Goal: Task Accomplishment & Management: Use online tool/utility

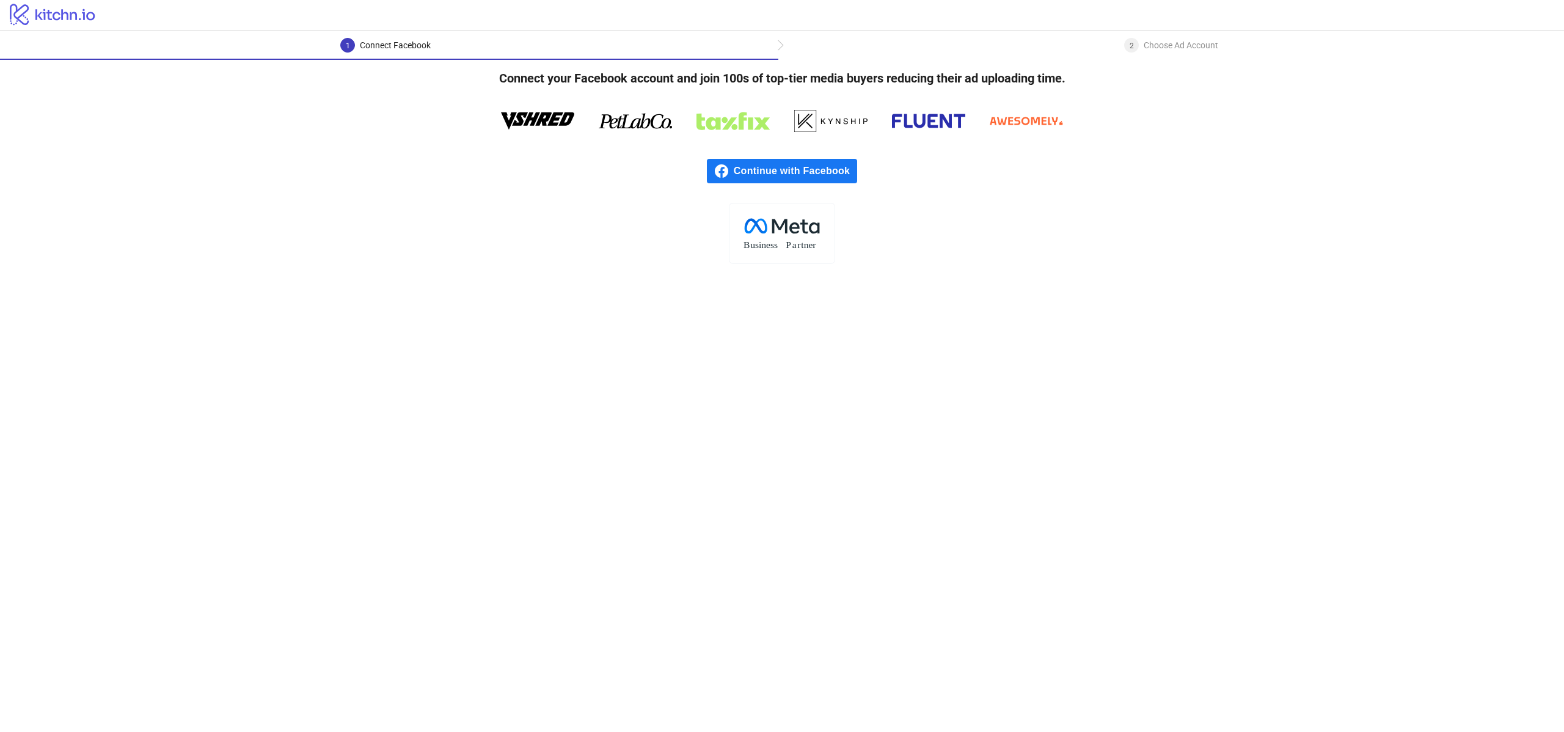
click at [777, 169] on span "Continue with Facebook" at bounding box center [795, 171] width 123 height 24
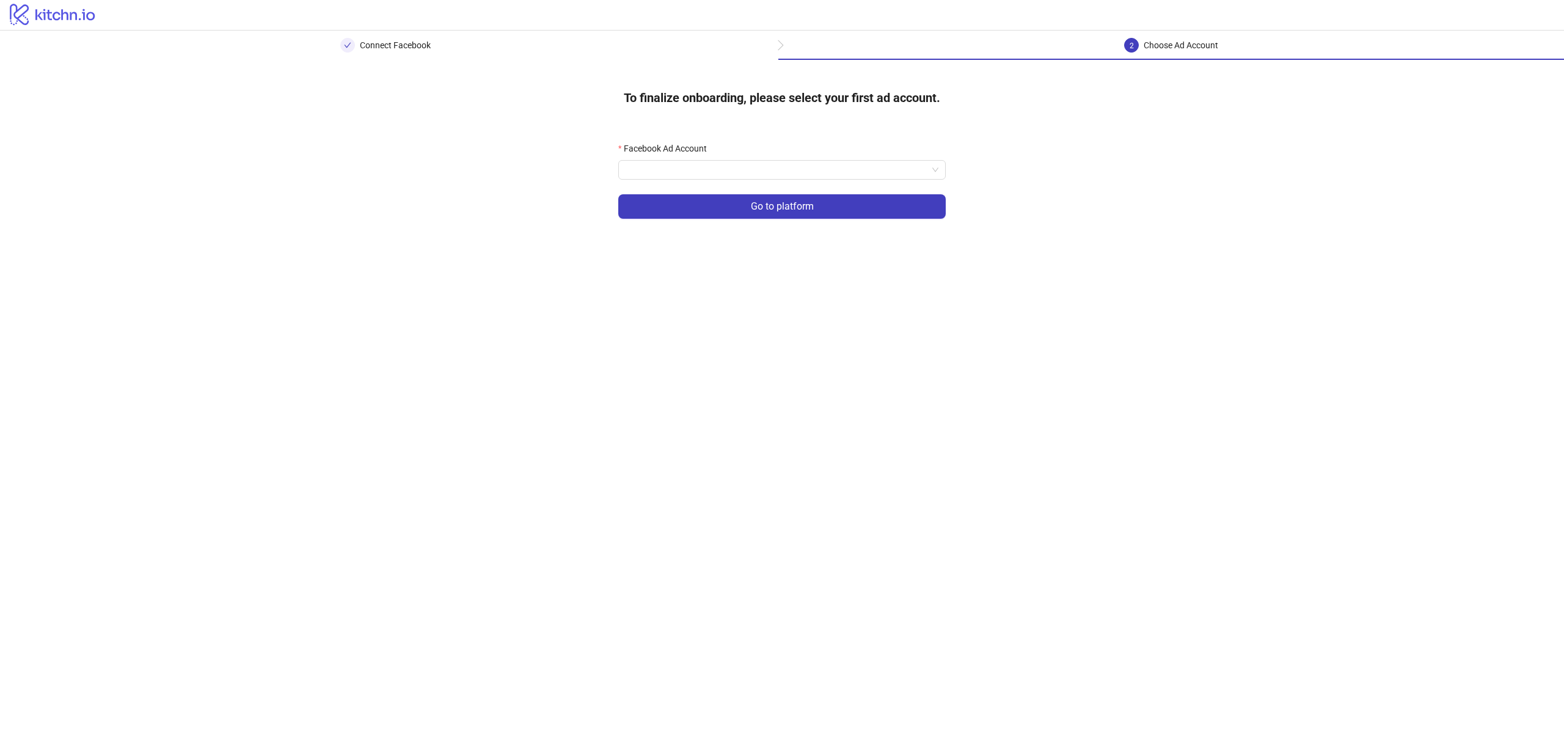
click at [814, 183] on form "Facebook Ad Account Go to platform" at bounding box center [781, 188] width 327 height 92
click at [811, 177] on input "Facebook Ad Account" at bounding box center [777, 170] width 302 height 18
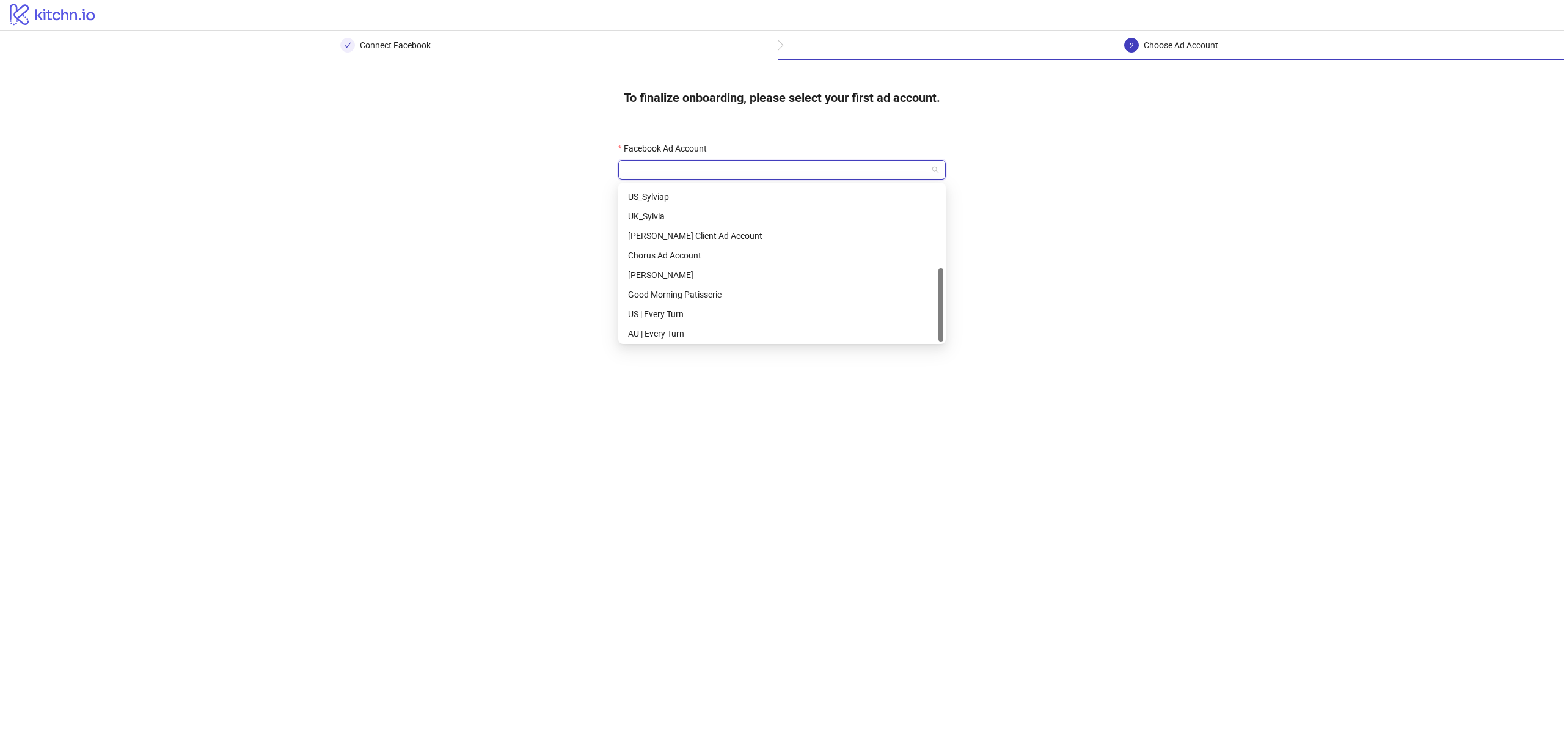
scroll to position [176, 0]
click at [660, 336] on div "AU | Every Turn" at bounding box center [782, 331] width 308 height 13
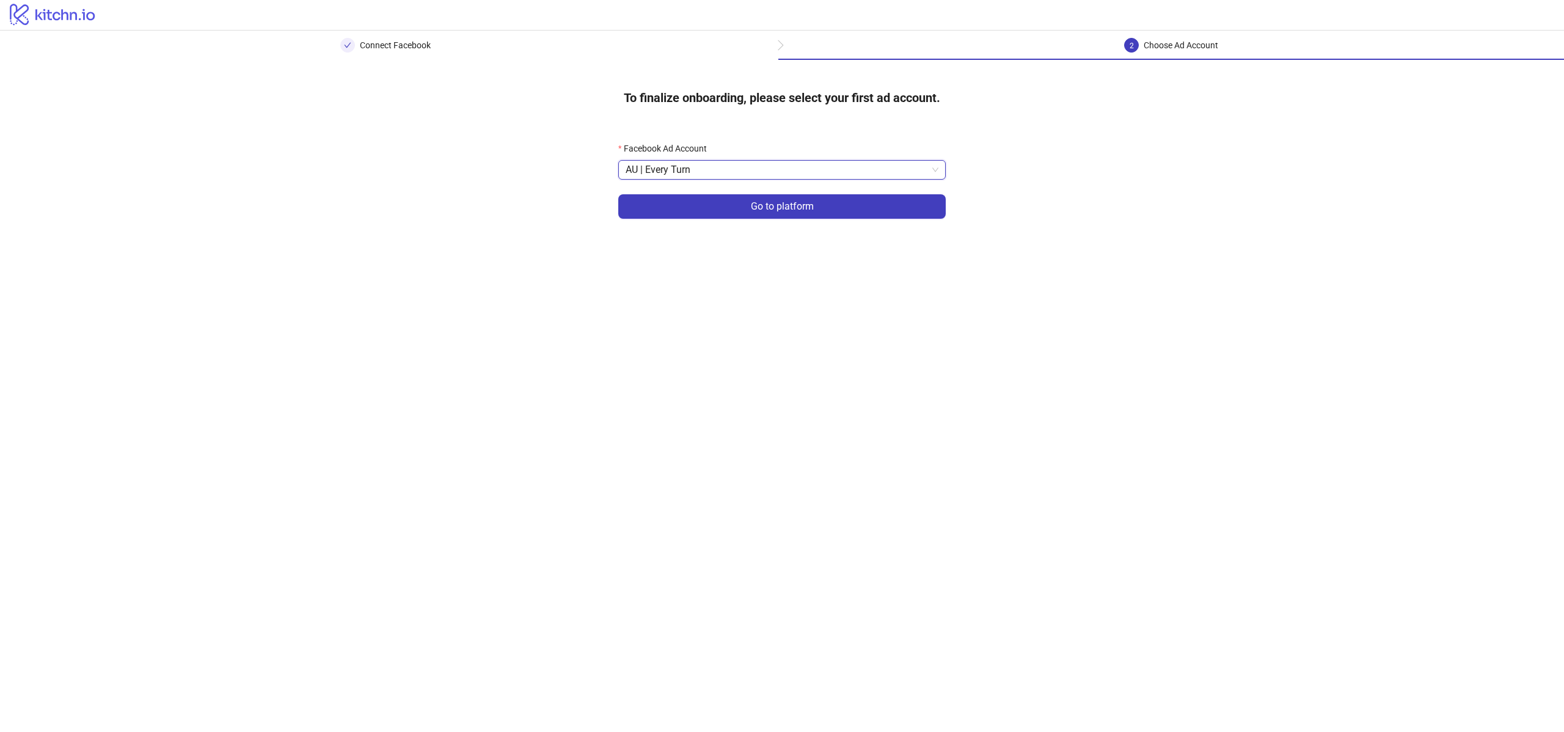
click at [697, 175] on span "AU | Every Turn" at bounding box center [782, 170] width 313 height 18
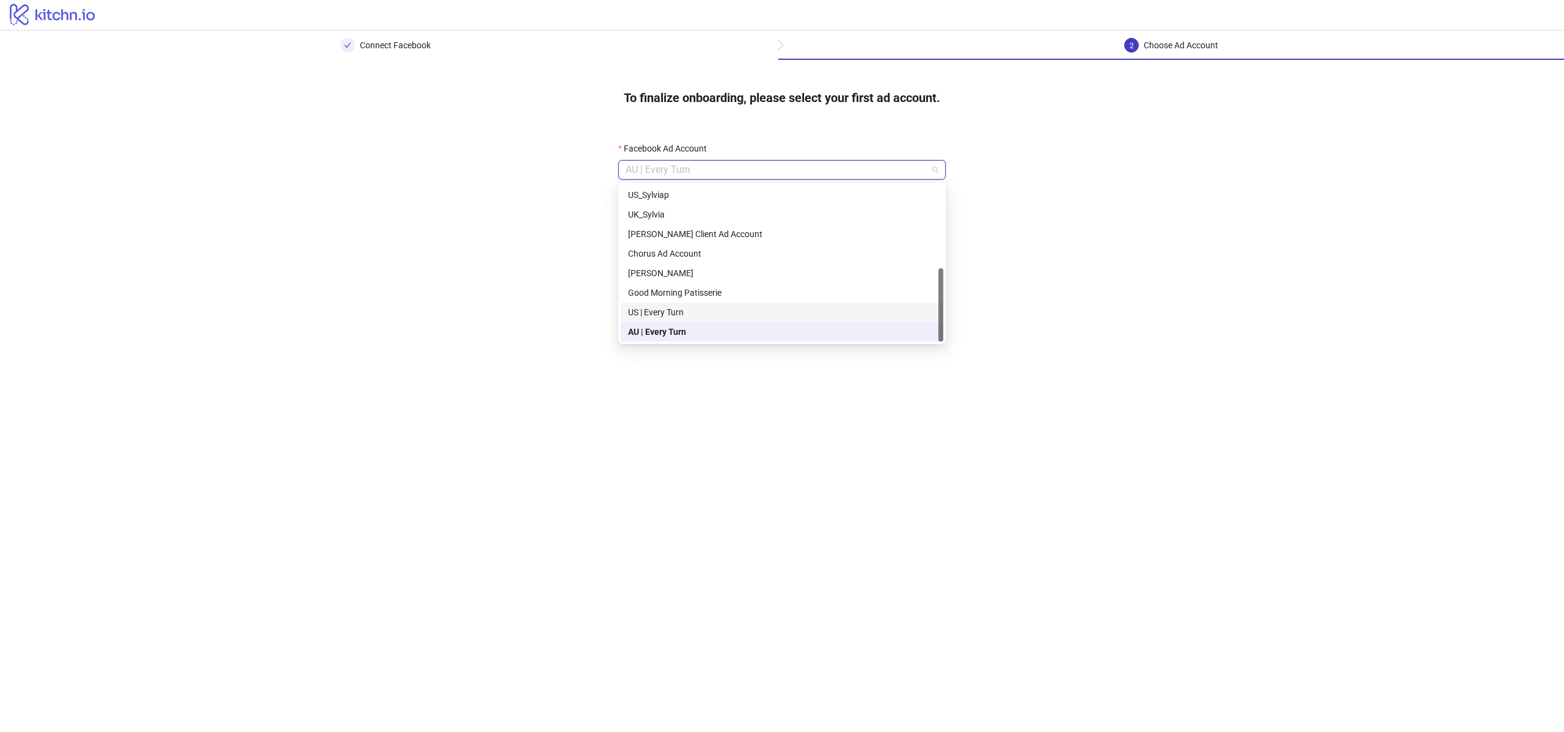
click at [712, 314] on div "US | Every Turn" at bounding box center [782, 311] width 308 height 13
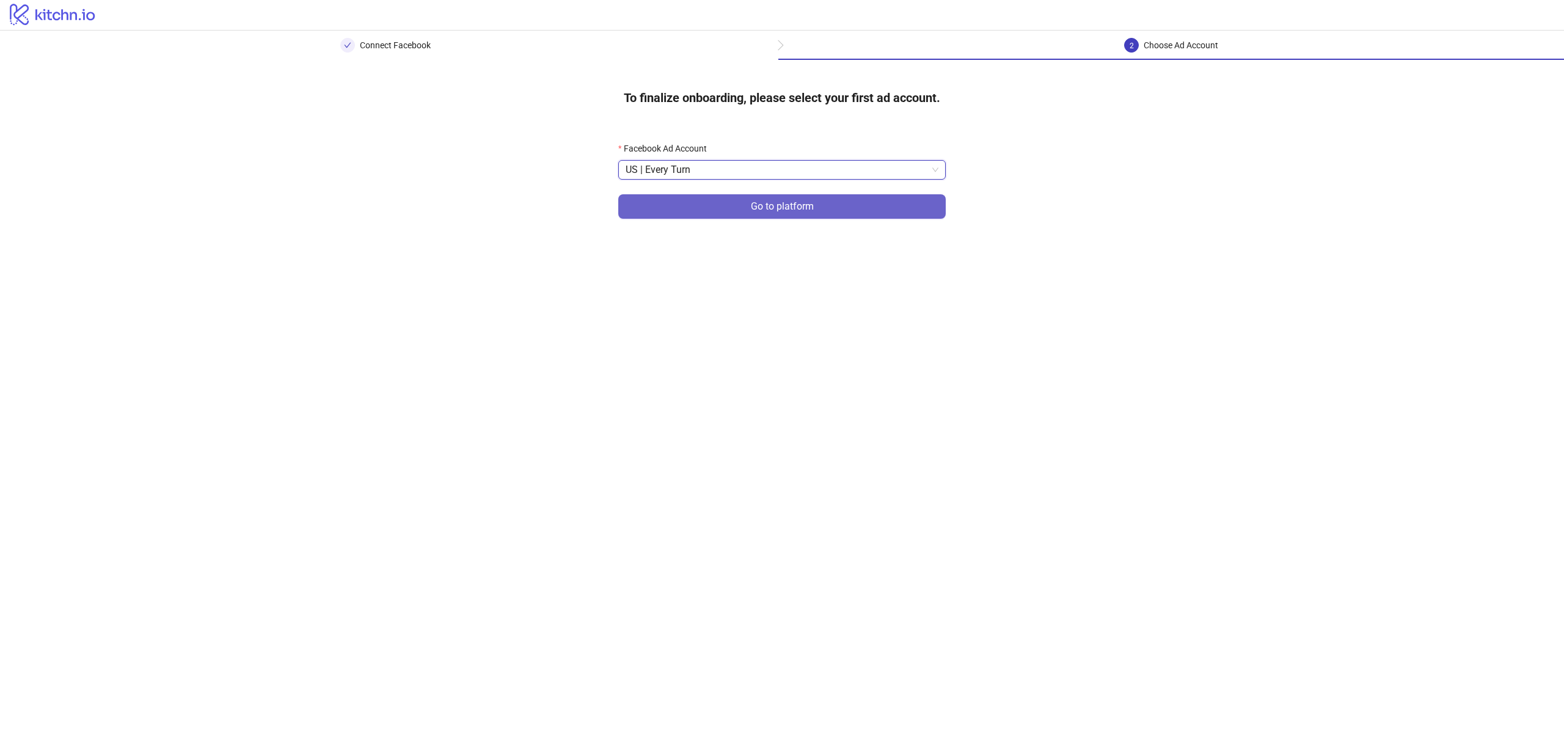
click at [720, 211] on button "Go to platform" at bounding box center [781, 206] width 327 height 24
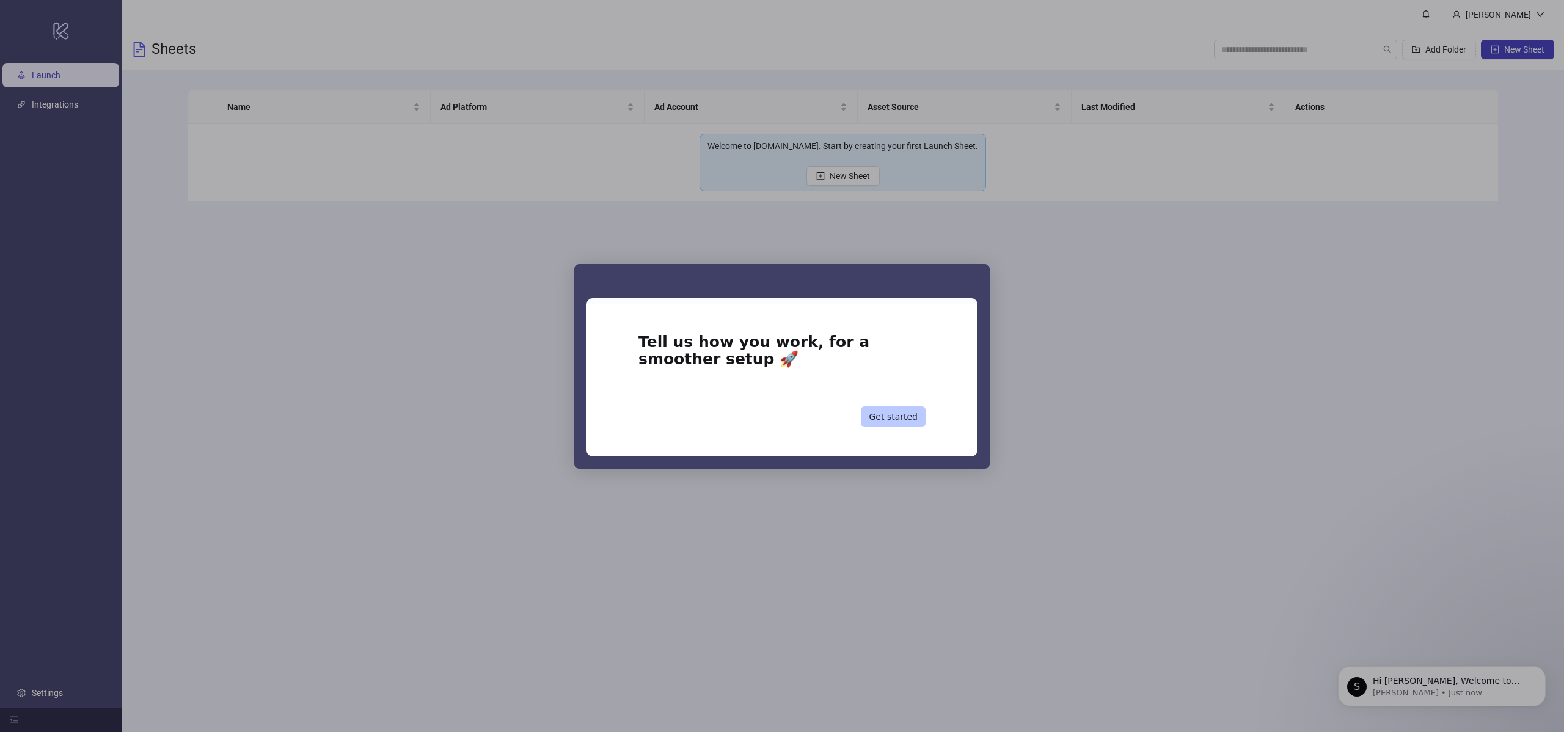
click at [915, 426] on button "Get started" at bounding box center [893, 416] width 65 height 21
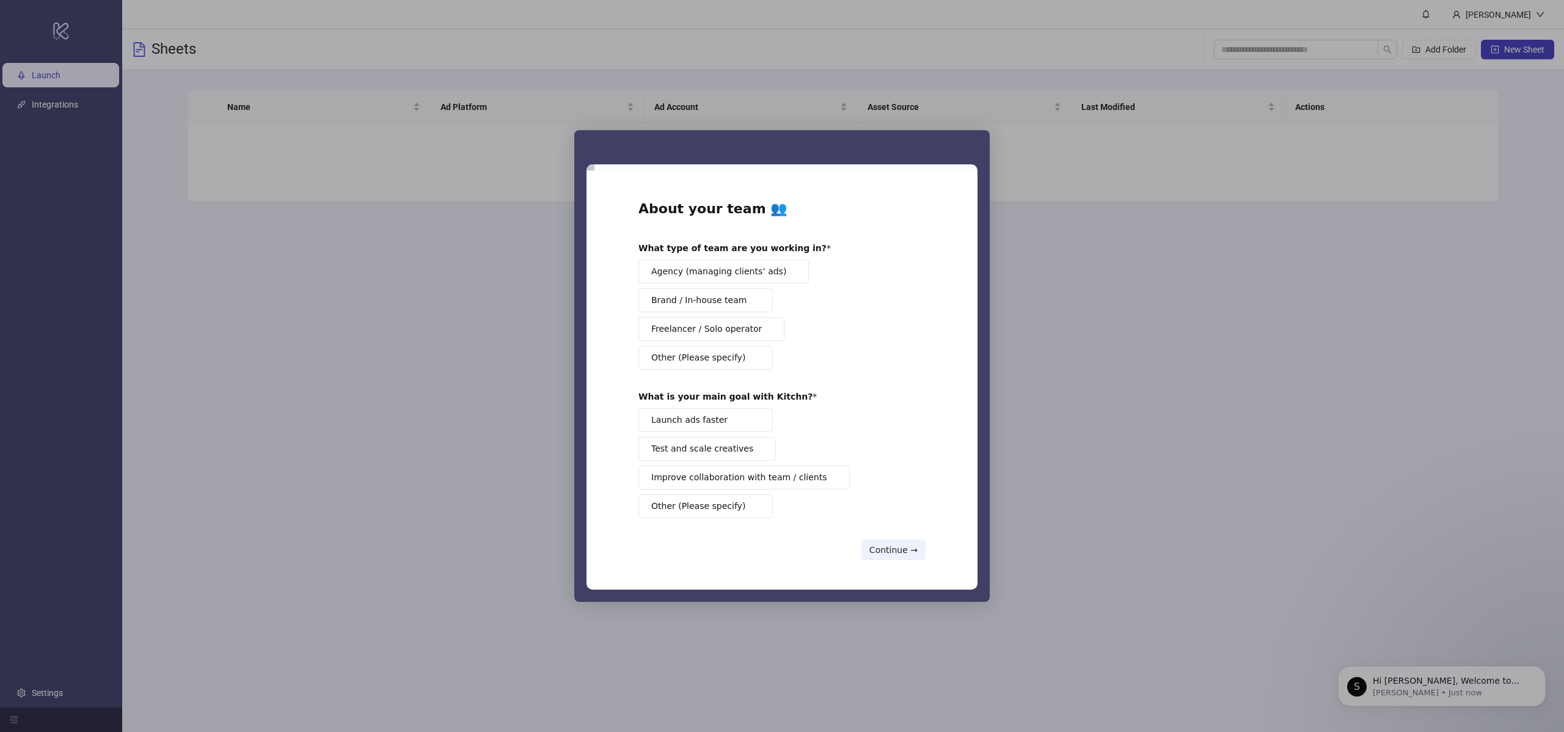
click at [724, 306] on span "Brand / In-house team" at bounding box center [698, 300] width 95 height 13
drag, startPoint x: 728, startPoint y: 426, endPoint x: 819, endPoint y: 454, distance: 95.4
click at [728, 426] on button "Launch ads faster" at bounding box center [705, 420] width 134 height 24
click at [701, 440] on button "Test and scale creatives" at bounding box center [706, 449] width 137 height 24
click at [882, 558] on button "Continue →" at bounding box center [893, 549] width 64 height 21
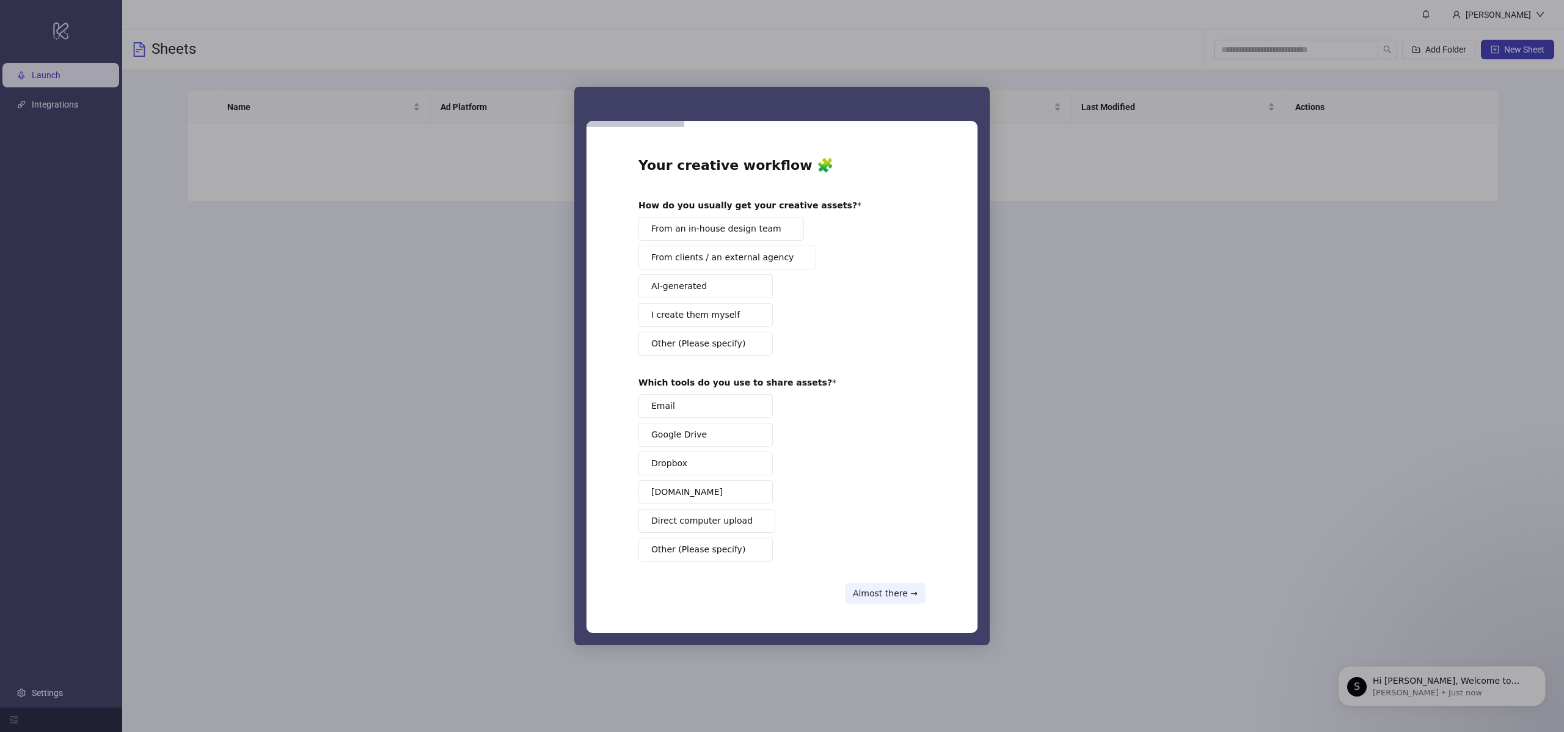
click at [757, 228] on span "From an in-house design team" at bounding box center [716, 228] width 130 height 13
click at [715, 552] on span "Other (Please specify)" at bounding box center [698, 549] width 94 height 13
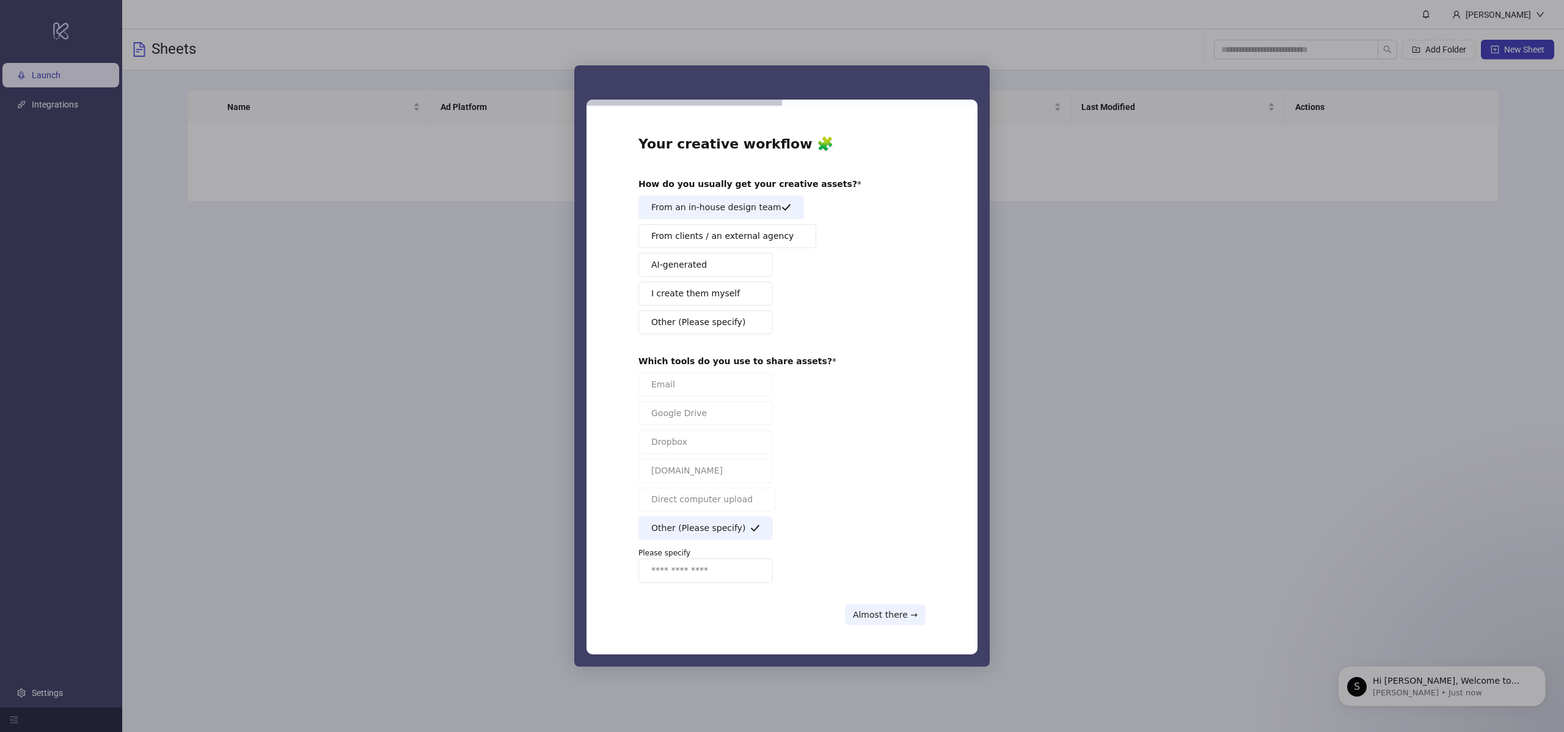
click at [717, 572] on input "Enter response" at bounding box center [705, 570] width 134 height 24
click at [703, 561] on input "******" at bounding box center [705, 570] width 134 height 24
click at [702, 565] on input "******" at bounding box center [705, 570] width 134 height 24
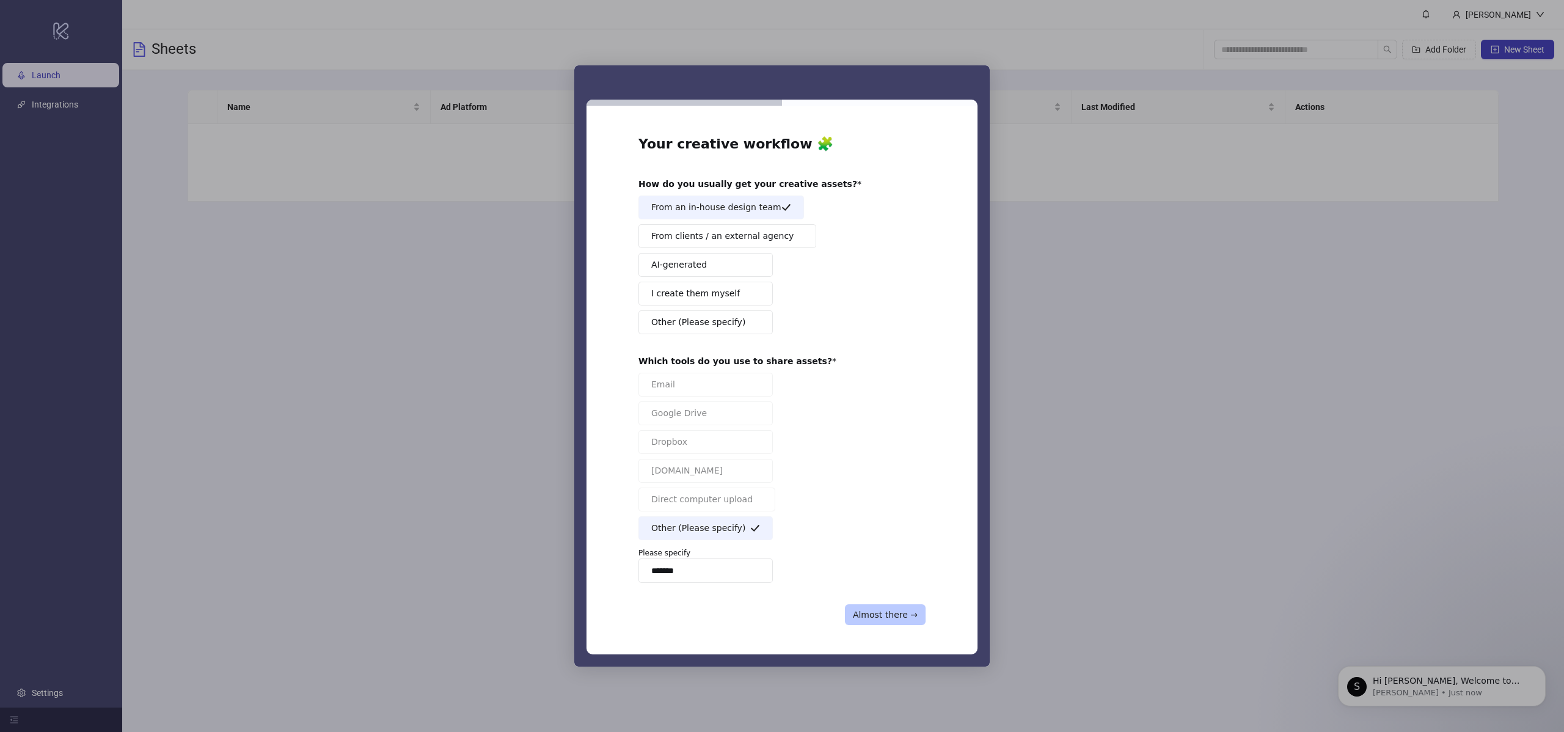
type input "******"
click at [868, 616] on button "Almost there →" at bounding box center [885, 614] width 81 height 21
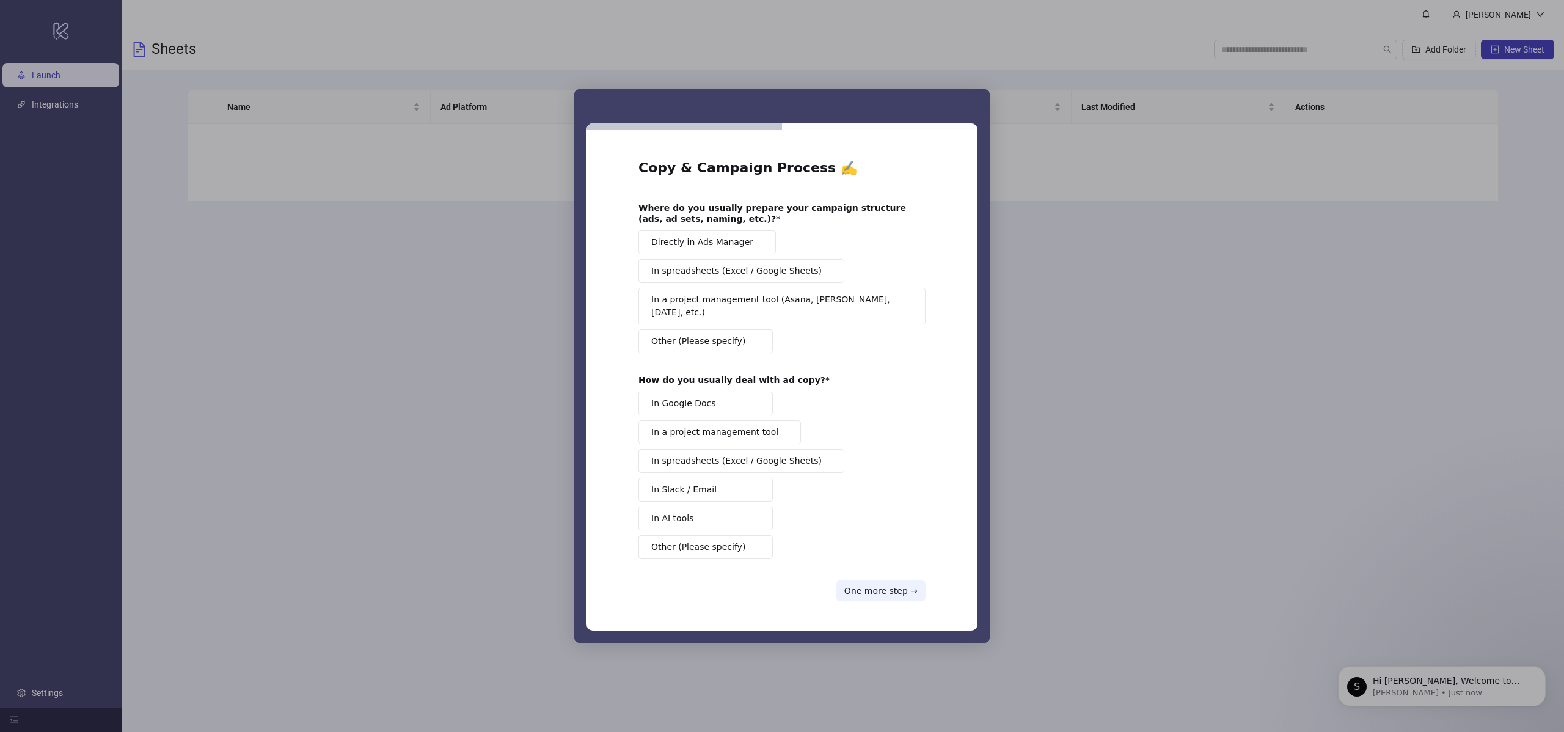
click at [803, 277] on span "In spreadsheets (Excel / Google Sheets)" at bounding box center [736, 271] width 170 height 13
click at [728, 401] on button "In Google Docs" at bounding box center [705, 404] width 134 height 24
click at [740, 468] on div "In Google Docs In a project management tool In spreadsheets (Excel / Google She…" at bounding box center [781, 475] width 287 height 167
click at [740, 409] on button "In Google Docs" at bounding box center [705, 404] width 134 height 24
click at [748, 463] on button "In spreadsheets (Excel / Google Sheets)" at bounding box center [741, 461] width 206 height 24
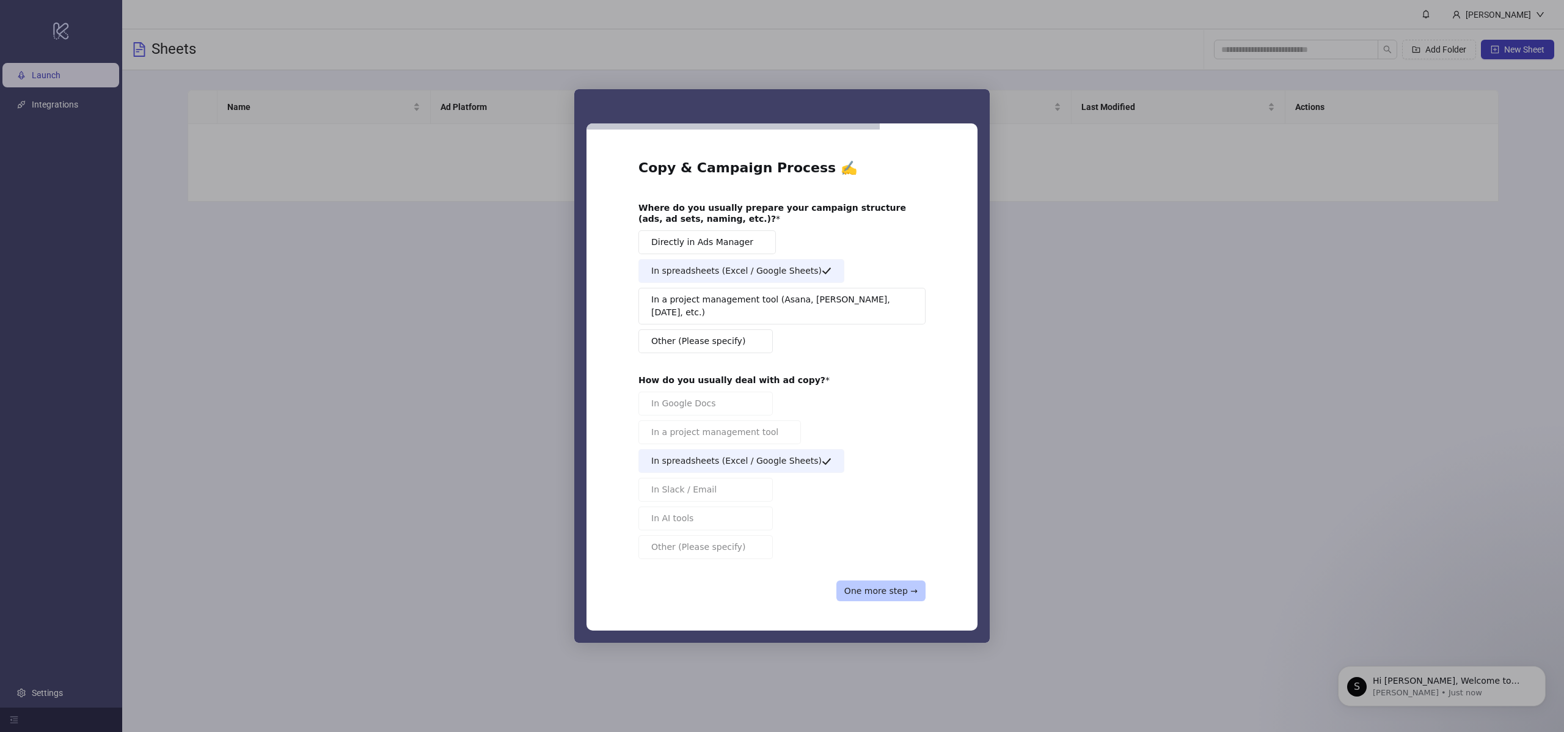
click at [874, 592] on button "One more step →" at bounding box center [880, 590] width 89 height 21
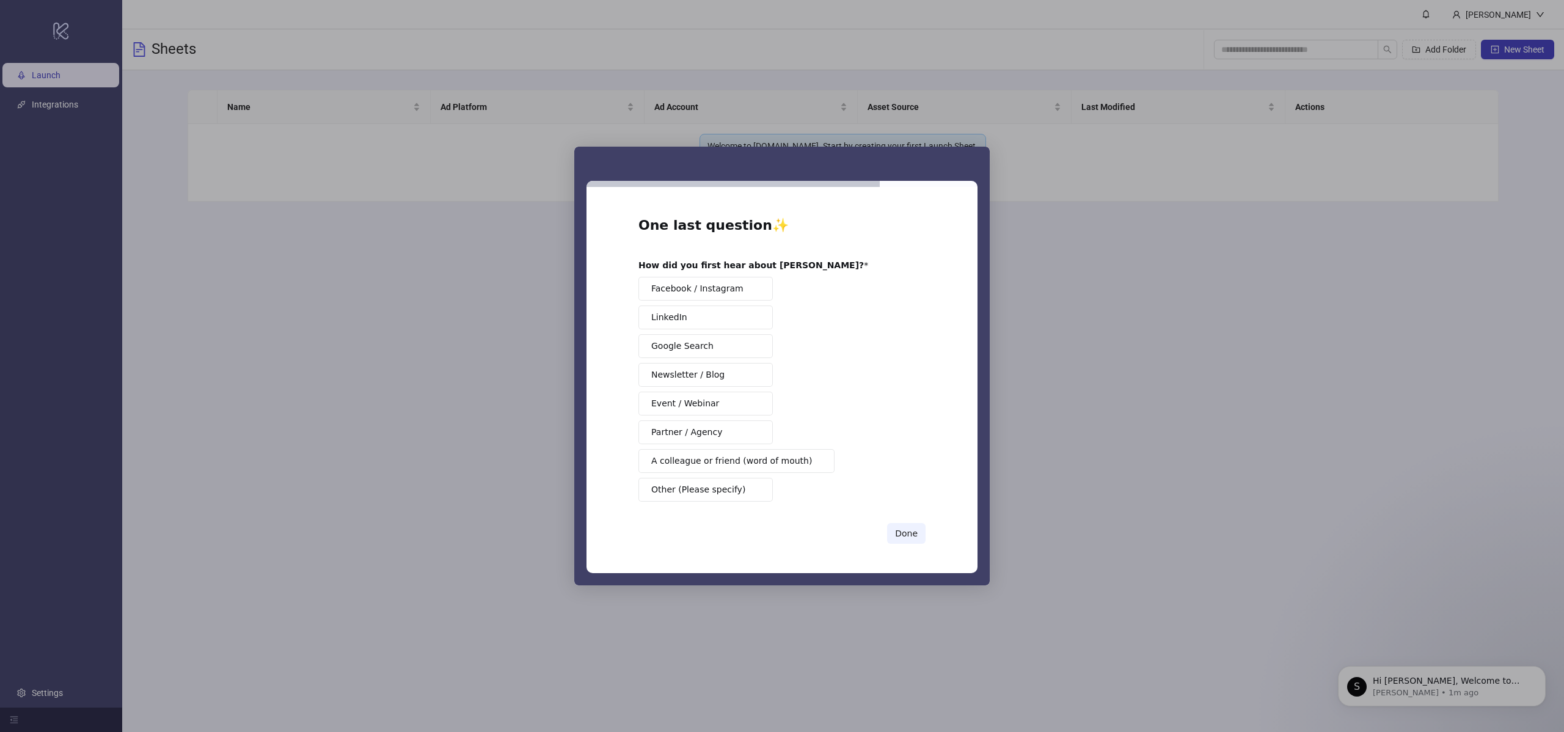
click at [742, 349] on button "Google Search" at bounding box center [705, 346] width 134 height 24
click at [910, 538] on button "Done" at bounding box center [906, 533] width 38 height 21
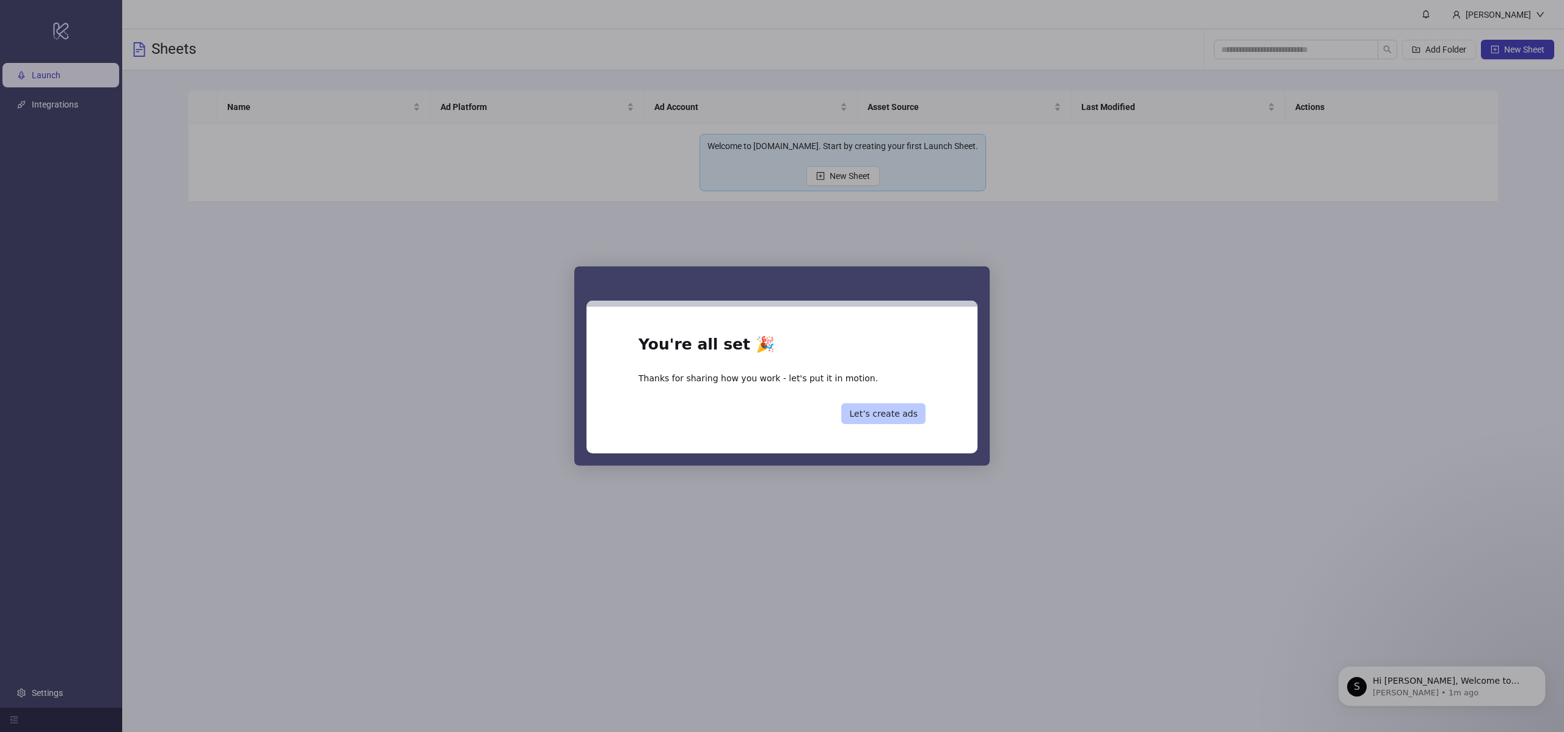
click at [880, 420] on button "Let’s create ads" at bounding box center [883, 413] width 84 height 21
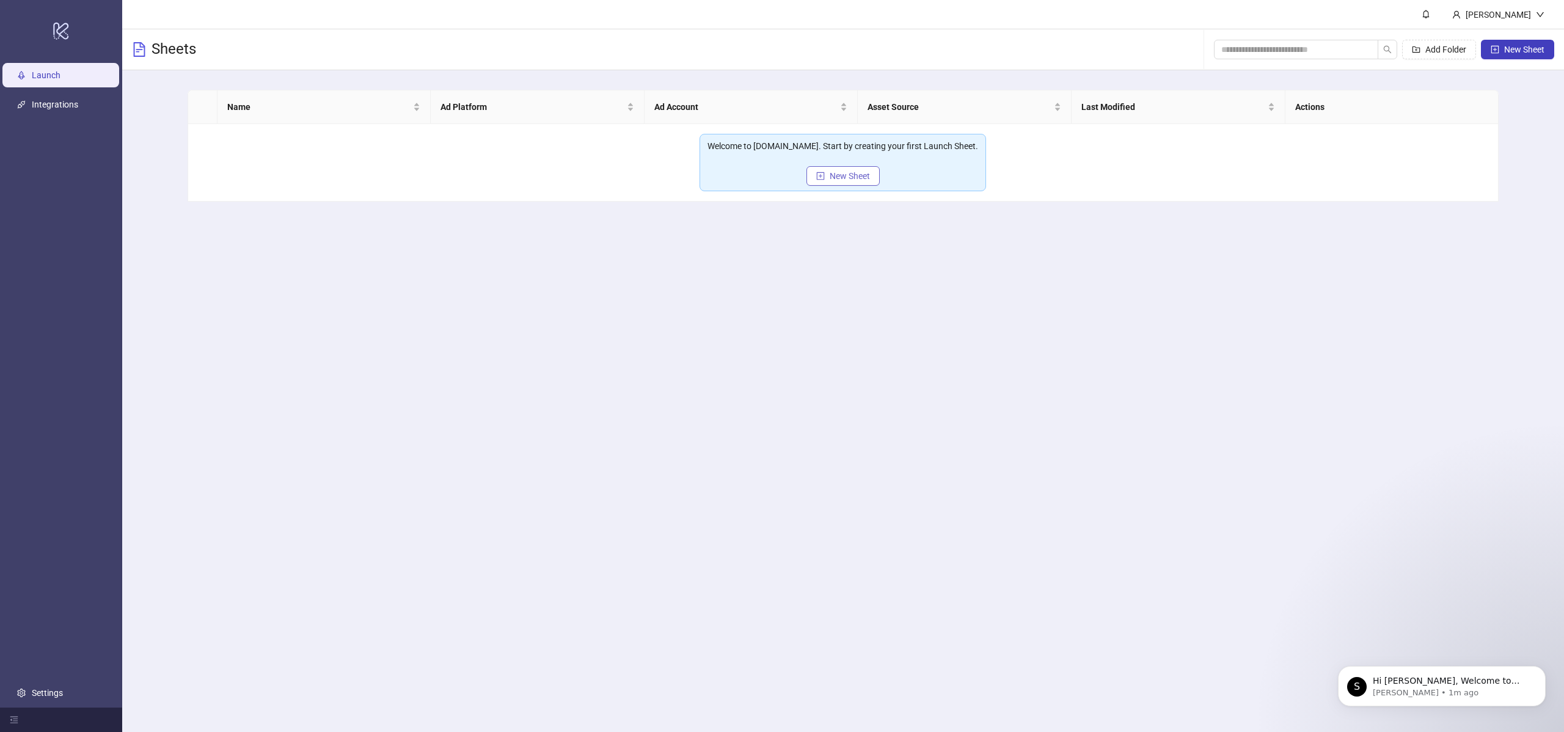
click at [833, 181] on button "New Sheet" at bounding box center [842, 176] width 73 height 20
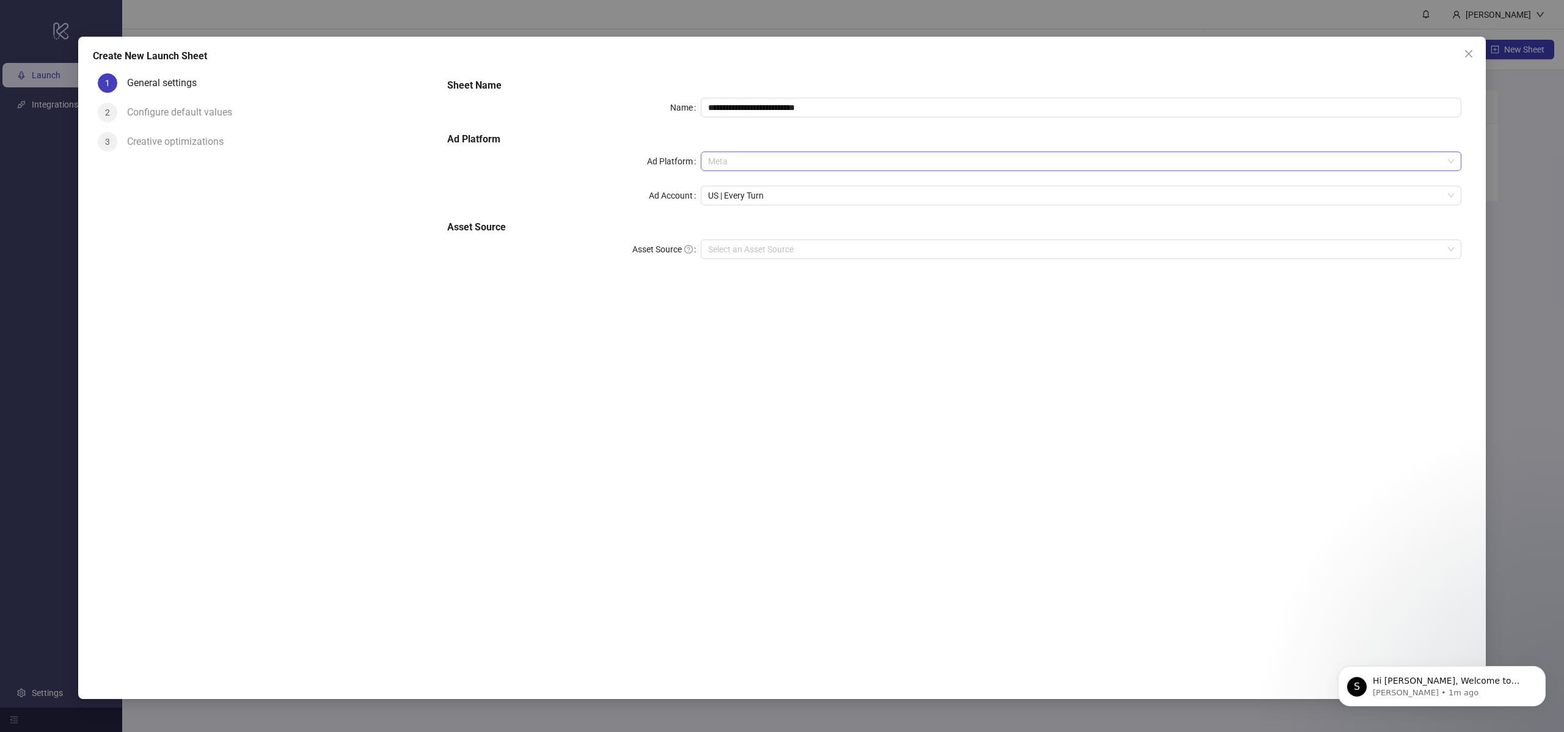
click at [798, 159] on span "Meta" at bounding box center [1081, 161] width 746 height 18
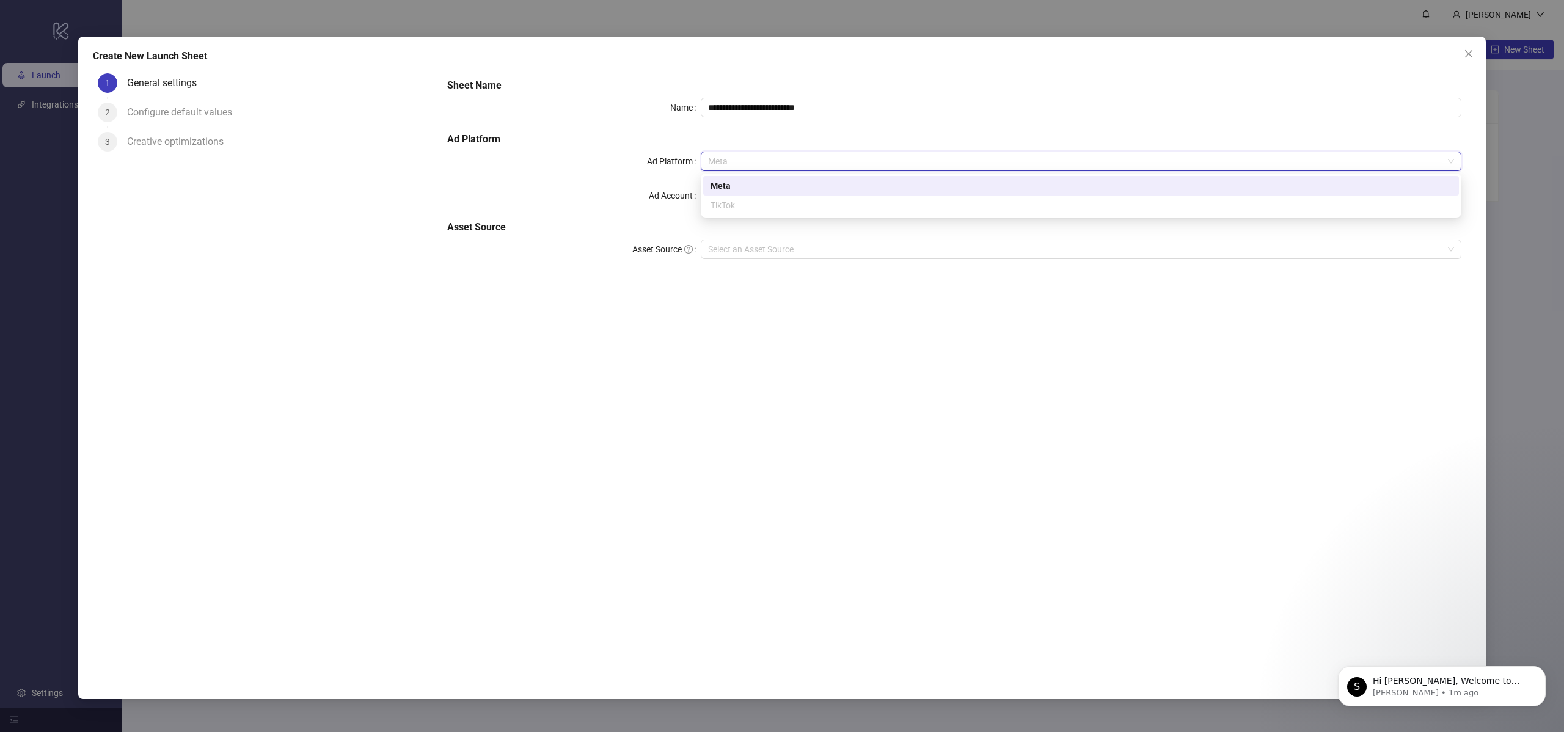
click at [792, 186] on div "Meta" at bounding box center [1080, 185] width 741 height 13
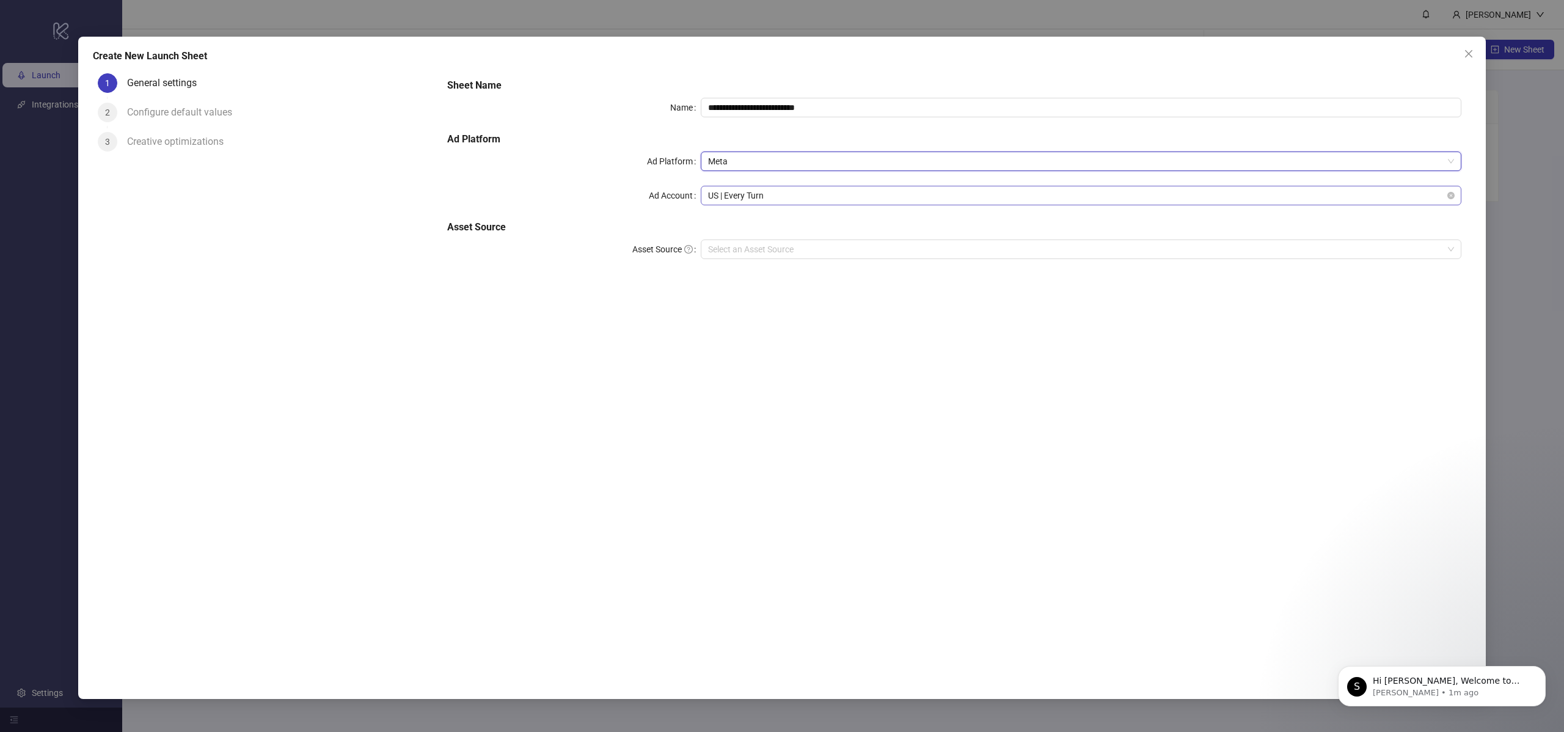
click at [775, 194] on span "US | Every Turn" at bounding box center [1081, 195] width 746 height 18
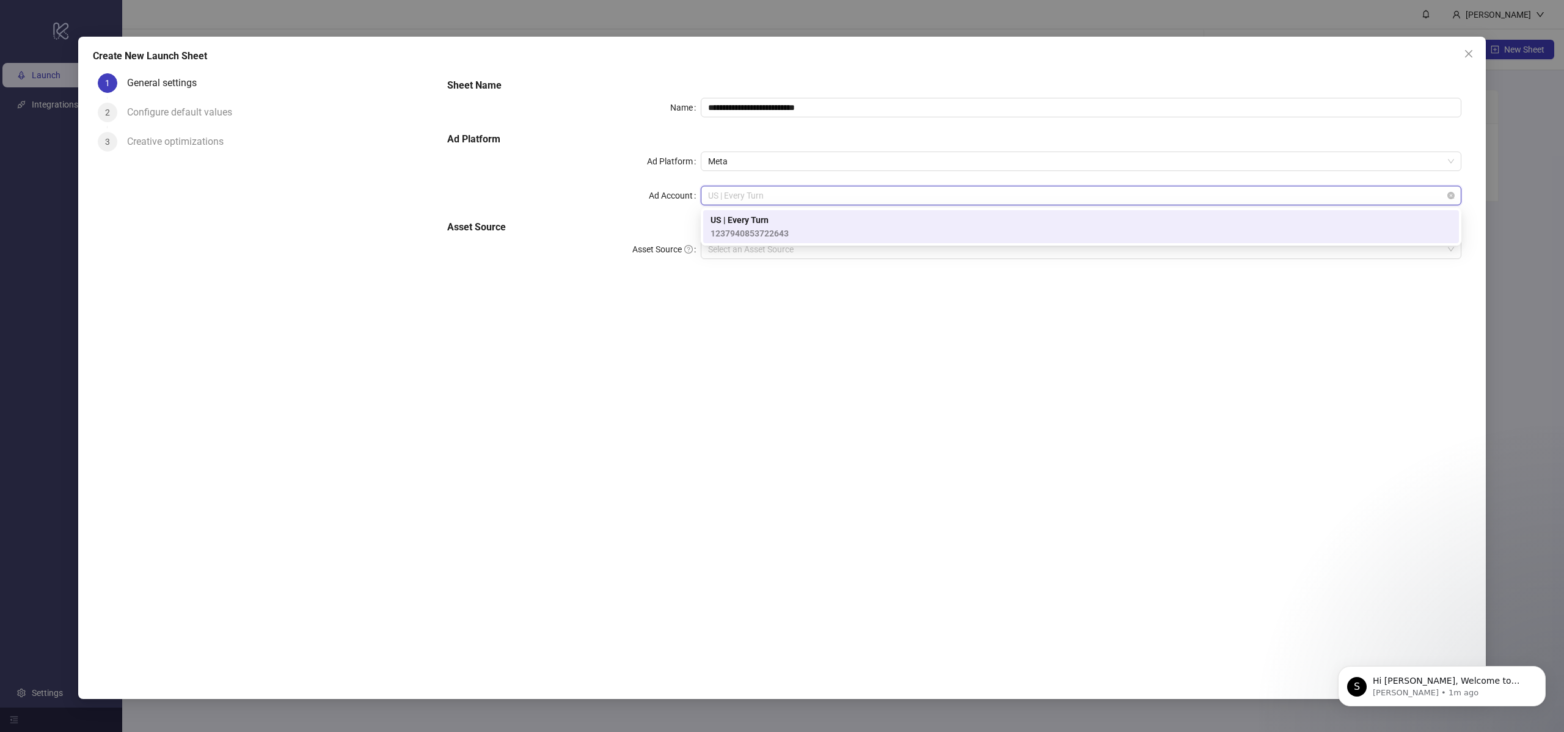
click at [775, 194] on span "US | Every Turn" at bounding box center [1081, 195] width 746 height 18
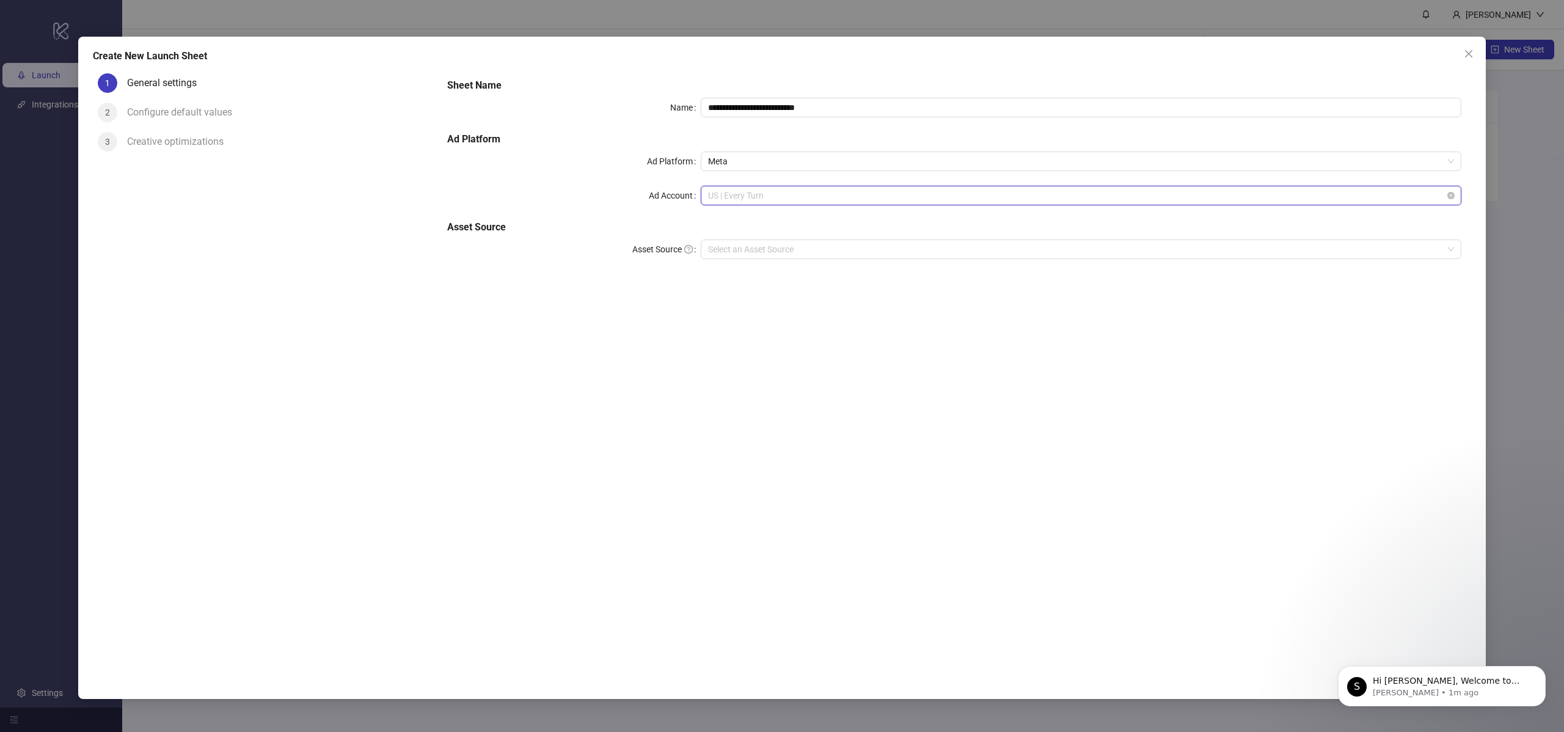
click at [775, 194] on span "US | Every Turn" at bounding box center [1081, 195] width 746 height 18
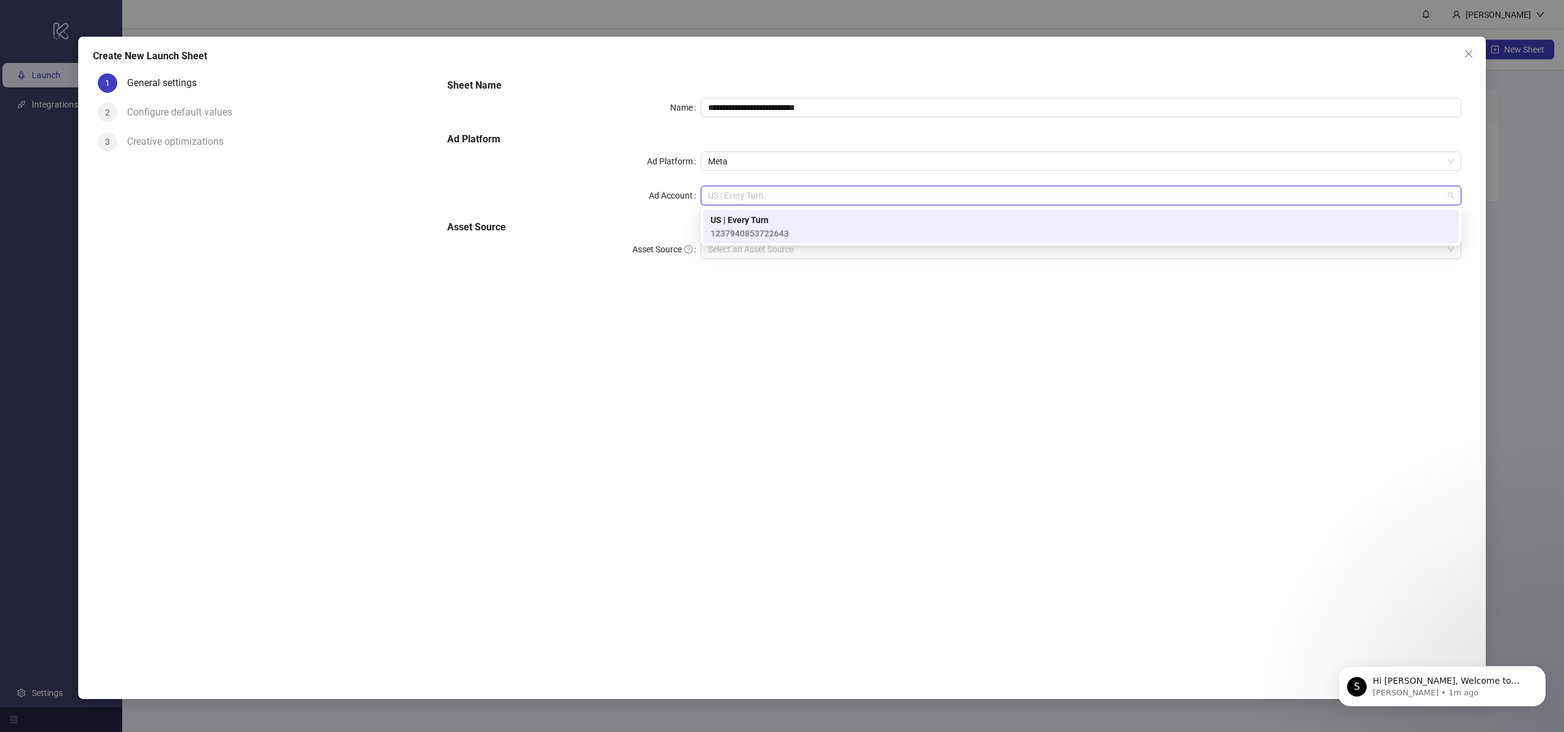
click at [759, 217] on span "US | Every Turn" at bounding box center [749, 219] width 78 height 13
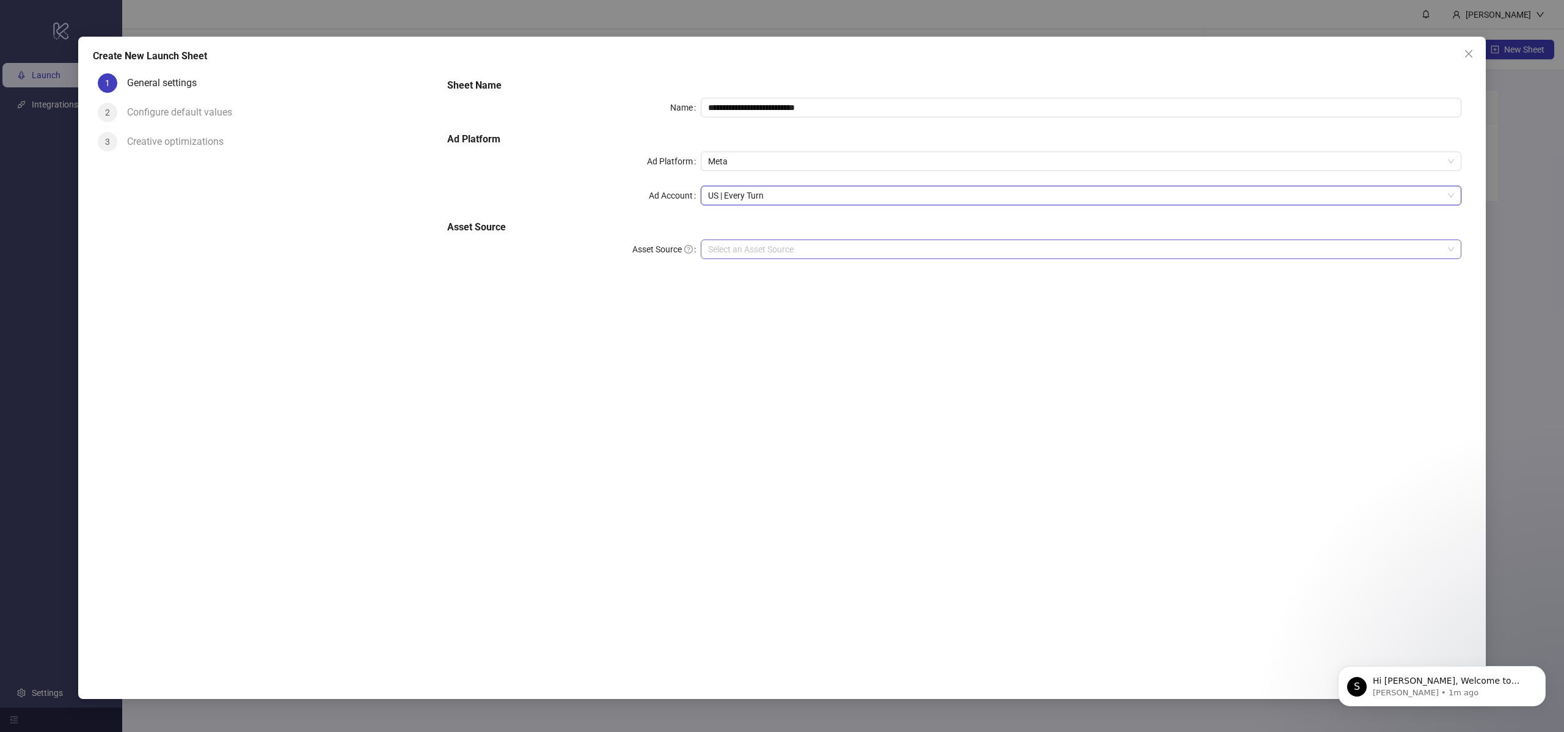
click at [749, 250] on input "Asset Source" at bounding box center [1075, 249] width 735 height 18
click at [761, 274] on div "Local Files" at bounding box center [1080, 273] width 741 height 13
click at [1542, 672] on icon "Dismiss notification" at bounding box center [1542, 669] width 7 height 7
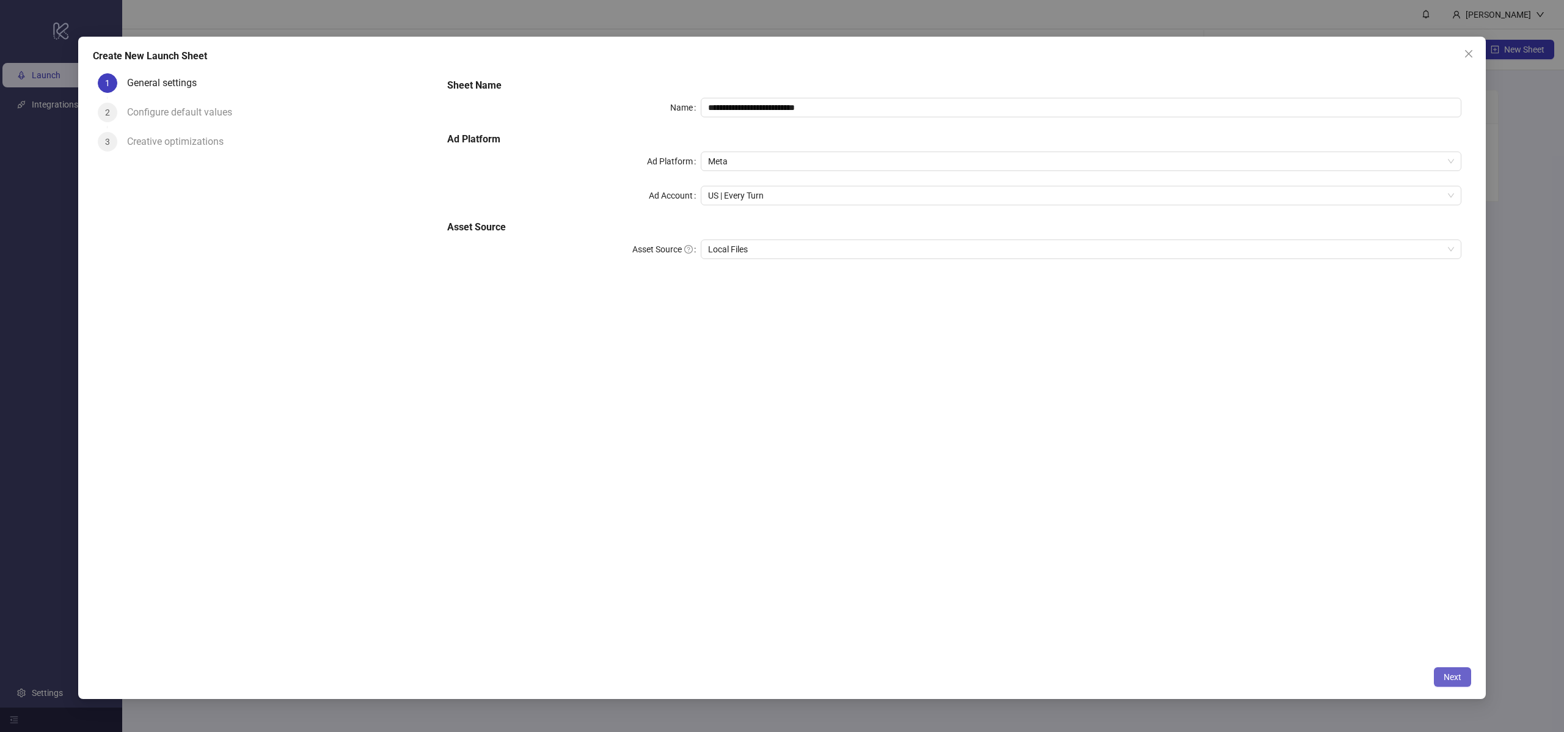
click at [1464, 682] on button "Next" at bounding box center [1452, 677] width 37 height 20
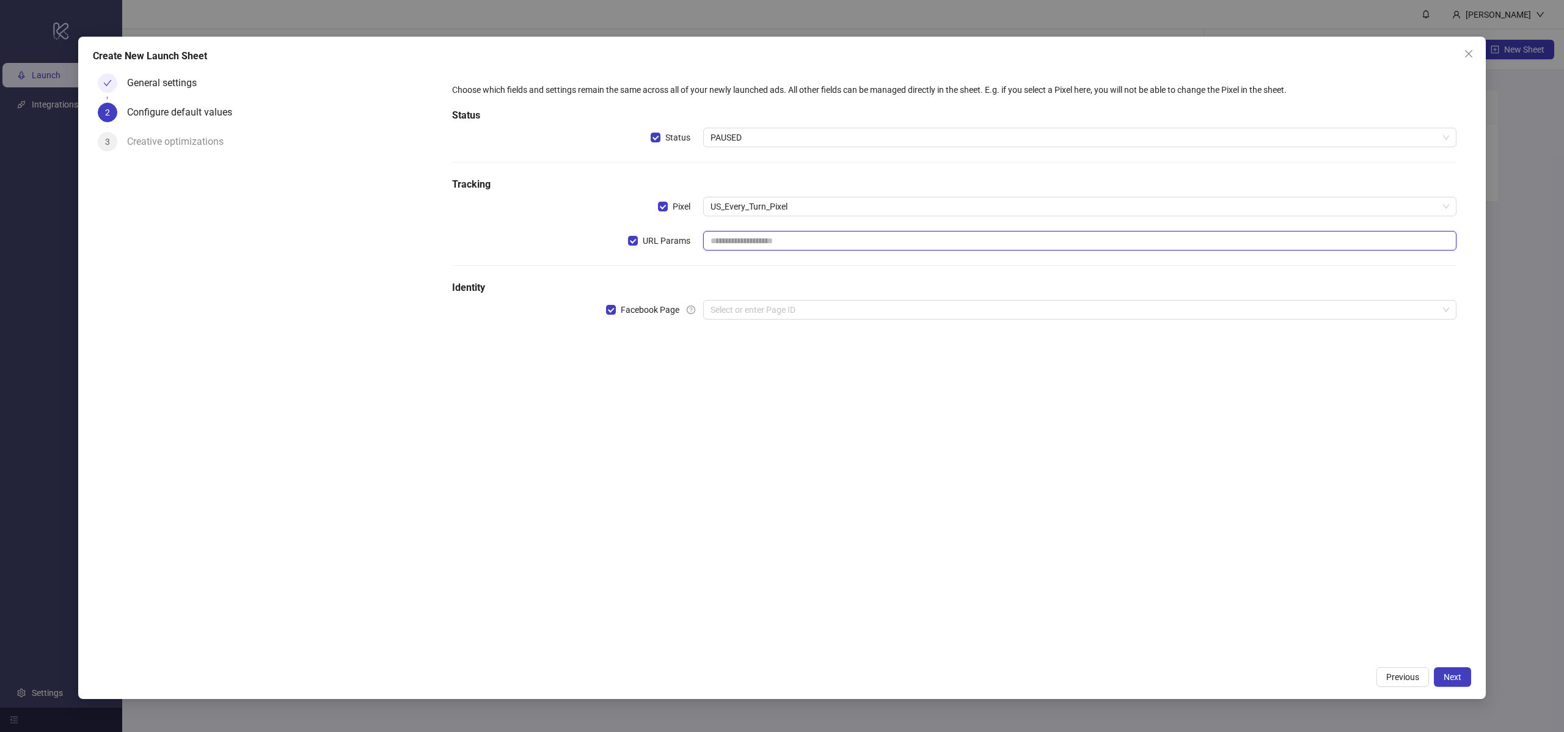
click at [780, 237] on input "text" at bounding box center [1079, 241] width 753 height 20
click at [837, 311] on input "search" at bounding box center [1074, 310] width 728 height 18
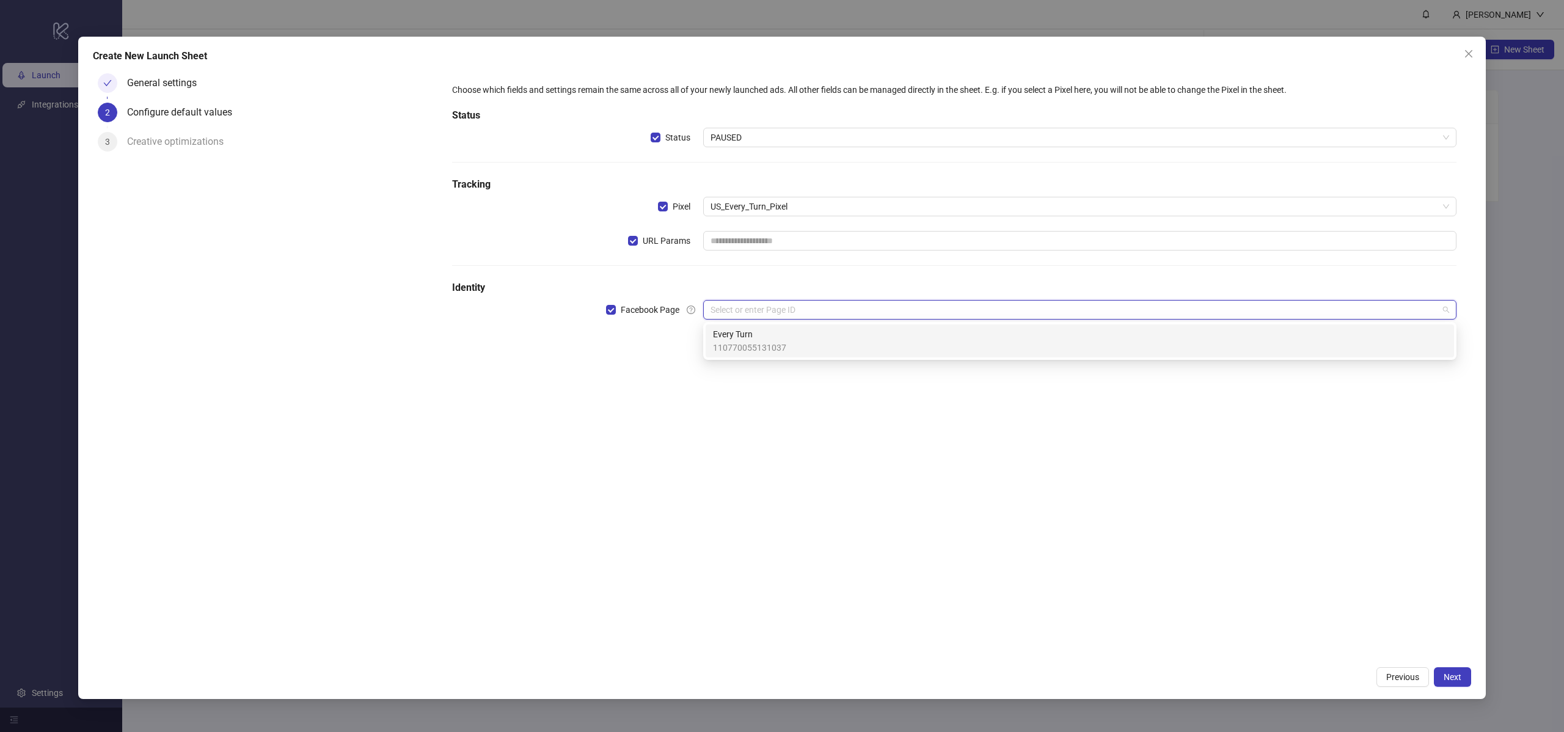
click at [770, 345] on span "110770055131037" at bounding box center [749, 347] width 73 height 13
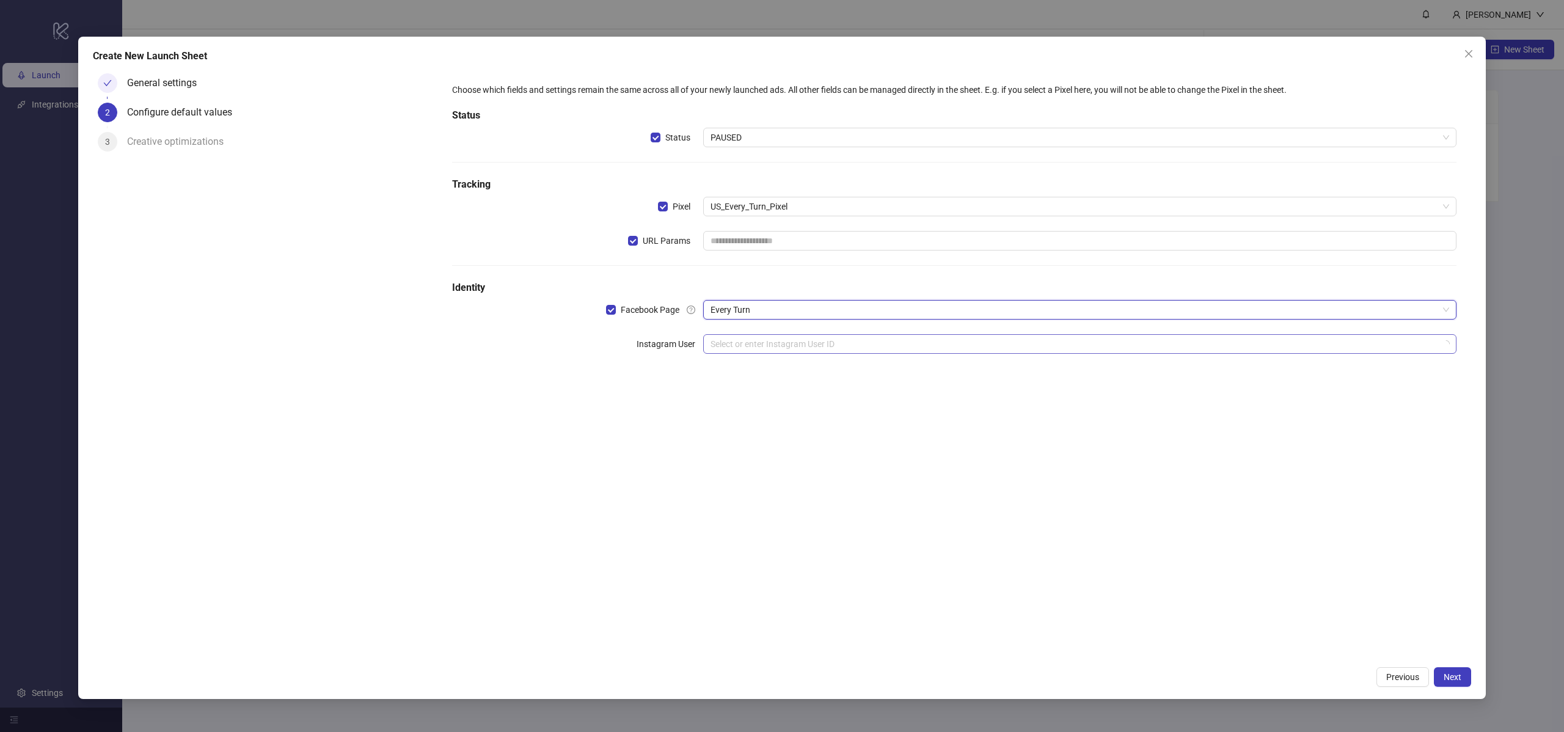
click at [761, 349] on input "search" at bounding box center [1074, 344] width 728 height 18
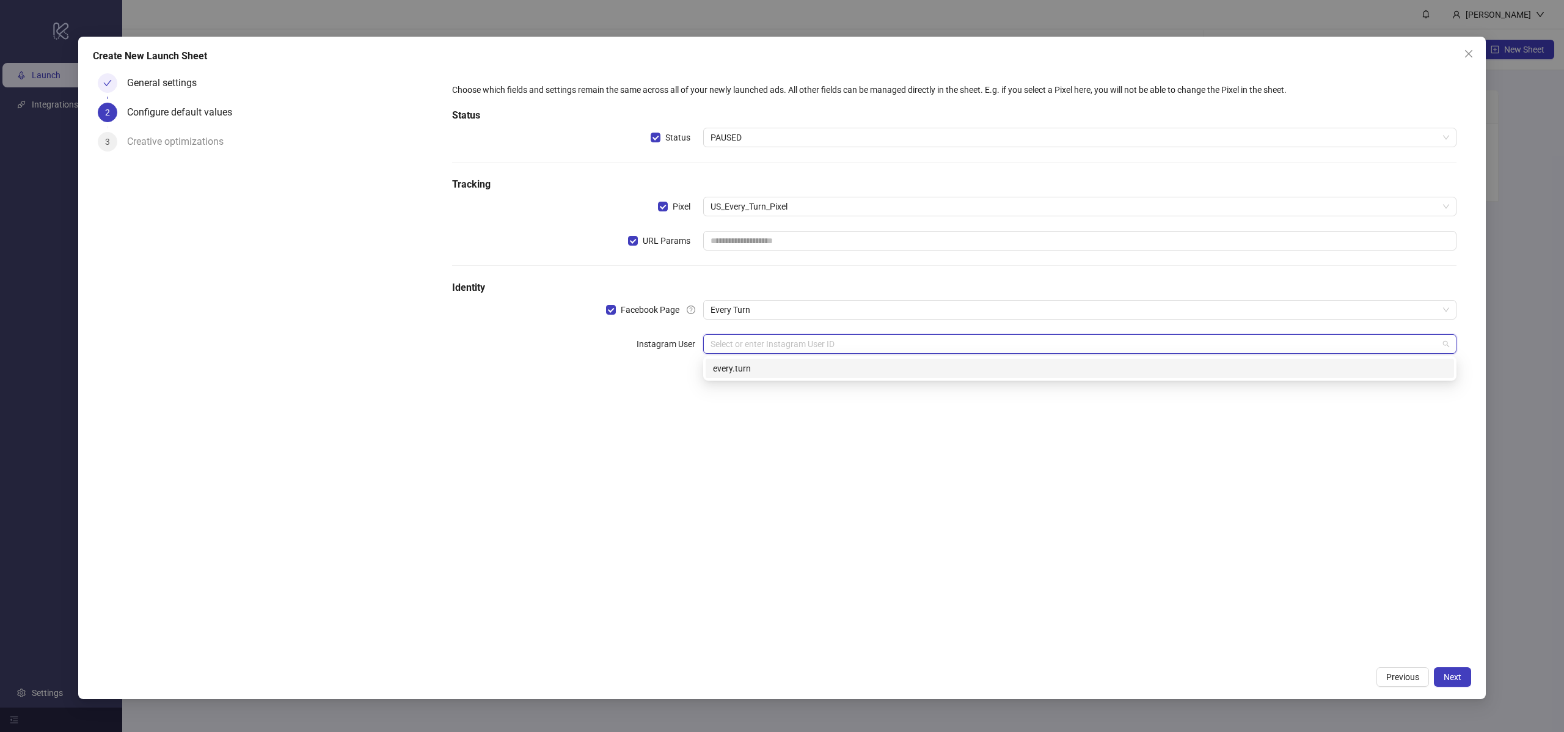
click at [764, 370] on div "every.turn" at bounding box center [1080, 368] width 734 height 13
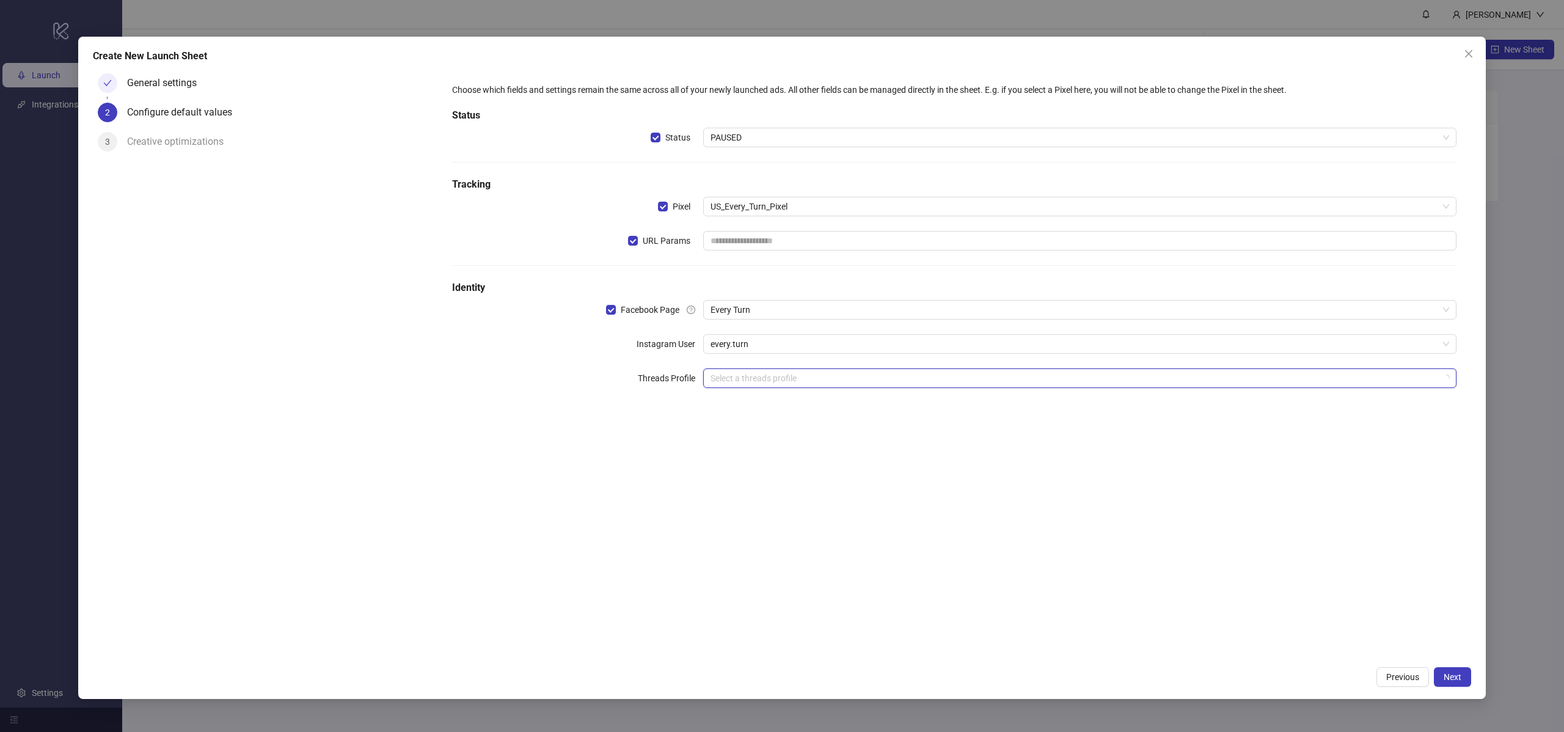
click at [757, 382] on input "search" at bounding box center [1074, 378] width 728 height 18
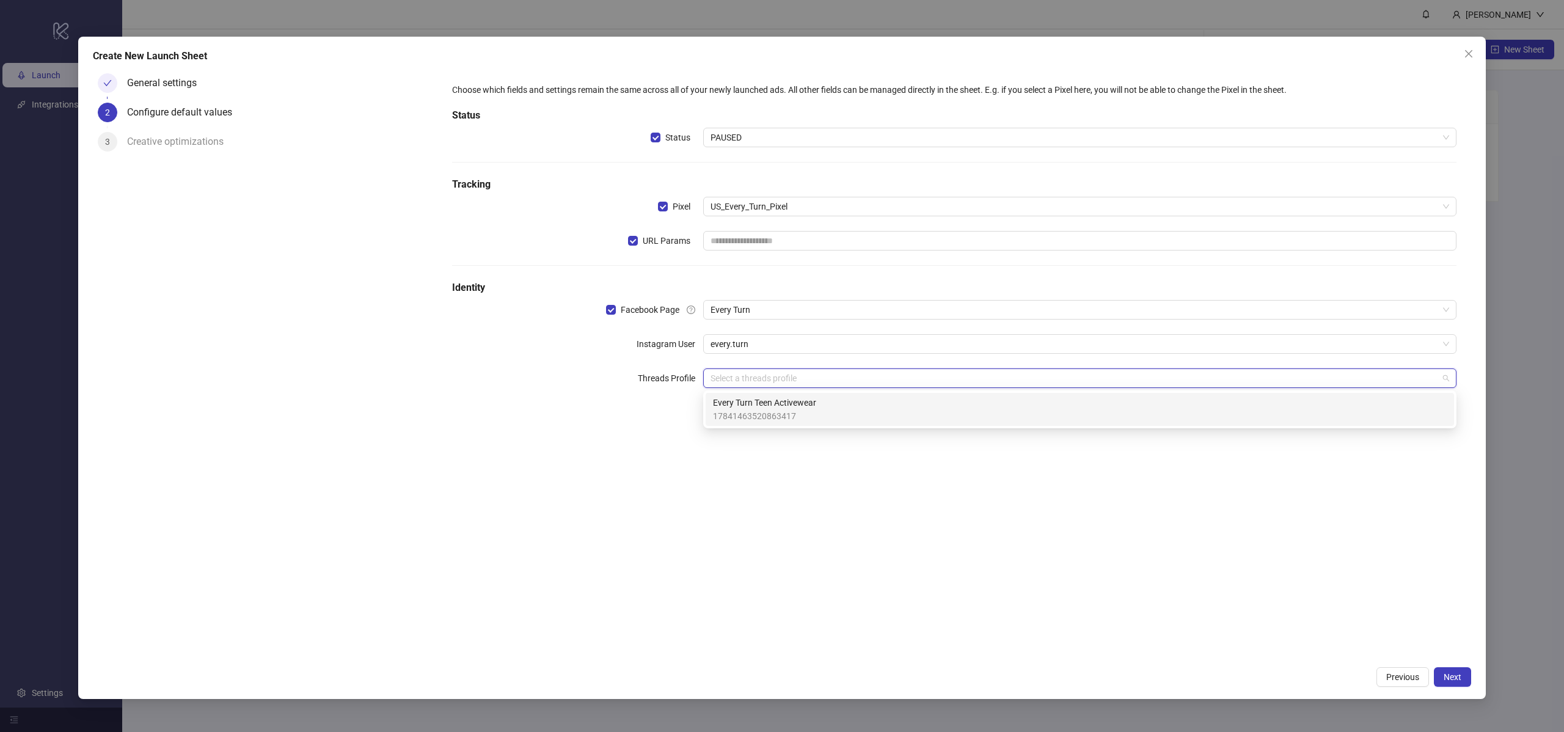
click at [861, 409] on div "Every Turn Teen Activewear 17841463520863417" at bounding box center [1080, 409] width 734 height 27
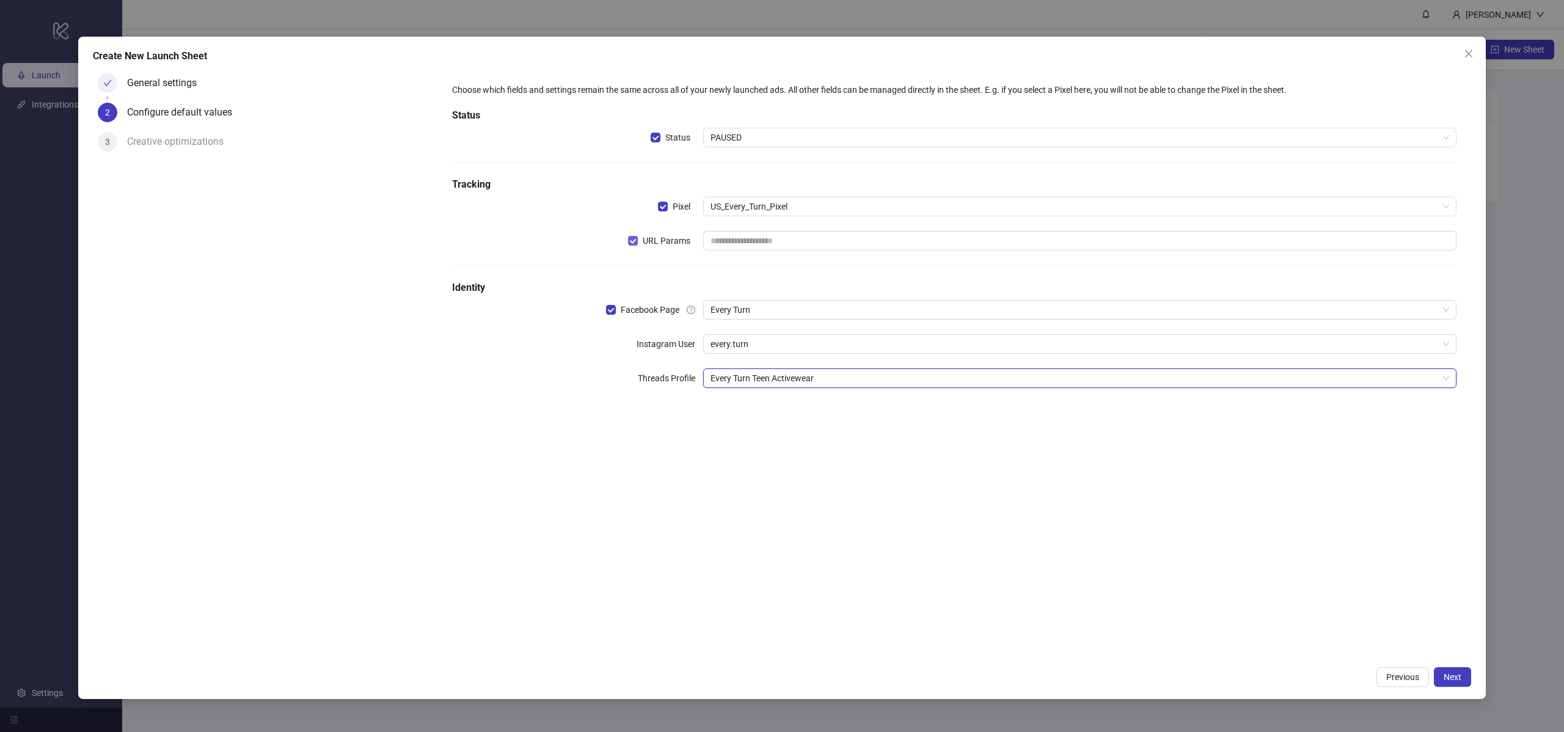
click at [629, 247] on label "URL Params" at bounding box center [661, 240] width 67 height 13
click at [876, 251] on div "Choose which fields and settings remain the same across all of your newly launc…" at bounding box center [954, 242] width 1014 height 329
click at [856, 245] on input "text" at bounding box center [1079, 241] width 753 height 20
click at [663, 243] on span "URL Params" at bounding box center [666, 240] width 57 height 13
click at [1462, 681] on button "Next" at bounding box center [1452, 677] width 37 height 20
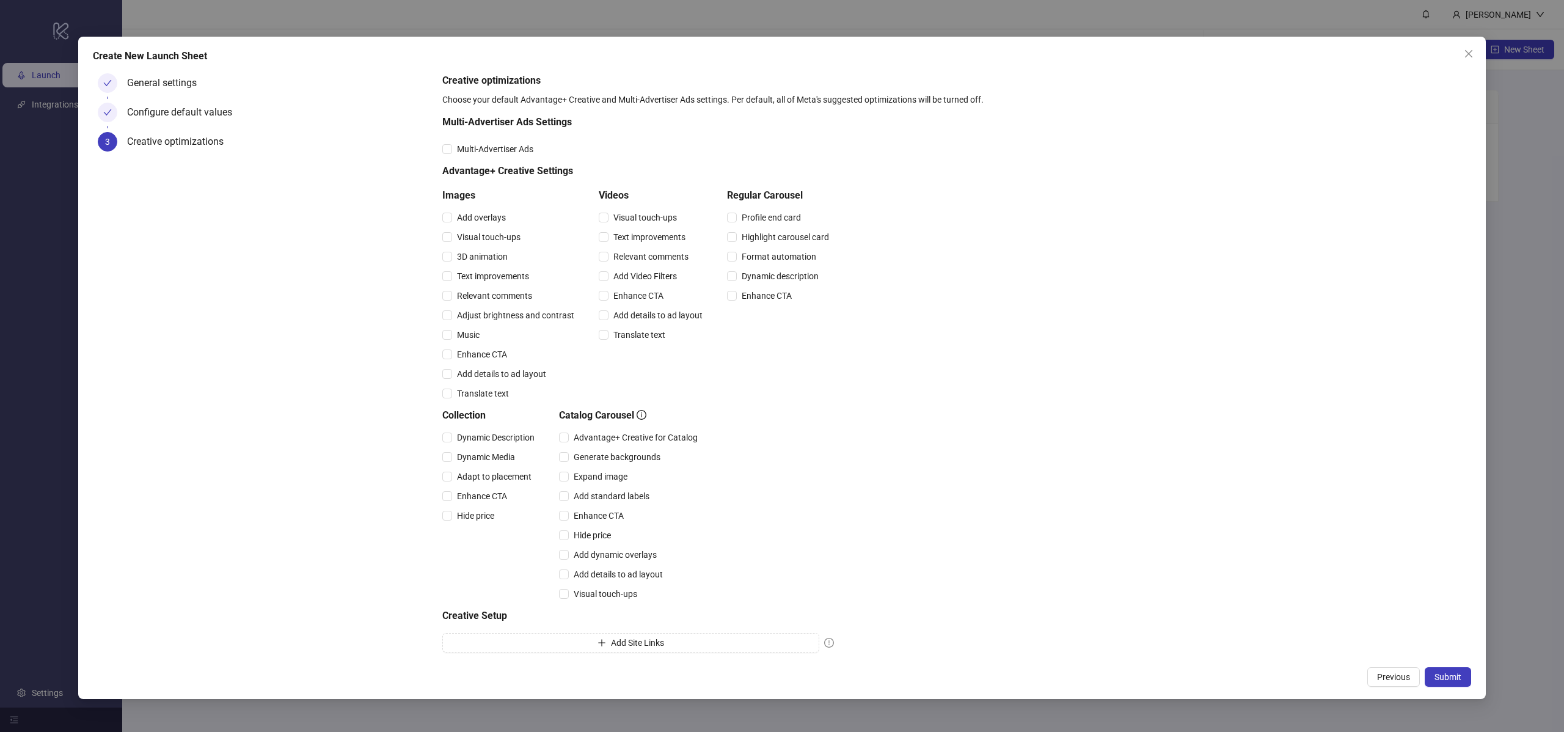
scroll to position [32, 0]
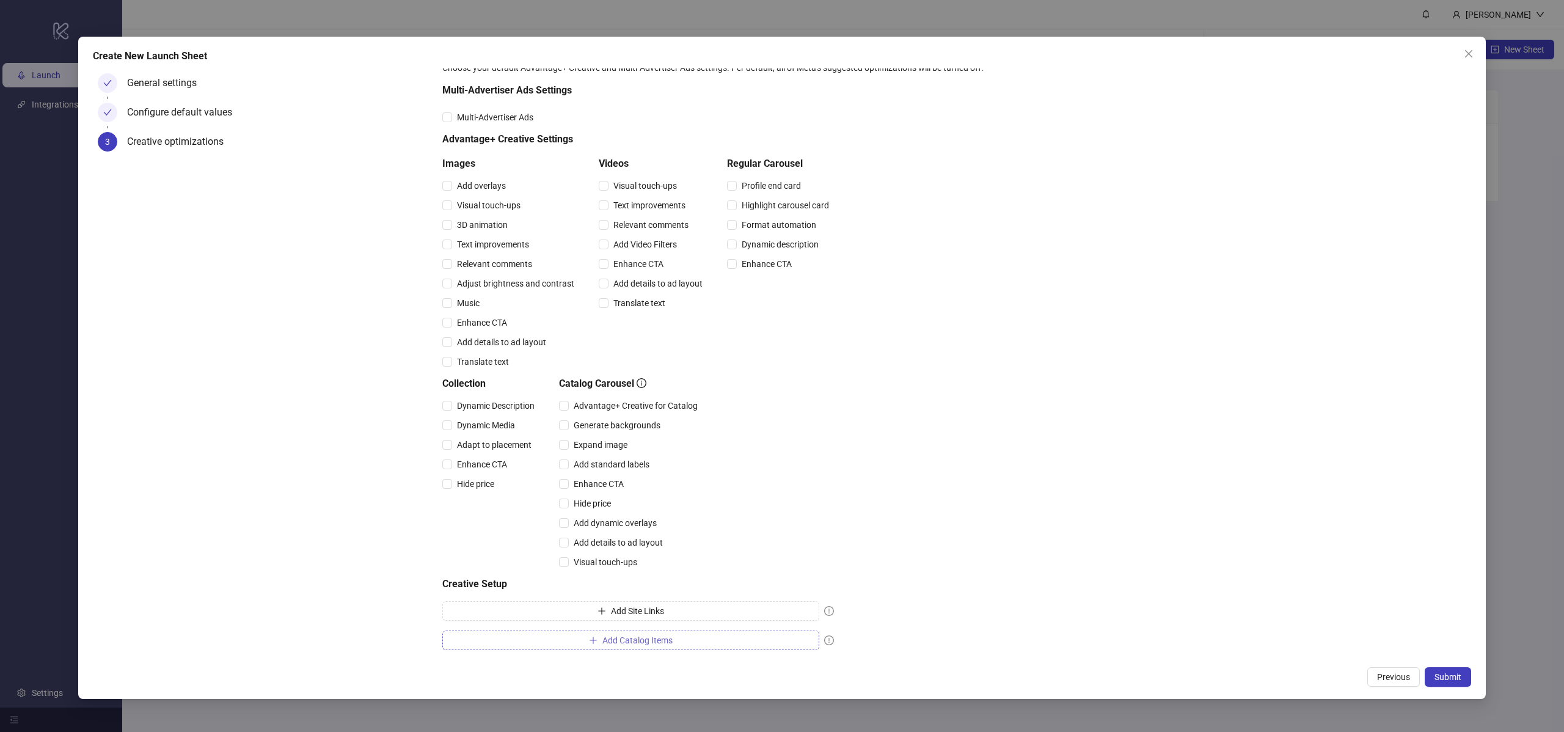
click at [726, 639] on button "Add Catalog Items" at bounding box center [630, 640] width 377 height 20
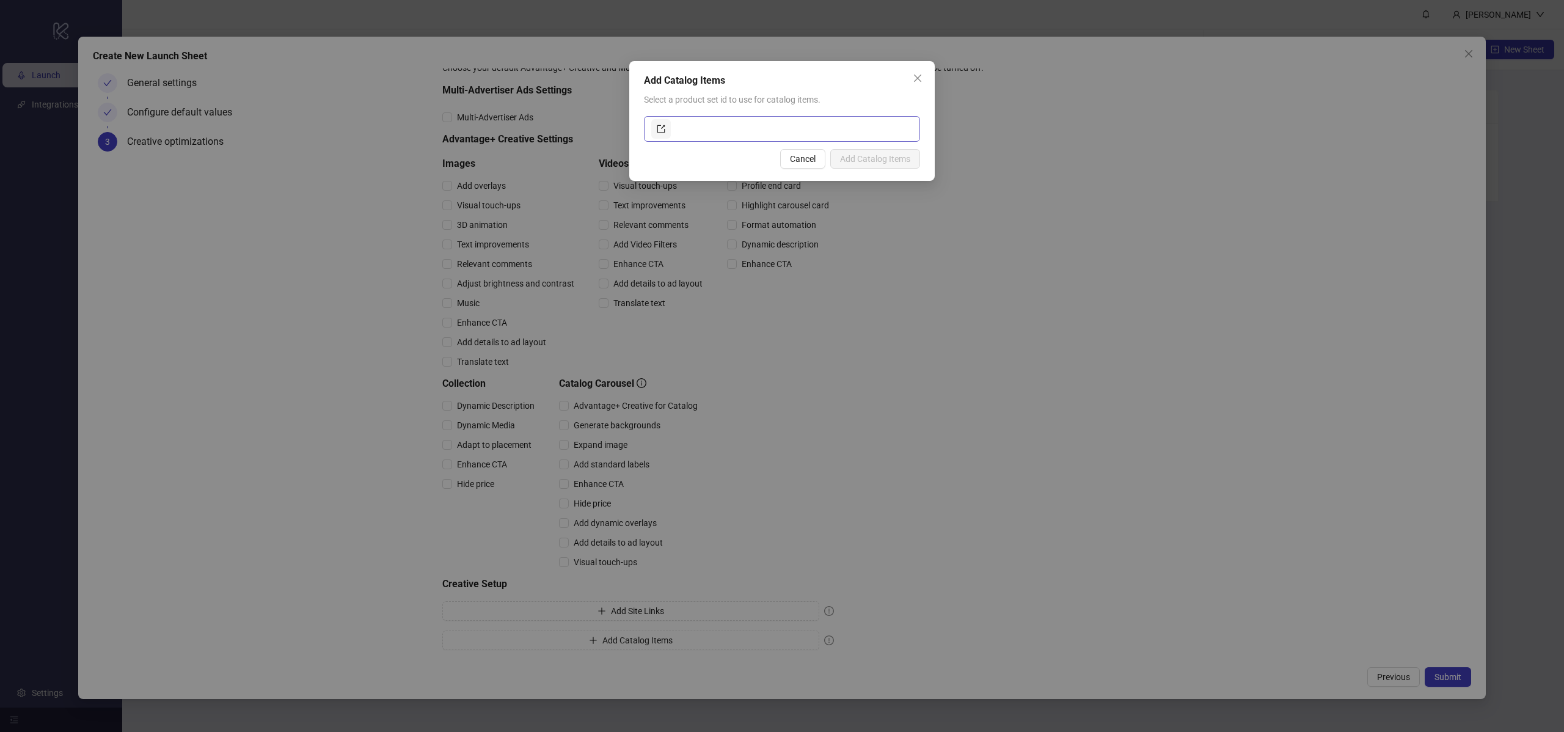
drag, startPoint x: 688, startPoint y: 112, endPoint x: 700, endPoint y: 125, distance: 17.8
click at [690, 114] on div "Select a product set id to use for catalog items." at bounding box center [782, 117] width 276 height 49
click at [700, 125] on input "text" at bounding box center [792, 129] width 239 height 20
click at [808, 161] on span "Cancel" at bounding box center [803, 159] width 26 height 10
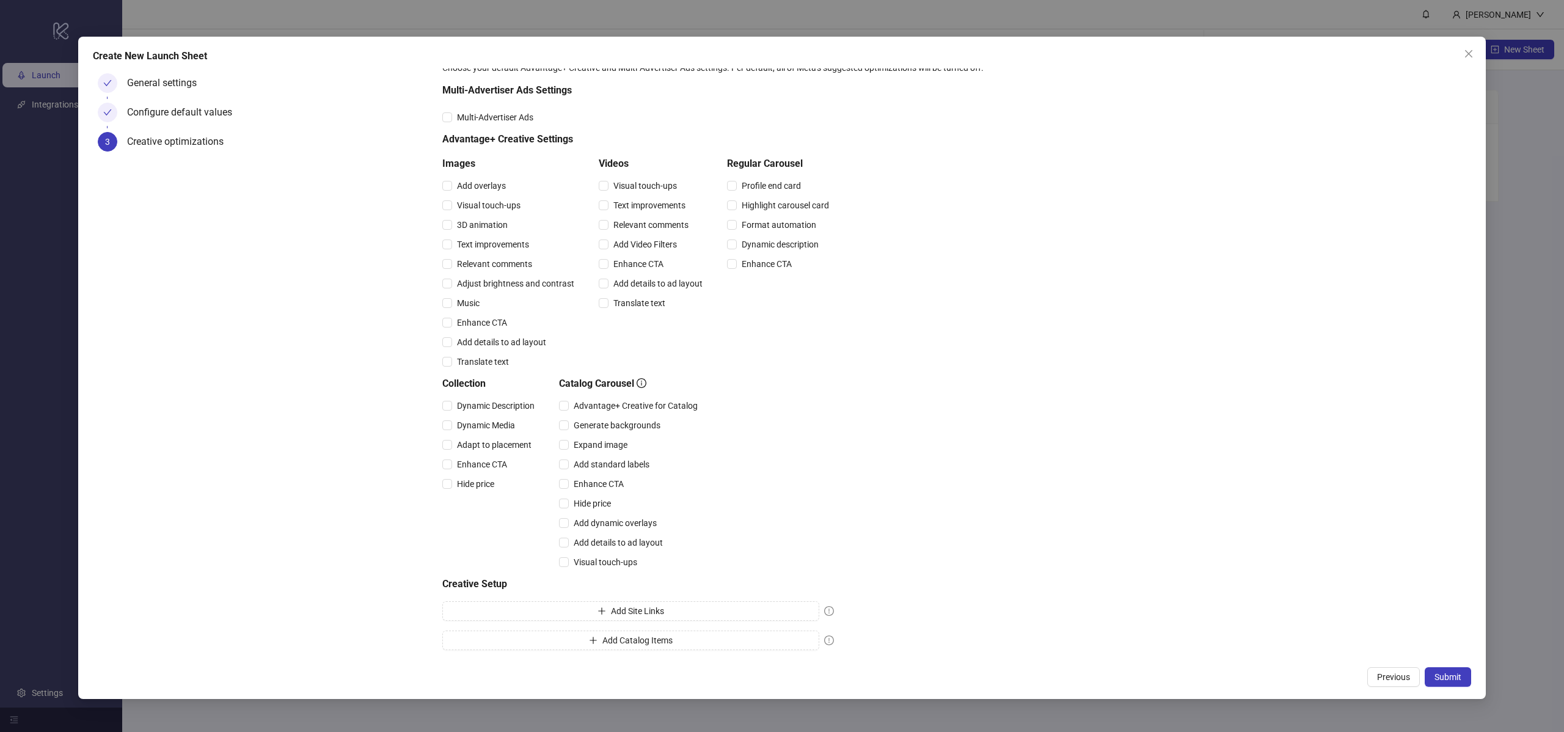
drag, startPoint x: 579, startPoint y: 633, endPoint x: 627, endPoint y: 559, distance: 88.6
click at [579, 633] on button "Add Catalog Items" at bounding box center [630, 640] width 377 height 20
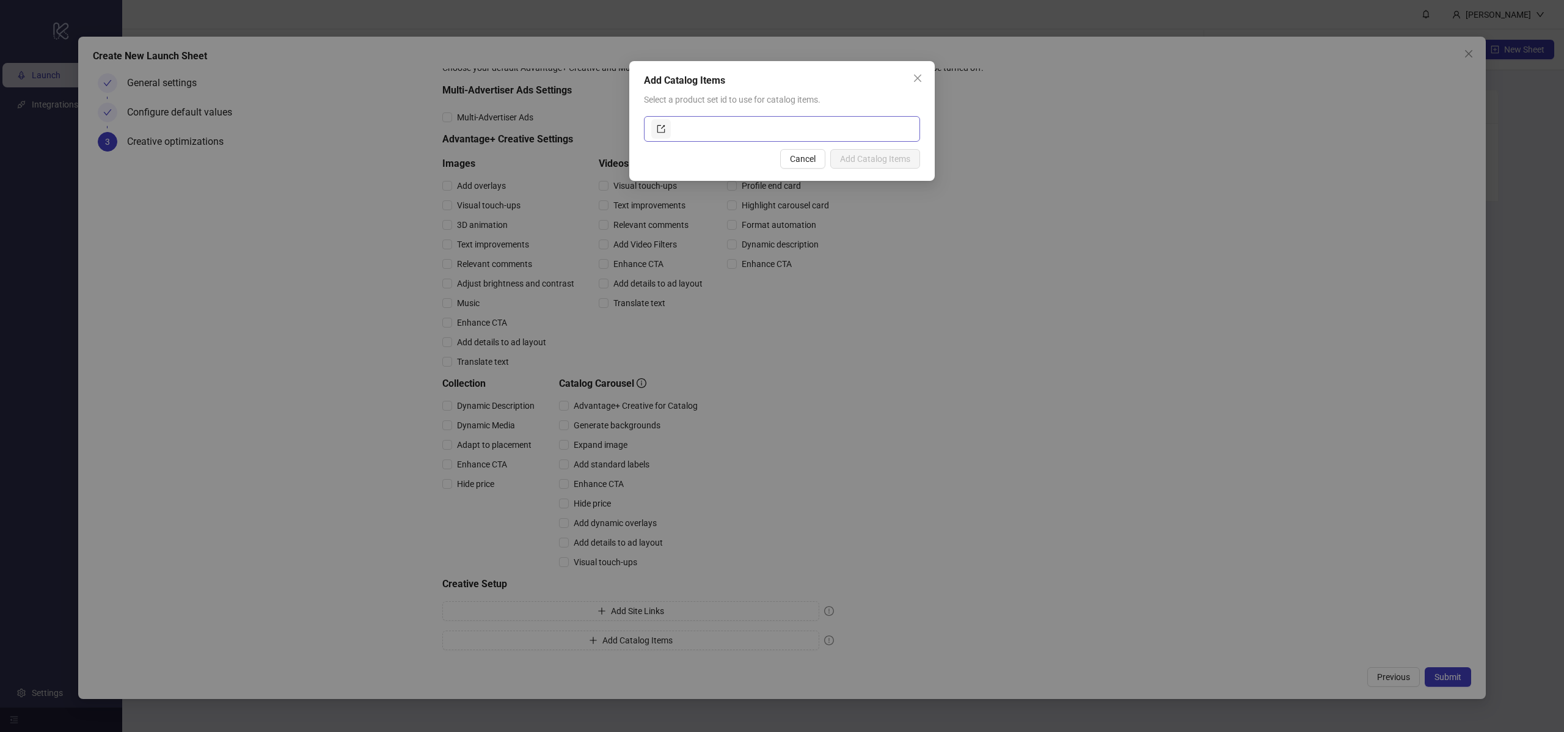
click at [745, 141] on div "Add Catalog Items Select a product set id to use for catalog items. Cancel Add …" at bounding box center [781, 121] width 305 height 120
click at [745, 134] on input "text" at bounding box center [792, 129] width 239 height 20
paste input "**********"
type input "**********"
click at [876, 161] on span "Add Catalog Items" at bounding box center [875, 159] width 70 height 10
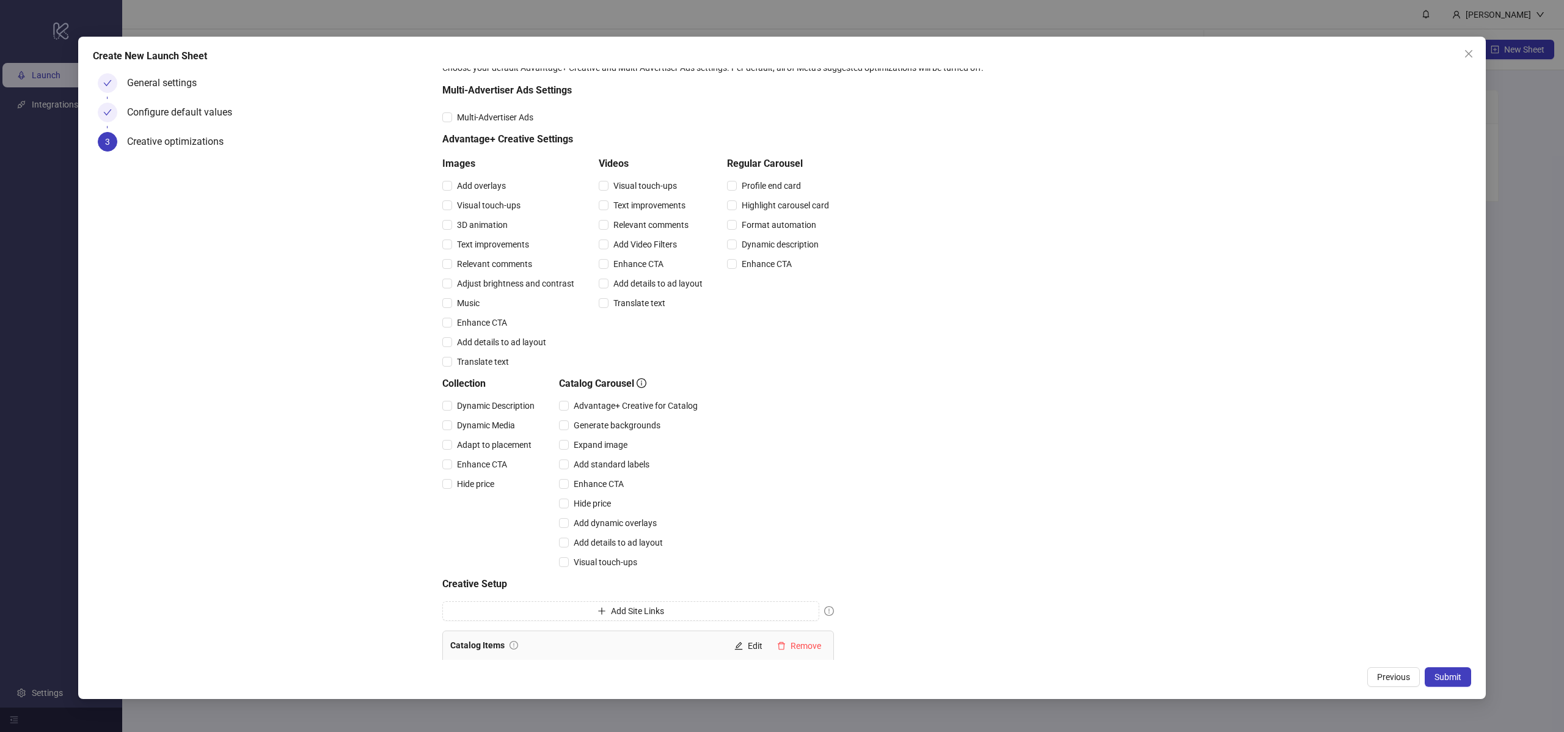
scroll to position [56, 0]
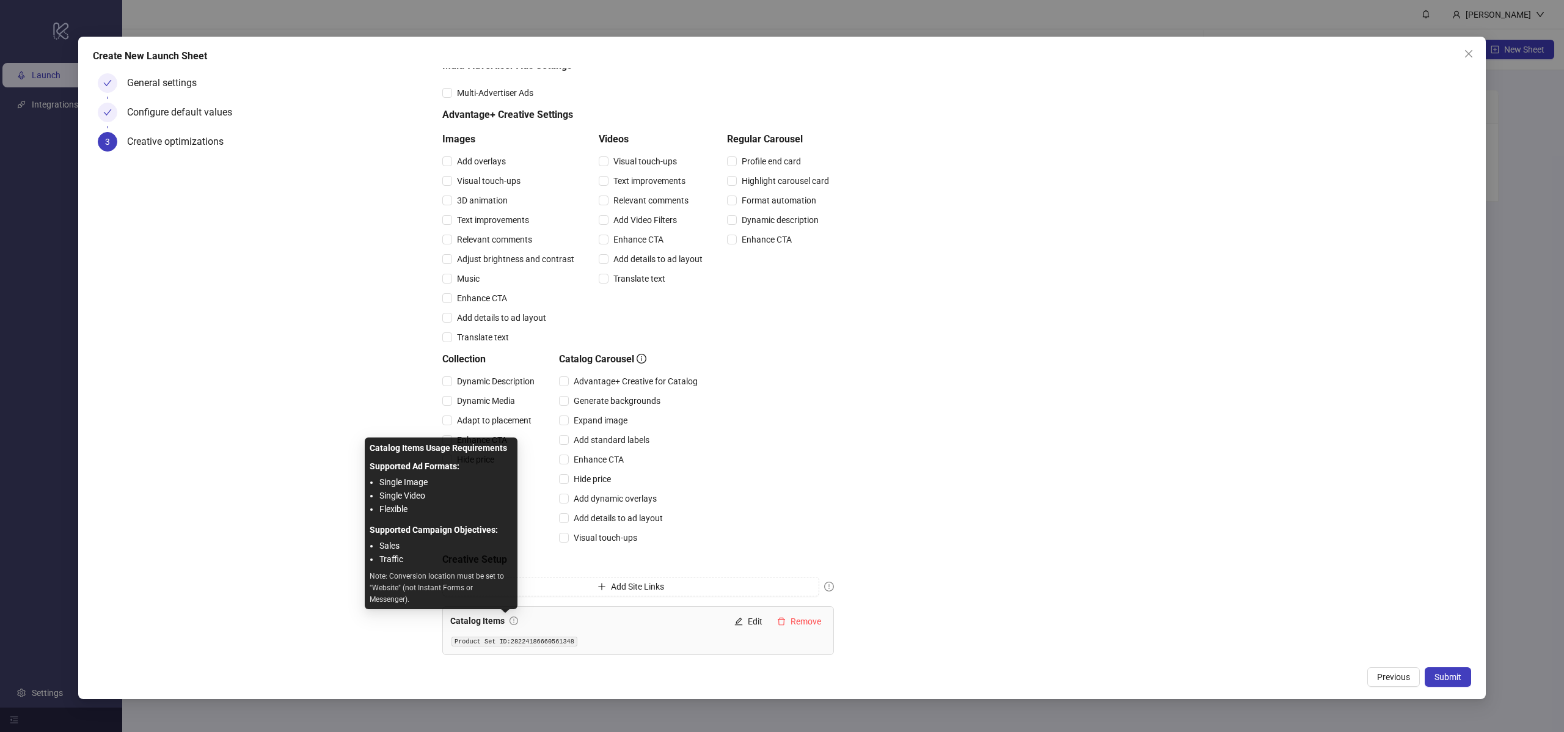
click at [509, 620] on icon "exclamation-circle" at bounding box center [513, 620] width 9 height 9
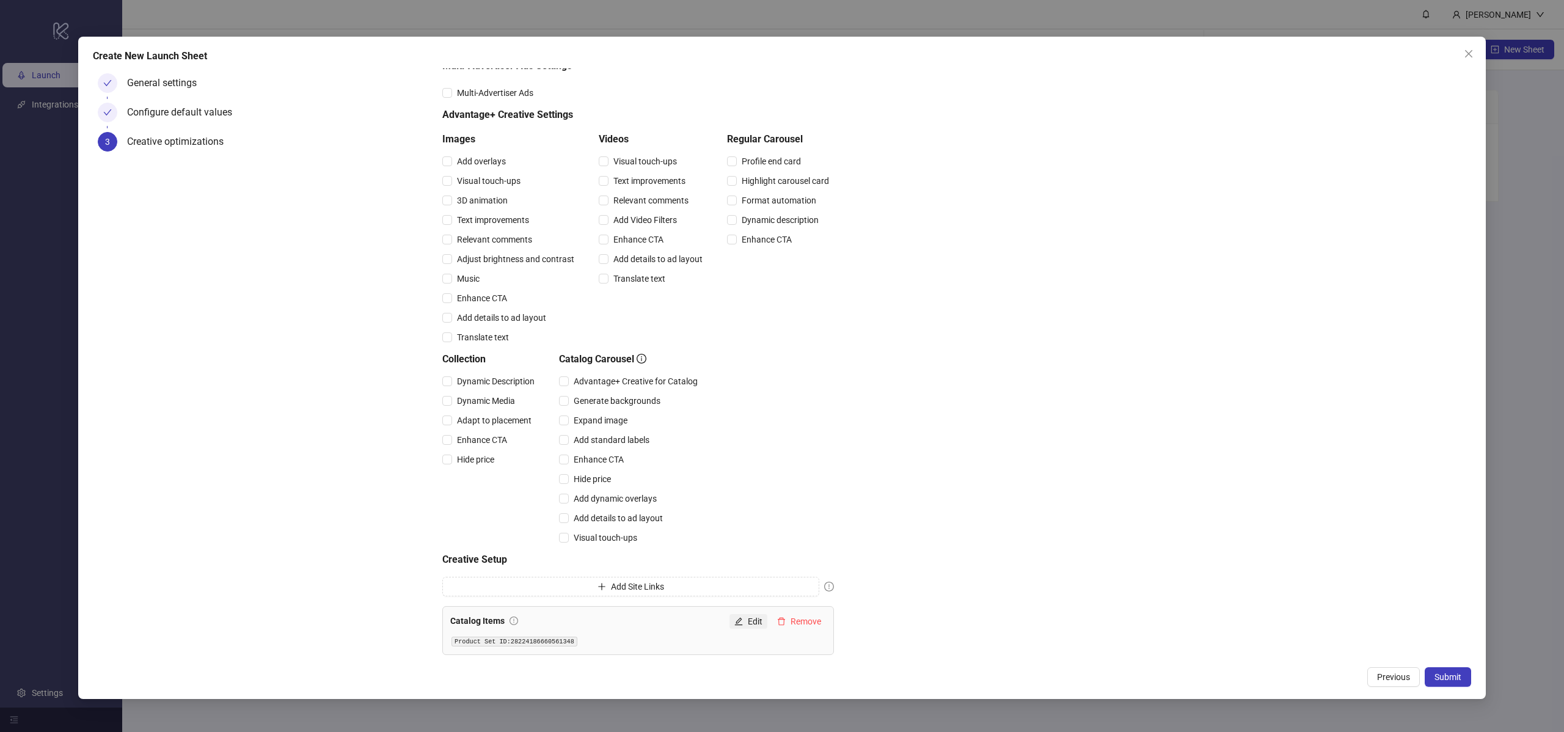
click at [747, 620] on button "Edit" at bounding box center [748, 621] width 38 height 15
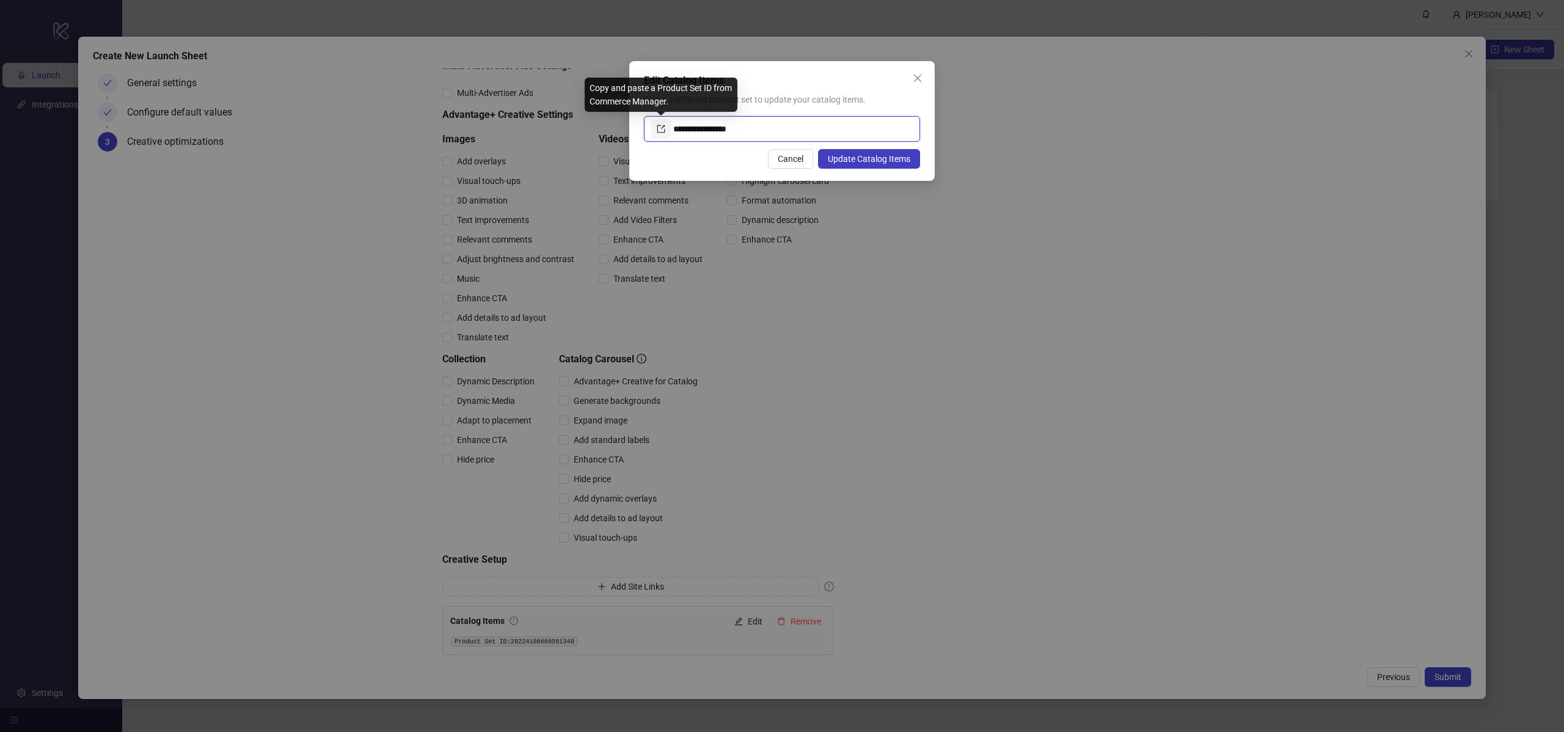
click at [654, 126] on link at bounding box center [661, 129] width 20 height 20
click at [888, 156] on span "Update Catalog Items" at bounding box center [869, 159] width 82 height 10
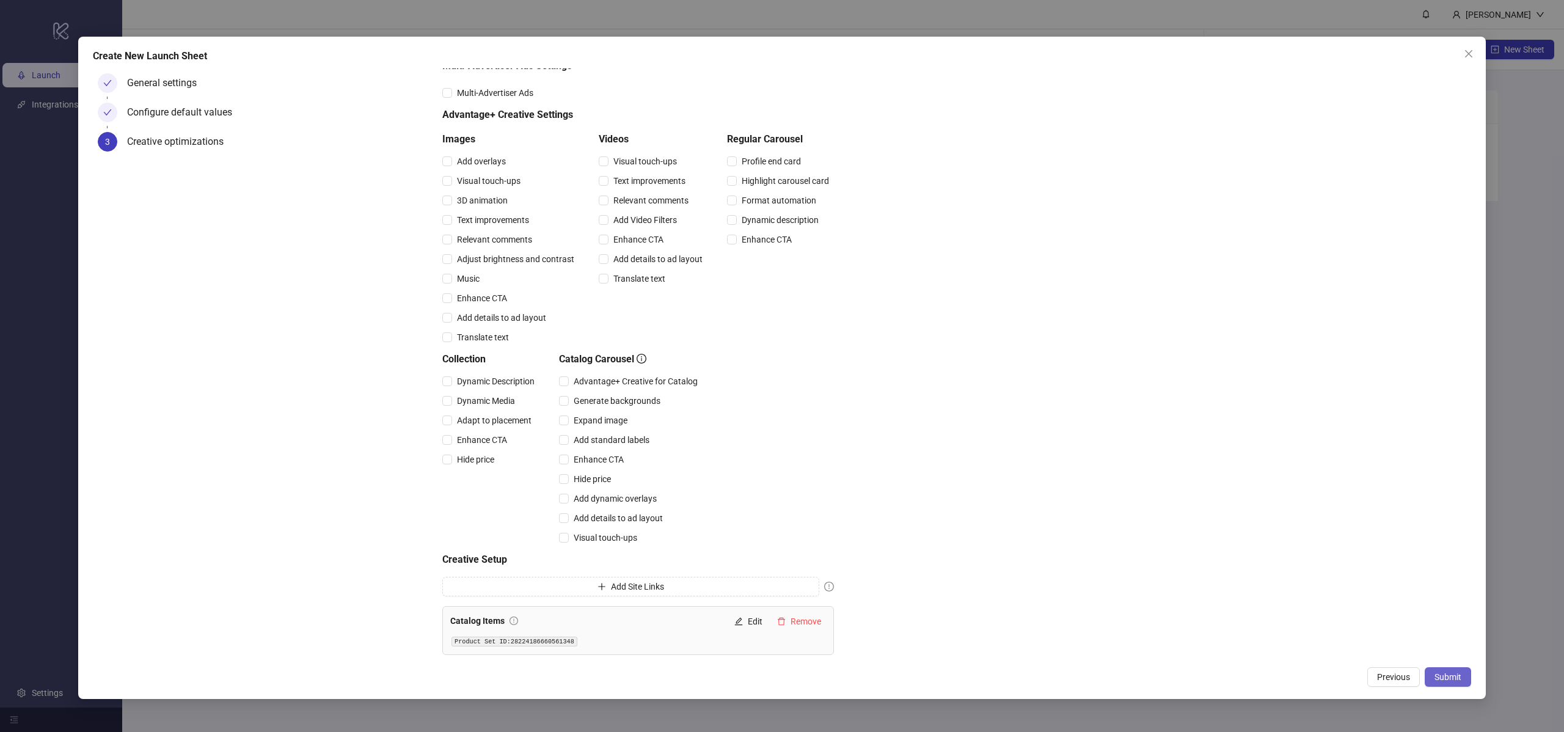
click at [1441, 678] on span "Submit" at bounding box center [1447, 677] width 27 height 10
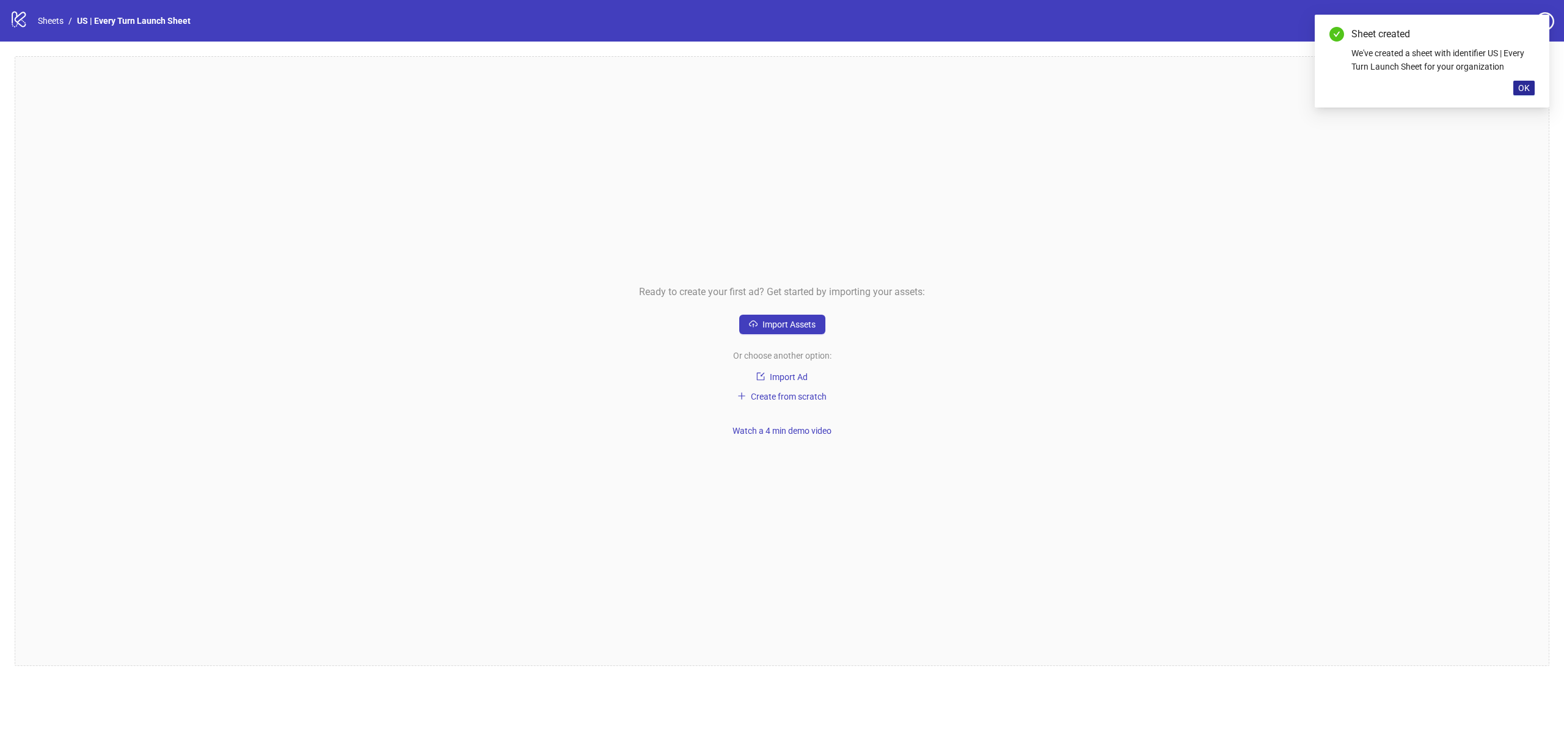
click at [1526, 91] on span "OK" at bounding box center [1524, 88] width 12 height 10
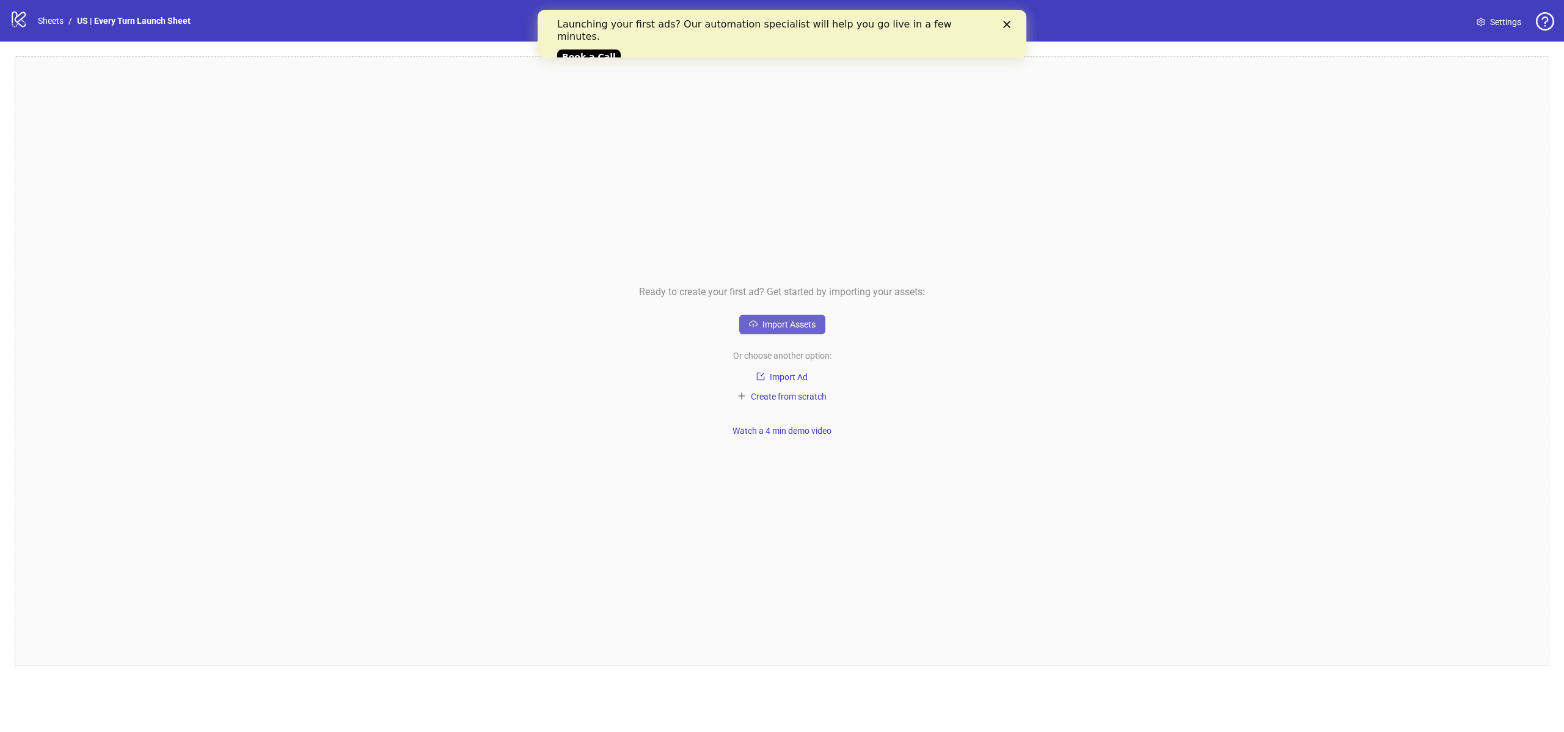
click at [807, 329] on span "Import Assets" at bounding box center [788, 324] width 53 height 10
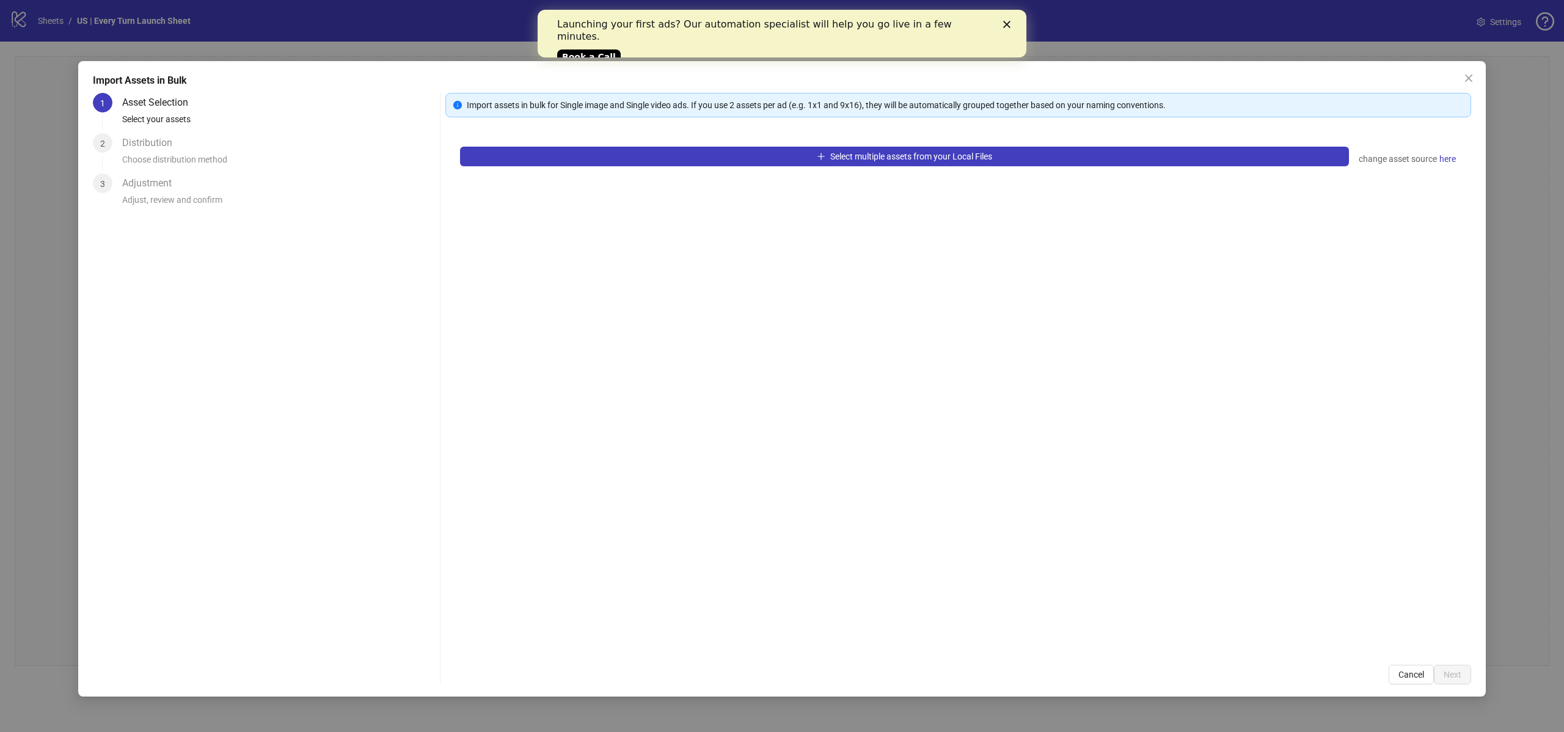
click at [1009, 23] on icon "Close" at bounding box center [1006, 24] width 7 height 7
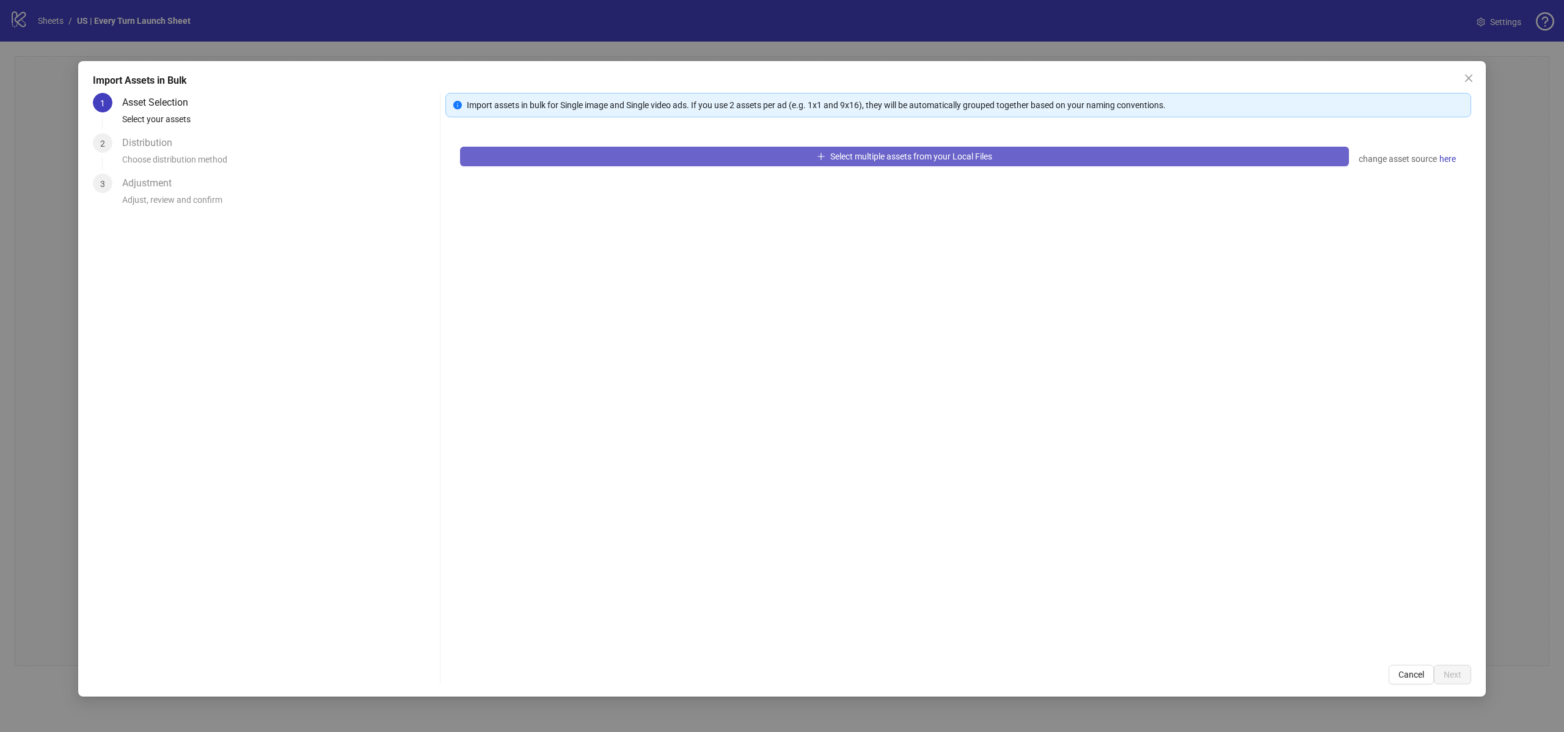
click at [975, 159] on span "Select multiple assets from your Local Files" at bounding box center [911, 156] width 162 height 10
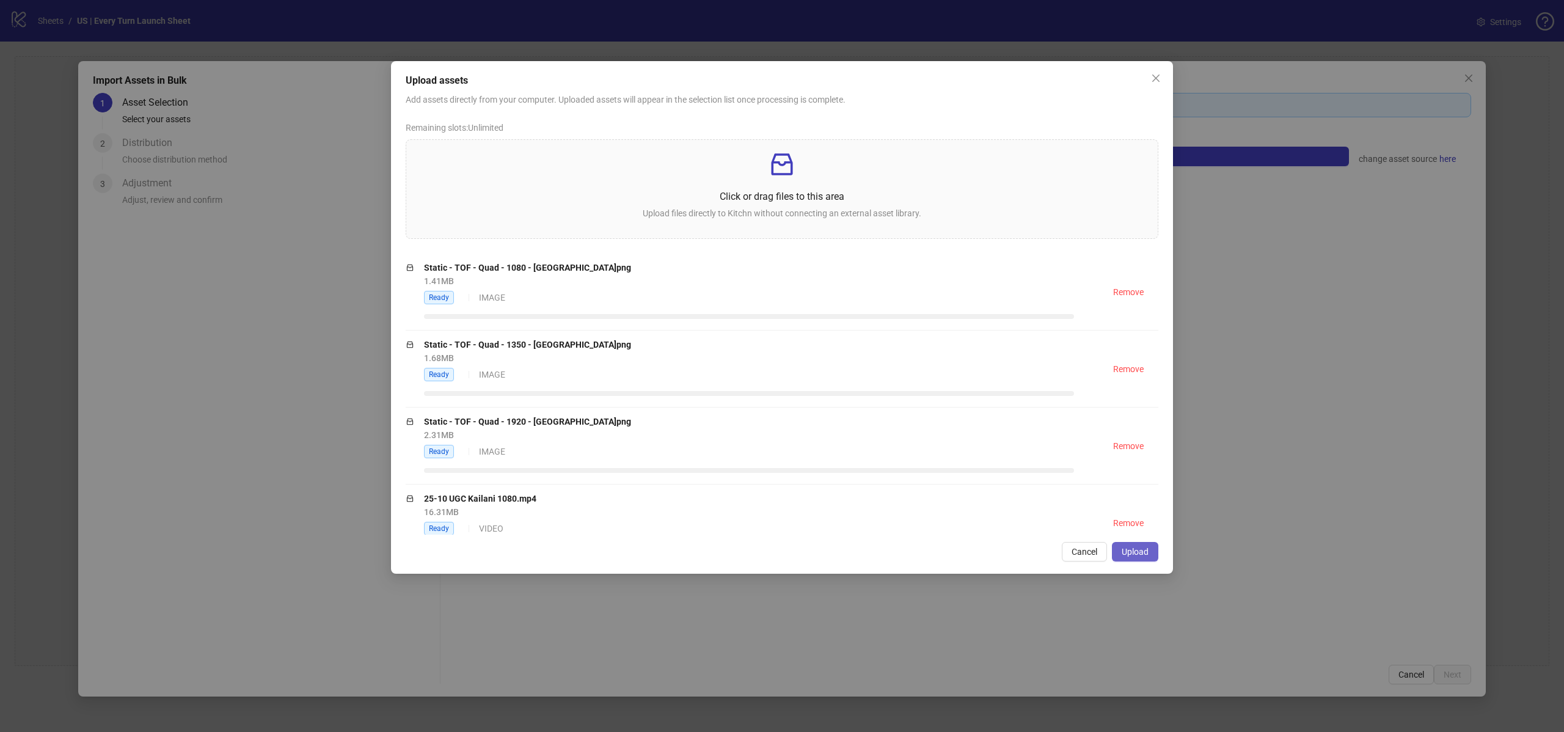
click at [1142, 556] on span "Upload" at bounding box center [1135, 552] width 27 height 10
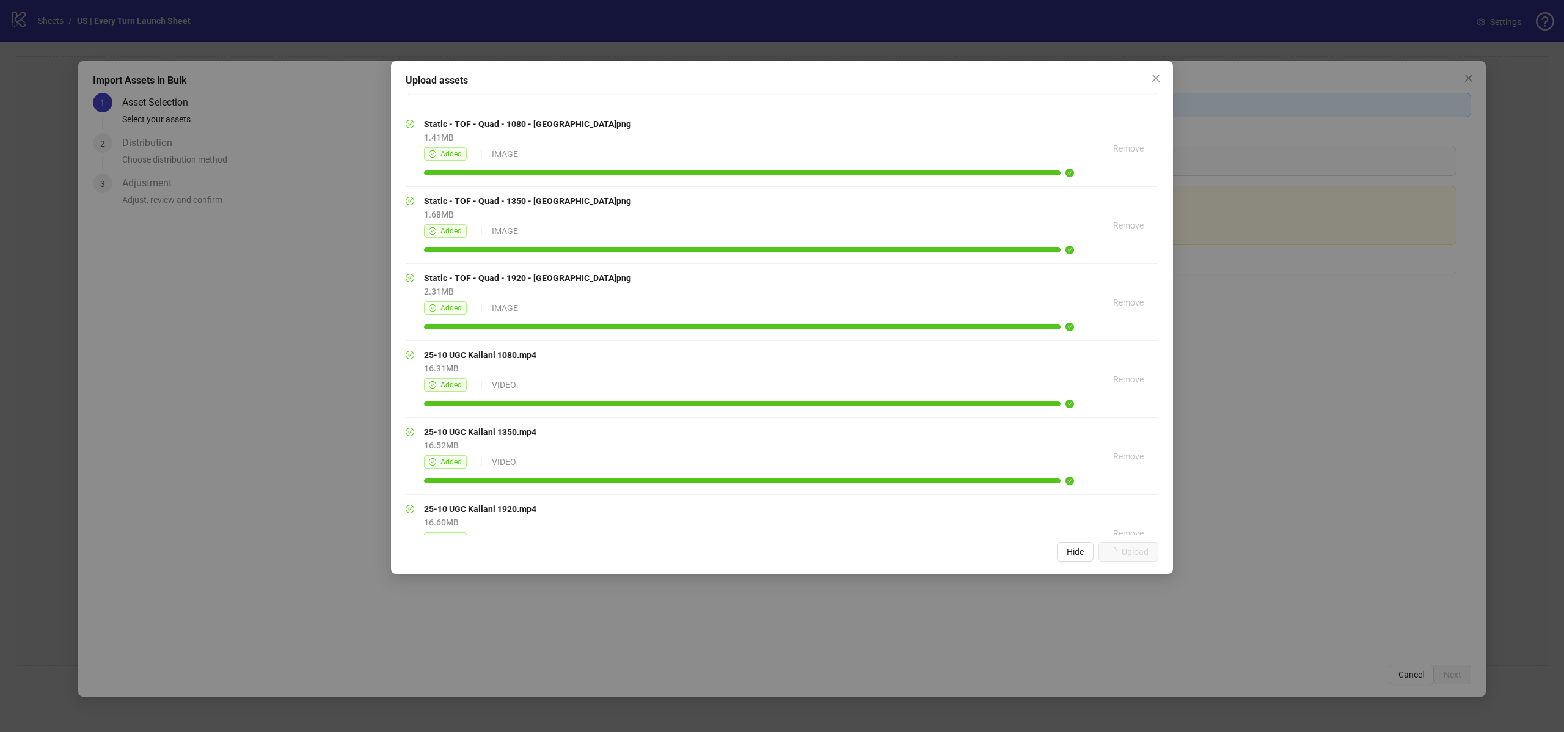
scroll to position [219, 0]
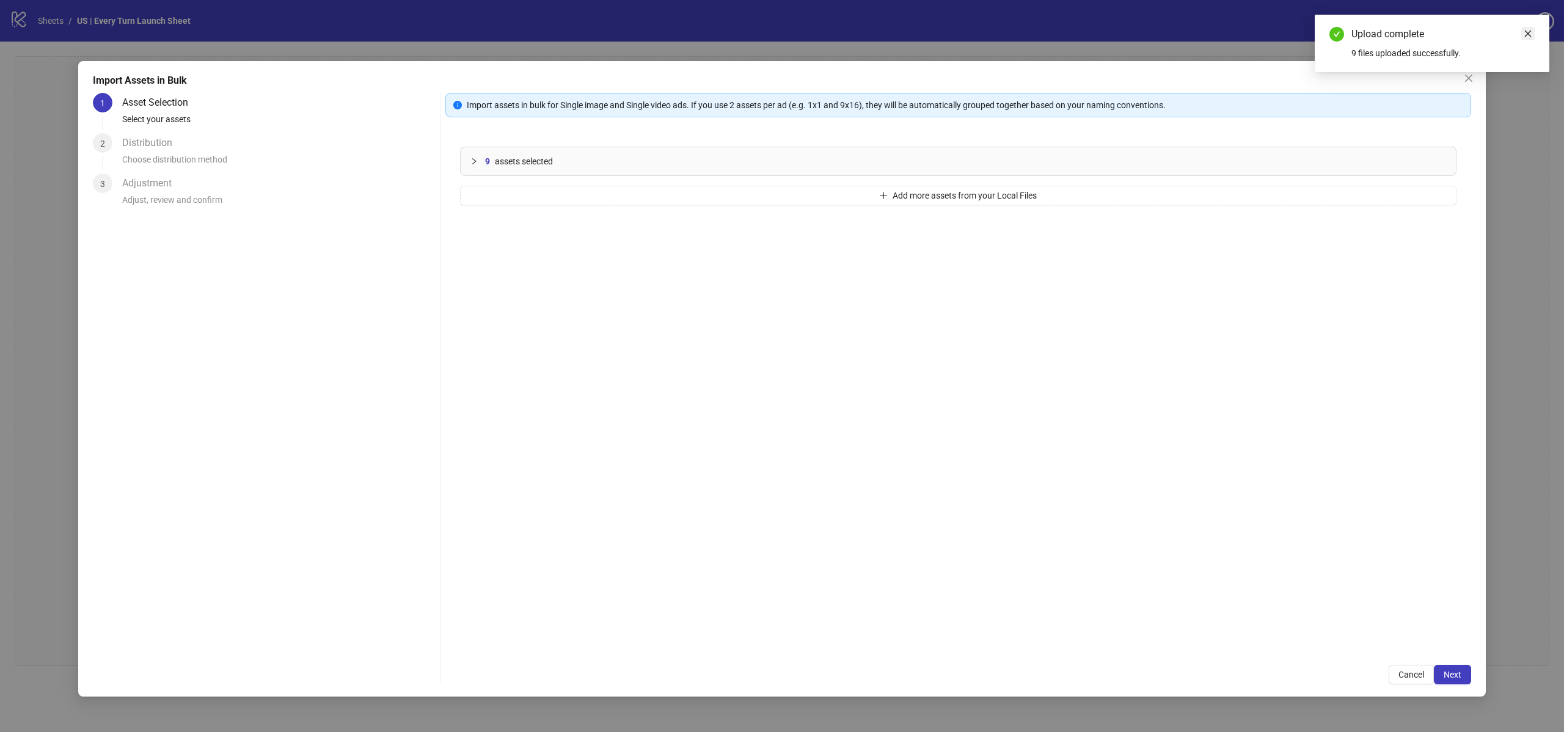
click at [1529, 35] on icon "close" at bounding box center [1528, 34] width 7 height 7
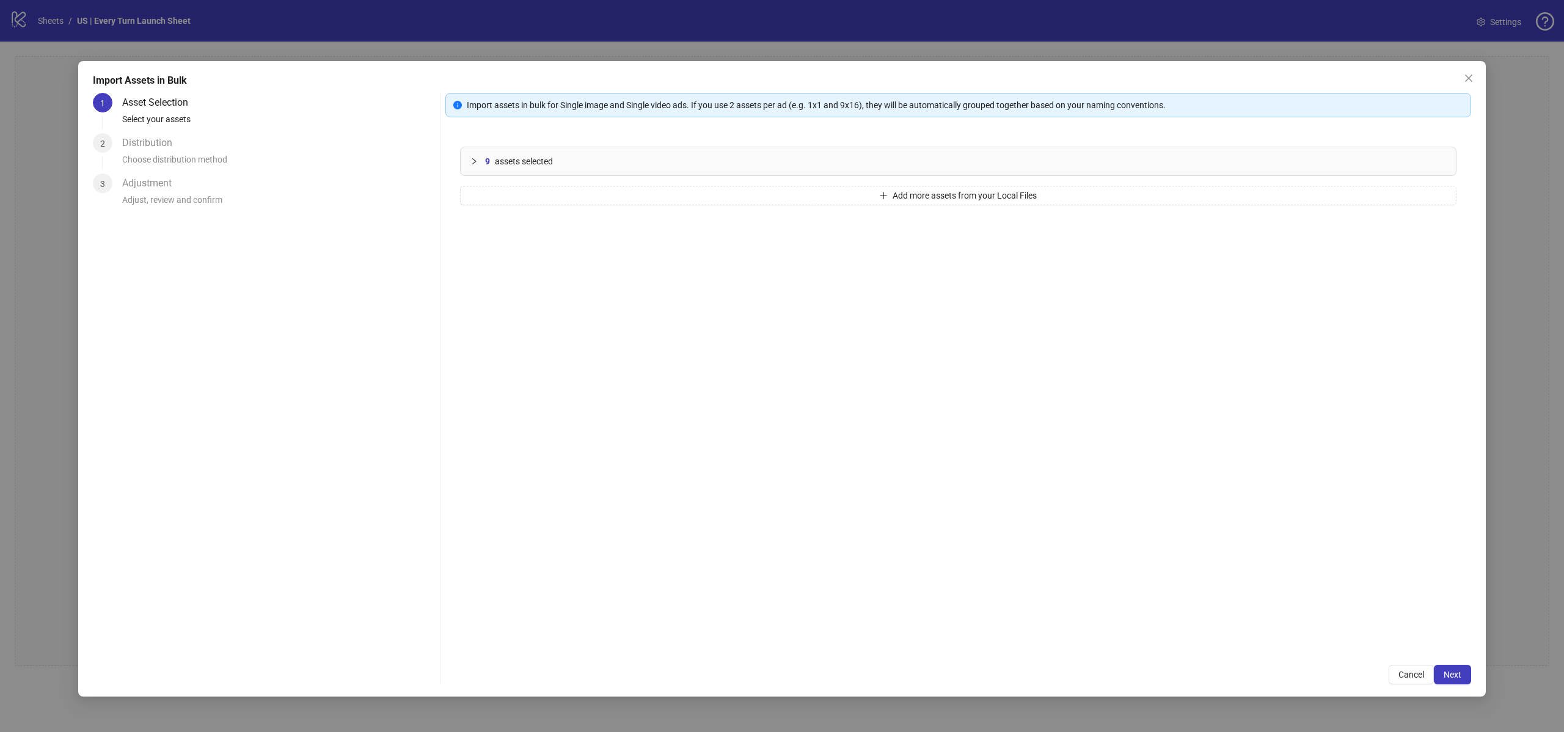
click at [475, 160] on icon "collapsed" at bounding box center [473, 161] width 7 height 7
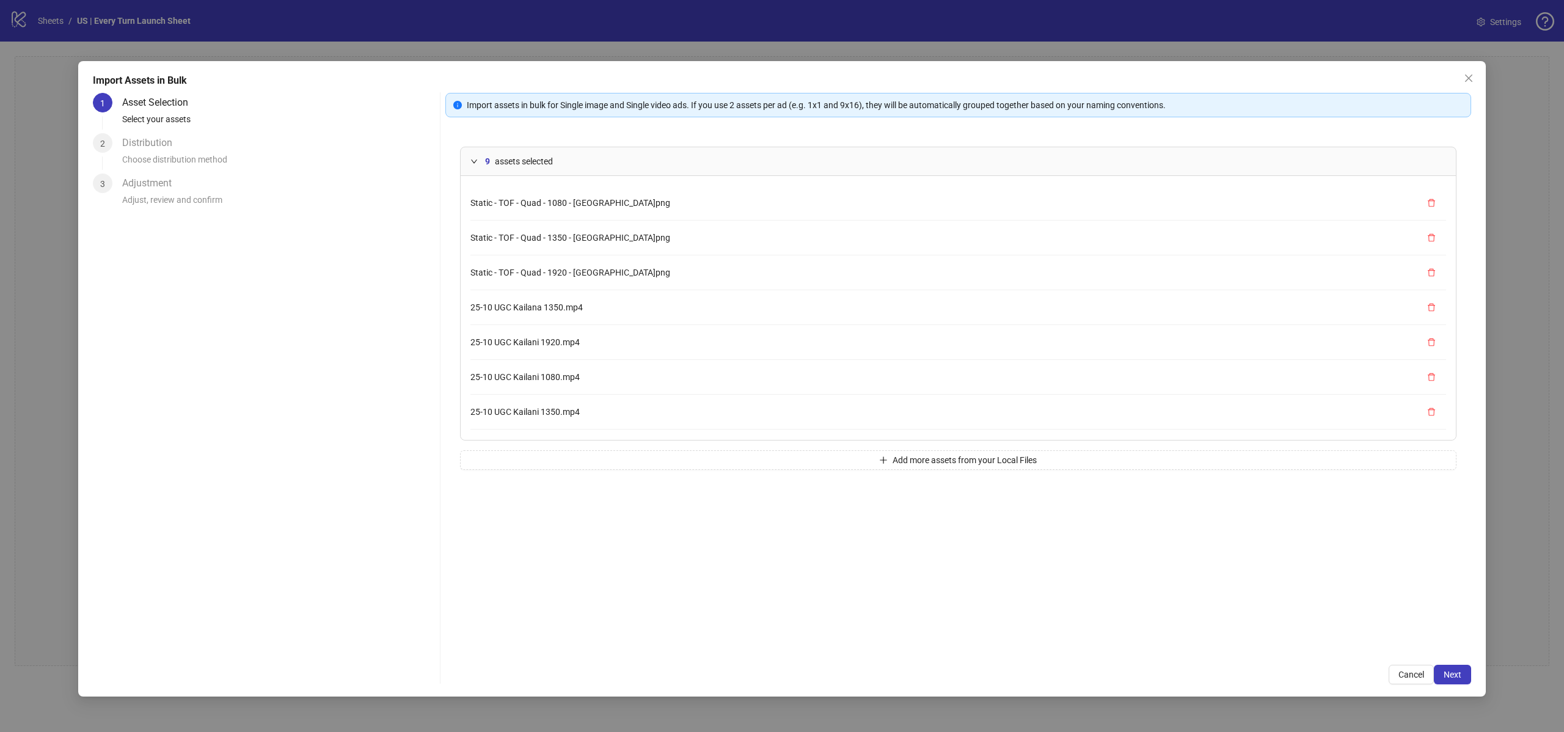
click at [475, 160] on icon "expanded" at bounding box center [473, 161] width 7 height 7
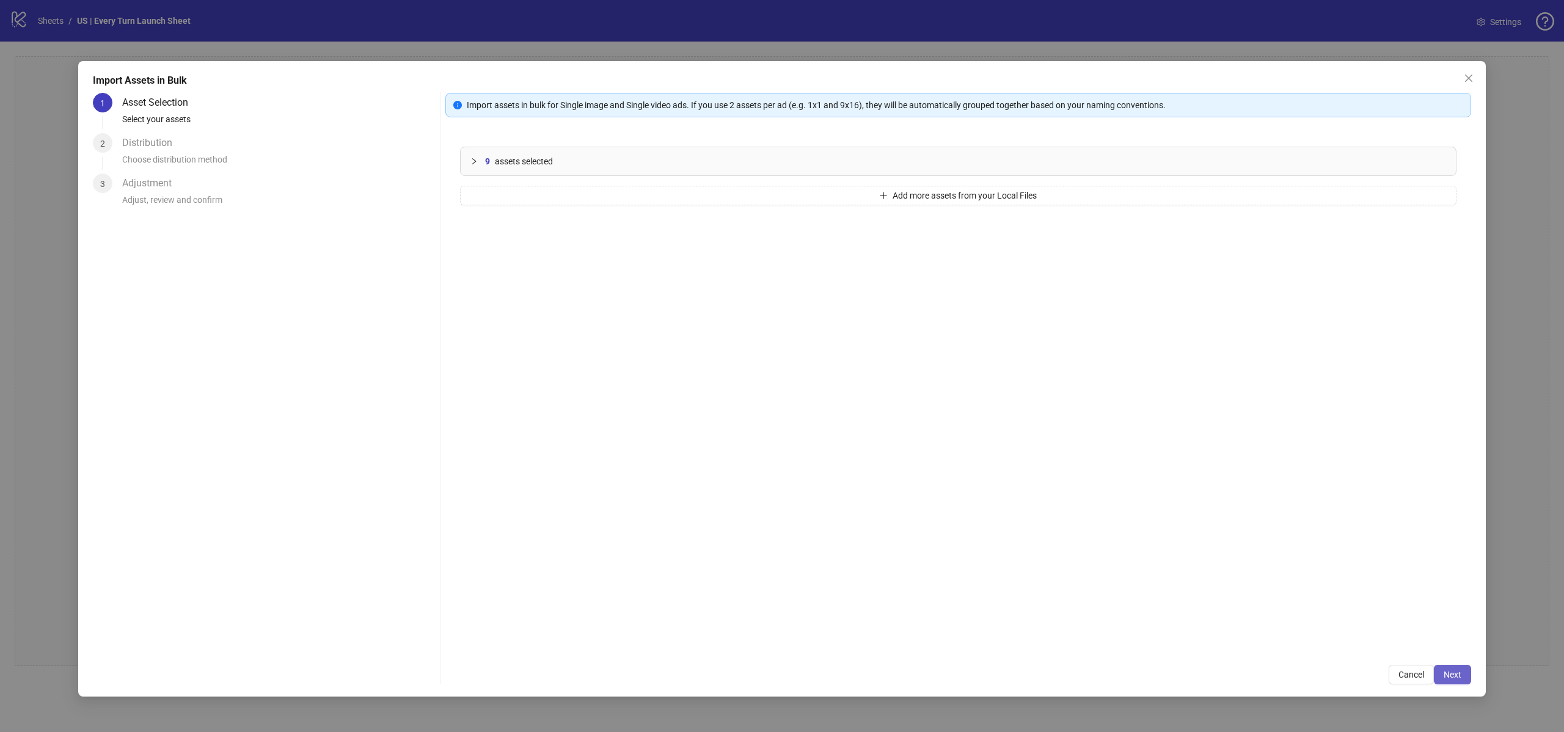
click at [1447, 677] on span "Next" at bounding box center [1453, 675] width 18 height 10
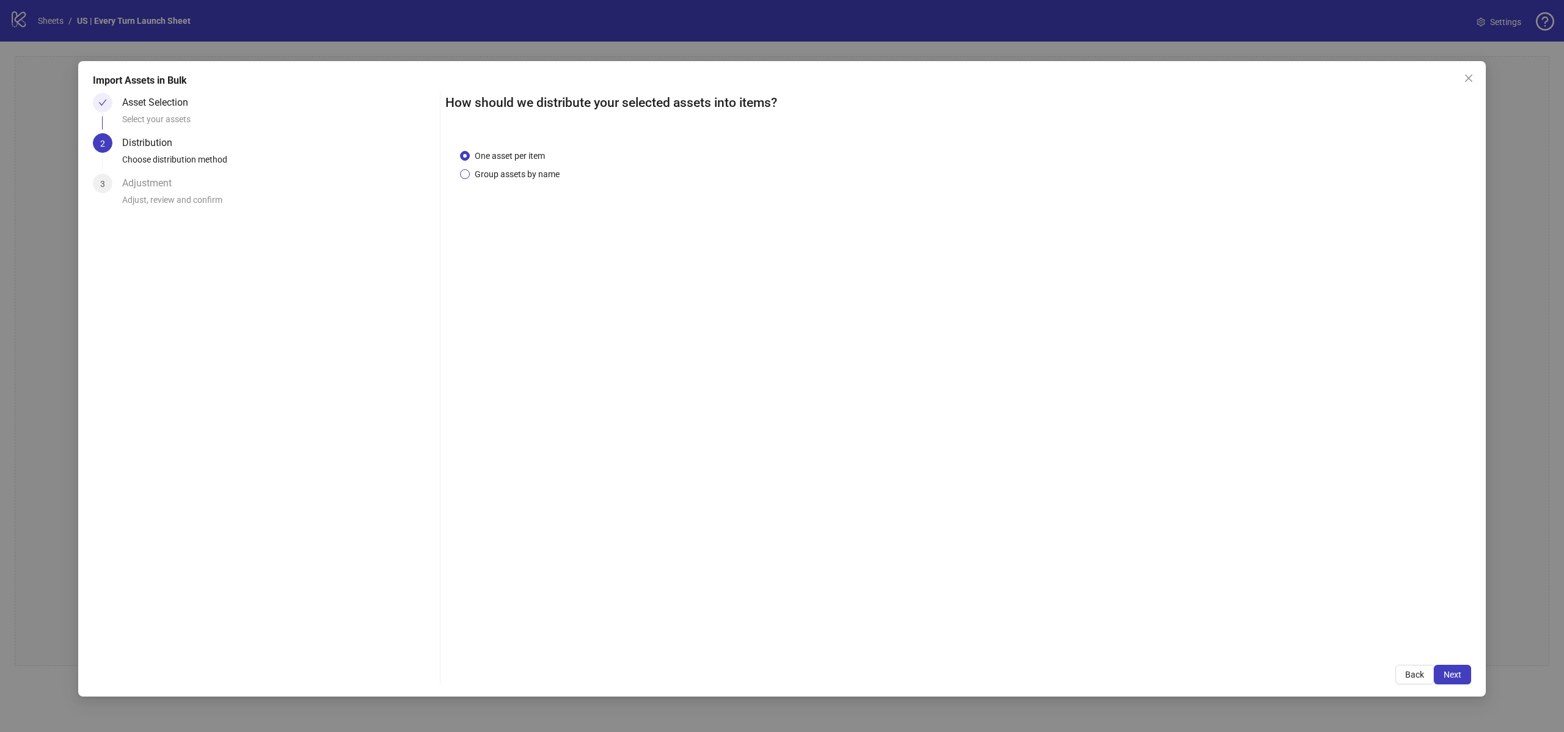
click at [491, 173] on span "Group assets by name" at bounding box center [517, 173] width 95 height 13
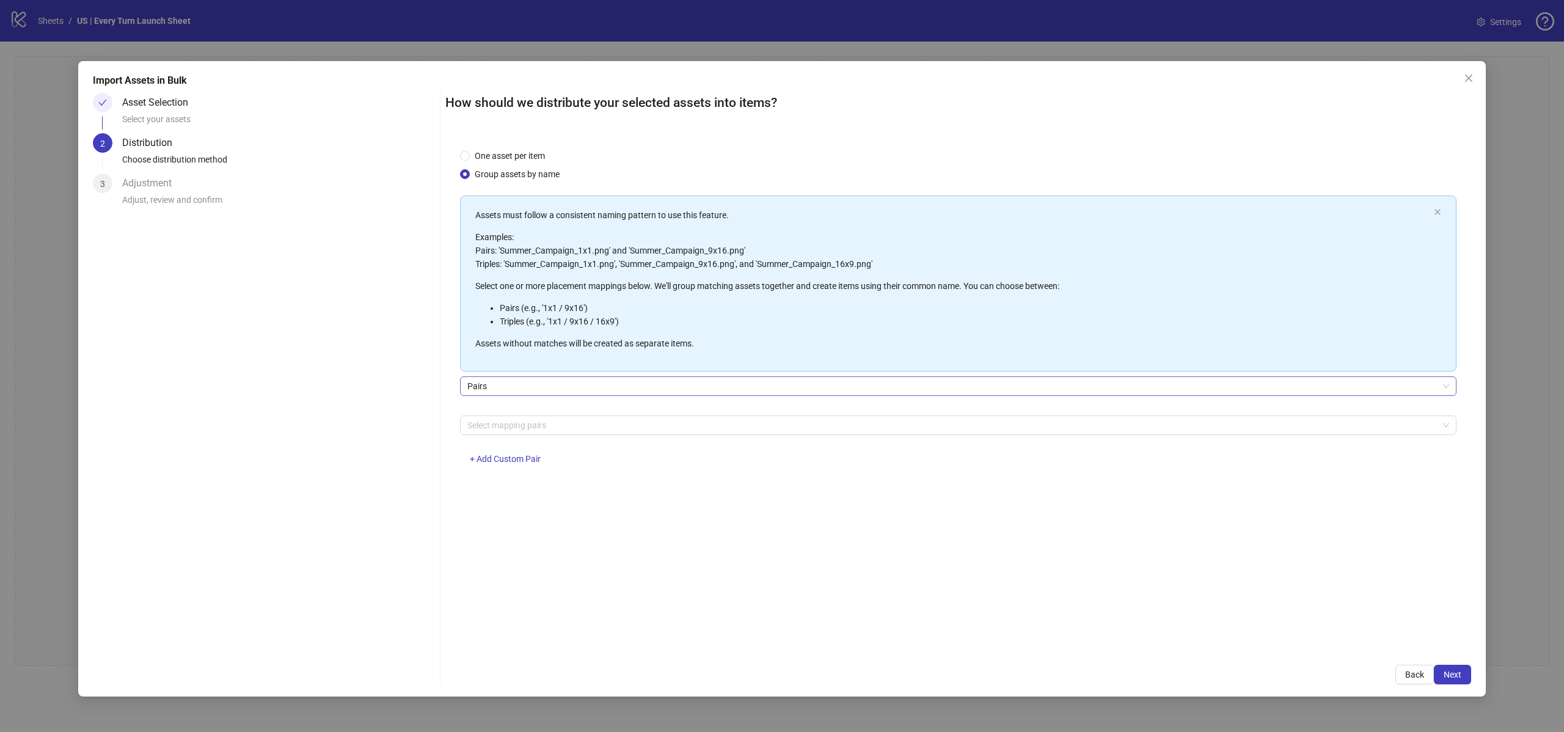
click at [572, 394] on span "Pairs" at bounding box center [958, 386] width 982 height 18
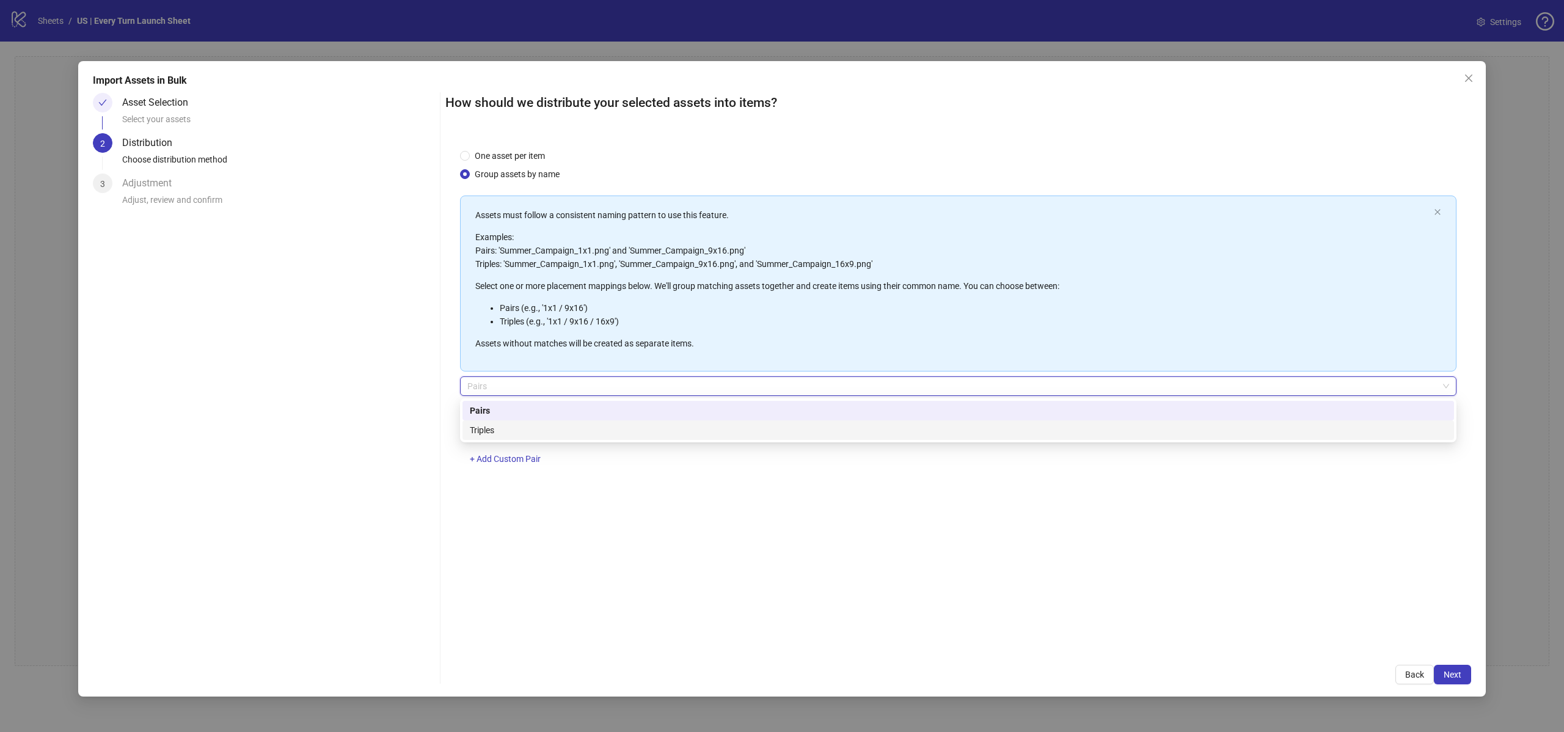
click at [552, 427] on div "Triples" at bounding box center [958, 429] width 977 height 13
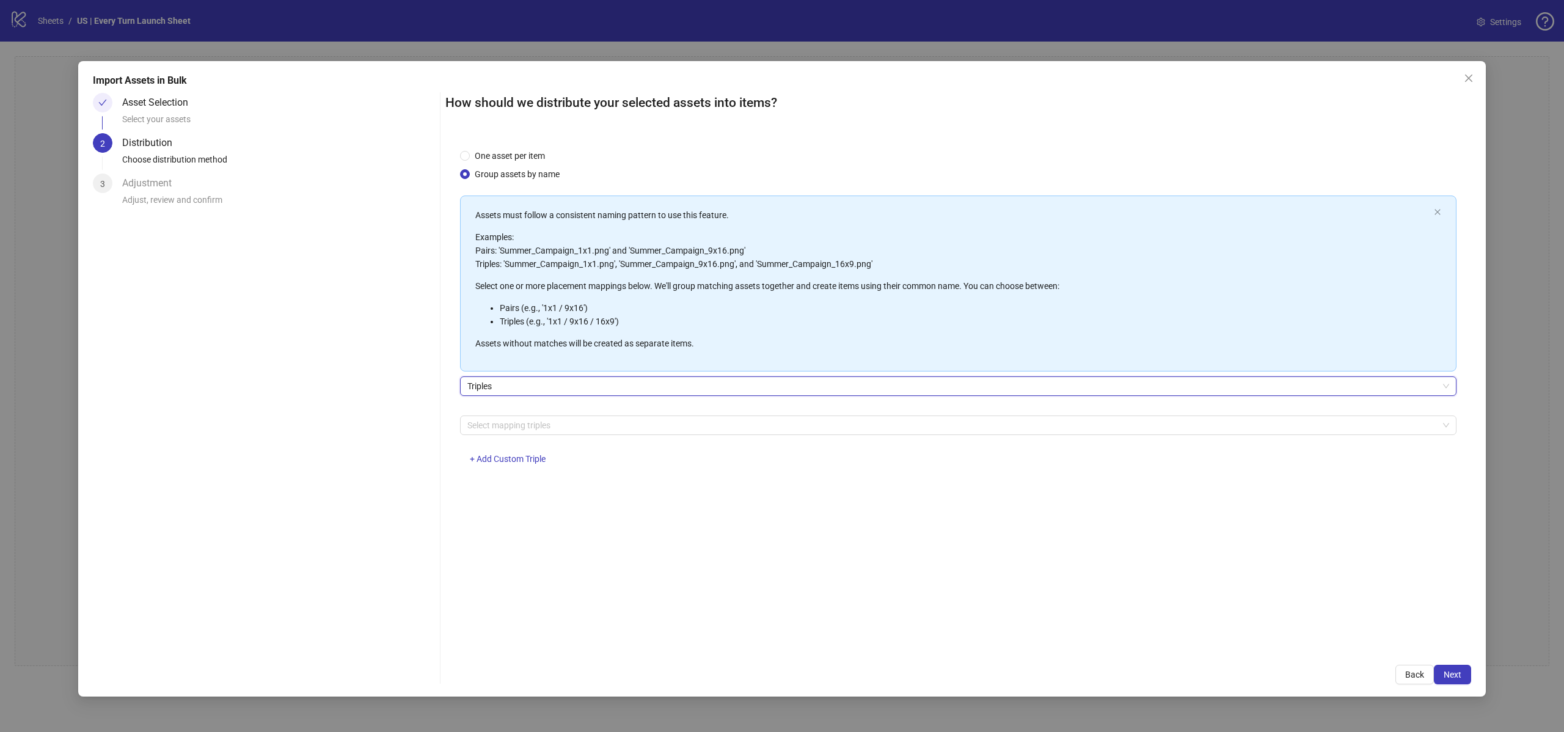
click at [545, 305] on li "Pairs (e.g., '1x1 / 9x16')" at bounding box center [964, 307] width 929 height 13
copy li "1x1"
click at [577, 321] on li "Triples (e.g., '1x1 / 9x16 / 16x9')" at bounding box center [964, 321] width 929 height 13
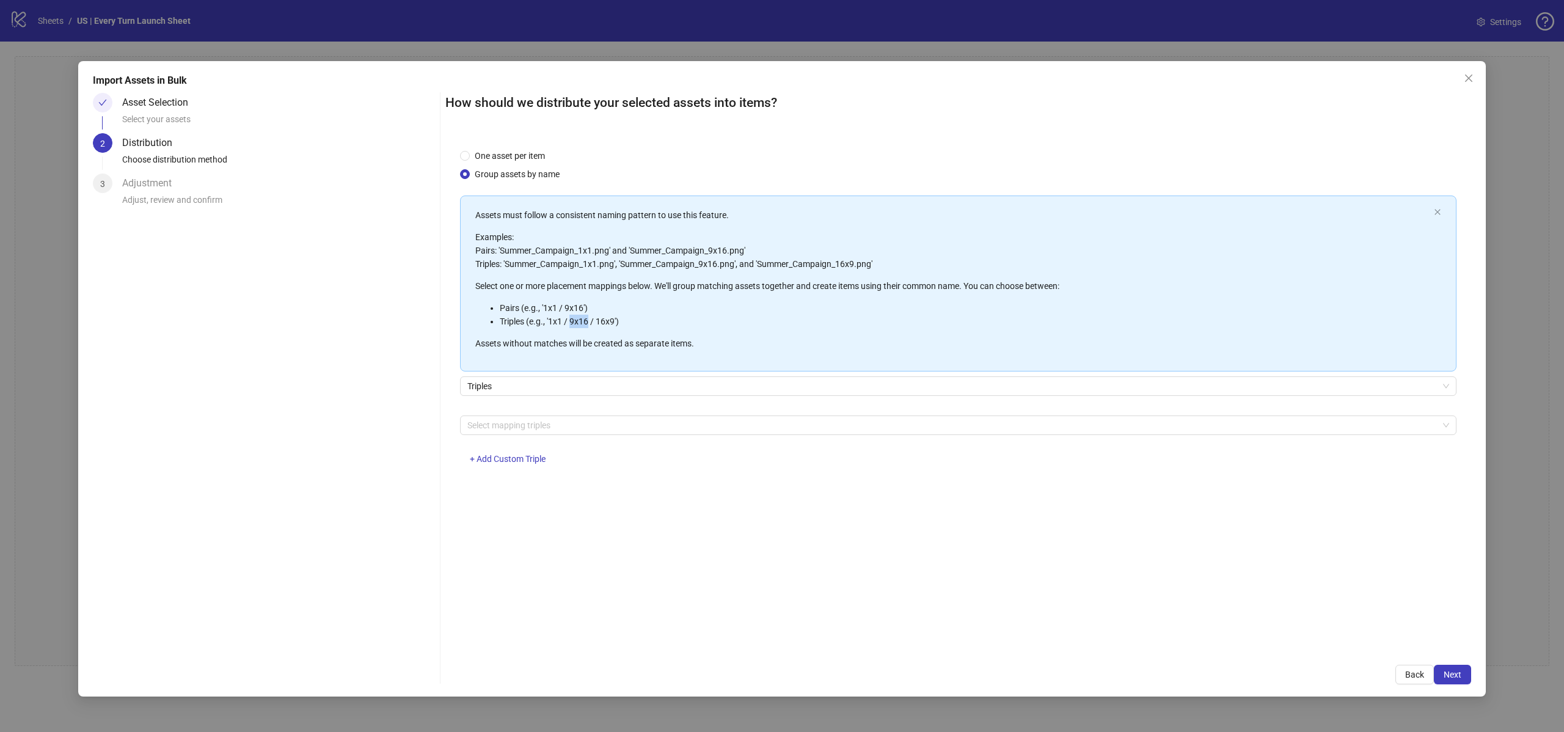
copy li "9x16"
click at [609, 418] on div at bounding box center [951, 425] width 979 height 17
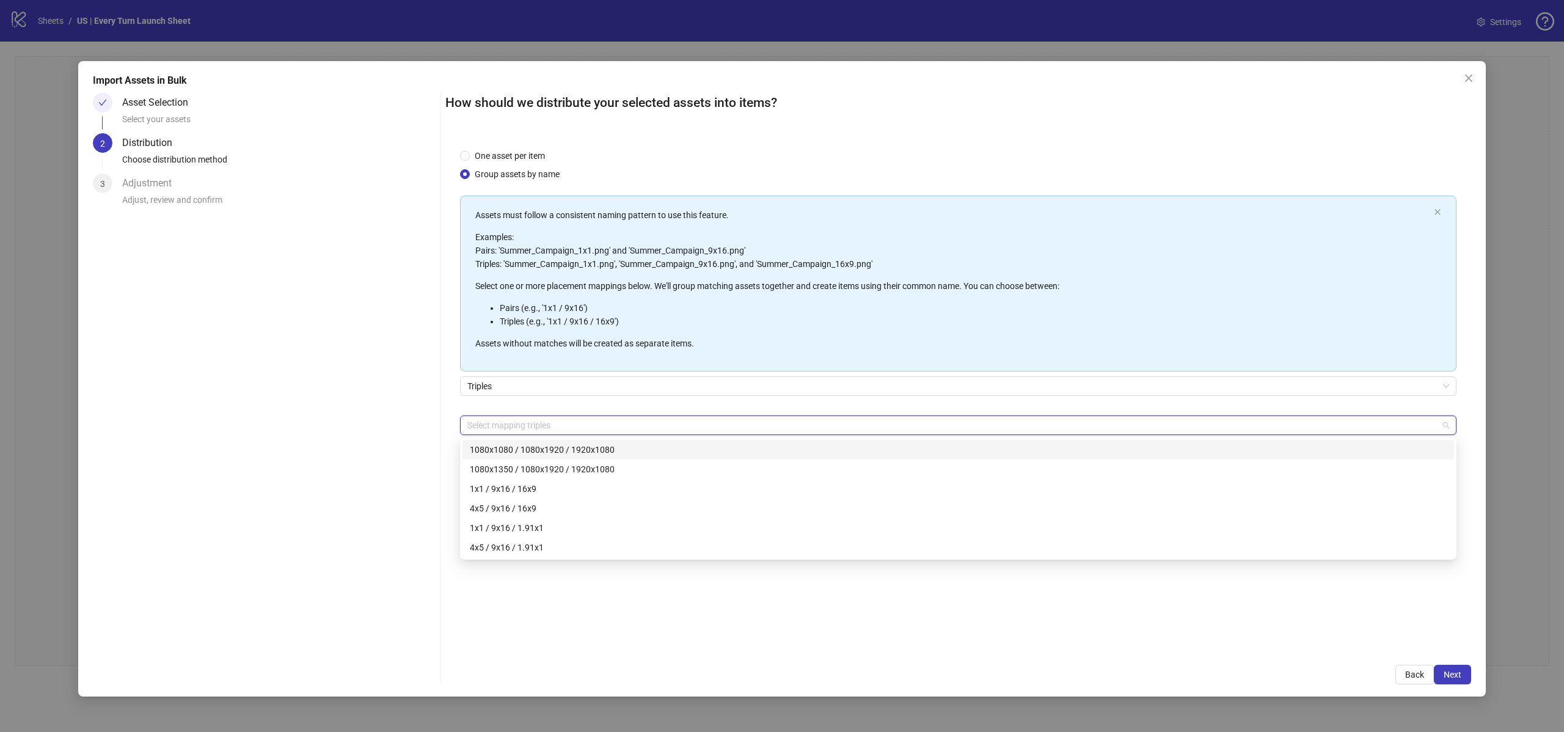
click at [590, 453] on div "1080x1080 / 1080x1920 / 1920x1080" at bounding box center [958, 449] width 977 height 13
click at [594, 610] on div "One asset per item Group assets by name Assets must follow a consistent naming …" at bounding box center [958, 392] width 1026 height 516
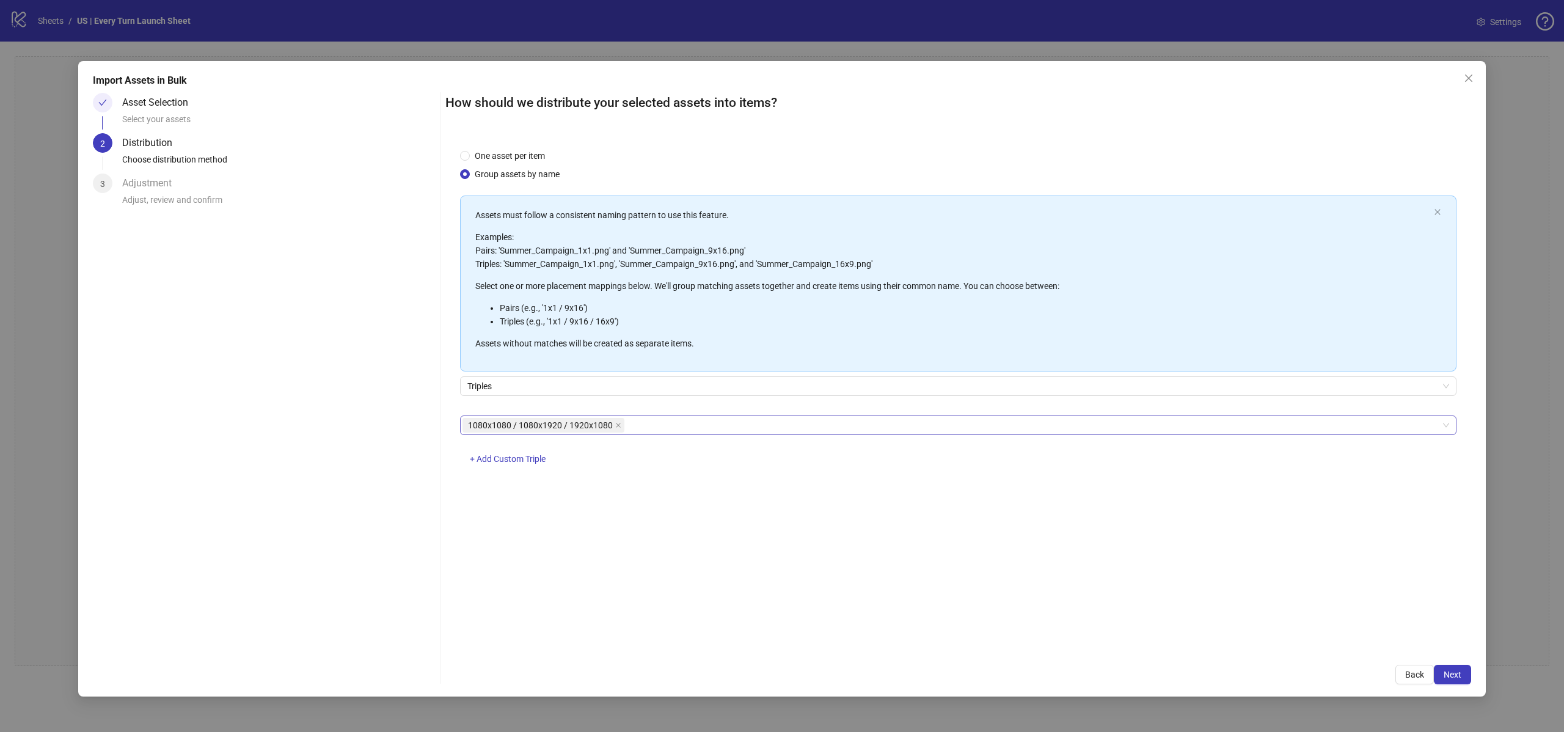
click at [615, 425] on icon "close" at bounding box center [618, 425] width 6 height 6
click at [519, 461] on span "+ Add Custom Triple" at bounding box center [508, 459] width 76 height 10
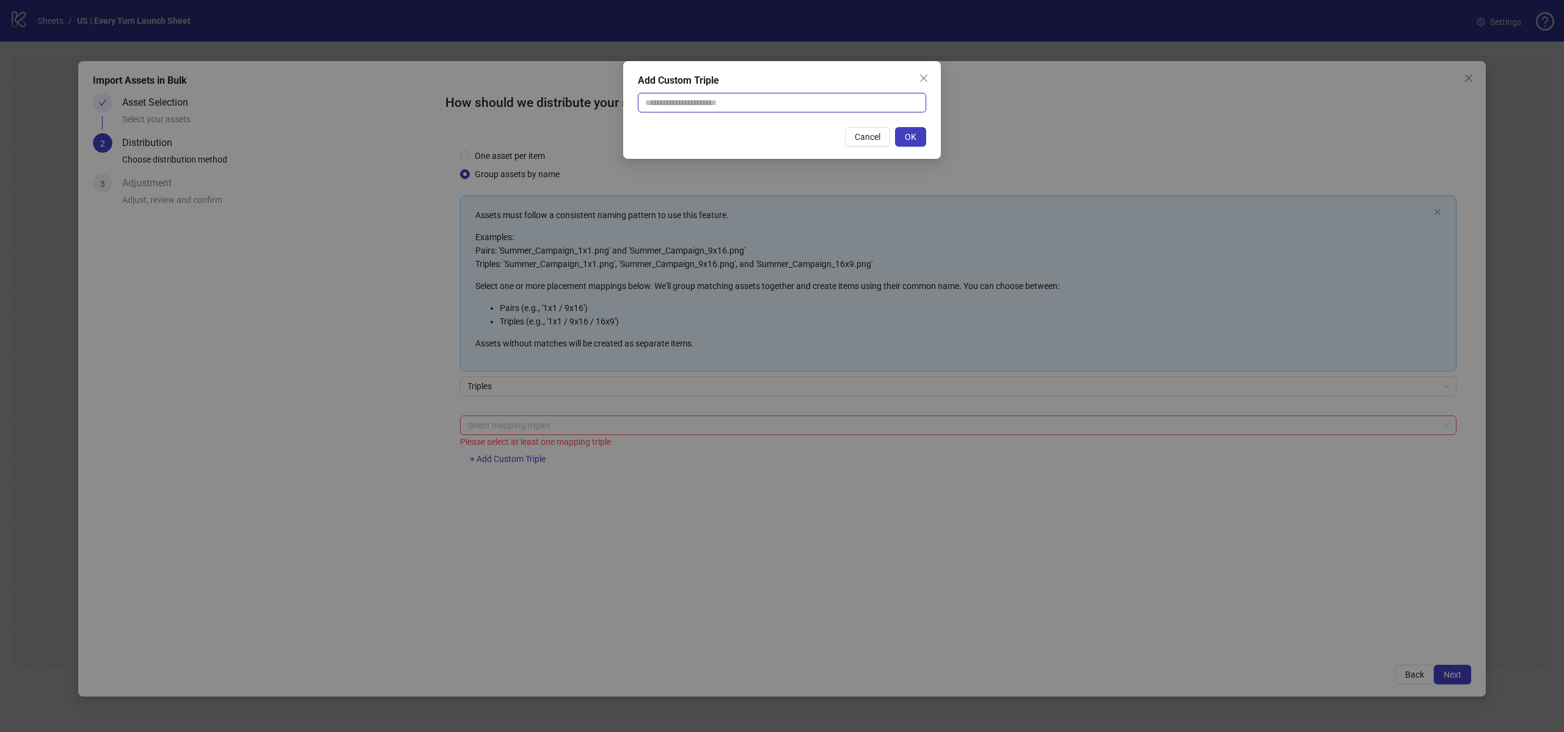
click at [675, 96] on input "text" at bounding box center [782, 103] width 288 height 20
type input "****"
click at [860, 142] on button "Cancel" at bounding box center [867, 137] width 45 height 20
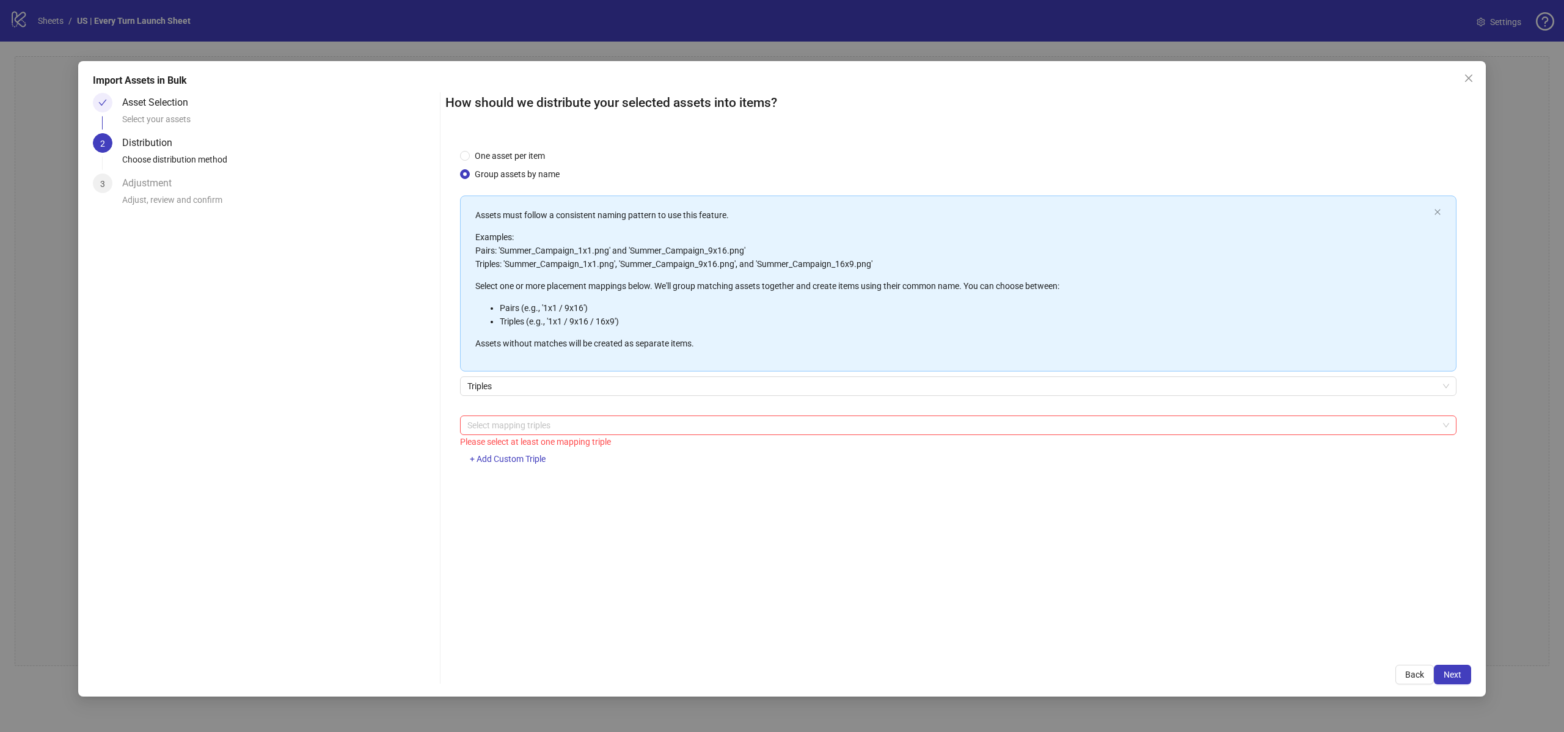
click at [170, 104] on div "Asset Selection" at bounding box center [160, 103] width 76 height 20
click at [1416, 677] on span "Back" at bounding box center [1414, 675] width 19 height 10
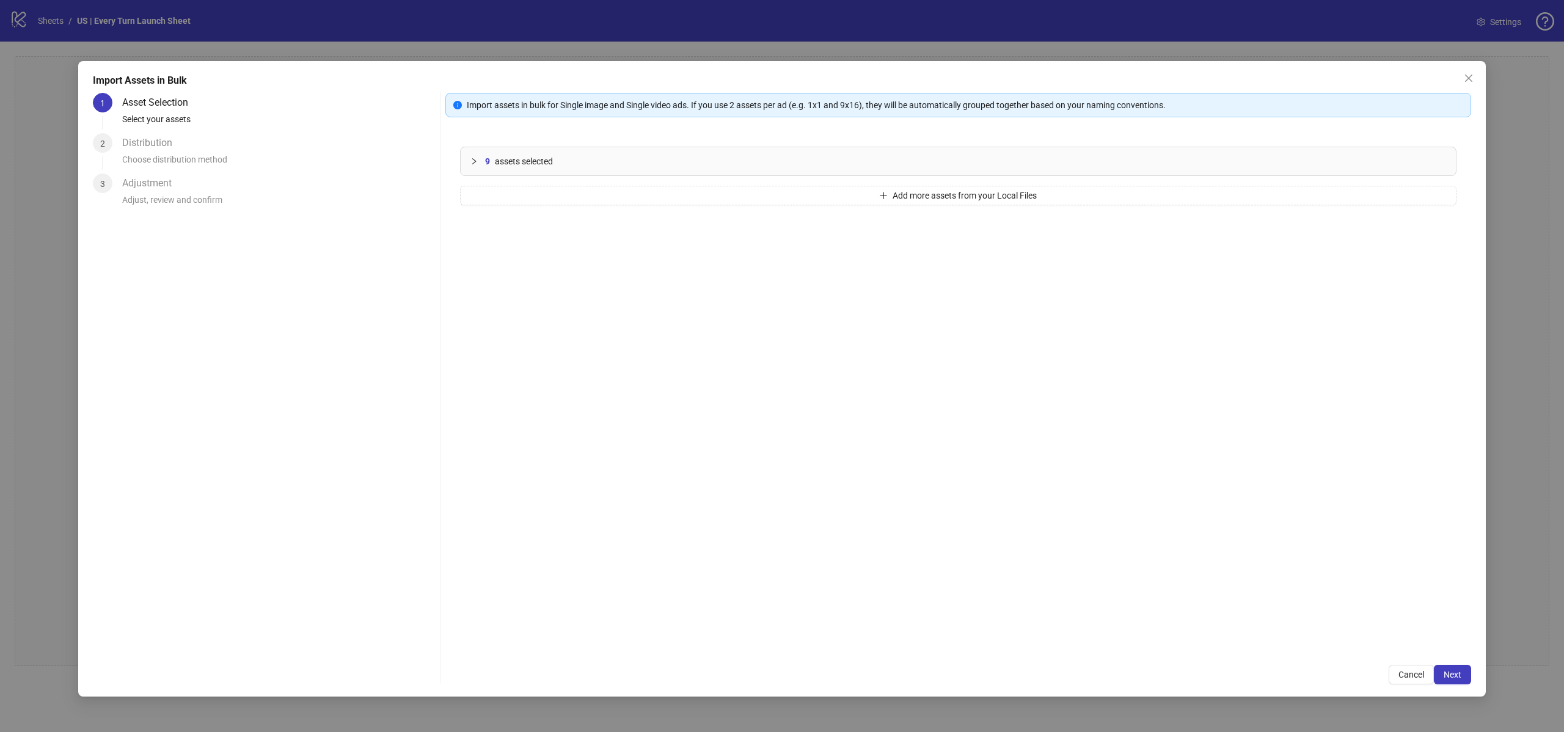
click at [481, 164] on div at bounding box center [477, 161] width 15 height 13
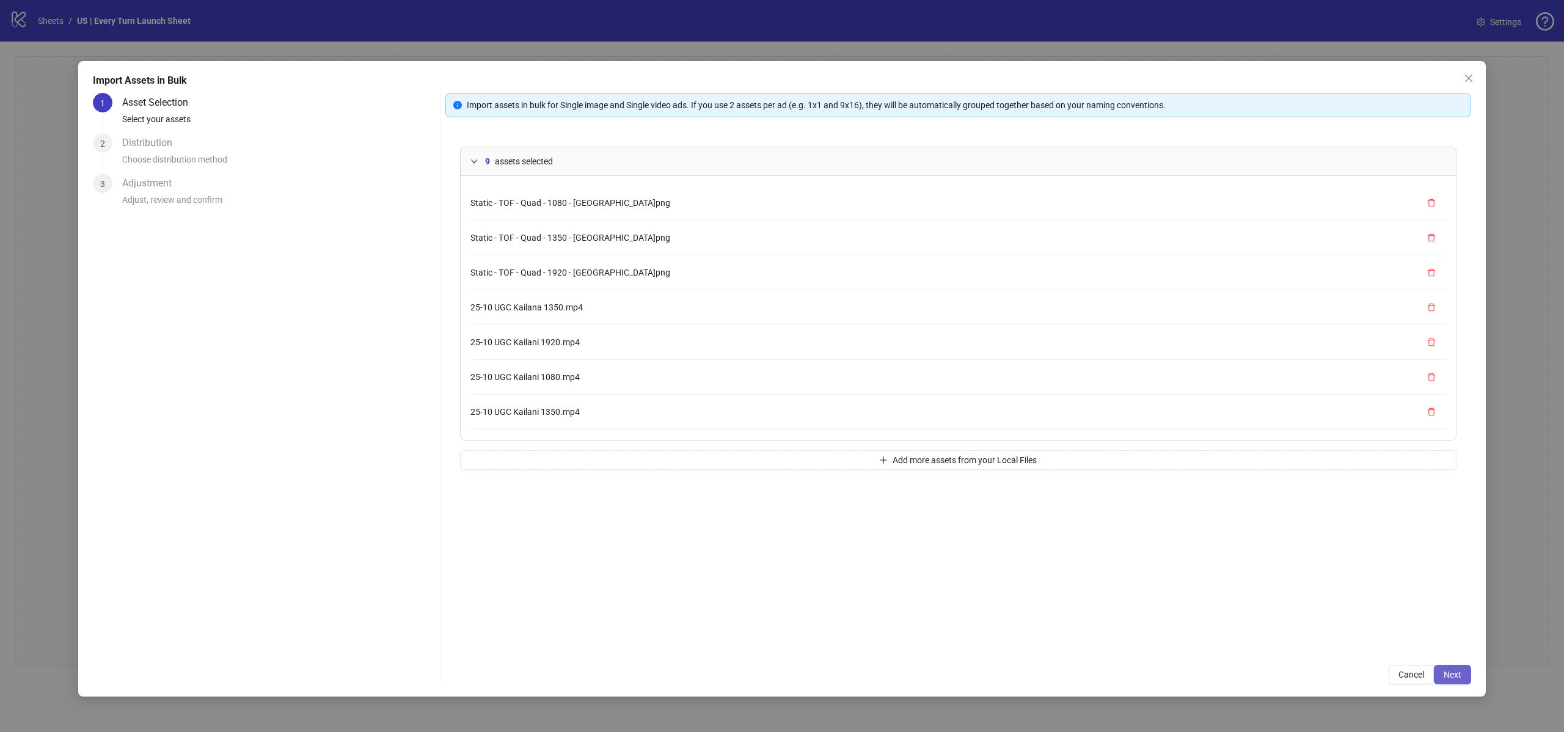
click at [1461, 674] on span "Next" at bounding box center [1453, 675] width 18 height 10
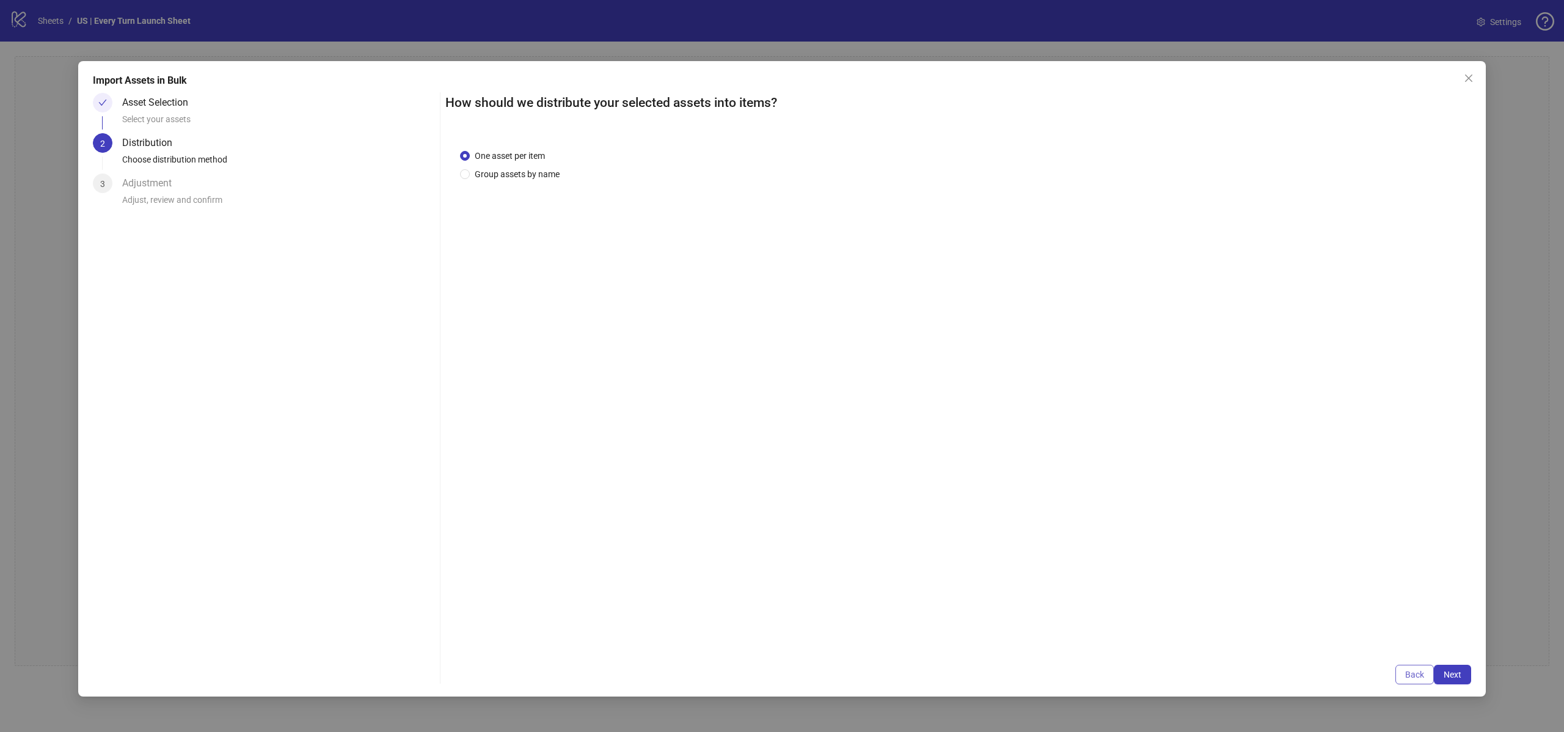
click at [1417, 672] on span "Back" at bounding box center [1414, 675] width 19 height 10
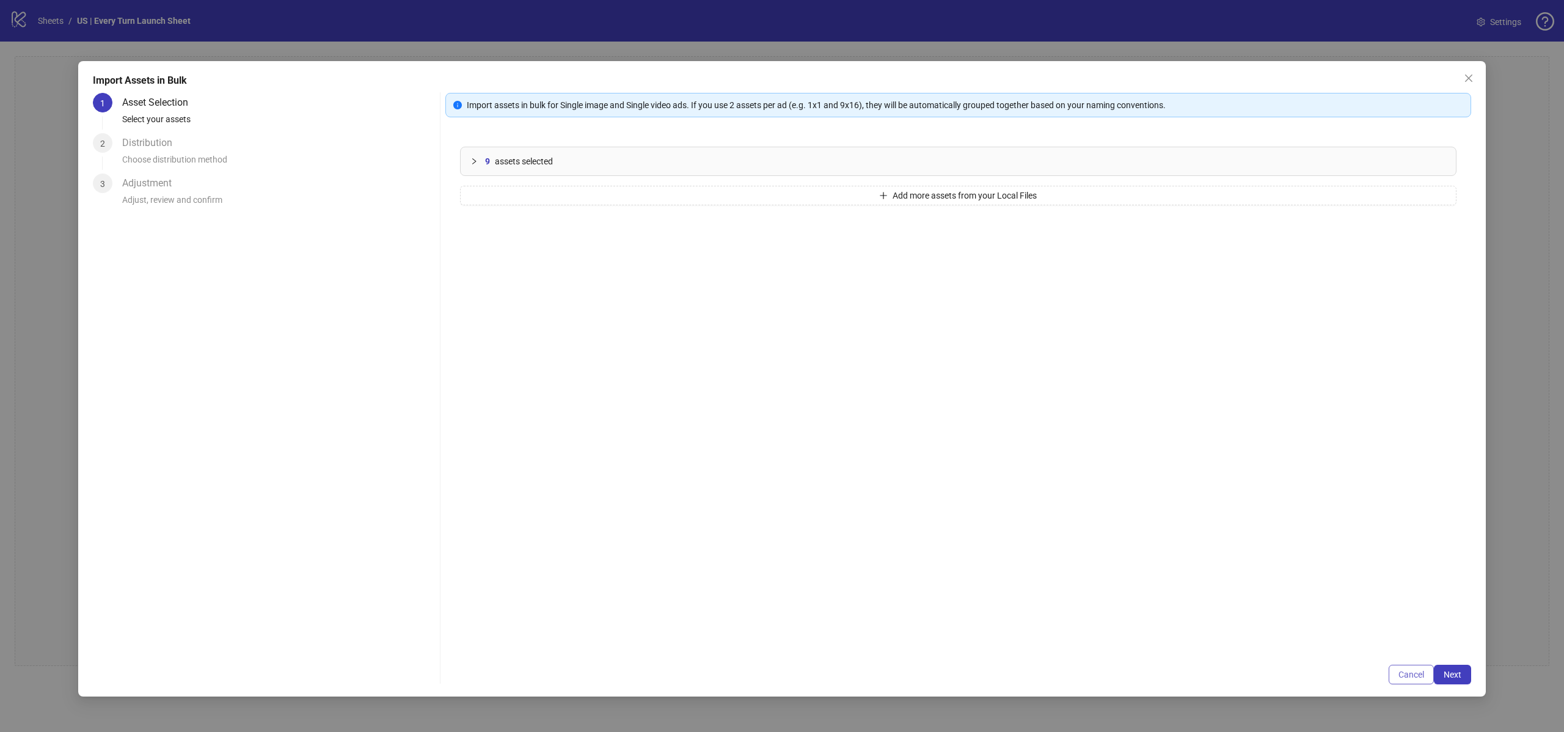
click at [1414, 674] on span "Cancel" at bounding box center [1411, 675] width 26 height 10
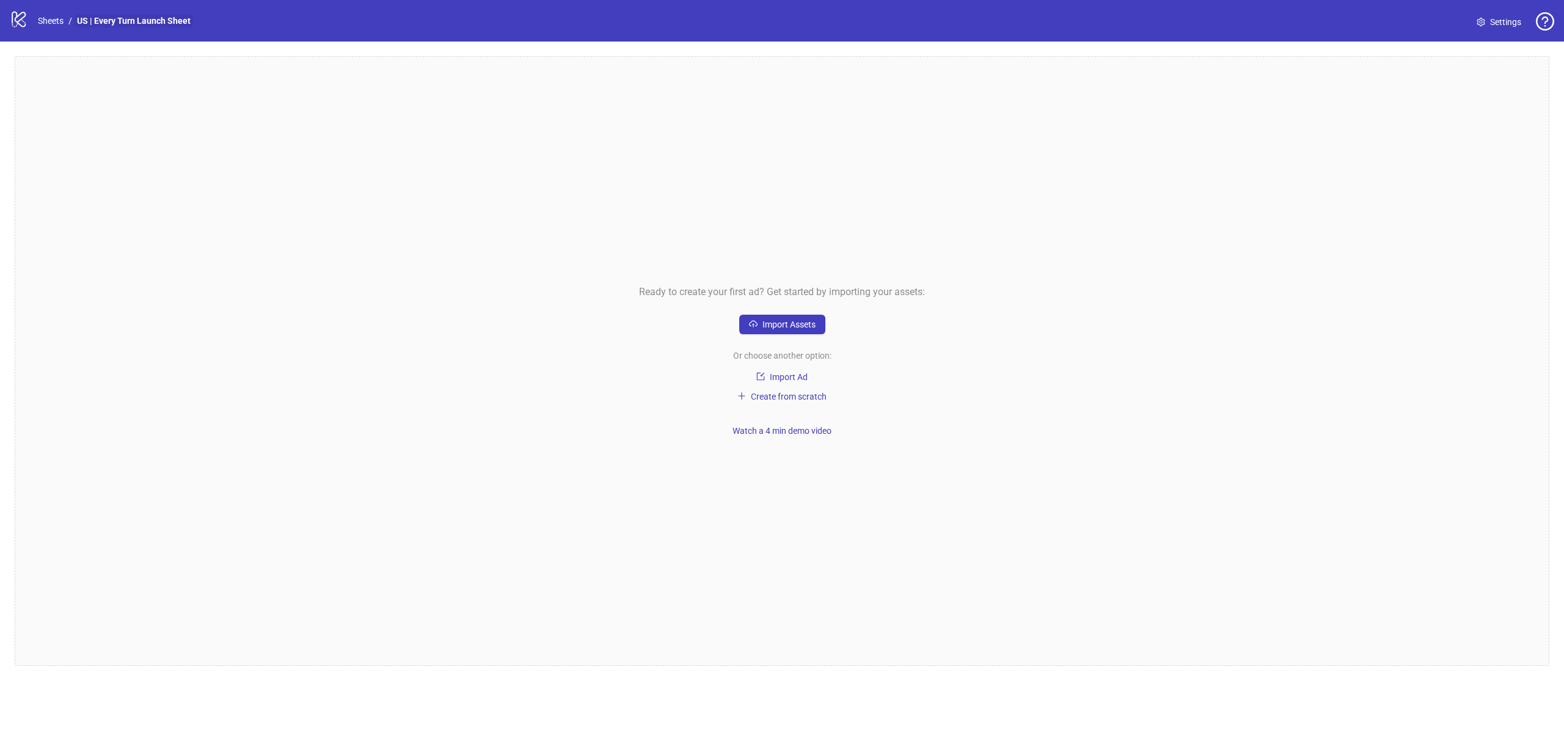
click at [143, 26] on link "US | Every Turn Launch Sheet" at bounding box center [134, 20] width 119 height 13
click at [17, 20] on icon "logo/logo-mobile" at bounding box center [19, 19] width 18 height 18
click at [1489, 32] on div "logo/logo-mobile Sheets / US | Every Turn Launch Sheet Settings" at bounding box center [782, 21] width 1564 height 42
click at [1489, 22] on link "Settings" at bounding box center [1499, 22] width 64 height 20
click at [21, 21] on icon "logo/logo-mobile" at bounding box center [19, 19] width 18 height 18
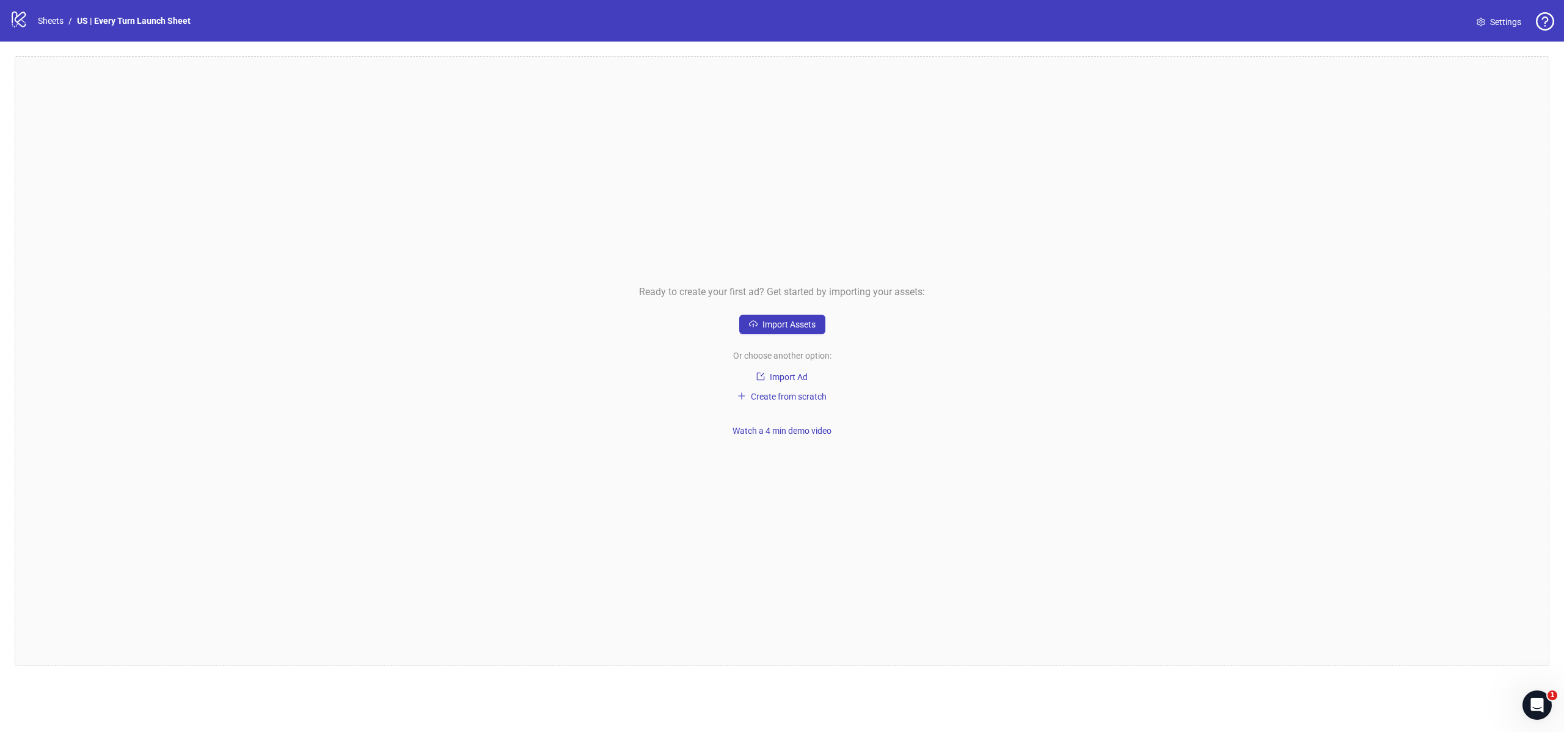
click at [1544, 20] on icon "question-circle" at bounding box center [1545, 21] width 18 height 18
click at [1503, 49] on span "Watch demo video" at bounding box center [1504, 49] width 81 height 13
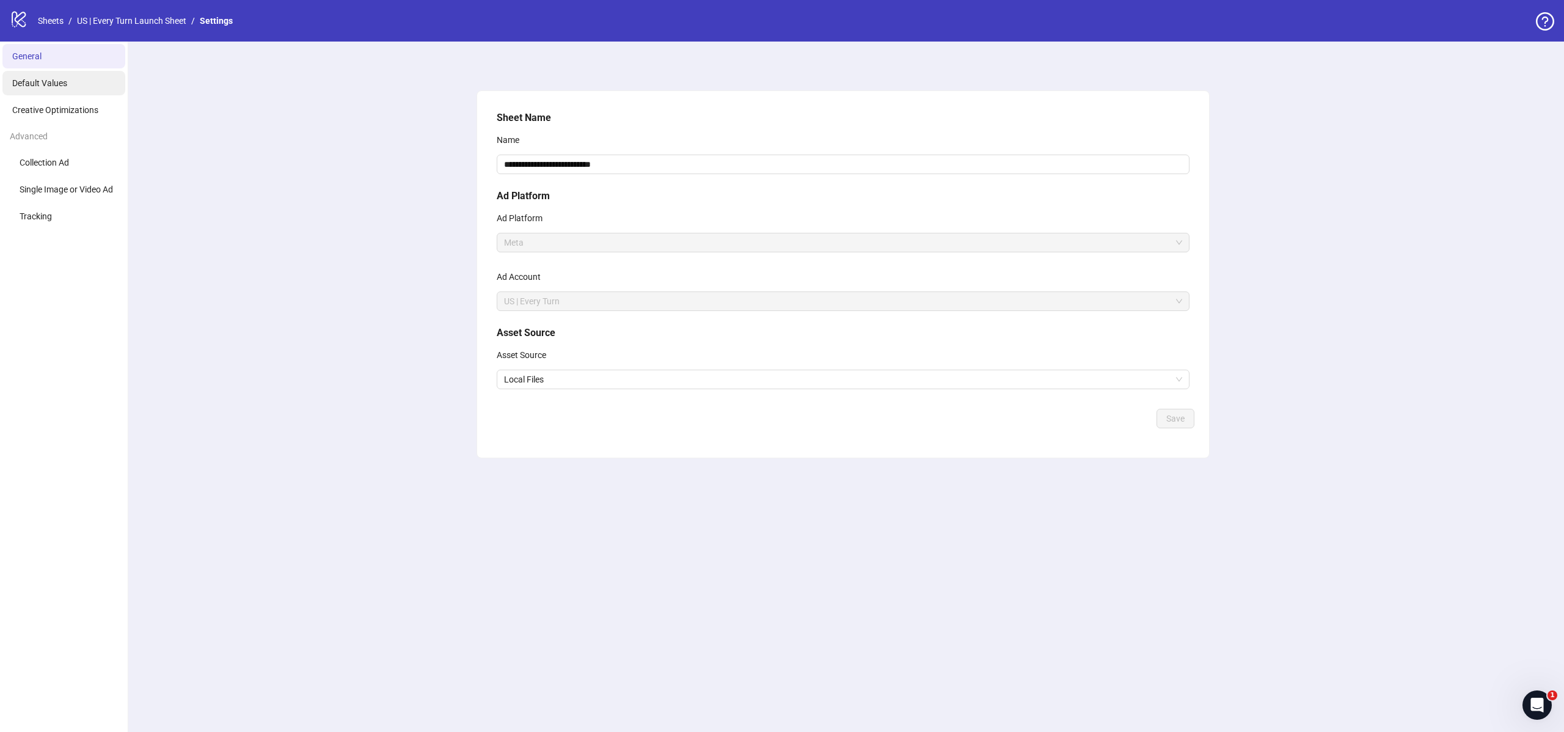
click at [35, 86] on span "Default Values" at bounding box center [39, 83] width 55 height 10
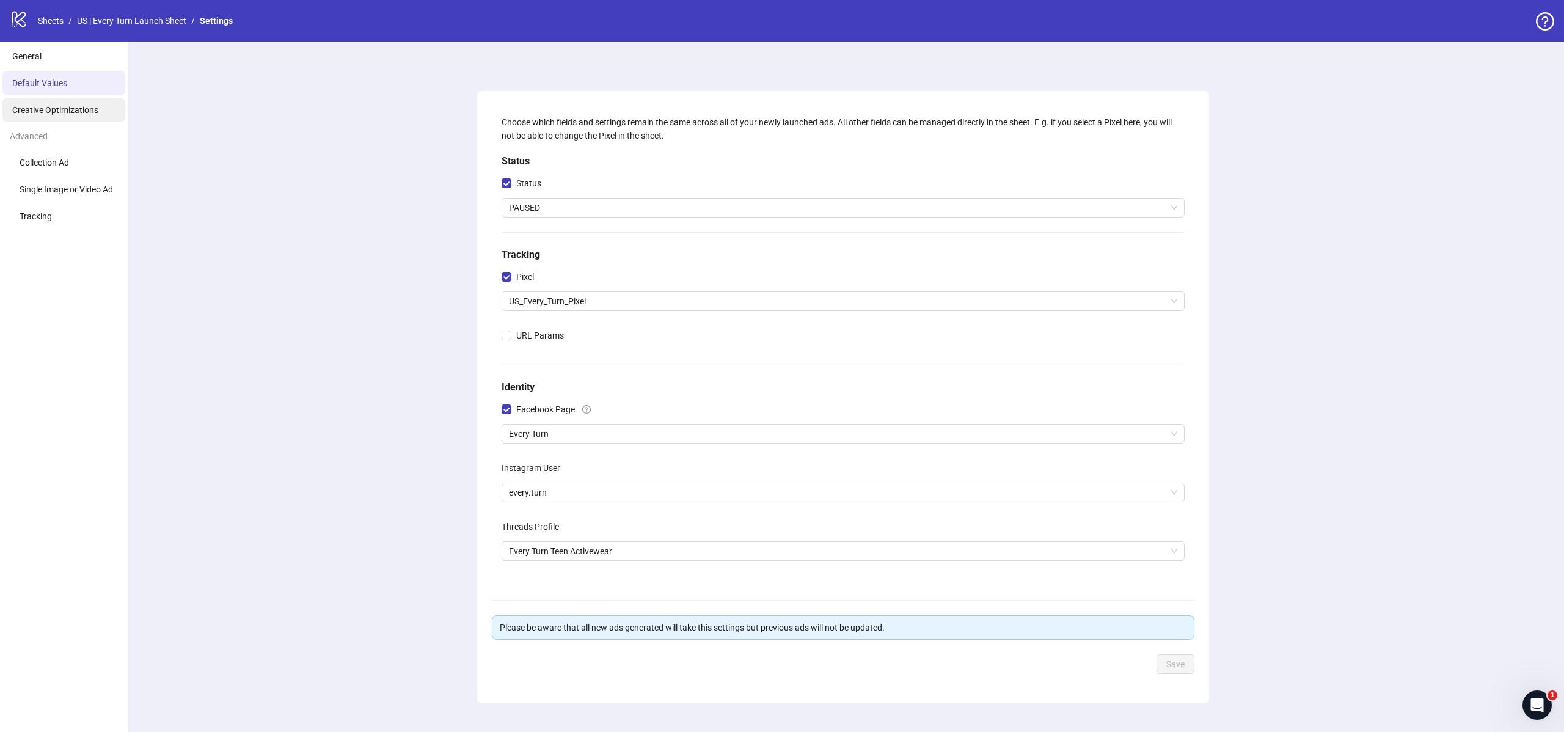
click at [46, 114] on span "Creative Optimizations" at bounding box center [55, 110] width 86 height 10
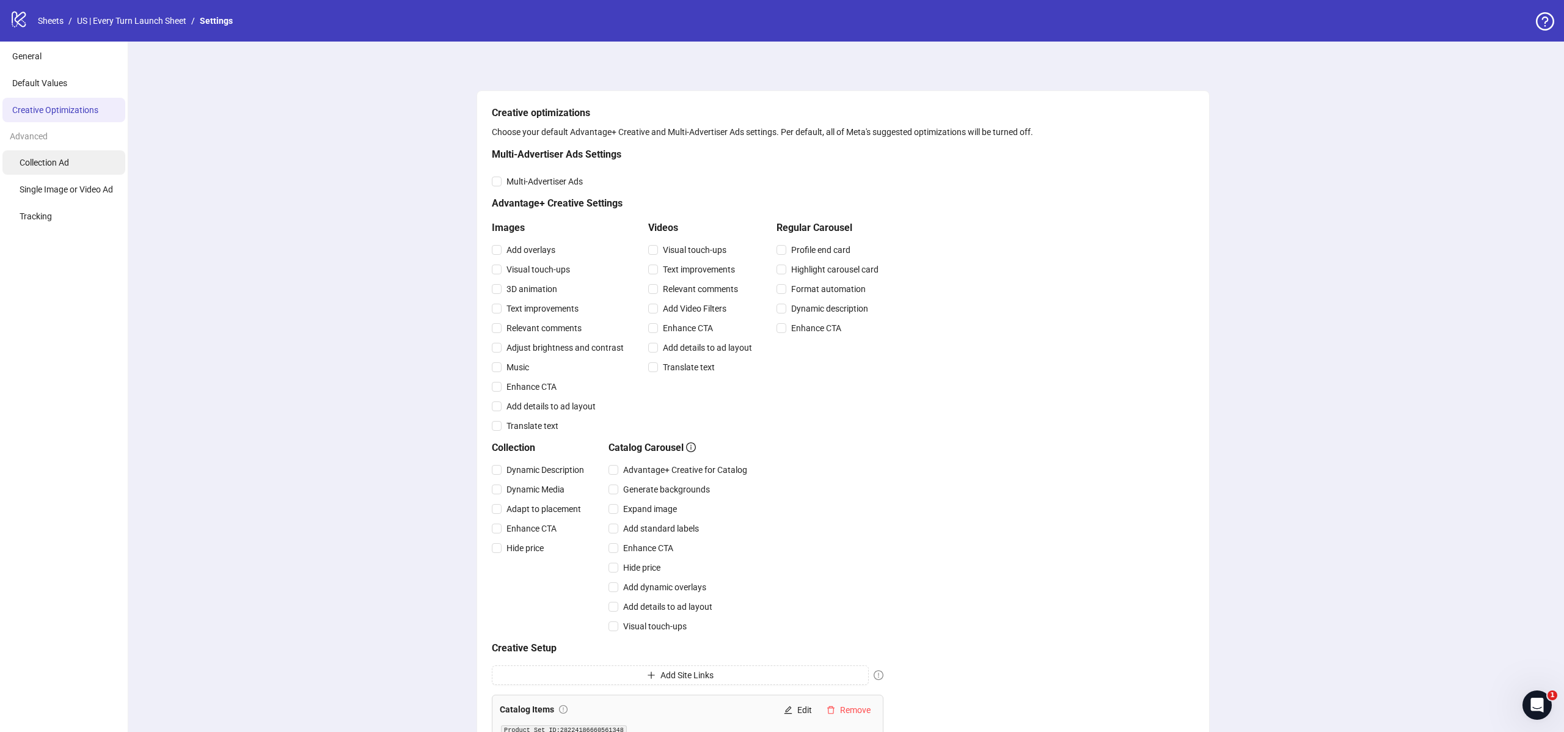
click at [85, 163] on li "Collection Ad" at bounding box center [63, 162] width 123 height 24
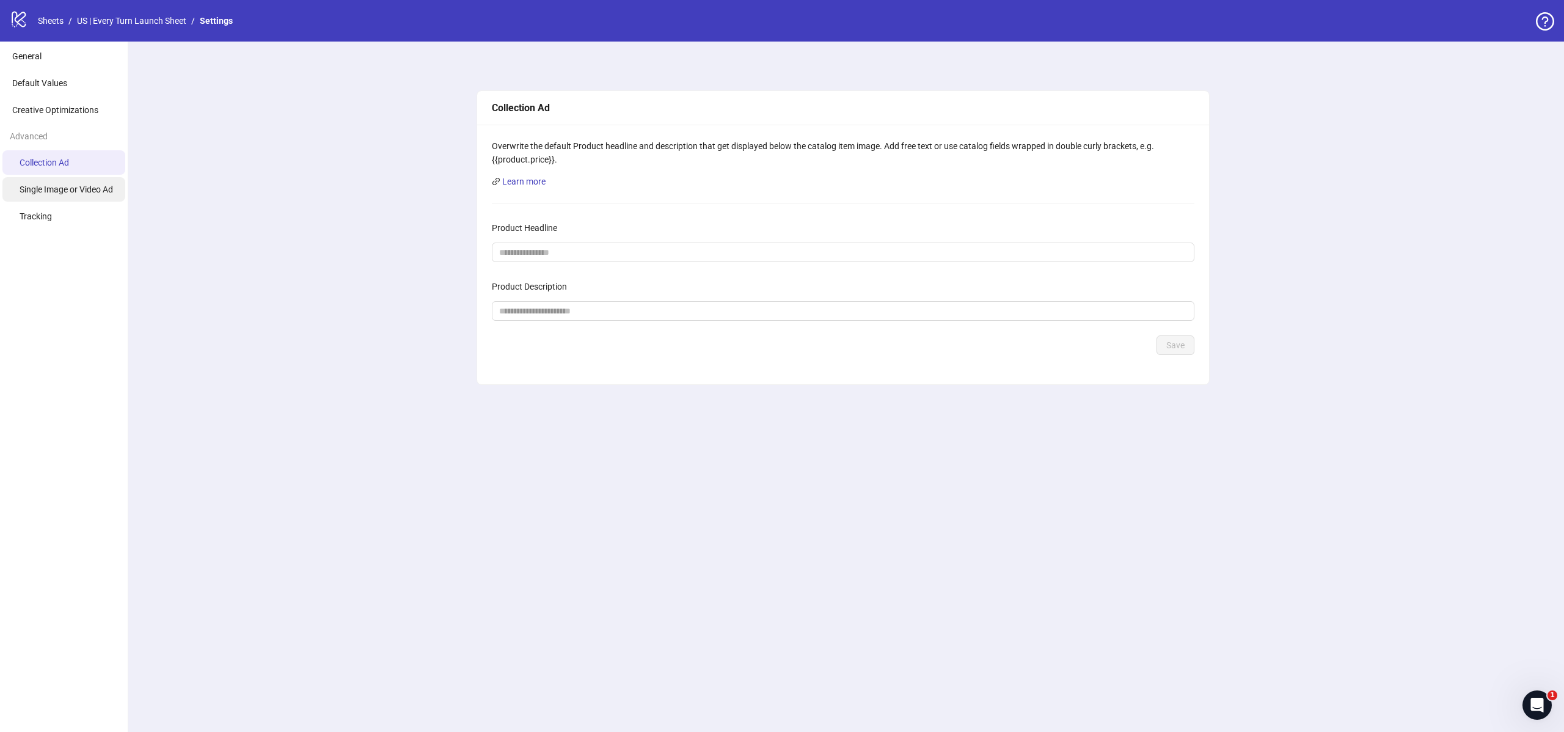
click at [82, 186] on span "Single Image or Video Ad" at bounding box center [66, 189] width 93 height 10
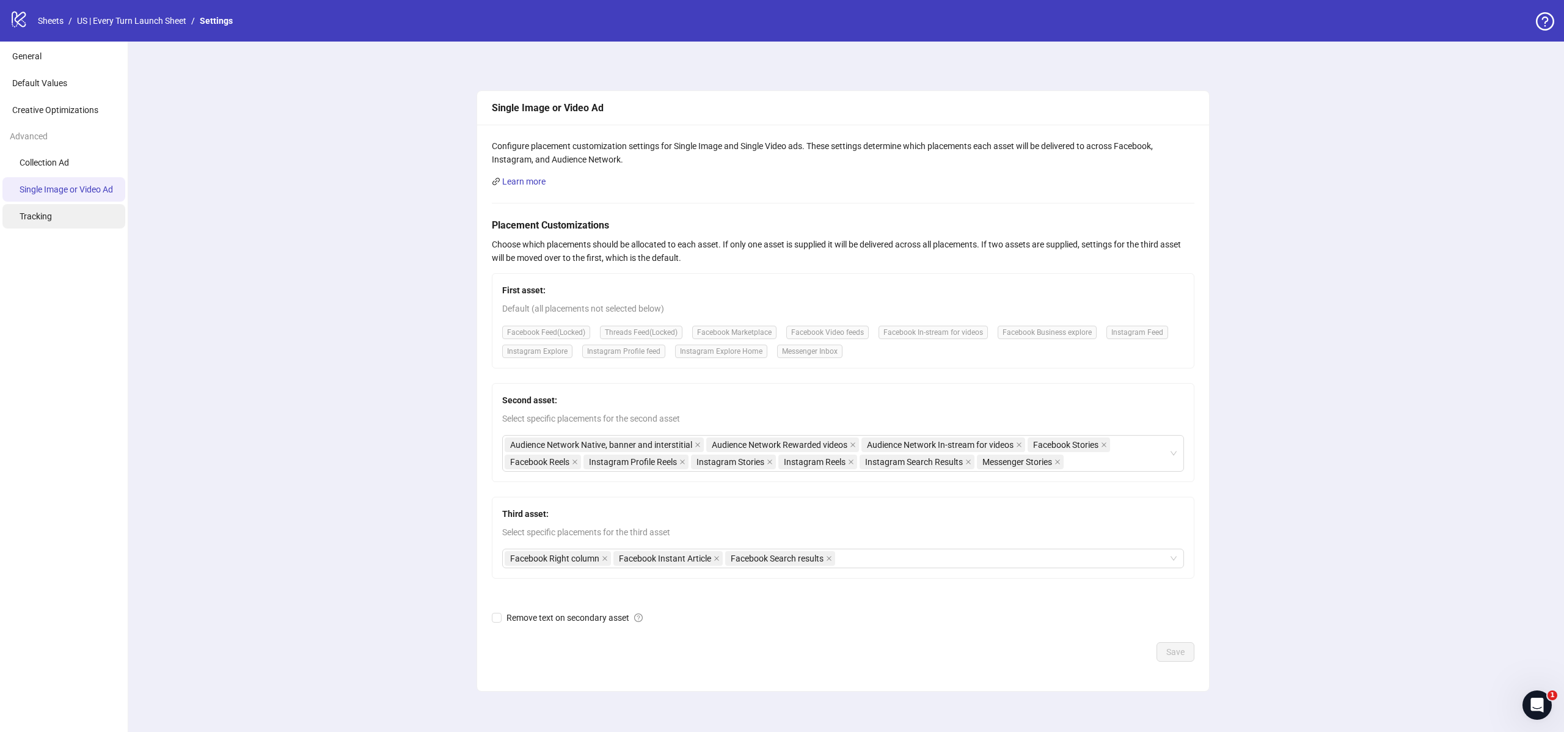
click at [31, 215] on span "Tracking" at bounding box center [36, 216] width 32 height 10
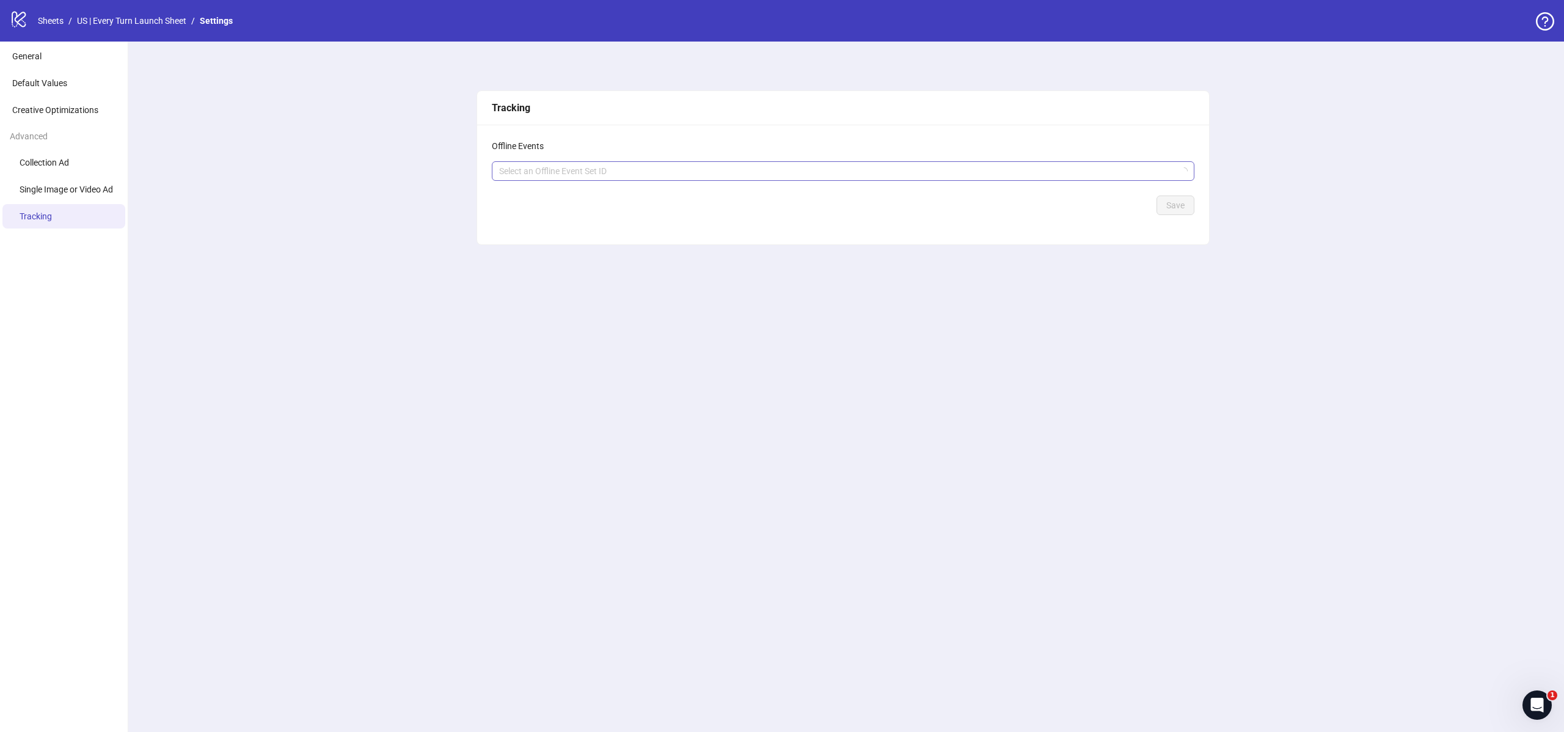
click at [551, 180] on div "Select an Offline Event Set ID" at bounding box center [843, 171] width 703 height 20
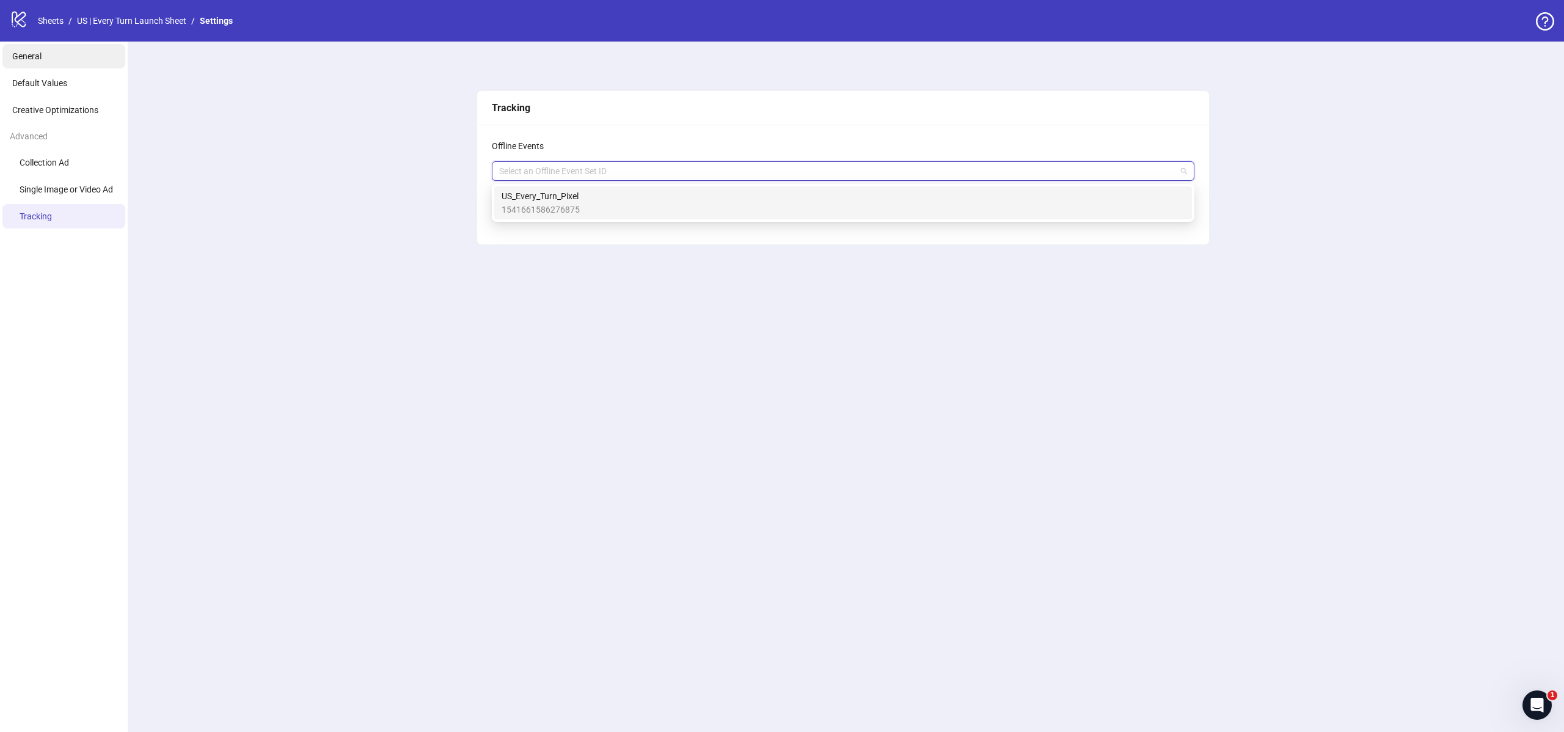
click at [78, 61] on li "General" at bounding box center [63, 56] width 123 height 24
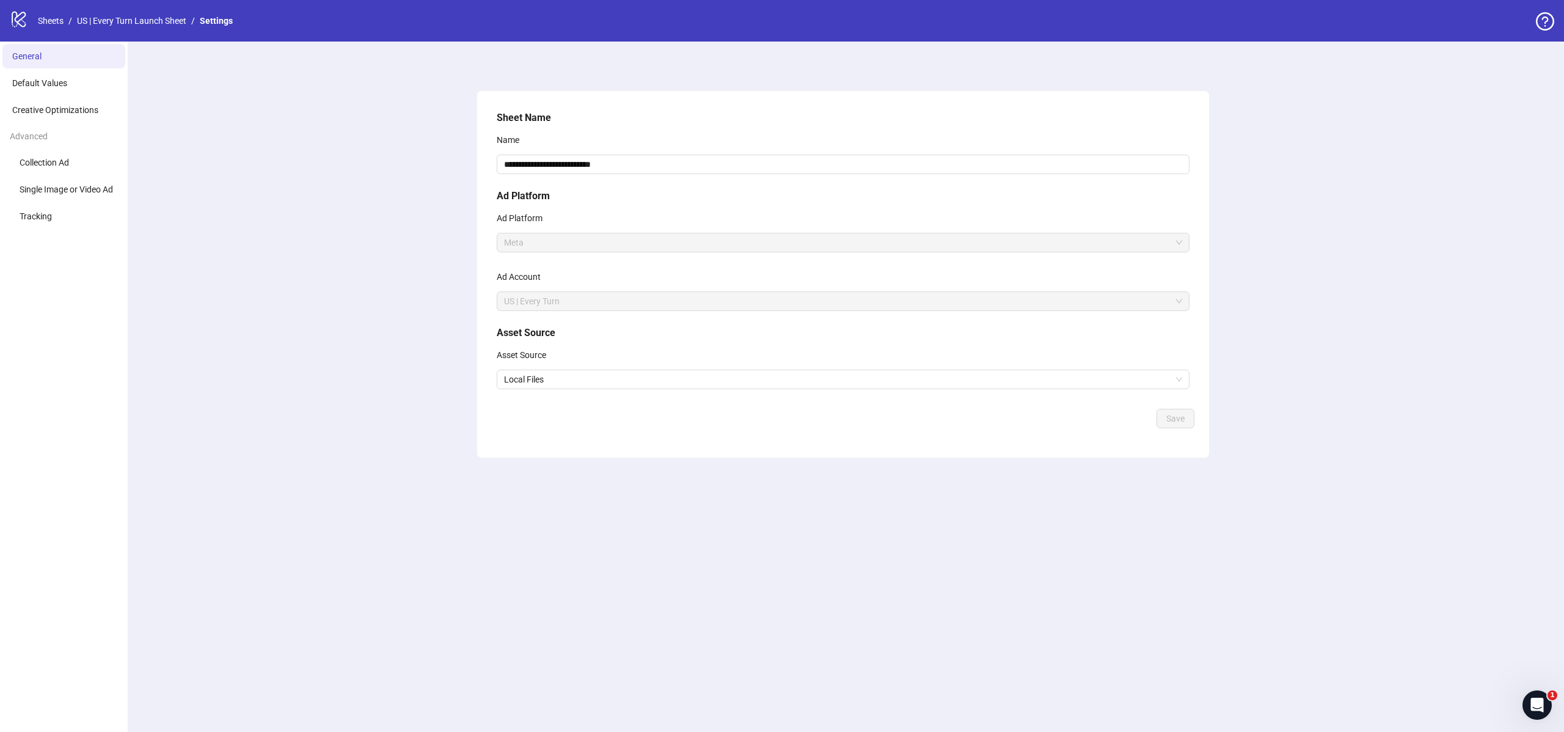
click at [17, 15] on icon at bounding box center [19, 20] width 14 height 16
click at [21, 21] on icon "logo/logo-mobile" at bounding box center [19, 19] width 18 height 18
click at [78, 20] on link "US | Every Turn Launch Sheet" at bounding box center [132, 20] width 114 height 13
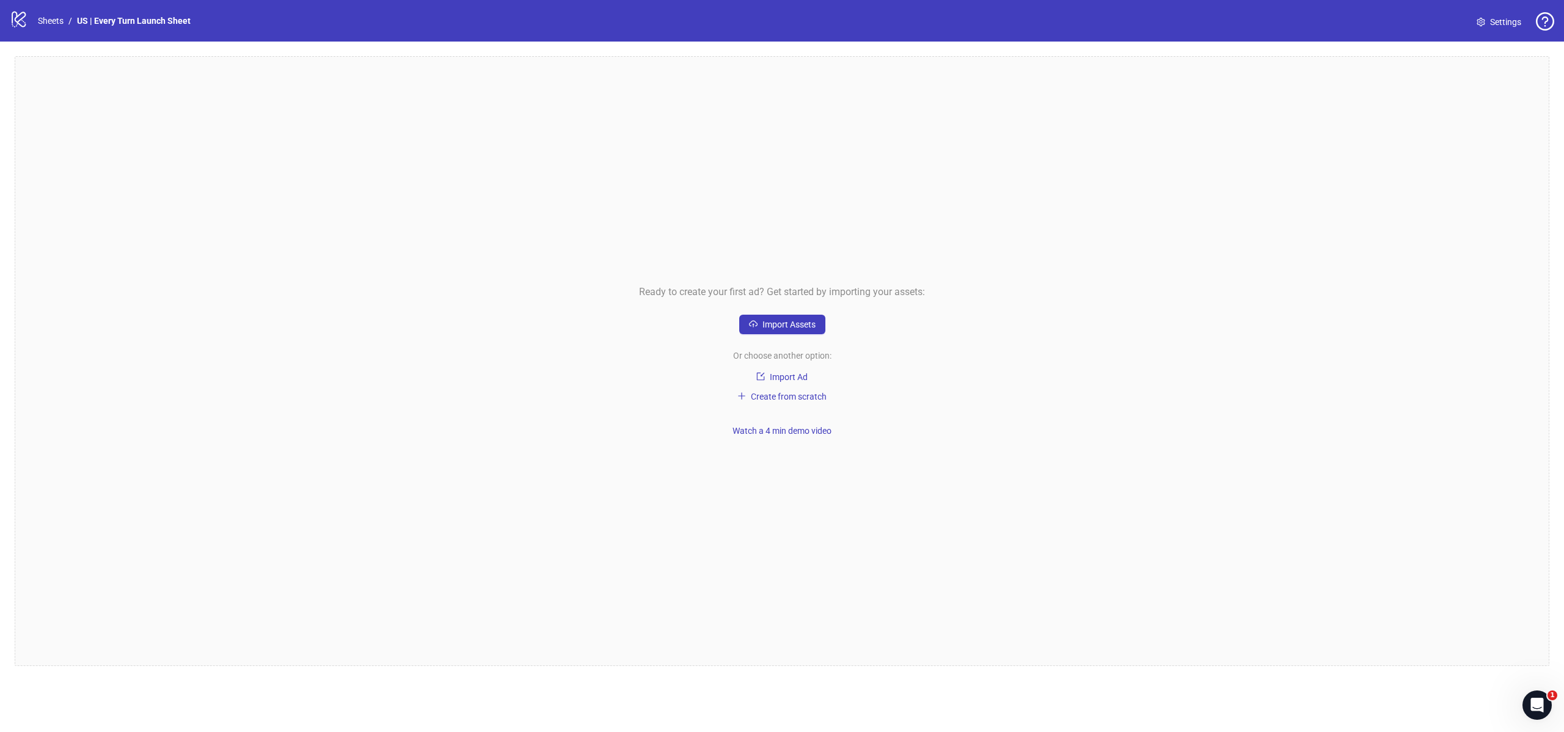
click at [1499, 27] on span "Settings" at bounding box center [1505, 21] width 31 height 13
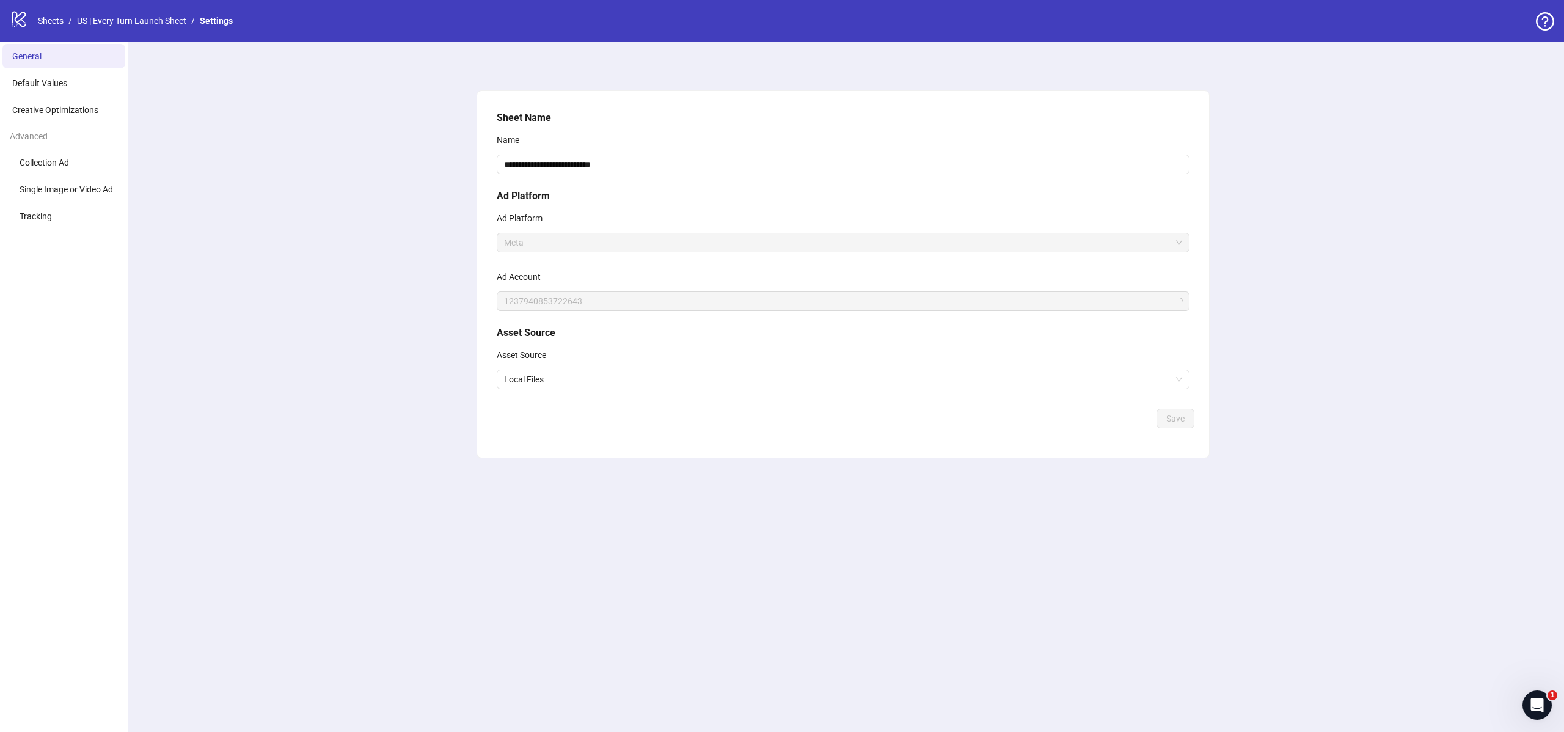
click at [1541, 26] on icon "question-circle" at bounding box center [1545, 21] width 18 height 18
click at [1382, 201] on div "**********" at bounding box center [843, 387] width 1442 height 690
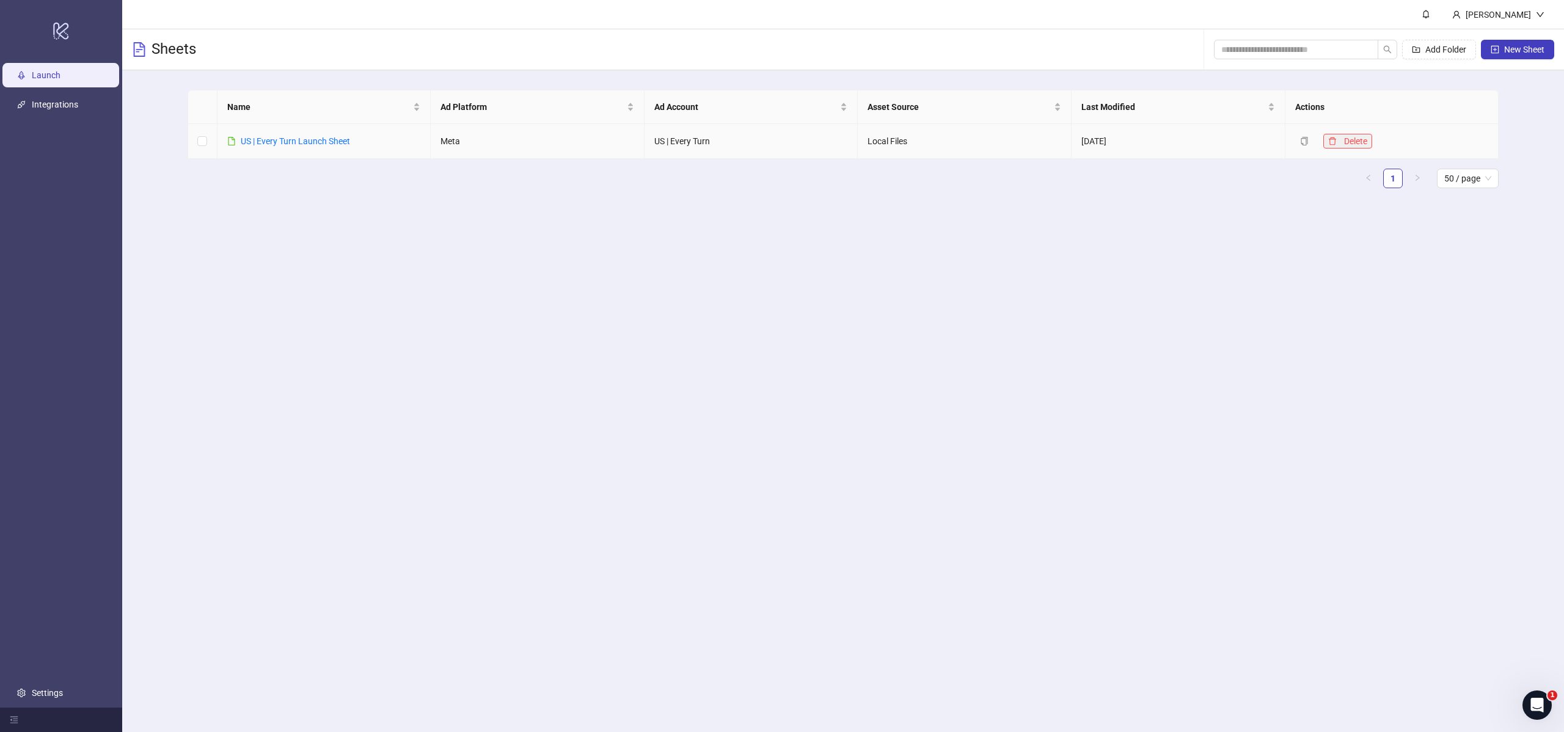
click at [1340, 142] on button "Delete" at bounding box center [1347, 141] width 49 height 15
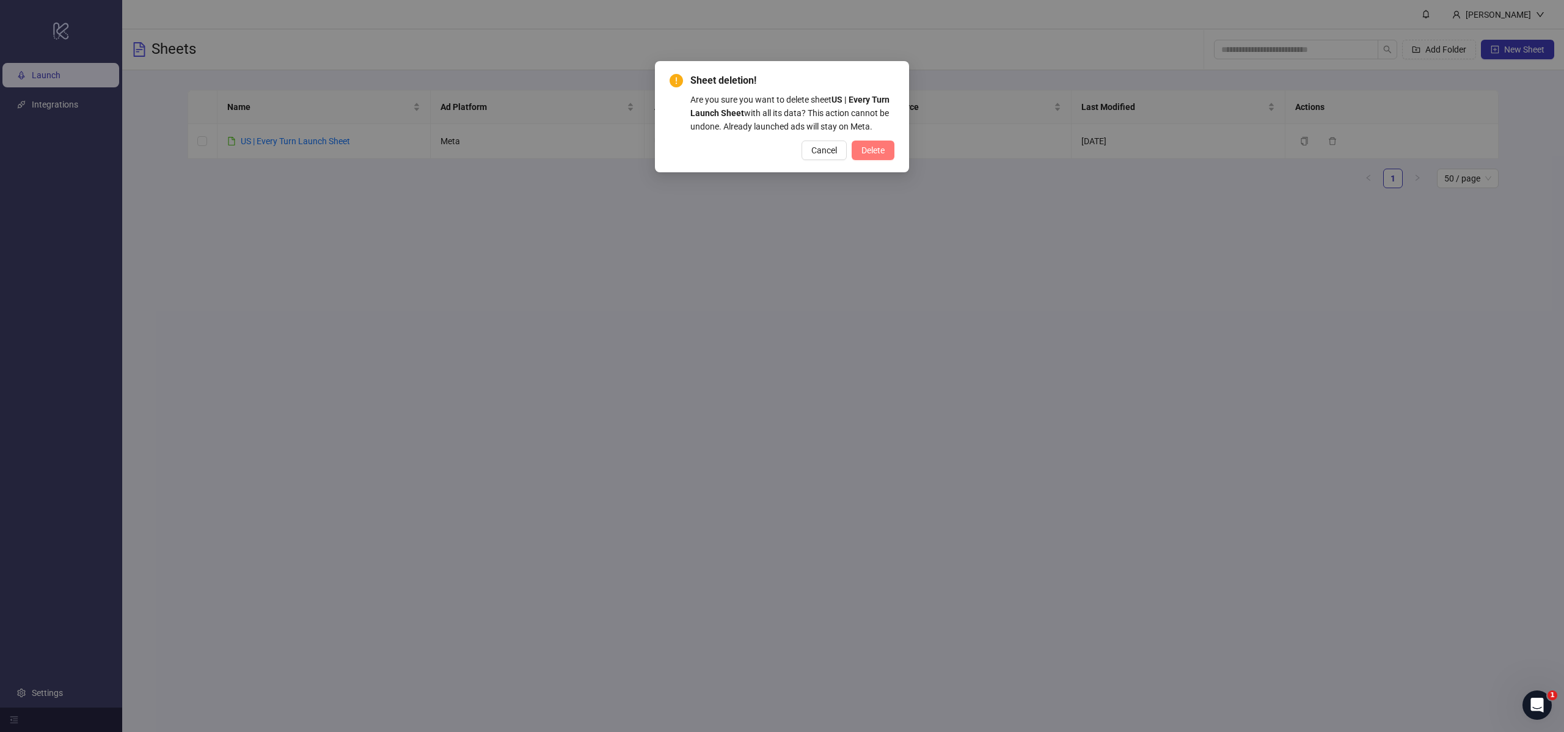
click at [874, 153] on span "Delete" at bounding box center [872, 150] width 23 height 10
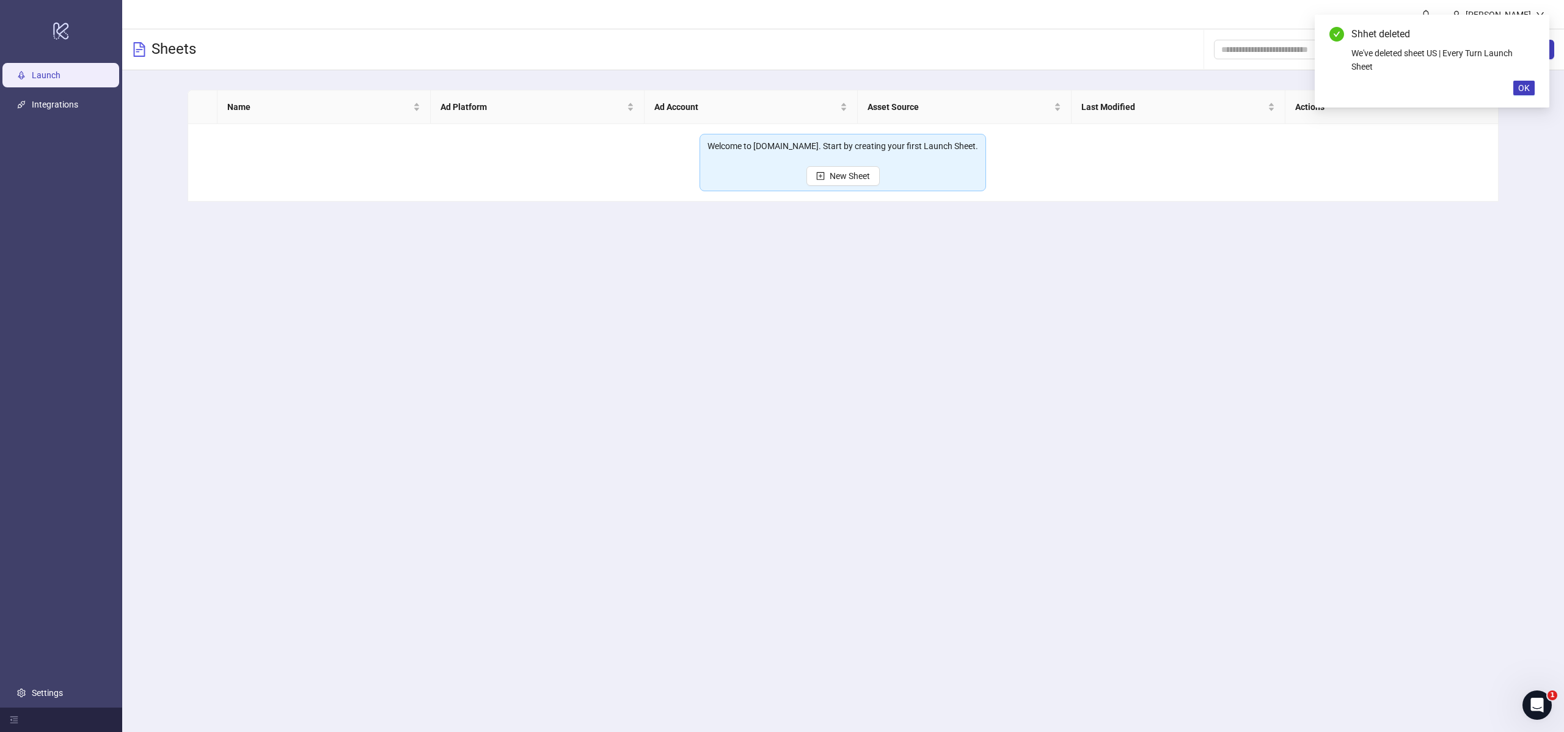
click at [1537, 94] on div "Shhet deleted We've deleted sheet US | Every Turn Launch Sheet OK" at bounding box center [1432, 61] width 235 height 93
click at [1528, 91] on button "OK" at bounding box center [1523, 88] width 21 height 15
click at [847, 173] on span "New Sheet" at bounding box center [850, 176] width 40 height 10
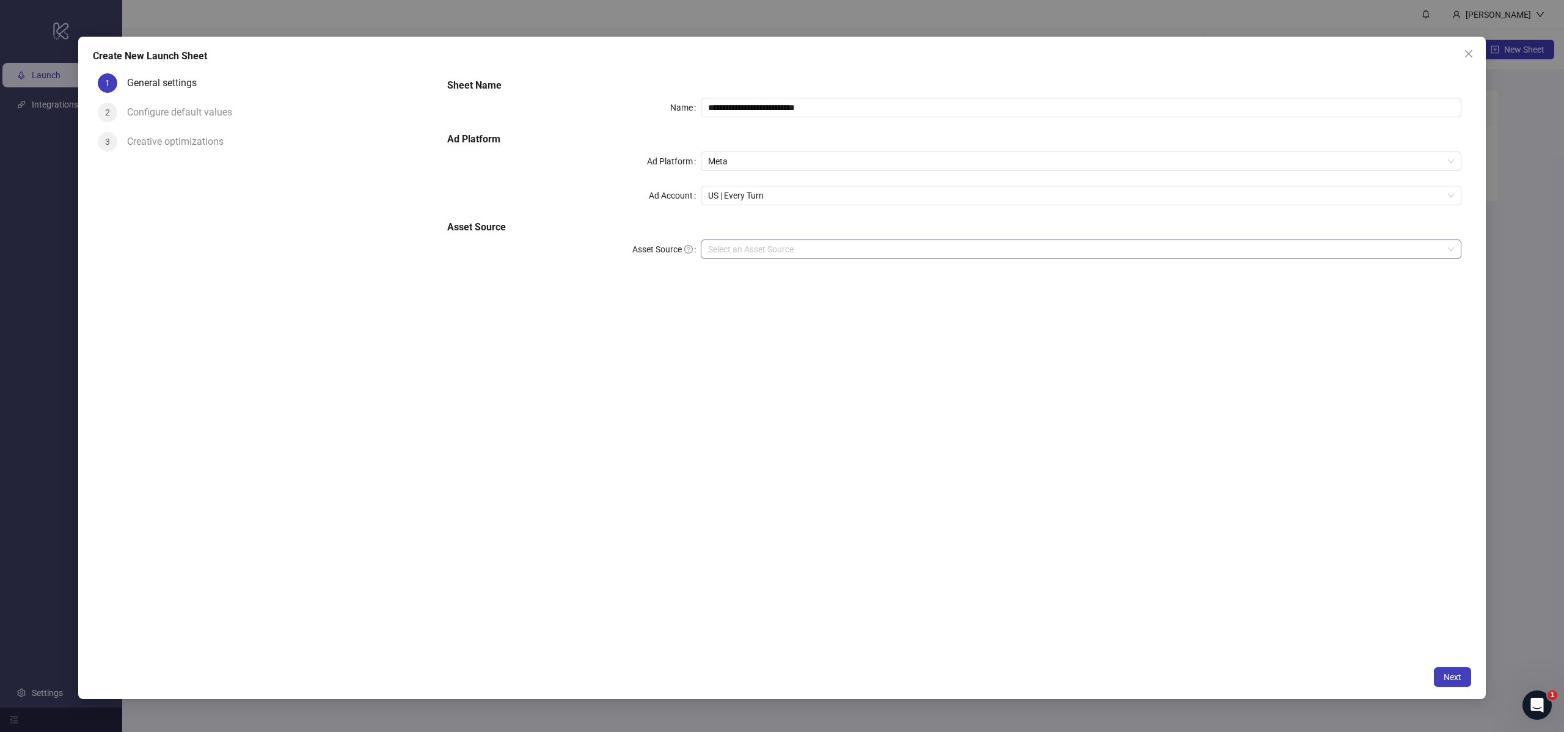
click at [776, 257] on input "Asset Source" at bounding box center [1075, 249] width 735 height 18
click at [775, 275] on div "Local Files" at bounding box center [1080, 273] width 741 height 13
click at [1443, 670] on button "Next" at bounding box center [1452, 677] width 37 height 20
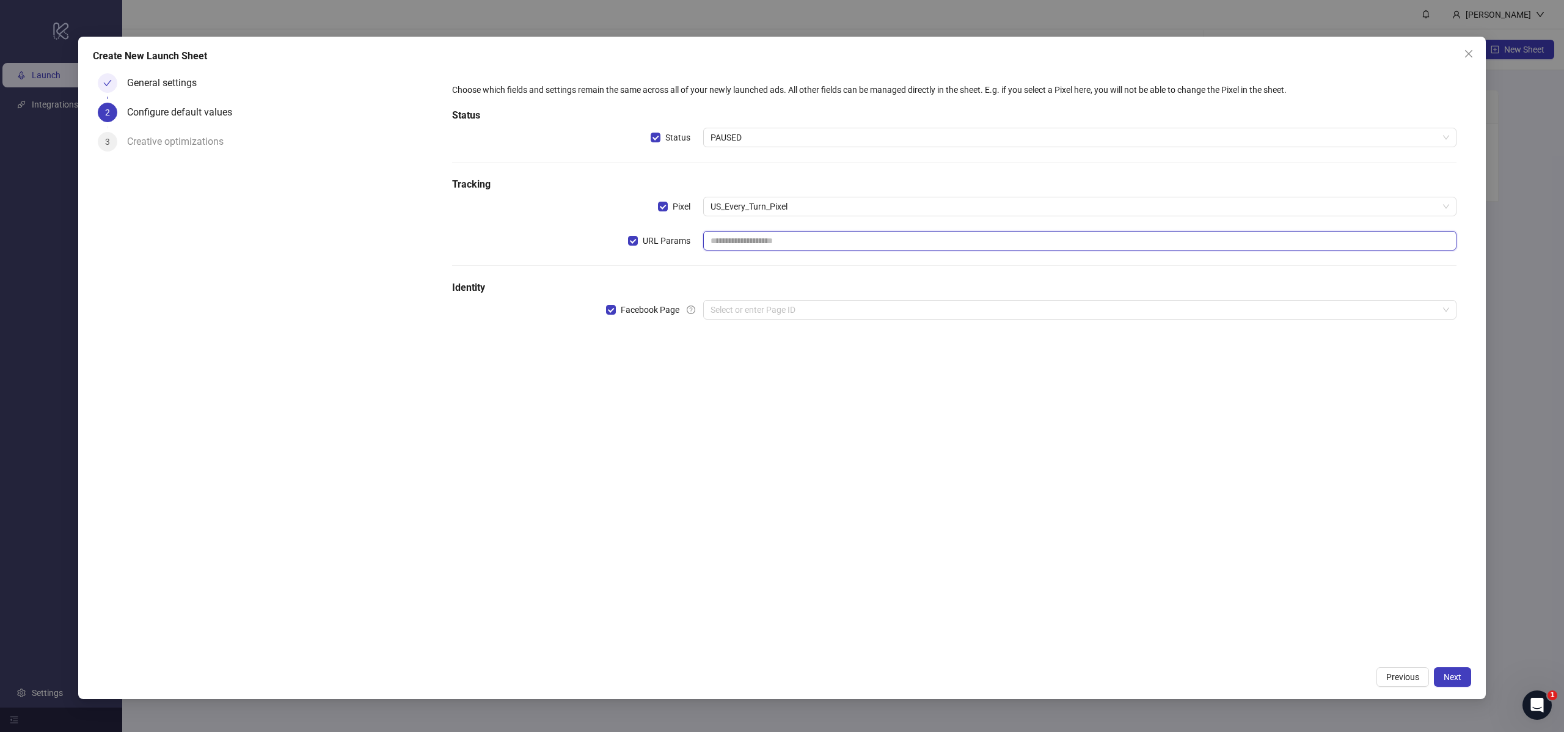
click at [777, 240] on input "text" at bounding box center [1079, 241] width 753 height 20
paste input "**********"
click at [794, 249] on input "**********" at bounding box center [1079, 241] width 753 height 20
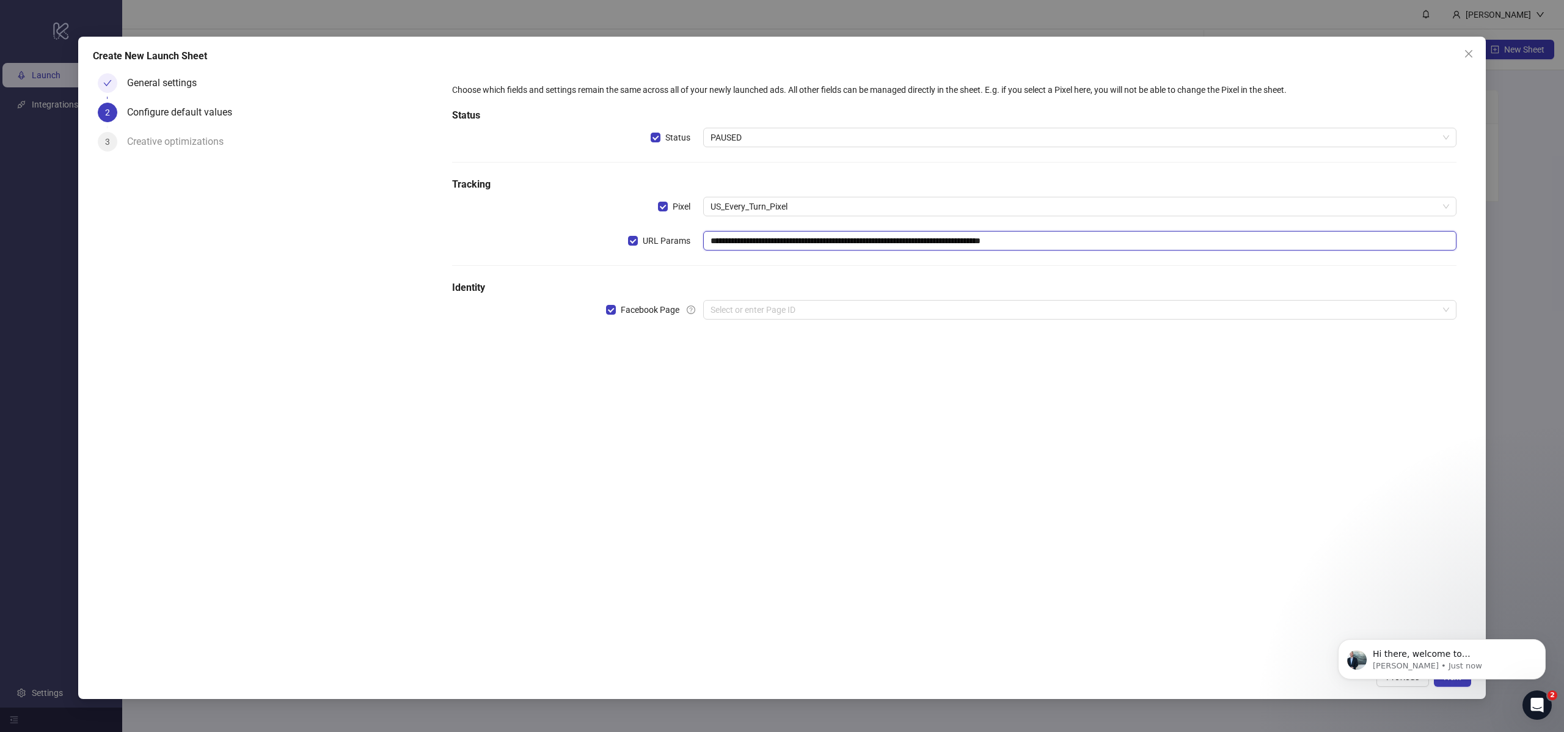
drag, startPoint x: 796, startPoint y: 243, endPoint x: 851, endPoint y: 245, distance: 55.0
click at [851, 245] on input "**********" at bounding box center [1079, 241] width 753 height 20
click at [858, 244] on input "**********" at bounding box center [1079, 241] width 753 height 20
click at [935, 241] on input "**********" at bounding box center [1079, 241] width 753 height 20
click at [928, 239] on input "**********" at bounding box center [1079, 241] width 753 height 20
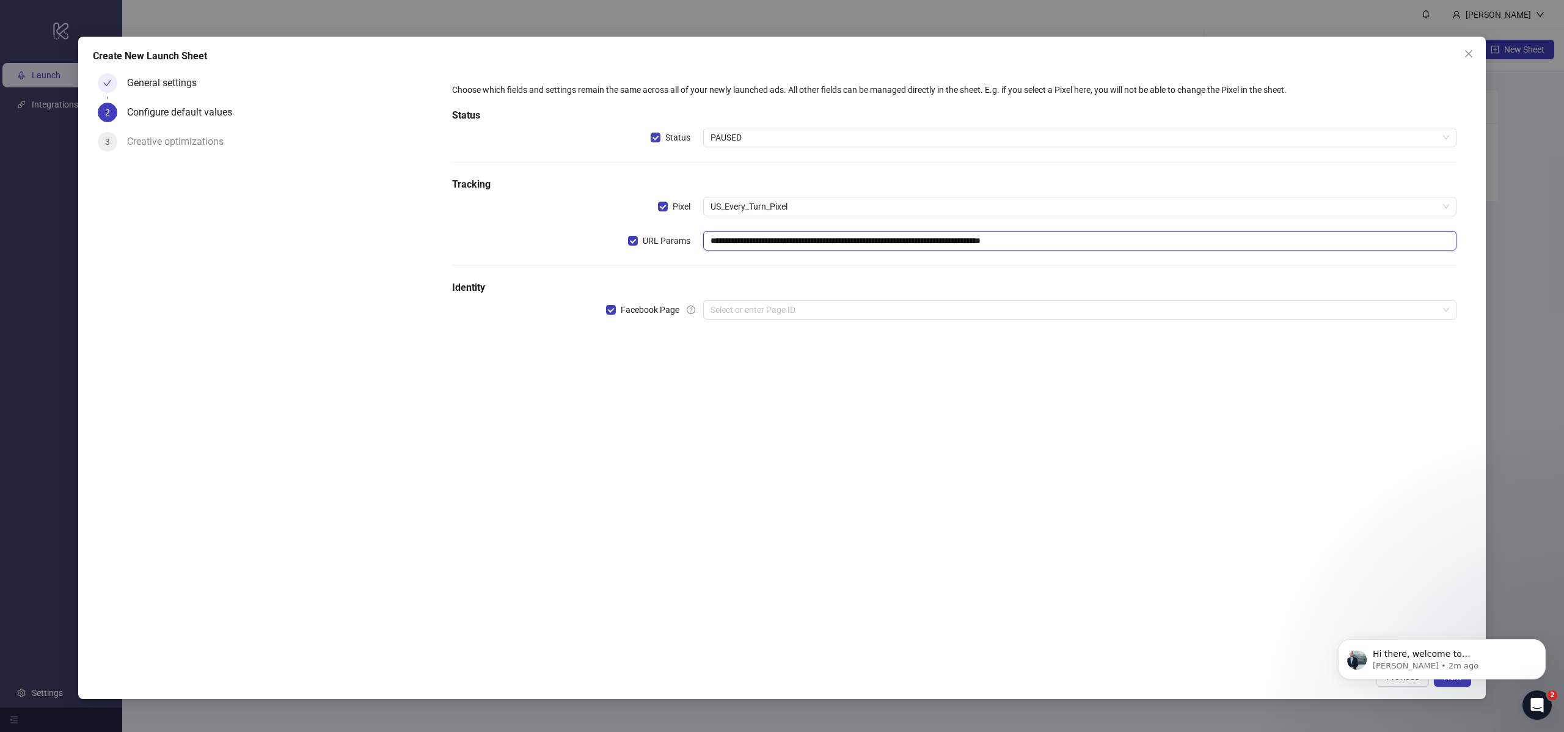
paste input "**********"
click at [863, 239] on input "**********" at bounding box center [1079, 241] width 753 height 20
click at [858, 241] on input "**********" at bounding box center [1079, 241] width 753 height 20
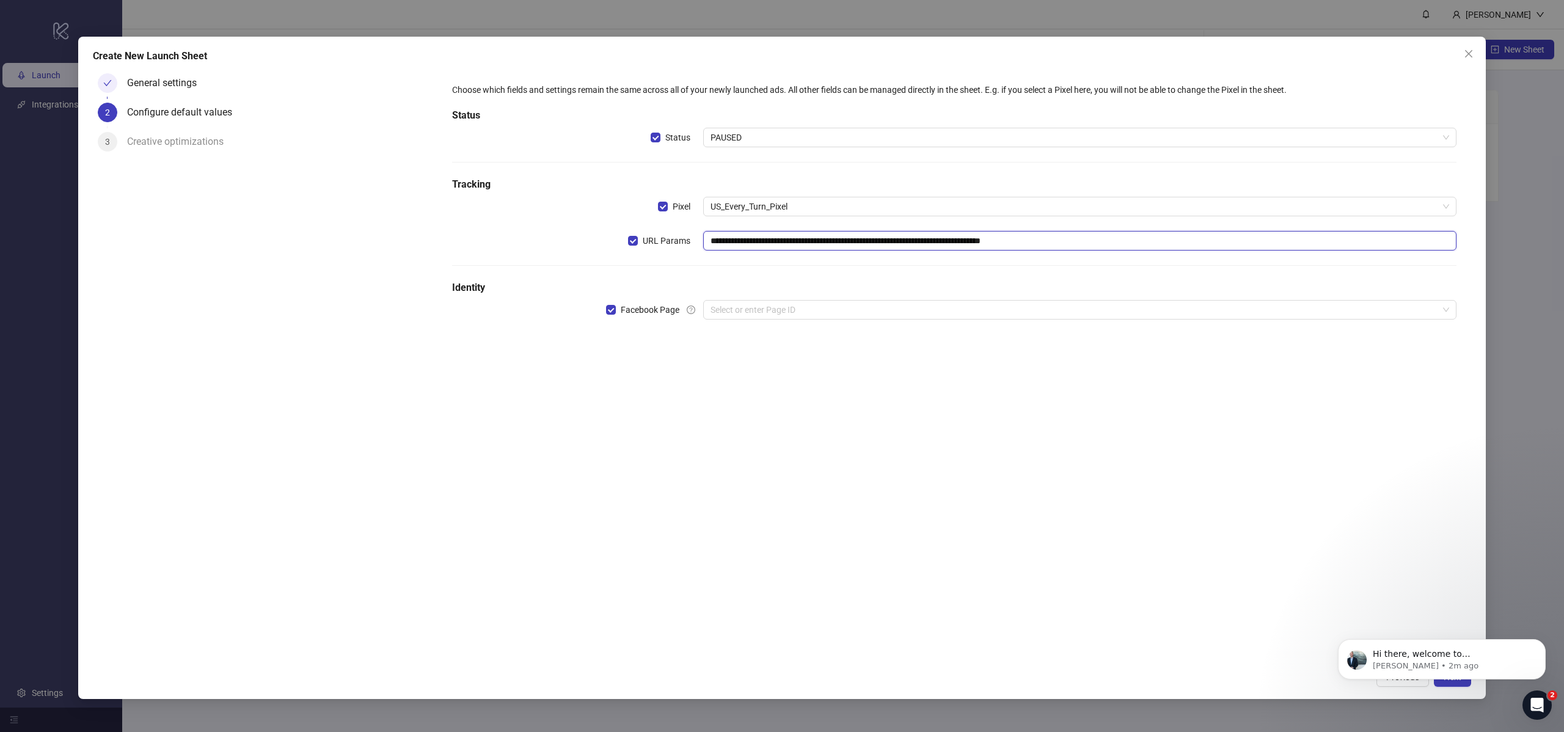
click at [883, 243] on input "**********" at bounding box center [1079, 241] width 753 height 20
click at [859, 240] on input "**********" at bounding box center [1079, 241] width 753 height 20
click at [969, 243] on input "**********" at bounding box center [1079, 241] width 753 height 20
click at [1032, 241] on input "**********" at bounding box center [1079, 241] width 753 height 20
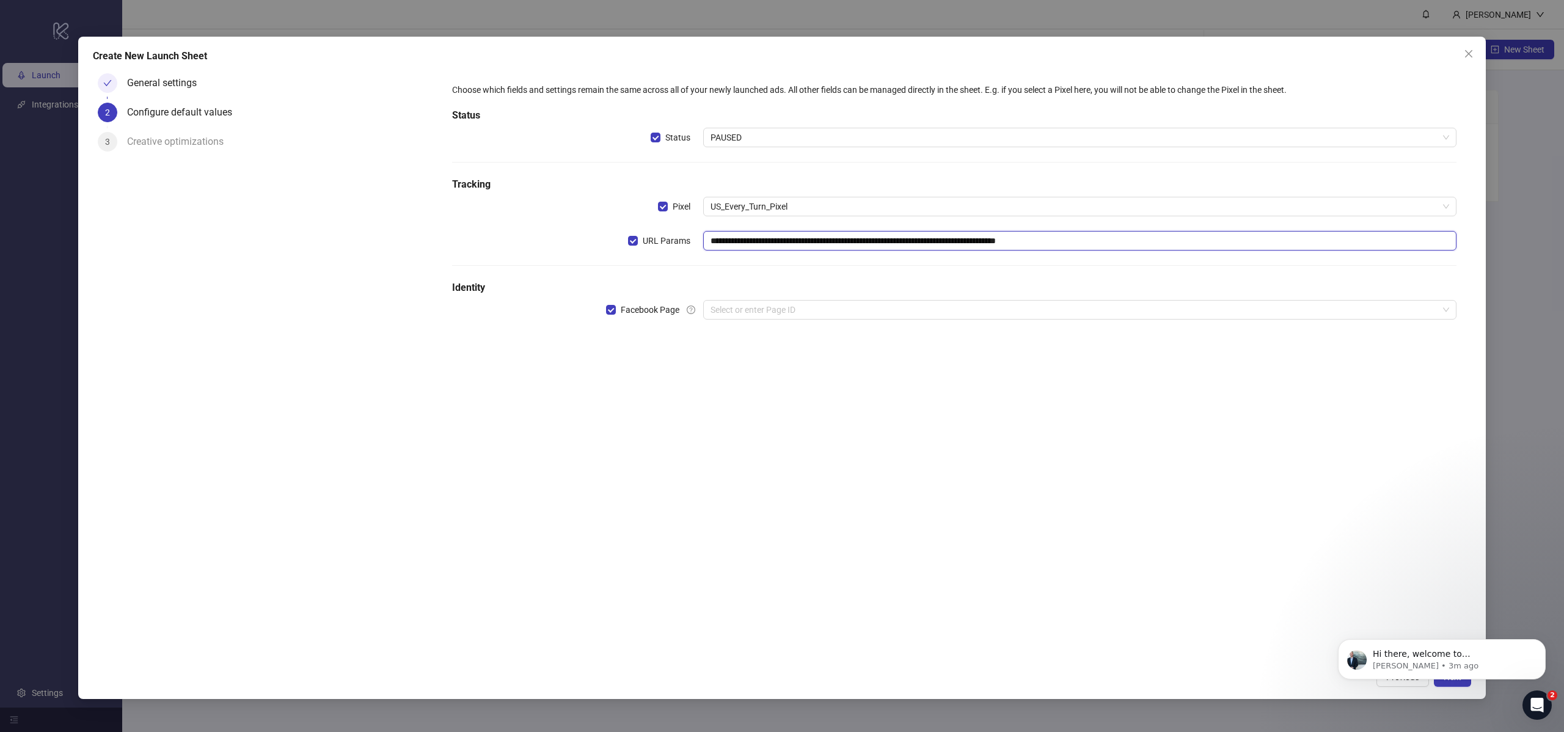
click at [1090, 242] on input "**********" at bounding box center [1079, 241] width 753 height 20
paste input "**"
type input "**********"
click at [794, 313] on input "search" at bounding box center [1074, 310] width 728 height 18
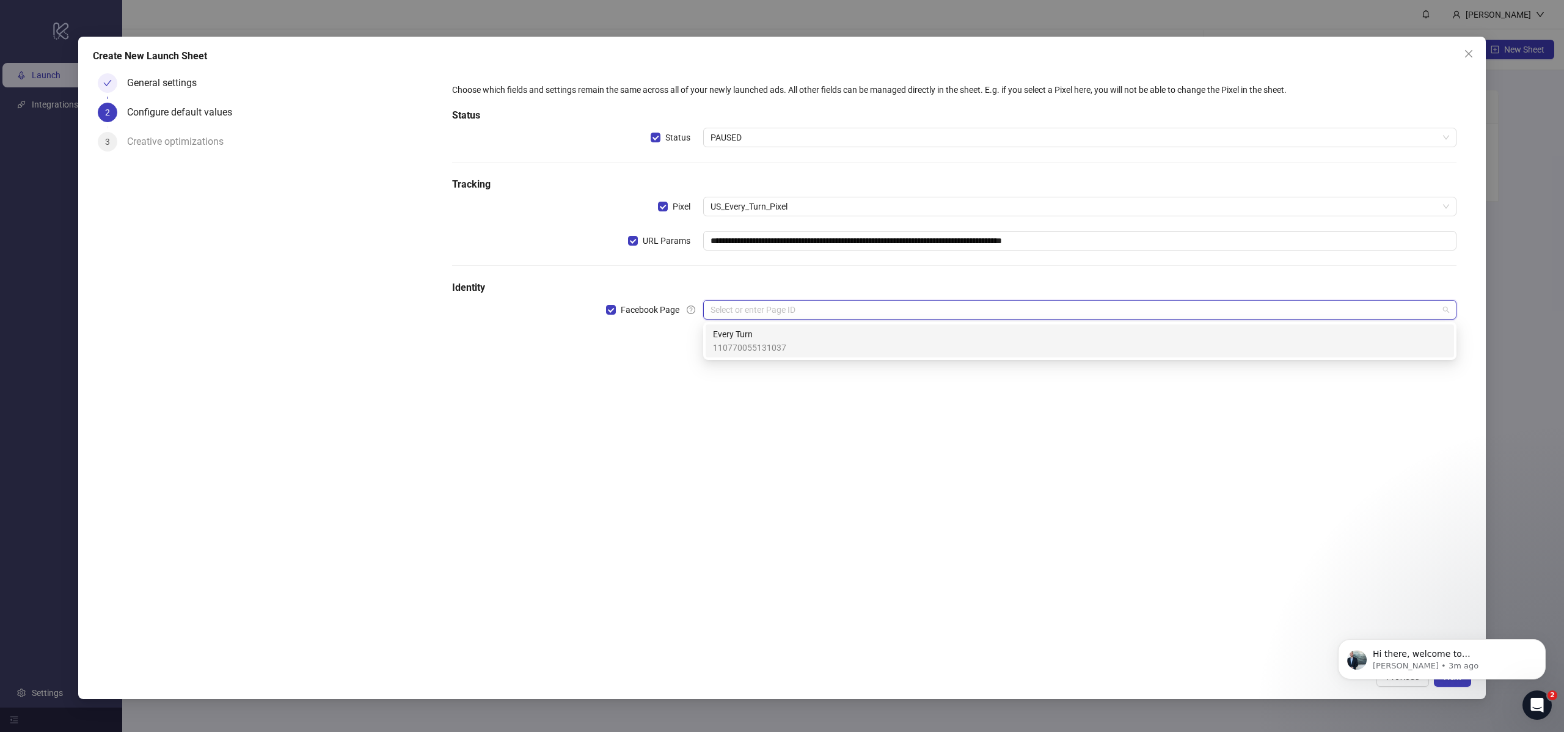
click at [789, 338] on div "Every Turn 110770055131037" at bounding box center [1080, 340] width 734 height 27
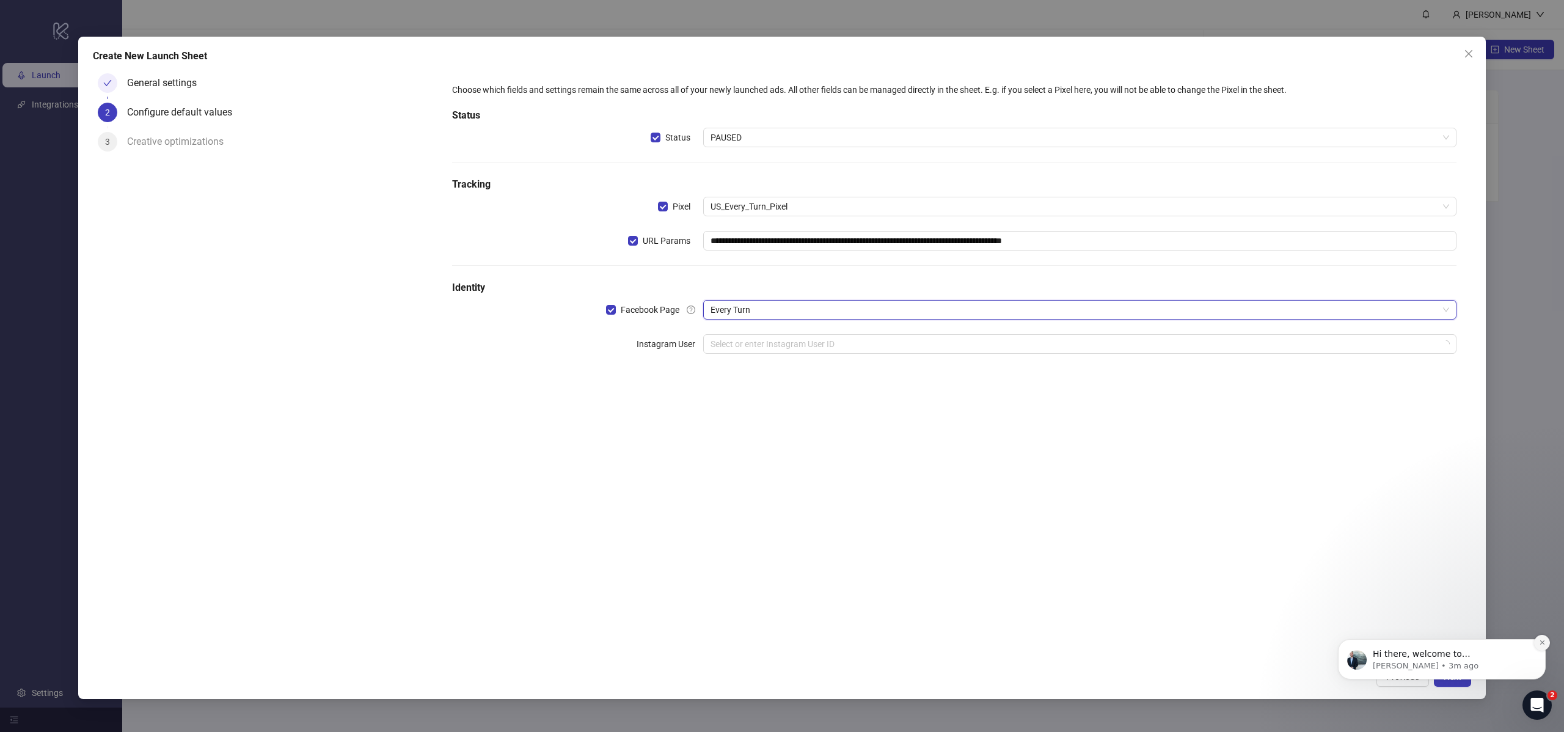
click at [1539, 642] on icon "Dismiss notification" at bounding box center [1542, 642] width 7 height 7
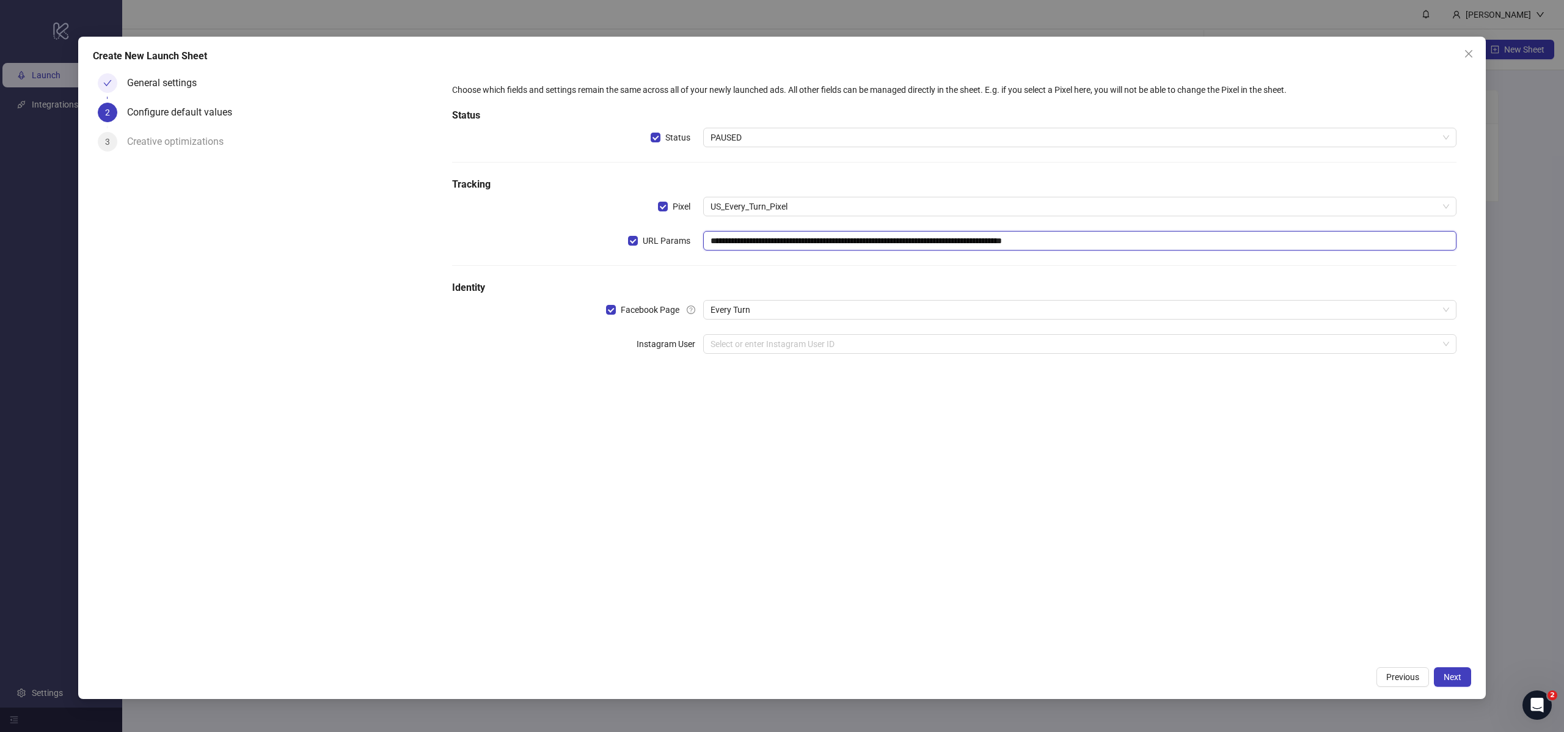
click at [819, 245] on input "**********" at bounding box center [1079, 241] width 753 height 20
click at [775, 351] on input "search" at bounding box center [1074, 344] width 728 height 18
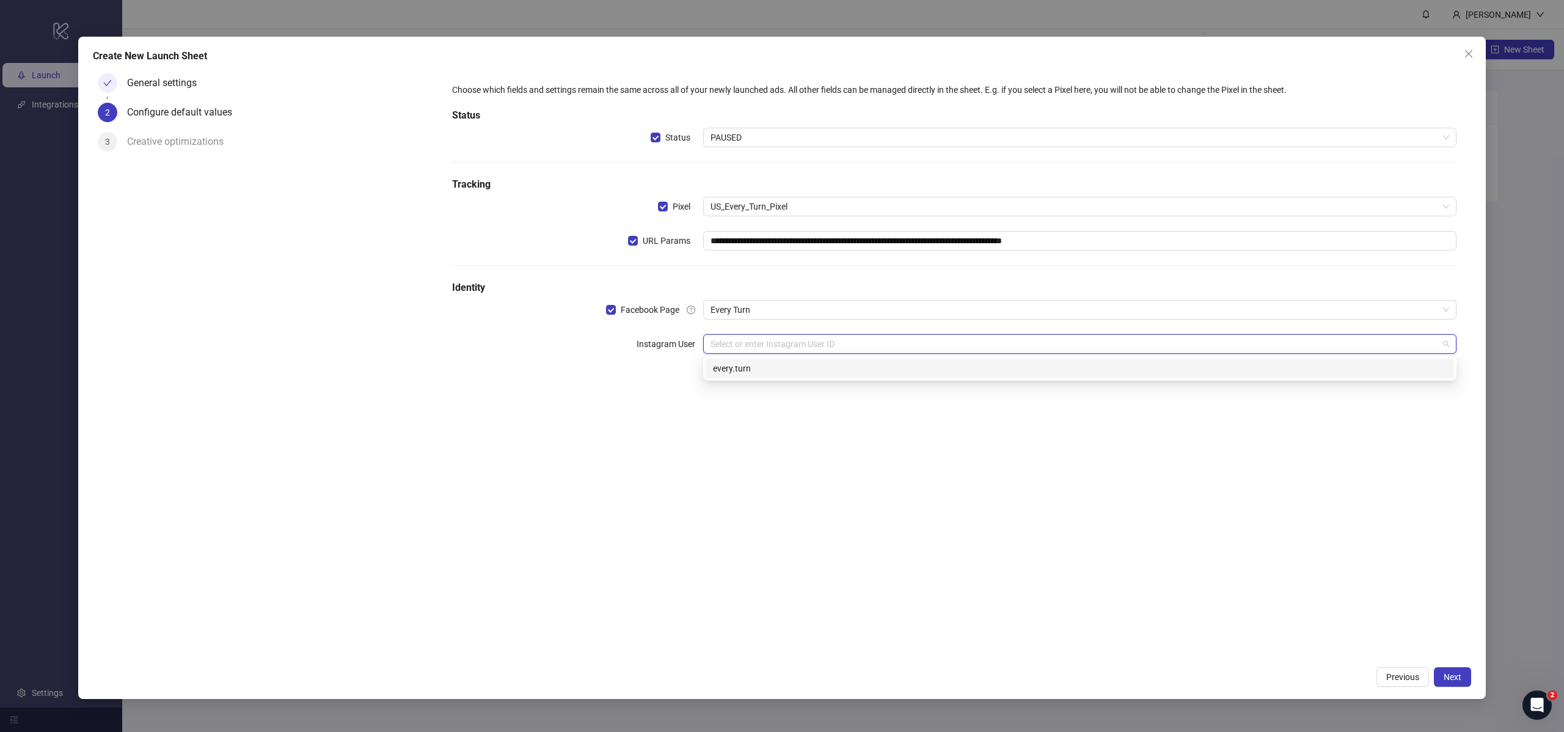
click at [774, 371] on div "every.turn" at bounding box center [1080, 368] width 734 height 13
click at [745, 394] on div "**********" at bounding box center [954, 242] width 1014 height 329
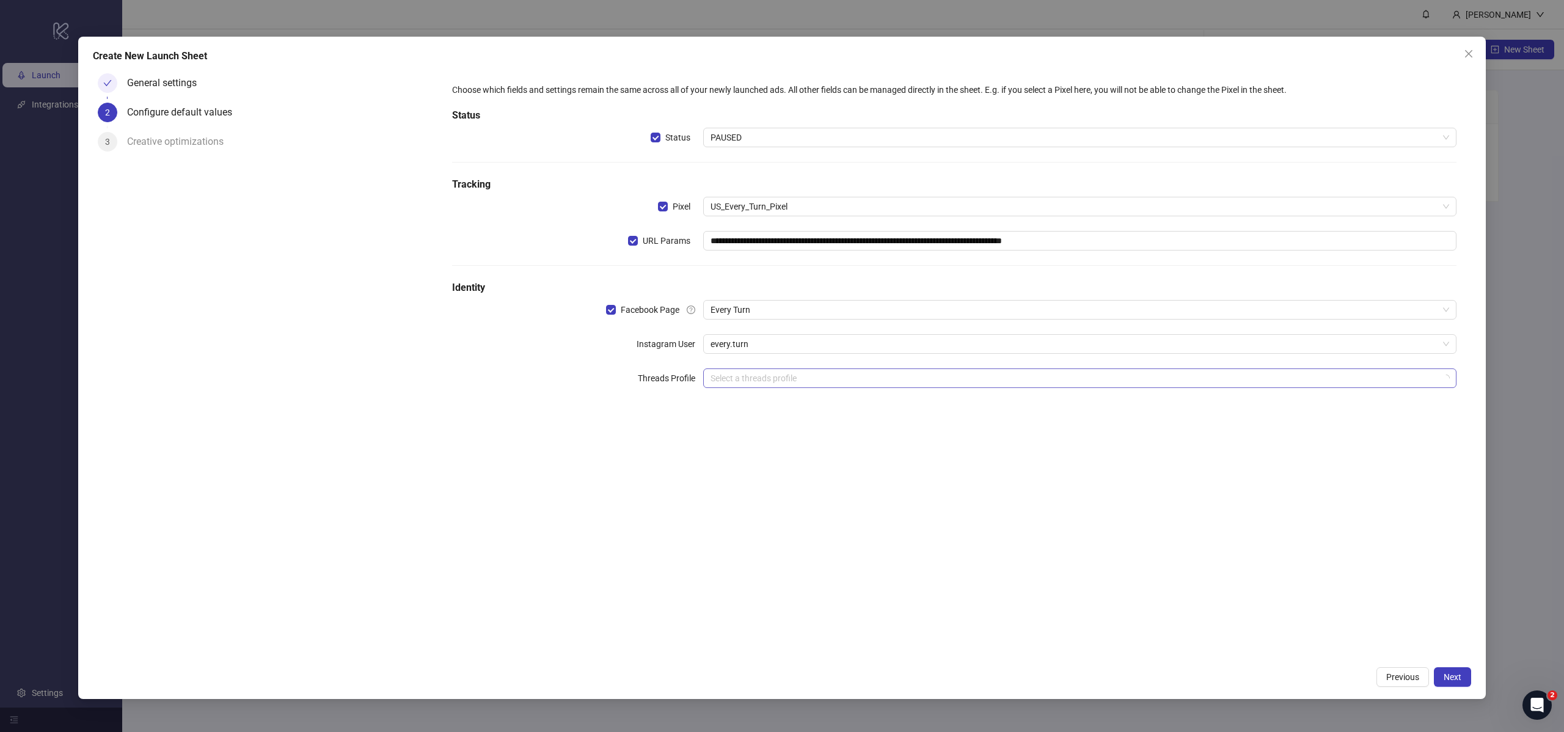
click at [747, 384] on input "search" at bounding box center [1074, 378] width 728 height 18
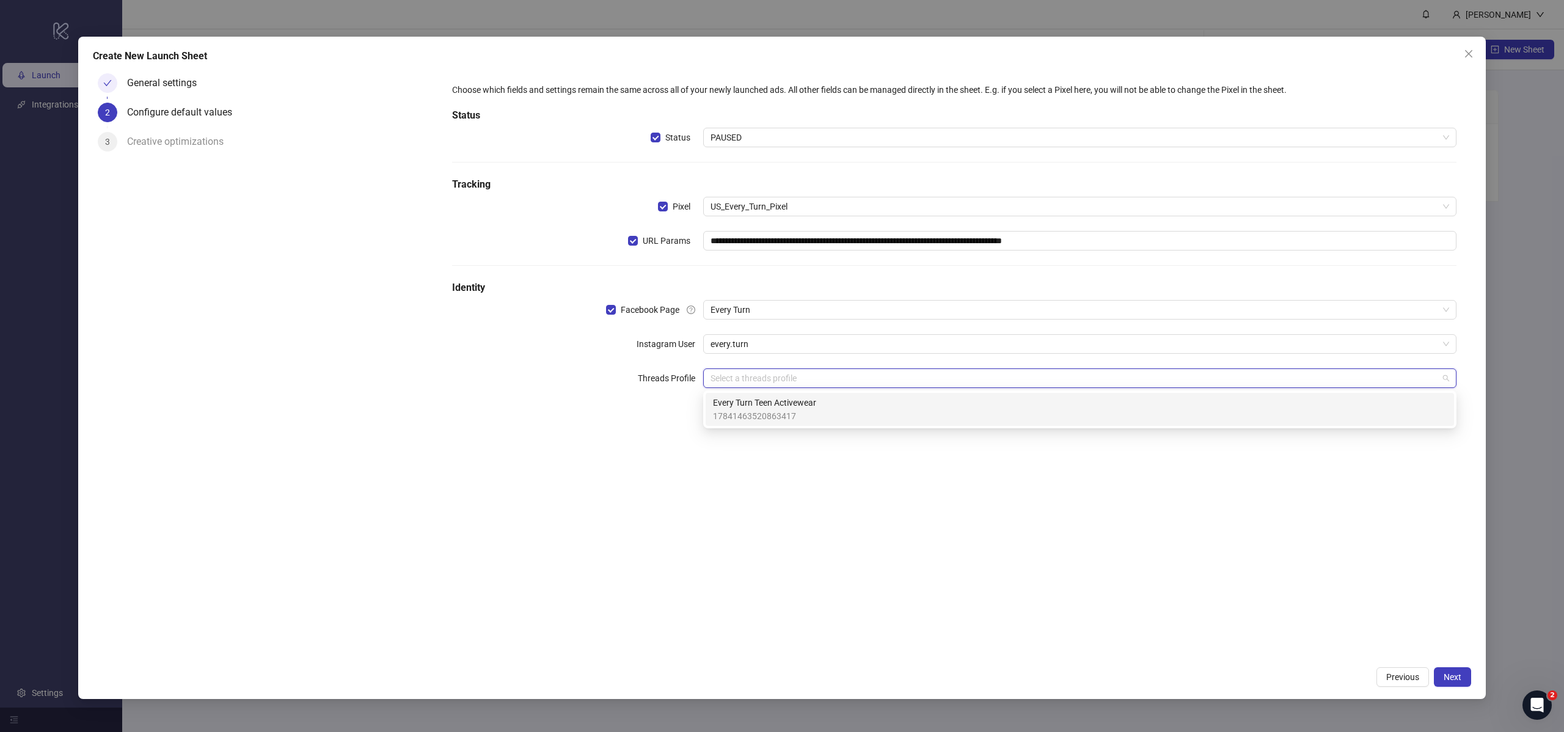
click at [764, 412] on span "17841463520863417" at bounding box center [764, 415] width 103 height 13
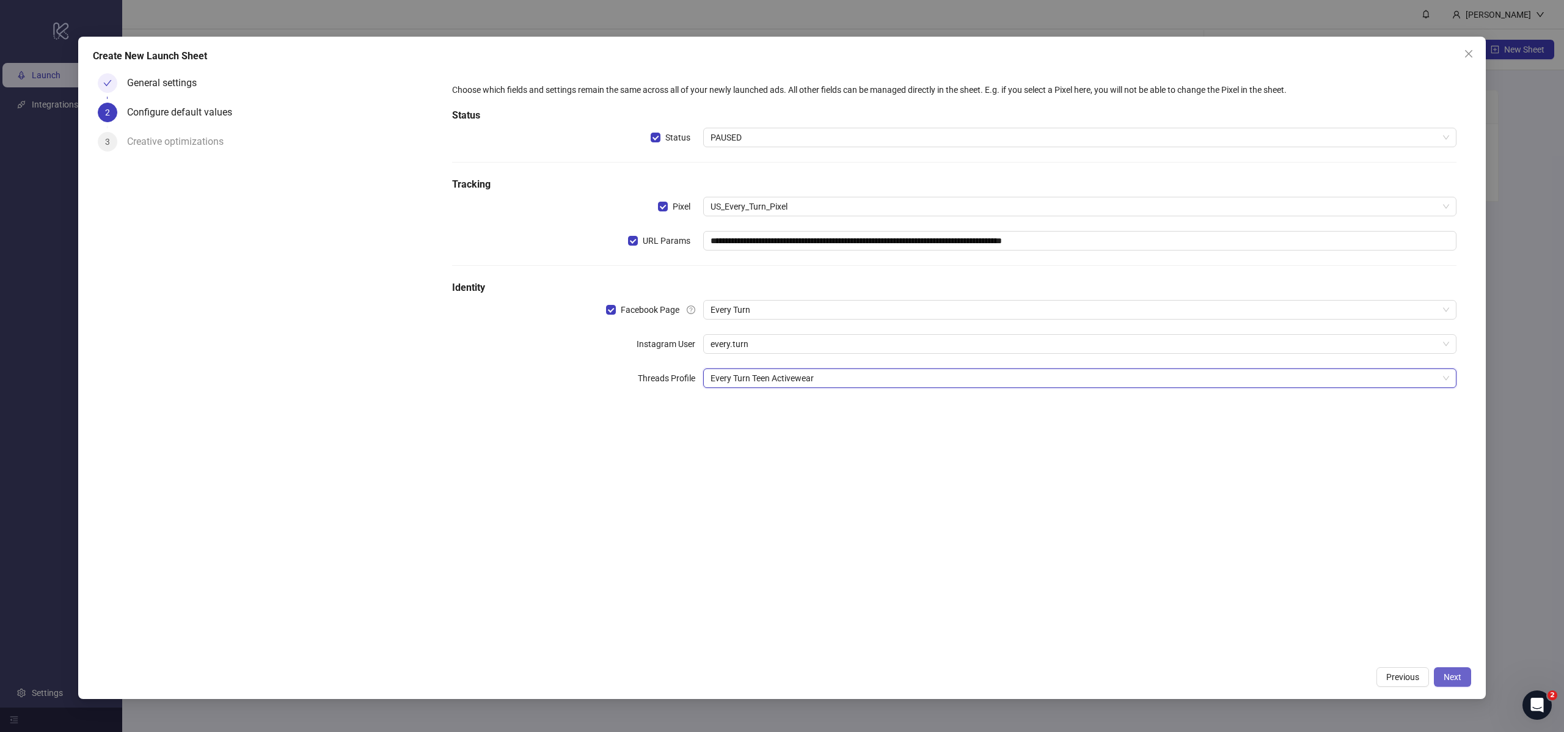
click at [1459, 674] on span "Next" at bounding box center [1453, 677] width 18 height 10
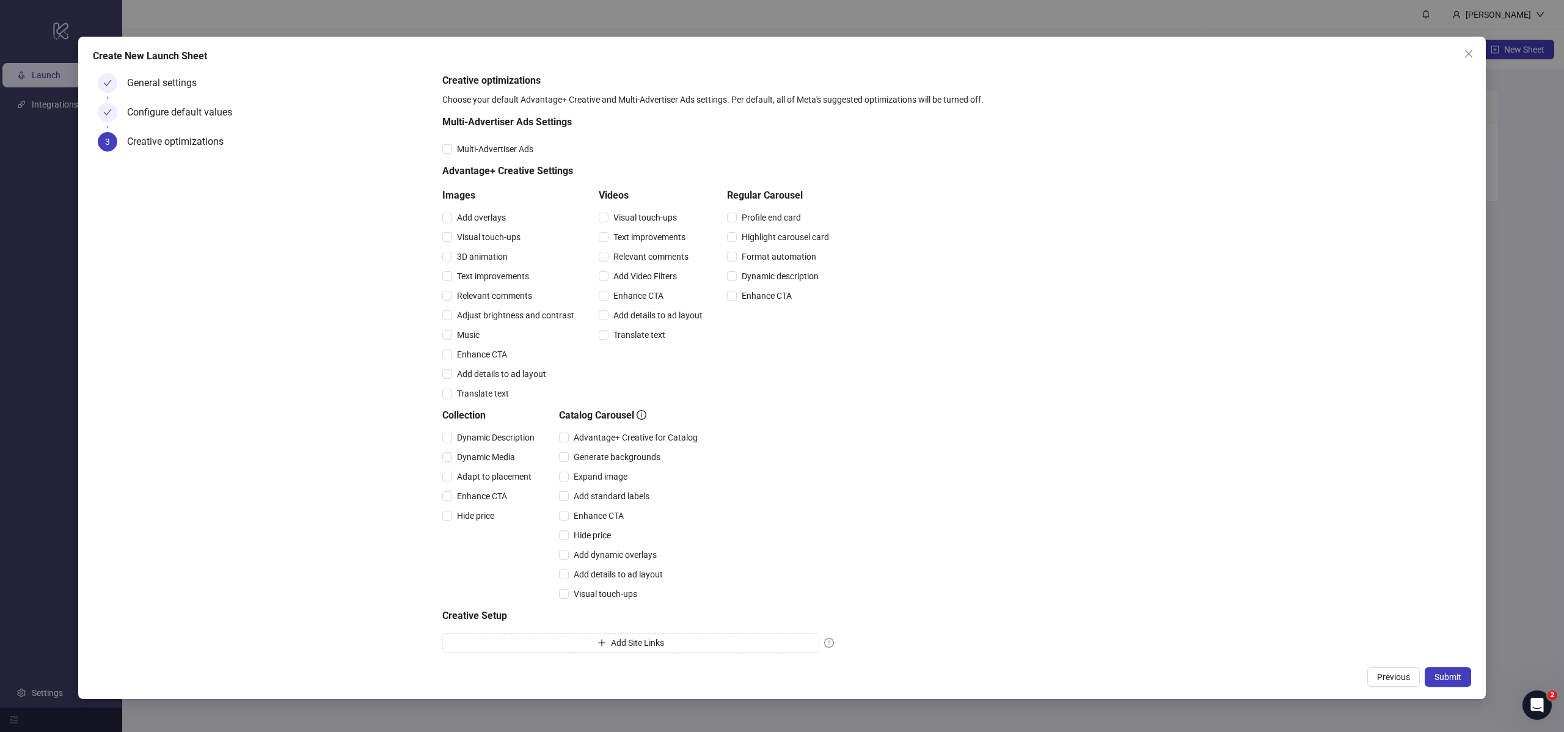
scroll to position [32, 0]
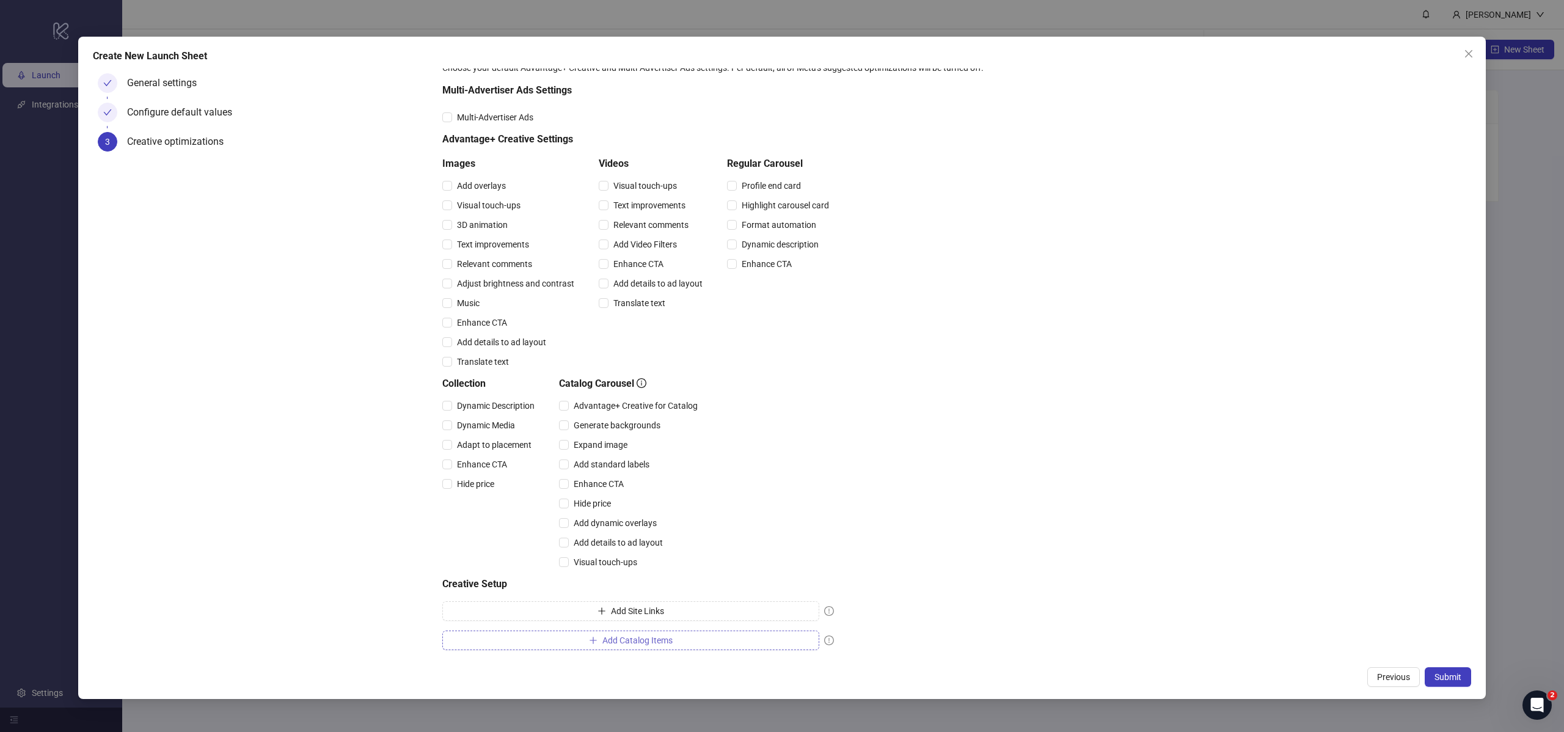
click at [701, 635] on button "Add Catalog Items" at bounding box center [630, 640] width 377 height 20
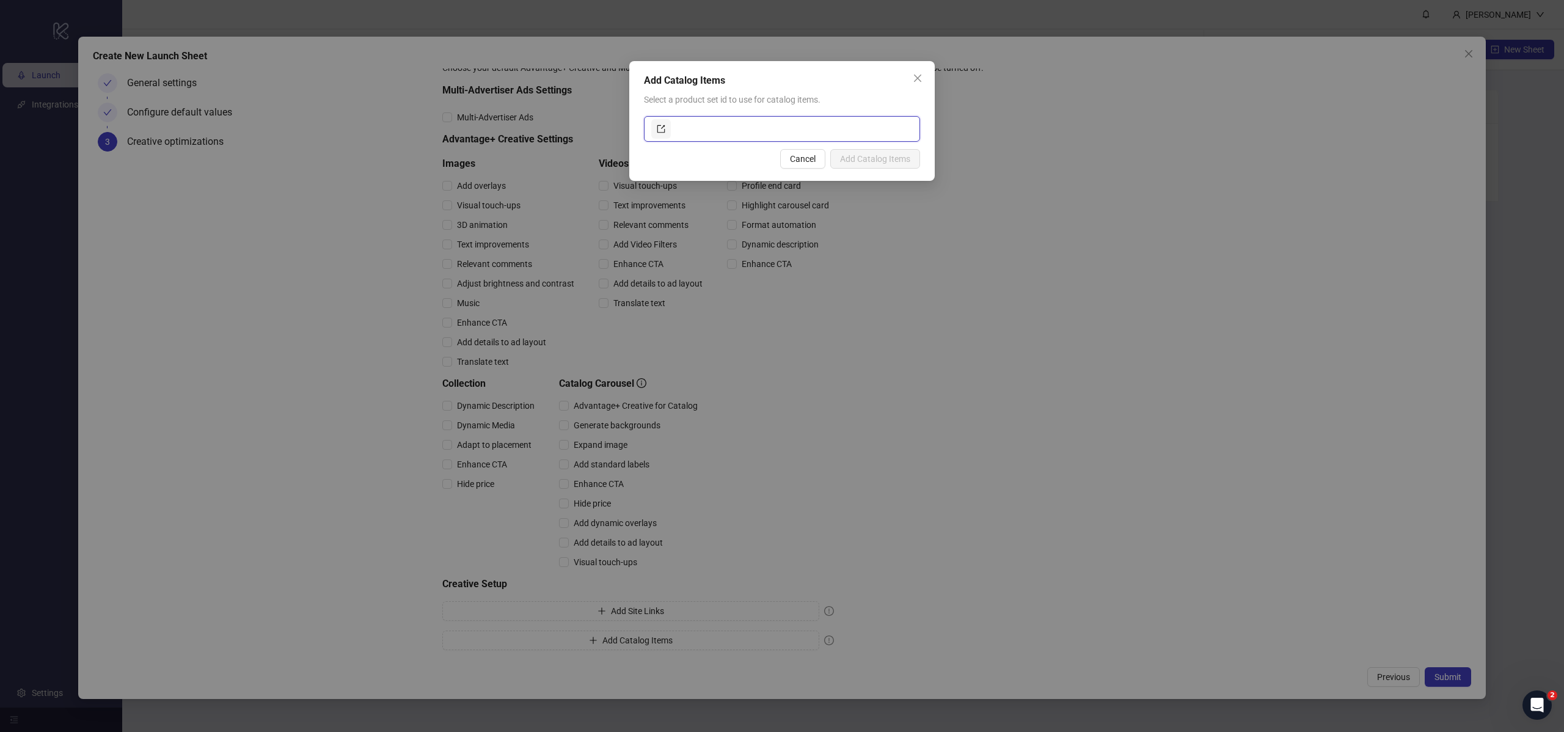
click at [743, 136] on input "text" at bounding box center [792, 129] width 239 height 20
click at [744, 130] on input "text" at bounding box center [792, 129] width 239 height 20
paste input "**********"
type input "**********"
click at [853, 158] on span "Add Catalog Items" at bounding box center [875, 159] width 70 height 10
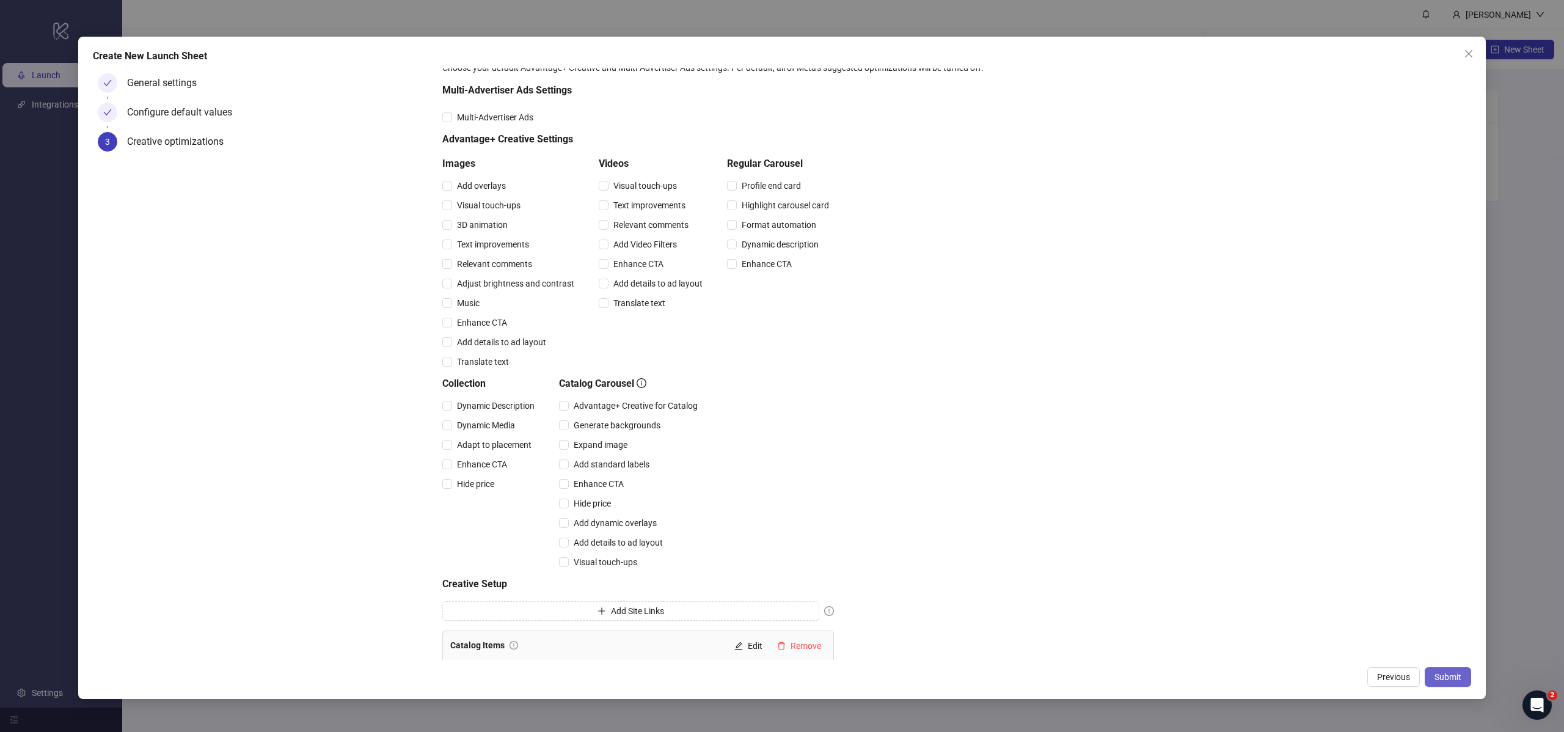
click at [1469, 682] on button "Submit" at bounding box center [1448, 677] width 46 height 20
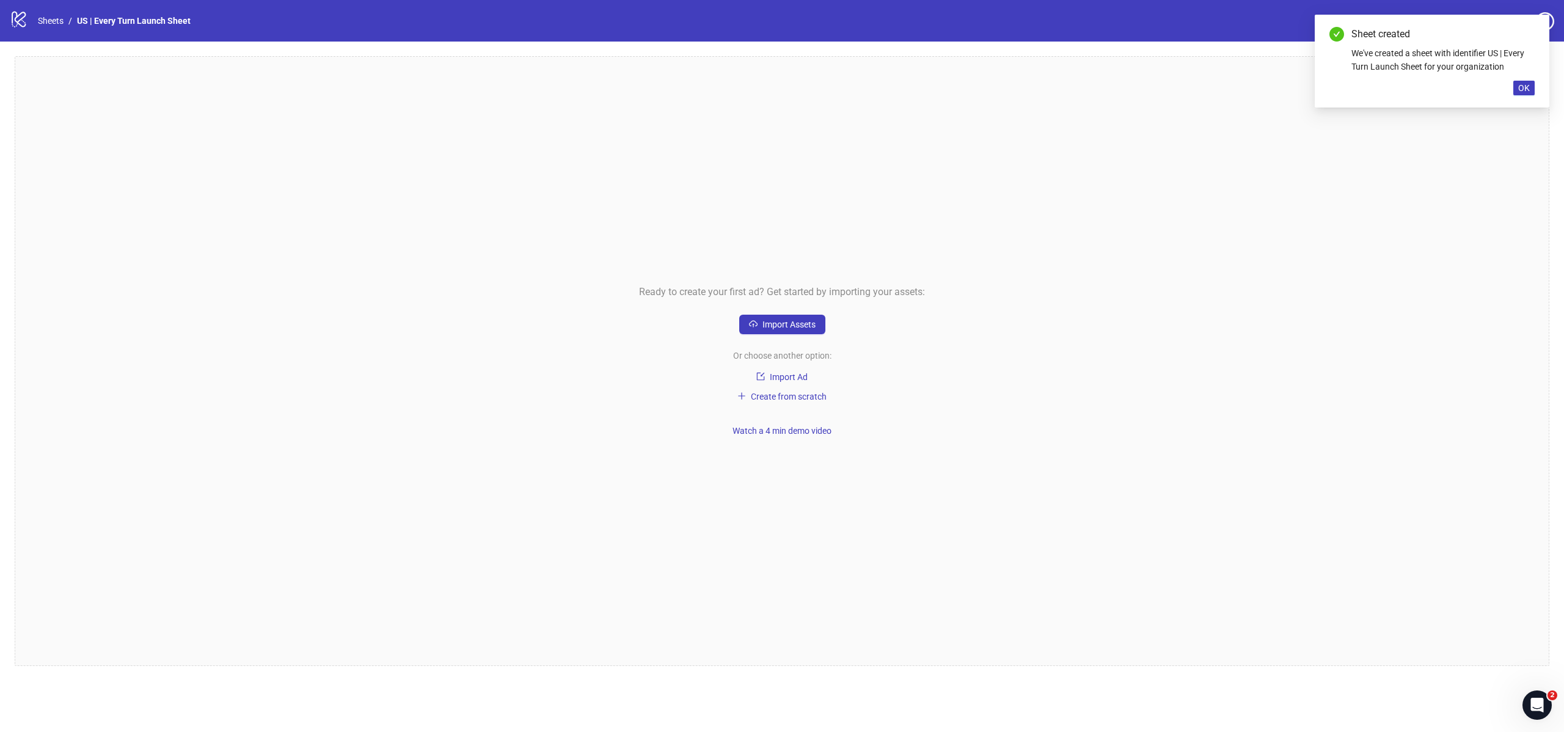
drag, startPoint x: 1520, startPoint y: 88, endPoint x: 1294, endPoint y: 142, distance: 233.1
click at [1520, 88] on span "OK" at bounding box center [1524, 88] width 12 height 10
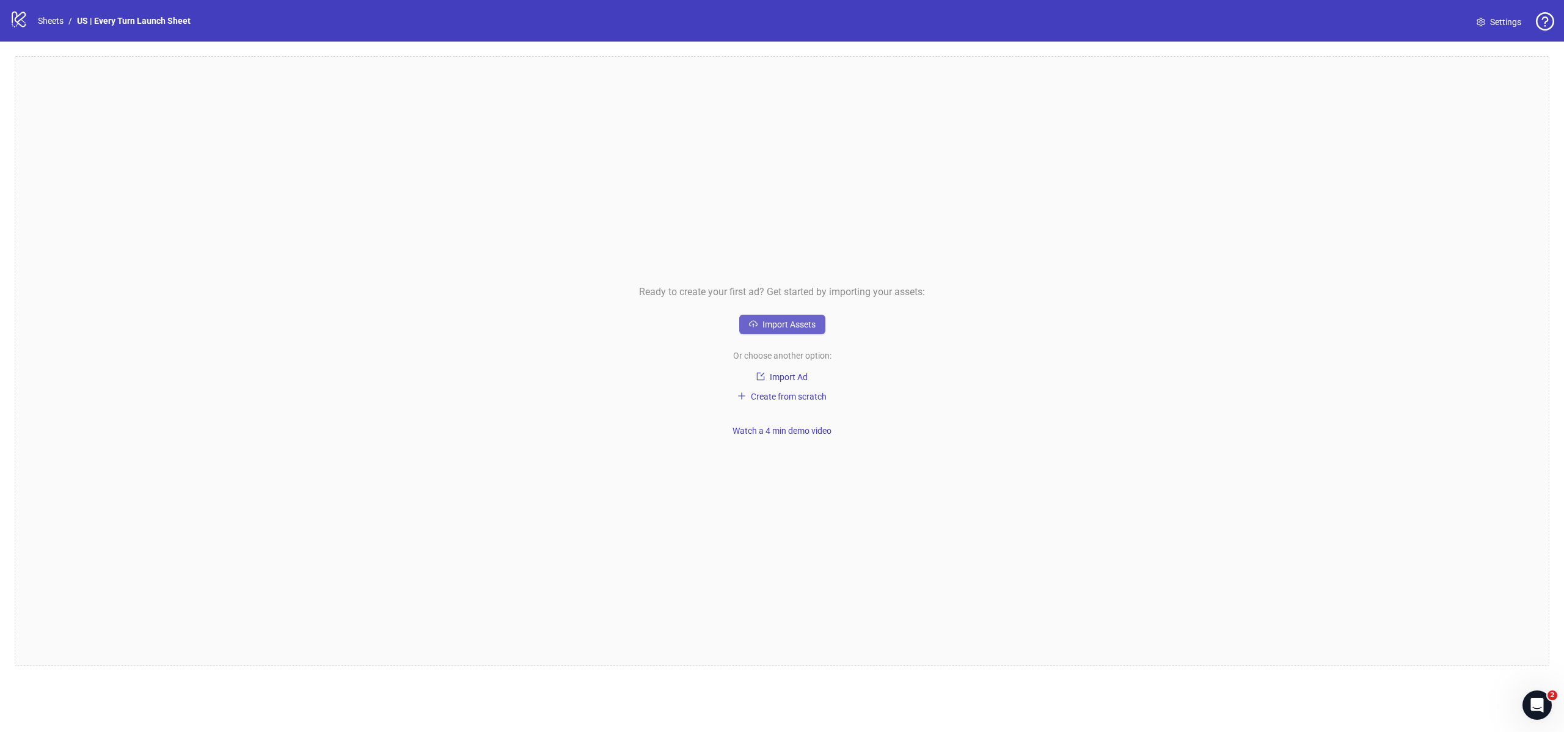
click at [801, 327] on span "Import Assets" at bounding box center [788, 324] width 53 height 10
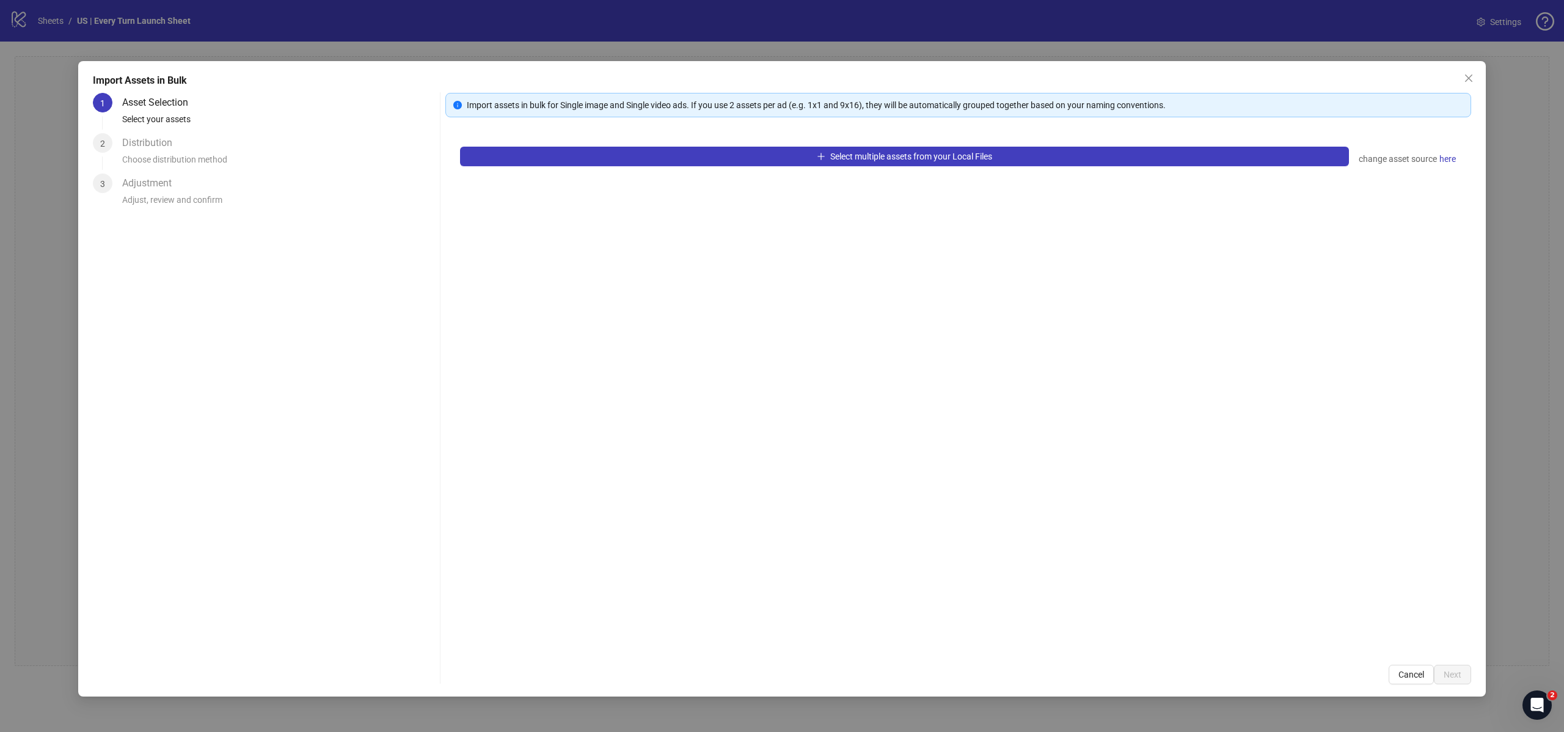
click at [1458, 81] on div "Import Assets in Bulk" at bounding box center [782, 80] width 1378 height 15
drag, startPoint x: 1465, startPoint y: 79, endPoint x: 1203, endPoint y: 214, distance: 294.5
click at [1465, 79] on icon "close" at bounding box center [1469, 78] width 10 height 10
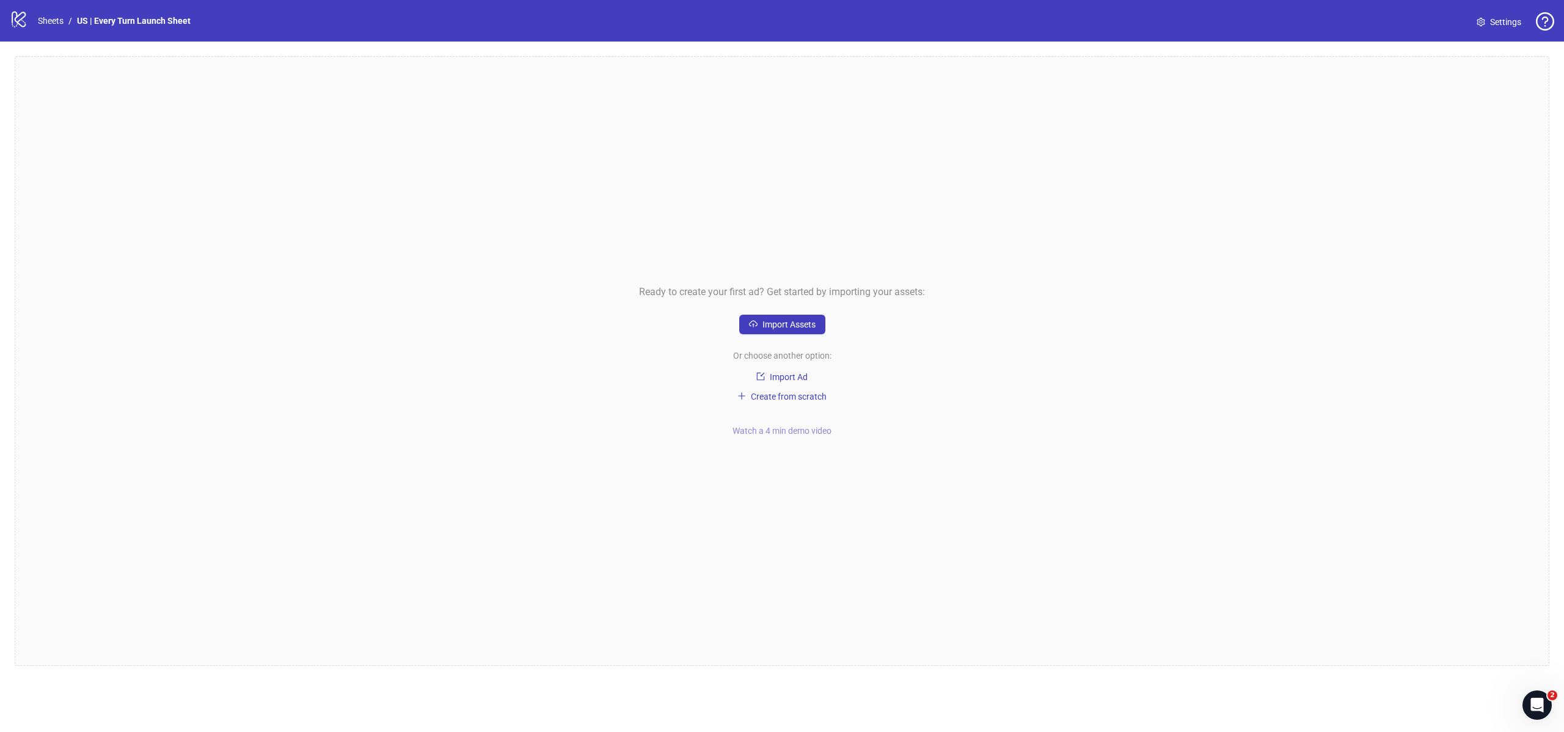
click at [805, 430] on span "Watch a 4 min demo video" at bounding box center [781, 431] width 99 height 10
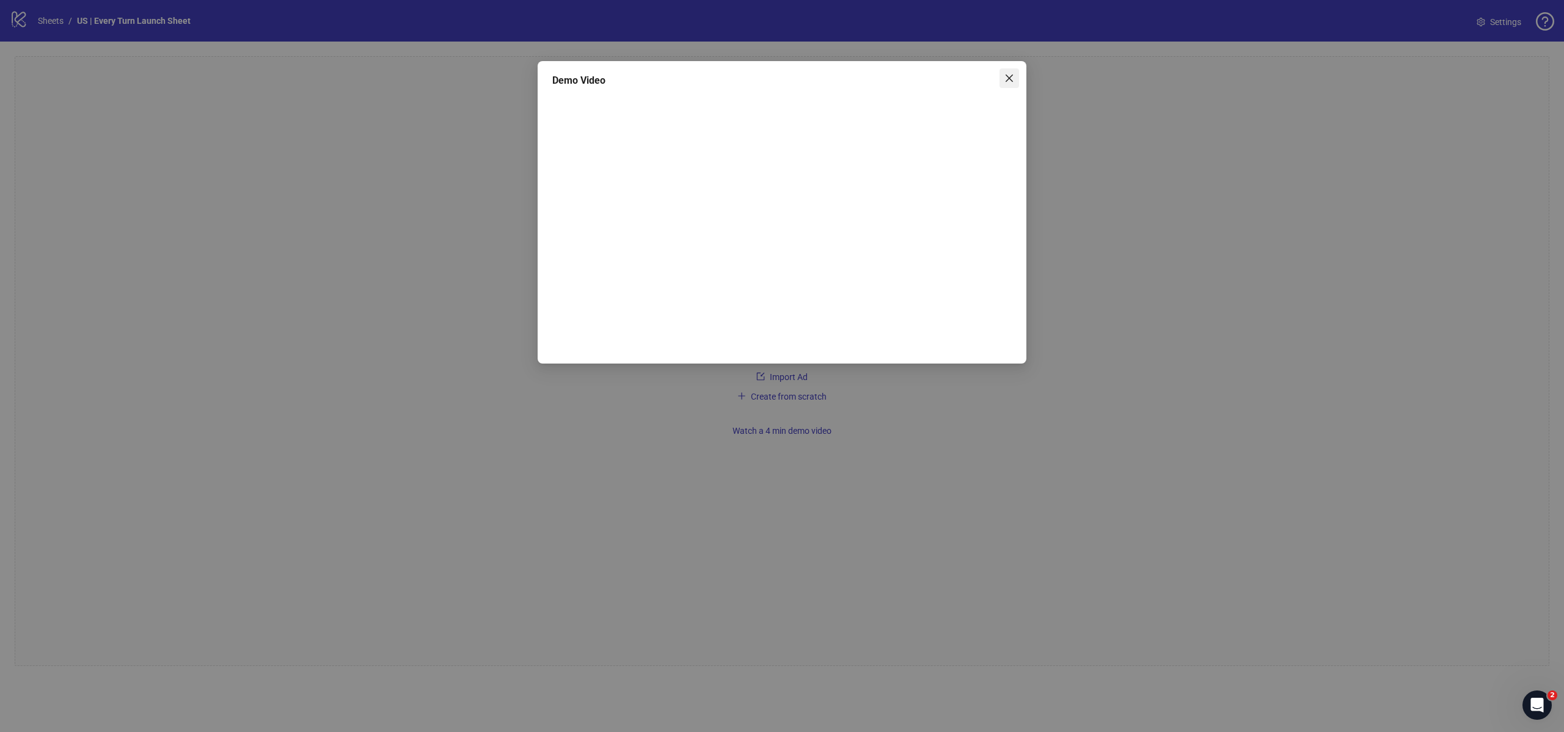
click at [1004, 75] on span "Close" at bounding box center [1009, 78] width 20 height 10
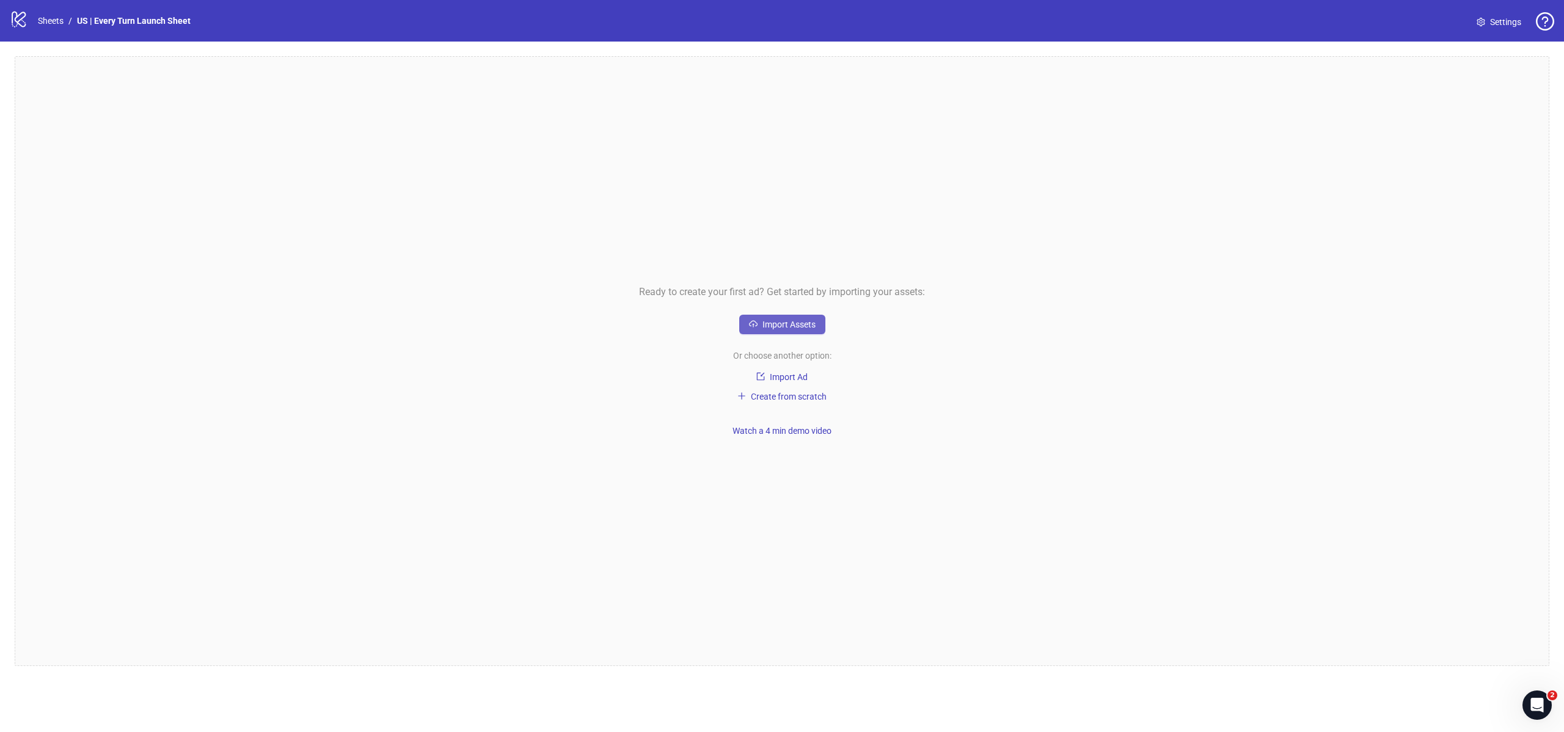
click at [804, 315] on button "Import Assets" at bounding box center [782, 325] width 86 height 20
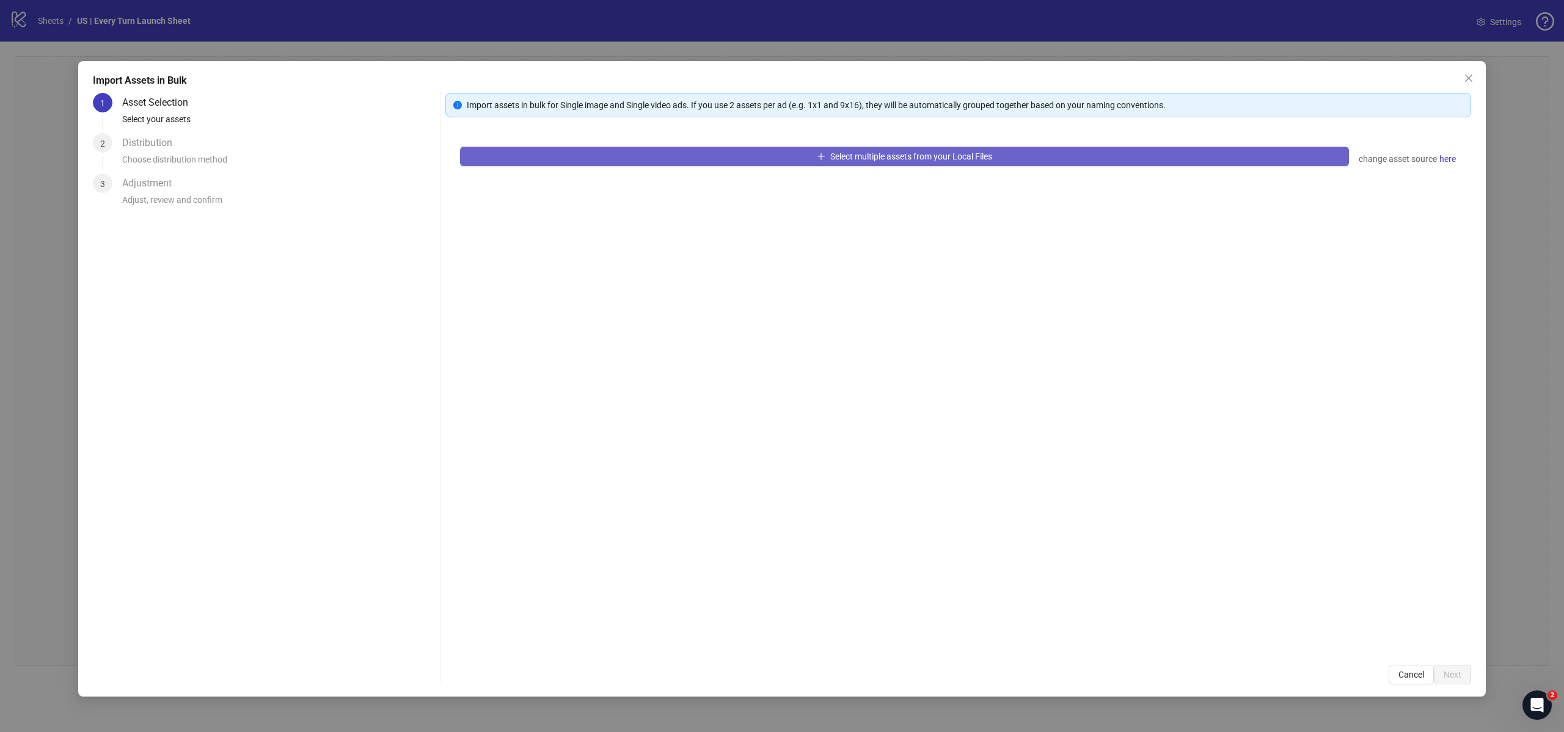
click at [887, 157] on span "Select multiple assets from your Local Files" at bounding box center [911, 156] width 162 height 10
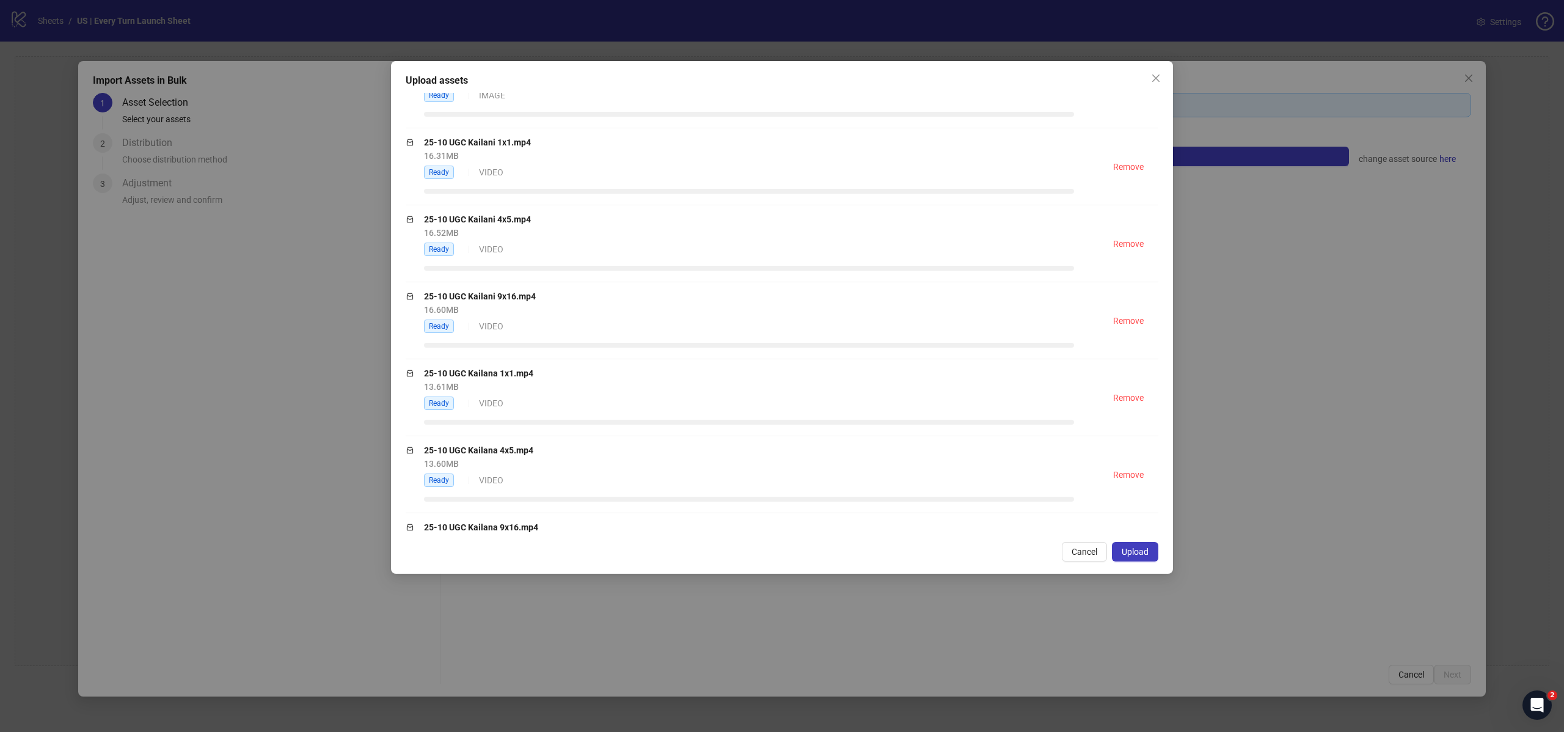
scroll to position [409, 0]
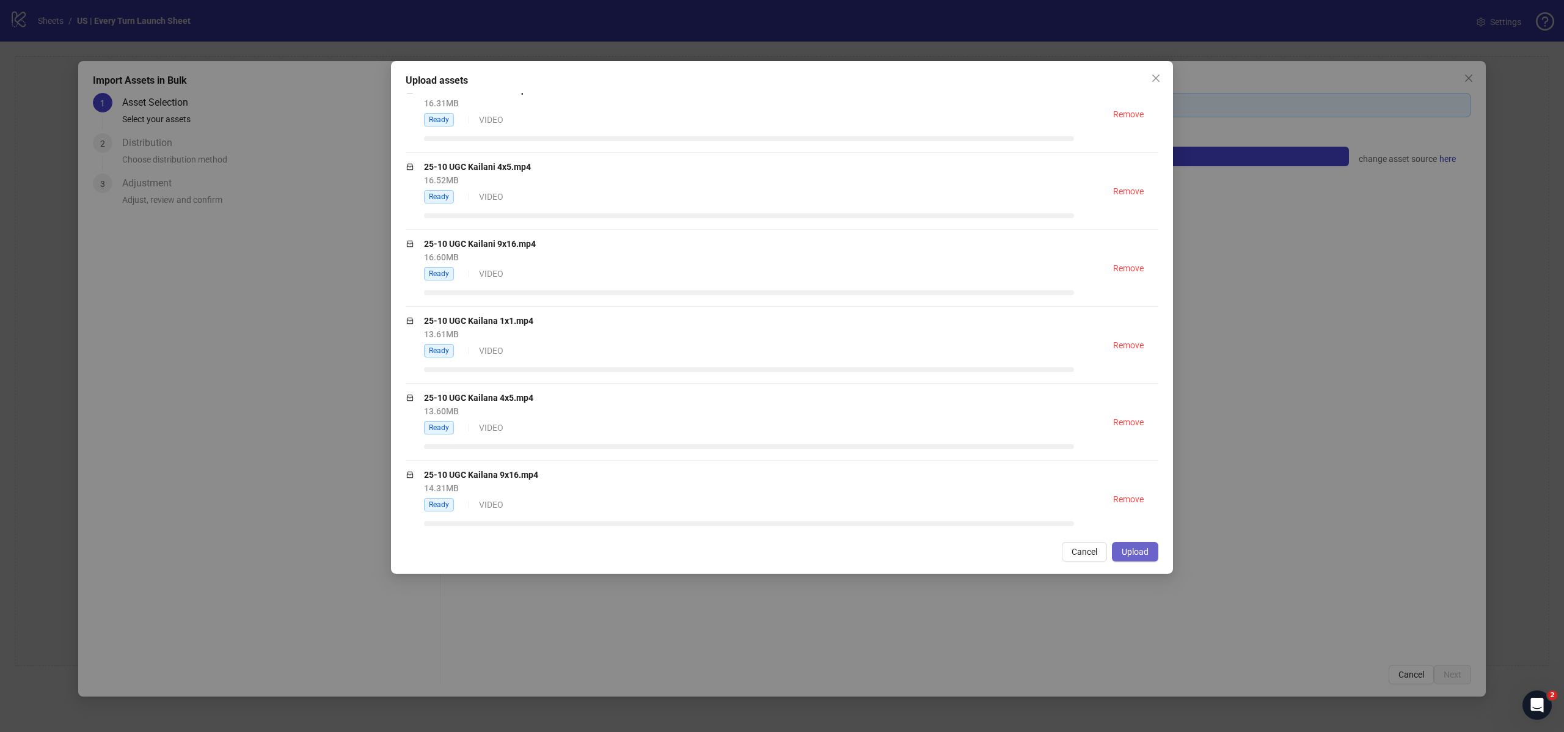
click at [1138, 551] on span "Upload" at bounding box center [1135, 552] width 27 height 10
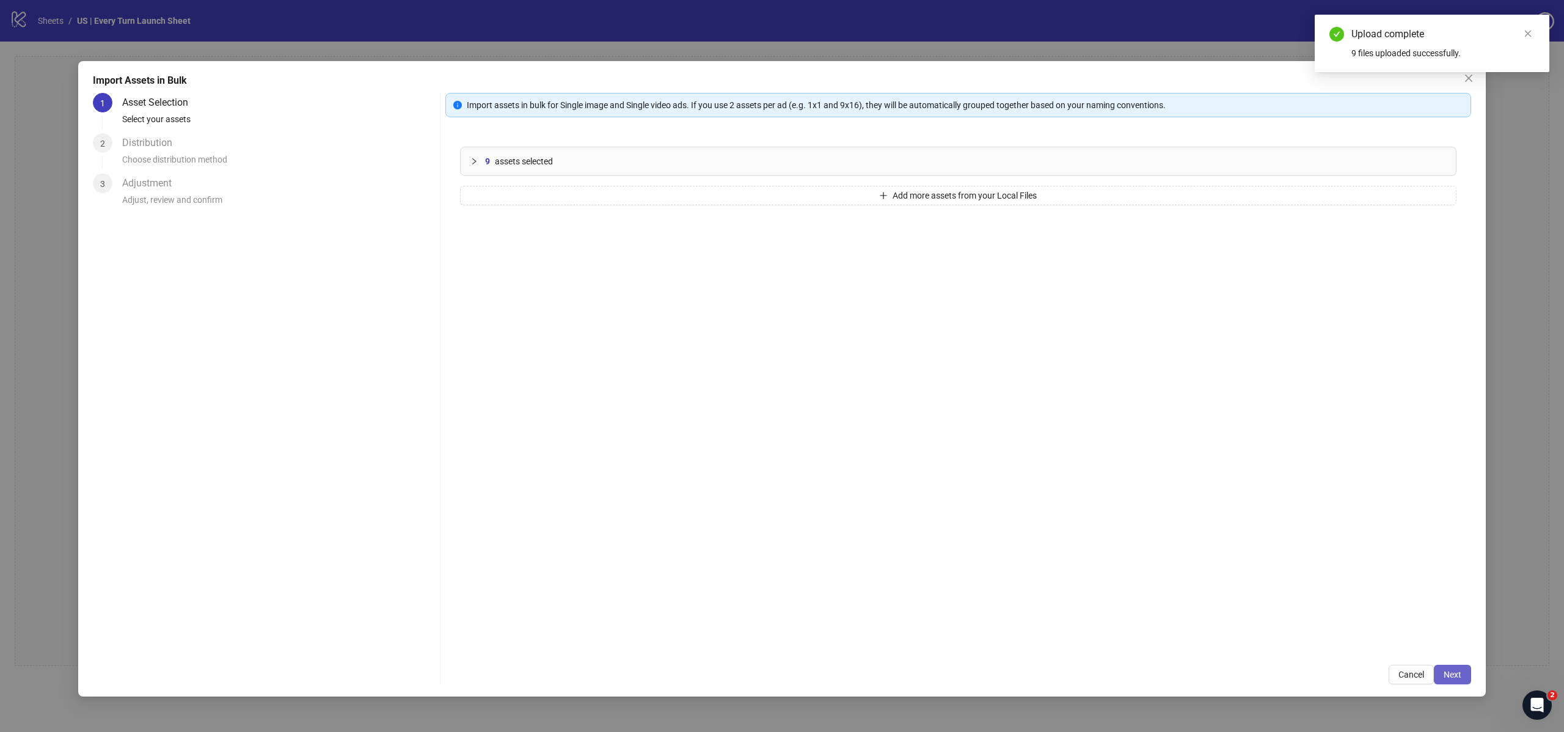
click at [1458, 676] on span "Next" at bounding box center [1453, 675] width 18 height 10
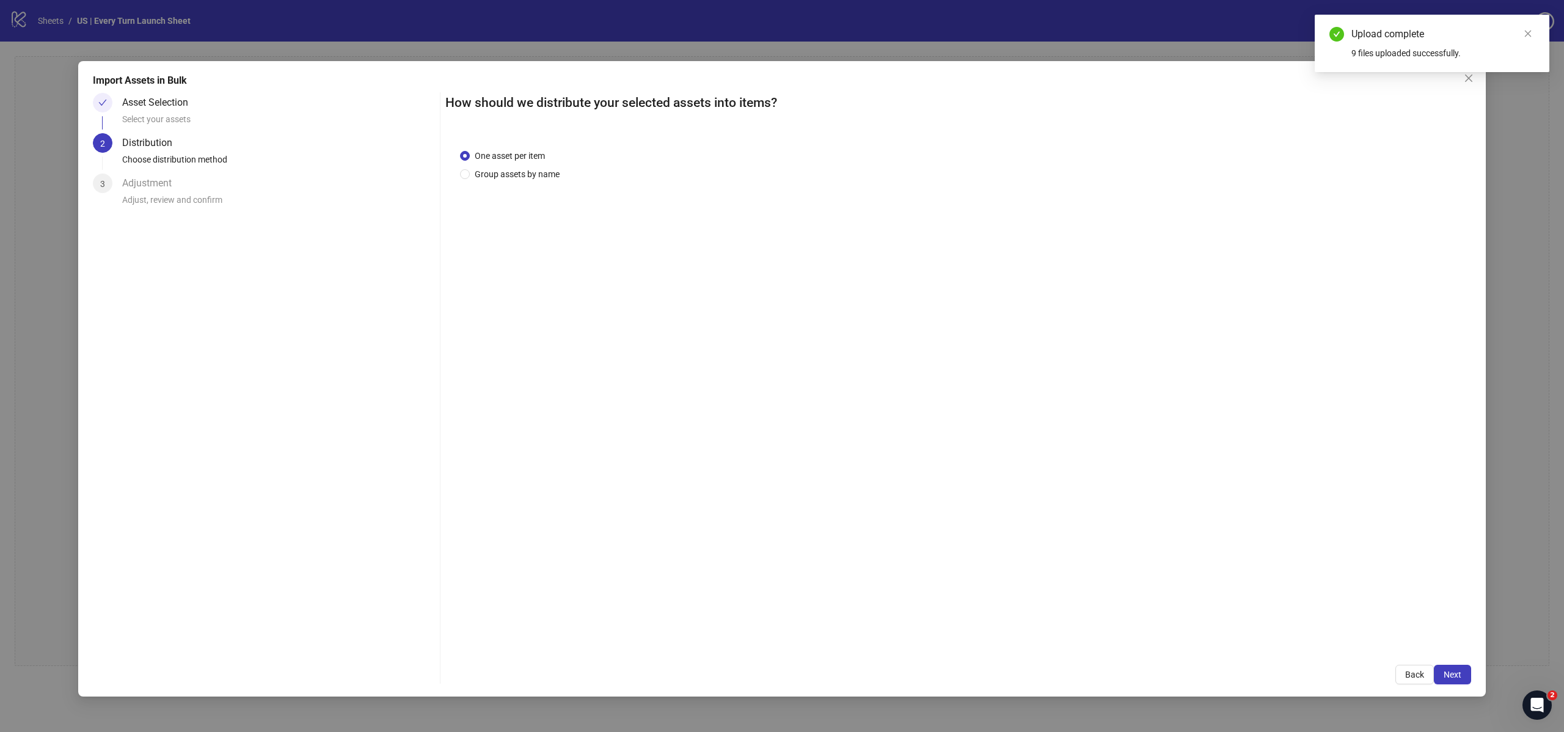
click at [501, 184] on div "One asset per item Group assets by name" at bounding box center [958, 392] width 1026 height 516
click at [503, 175] on span "Group assets by name" at bounding box center [517, 173] width 95 height 13
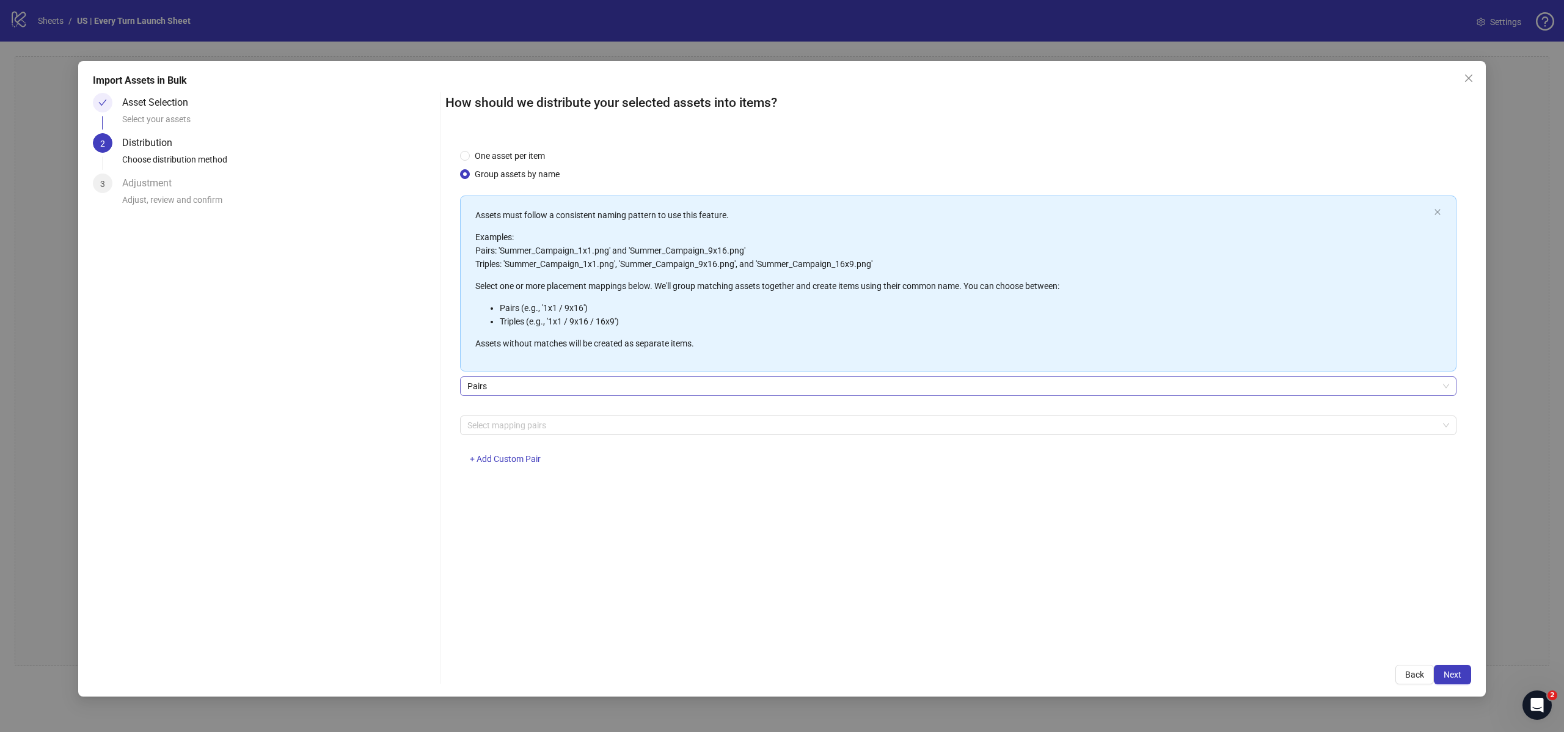
click at [563, 389] on span "Pairs" at bounding box center [958, 386] width 982 height 18
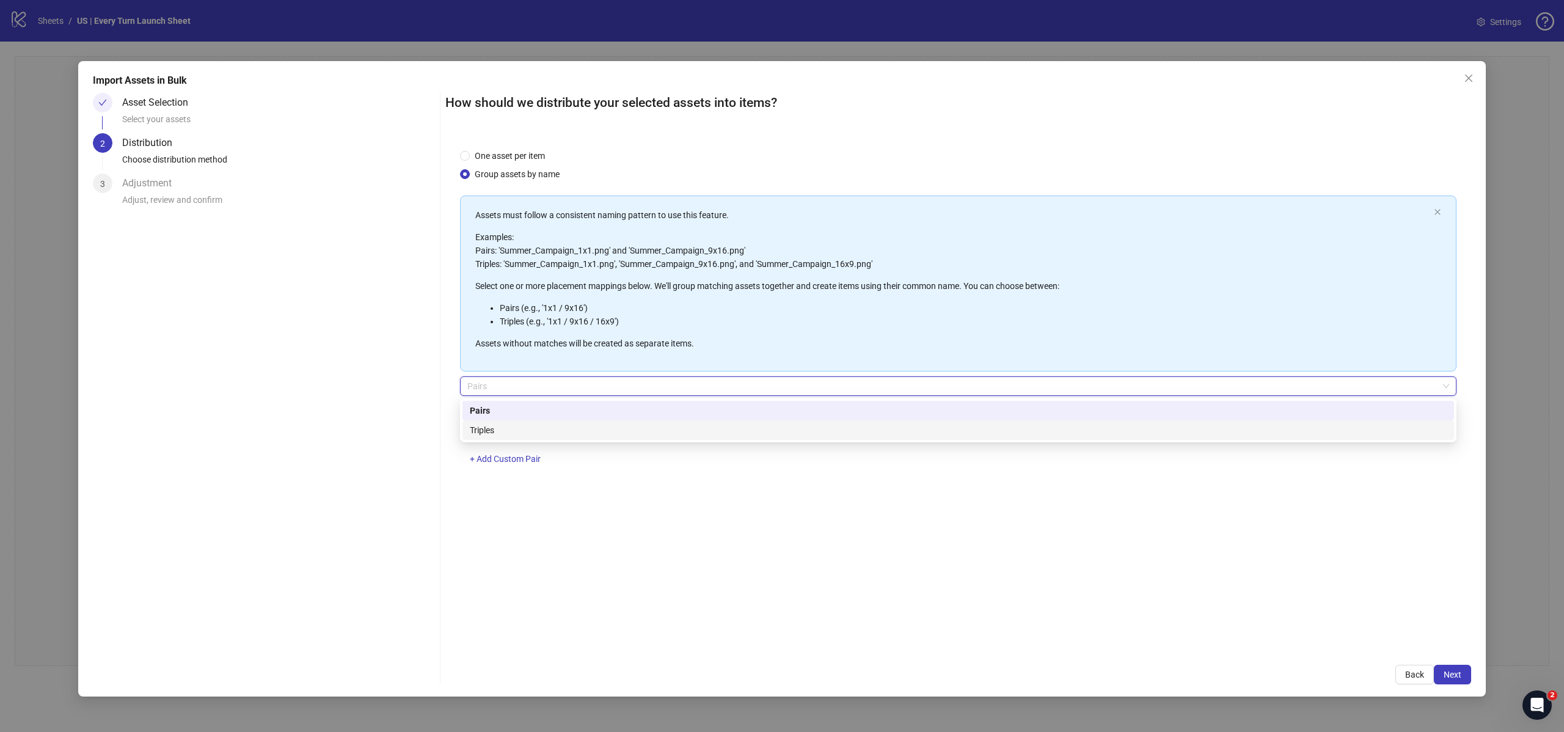
click at [547, 436] on div "Triples" at bounding box center [958, 429] width 977 height 13
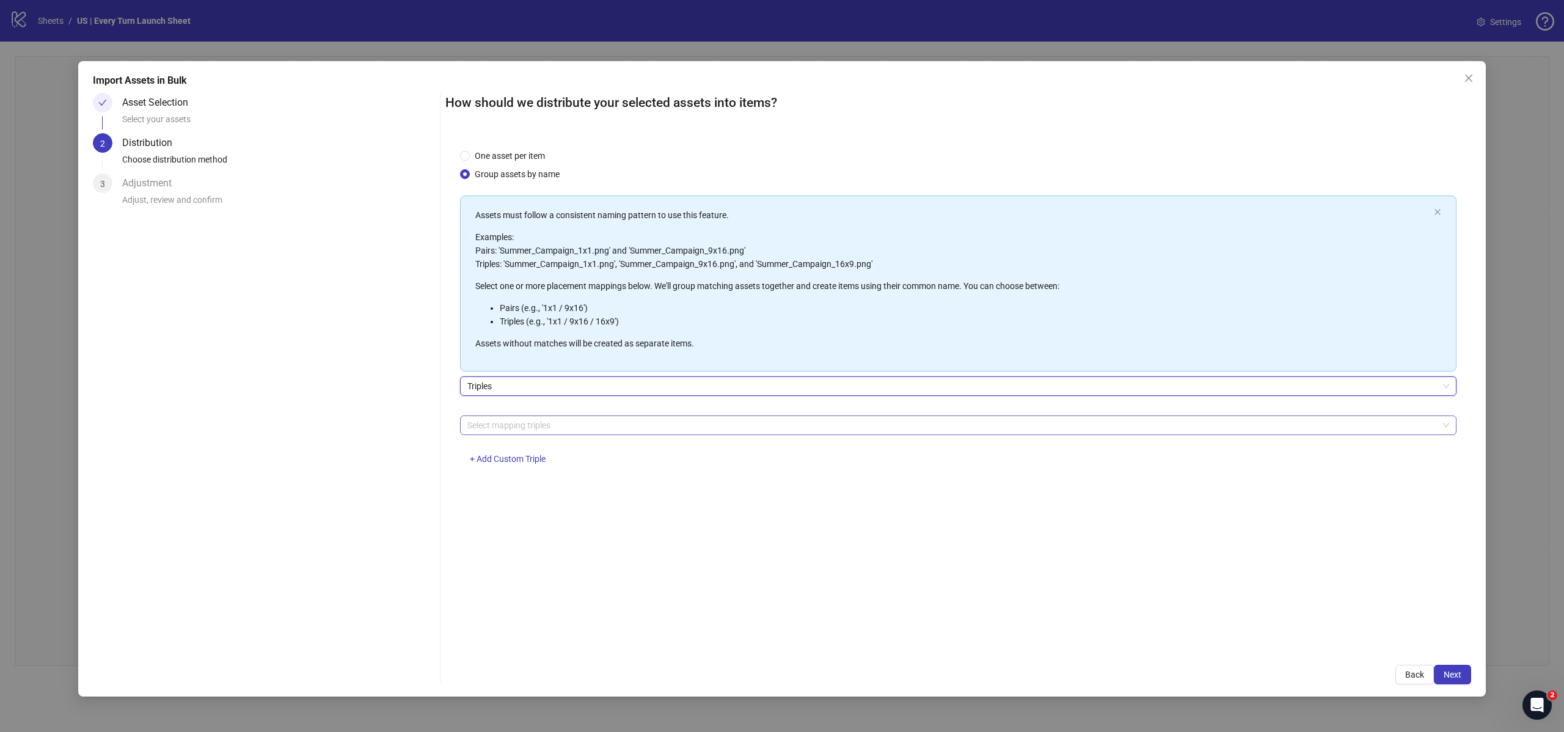
click at [540, 426] on div at bounding box center [951, 425] width 979 height 17
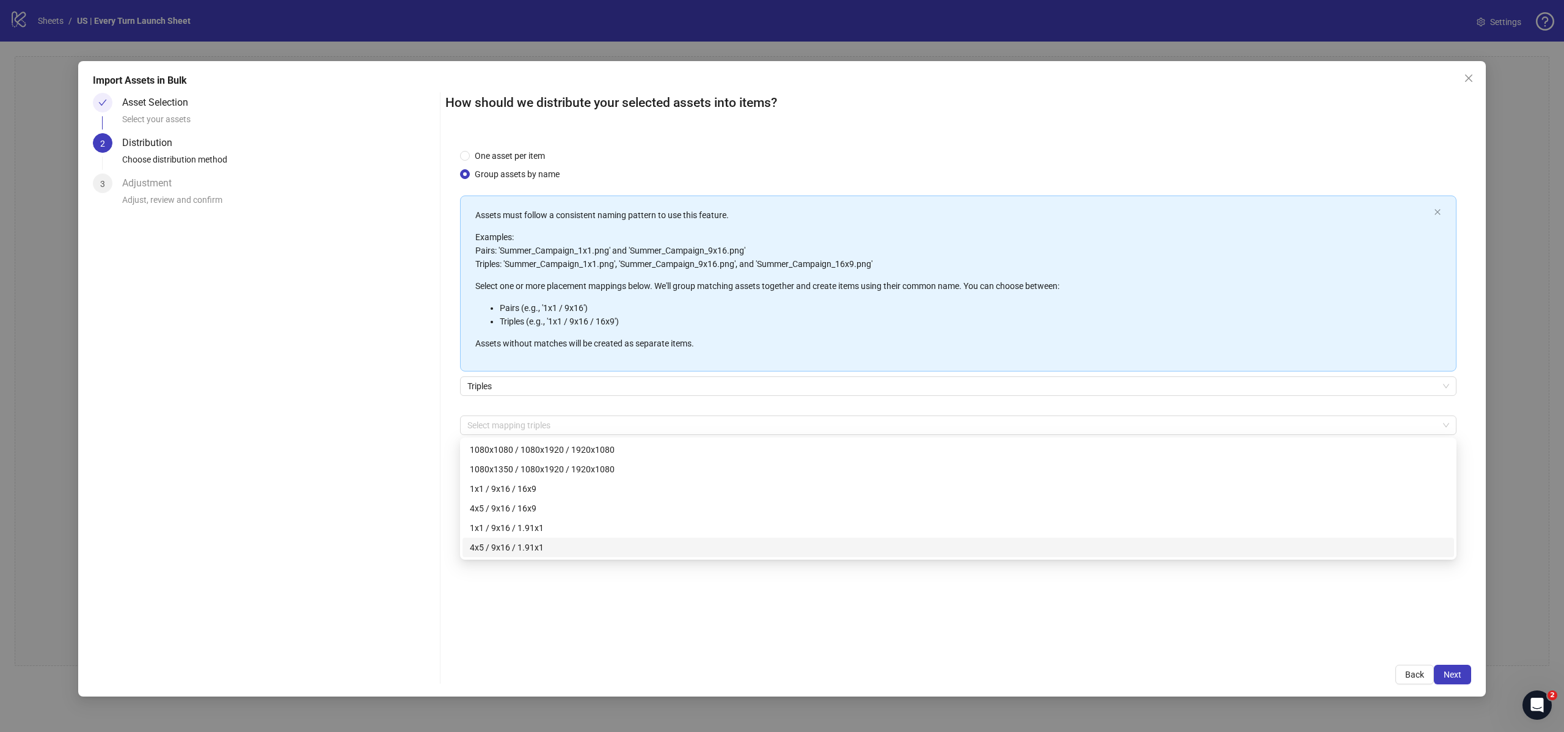
drag, startPoint x: 535, startPoint y: 581, endPoint x: 533, endPoint y: 550, distance: 30.6
click at [535, 581] on div "One asset per item Group assets by name Assets must follow a consistent naming …" at bounding box center [958, 392] width 1026 height 516
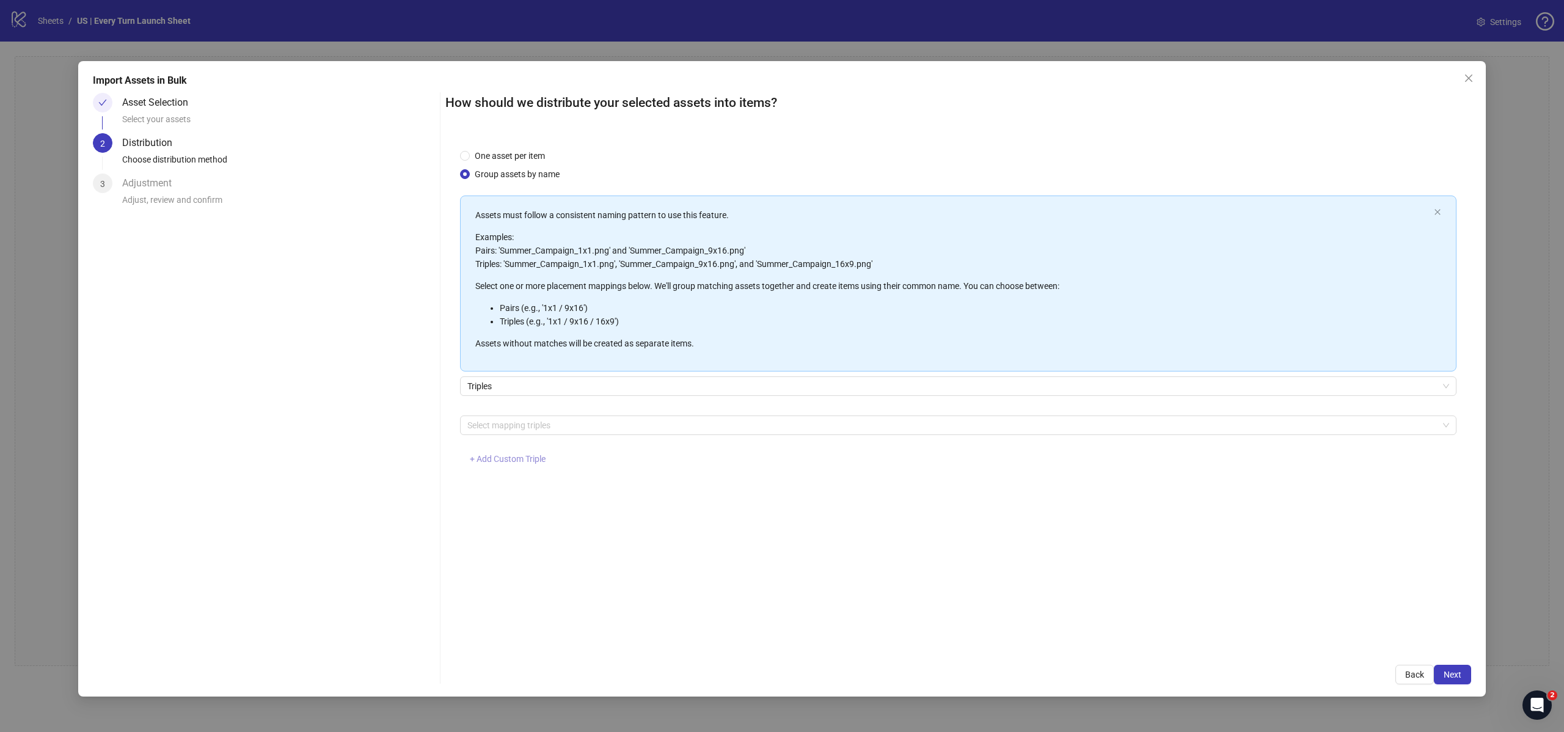
click at [516, 458] on span "+ Add Custom Triple" at bounding box center [508, 459] width 76 height 10
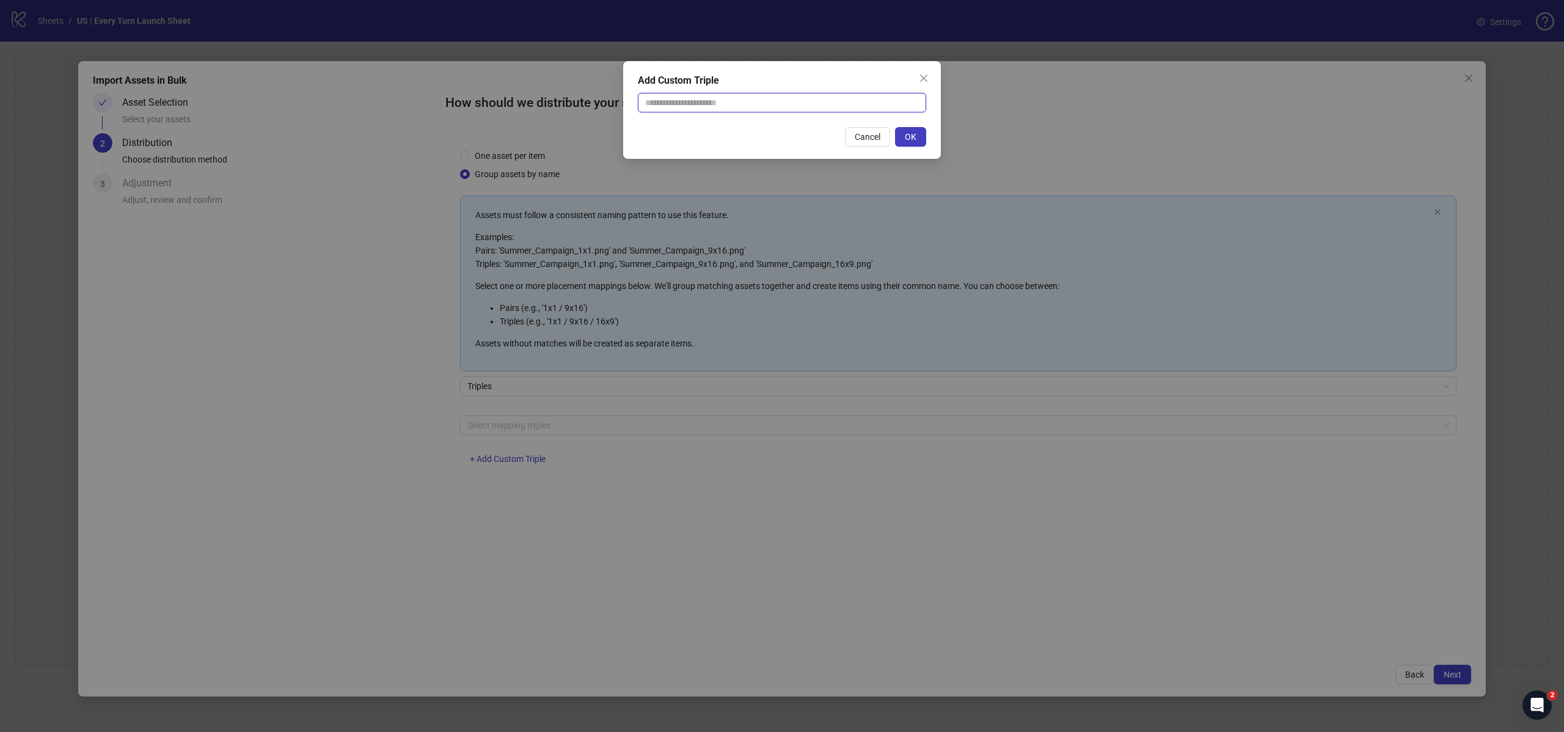
click at [681, 101] on input "text" at bounding box center [782, 103] width 288 height 20
type input "**********"
click at [913, 139] on span "OK" at bounding box center [911, 137] width 12 height 10
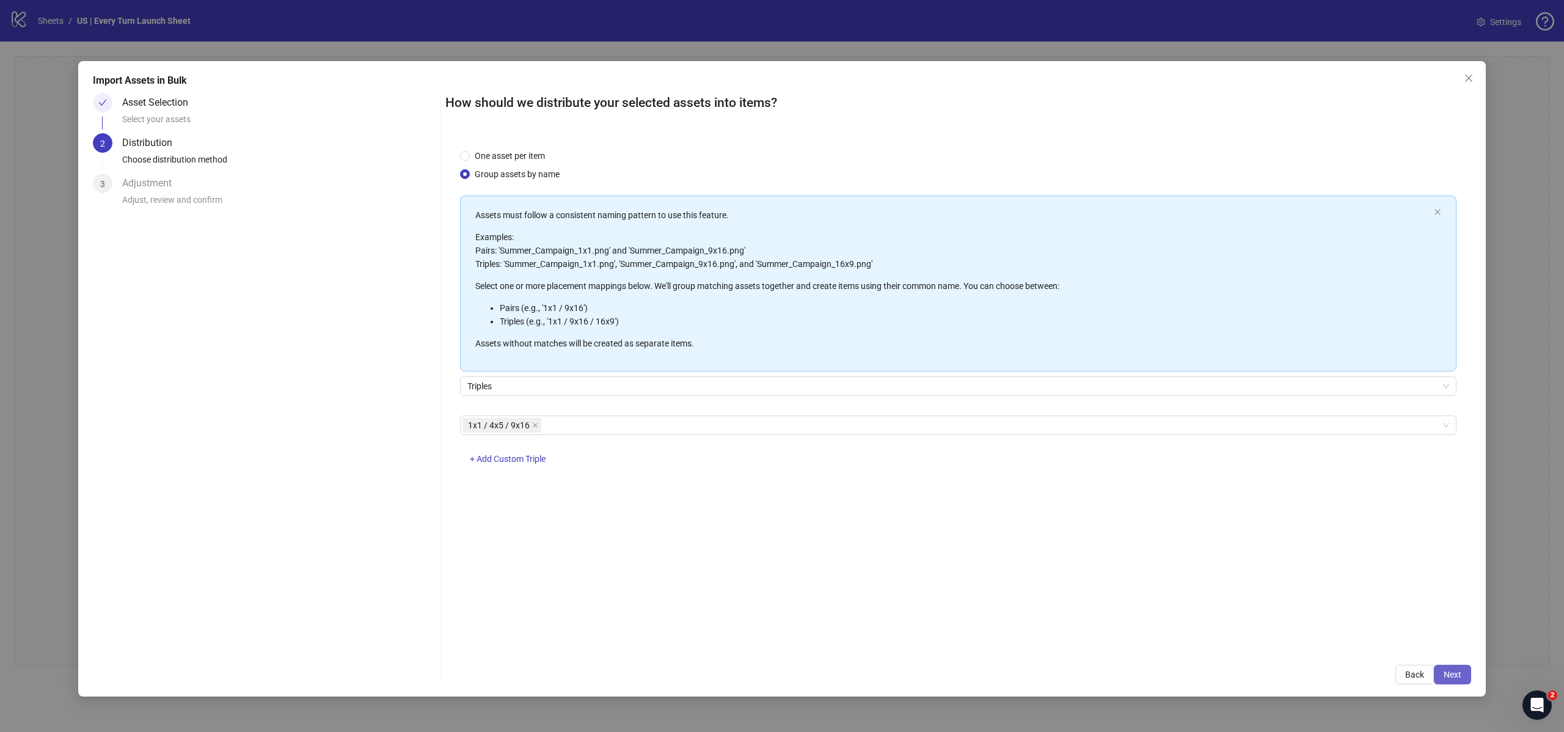
click at [1470, 678] on button "Next" at bounding box center [1452, 675] width 37 height 20
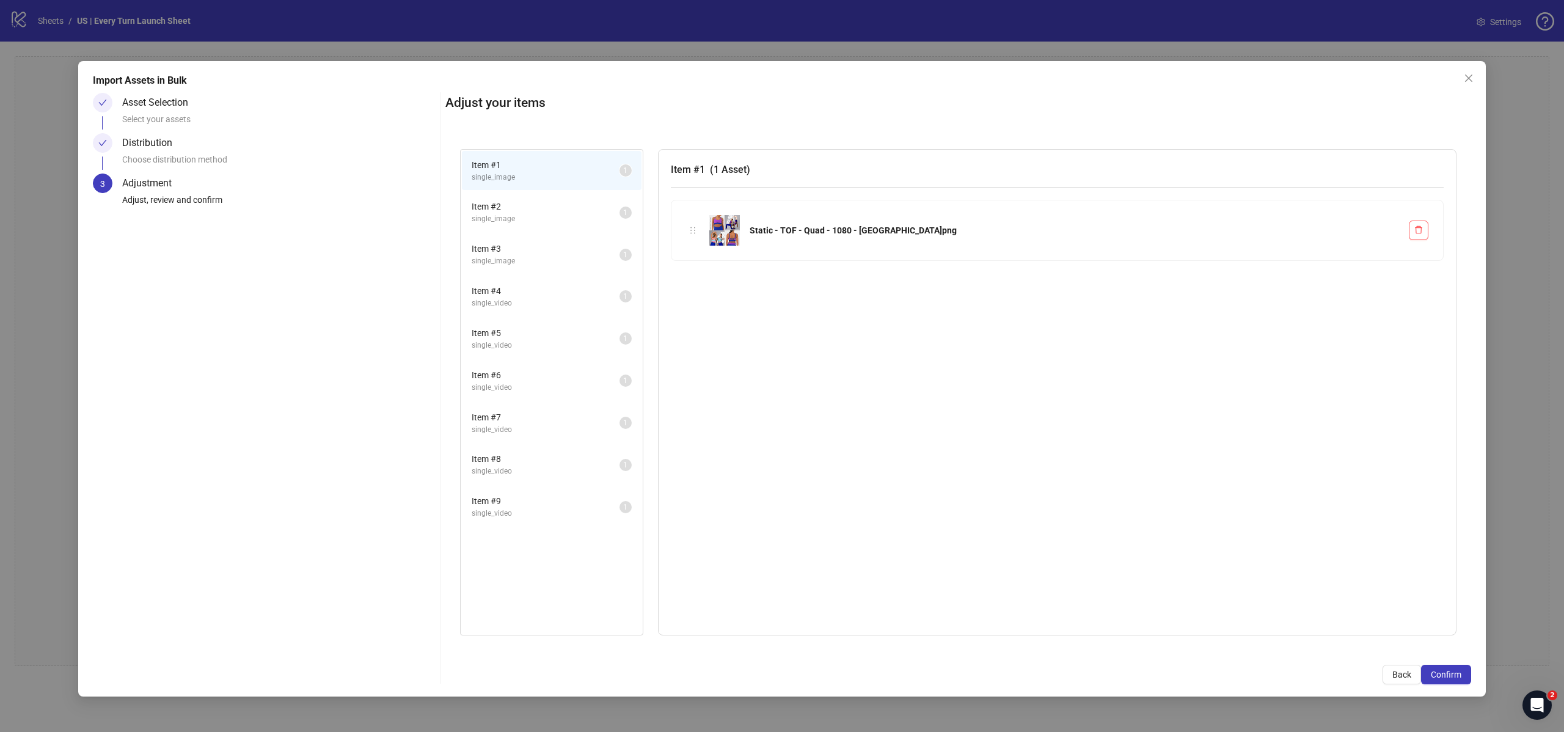
click at [509, 215] on span "single_image" at bounding box center [546, 219] width 148 height 12
click at [519, 248] on span "Item # 3" at bounding box center [546, 248] width 148 height 13
click at [523, 175] on span "single_image" at bounding box center [546, 178] width 148 height 12
click at [526, 221] on span "single_image" at bounding box center [546, 219] width 148 height 12
click at [525, 258] on span "single_image" at bounding box center [546, 261] width 148 height 12
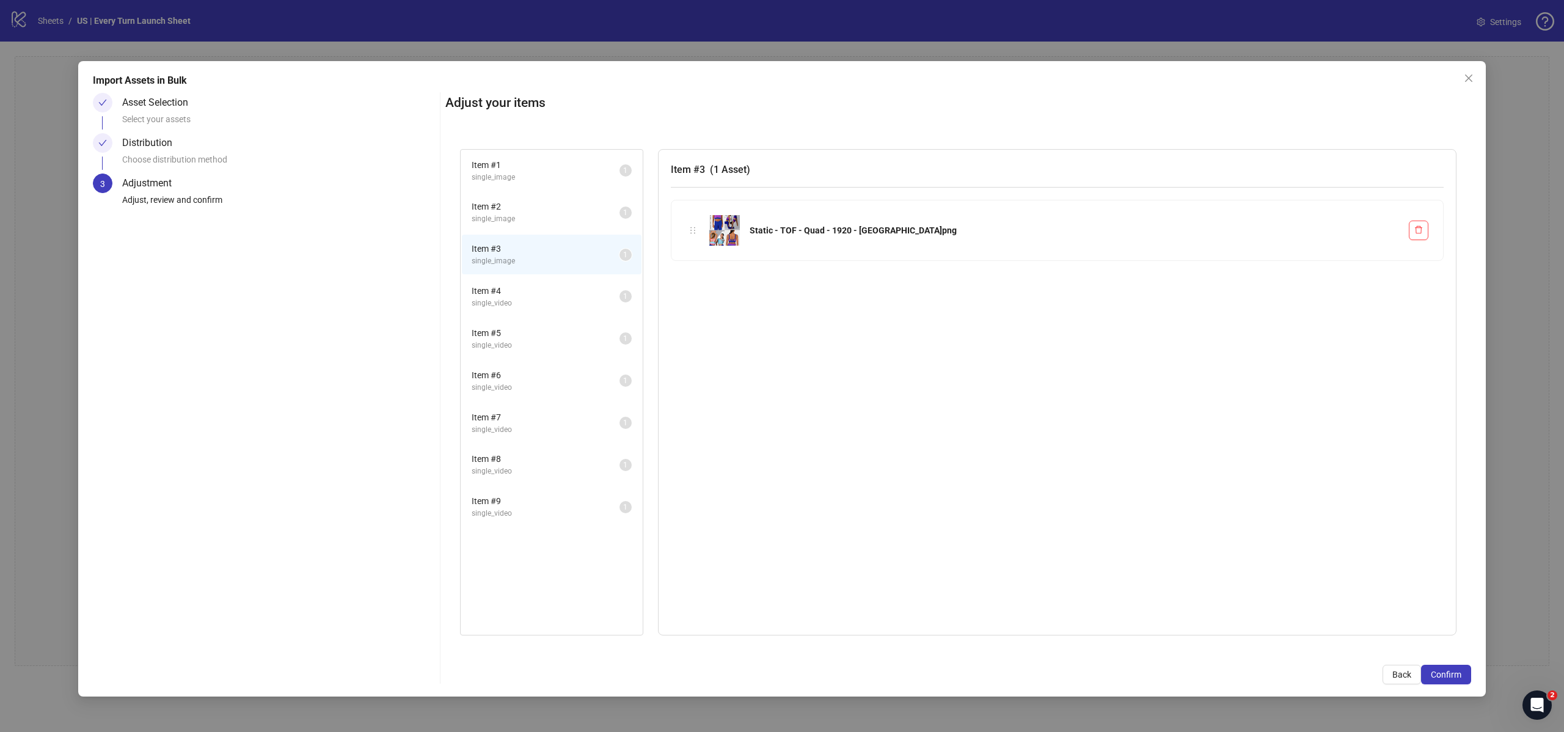
drag, startPoint x: 529, startPoint y: 167, endPoint x: 529, endPoint y: 195, distance: 28.1
click at [529, 168] on span "Item # 1" at bounding box center [546, 164] width 148 height 13
drag, startPoint x: 529, startPoint y: 206, endPoint x: 531, endPoint y: 260, distance: 53.2
click at [529, 207] on span "Item # 2" at bounding box center [546, 206] width 148 height 13
click at [531, 267] on li "Item # 3 single_image 1" at bounding box center [552, 255] width 180 height 40
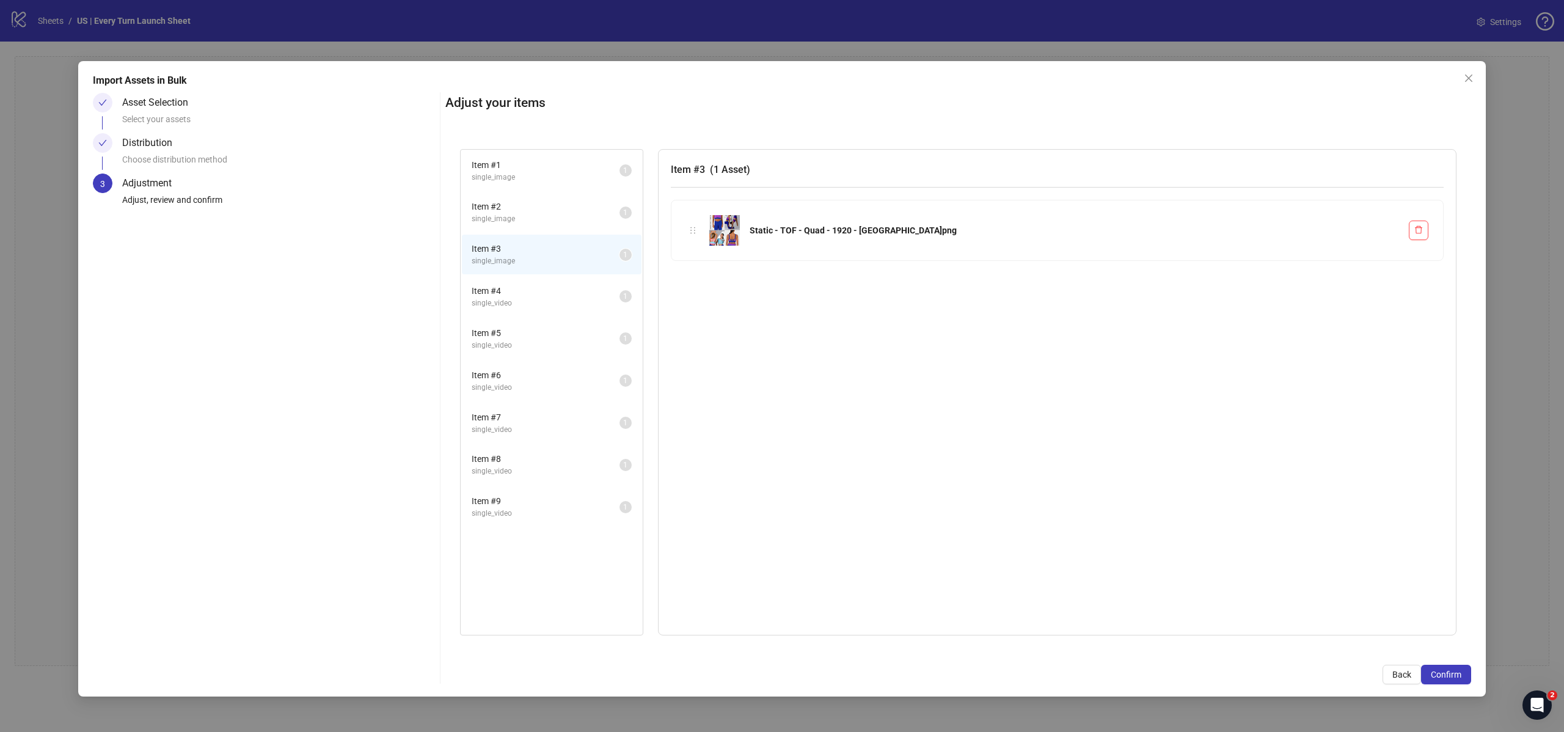
click at [531, 304] on span "single_video" at bounding box center [546, 304] width 148 height 12
click at [535, 333] on span "Item # 5" at bounding box center [546, 332] width 148 height 13
click at [536, 378] on span "Item # 6" at bounding box center [546, 374] width 148 height 13
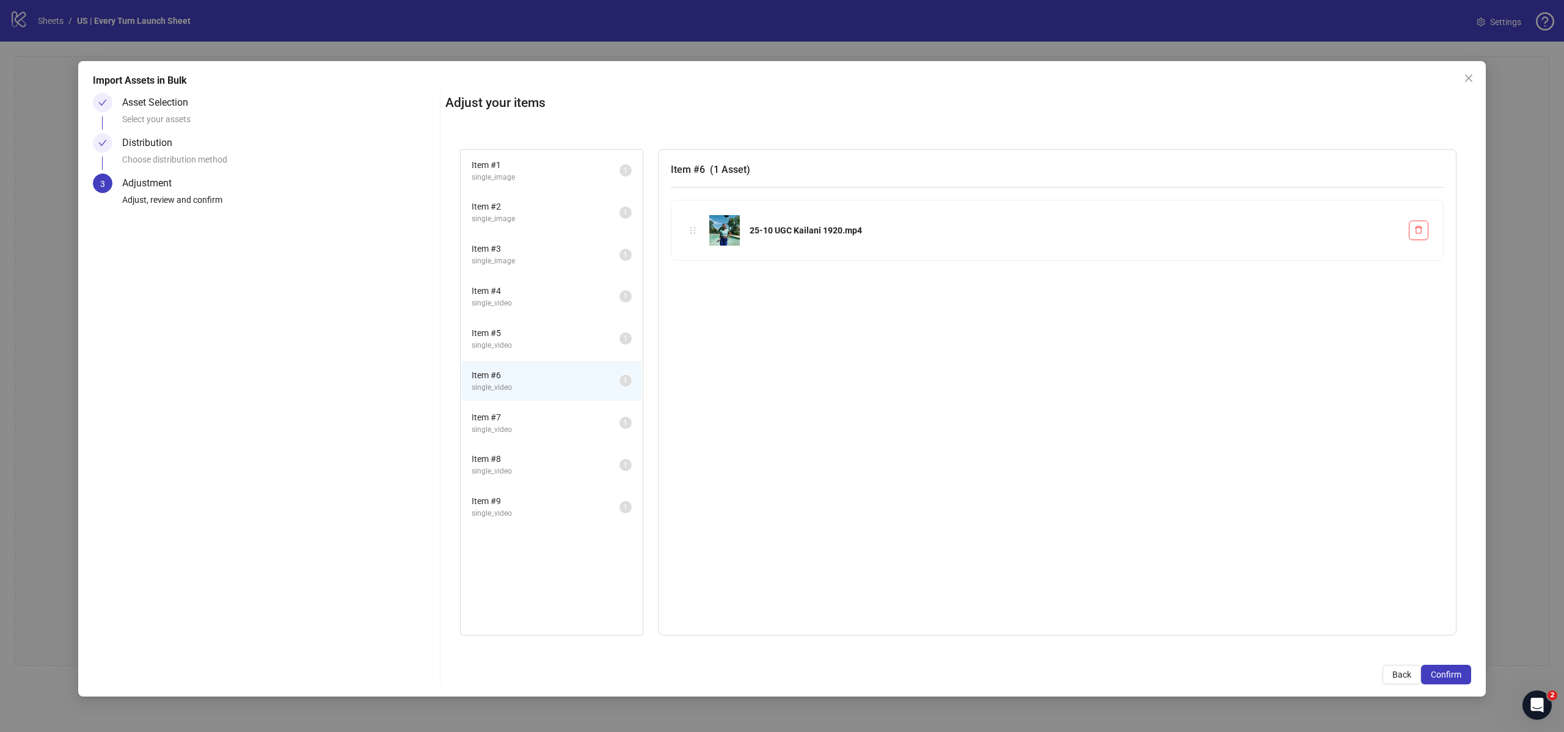
click at [538, 414] on span "Item # 7" at bounding box center [546, 417] width 148 height 13
click at [541, 456] on span "Item # 8" at bounding box center [546, 458] width 148 height 13
click at [528, 502] on span "Item # 9" at bounding box center [546, 500] width 148 height 13
click at [554, 186] on li "Item # 1 single_image 1" at bounding box center [552, 171] width 180 height 40
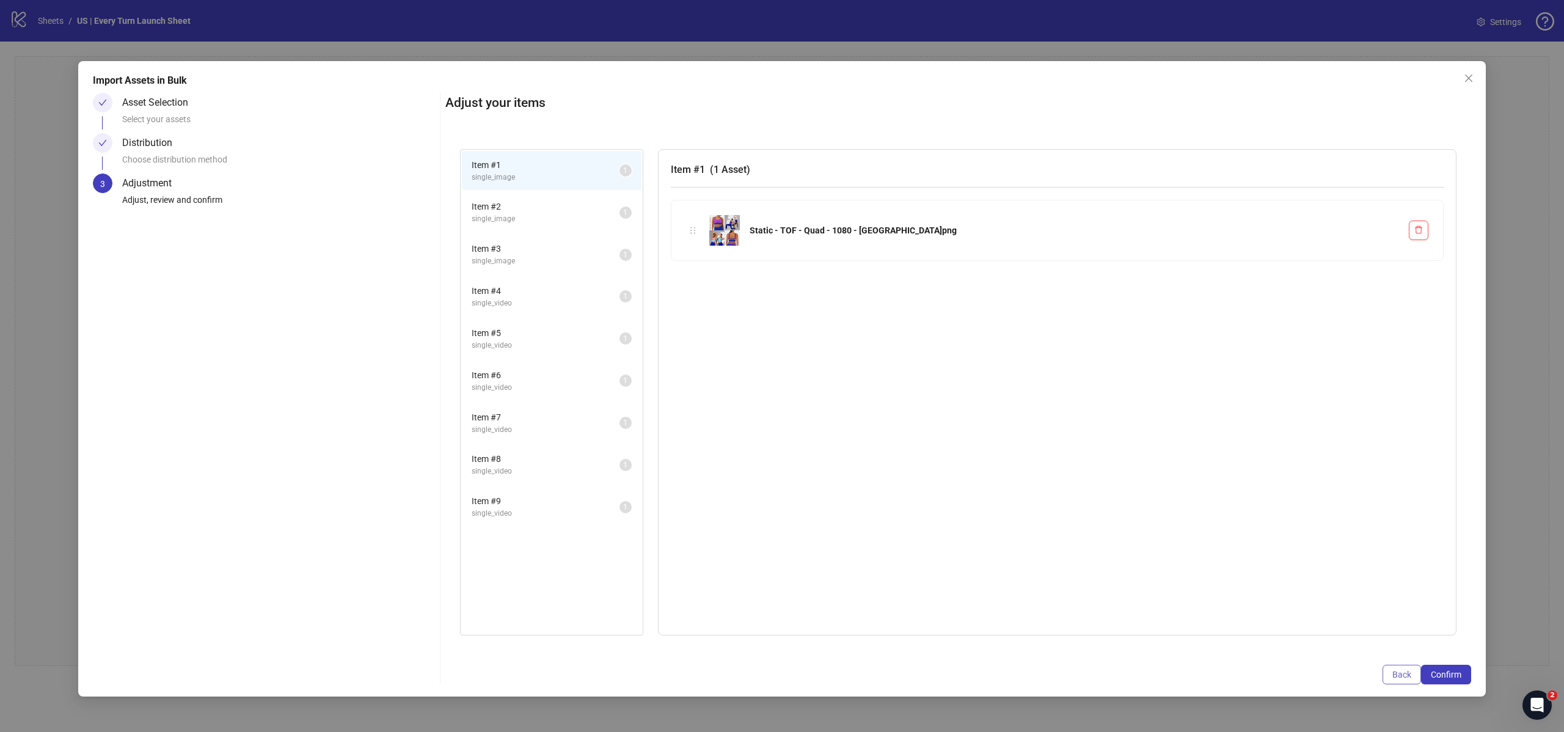
click at [1406, 676] on span "Back" at bounding box center [1401, 675] width 19 height 10
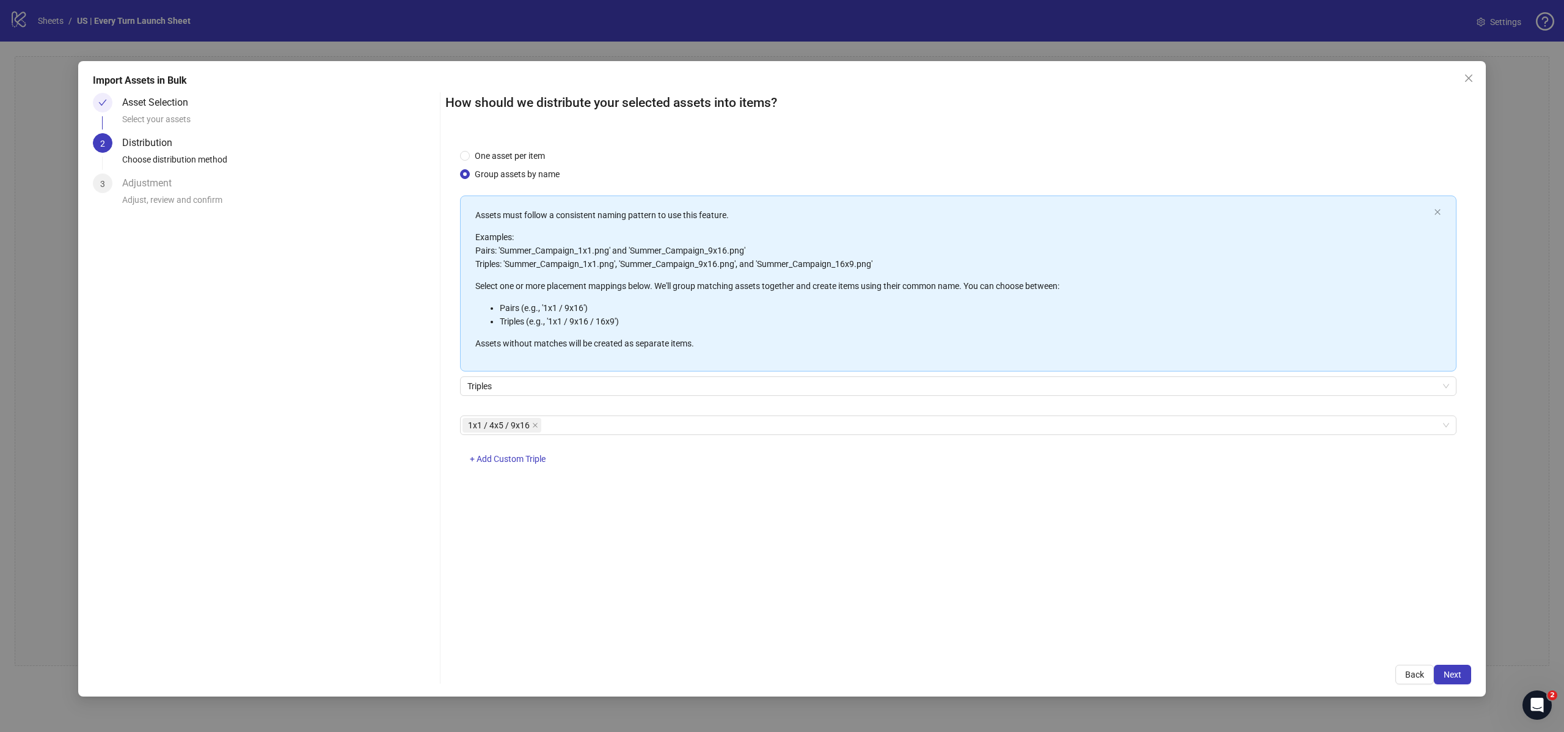
click at [1406, 676] on span "Back" at bounding box center [1414, 675] width 19 height 10
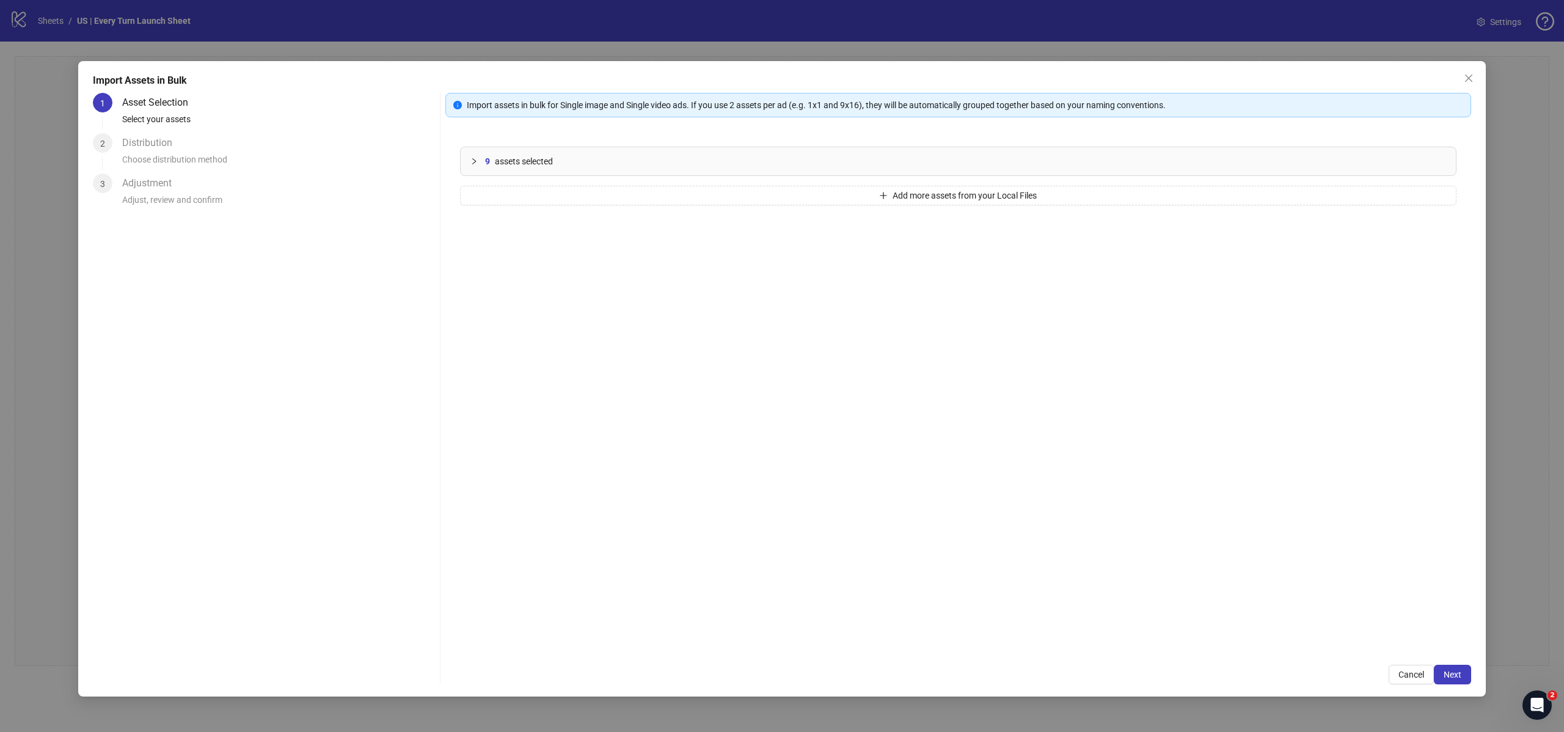
click at [476, 159] on icon "collapsed" at bounding box center [473, 161] width 7 height 7
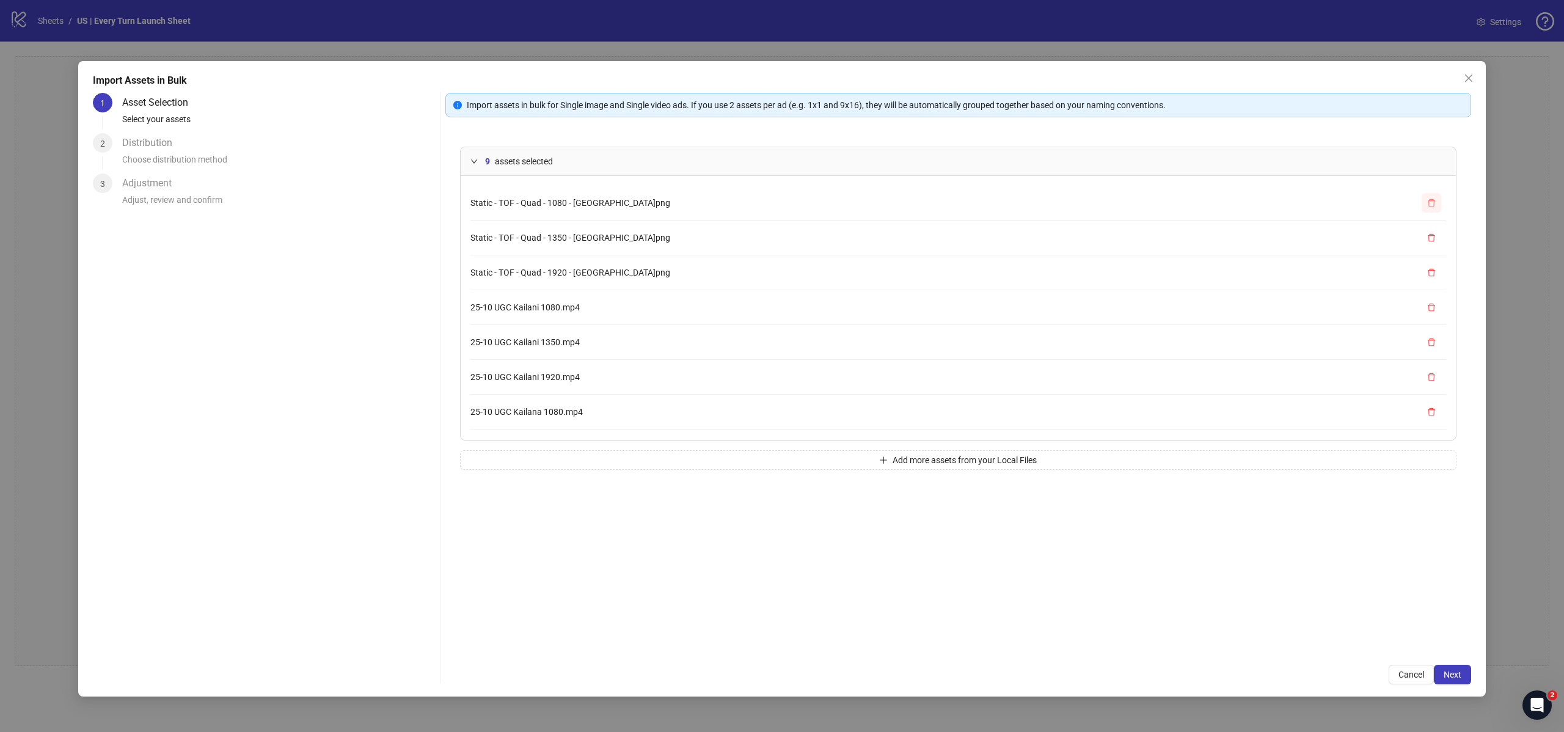
click at [1425, 203] on button "button" at bounding box center [1432, 203] width 20 height 20
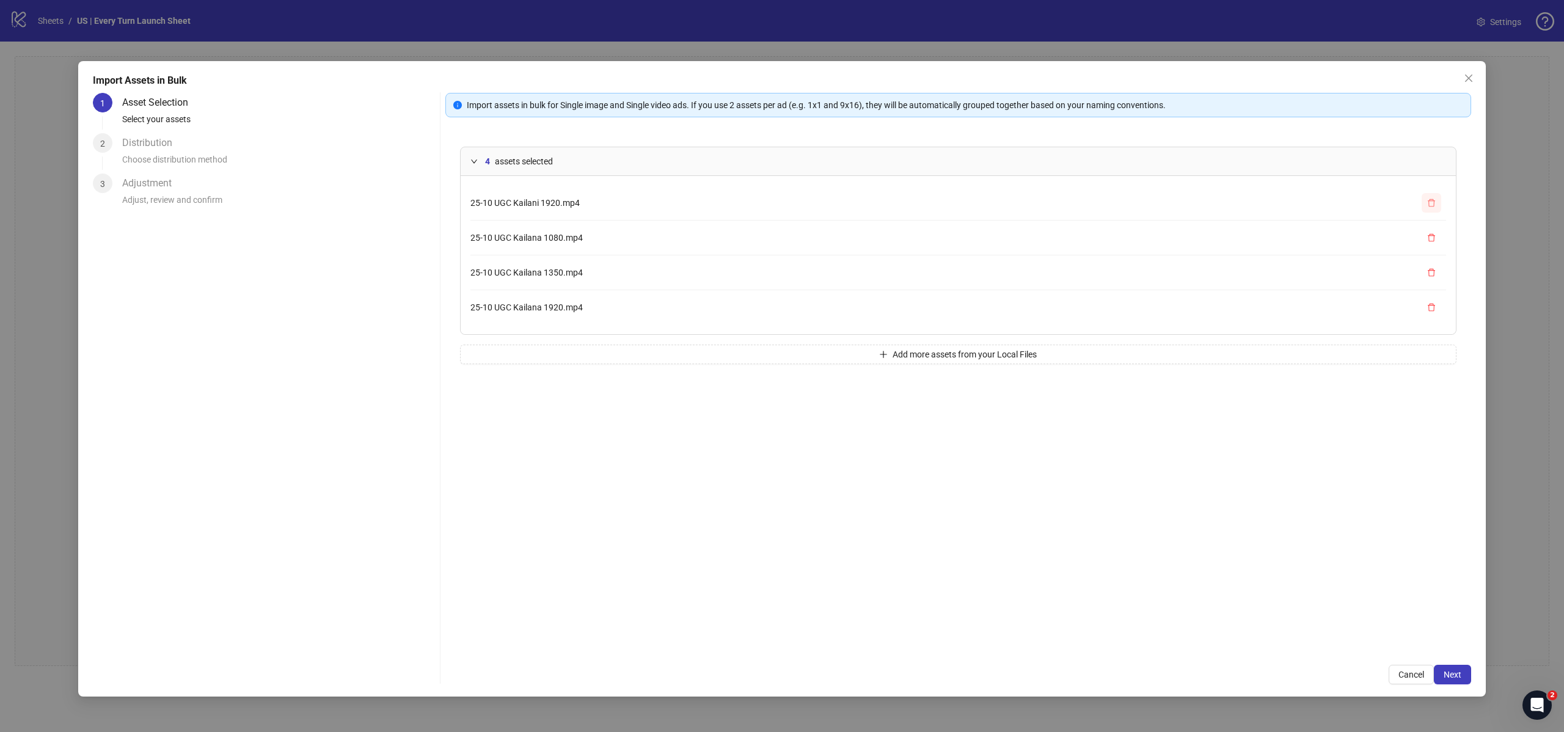
click at [1425, 203] on button "button" at bounding box center [1432, 203] width 20 height 20
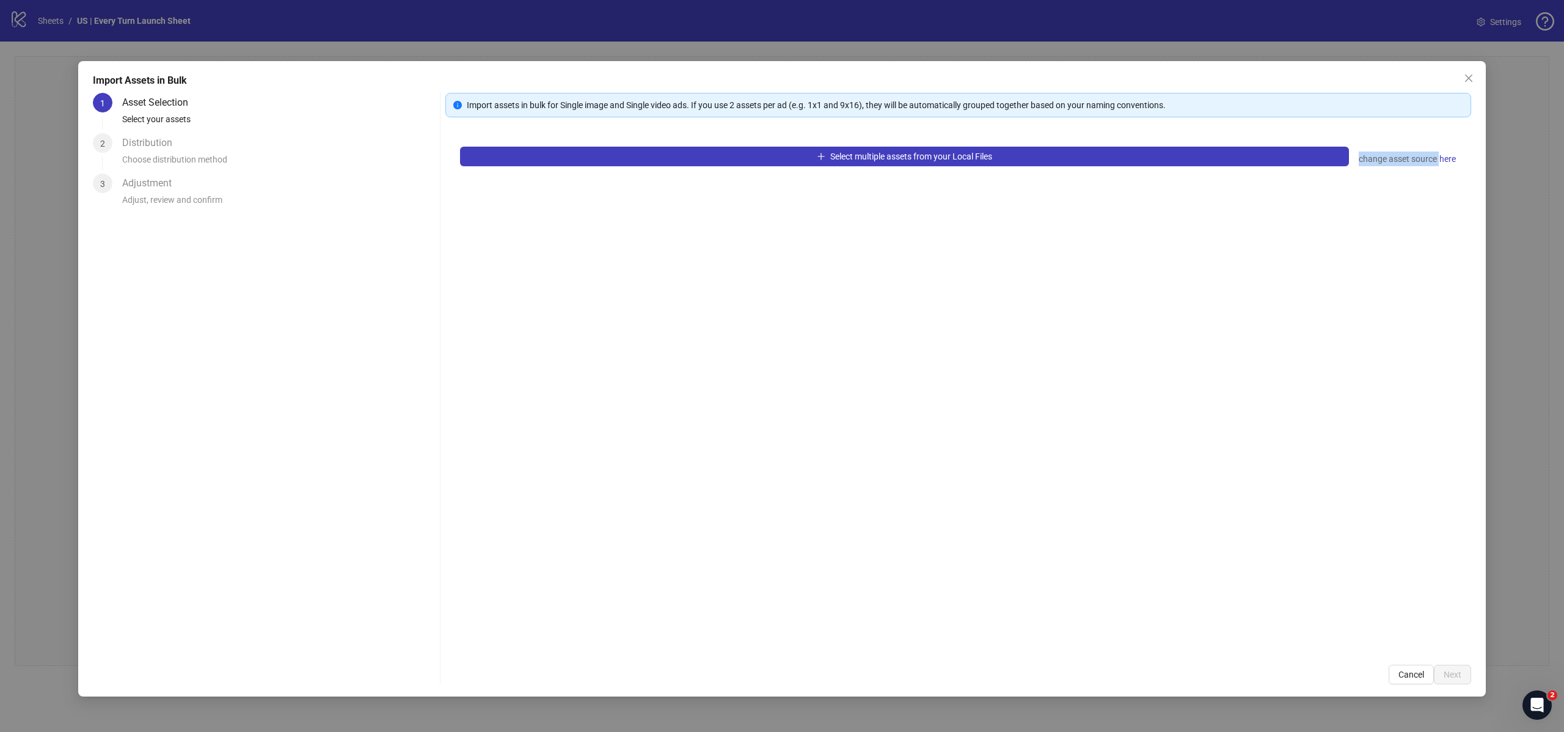
click at [1425, 203] on div "Select multiple assets from your Local Files change asset source here" at bounding box center [958, 391] width 1026 height 518
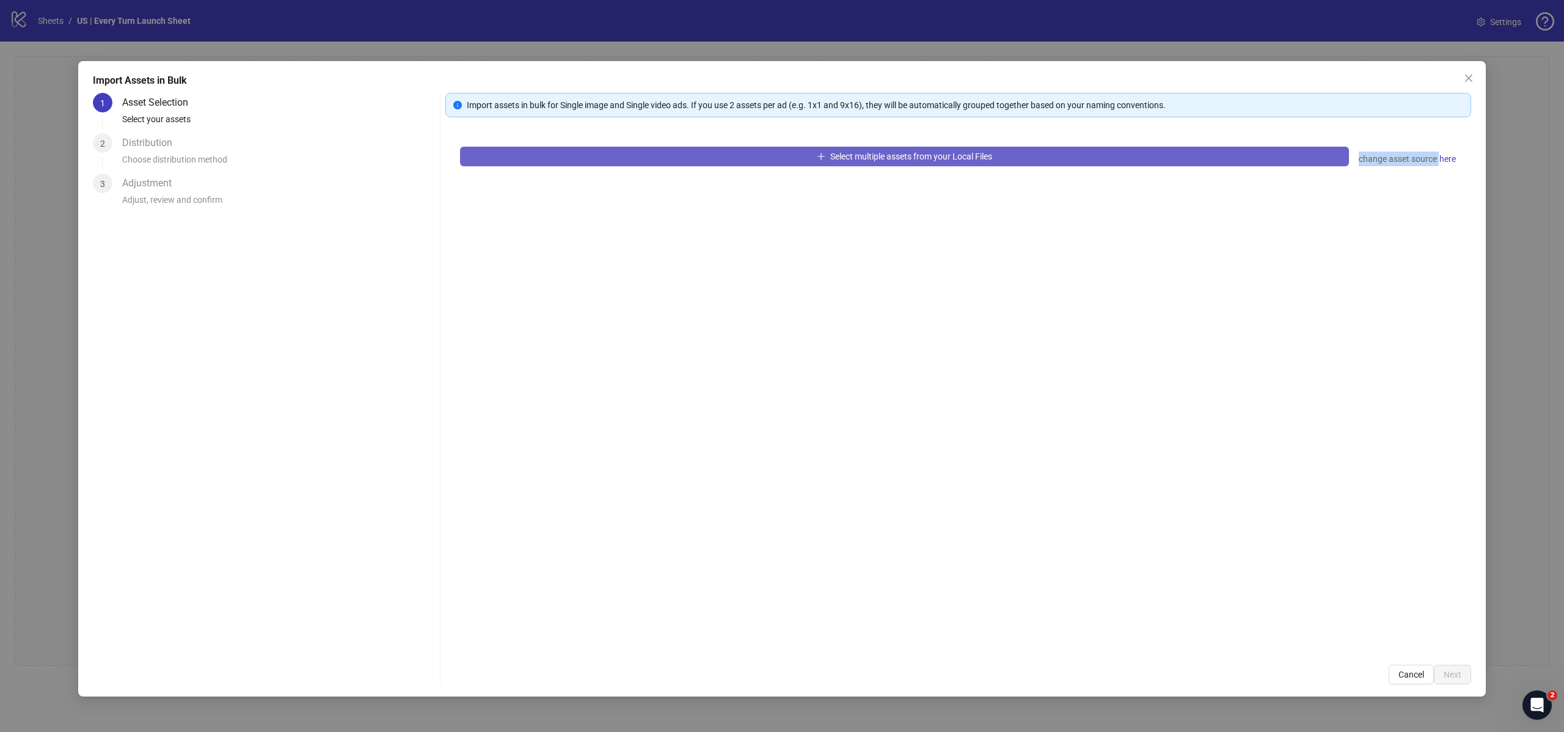
click at [989, 164] on button "Select multiple assets from your Local Files" at bounding box center [904, 157] width 889 height 20
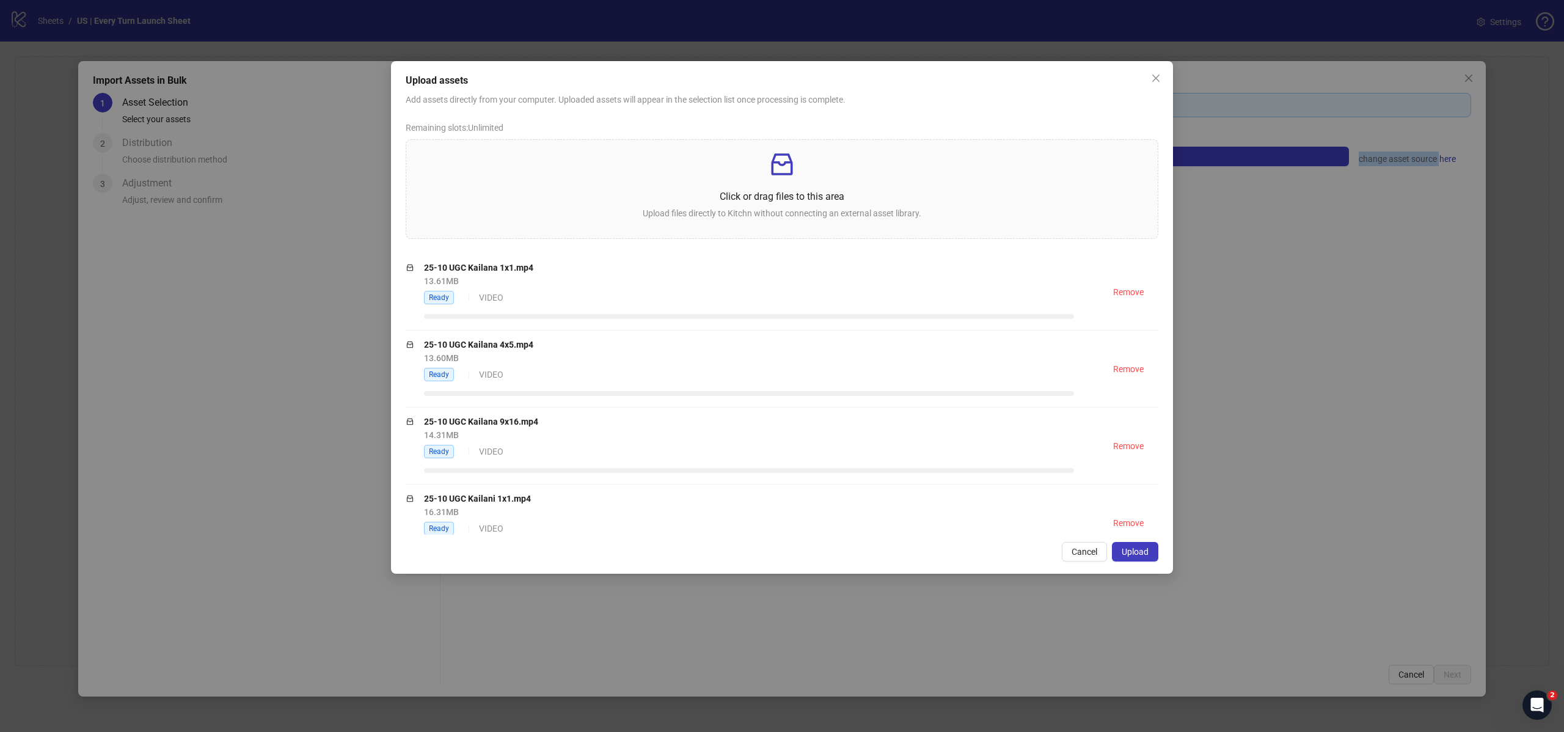
scroll to position [409, 0]
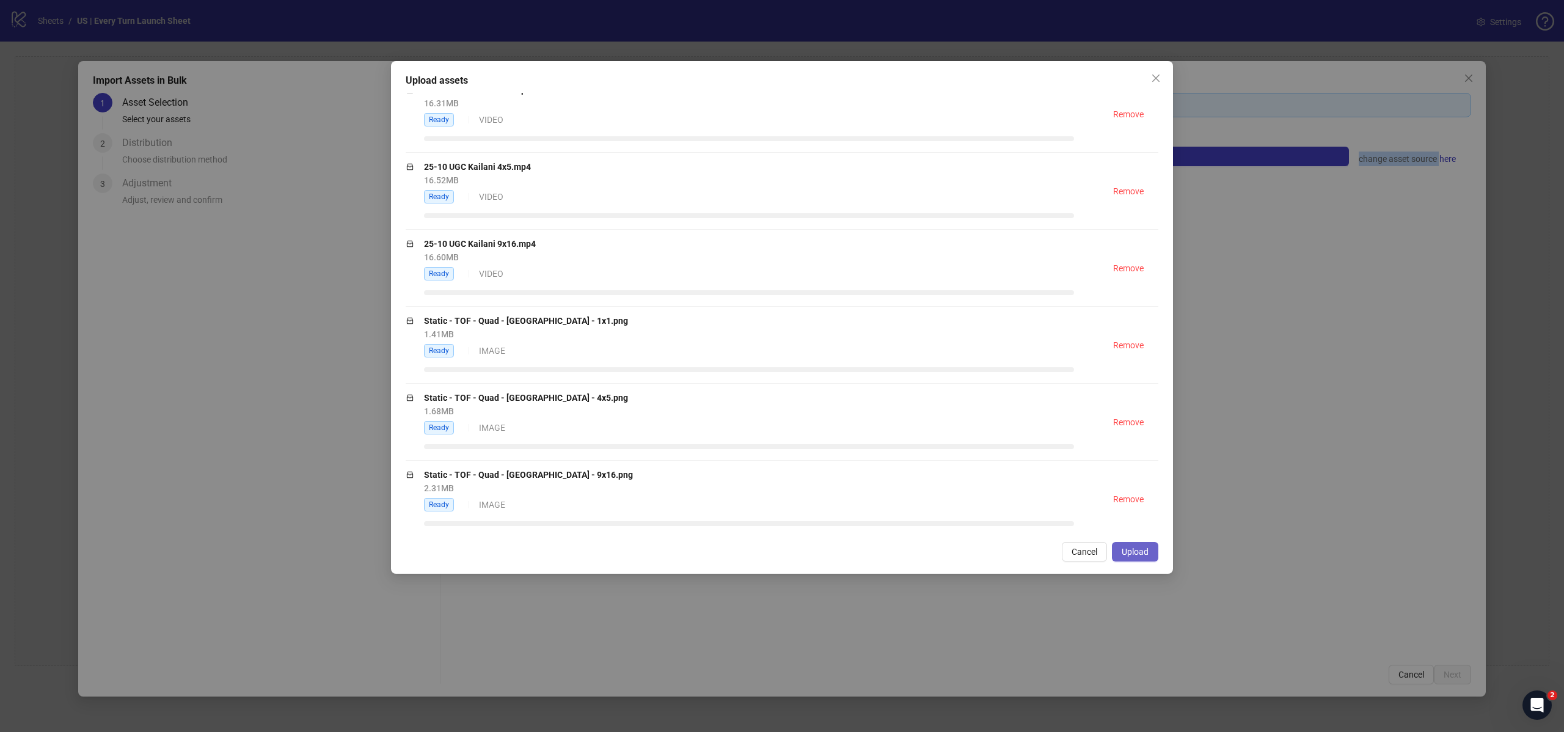
click at [1139, 555] on span "Upload" at bounding box center [1135, 552] width 27 height 10
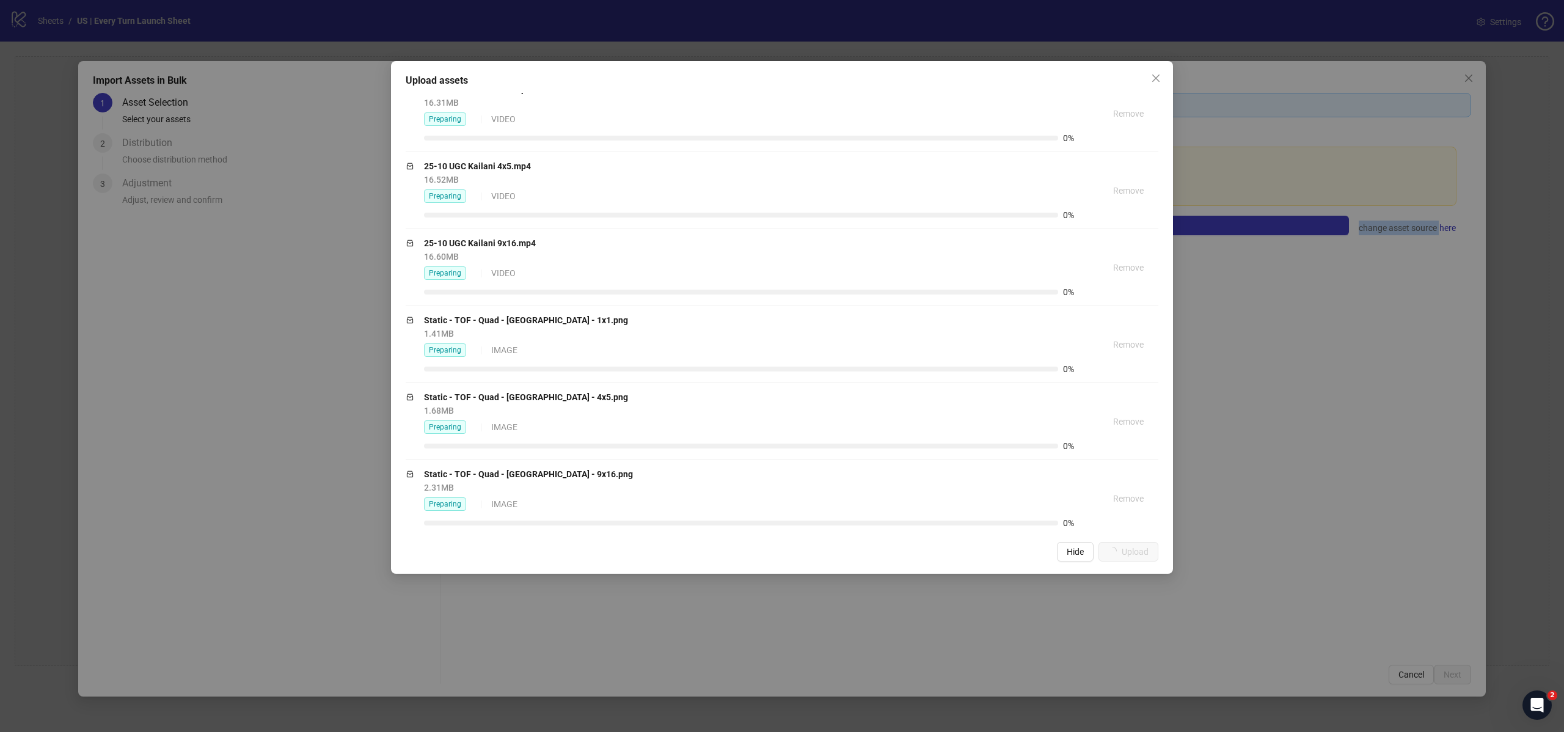
scroll to position [0, 0]
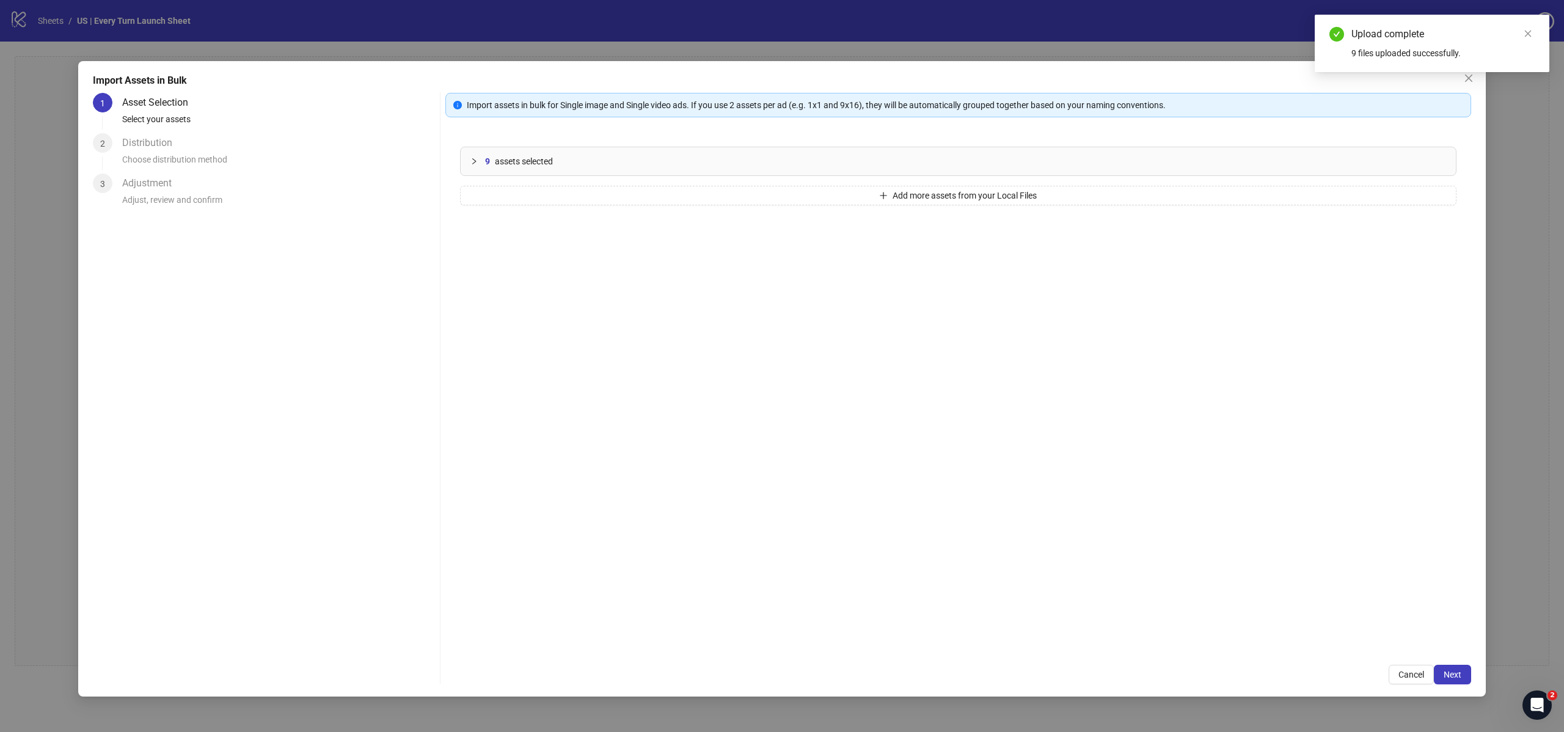
click at [470, 159] on icon "collapsed" at bounding box center [473, 161] width 7 height 7
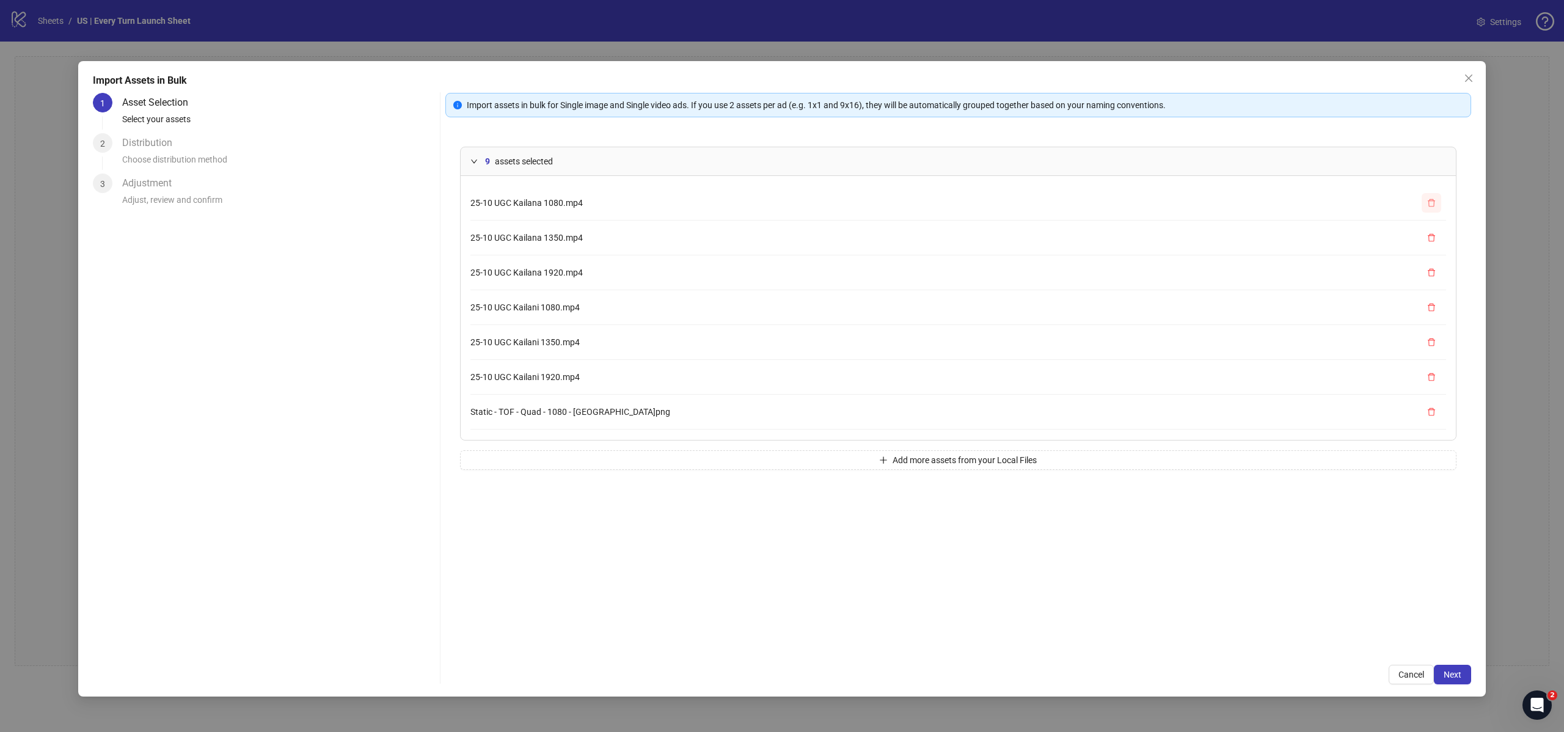
click at [1425, 205] on button "button" at bounding box center [1432, 203] width 20 height 20
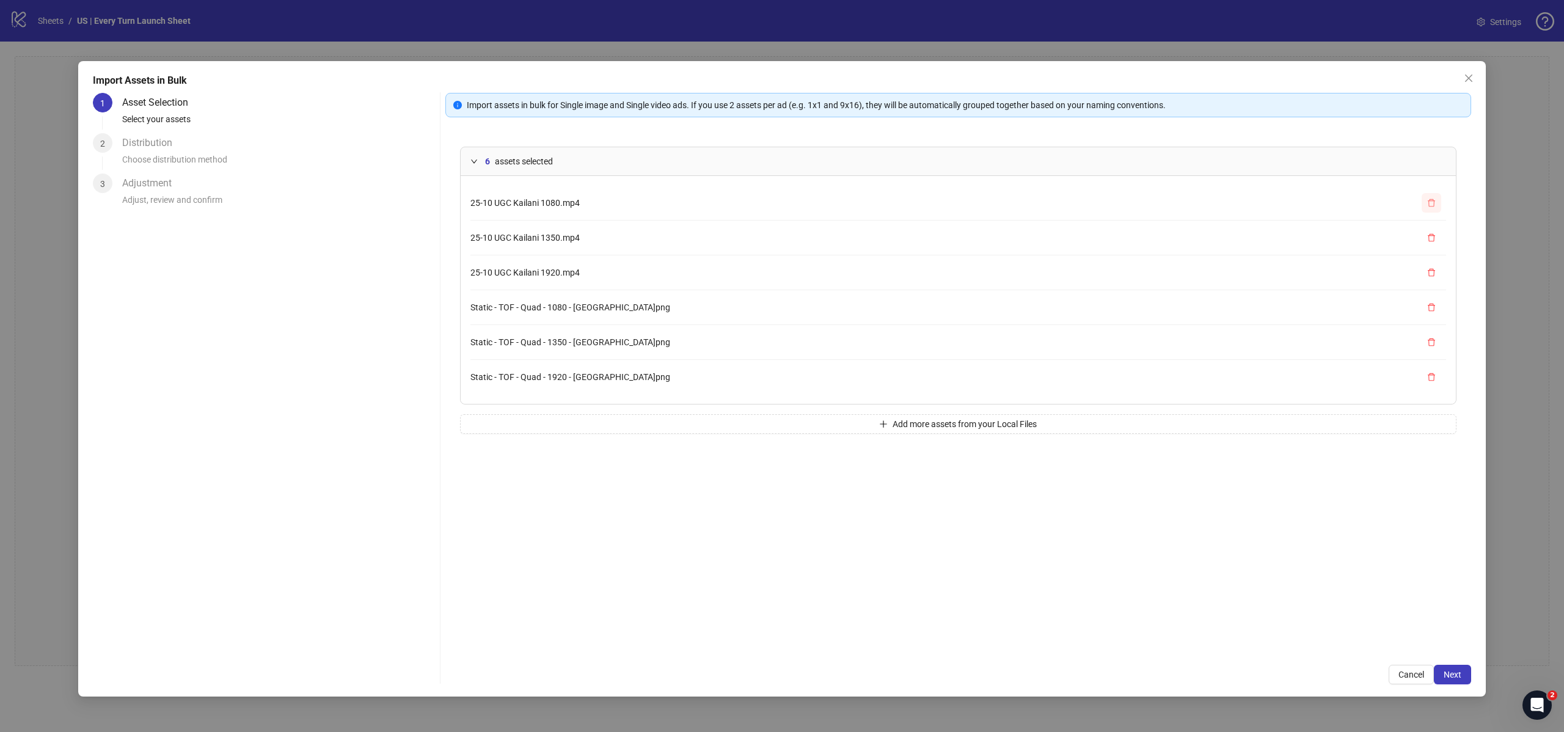
click at [1425, 205] on button "button" at bounding box center [1432, 203] width 20 height 20
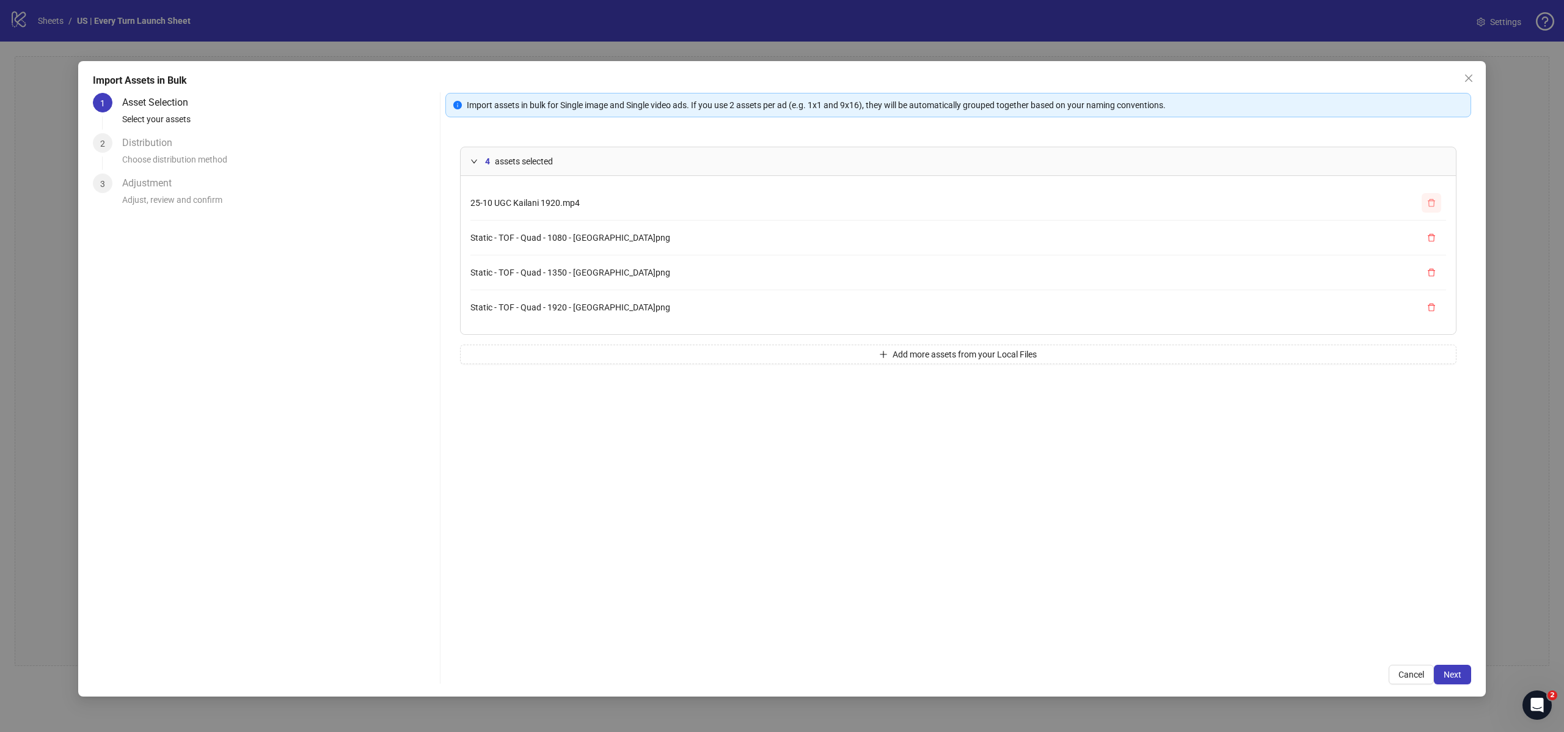
click at [1425, 205] on button "button" at bounding box center [1432, 203] width 20 height 20
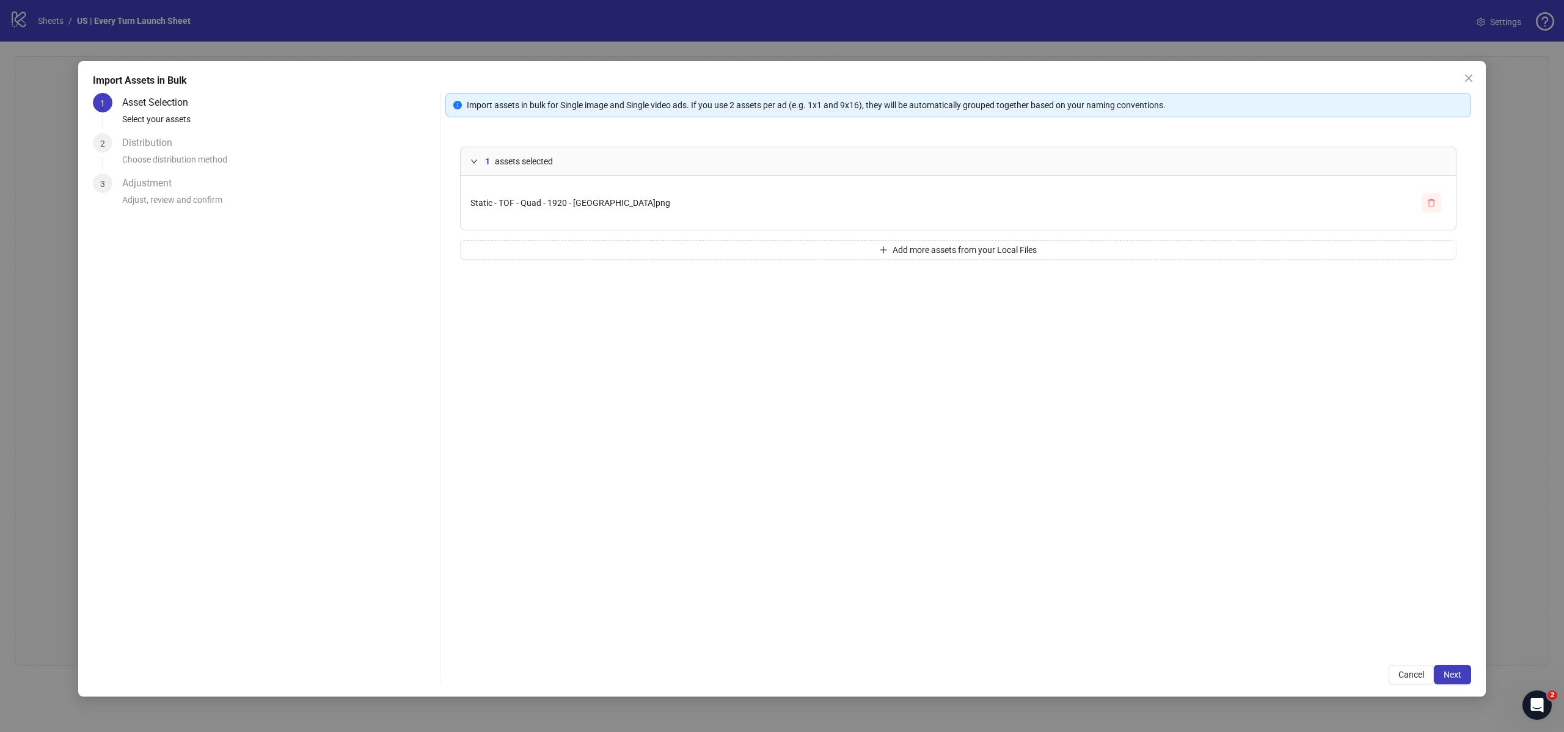
click at [1425, 205] on button "button" at bounding box center [1432, 203] width 20 height 20
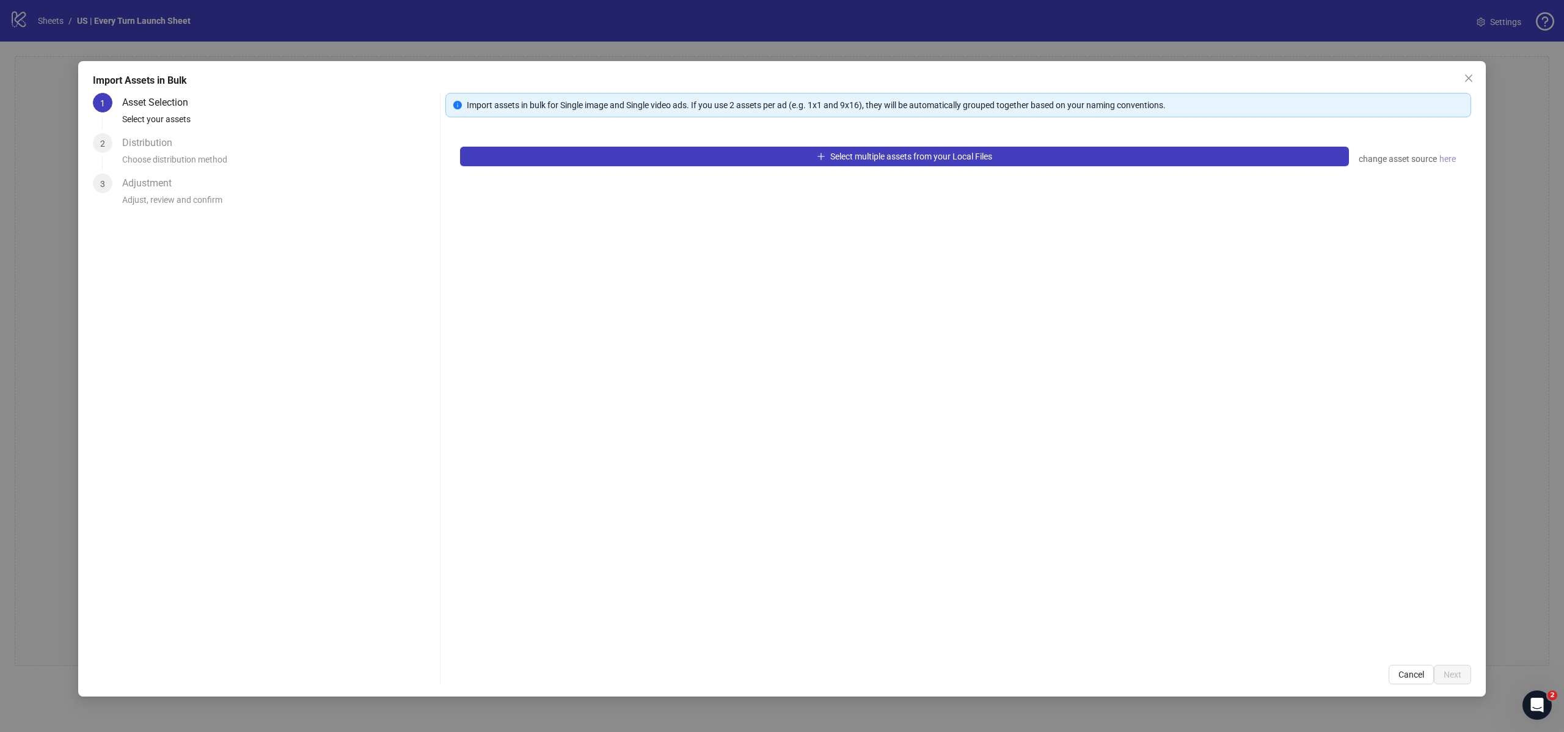
click at [1448, 159] on span "here" at bounding box center [1447, 158] width 16 height 13
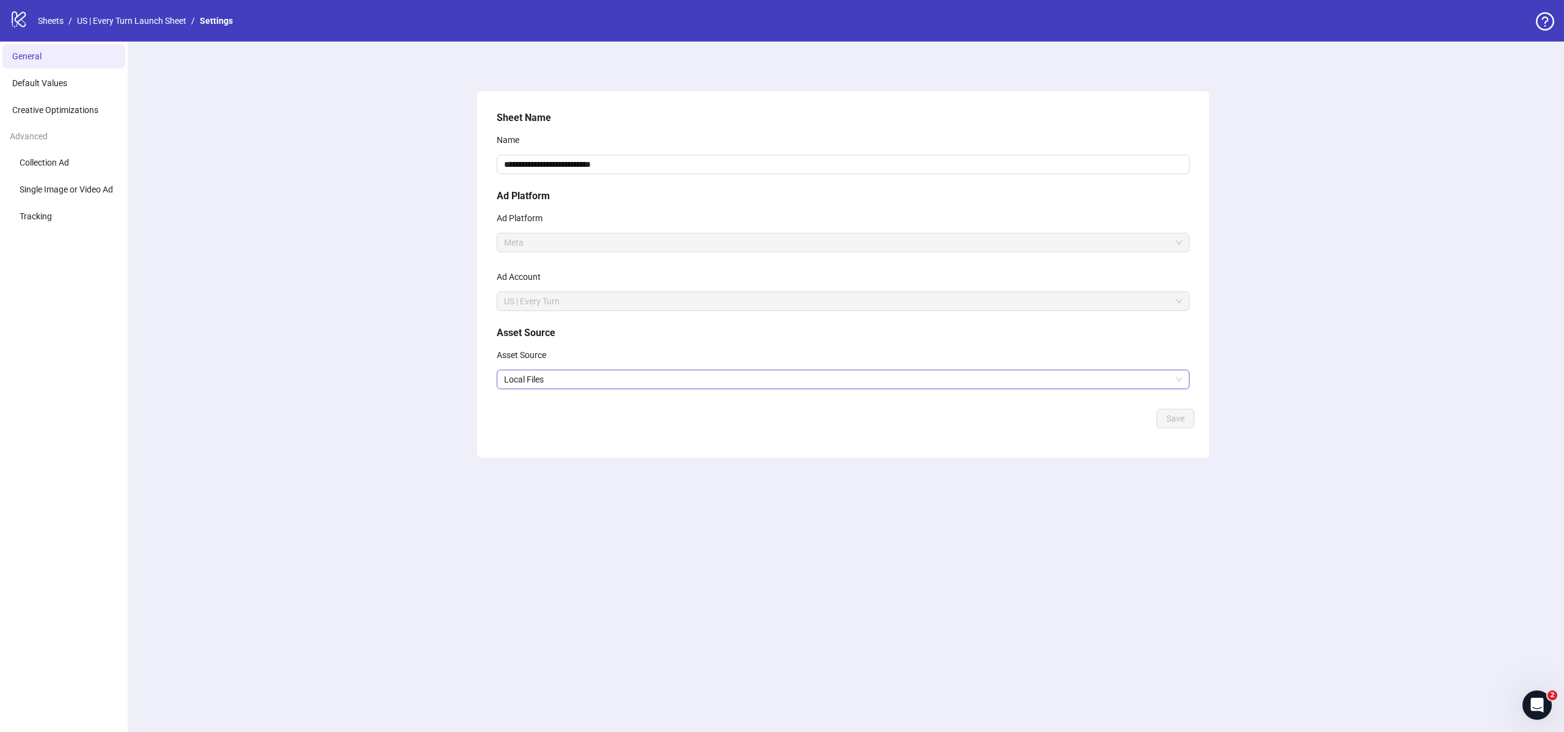
click at [621, 376] on span "Local Files" at bounding box center [843, 379] width 678 height 18
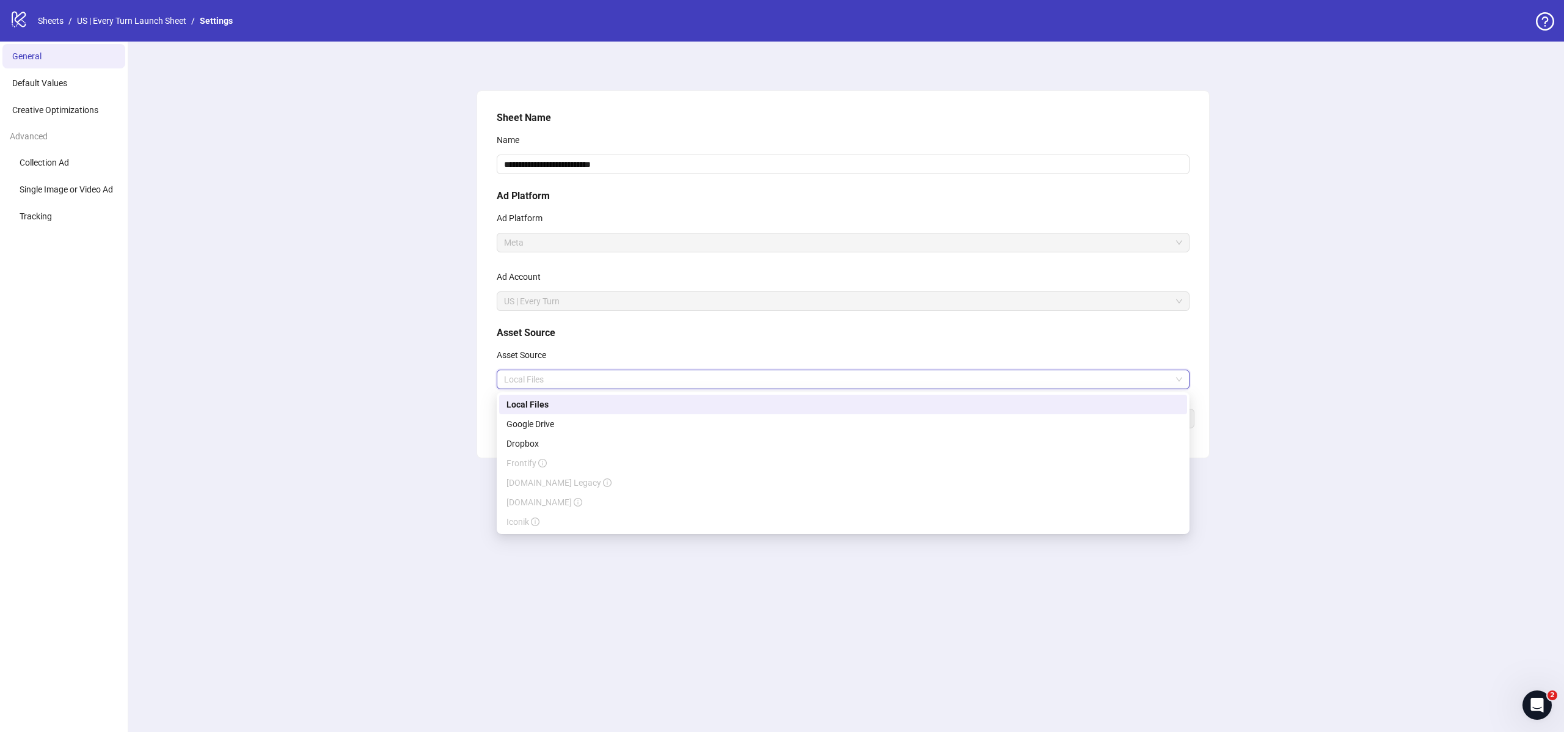
click at [610, 411] on div "Local Files" at bounding box center [843, 405] width 688 height 20
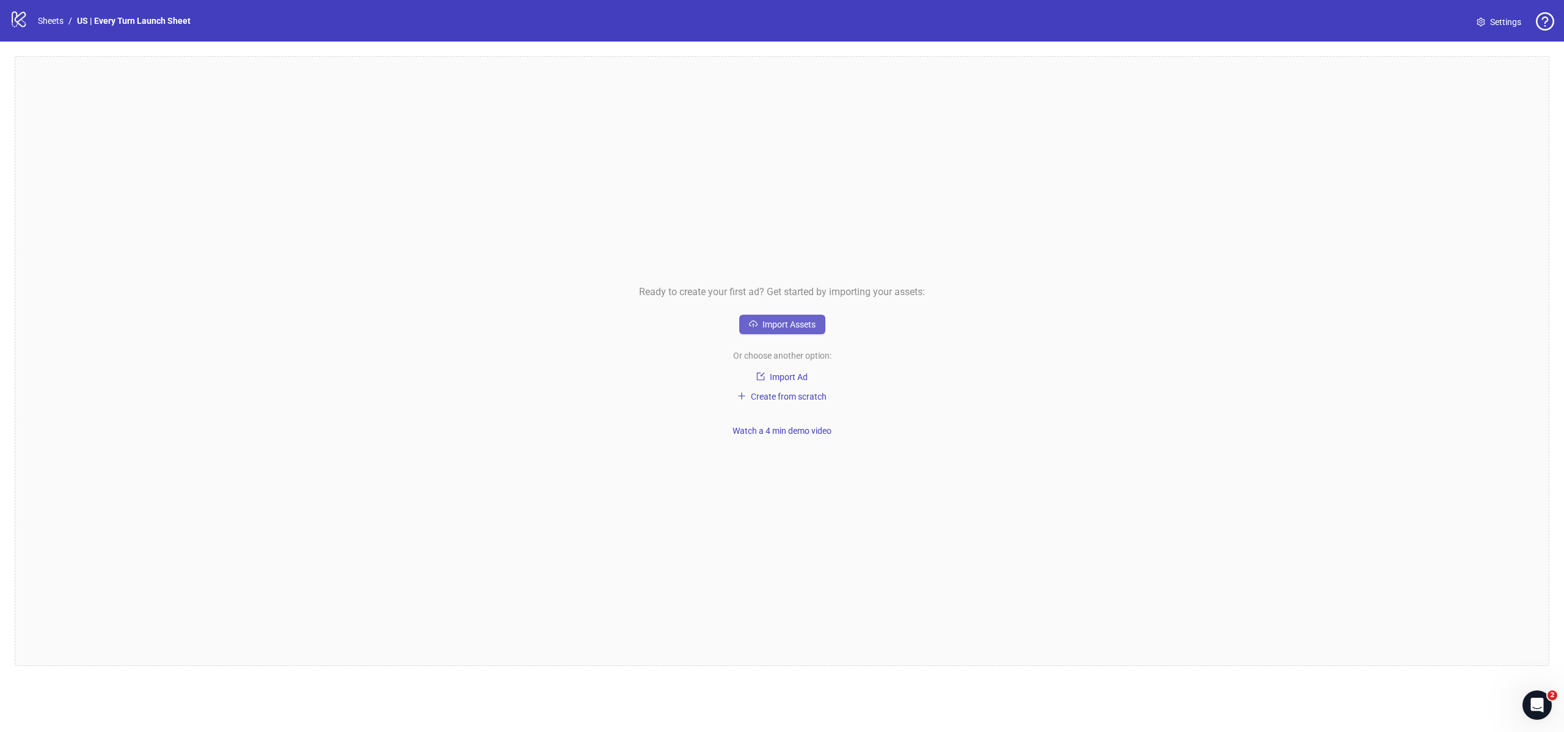
click at [749, 329] on span "button" at bounding box center [753, 324] width 9 height 10
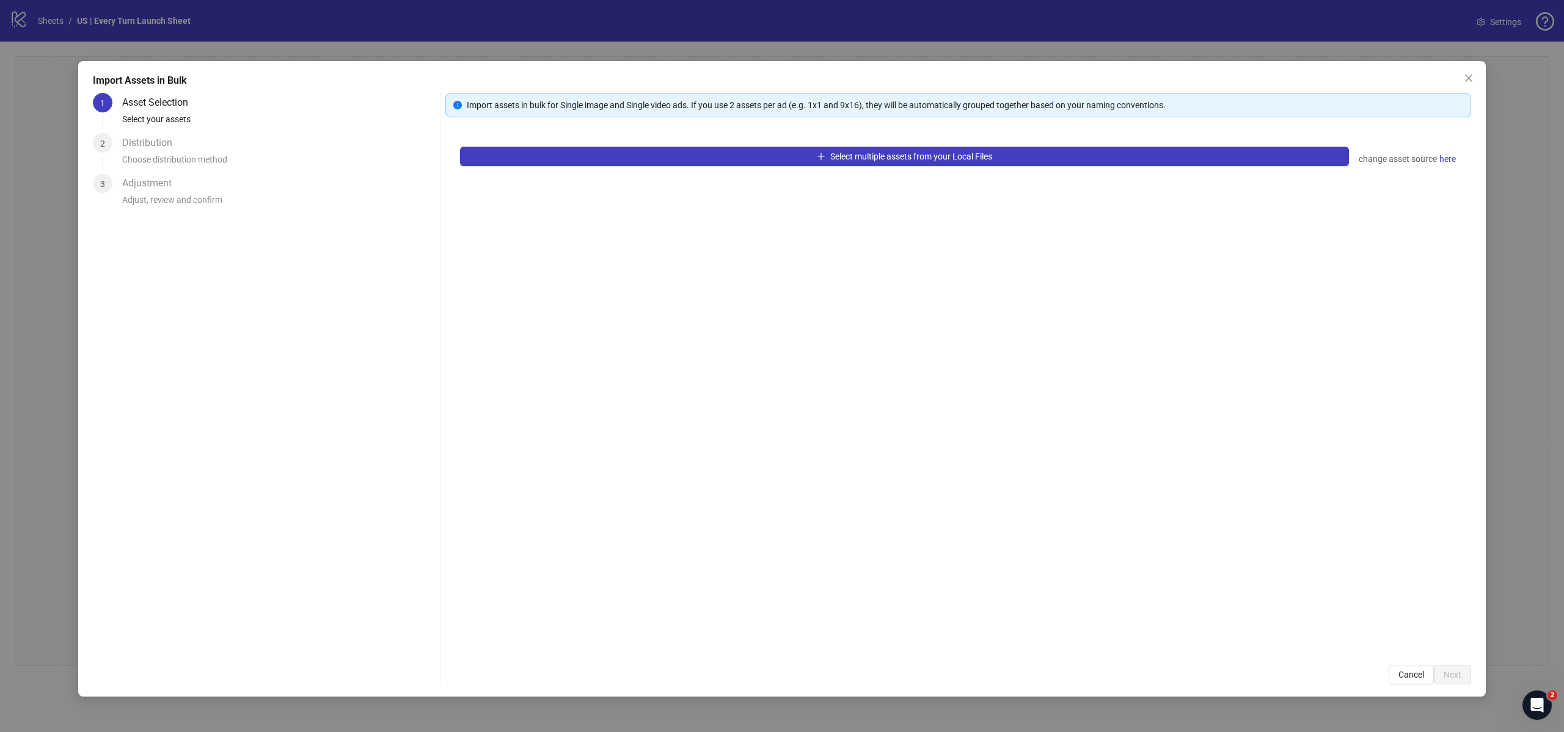
drag, startPoint x: 560, startPoint y: 104, endPoint x: 624, endPoint y: 103, distance: 63.5
click at [620, 103] on div "Import assets in bulk for Single image and Single video ads. If you use 2 asset…" at bounding box center [965, 104] width 996 height 13
drag, startPoint x: 648, startPoint y: 104, endPoint x: 709, endPoint y: 108, distance: 61.8
click at [697, 105] on div "Import assets in bulk for Single image and Single video ads. If you use 2 asset…" at bounding box center [965, 104] width 996 height 13
click at [735, 120] on div "Import assets in bulk for Single image and Single video ads. If you use 2 asset…" at bounding box center [958, 388] width 1026 height 591
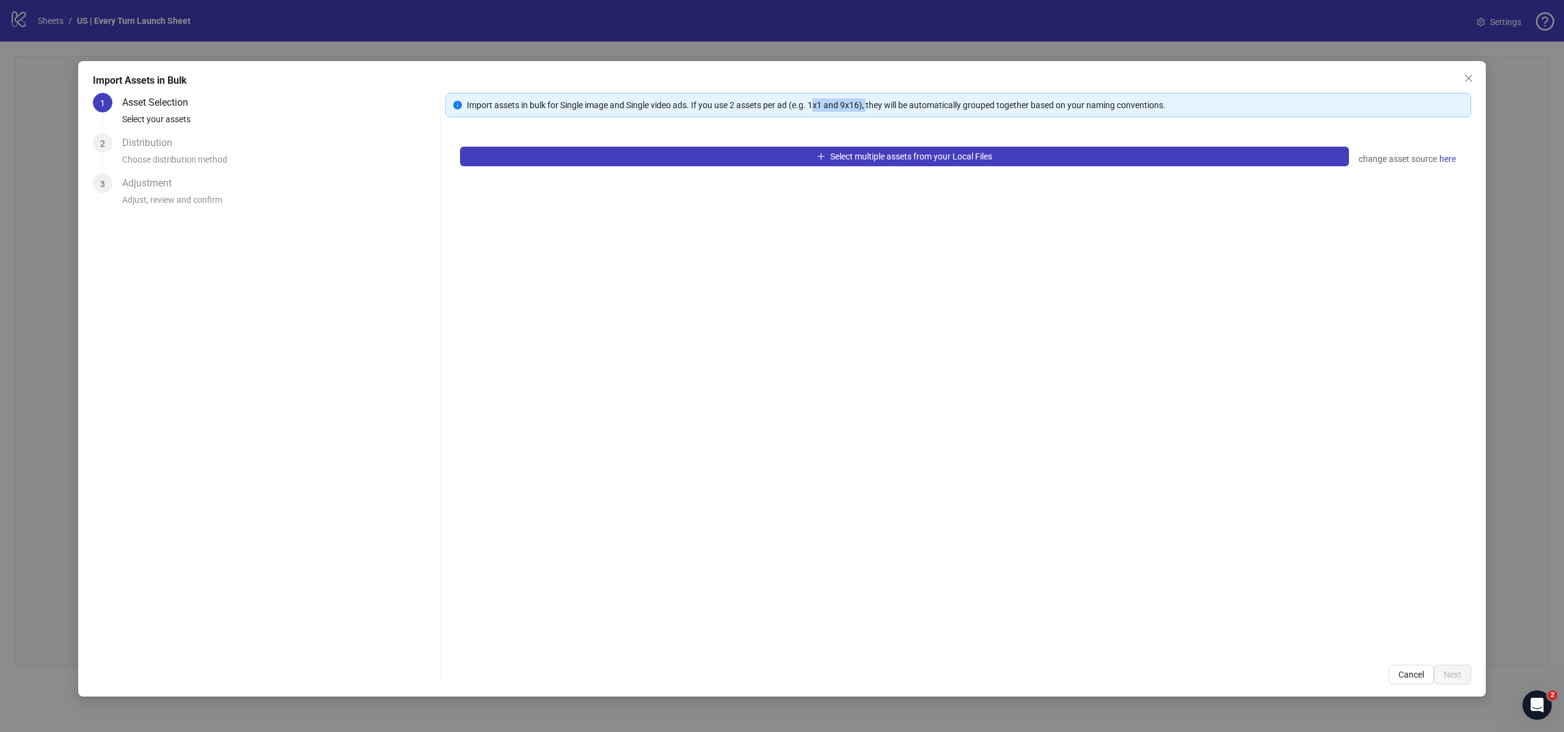
drag, startPoint x: 819, startPoint y: 104, endPoint x: 883, endPoint y: 114, distance: 65.0
click at [872, 107] on div "Import assets in bulk for Single image and Single video ads. If you use 2 asset…" at bounding box center [965, 104] width 996 height 13
click at [883, 114] on div "Import assets in bulk for Single image and Single video ads. If you use 2 asset…" at bounding box center [958, 105] width 1026 height 24
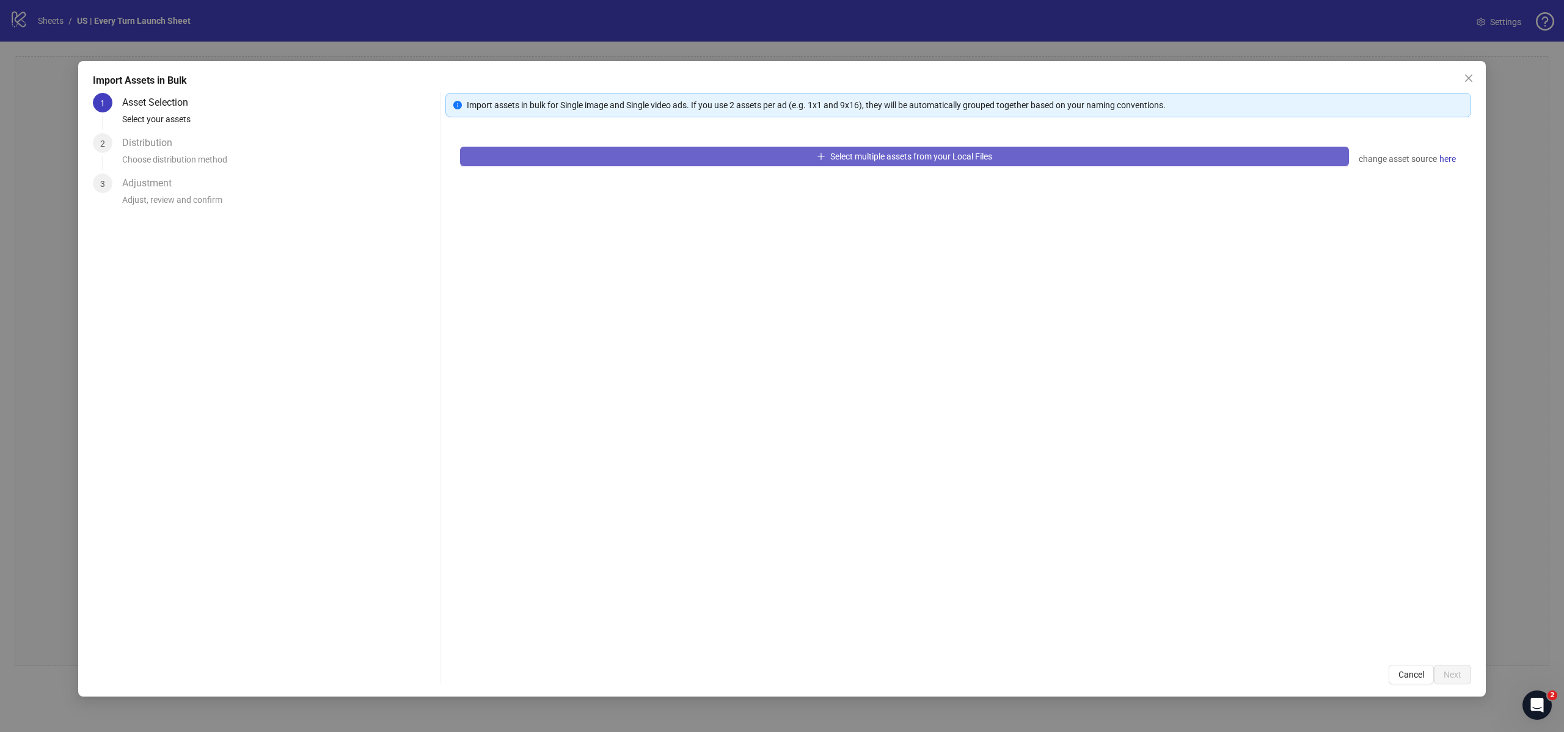
click at [1004, 156] on button "Select multiple assets from your Local Files" at bounding box center [904, 157] width 889 height 20
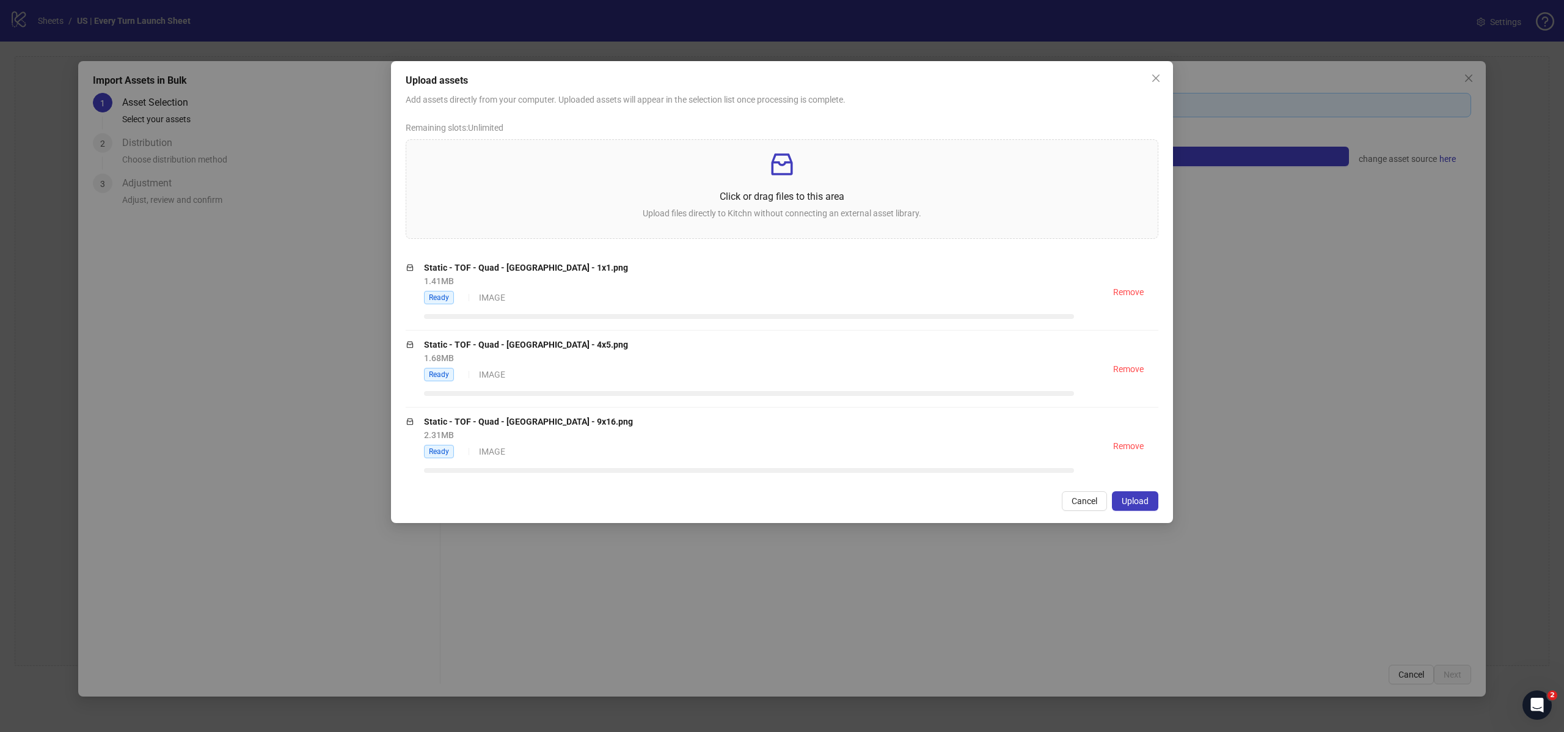
drag, startPoint x: 1134, startPoint y: 503, endPoint x: 1142, endPoint y: 494, distance: 12.2
click at [1134, 503] on span "Upload" at bounding box center [1135, 501] width 27 height 10
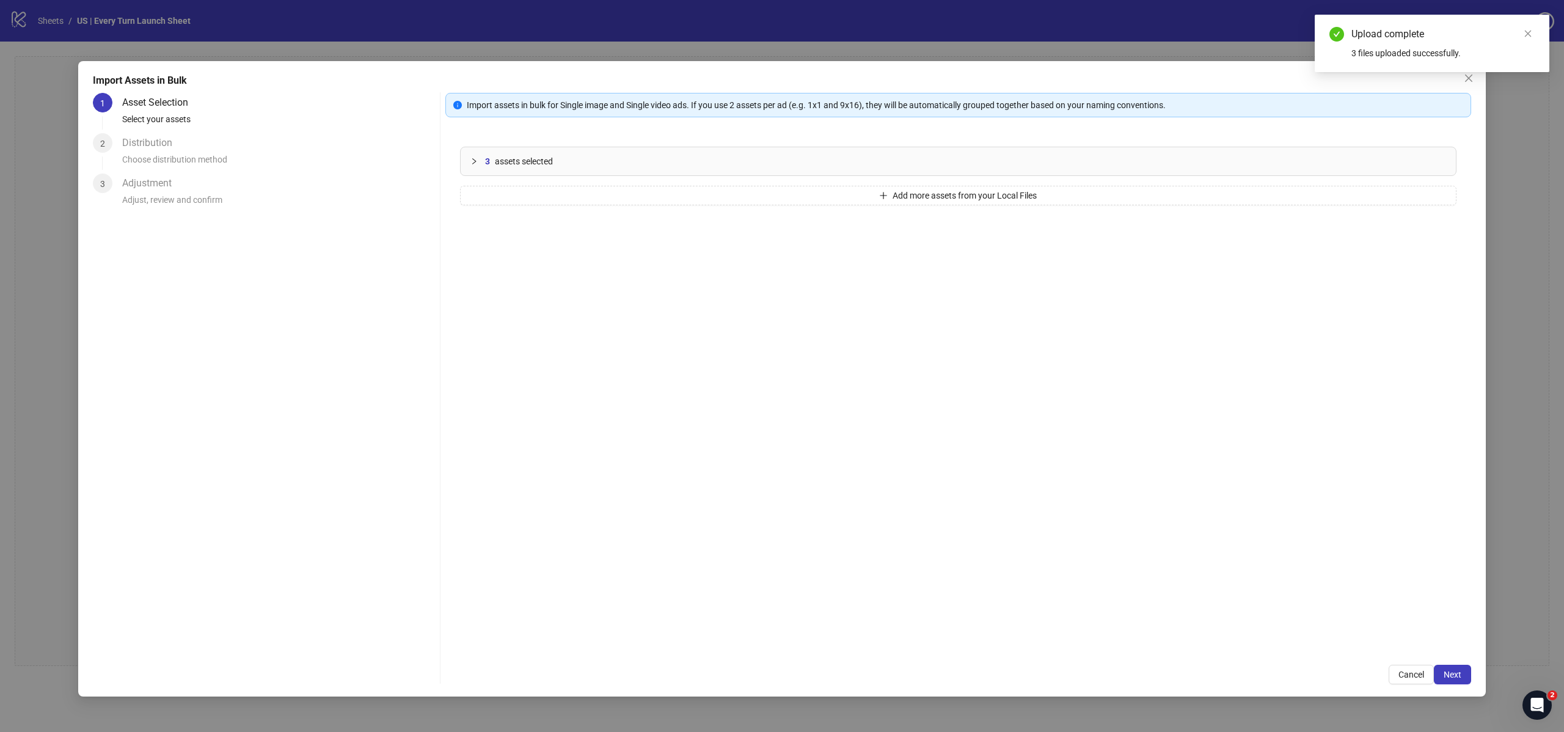
click at [490, 163] on div "3 assets selected" at bounding box center [965, 161] width 961 height 13
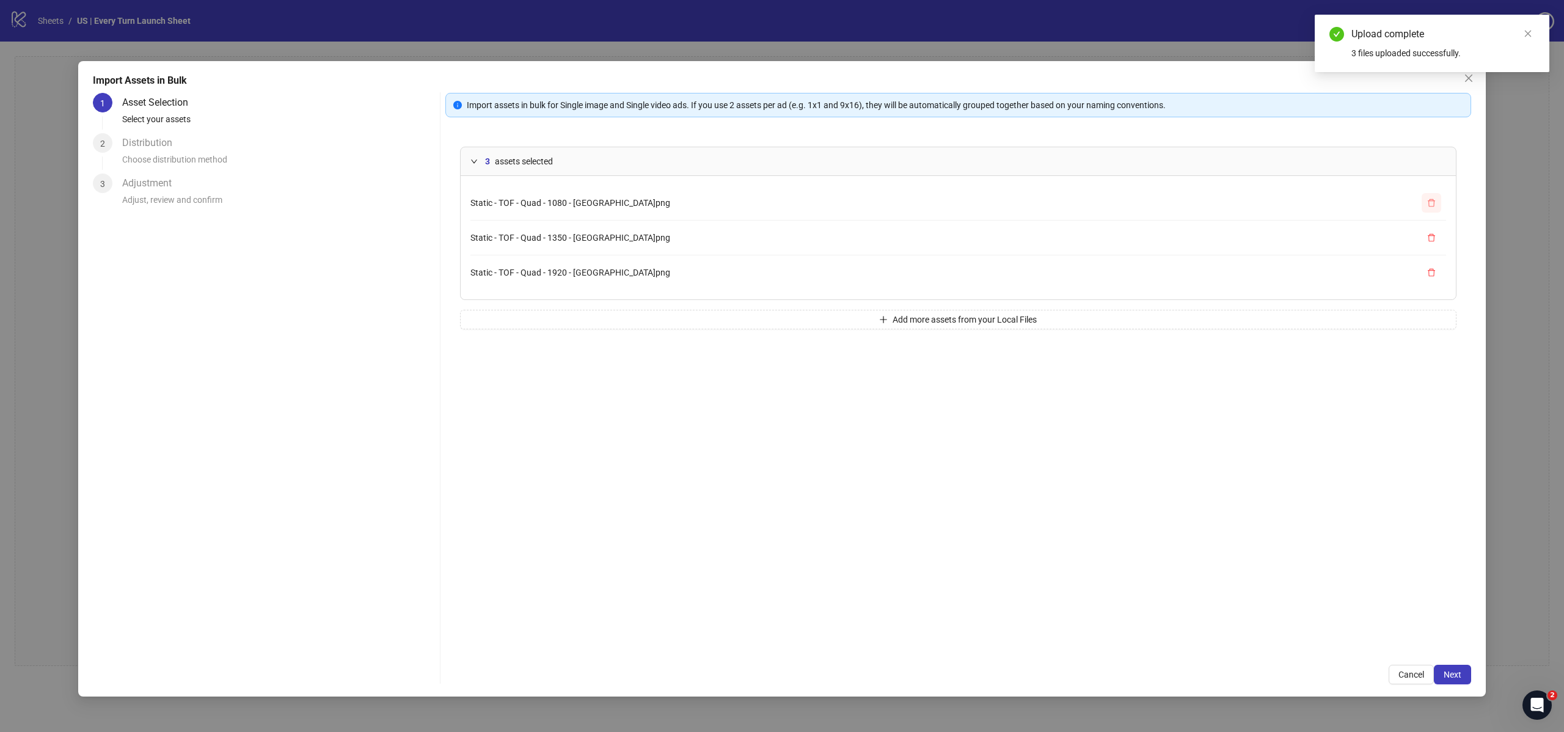
click at [1439, 203] on button "button" at bounding box center [1432, 203] width 20 height 20
click at [1438, 203] on button "button" at bounding box center [1432, 203] width 20 height 20
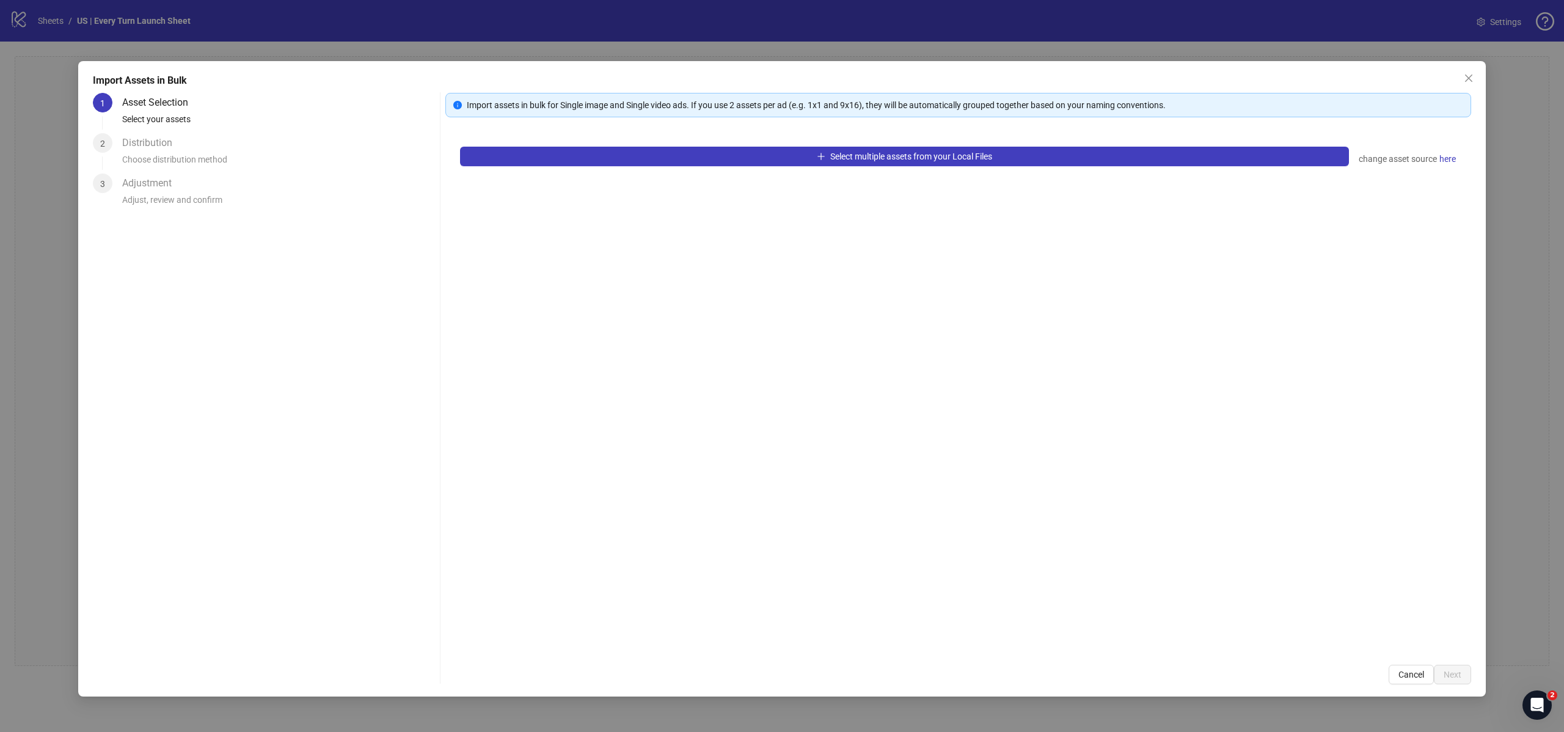
click at [1145, 170] on div "Select multiple assets from your Local Files change asset source here" at bounding box center [958, 391] width 1026 height 518
drag, startPoint x: 1204, startPoint y: 161, endPoint x: 1287, endPoint y: 290, distance: 152.8
click at [1205, 163] on button "Select multiple assets from your Local Files" at bounding box center [904, 157] width 889 height 20
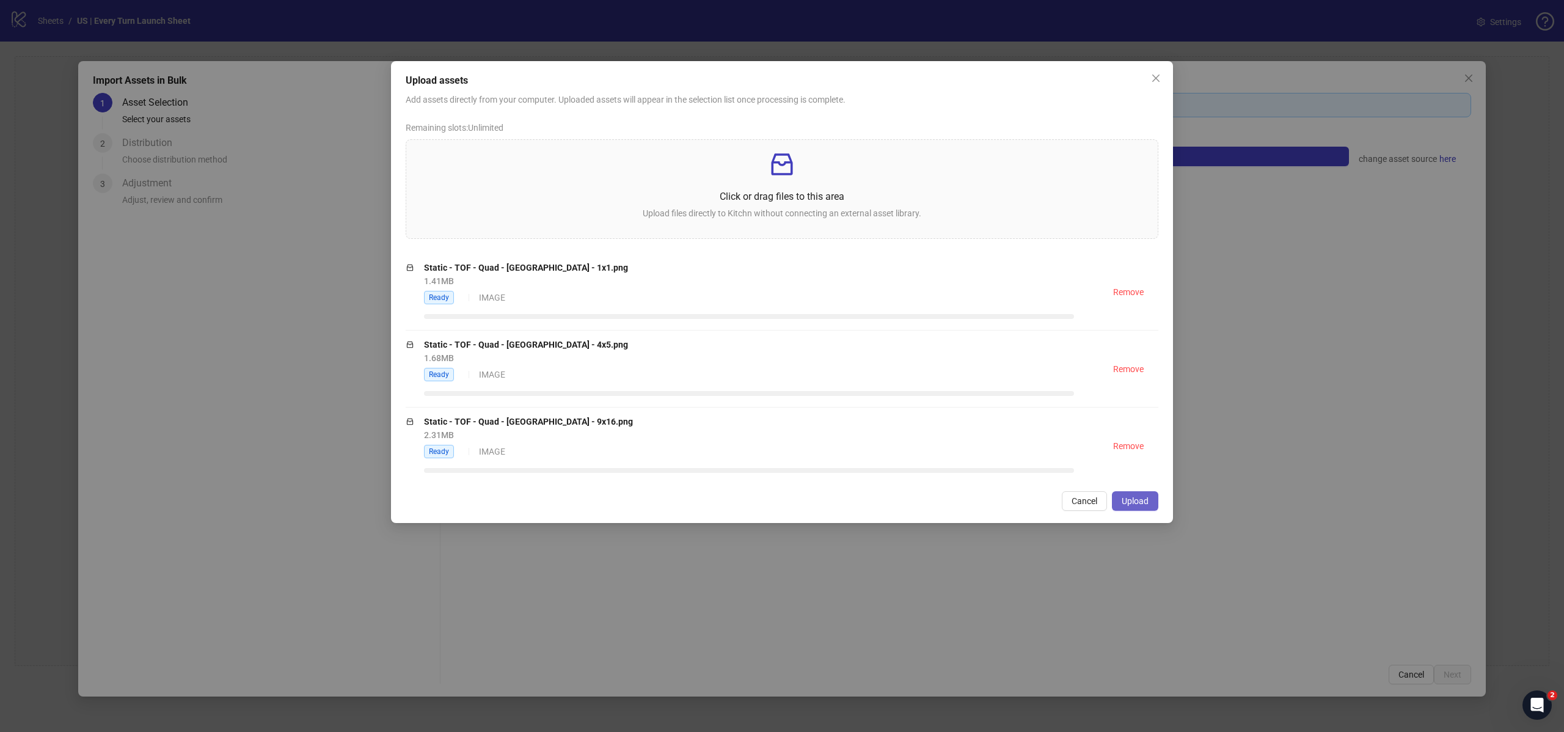
click at [1136, 505] on span "Upload" at bounding box center [1135, 501] width 27 height 10
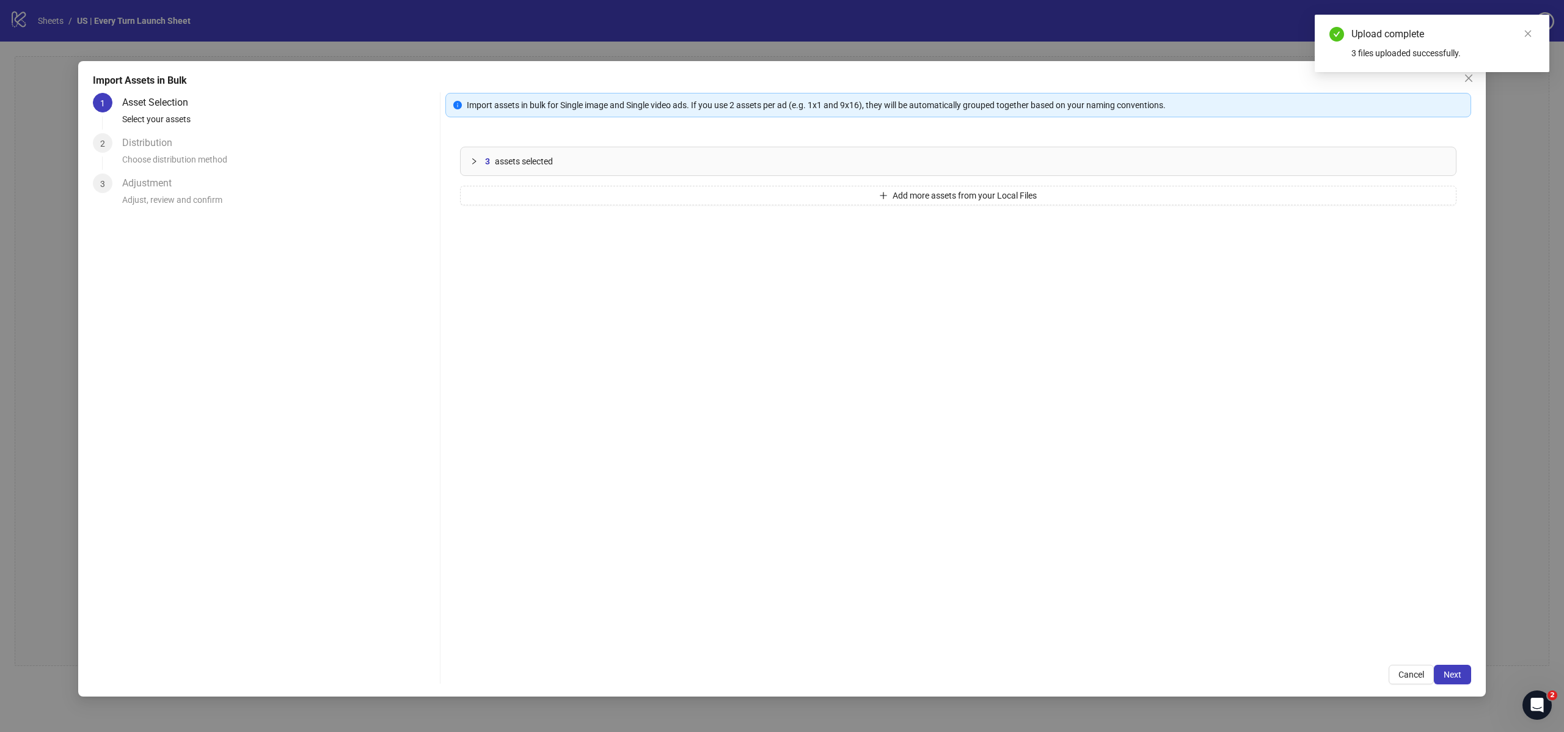
click at [487, 165] on span "3" at bounding box center [487, 161] width 5 height 13
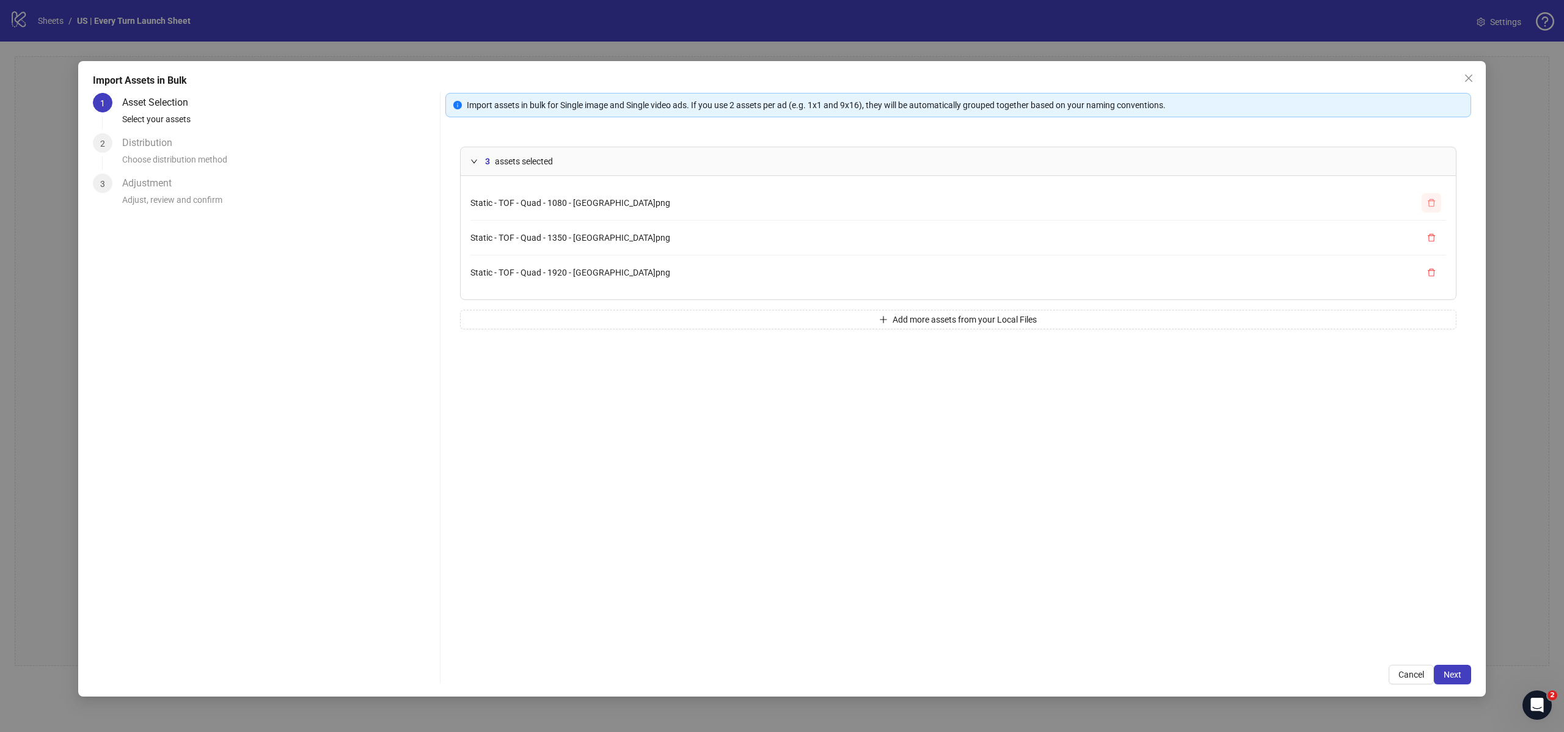
click at [1428, 196] on button "button" at bounding box center [1432, 203] width 20 height 20
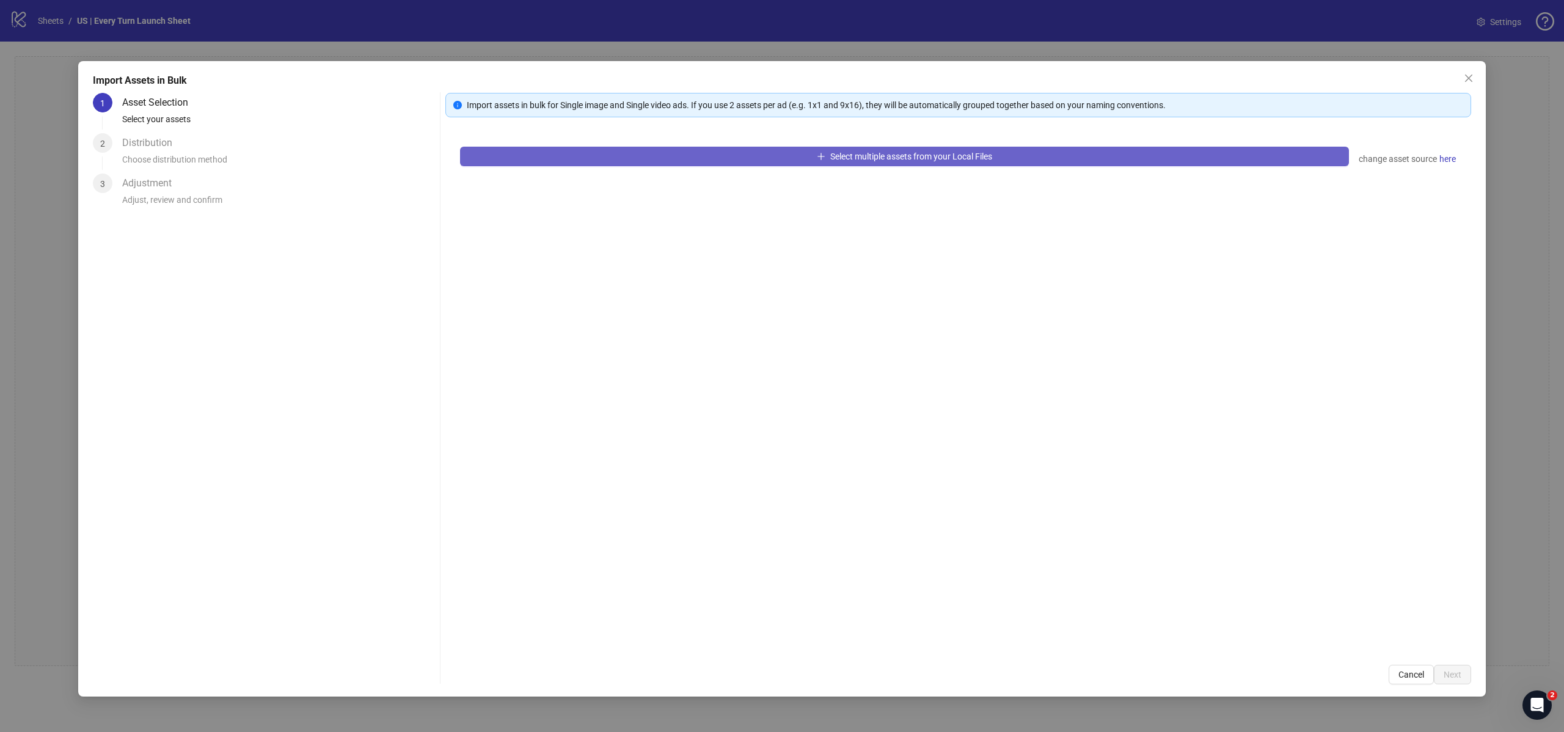
click at [1117, 166] on button "Select multiple assets from your Local Files" at bounding box center [904, 157] width 889 height 20
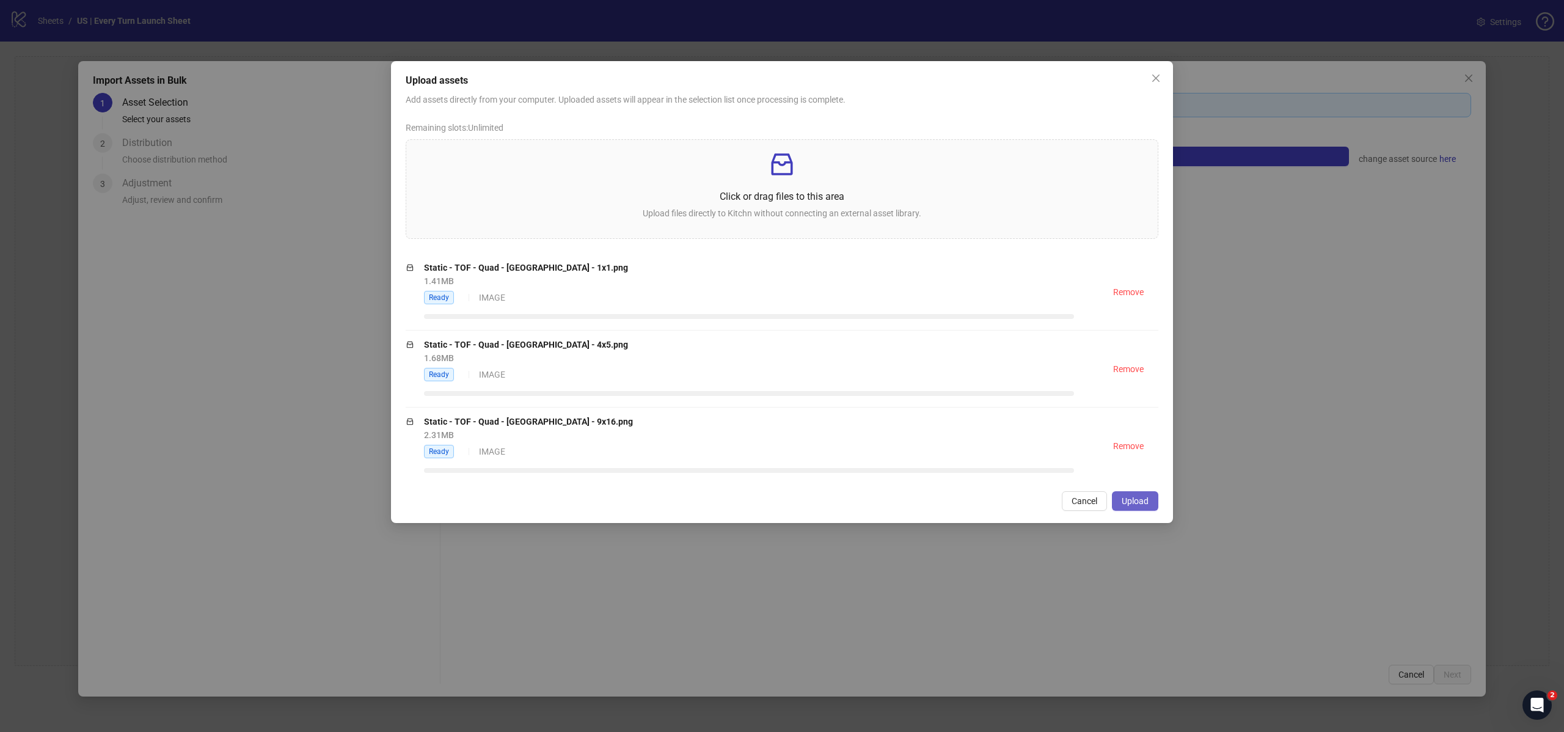
click at [1133, 505] on span "Upload" at bounding box center [1135, 501] width 27 height 10
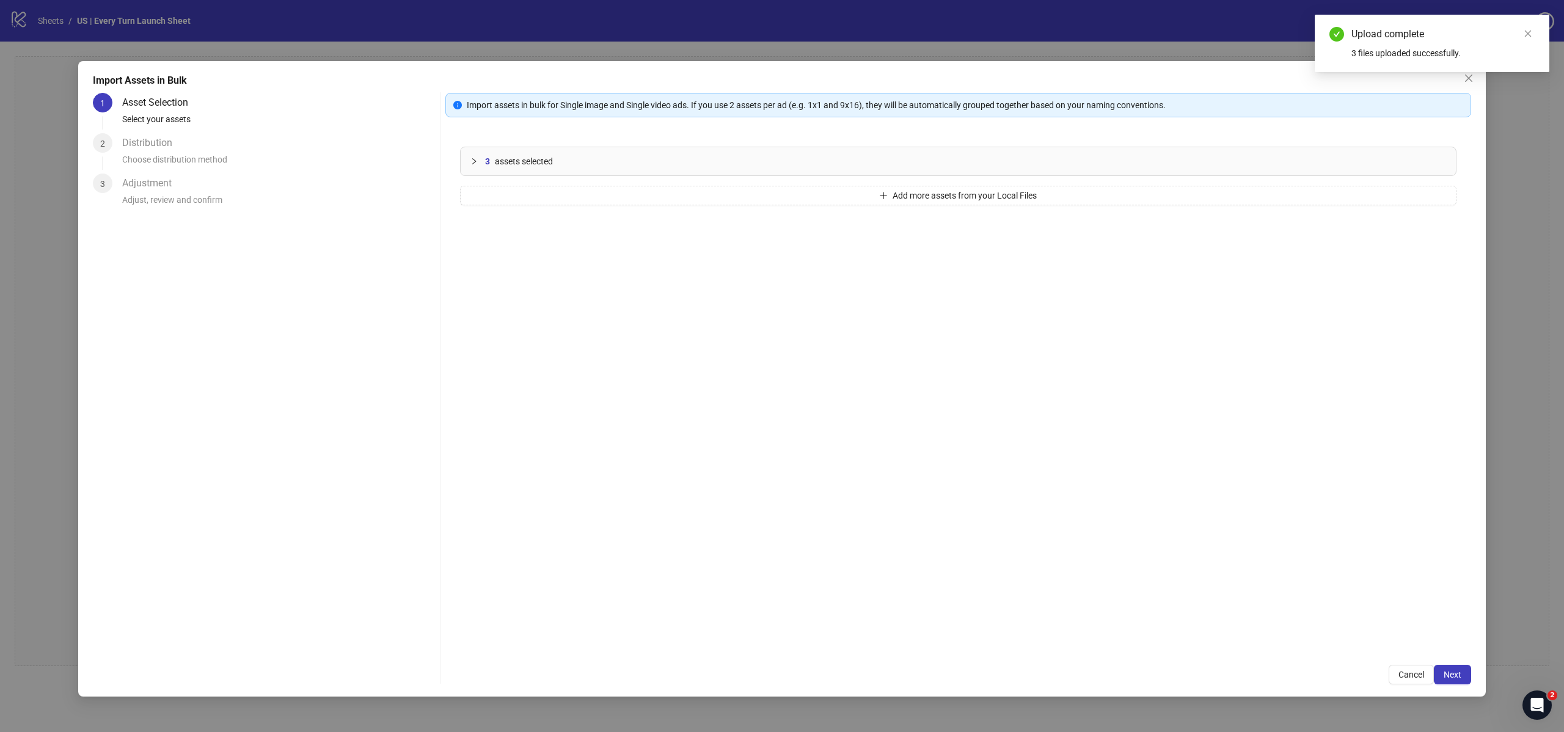
click at [475, 161] on icon "collapsed" at bounding box center [474, 161] width 4 height 6
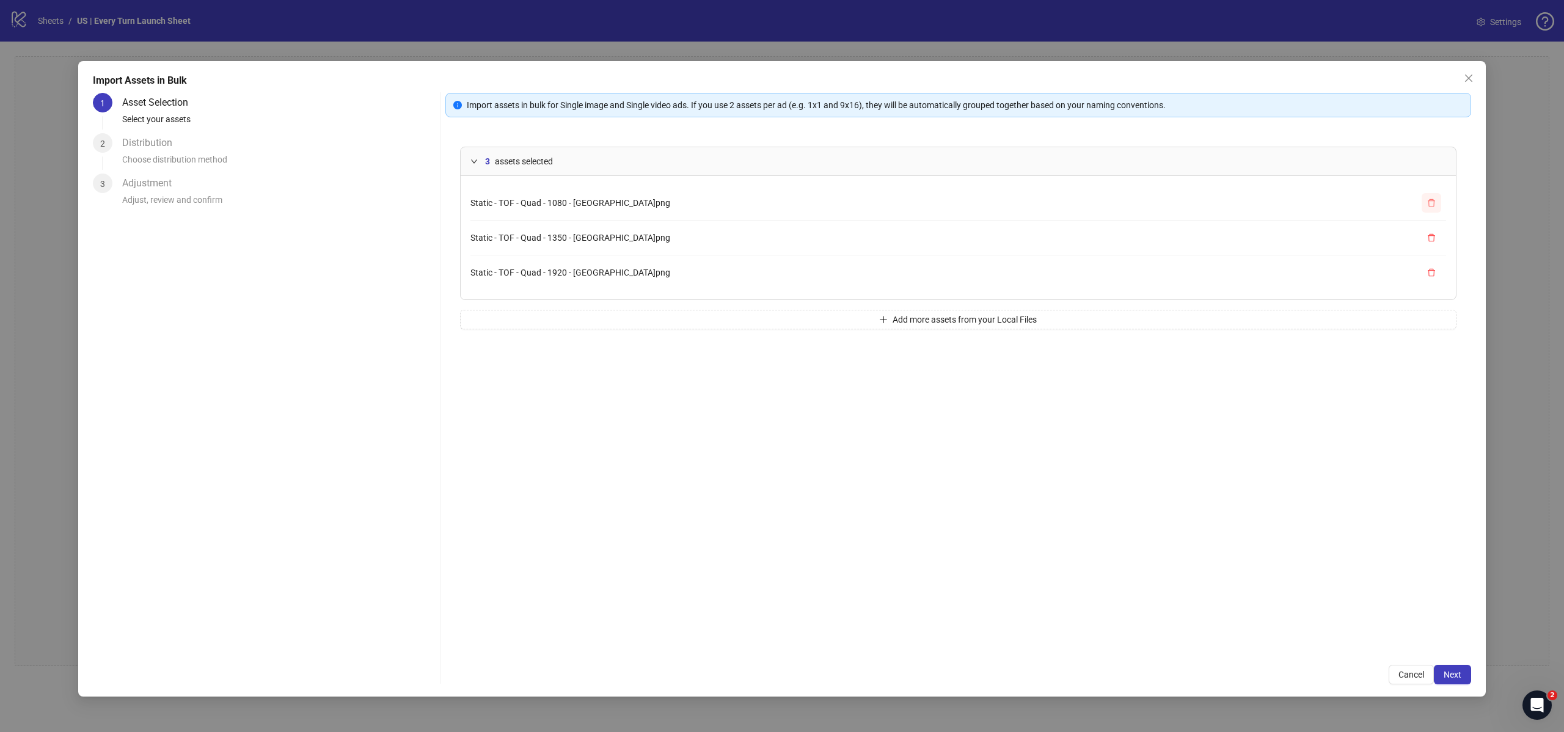
click at [1427, 211] on button "button" at bounding box center [1432, 203] width 20 height 20
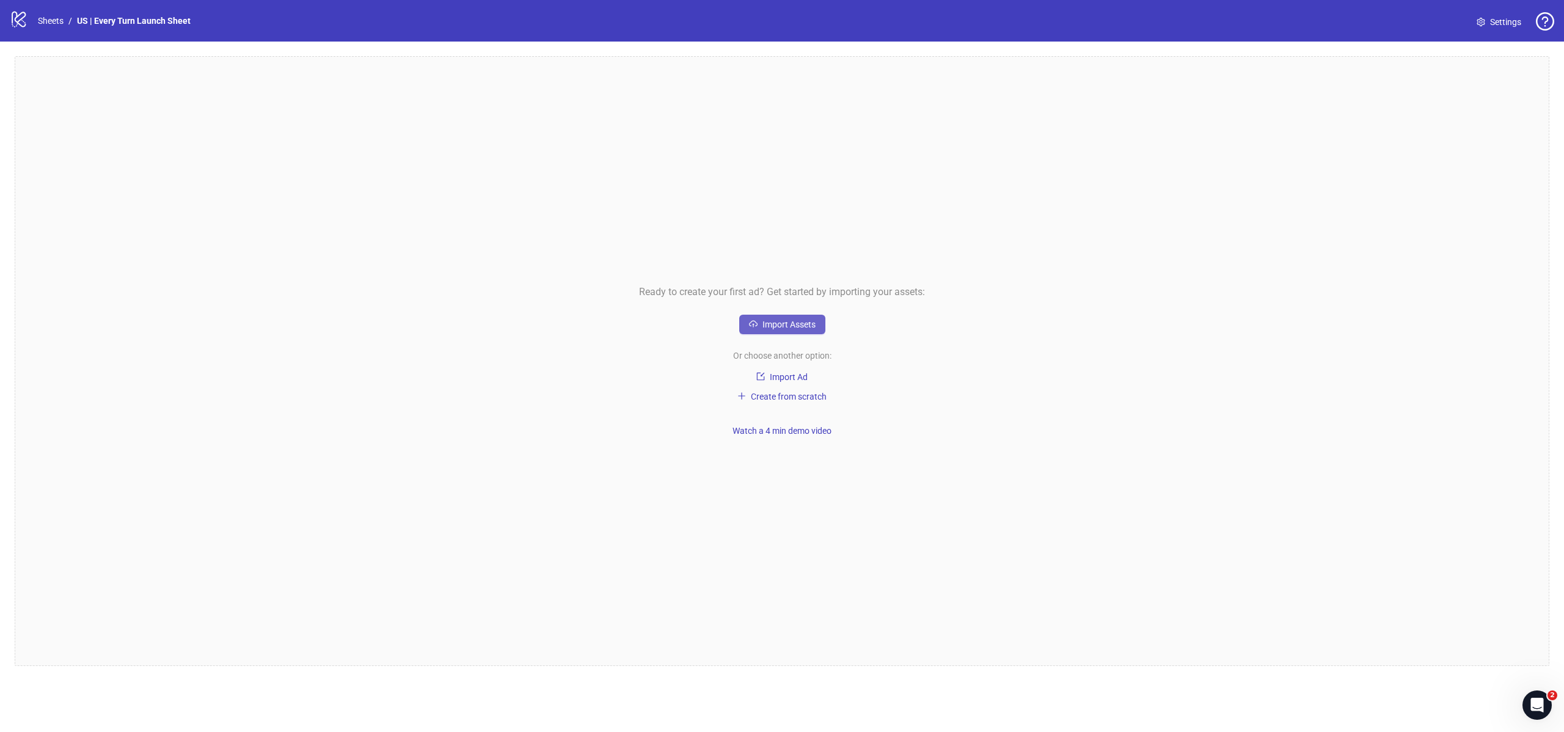
click at [765, 317] on button "Import Assets" at bounding box center [782, 325] width 86 height 20
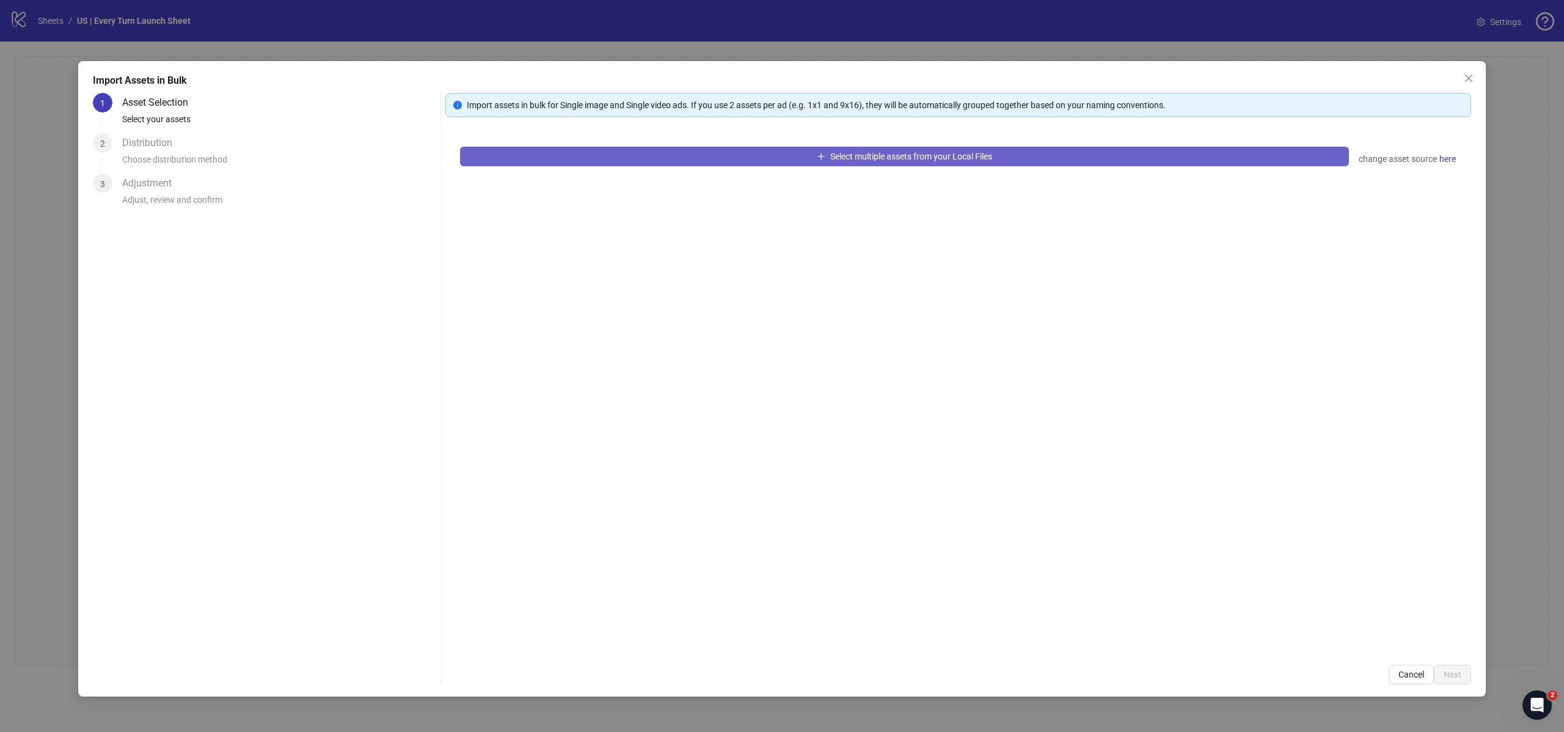
click at [801, 148] on button "Select multiple assets from your Local Files" at bounding box center [904, 157] width 889 height 20
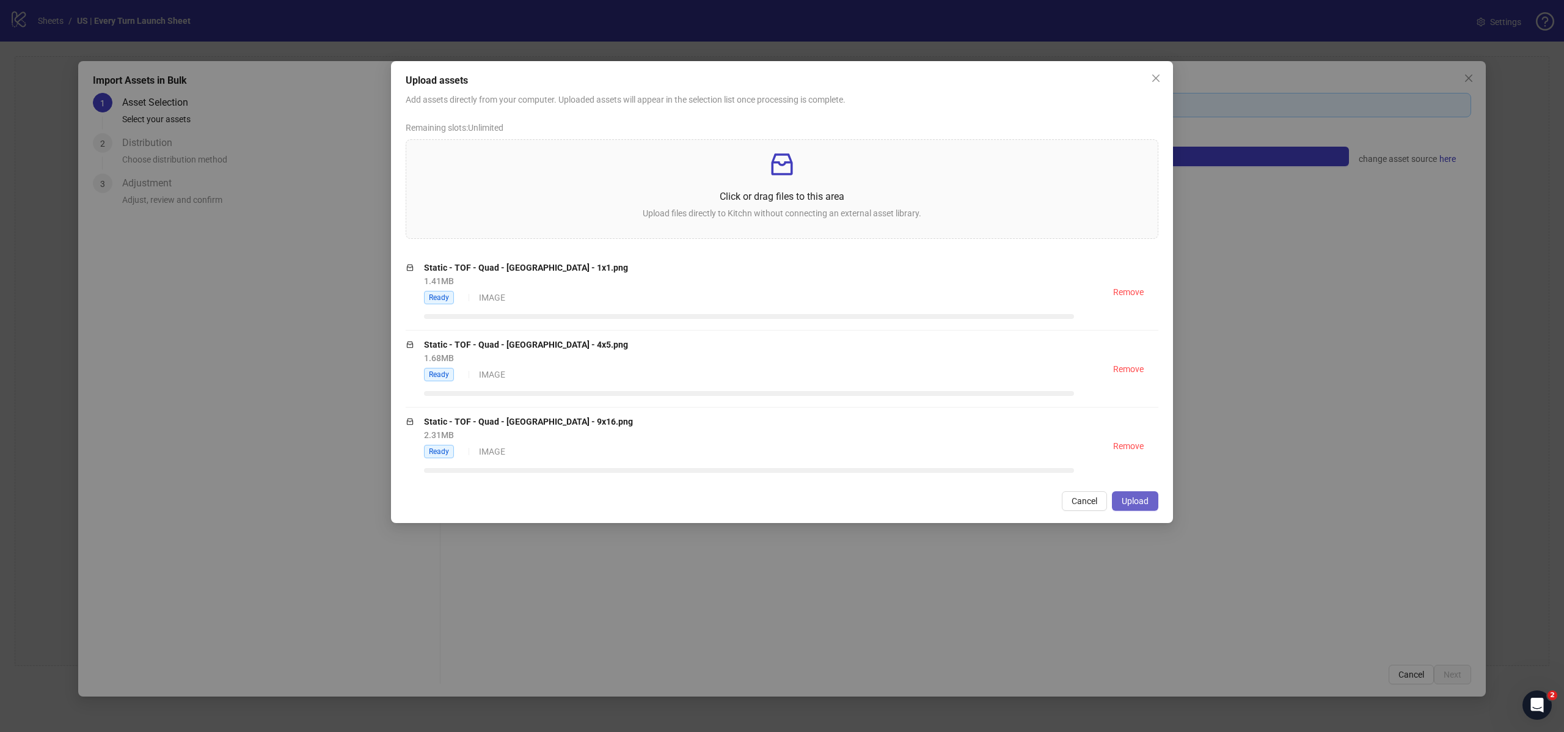
click at [1133, 500] on span "Upload" at bounding box center [1135, 501] width 27 height 10
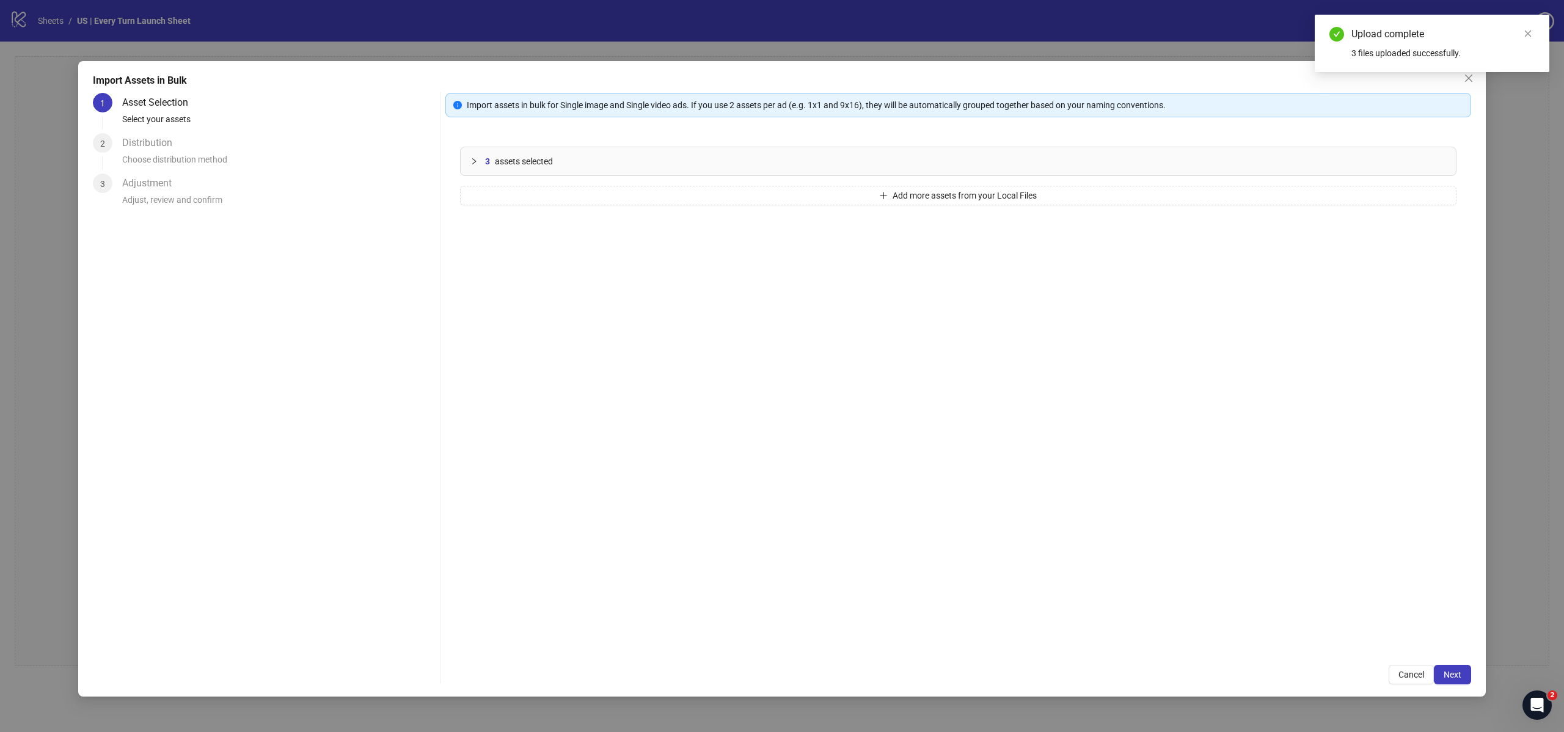
click at [487, 162] on span "3" at bounding box center [487, 161] width 5 height 13
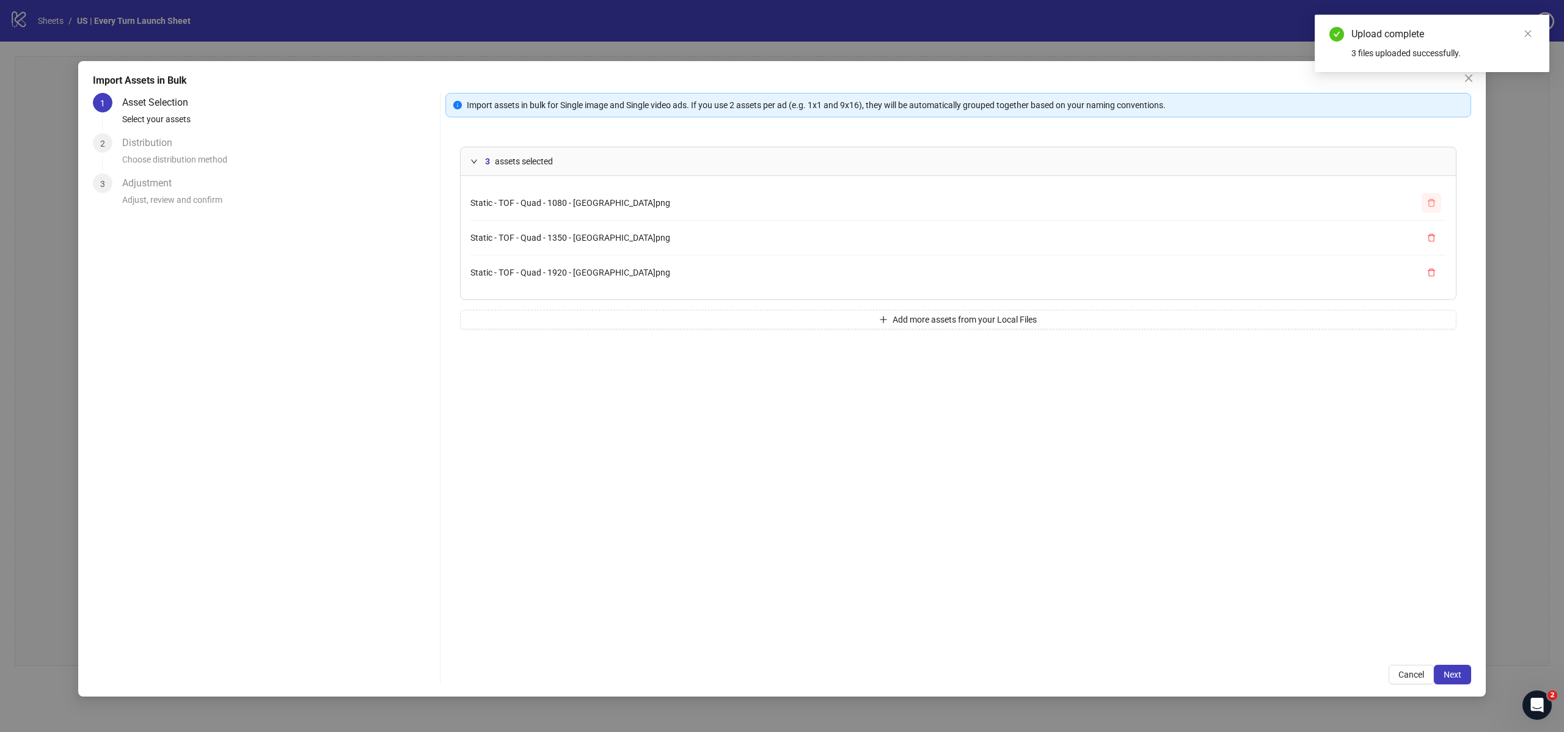
click at [1438, 197] on button "button" at bounding box center [1432, 203] width 20 height 20
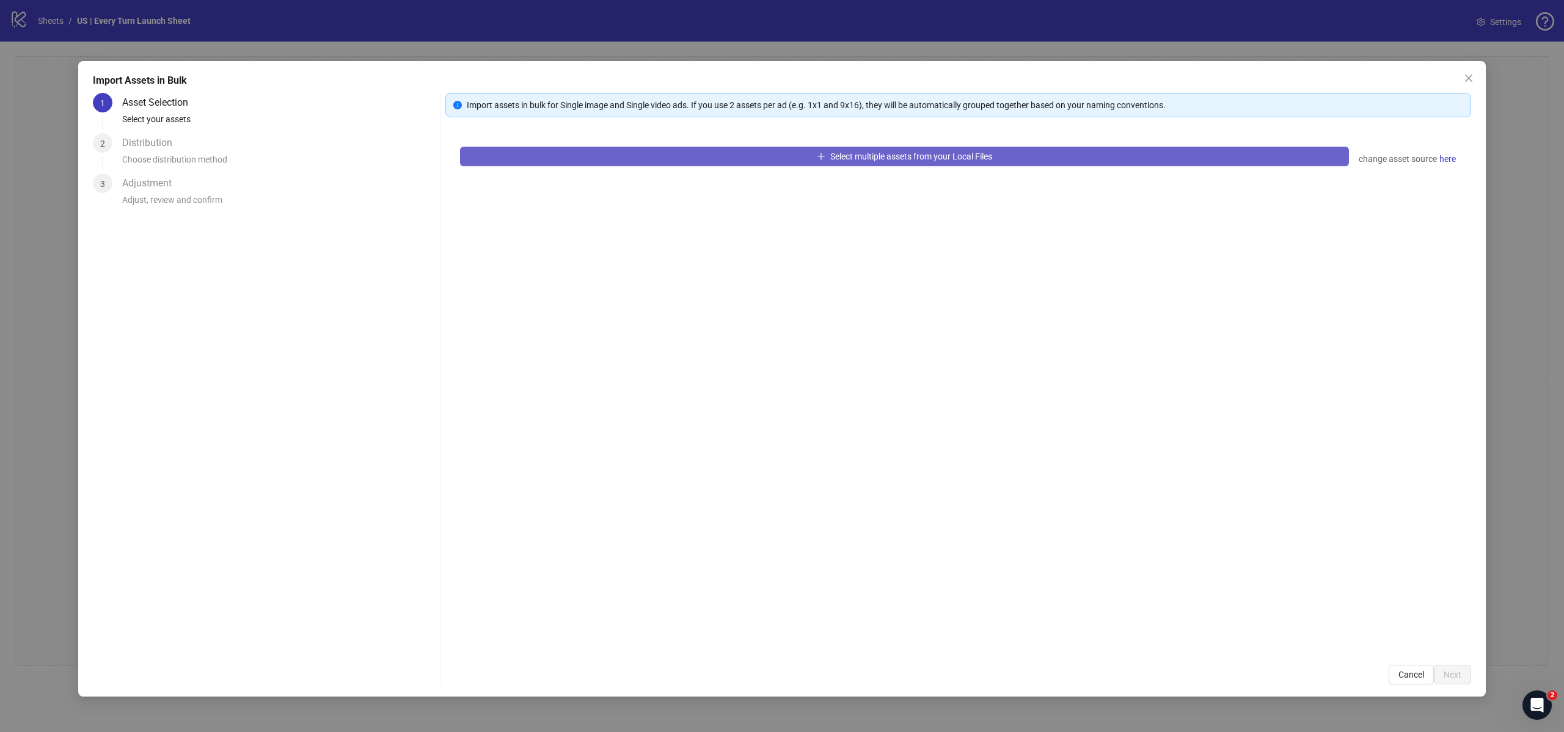
click at [1077, 158] on button "Select multiple assets from your Local Files" at bounding box center [904, 157] width 889 height 20
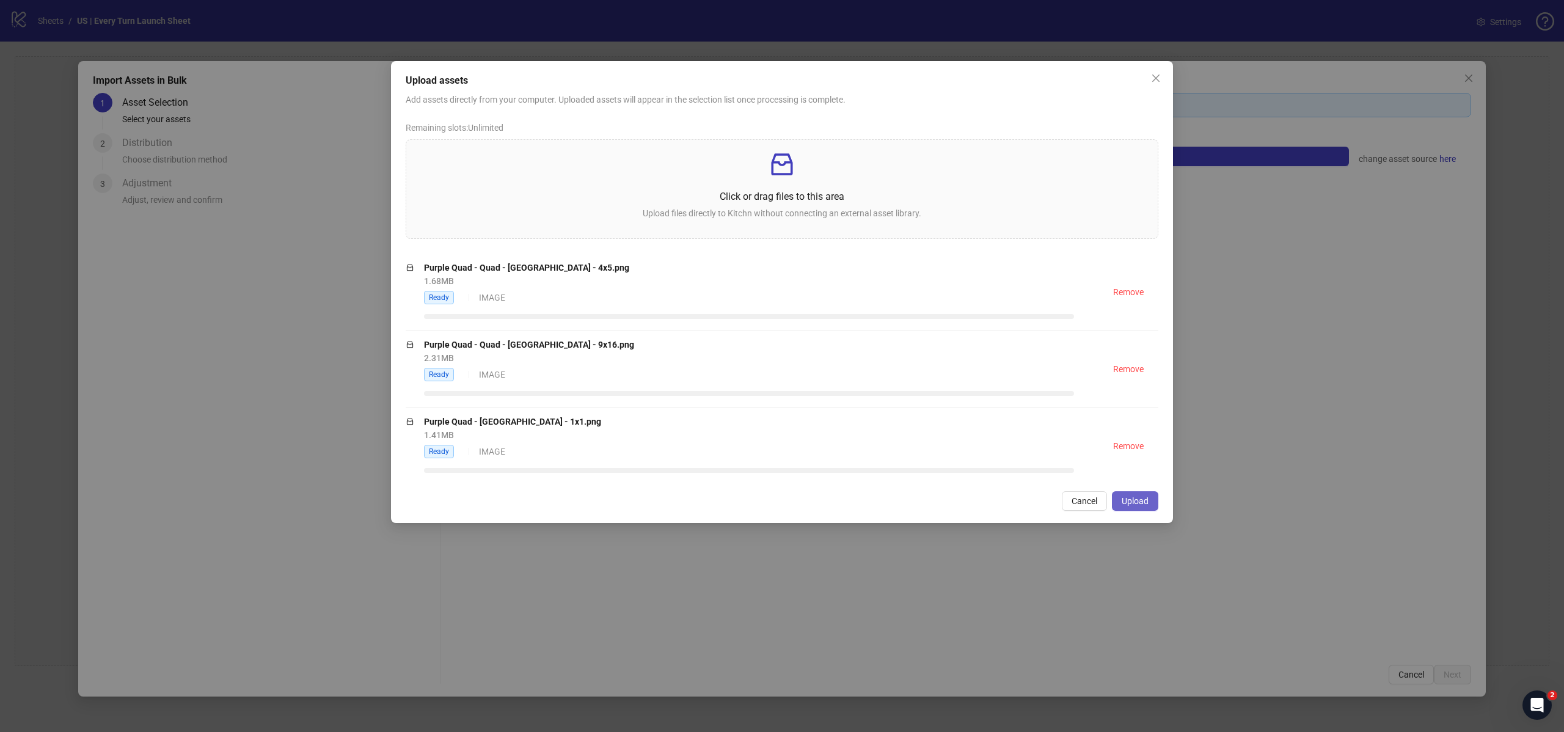
click at [1129, 501] on span "Upload" at bounding box center [1135, 501] width 27 height 10
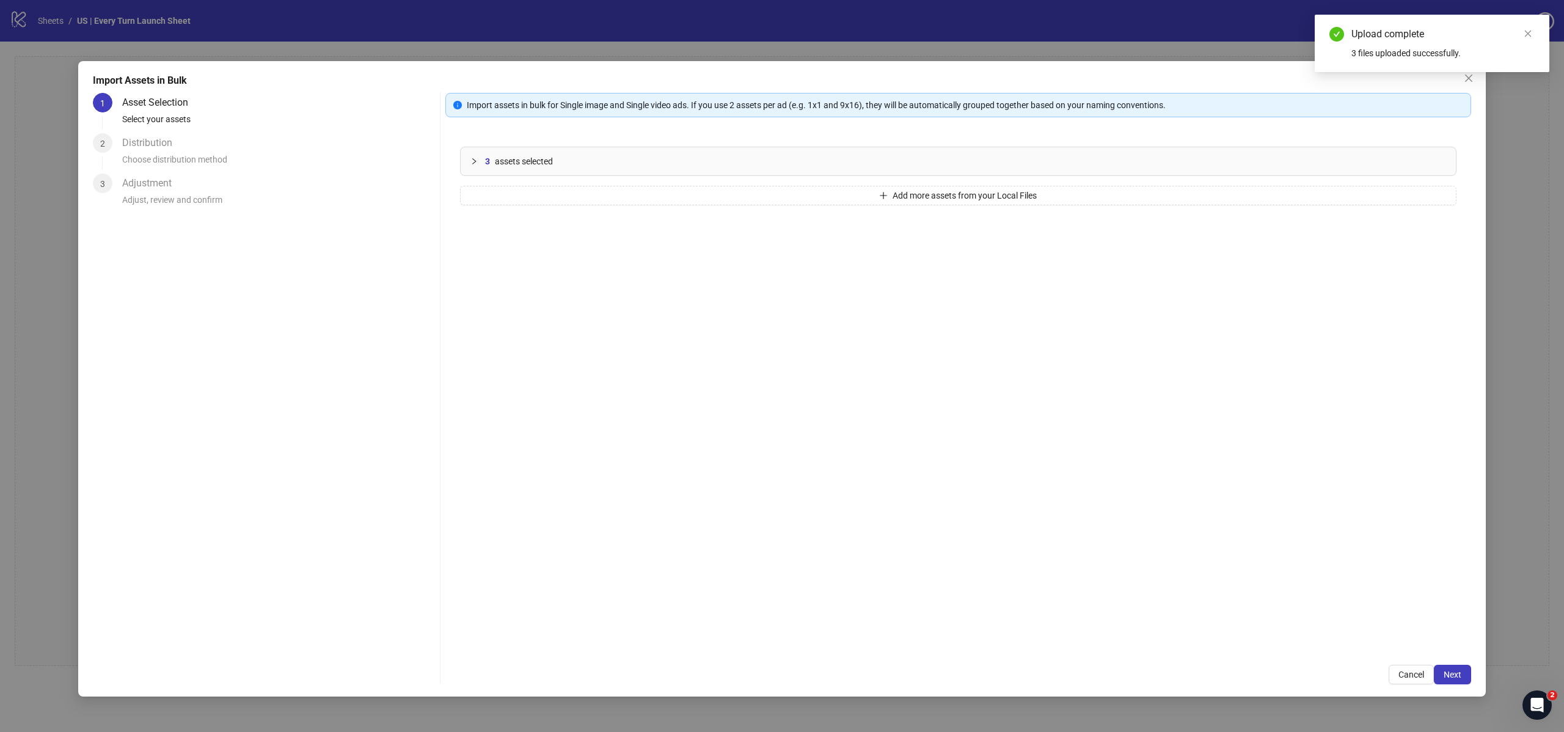
click at [471, 158] on icon "collapsed" at bounding box center [473, 161] width 7 height 7
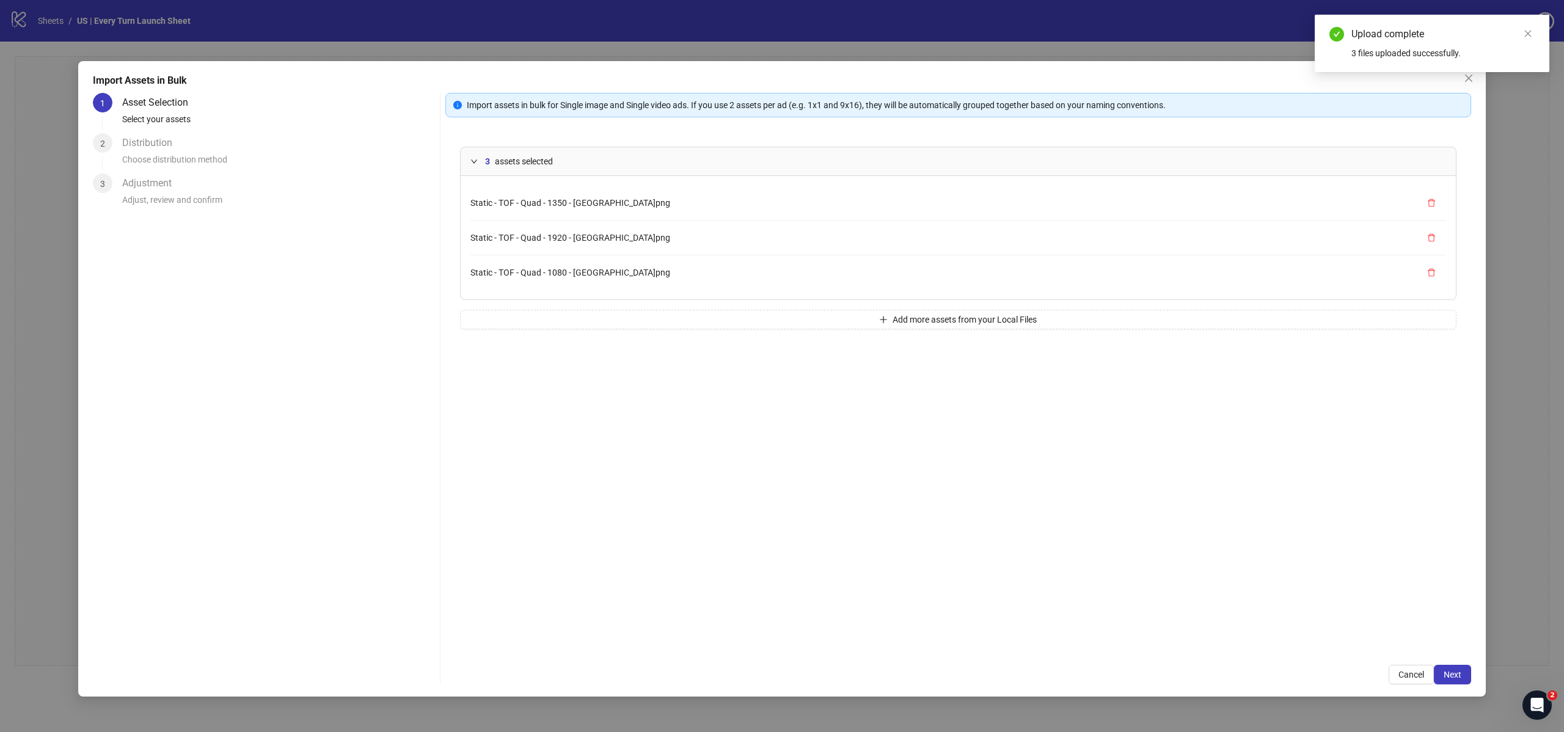
click at [471, 158] on icon "expanded" at bounding box center [473, 161] width 7 height 7
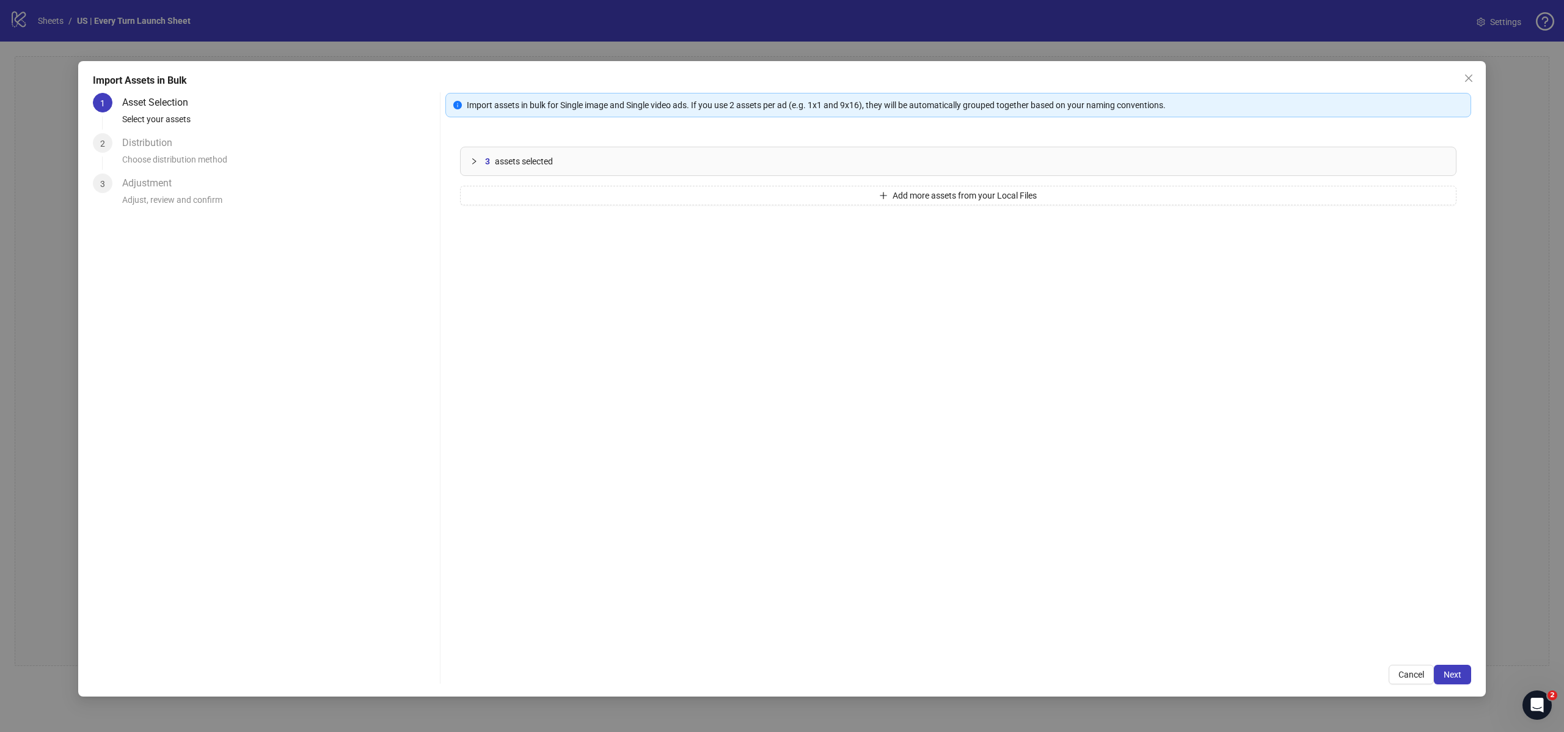
click at [560, 164] on div "3 assets selected" at bounding box center [965, 161] width 961 height 13
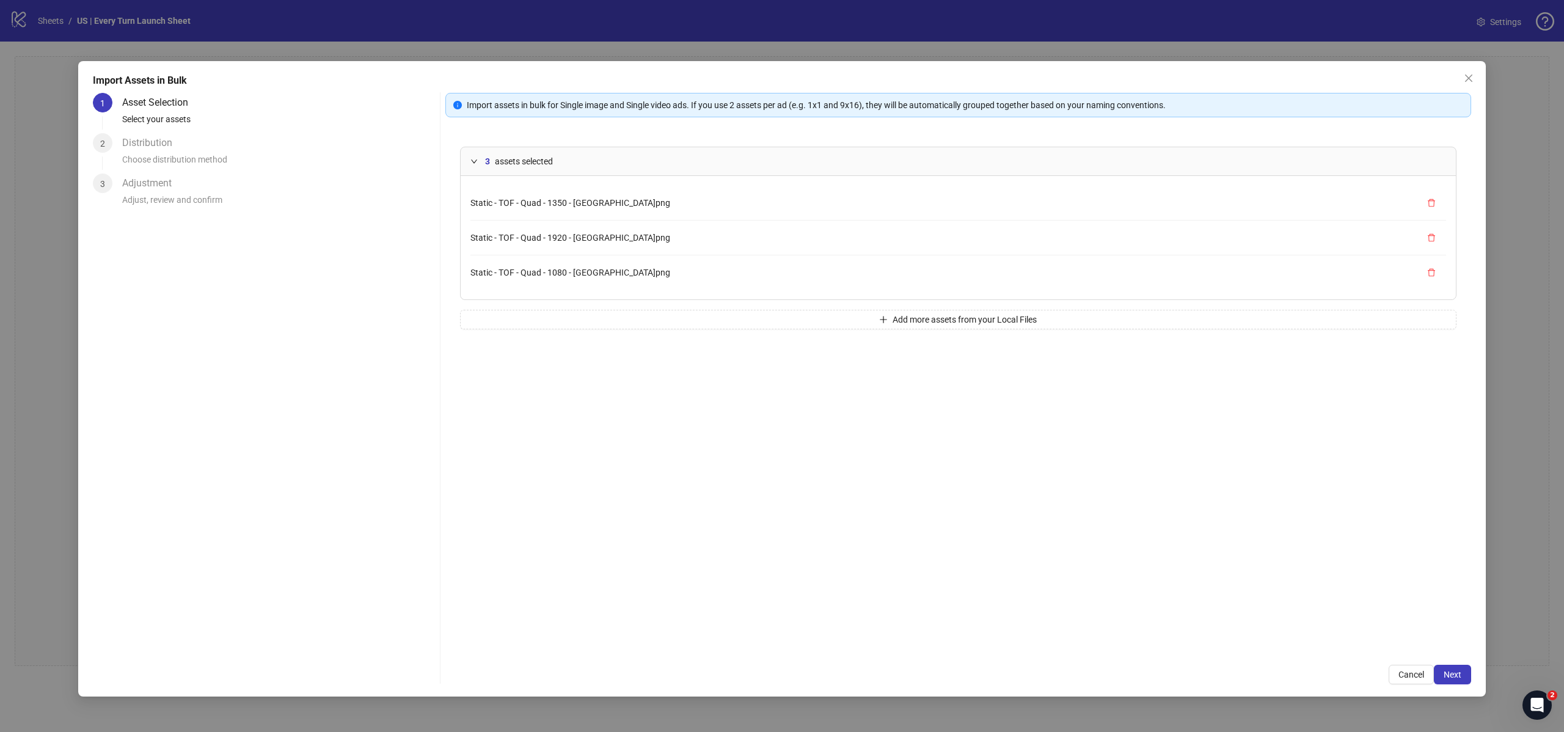
click at [560, 164] on div "3 assets selected" at bounding box center [965, 161] width 961 height 13
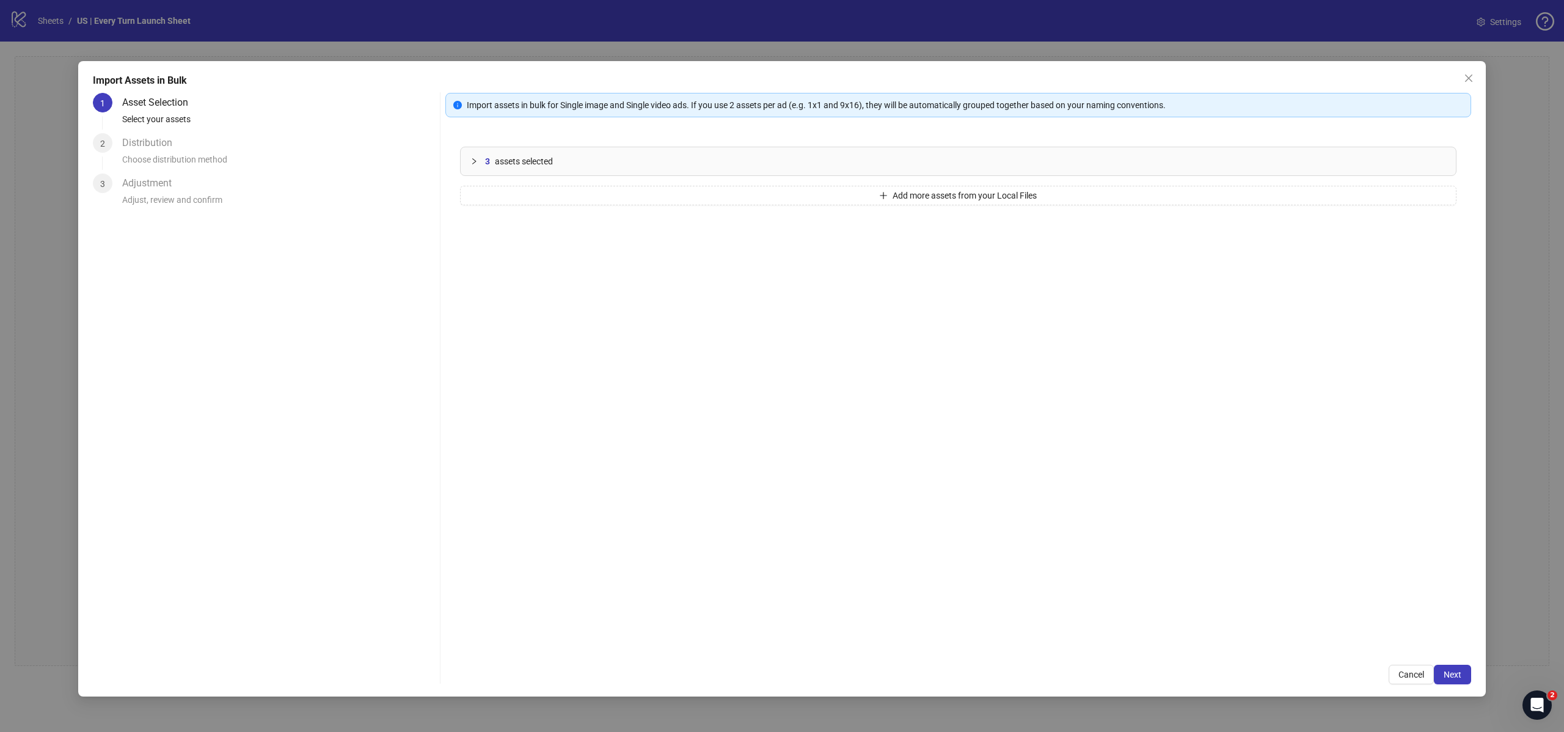
click at [560, 164] on div "3 assets selected" at bounding box center [965, 161] width 961 height 13
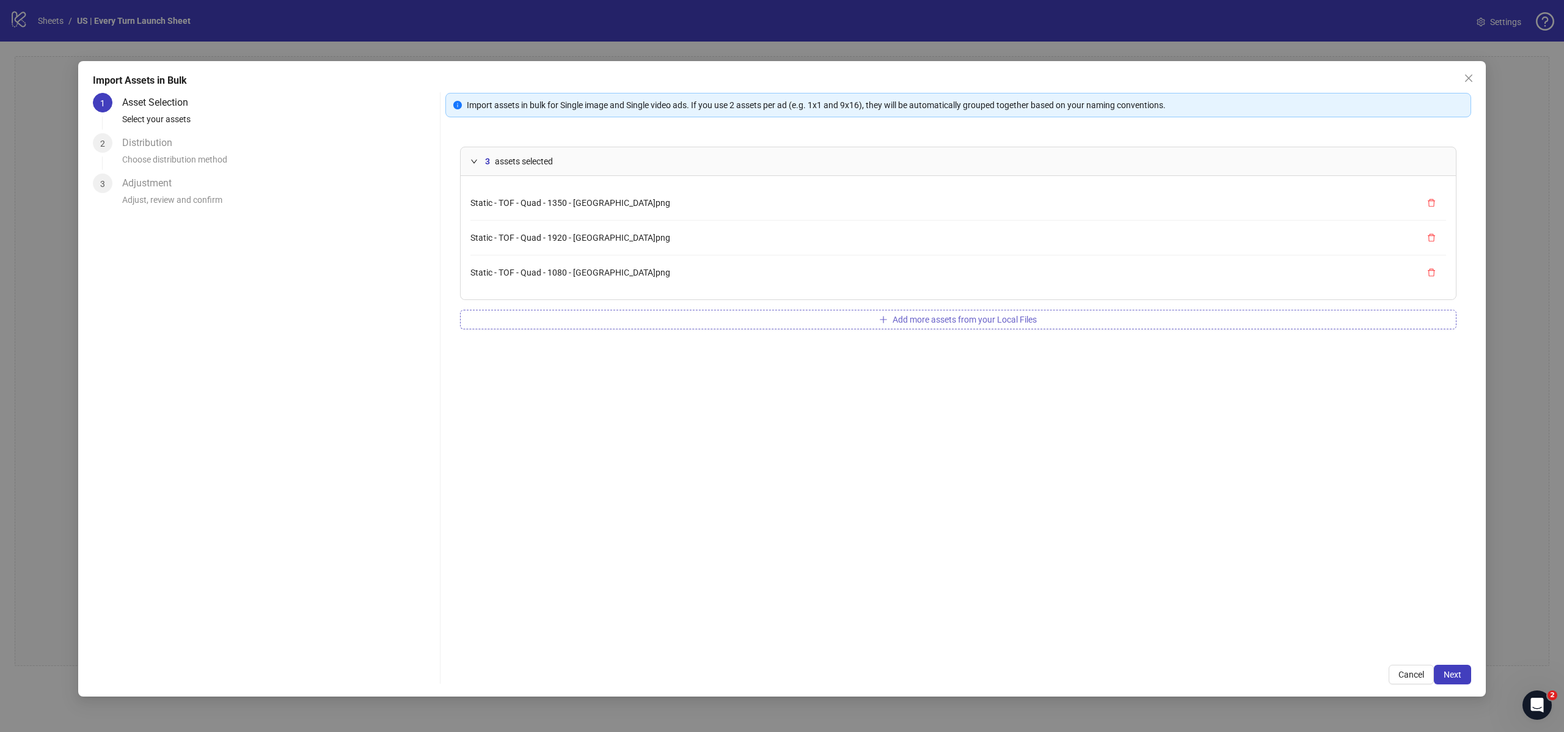
click at [962, 313] on button "Add more assets from your Local Files" at bounding box center [958, 320] width 996 height 20
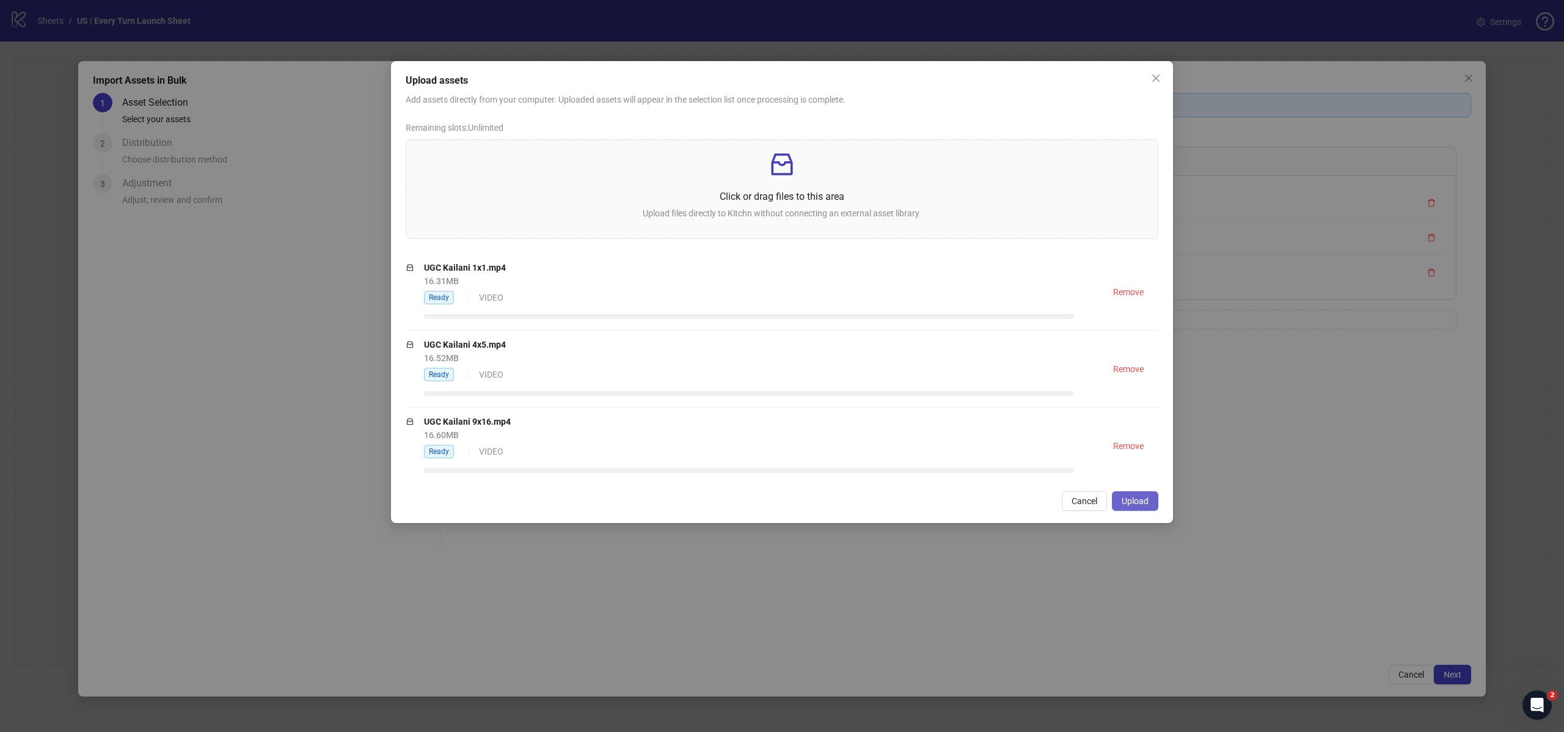
click at [1144, 505] on span "Upload" at bounding box center [1135, 501] width 27 height 10
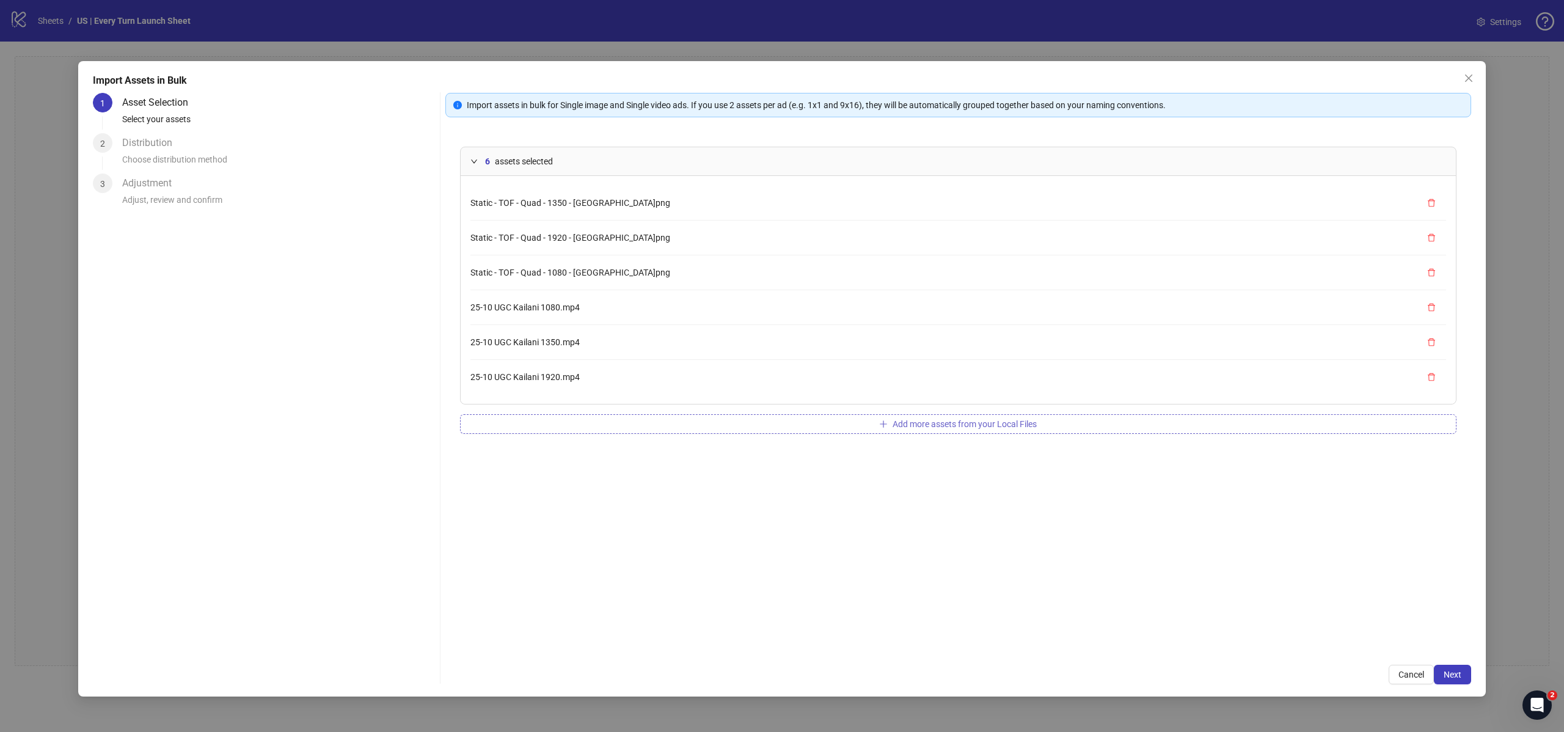
click at [971, 420] on span "Add more assets from your Local Files" at bounding box center [965, 424] width 144 height 10
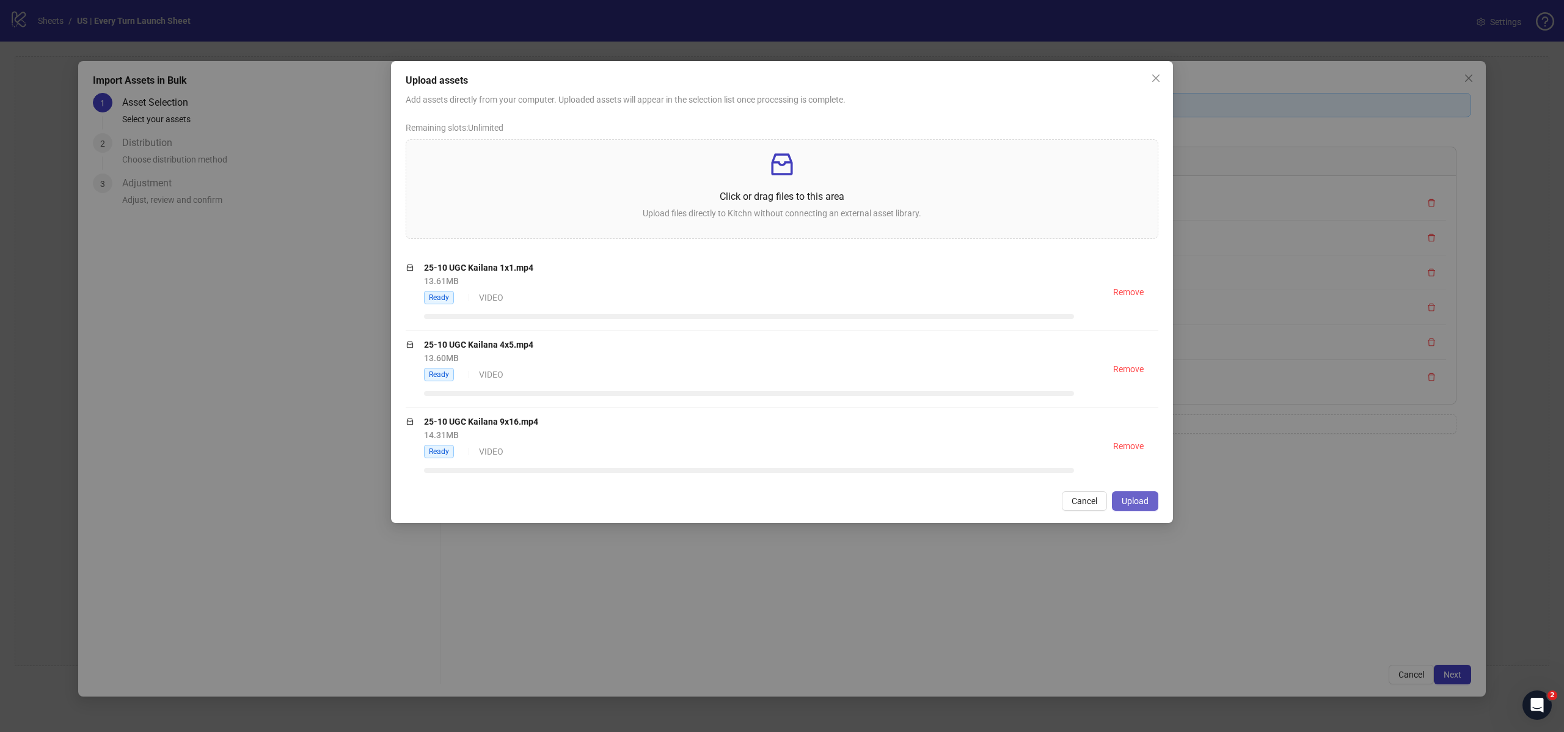
click at [1141, 503] on span "Upload" at bounding box center [1135, 501] width 27 height 10
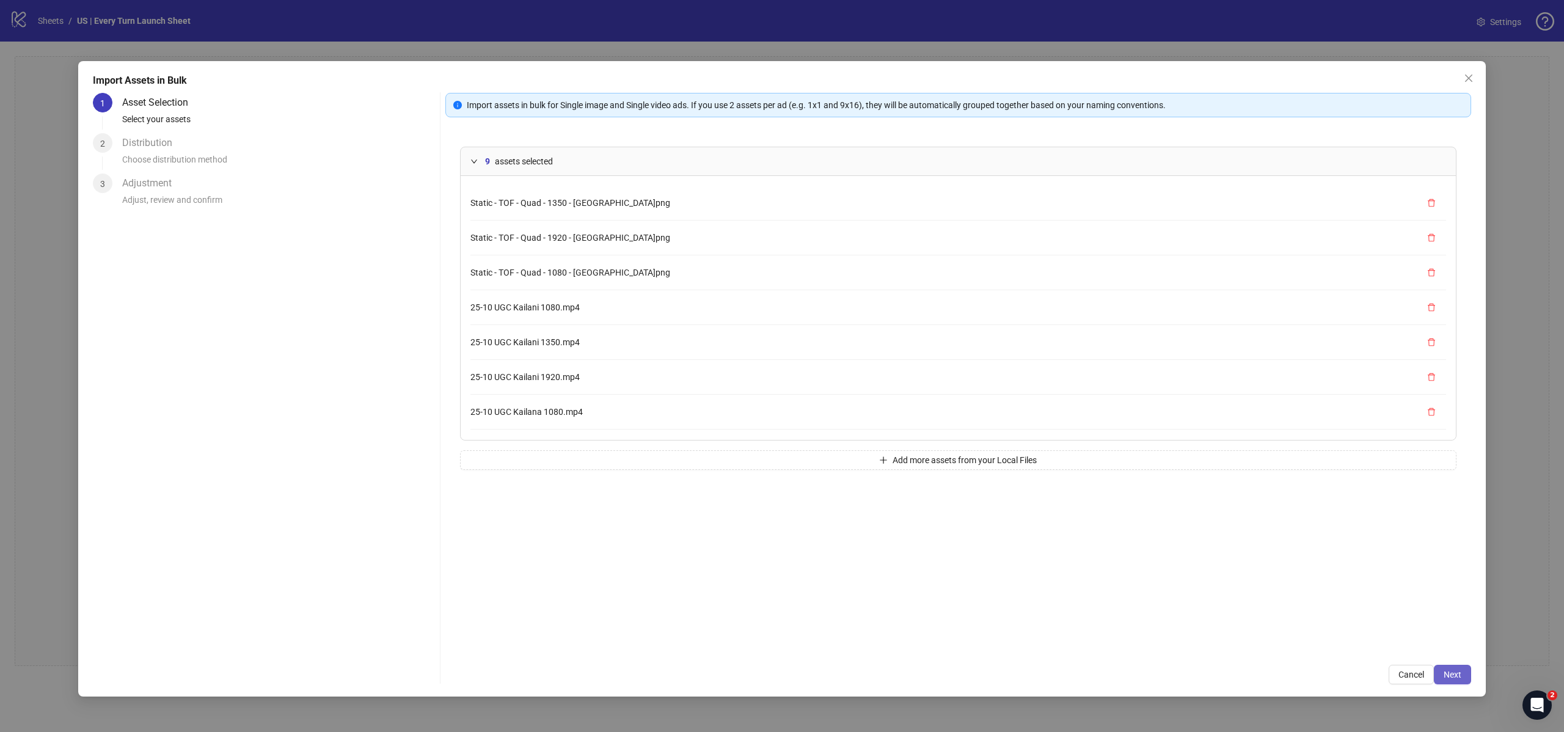
click at [1449, 673] on span "Next" at bounding box center [1453, 675] width 18 height 10
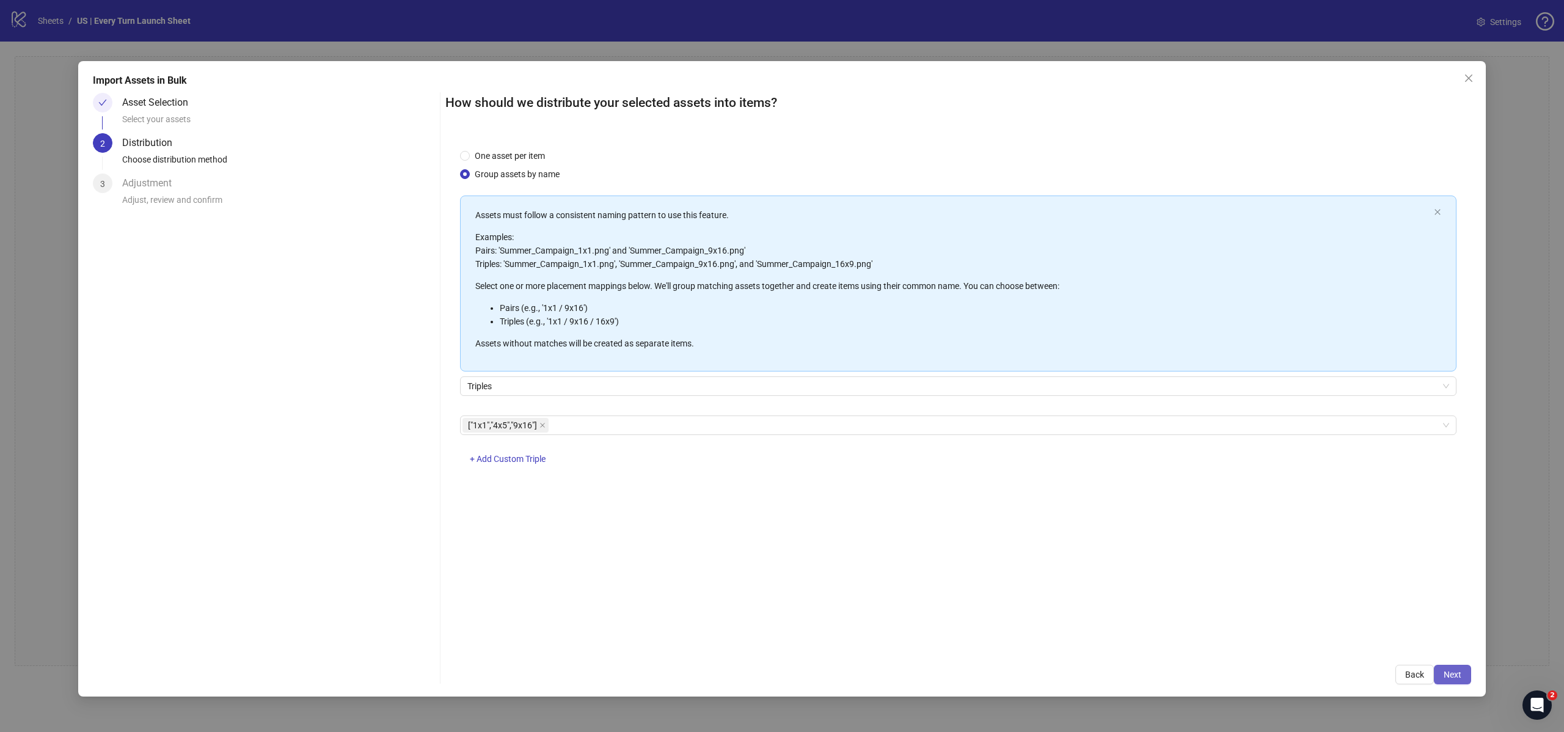
click at [1447, 671] on span "Next" at bounding box center [1453, 675] width 18 height 10
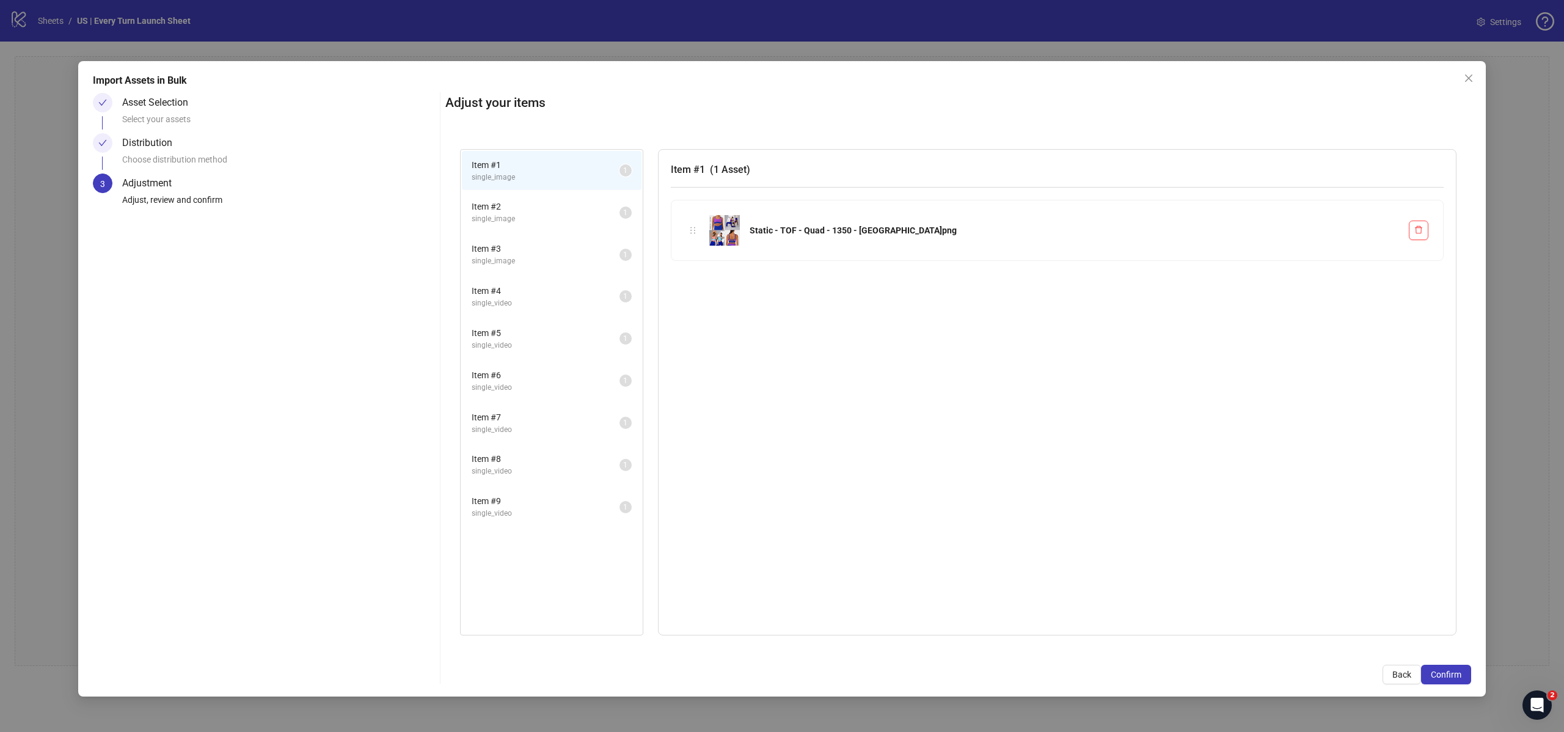
click at [871, 221] on div "Static - TOF - Quad - 1350 - USA.png" at bounding box center [1057, 230] width 742 height 31
click at [732, 168] on span "( 1 Asset )" at bounding box center [730, 170] width 40 height 12
click at [668, 166] on div "Item # 1 ( 1 Asset ) Static - TOF - Quad - 1350 - USA.png" at bounding box center [1057, 392] width 798 height 487
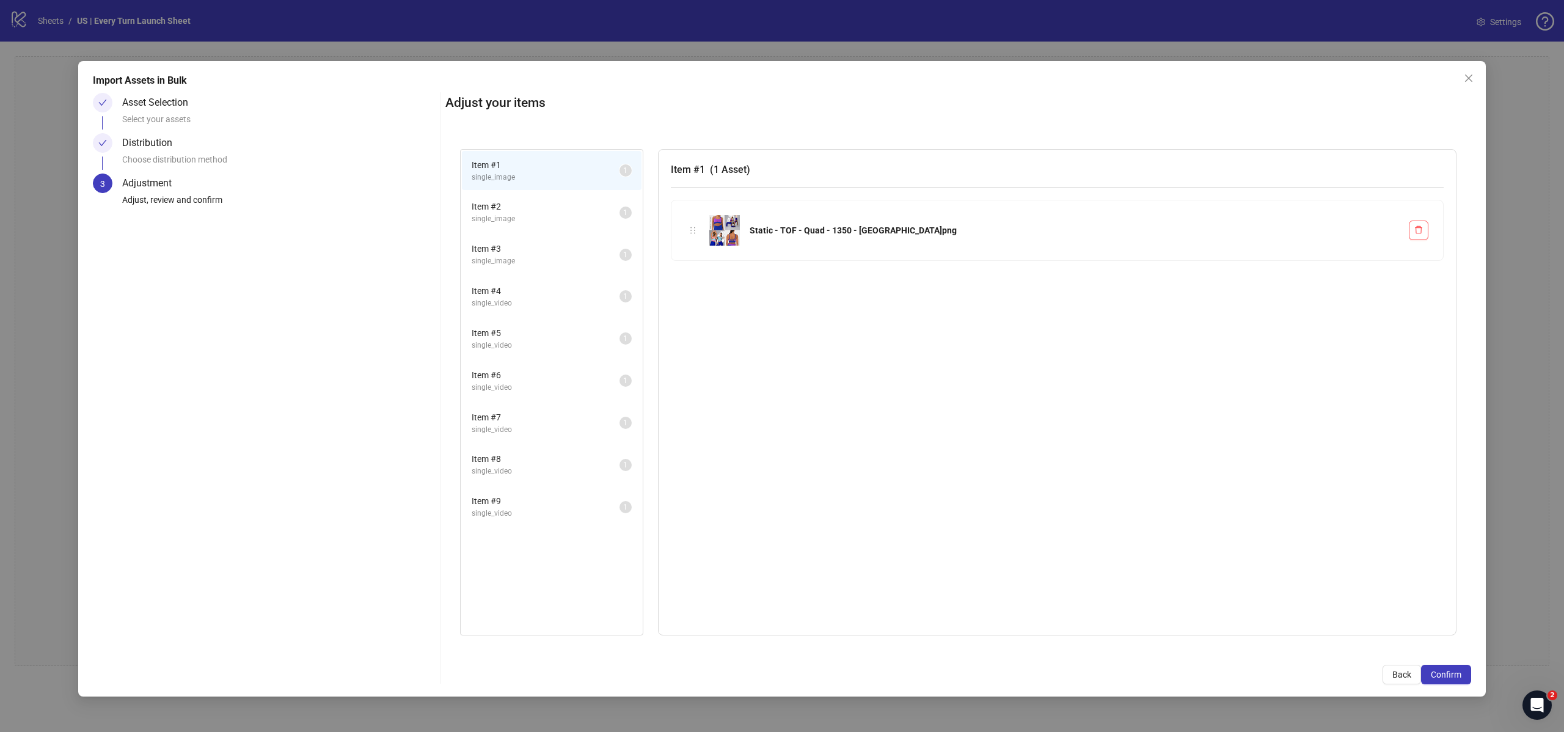
click at [701, 169] on h3 "Item # 1 ( 1 Asset )" at bounding box center [1057, 169] width 773 height 15
drag, startPoint x: 542, startPoint y: 200, endPoint x: 536, endPoint y: 230, distance: 30.7
click at [536, 230] on li "Item # 2 single_image 1" at bounding box center [552, 212] width 180 height 40
drag, startPoint x: 550, startPoint y: 177, endPoint x: 550, endPoint y: 213, distance: 36.7
click at [550, 177] on span "single_image" at bounding box center [546, 178] width 148 height 12
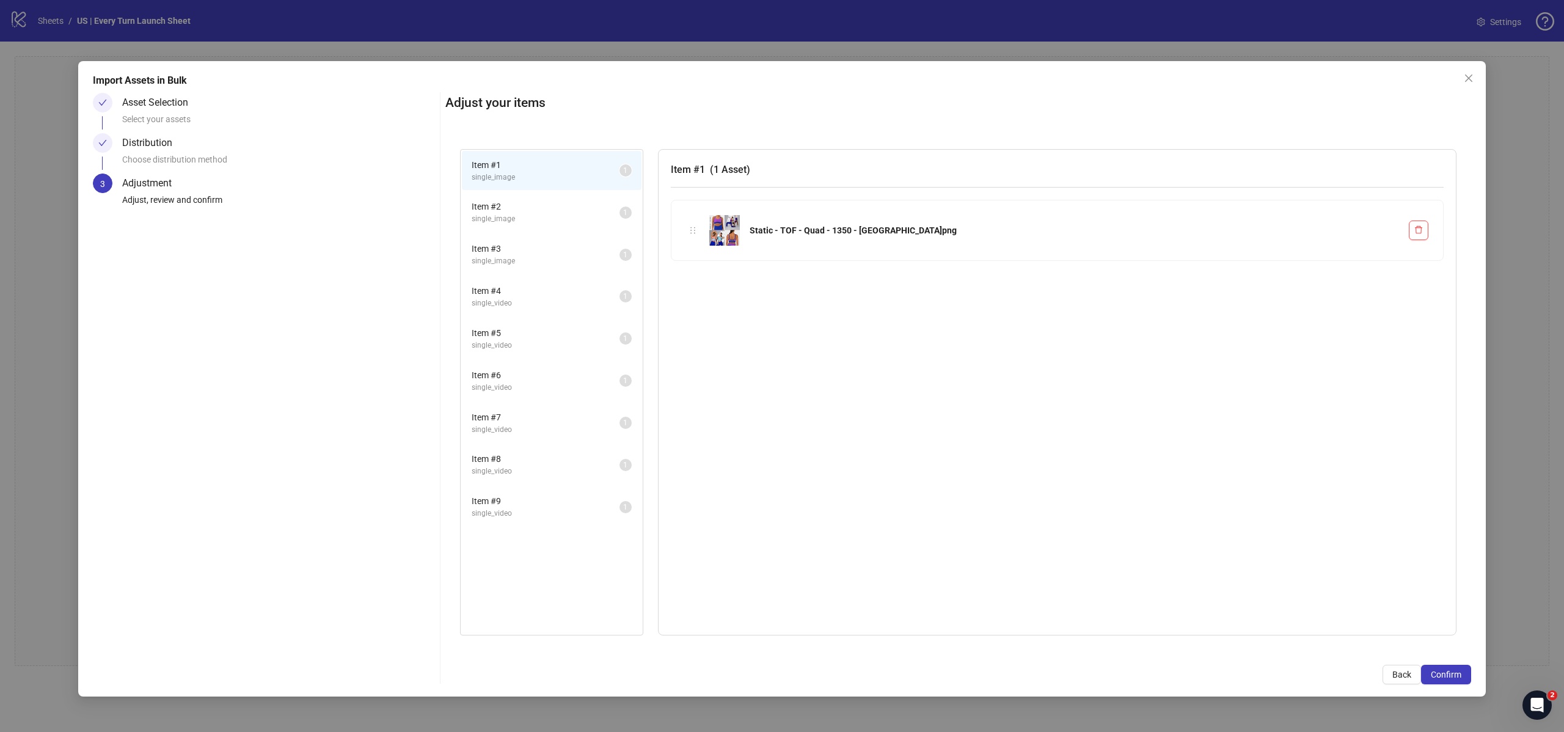
click at [550, 214] on span "single_image" at bounding box center [546, 219] width 148 height 12
drag, startPoint x: 553, startPoint y: 258, endPoint x: 546, endPoint y: 271, distance: 14.8
click at [553, 258] on span "single_image" at bounding box center [546, 261] width 148 height 12
click at [555, 308] on span "single_video" at bounding box center [546, 304] width 148 height 12
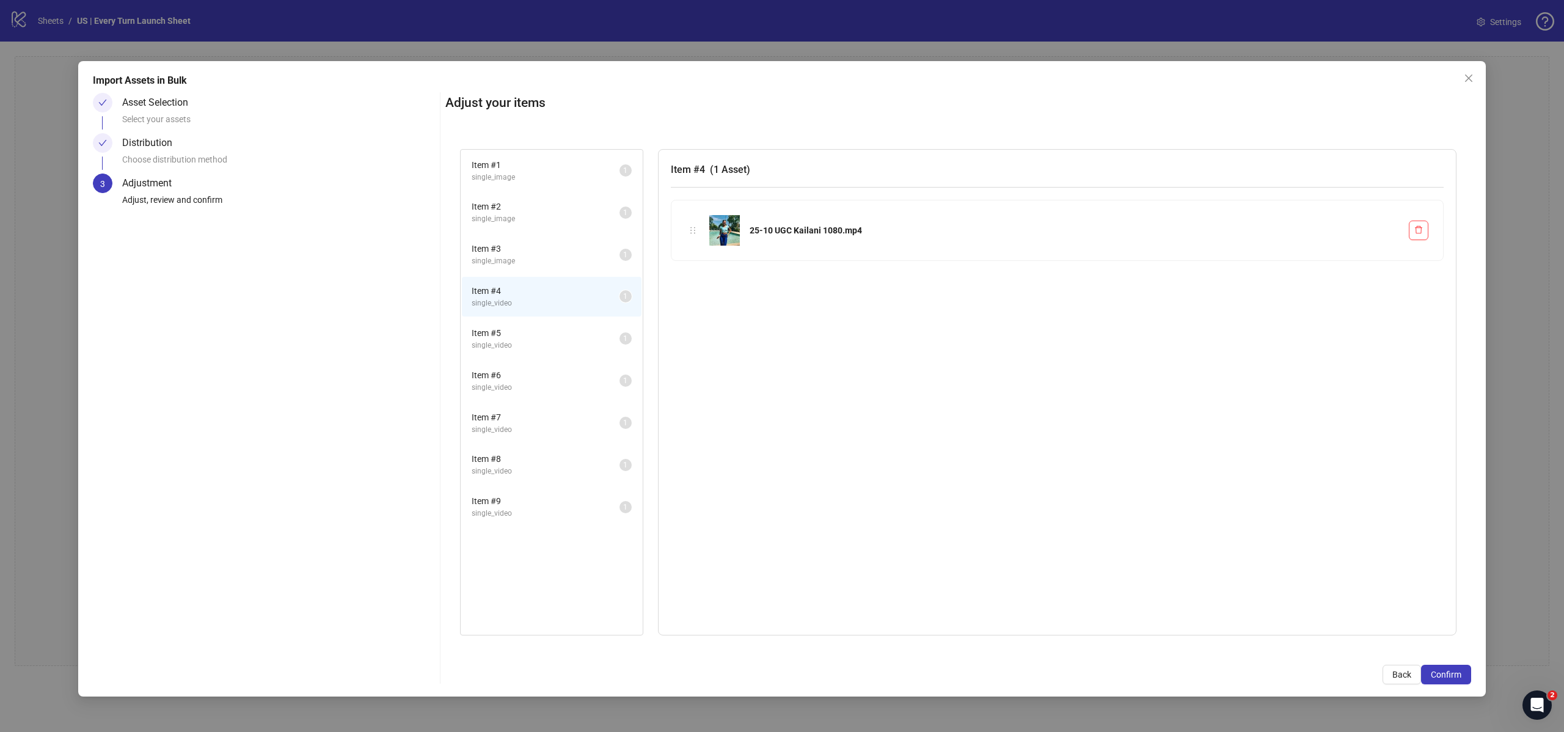
click at [557, 346] on span "single_video" at bounding box center [546, 346] width 148 height 12
click at [558, 396] on li "Item # 6 single_video 1" at bounding box center [552, 381] width 180 height 40
click at [554, 423] on span "Item # 7" at bounding box center [546, 417] width 148 height 13
click at [553, 448] on li "Item # 8 single_video 1" at bounding box center [552, 465] width 180 height 40
click at [549, 489] on li "Item # 9 single_video 1" at bounding box center [552, 507] width 180 height 40
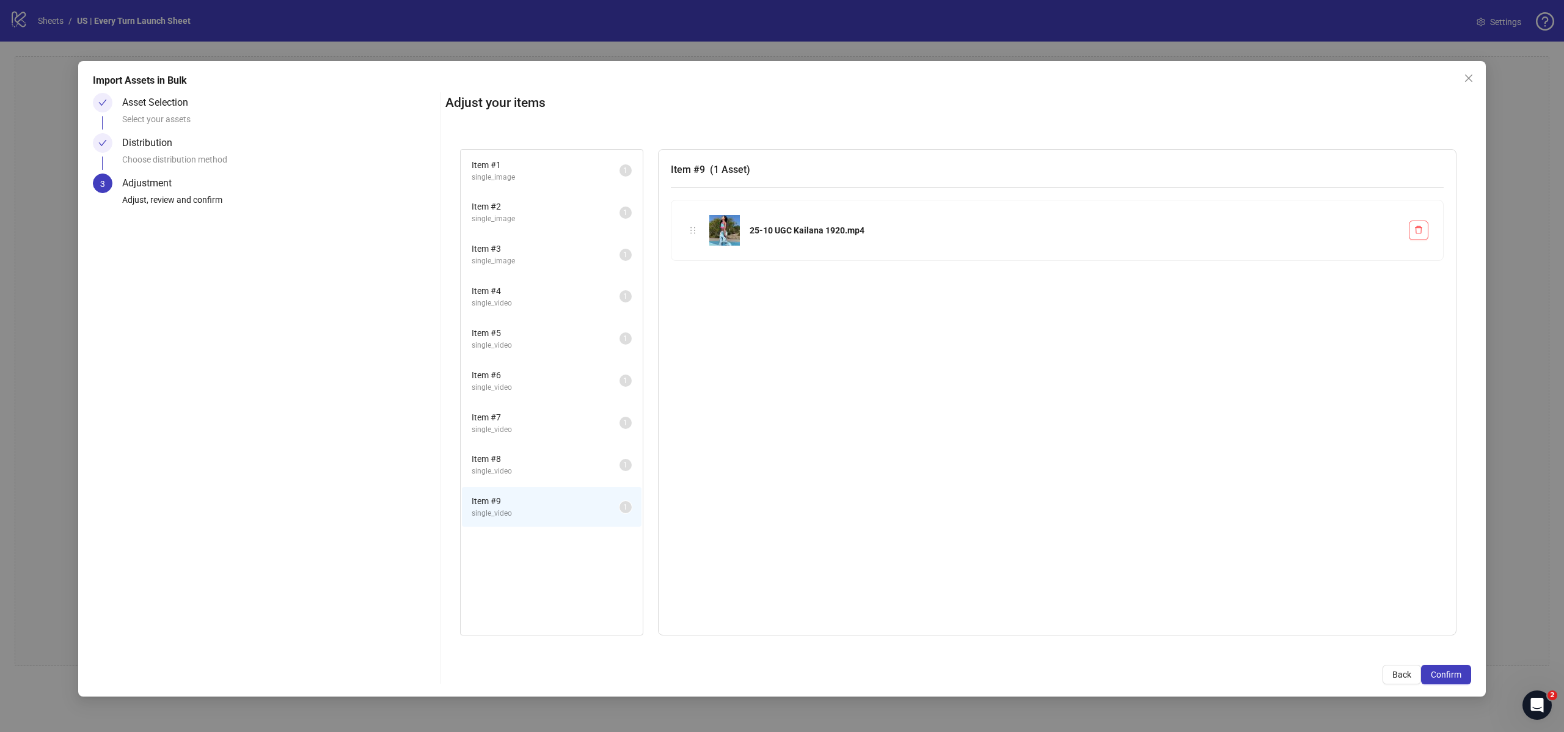
click at [549, 455] on span "Item # 8" at bounding box center [546, 458] width 148 height 13
click at [540, 321] on li "Item # 5 single_video 1" at bounding box center [552, 339] width 180 height 40
click at [539, 220] on span "single_image" at bounding box center [546, 219] width 148 height 12
click at [538, 184] on li "Item # 1 single_image 1" at bounding box center [552, 171] width 180 height 40
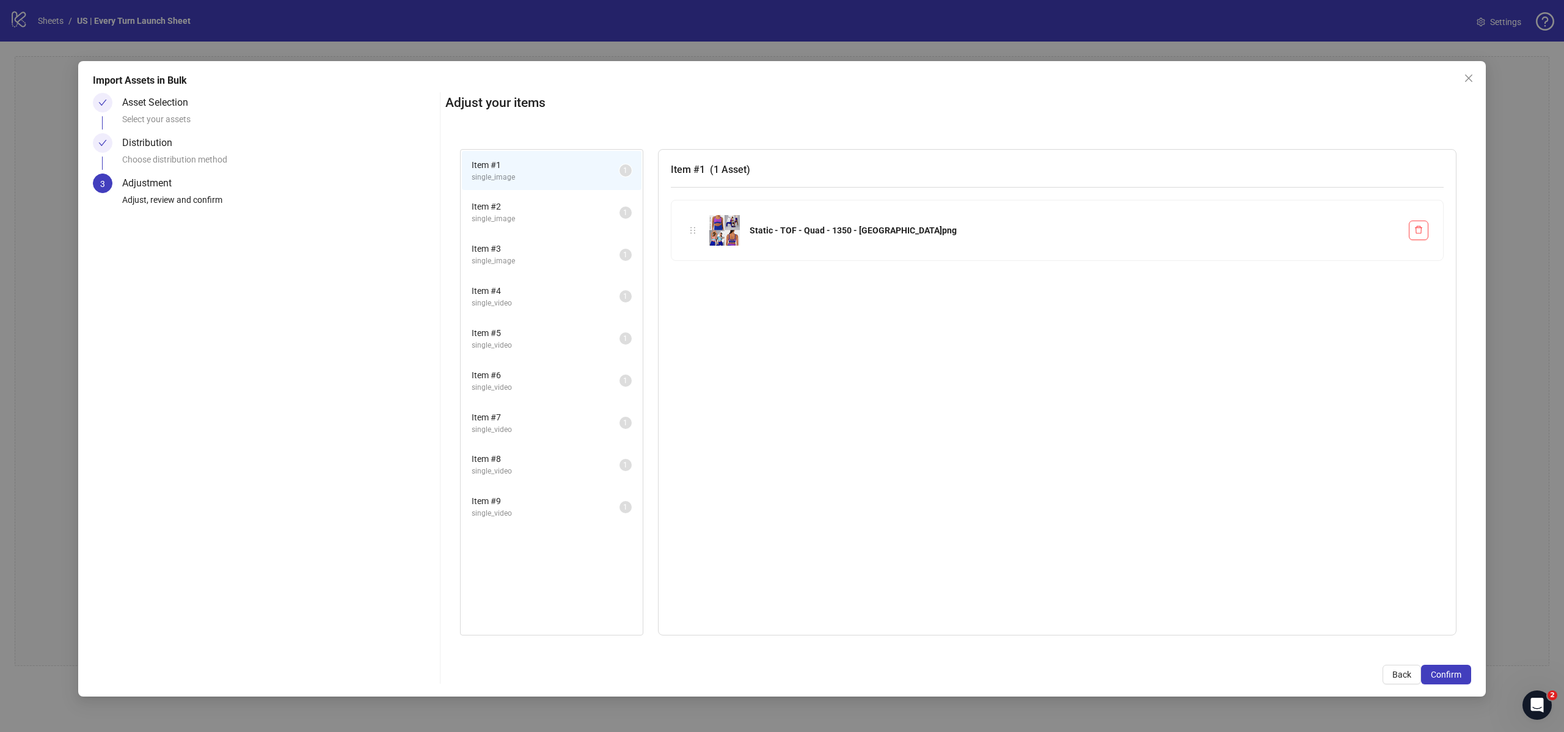
click at [620, 336] on sup "1" at bounding box center [625, 338] width 12 height 12
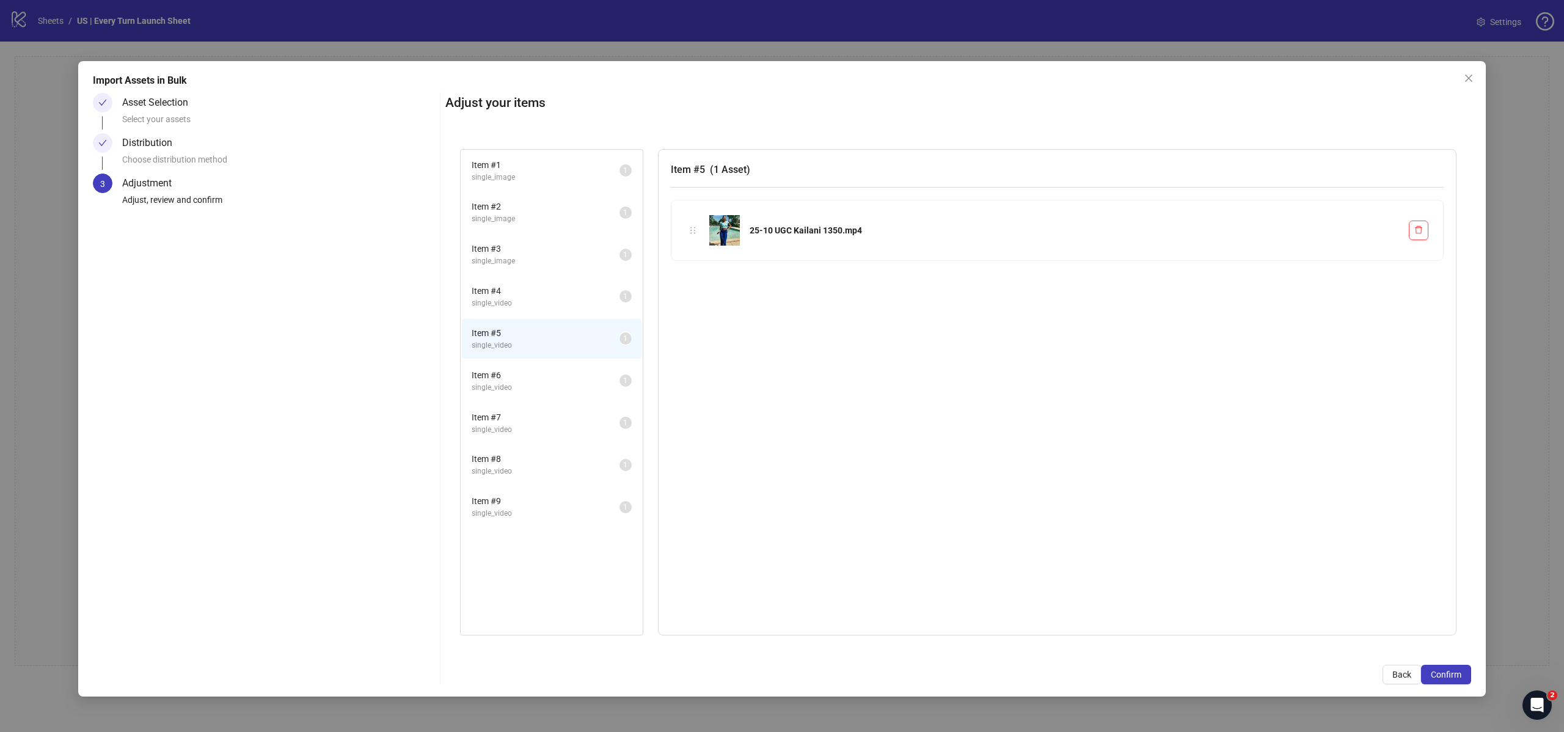
click at [586, 172] on span "single_image" at bounding box center [546, 178] width 148 height 12
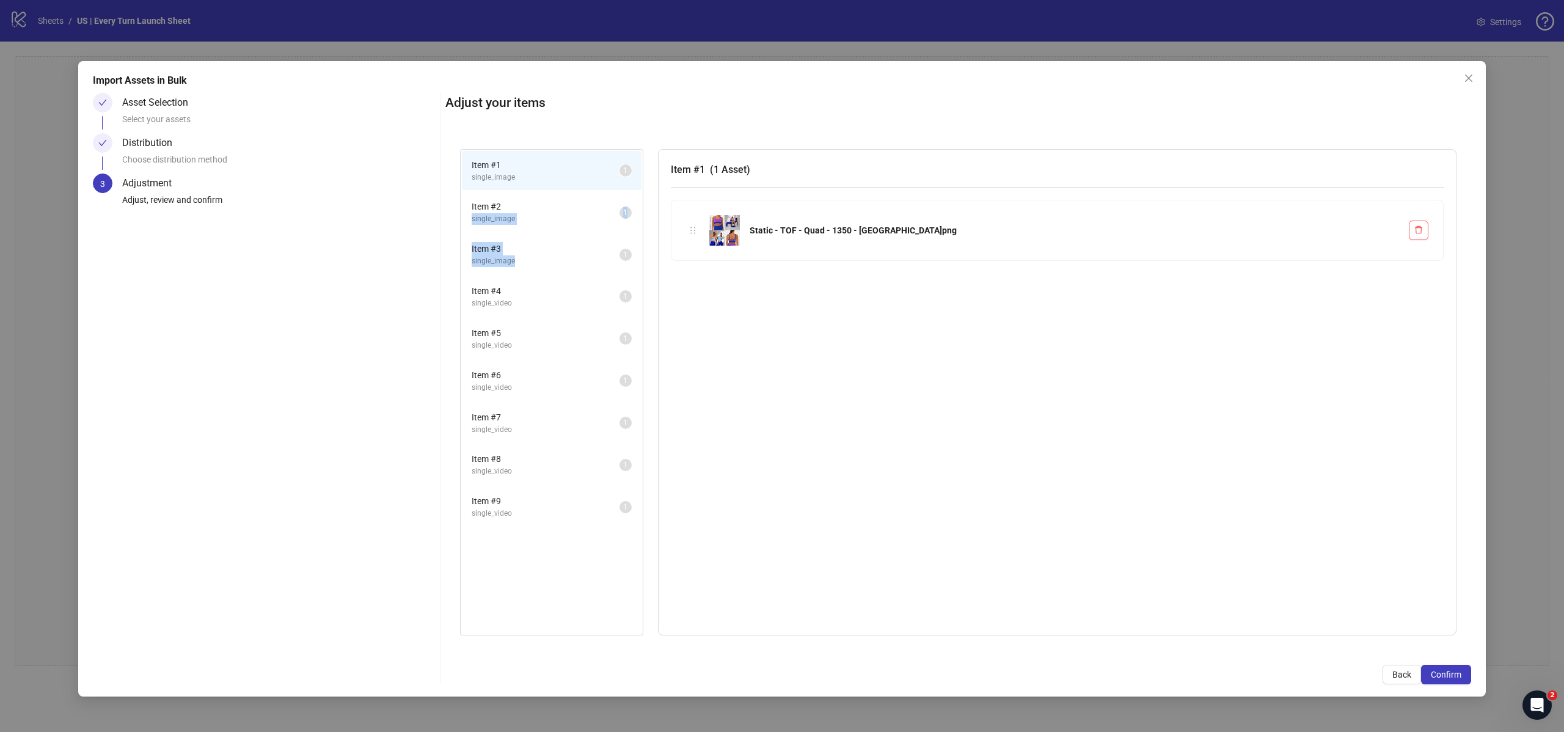
drag, startPoint x: 525, startPoint y: 204, endPoint x: 630, endPoint y: 241, distance: 111.3
click at [630, 241] on ul "Item # 1 single_image 1 Item # 2 single_image 1 Item # 3 single_image 1 Item # …" at bounding box center [552, 339] width 182 height 379
drag, startPoint x: 868, startPoint y: 329, endPoint x: 697, endPoint y: 236, distance: 194.9
click at [865, 328] on div "Item # 1 ( 1 Asset ) Static - TOF - Quad - 1350 - USA.png" at bounding box center [1057, 392] width 798 height 487
click at [596, 208] on span "Item # 2" at bounding box center [546, 206] width 148 height 13
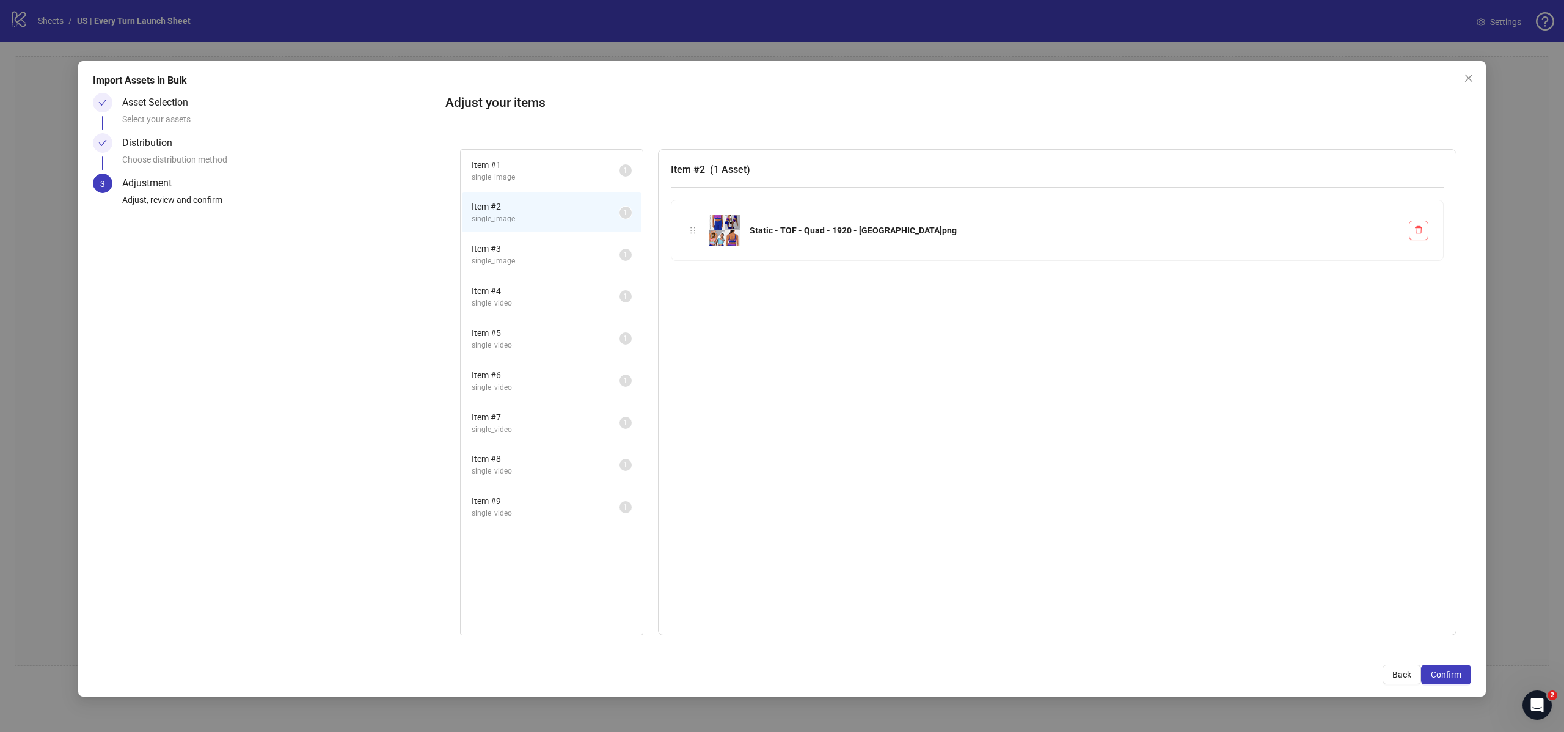
click at [576, 181] on span "single_image" at bounding box center [546, 178] width 148 height 12
drag, startPoint x: 801, startPoint y: 227, endPoint x: 705, endPoint y: 224, distance: 96.0
click at [801, 227] on div "Static - TOF - Quad - 1350 - [GEOGRAPHIC_DATA]png" at bounding box center [1074, 230] width 649 height 13
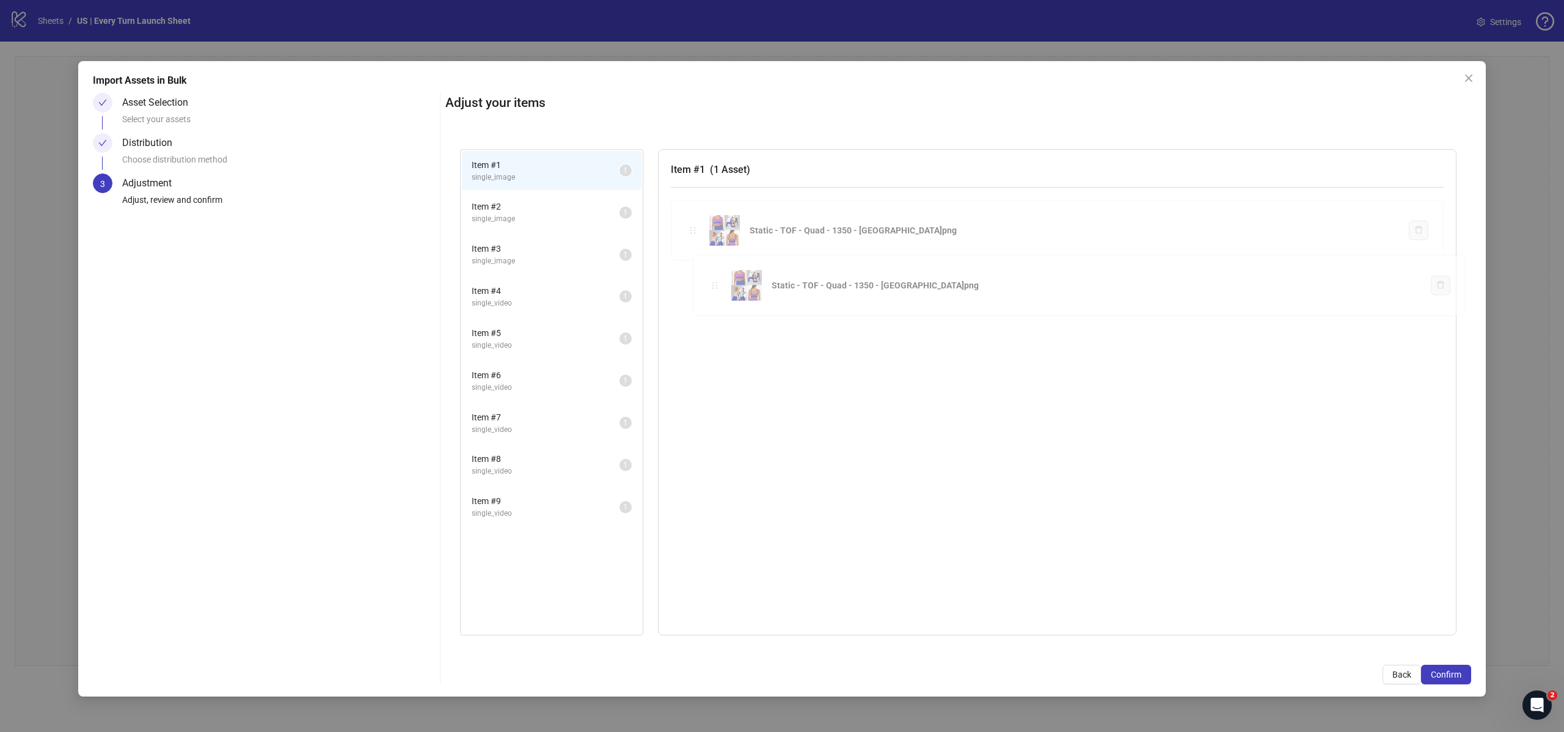
drag, startPoint x: 694, startPoint y: 225, endPoint x: 715, endPoint y: 283, distance: 61.3
click at [715, 283] on div "Item # 1 single_image 1 Item # 2 single_image 1 Item # 3 single_image 1 Item # …" at bounding box center [958, 392] width 1026 height 516
click at [699, 232] on div at bounding box center [692, 230] width 13 height 13
drag, startPoint x: 1474, startPoint y: 87, endPoint x: 1467, endPoint y: 93, distance: 9.2
click at [1474, 89] on div "Import Assets in Bulk Asset Selection Select your assets Distribution Choose di…" at bounding box center [781, 378] width 1407 height 635
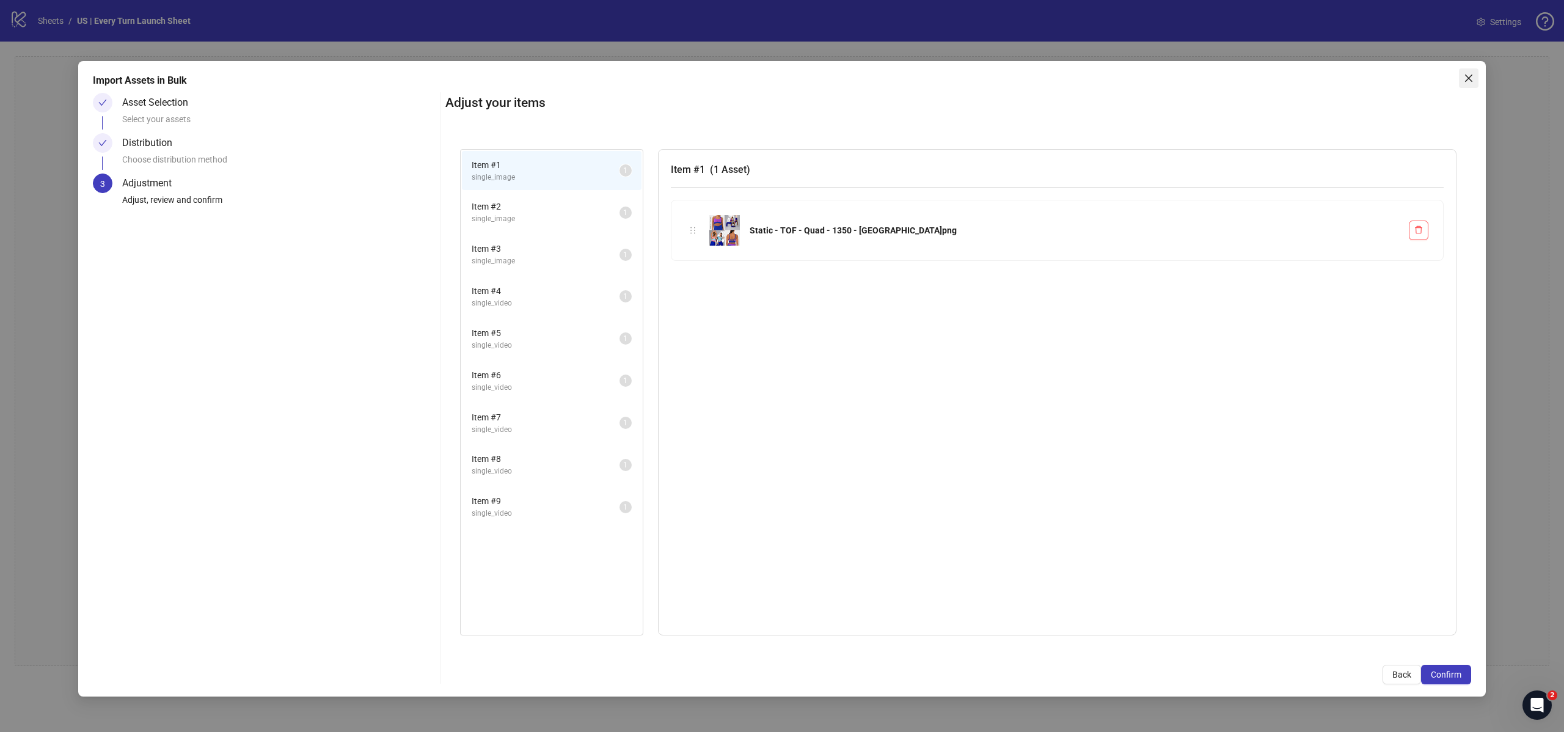
click at [1467, 84] on button "Close" at bounding box center [1469, 78] width 20 height 20
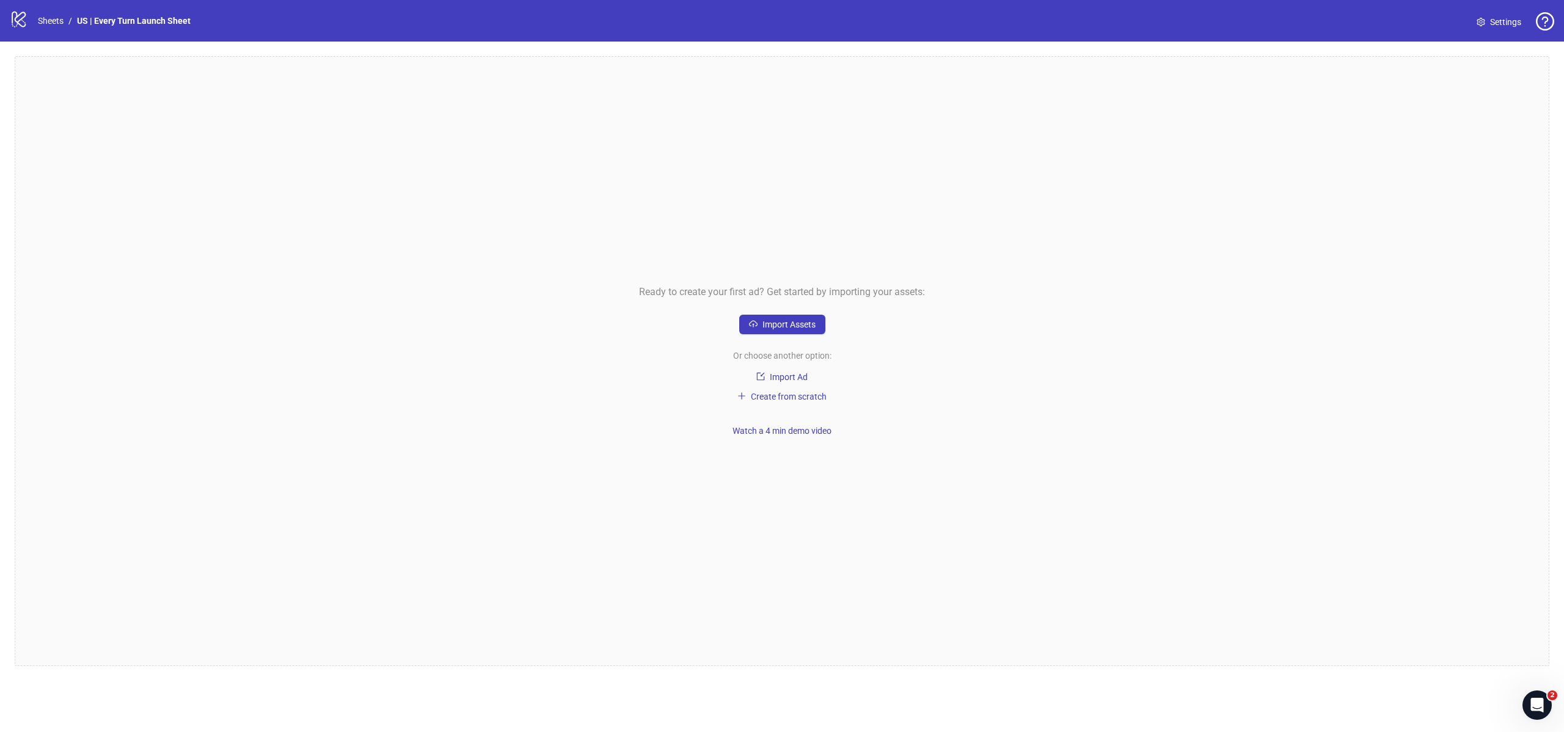
click at [21, 12] on icon "logo/logo-mobile" at bounding box center [19, 19] width 18 height 18
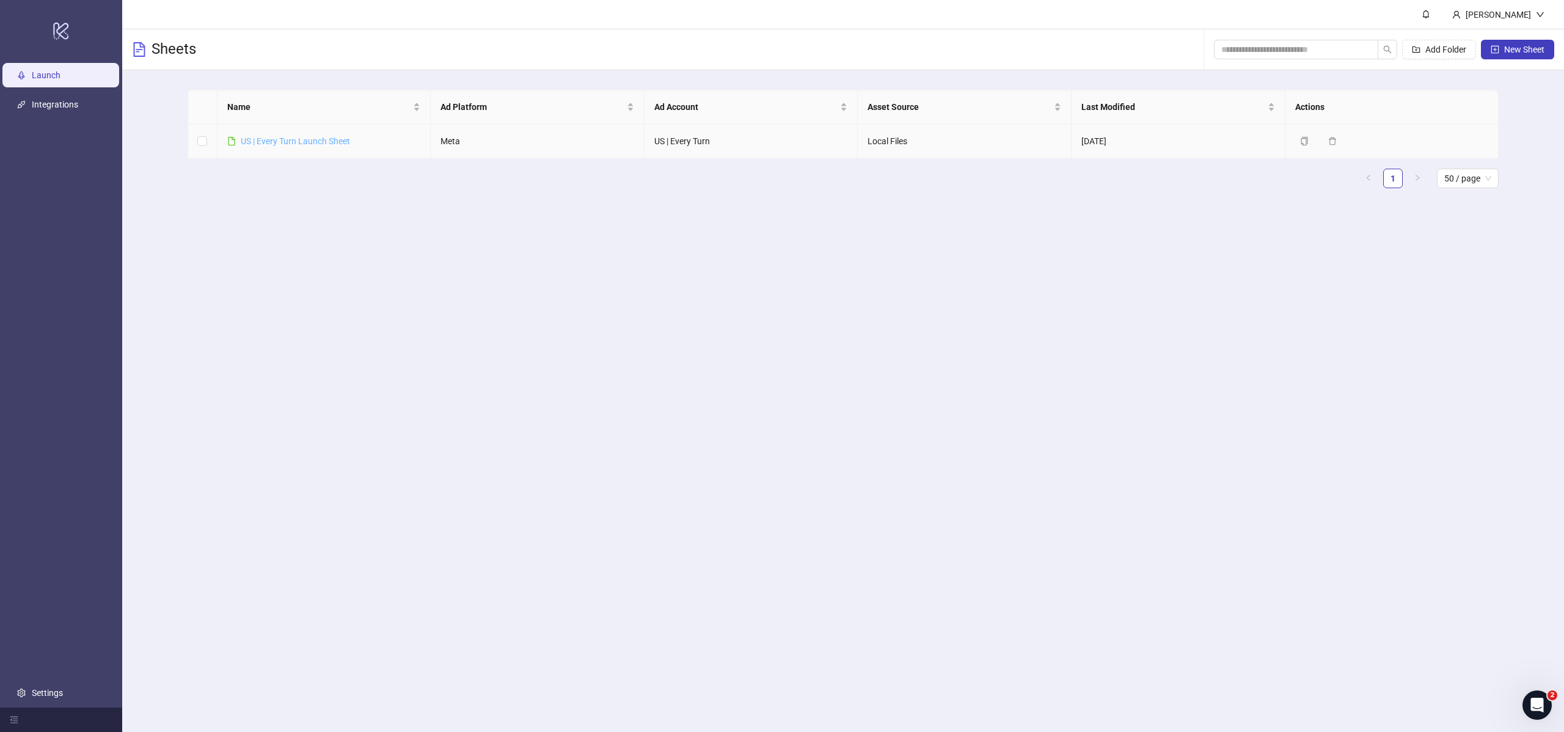
click at [287, 137] on link "US | Every Turn Launch Sheet" at bounding box center [295, 141] width 109 height 10
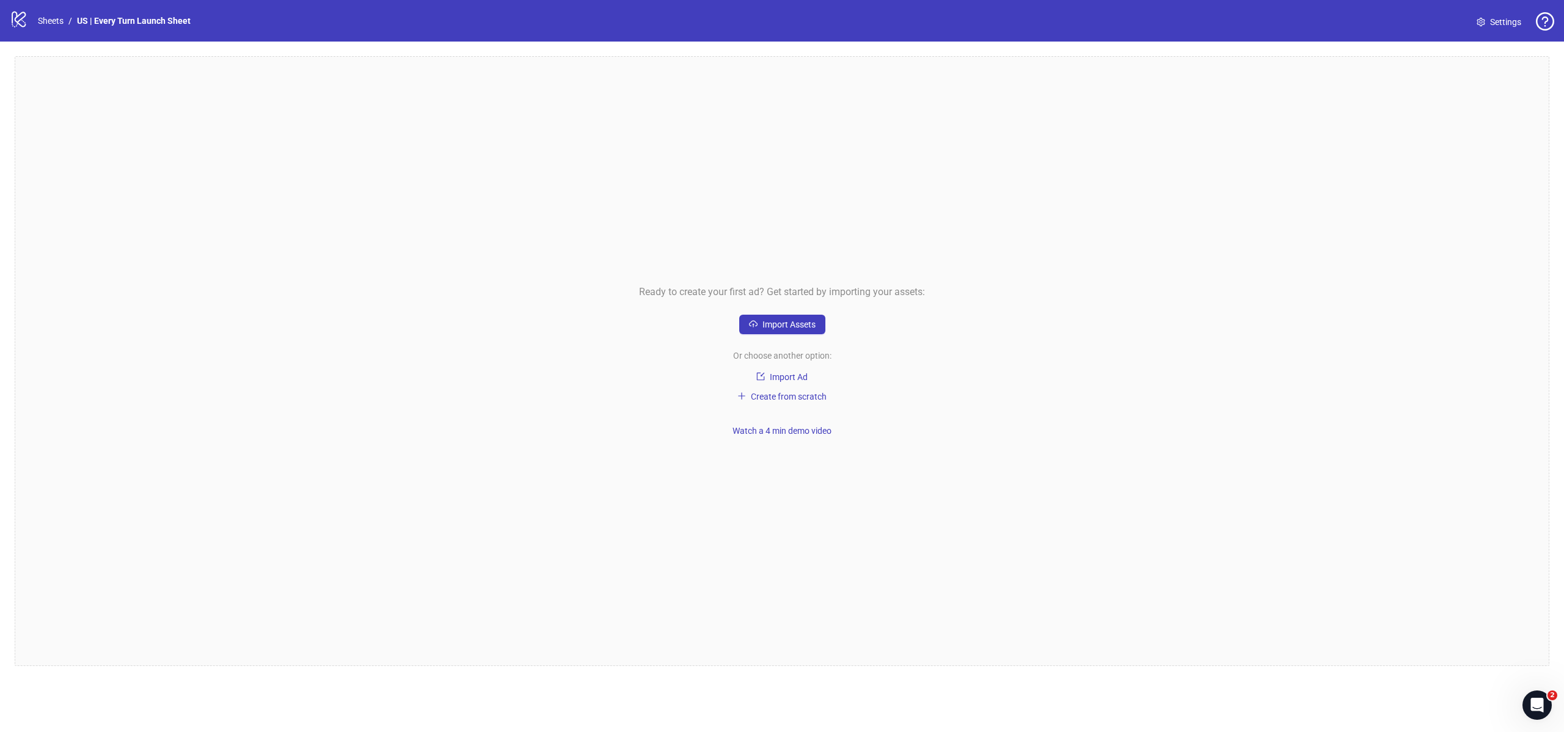
click at [1499, 32] on div "logo/logo-mobile Sheets / [GEOGRAPHIC_DATA] | Every Turn Launch Sheet Settings" at bounding box center [782, 21] width 1564 height 42
click at [1497, 24] on span "Settings" at bounding box center [1505, 21] width 31 height 13
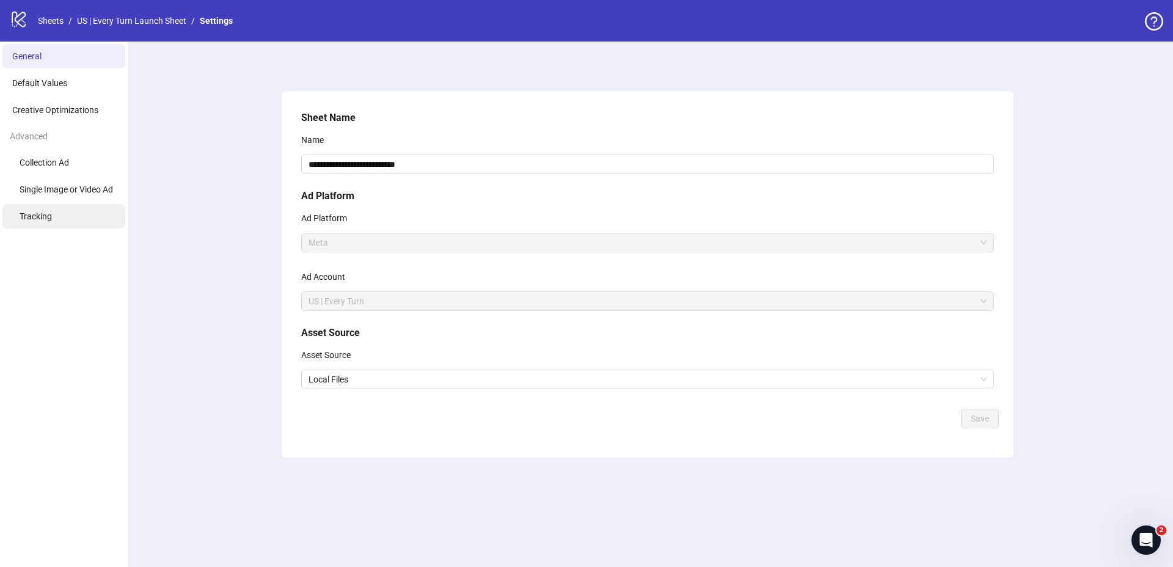
click at [53, 217] on li "Tracking" at bounding box center [63, 216] width 123 height 24
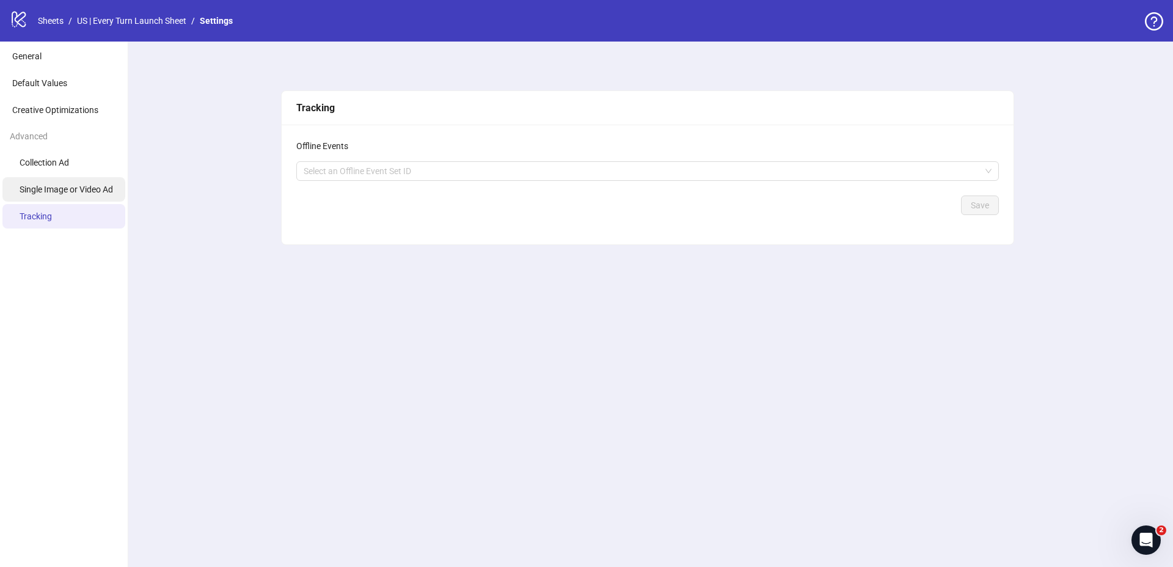
click at [73, 194] on span "Single Image or Video Ad" at bounding box center [66, 189] width 93 height 10
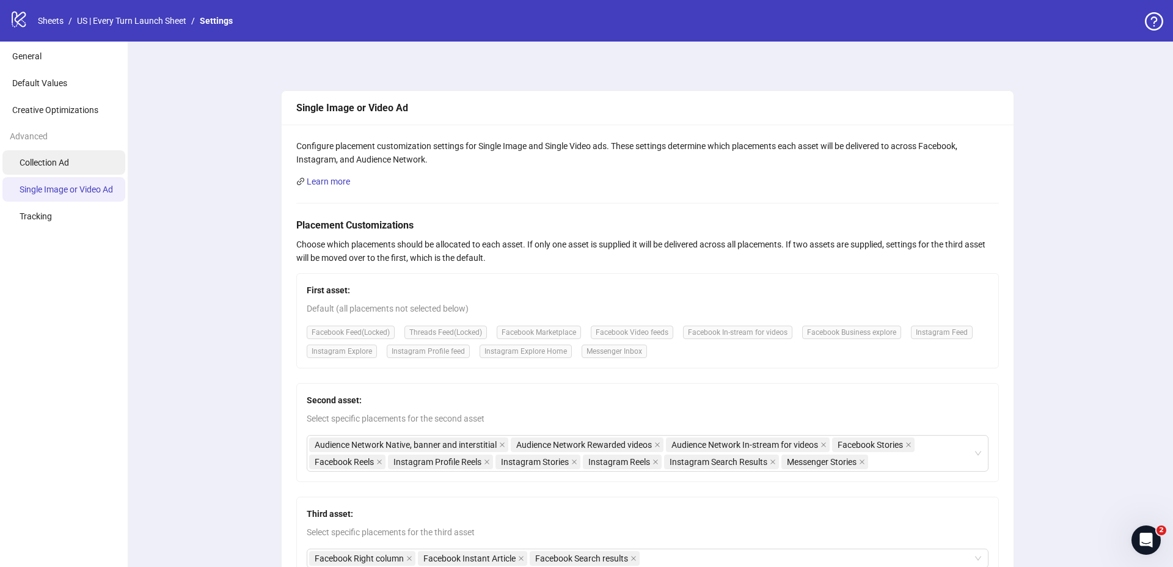
click at [64, 167] on span "Collection Ad" at bounding box center [44, 163] width 49 height 10
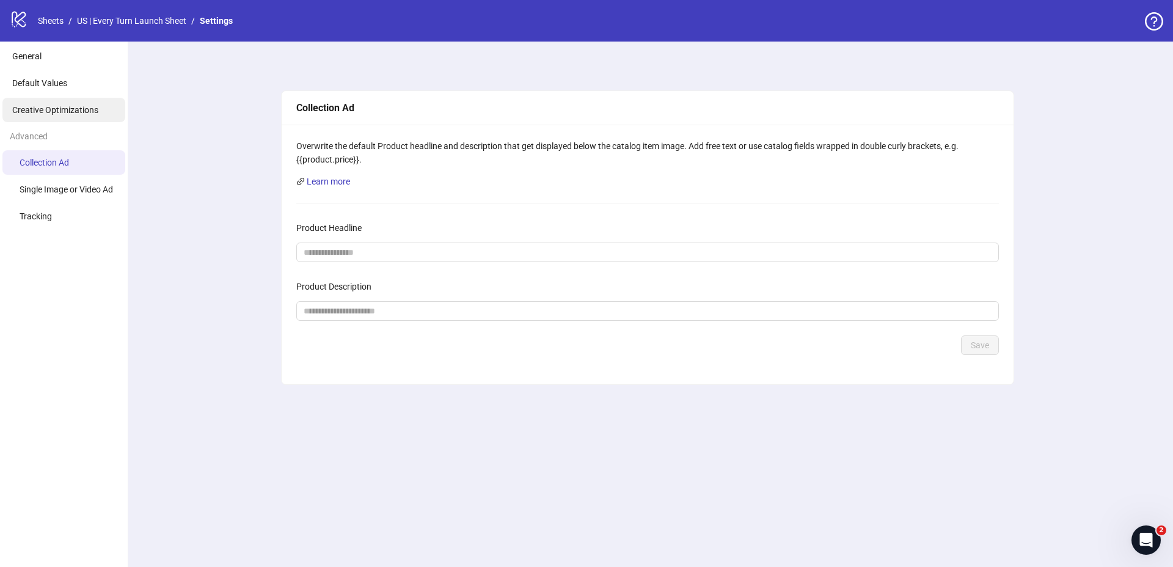
click at [69, 111] on span "Creative Optimizations" at bounding box center [55, 110] width 86 height 10
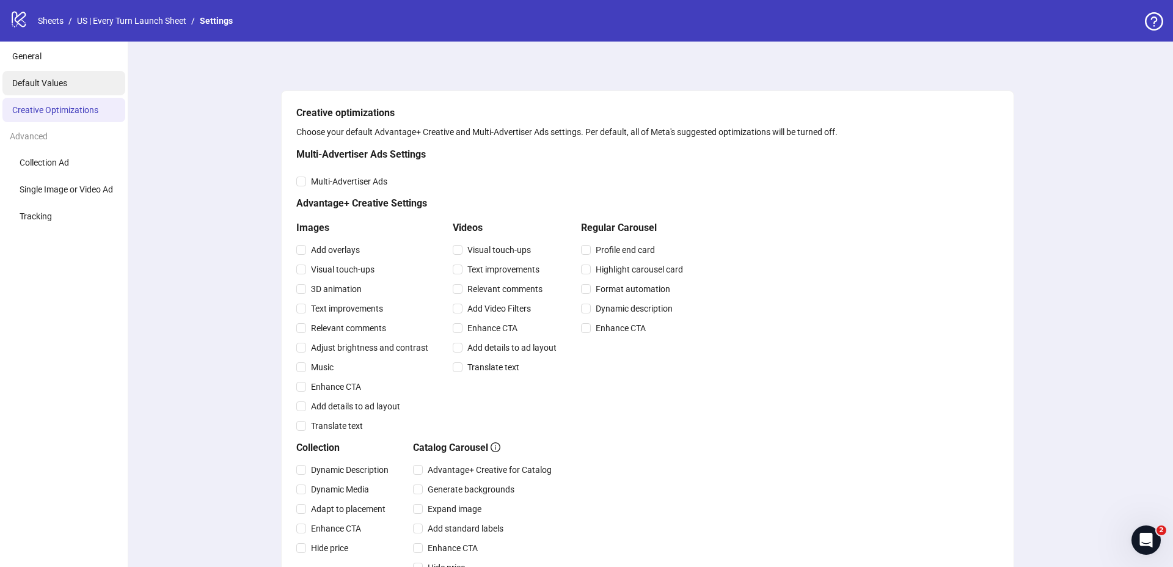
click at [70, 93] on li "Default Values" at bounding box center [63, 83] width 123 height 24
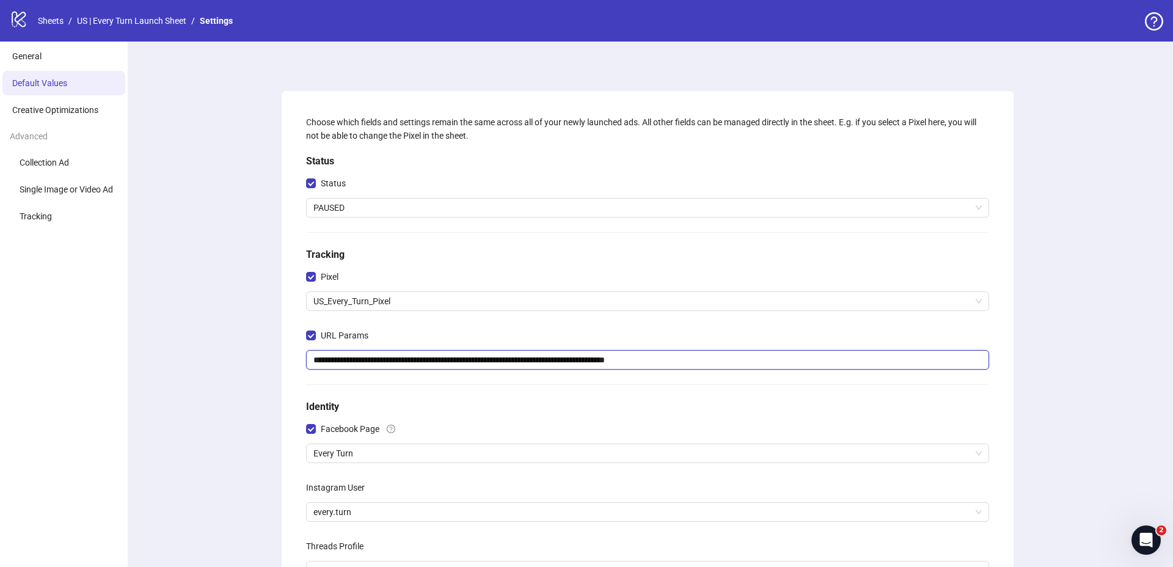
click at [454, 362] on input "**********" at bounding box center [647, 360] width 683 height 20
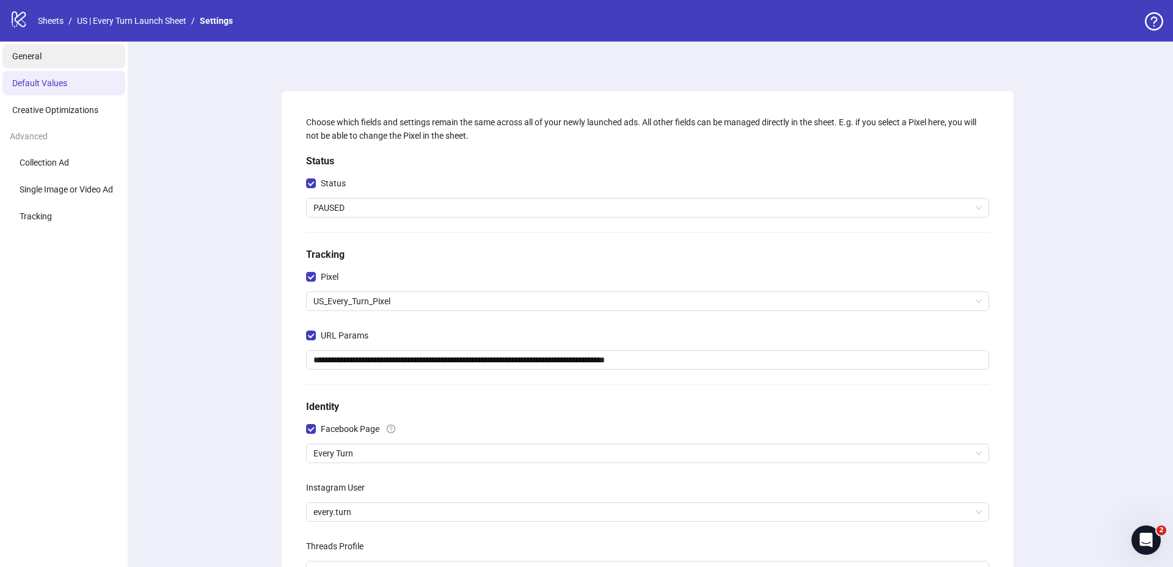
click at [38, 50] on li "General" at bounding box center [63, 56] width 123 height 24
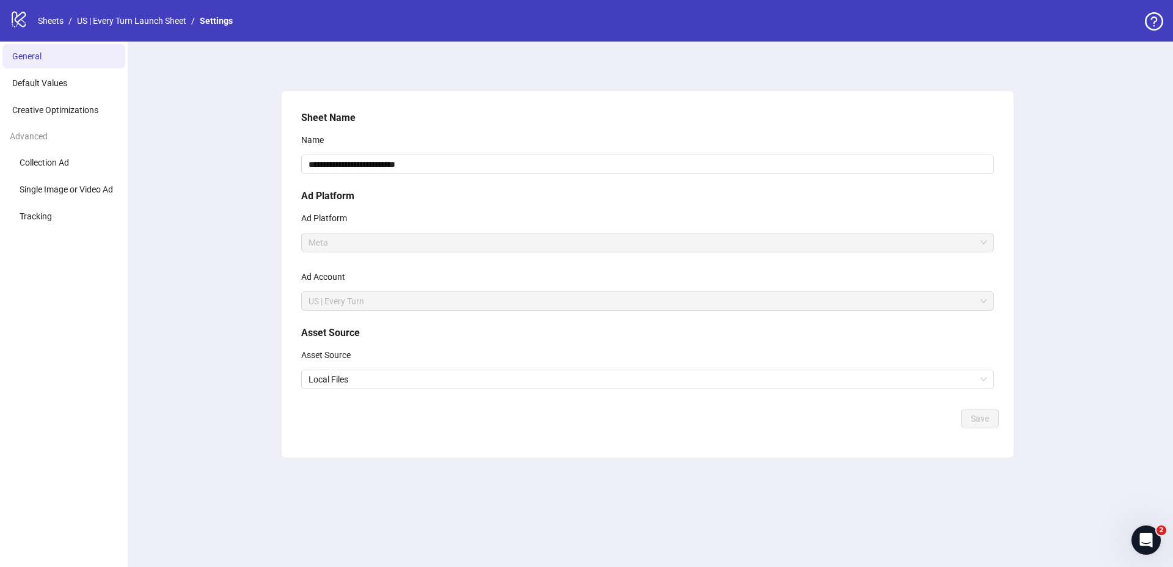
drag, startPoint x: 85, startPoint y: 112, endPoint x: 108, endPoint y: 126, distance: 26.9
click at [85, 112] on span "Creative Optimizations" at bounding box center [55, 110] width 86 height 10
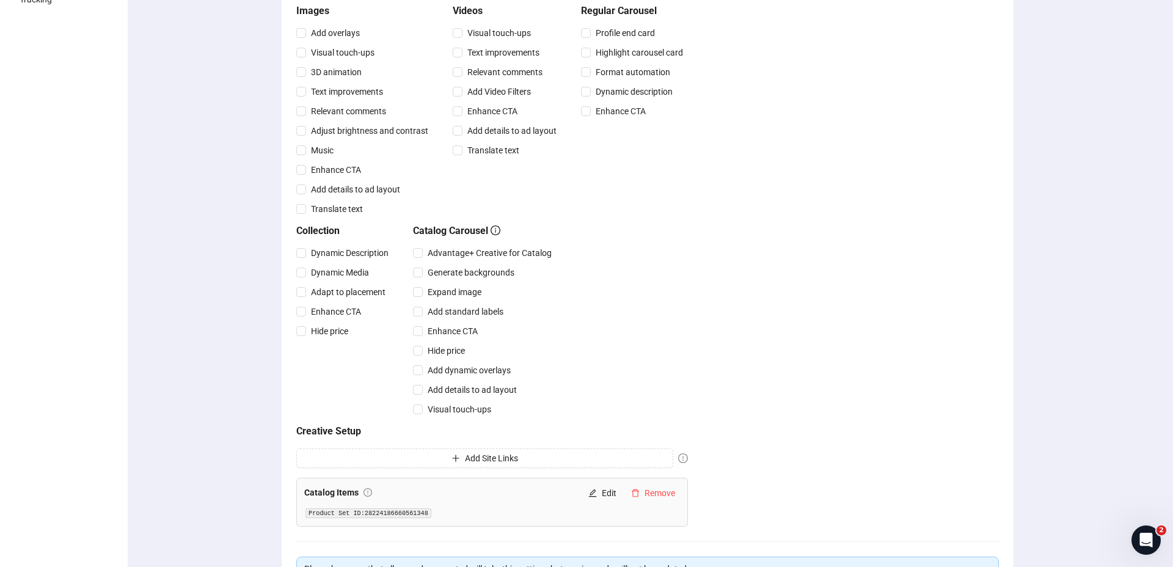
scroll to position [344, 0]
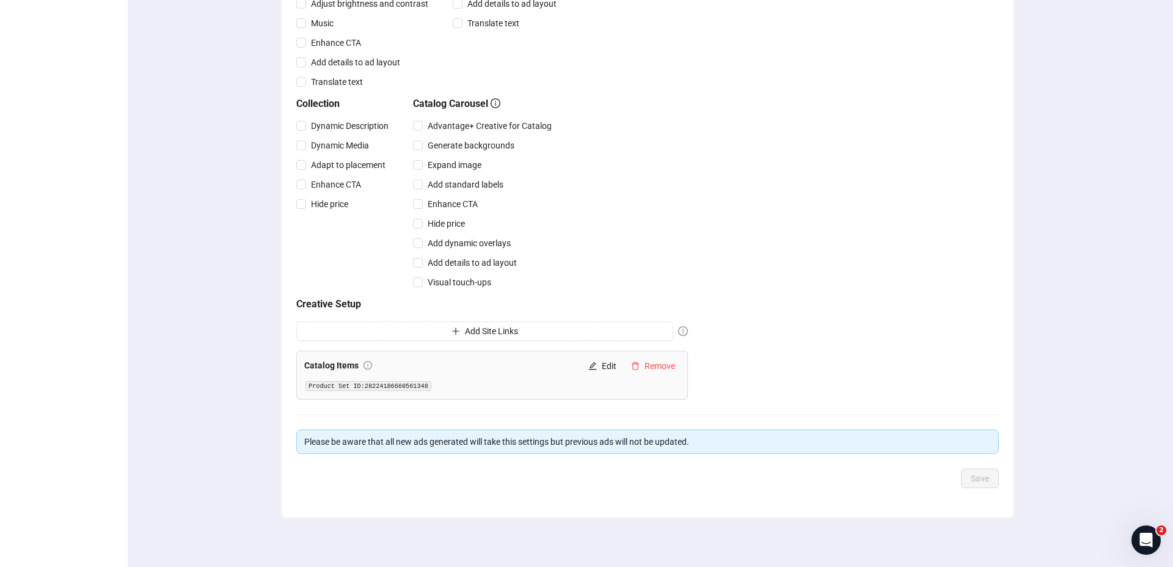
click at [406, 385] on code "Product Set ID: 28224186660561348" at bounding box center [368, 386] width 126 height 10
copy code "28224186660561348"
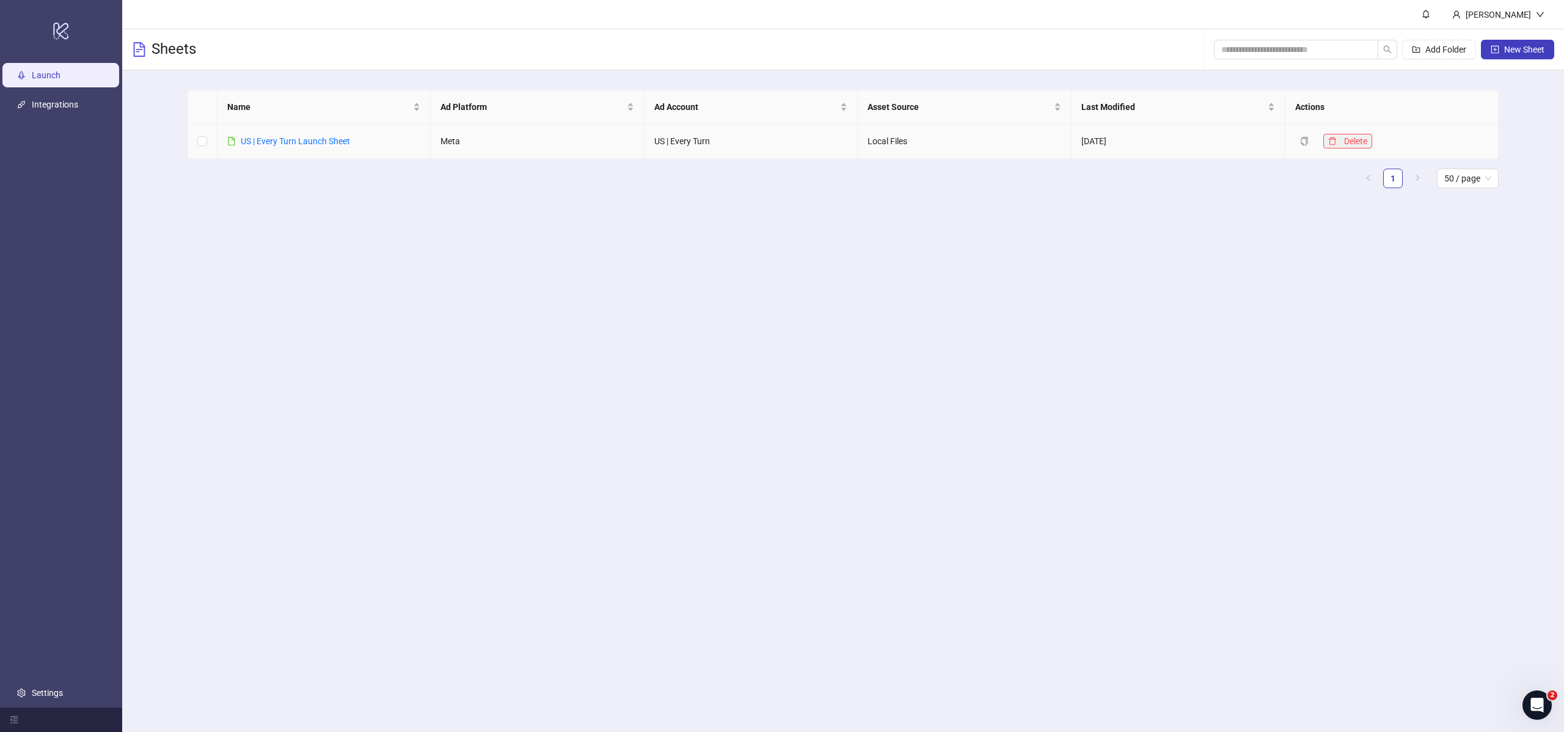
click at [1330, 143] on icon "delete" at bounding box center [1332, 141] width 9 height 9
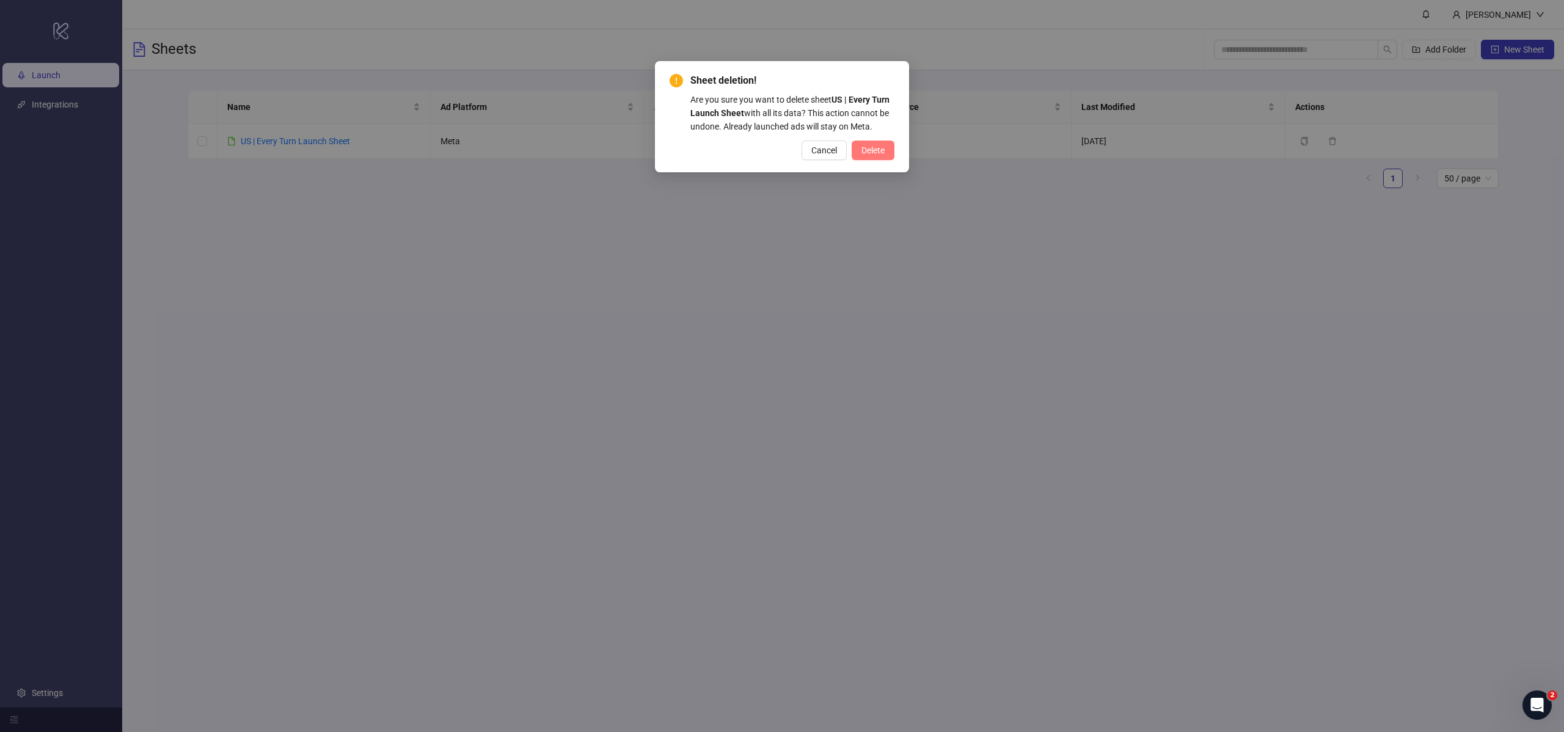
click at [878, 149] on span "Delete" at bounding box center [872, 150] width 23 height 10
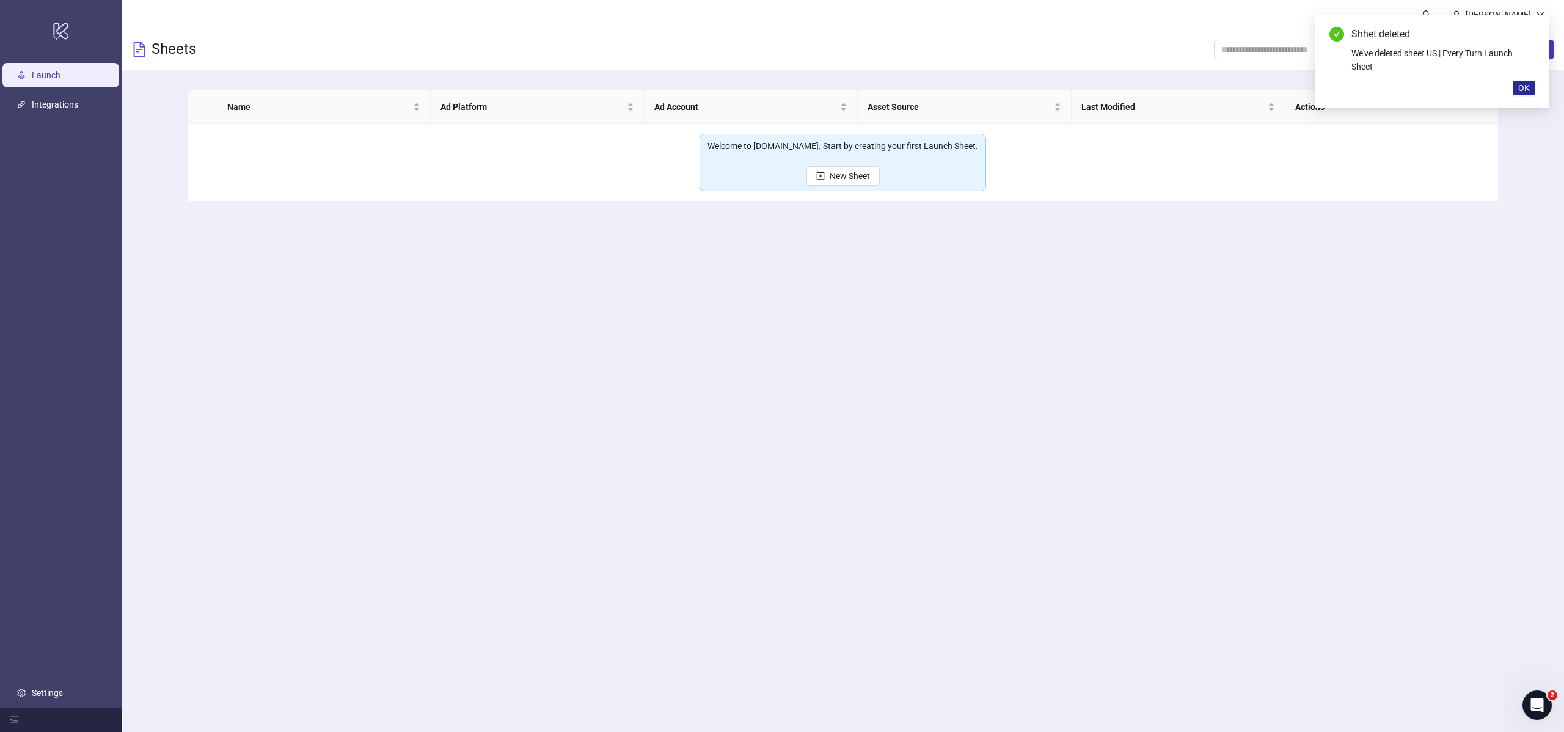
click at [1516, 87] on button "OK" at bounding box center [1523, 88] width 21 height 15
click at [1517, 55] on button "New Sheet" at bounding box center [1517, 50] width 73 height 20
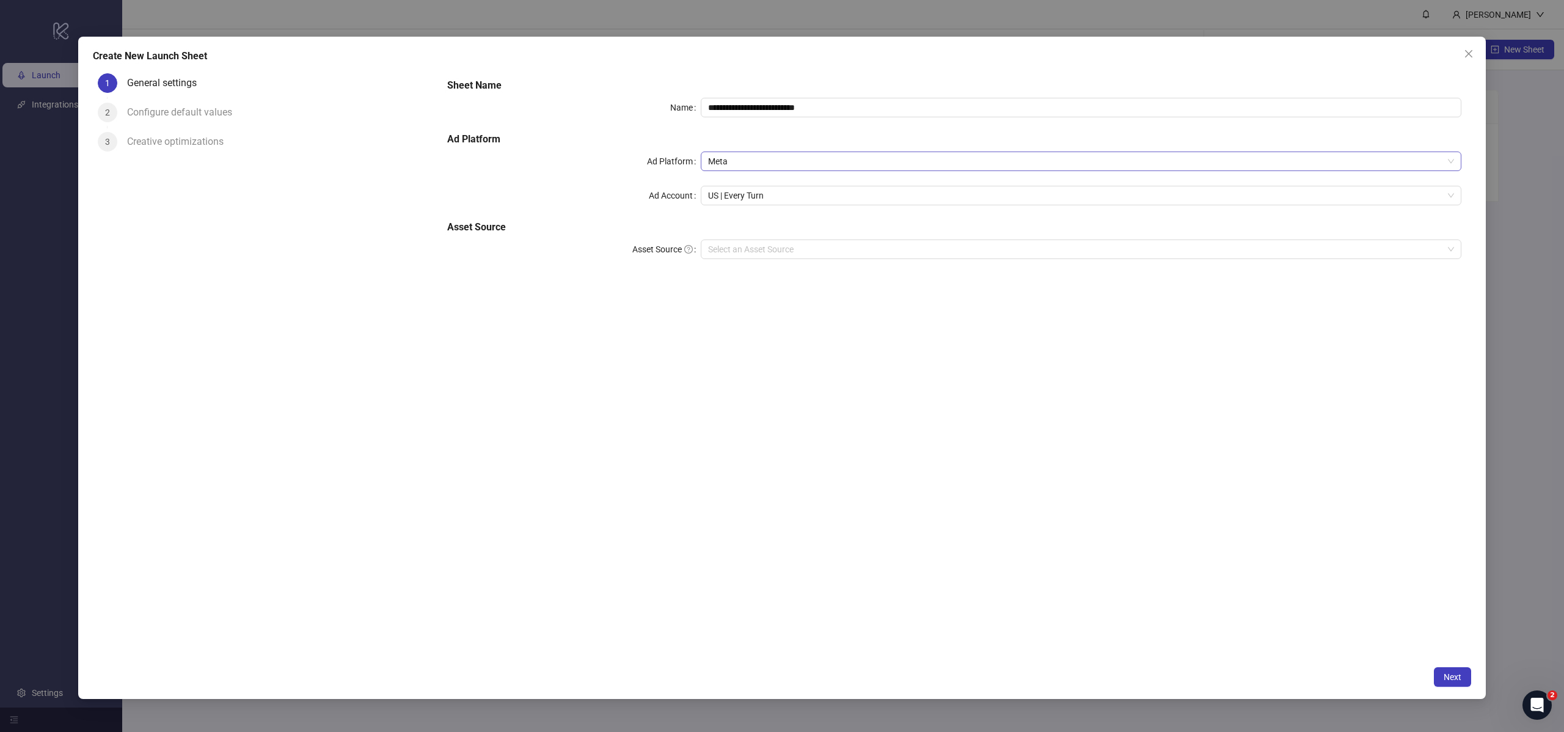
click at [798, 159] on span "Meta" at bounding box center [1081, 161] width 746 height 18
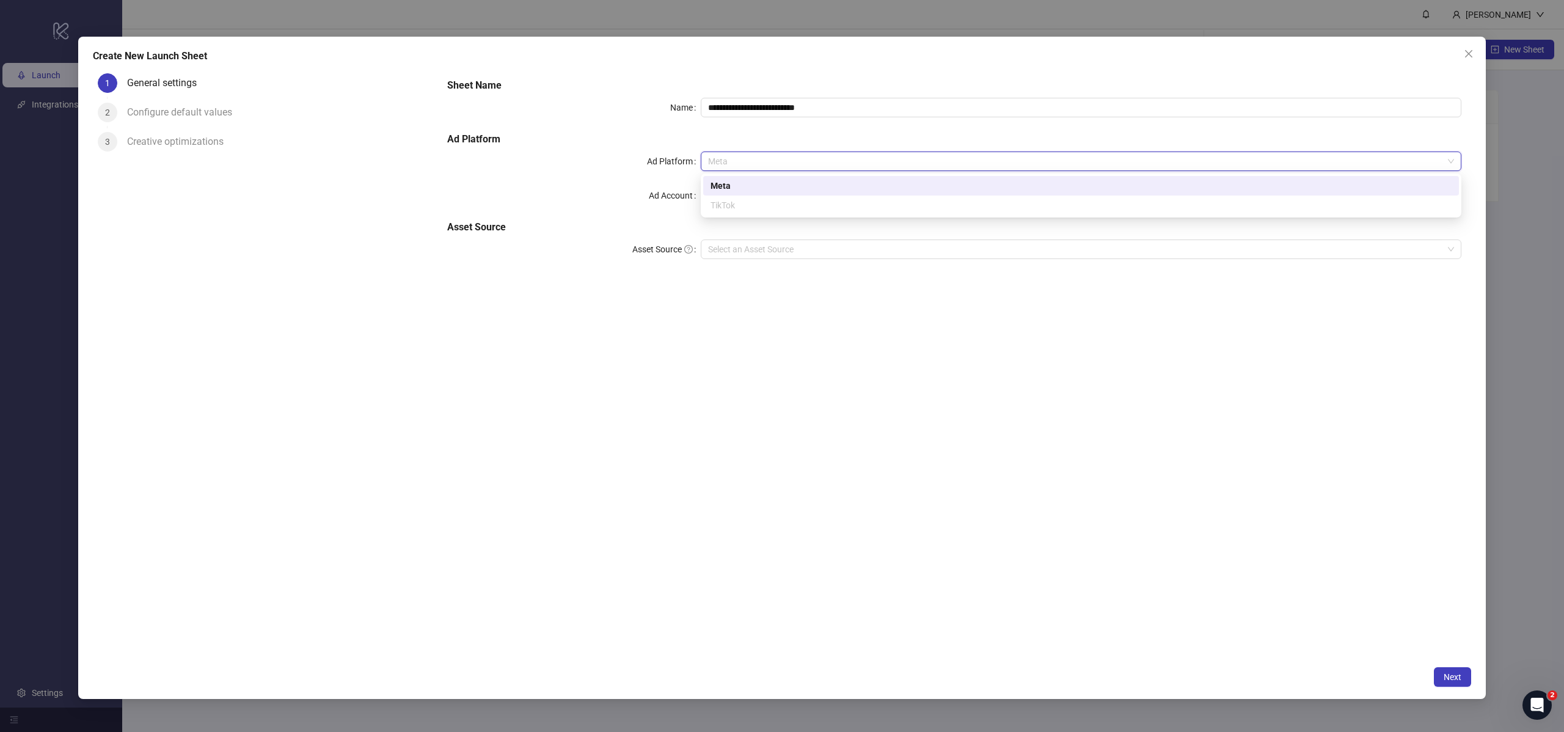
click at [629, 199] on div "Ad Account" at bounding box center [574, 196] width 254 height 20
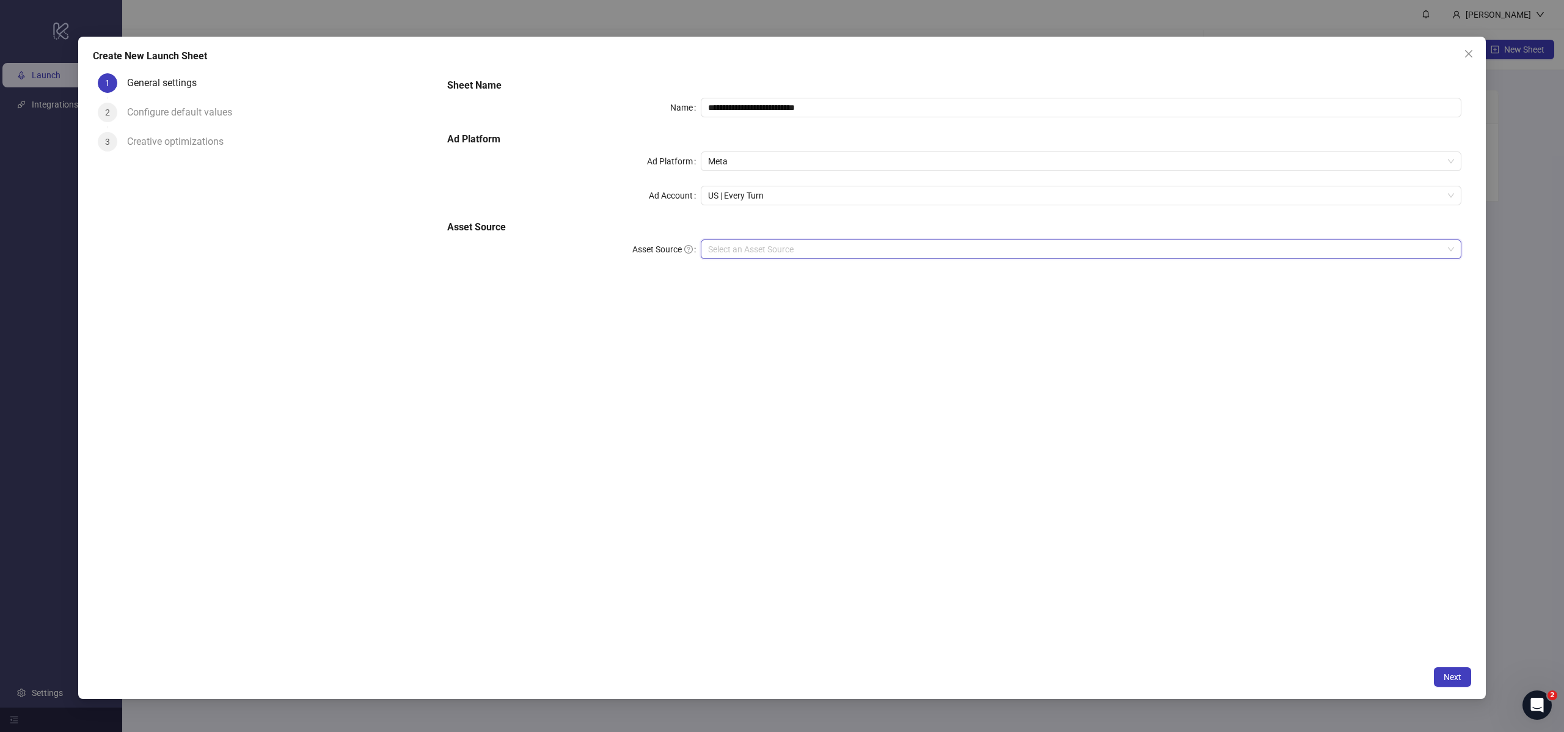
click at [792, 251] on input "Asset Source" at bounding box center [1075, 249] width 735 height 18
click at [789, 273] on div "Local Files" at bounding box center [1080, 273] width 741 height 13
click at [1459, 680] on span "Next" at bounding box center [1453, 677] width 18 height 10
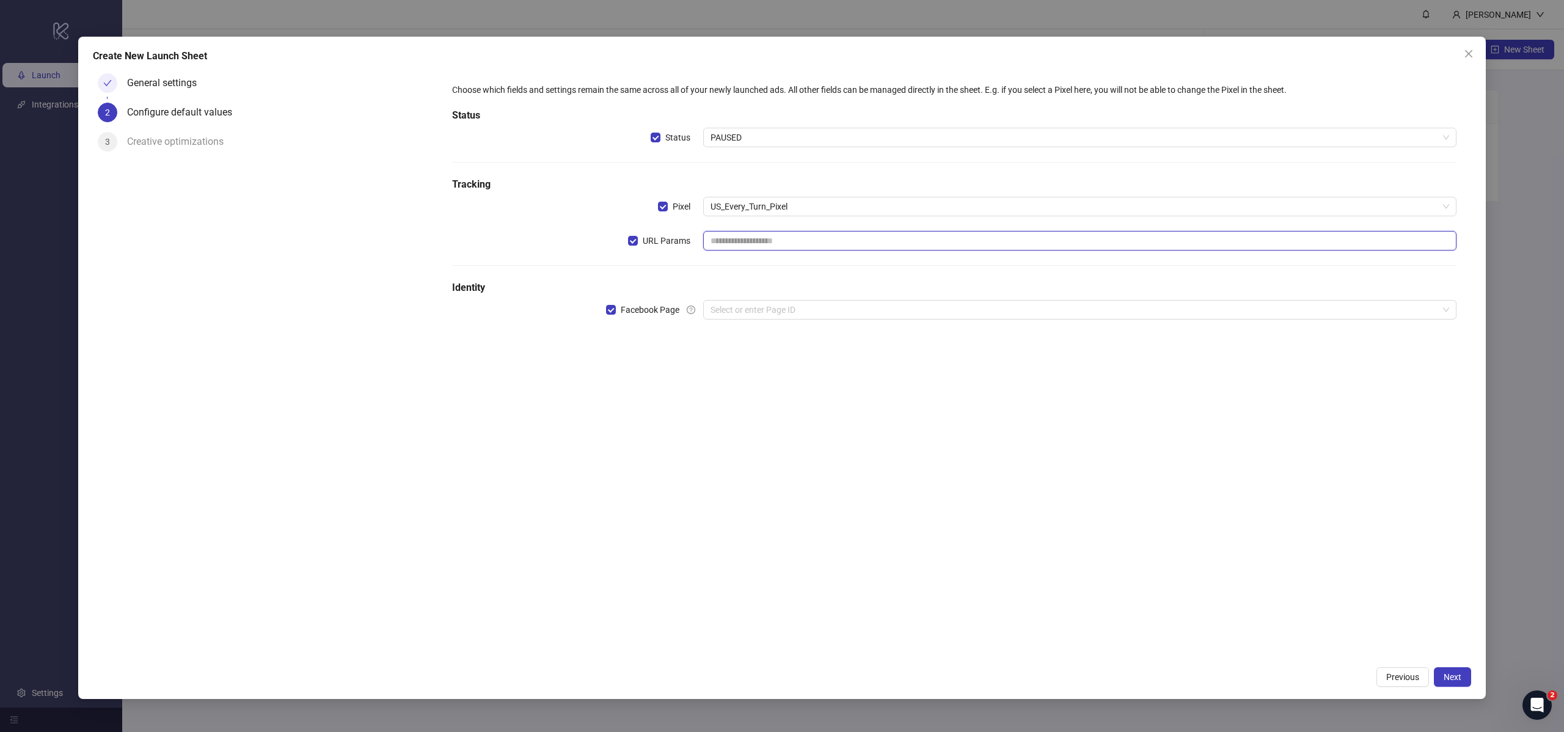
click at [753, 236] on input "text" at bounding box center [1079, 241] width 753 height 20
paste input "**********"
type input "**********"
drag, startPoint x: 849, startPoint y: 357, endPoint x: 838, endPoint y: 363, distance: 12.6
click at [848, 357] on div "**********" at bounding box center [954, 363] width 1034 height 591
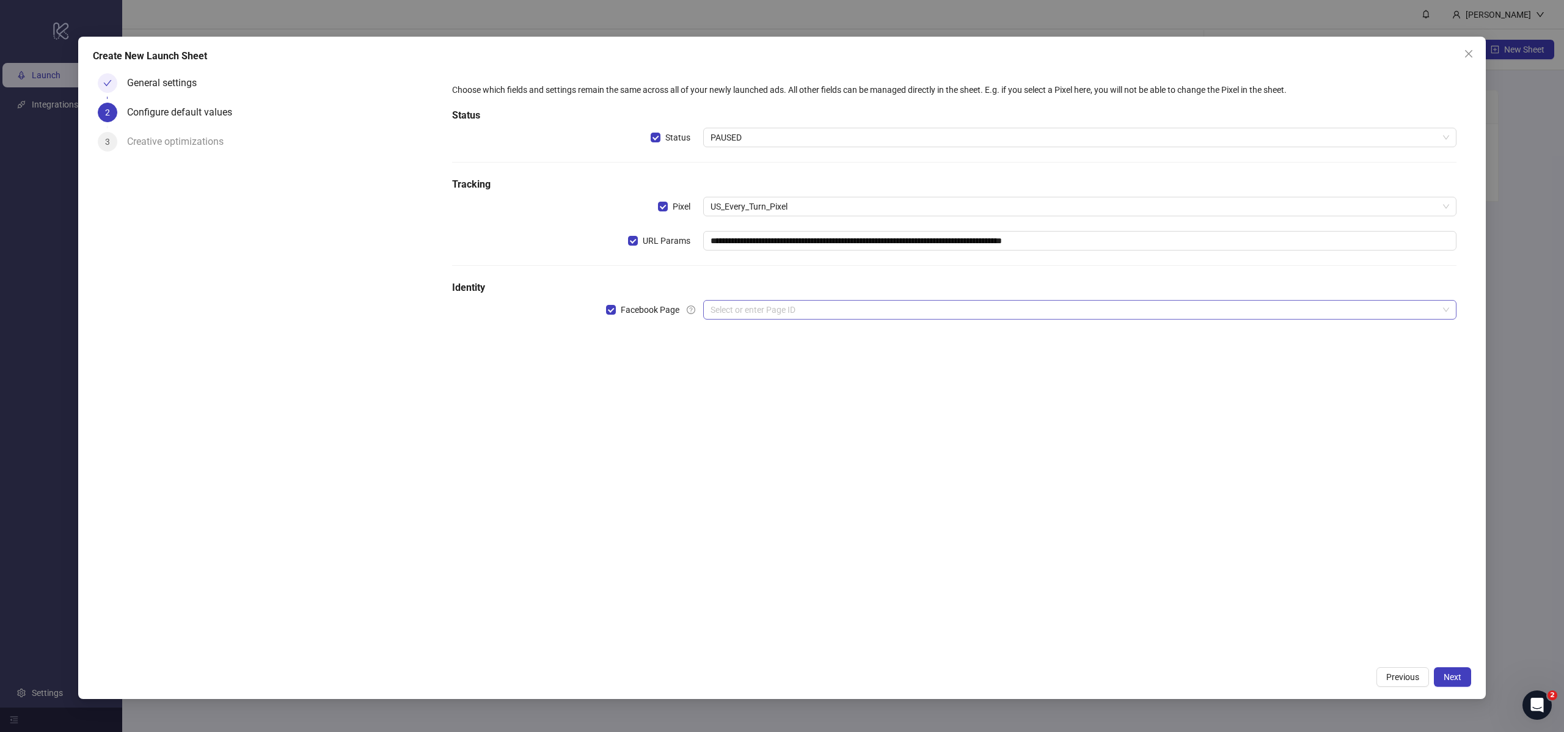
click at [778, 318] on input "search" at bounding box center [1074, 310] width 728 height 18
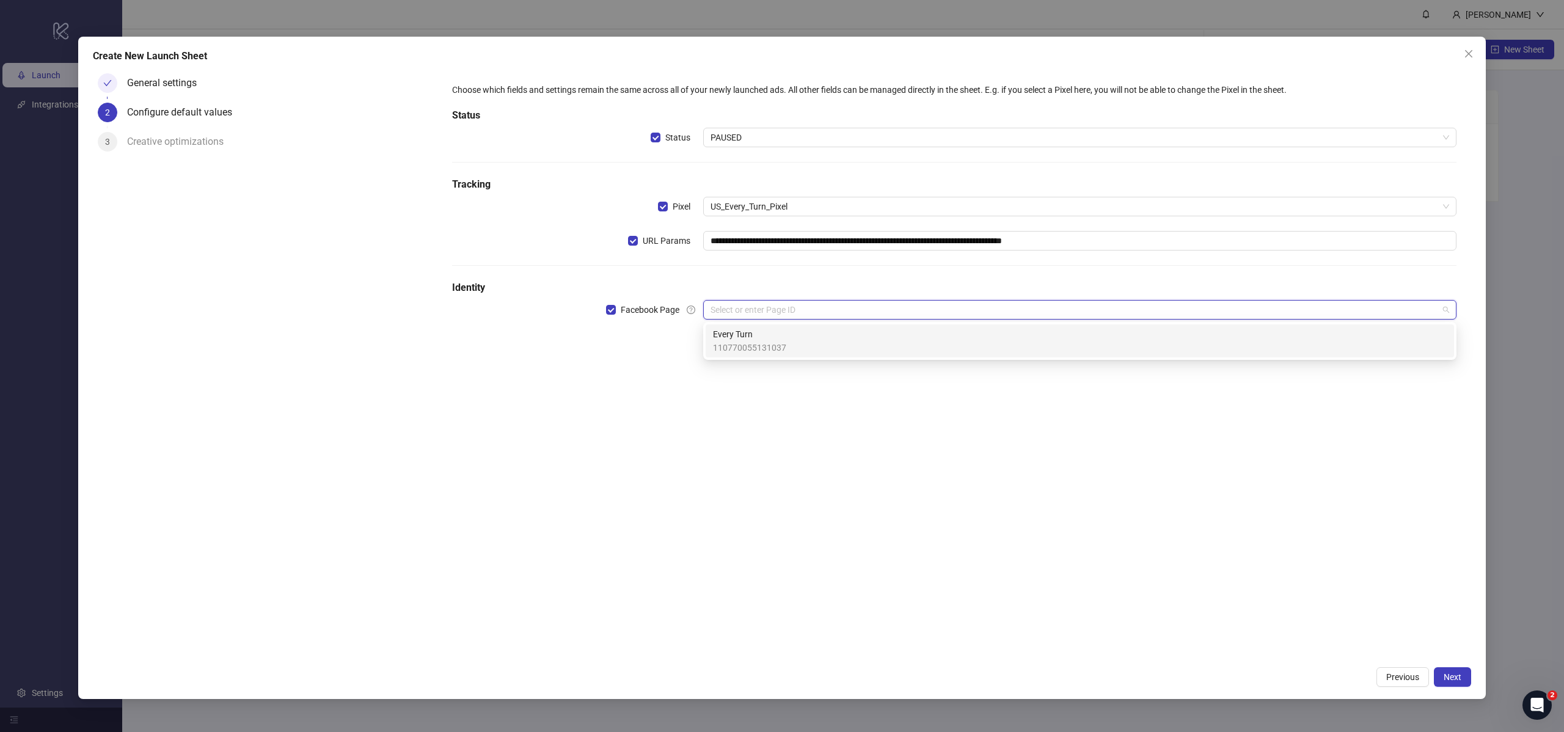
click at [772, 346] on span "110770055131037" at bounding box center [749, 347] width 73 height 13
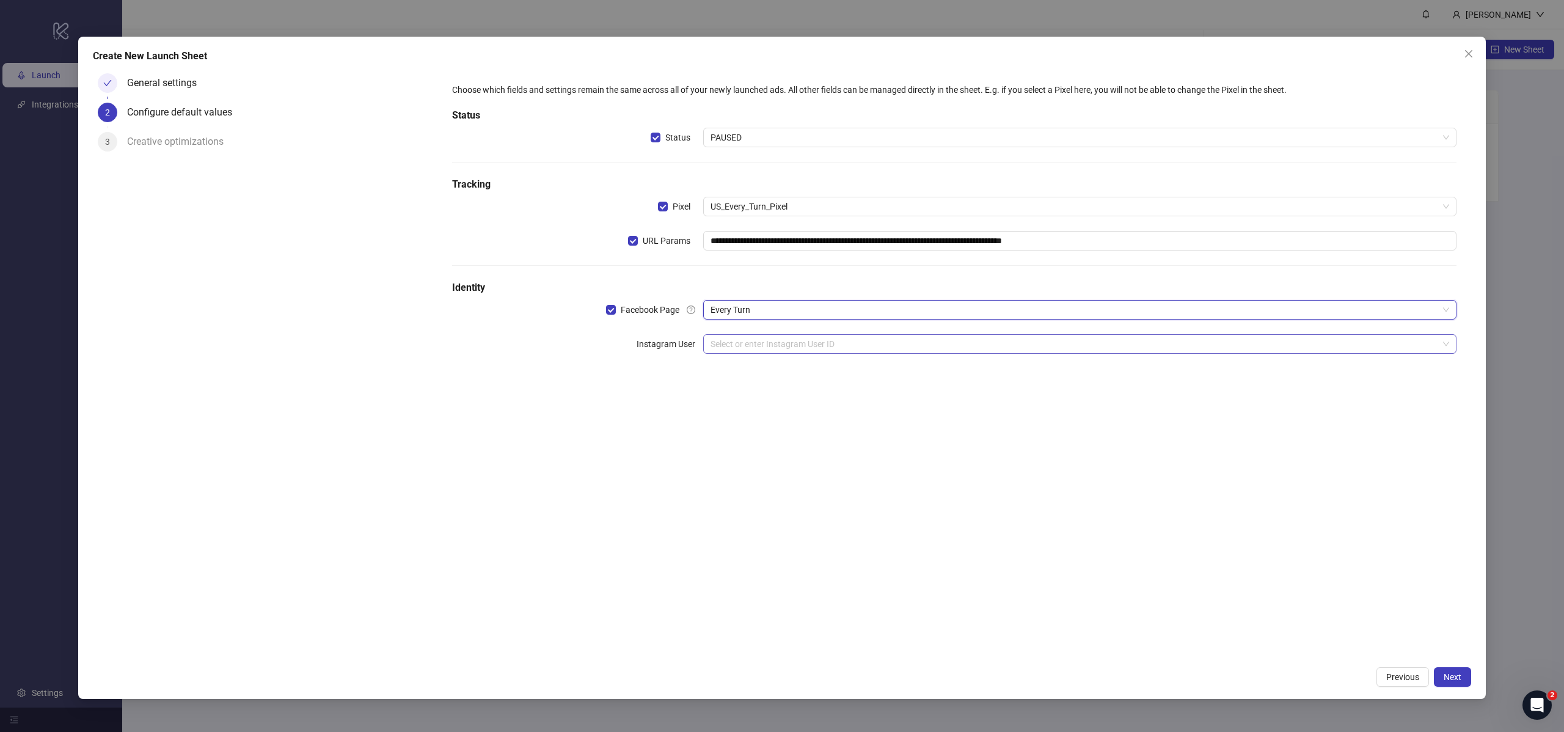
click at [768, 347] on input "search" at bounding box center [1074, 344] width 728 height 18
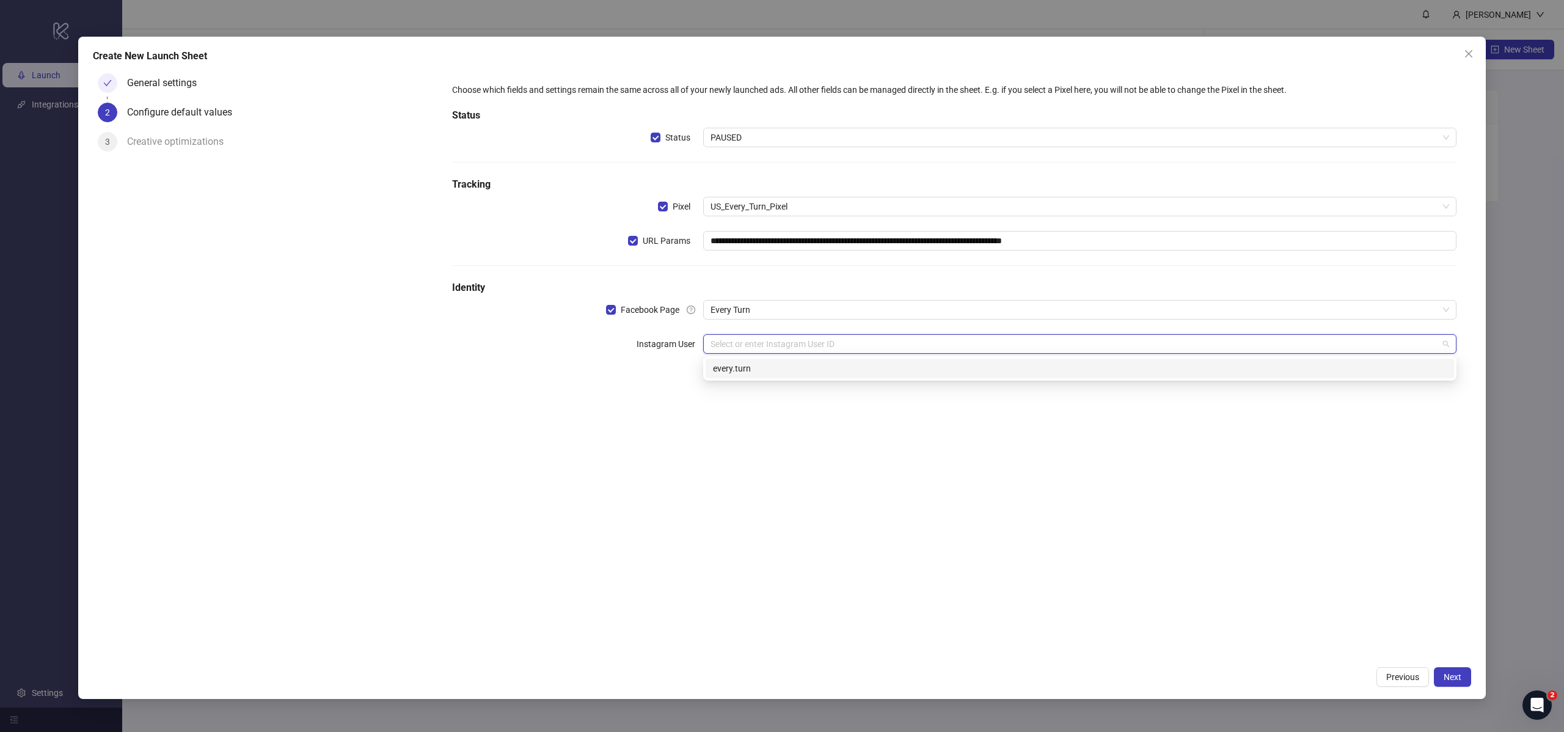
click at [767, 362] on div "every.turn" at bounding box center [1080, 368] width 734 height 13
drag, startPoint x: 756, startPoint y: 375, endPoint x: 761, endPoint y: 392, distance: 17.8
click at [756, 375] on input "search" at bounding box center [1074, 378] width 728 height 18
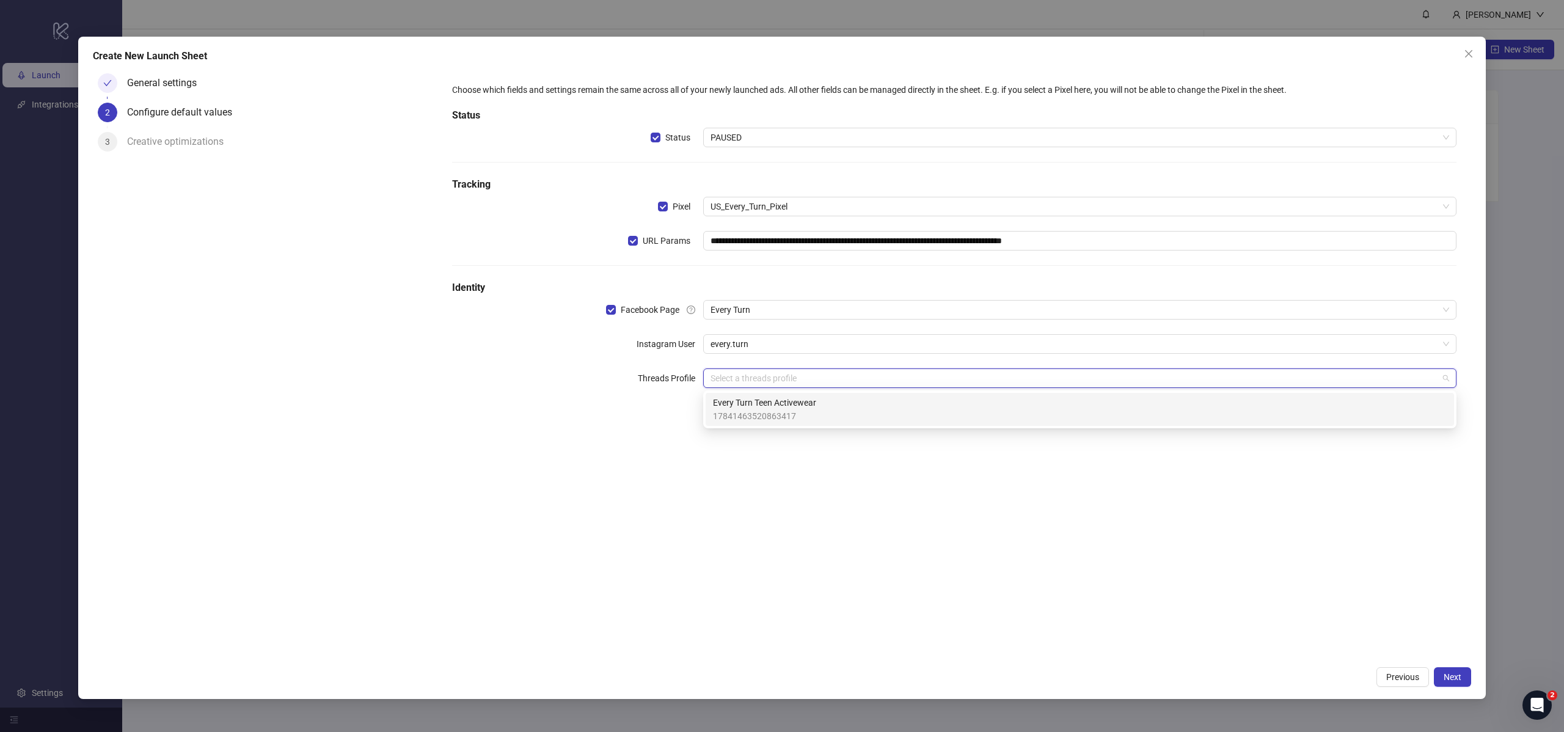
drag, startPoint x: 762, startPoint y: 406, endPoint x: 822, endPoint y: 411, distance: 59.4
click at [762, 406] on span "Every Turn Teen Activewear" at bounding box center [764, 402] width 103 height 13
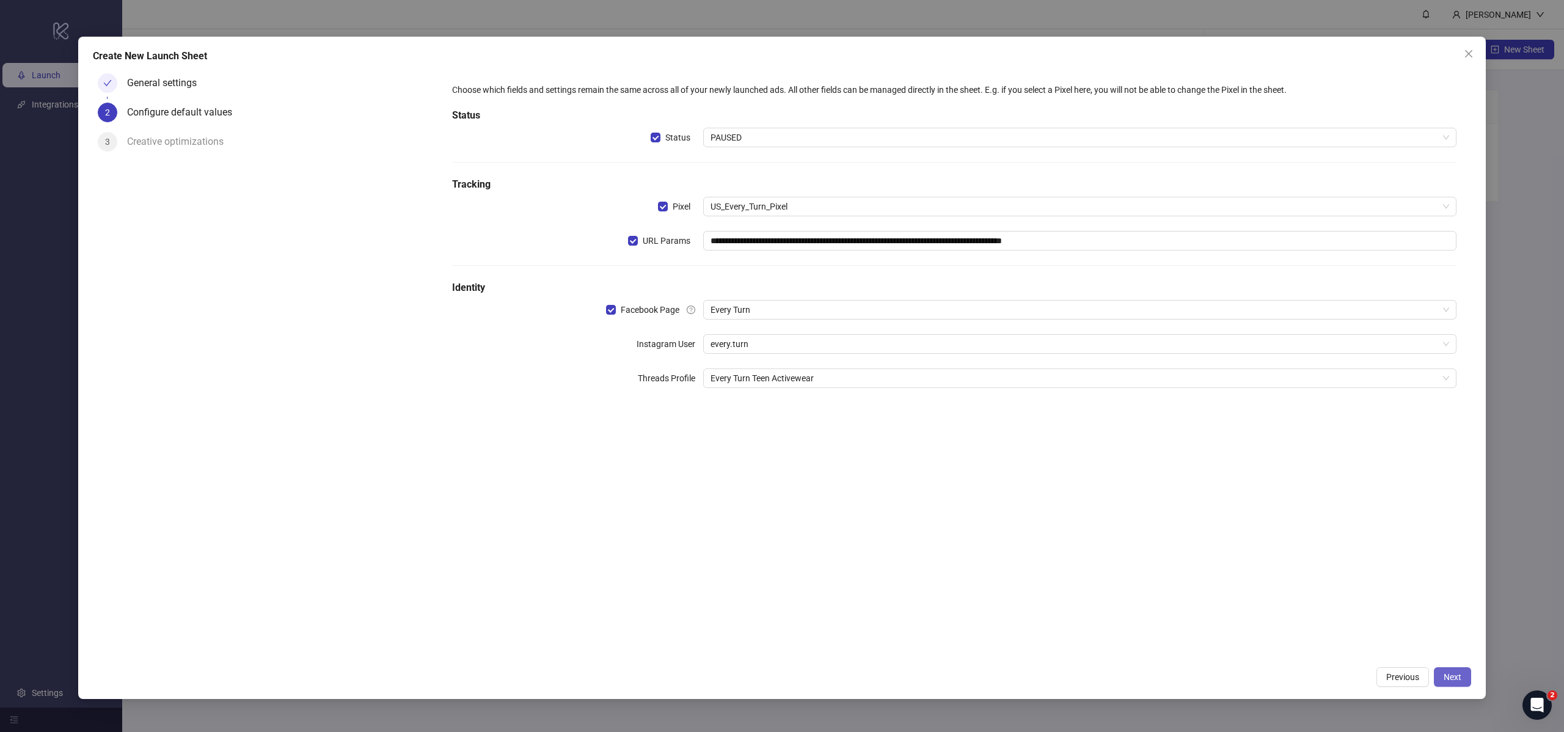
click at [1447, 668] on button "Next" at bounding box center [1452, 677] width 37 height 20
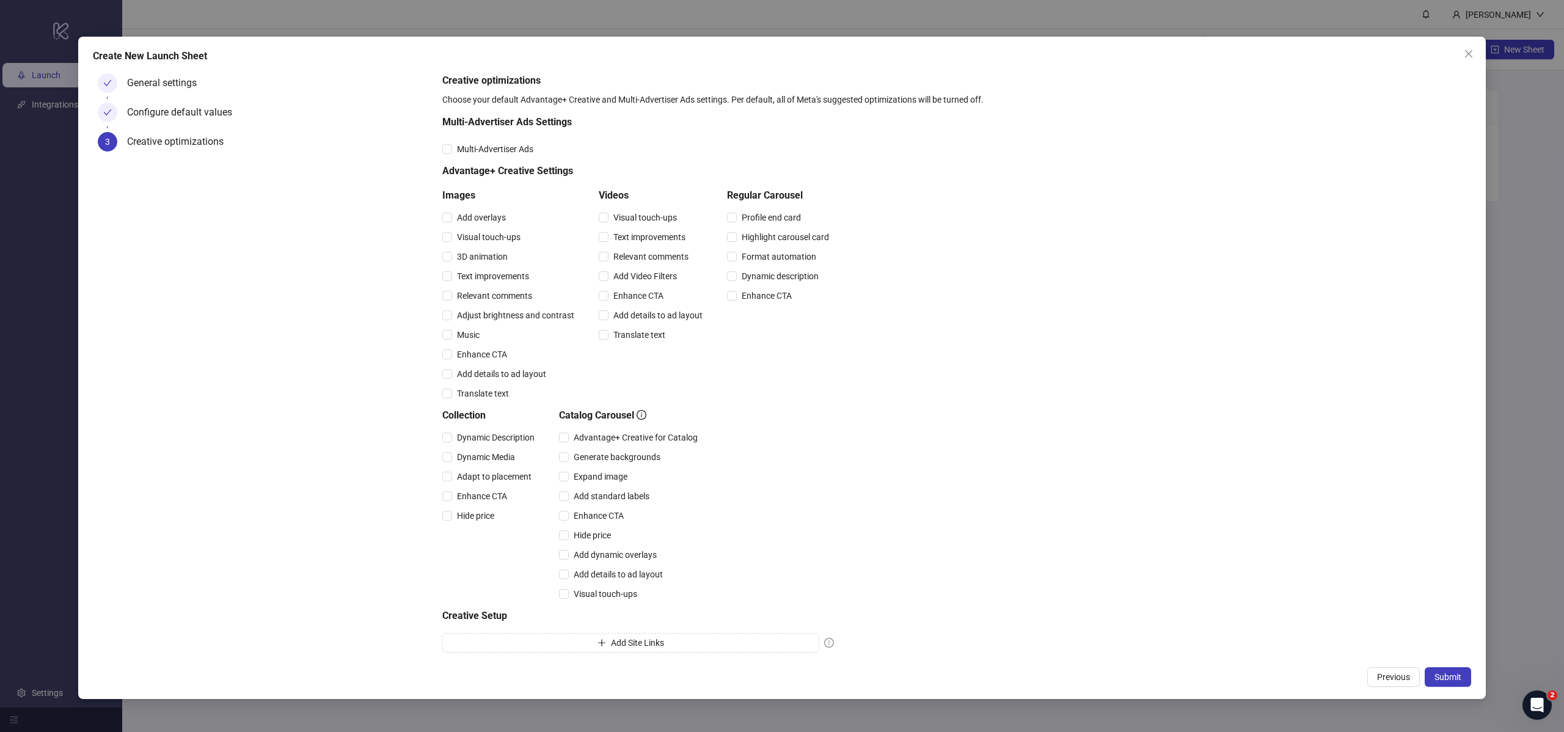
scroll to position [32, 0]
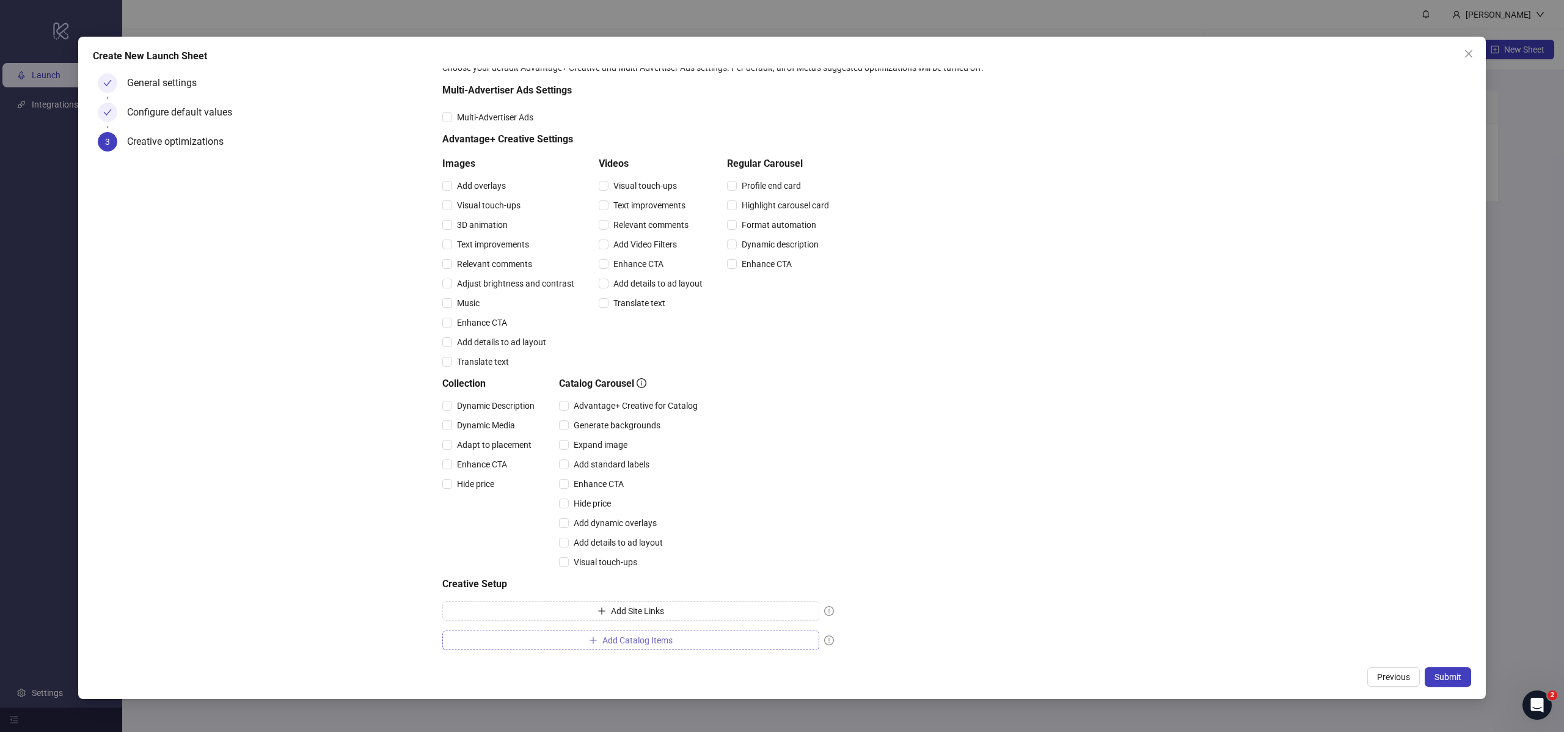
click at [665, 644] on span "Add Catalog Items" at bounding box center [637, 640] width 70 height 10
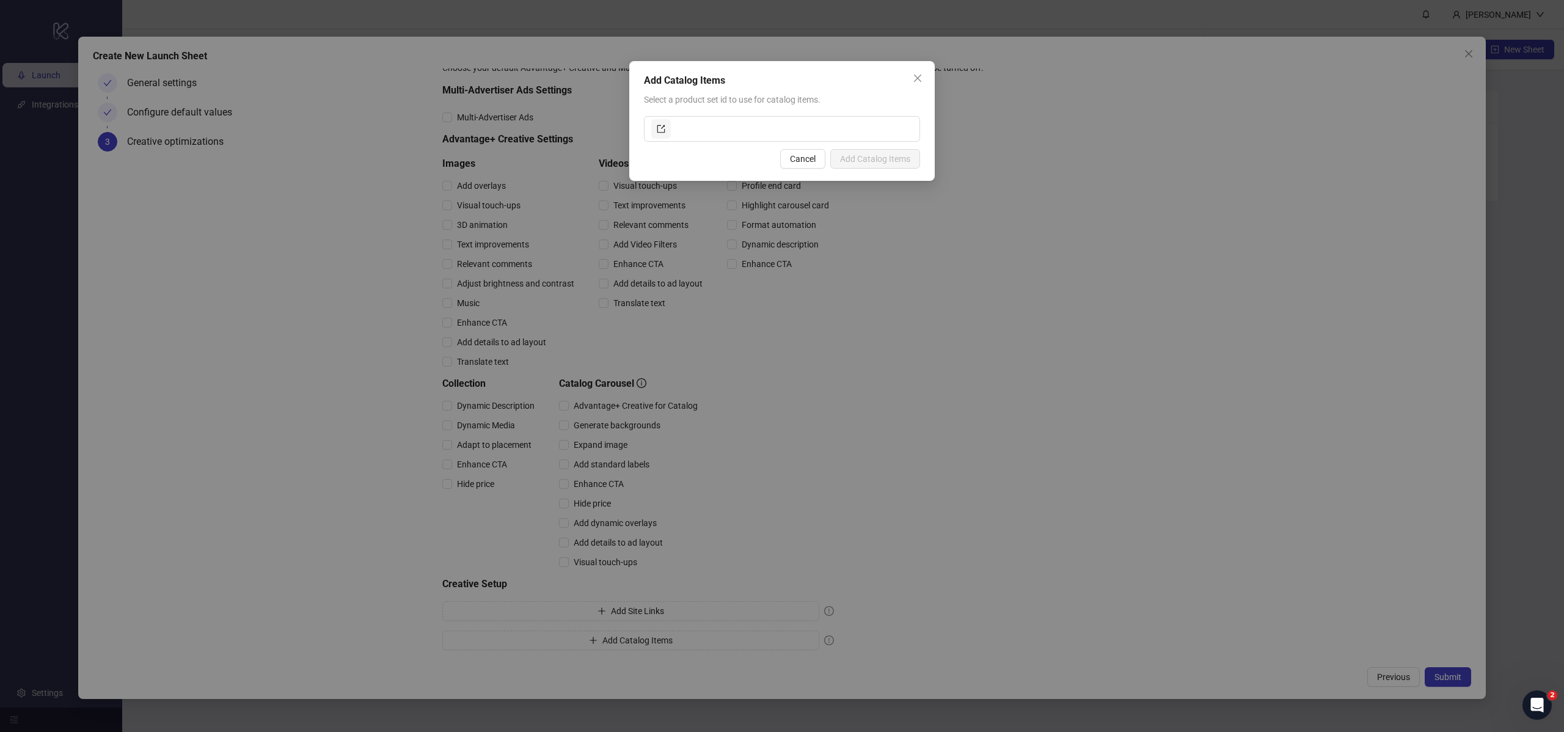
click at [714, 144] on div "Add Catalog Items Select a product set id to use for catalog items. Cancel Add …" at bounding box center [781, 121] width 305 height 120
click at [714, 138] on input "text" at bounding box center [792, 129] width 239 height 20
paste input "**********"
type input "**********"
click at [888, 163] on span "Add Catalog Items" at bounding box center [875, 159] width 70 height 10
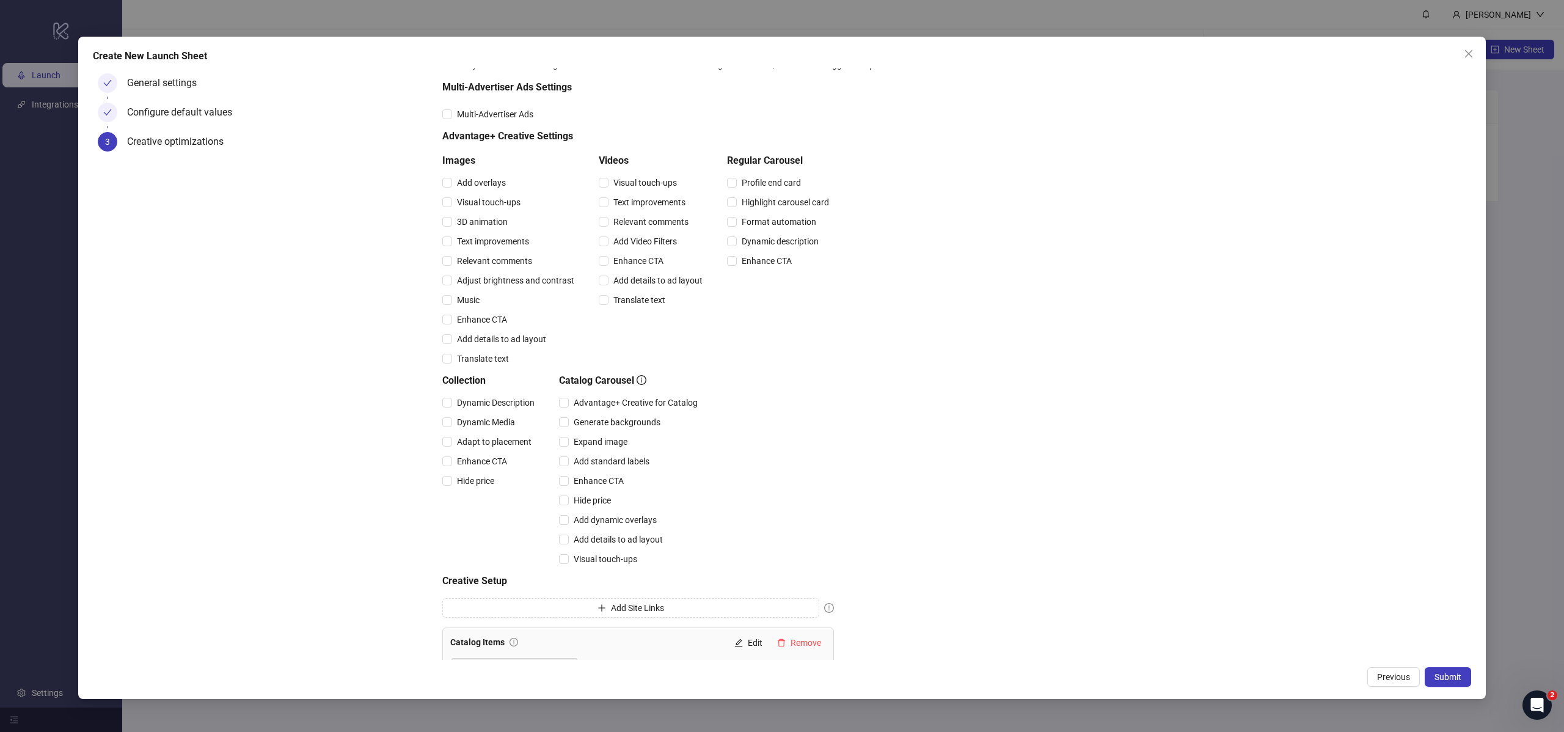
click at [1434, 690] on div "Create New Launch Sheet General settings Configure default values 3 Creative op…" at bounding box center [781, 368] width 1407 height 662
drag, startPoint x: 1441, startPoint y: 681, endPoint x: 1443, endPoint y: 666, distance: 14.8
click at [1441, 681] on span "Submit" at bounding box center [1447, 677] width 27 height 10
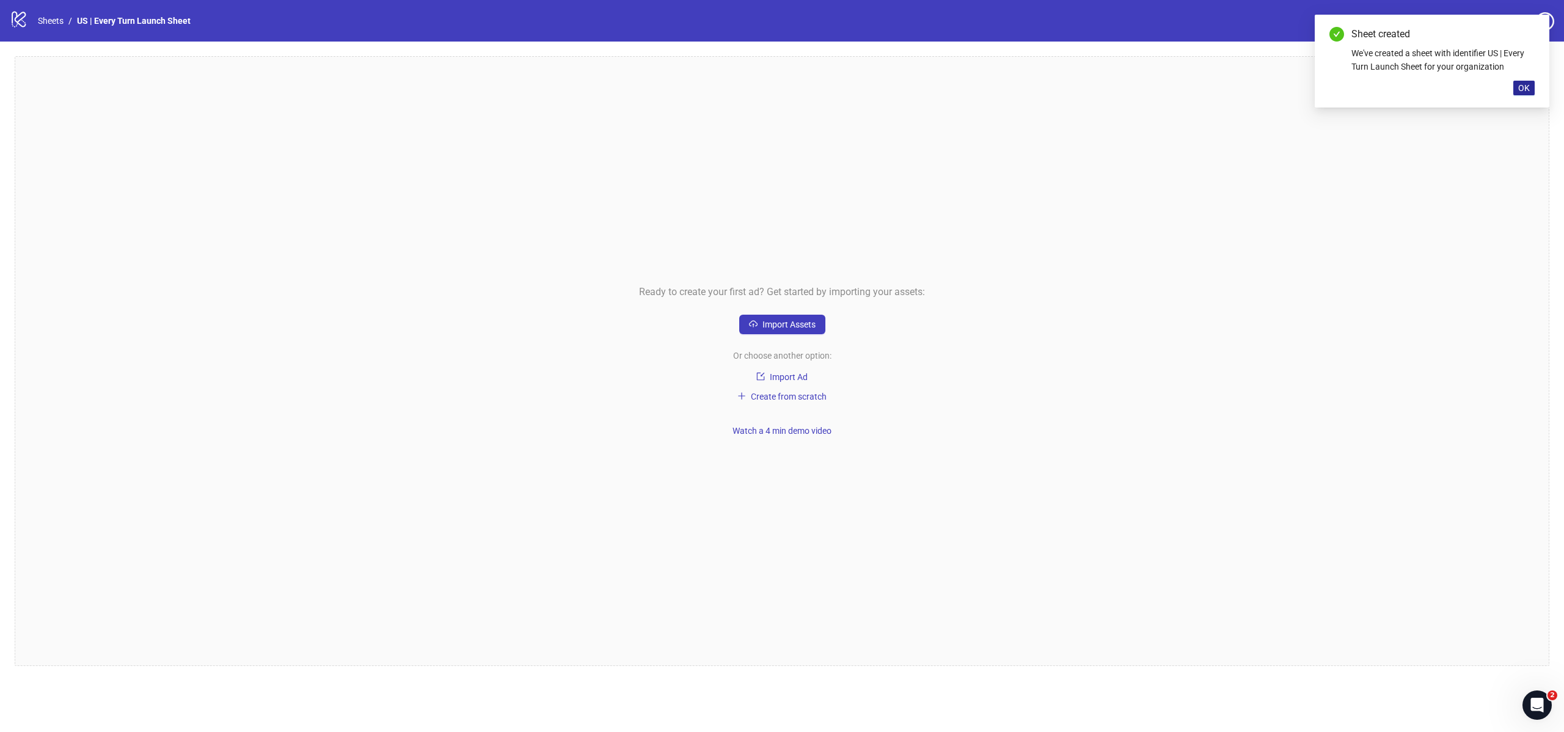
click at [1530, 89] on button "OK" at bounding box center [1523, 88] width 21 height 15
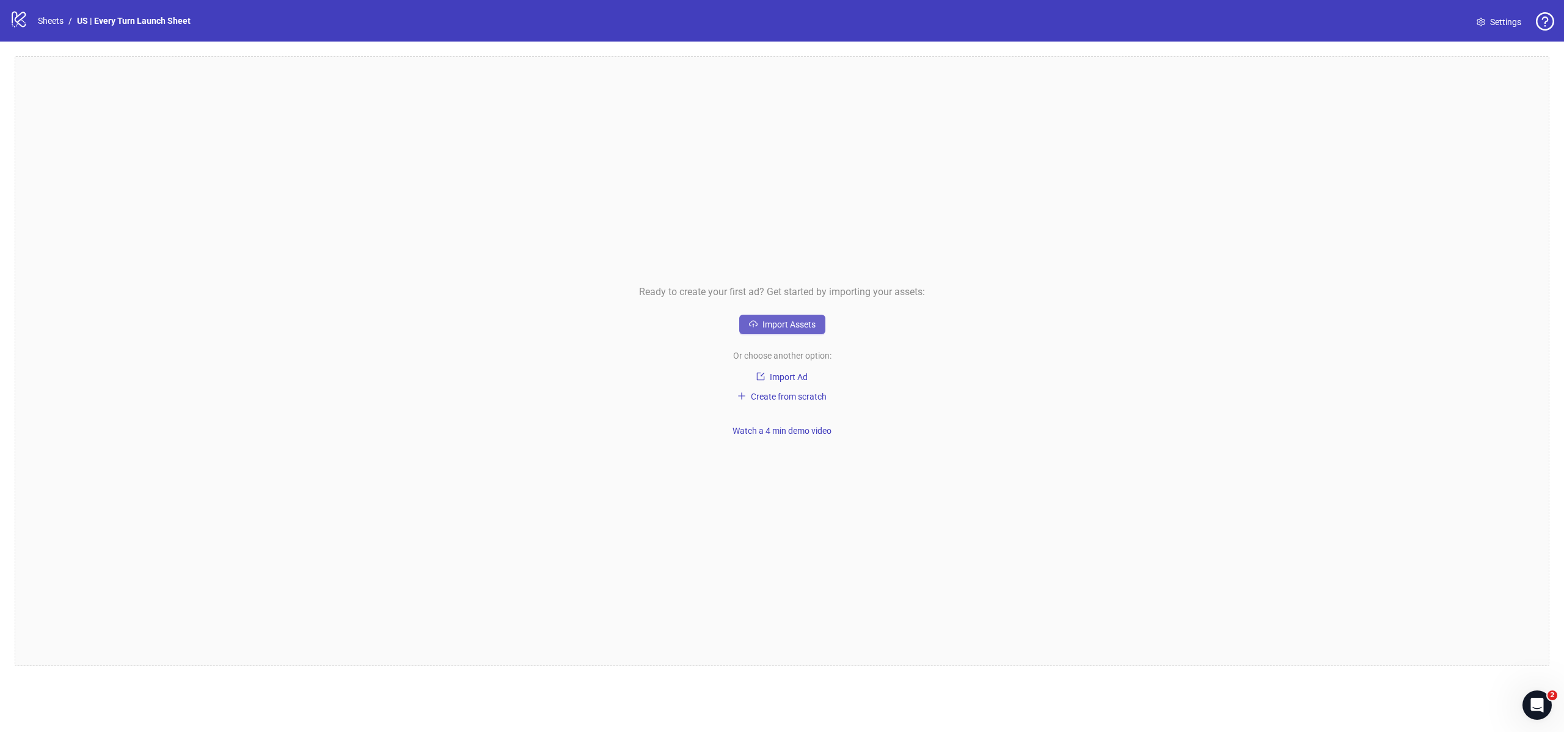
click at [819, 324] on button "Import Assets" at bounding box center [782, 325] width 86 height 20
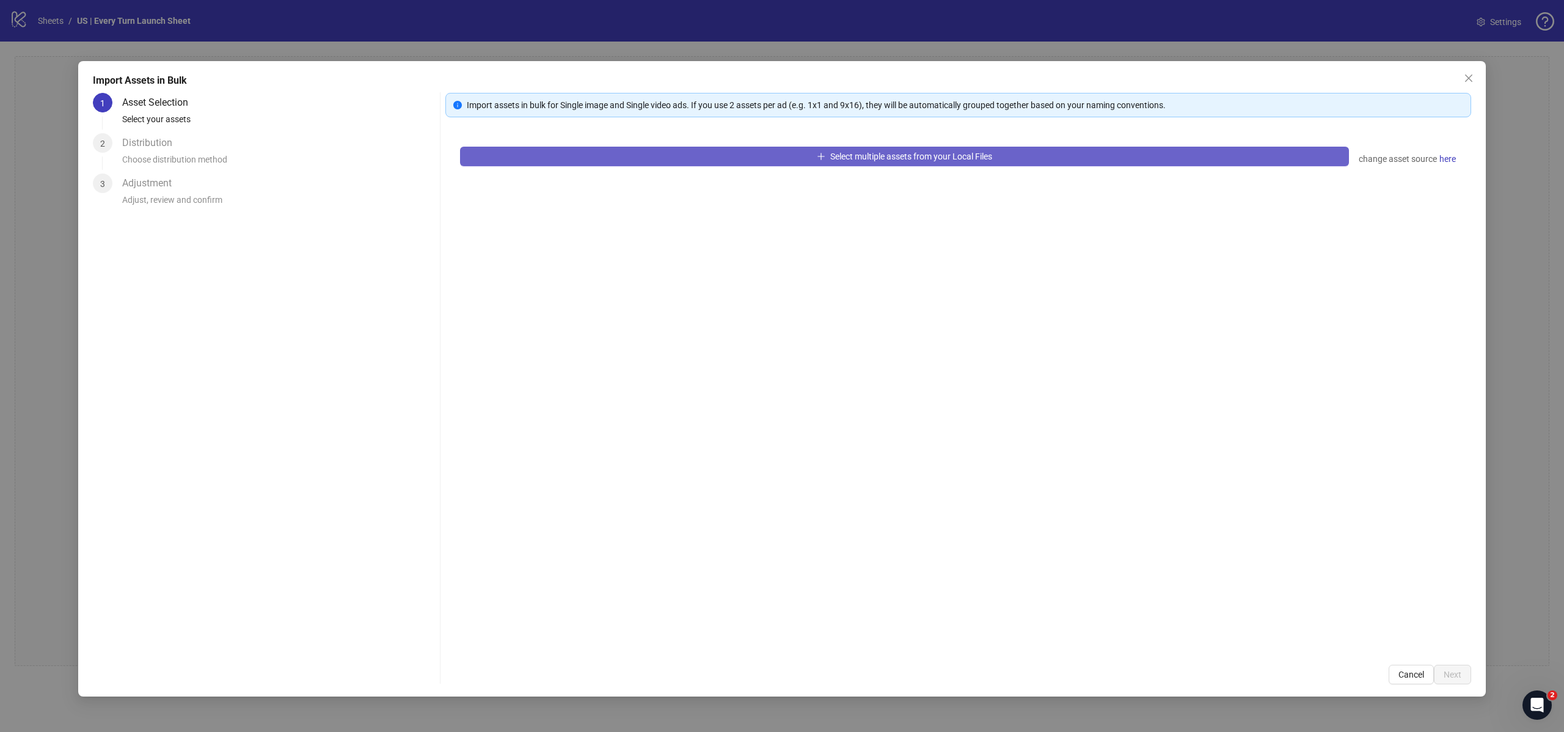
click at [1144, 156] on button "Select multiple assets from your Local Files" at bounding box center [904, 157] width 889 height 20
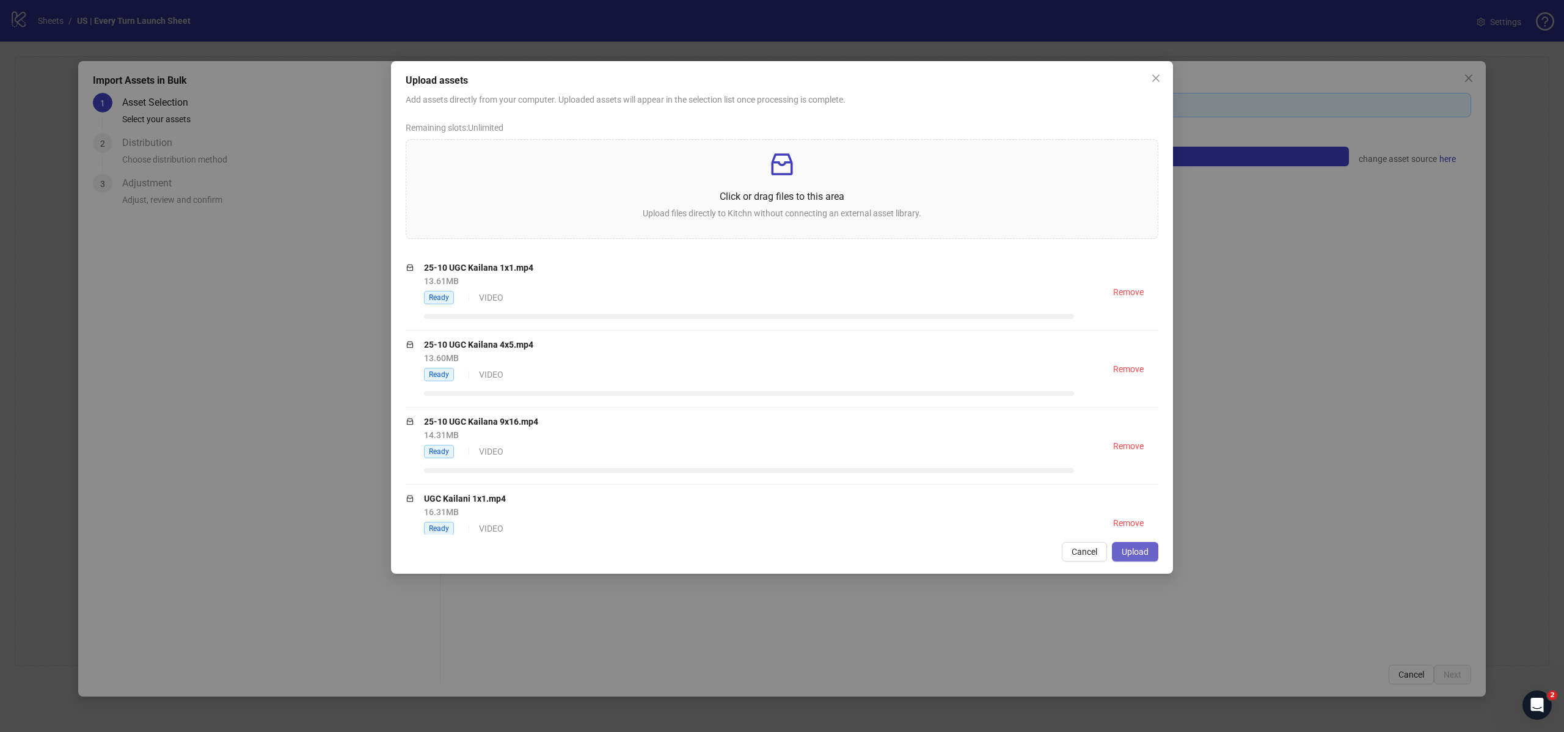
click at [1130, 551] on span "Upload" at bounding box center [1135, 552] width 27 height 10
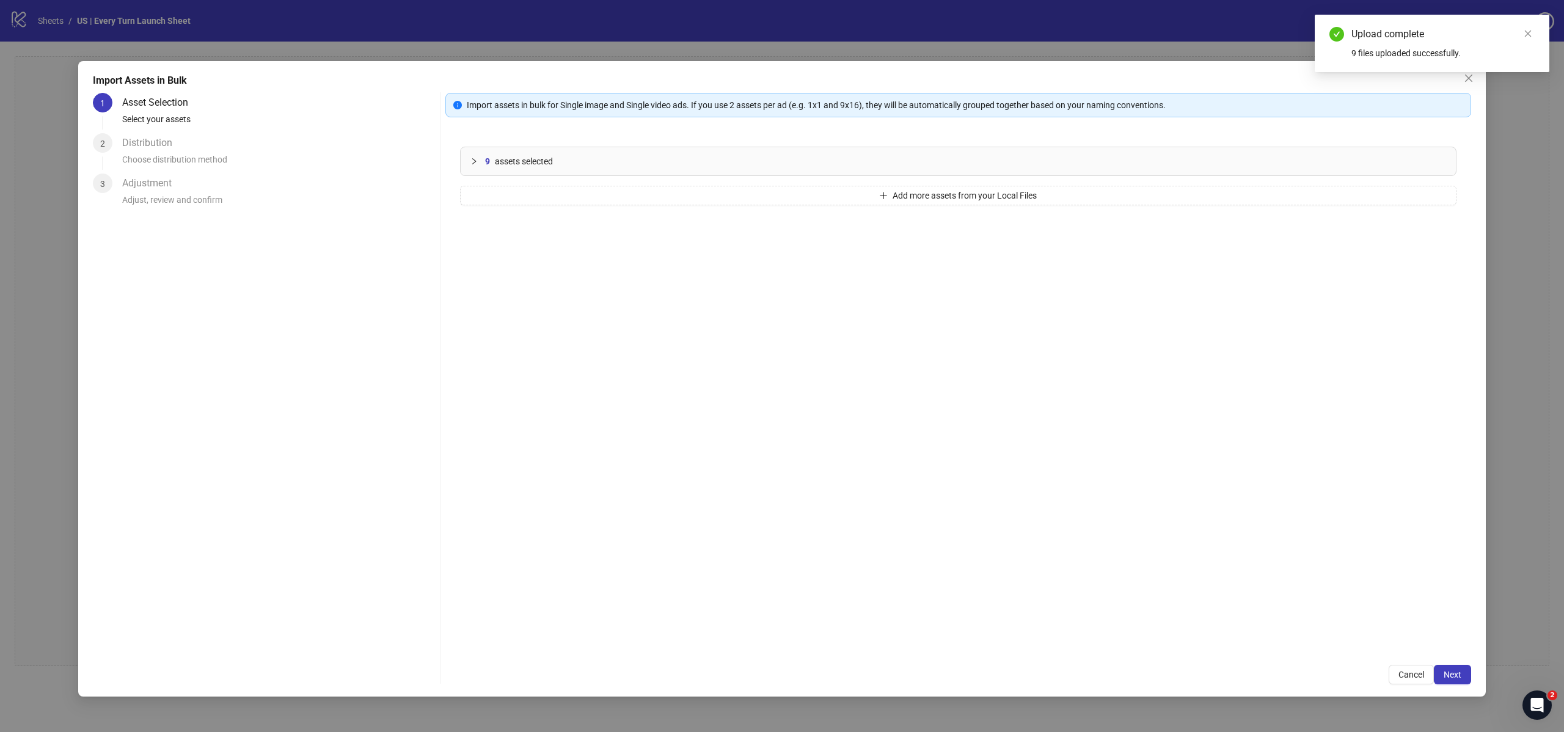
click at [483, 162] on div at bounding box center [477, 161] width 15 height 13
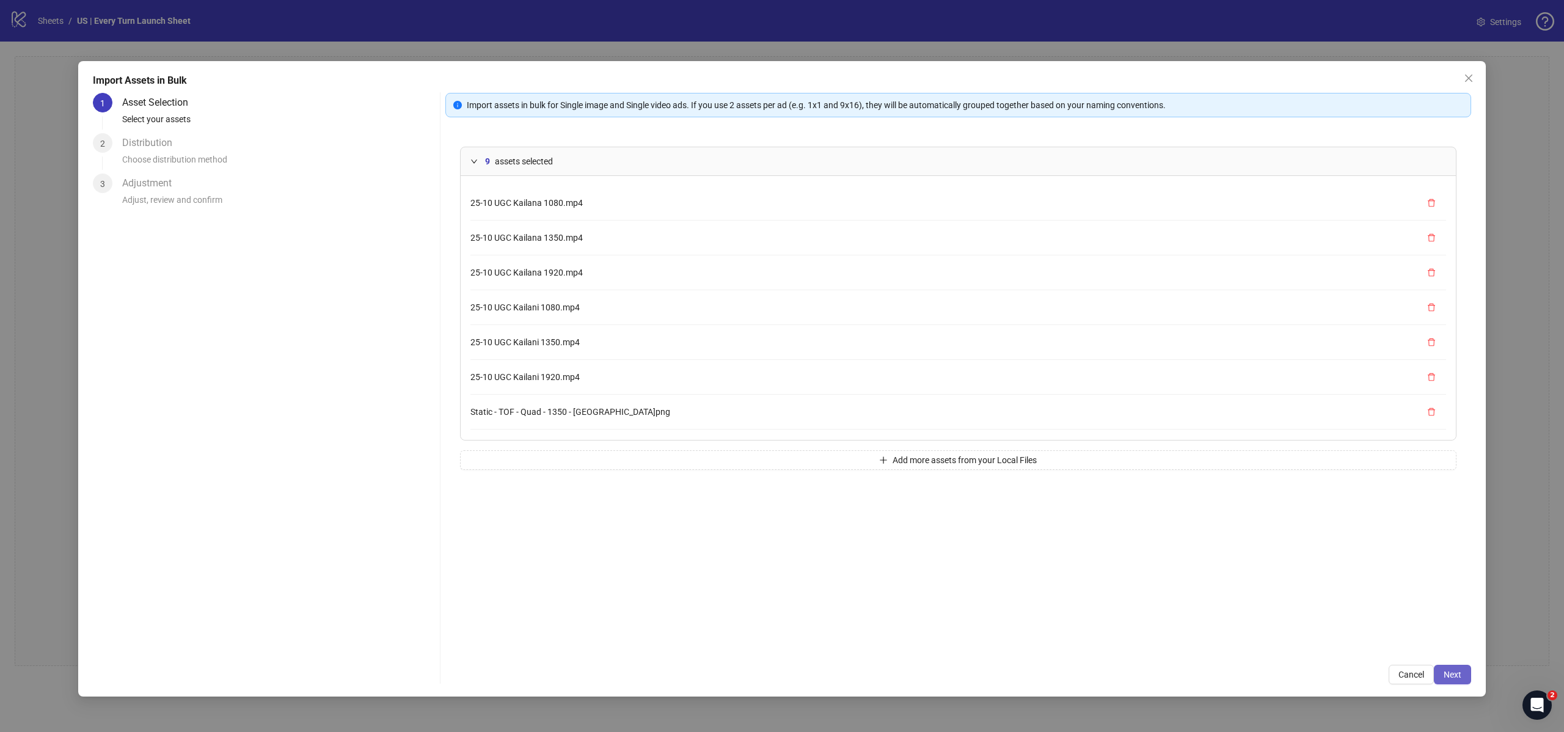
click at [1464, 673] on button "Next" at bounding box center [1452, 675] width 37 height 20
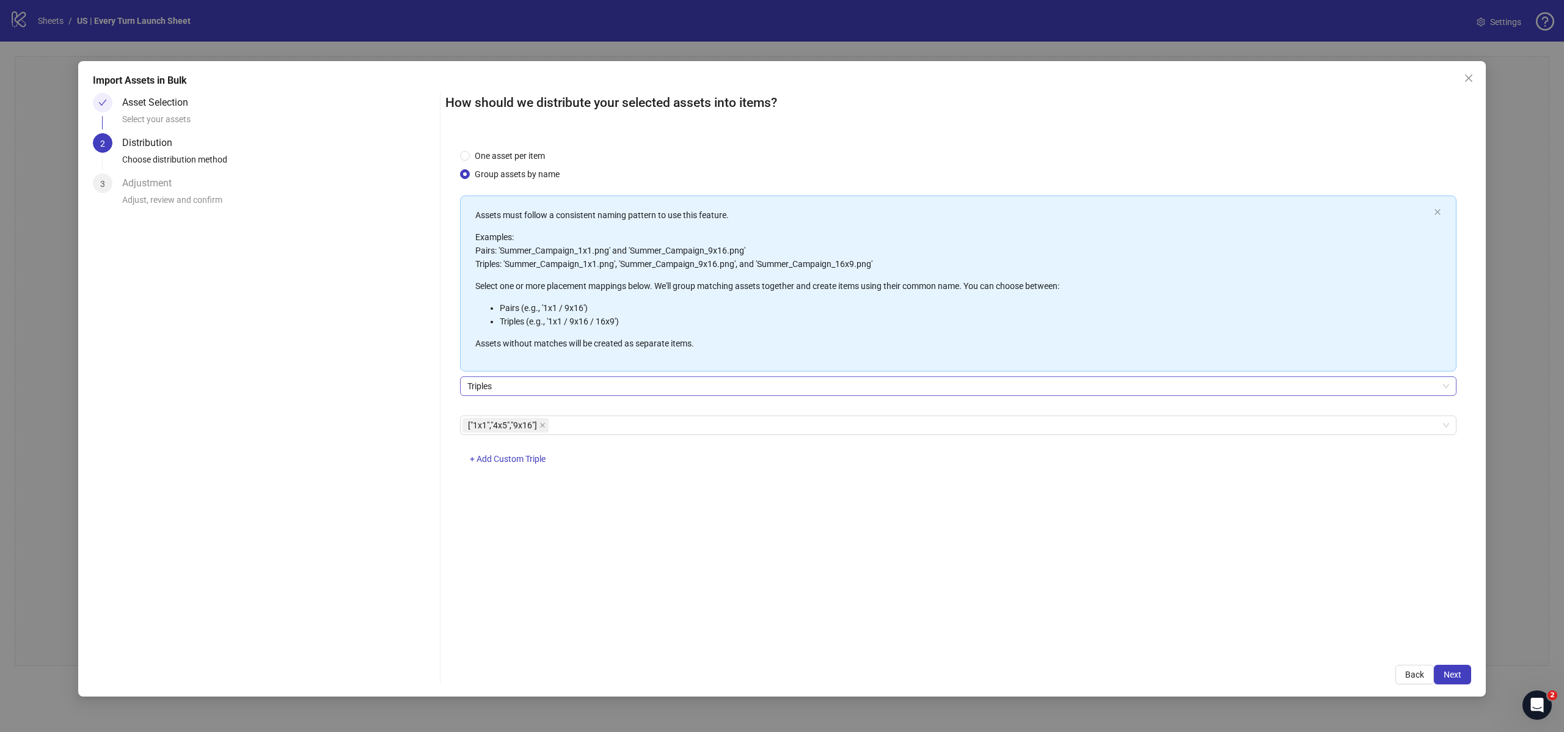
click at [521, 386] on span "Triples" at bounding box center [958, 386] width 982 height 18
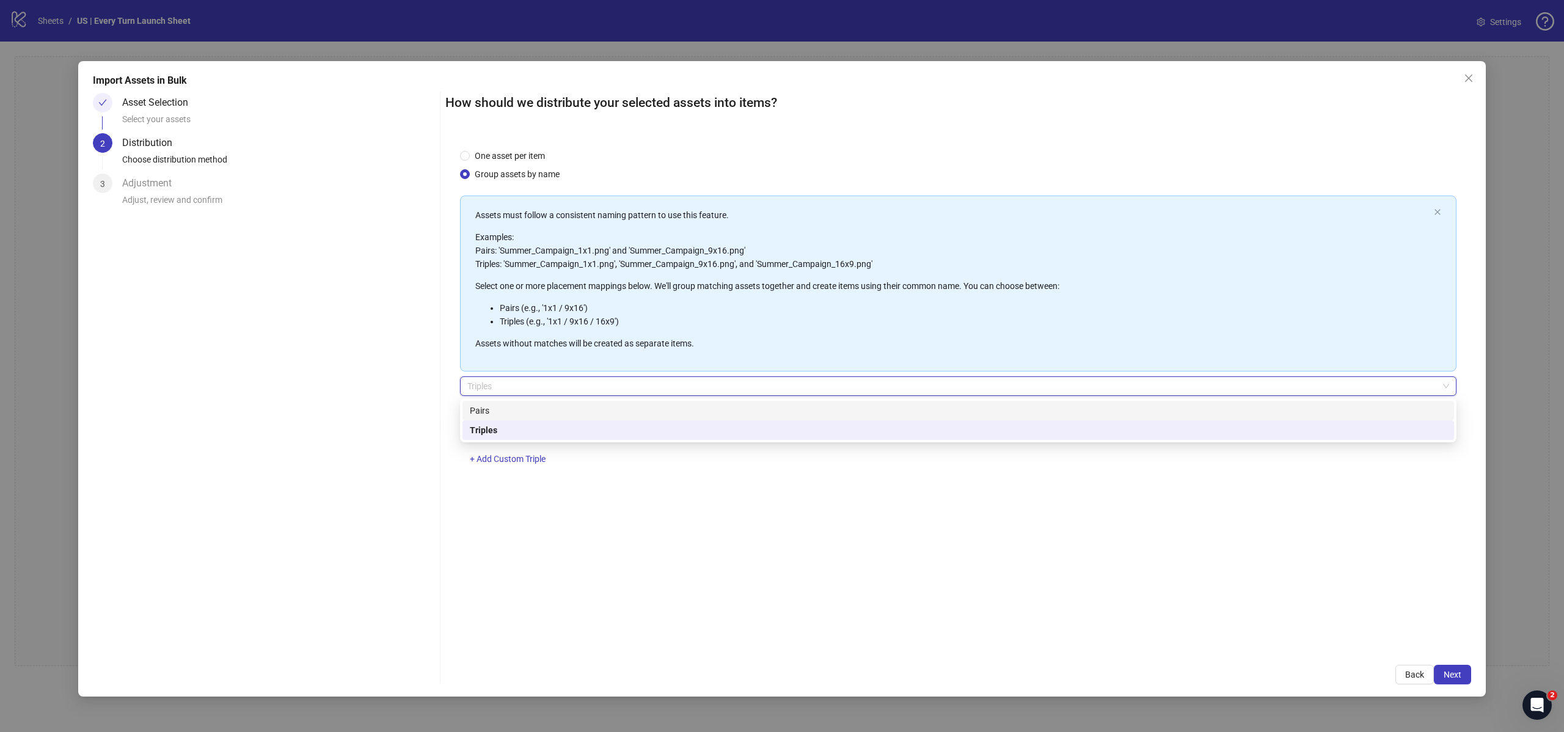
click at [642, 588] on div "One asset per item Group assets by name Assets must follow a consistent naming …" at bounding box center [958, 392] width 1026 height 516
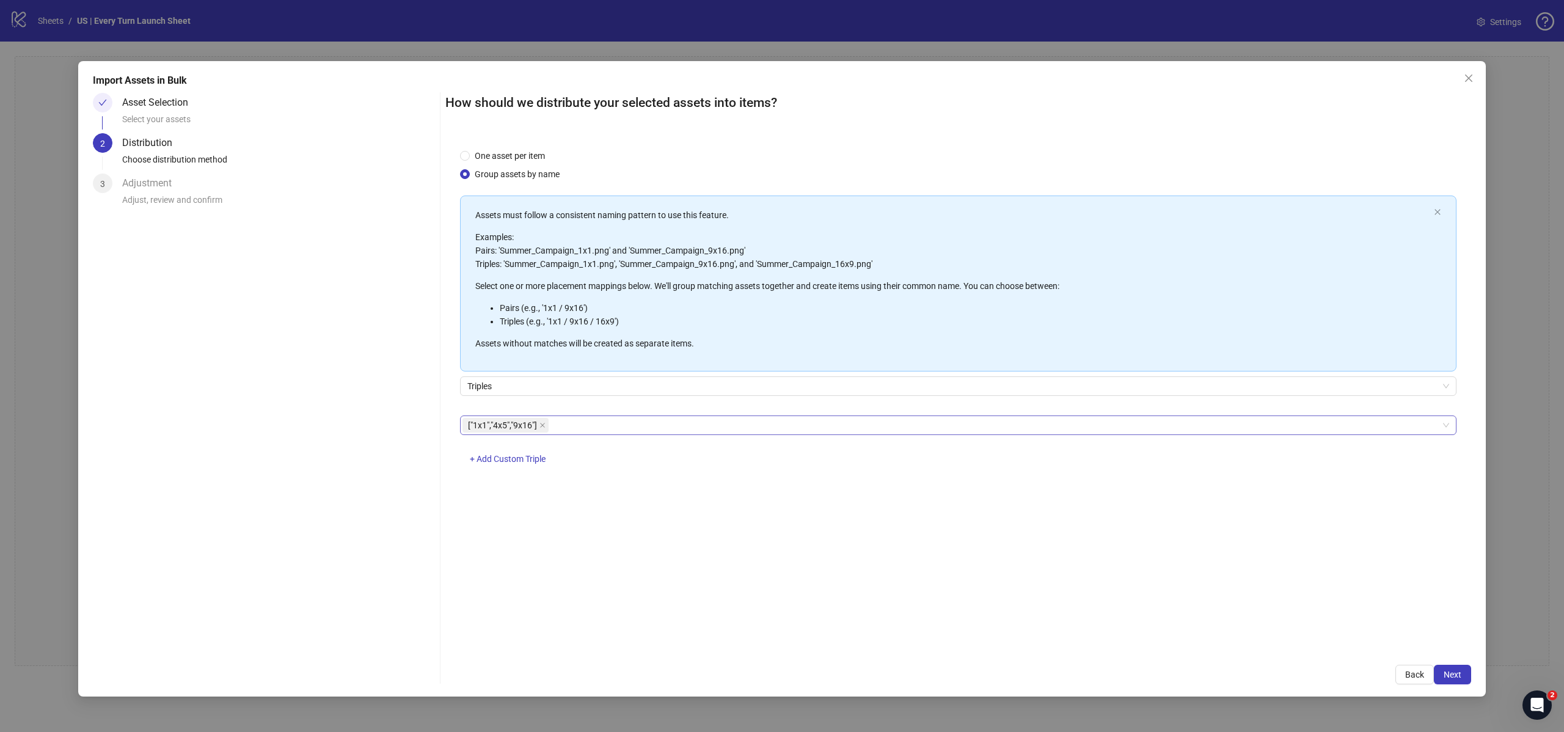
click at [585, 428] on div "["1x1","4x5","9x16"]" at bounding box center [951, 425] width 979 height 17
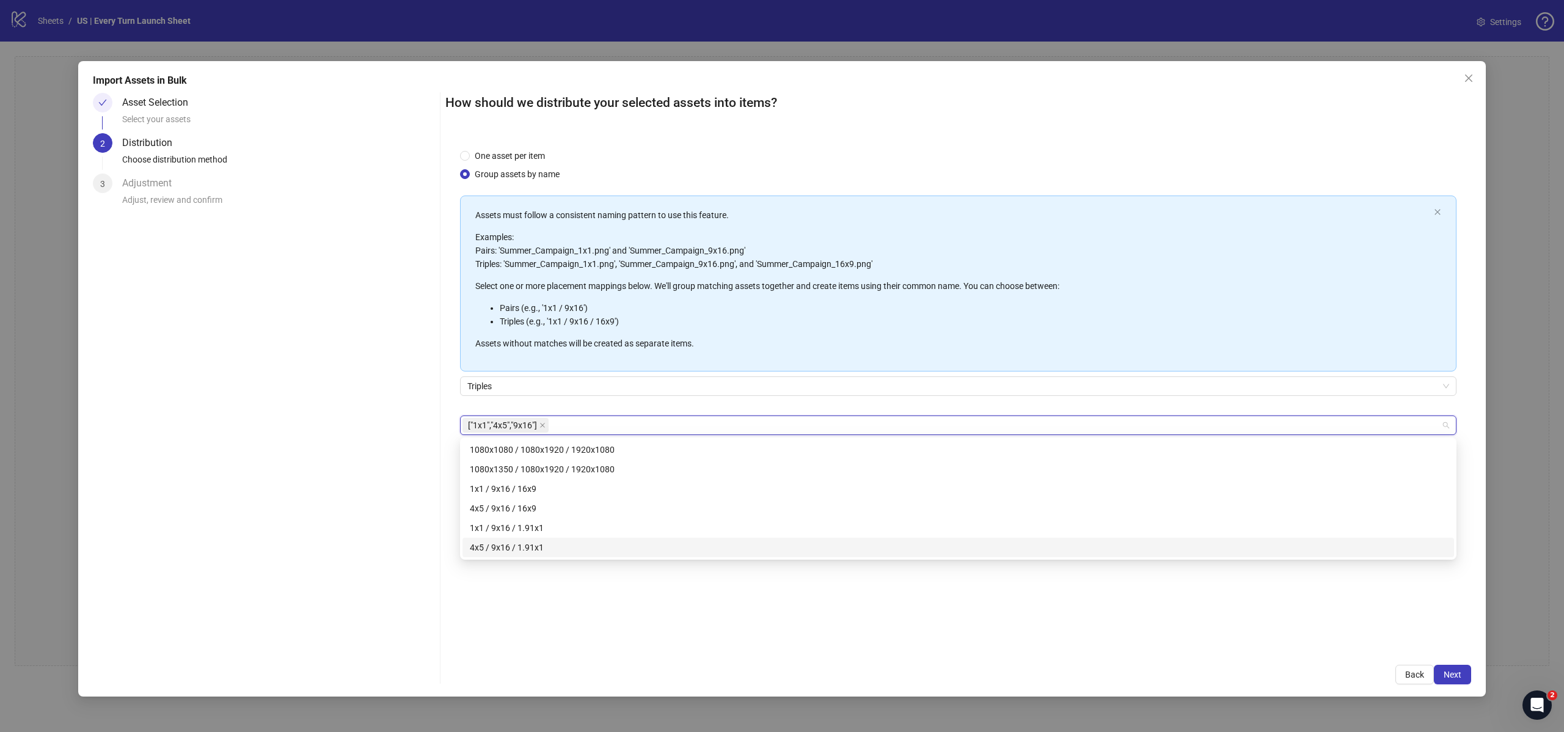
drag, startPoint x: 521, startPoint y: 601, endPoint x: 527, endPoint y: 548, distance: 52.8
click at [521, 599] on div "One asset per item Group assets by name Assets must follow a consistent naming …" at bounding box center [958, 392] width 1026 height 516
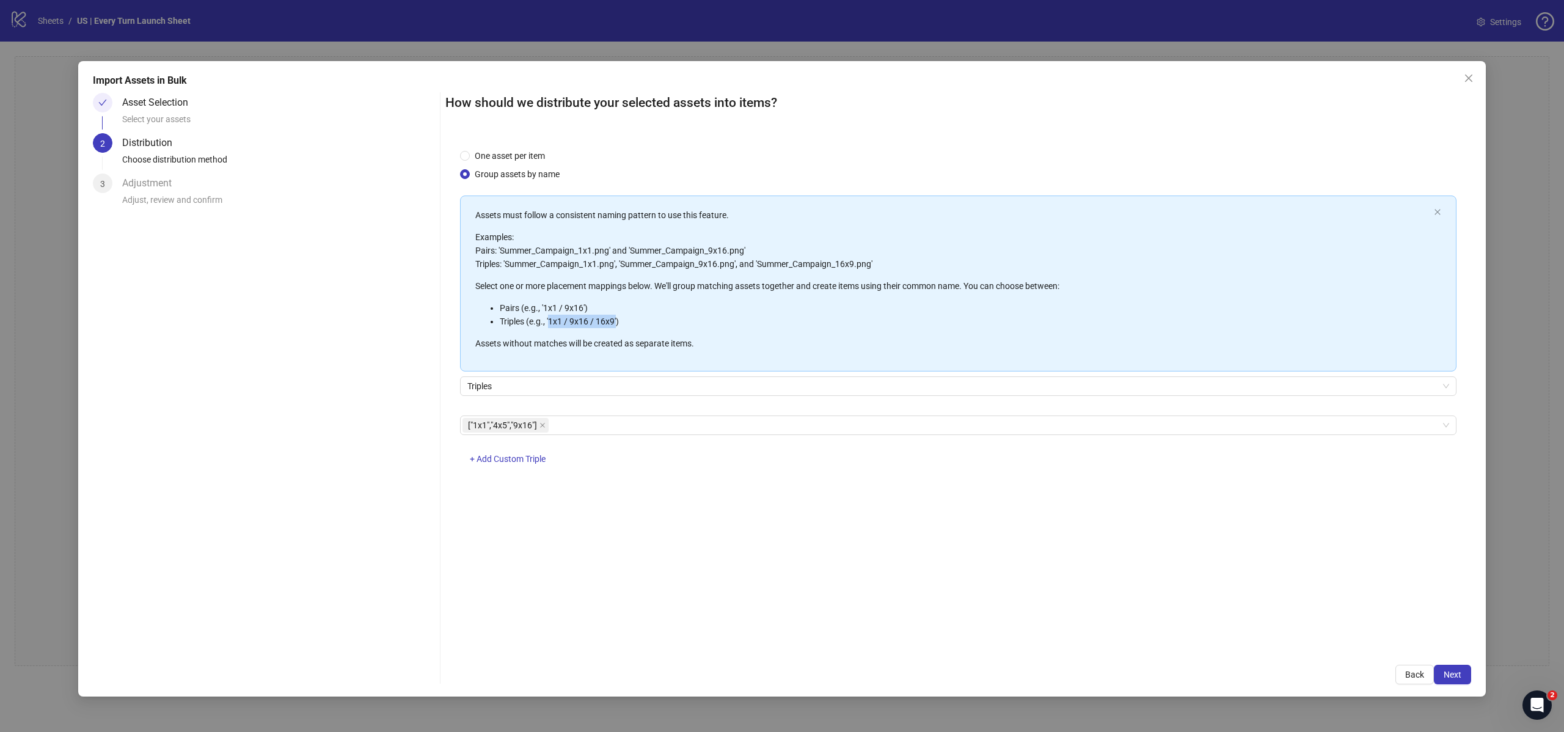
drag, startPoint x: 618, startPoint y: 320, endPoint x: 550, endPoint y: 319, distance: 67.8
click at [550, 319] on li "Triples (e.g., '1x1 / 9x16 / 16x9')" at bounding box center [964, 321] width 929 height 13
drag, startPoint x: 568, startPoint y: 326, endPoint x: 601, endPoint y: 323, distance: 33.7
click at [568, 326] on li "Triples (e.g., '1x1 / 9x16 / 16x9')" at bounding box center [964, 321] width 929 height 13
drag, startPoint x: 630, startPoint y: 319, endPoint x: 552, endPoint y: 321, distance: 78.8
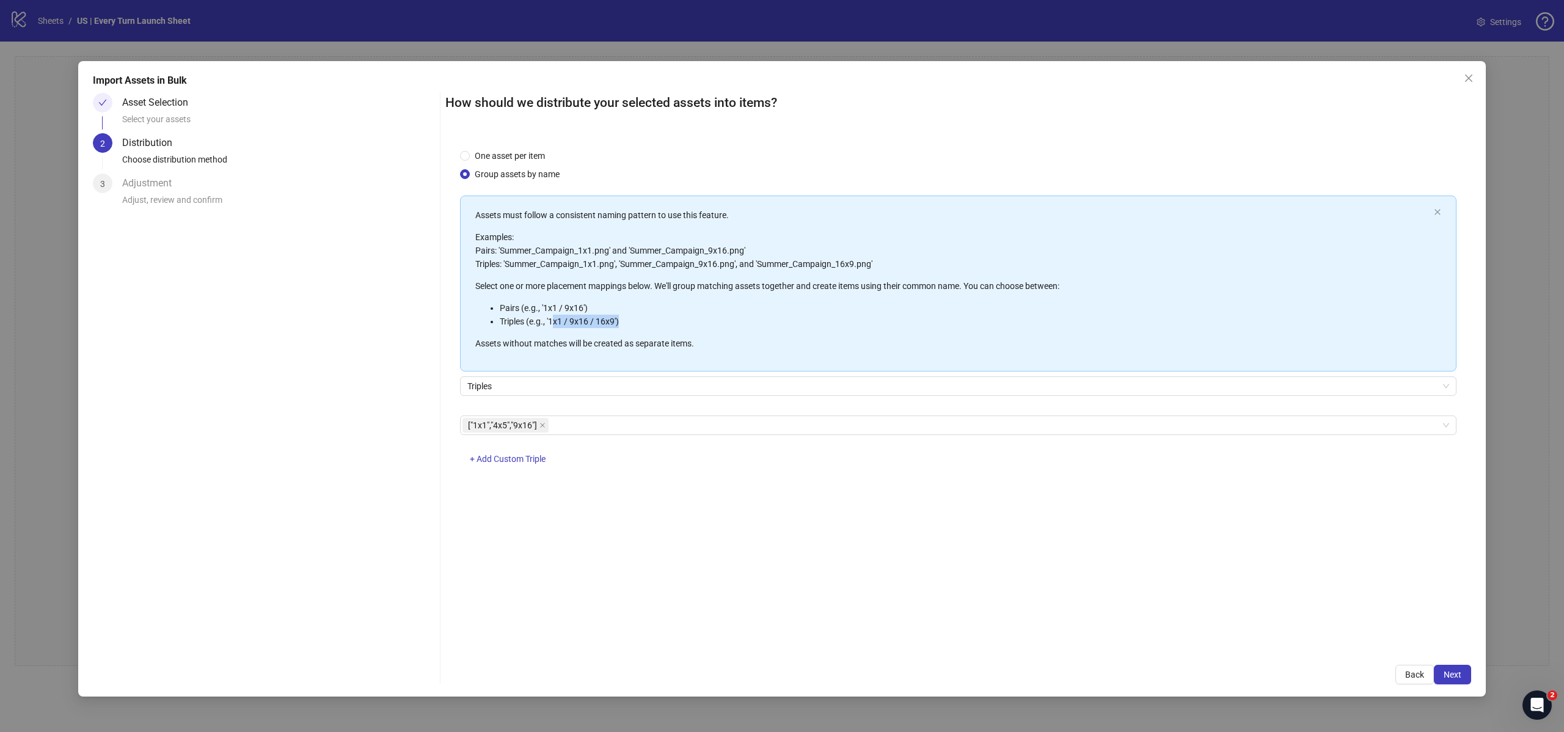
click at [552, 321] on li "Triples (e.g., '1x1 / 9x16 / 16x9')" at bounding box center [964, 321] width 929 height 13
click at [588, 320] on li "Triples (e.g., '1x1 / 9x16 / 16x9')" at bounding box center [964, 321] width 929 height 13
drag, startPoint x: 588, startPoint y: 320, endPoint x: 576, endPoint y: 371, distance: 52.6
click at [587, 321] on li "Triples (e.g., '1x1 / 9x16 / 16x9')" at bounding box center [964, 321] width 929 height 13
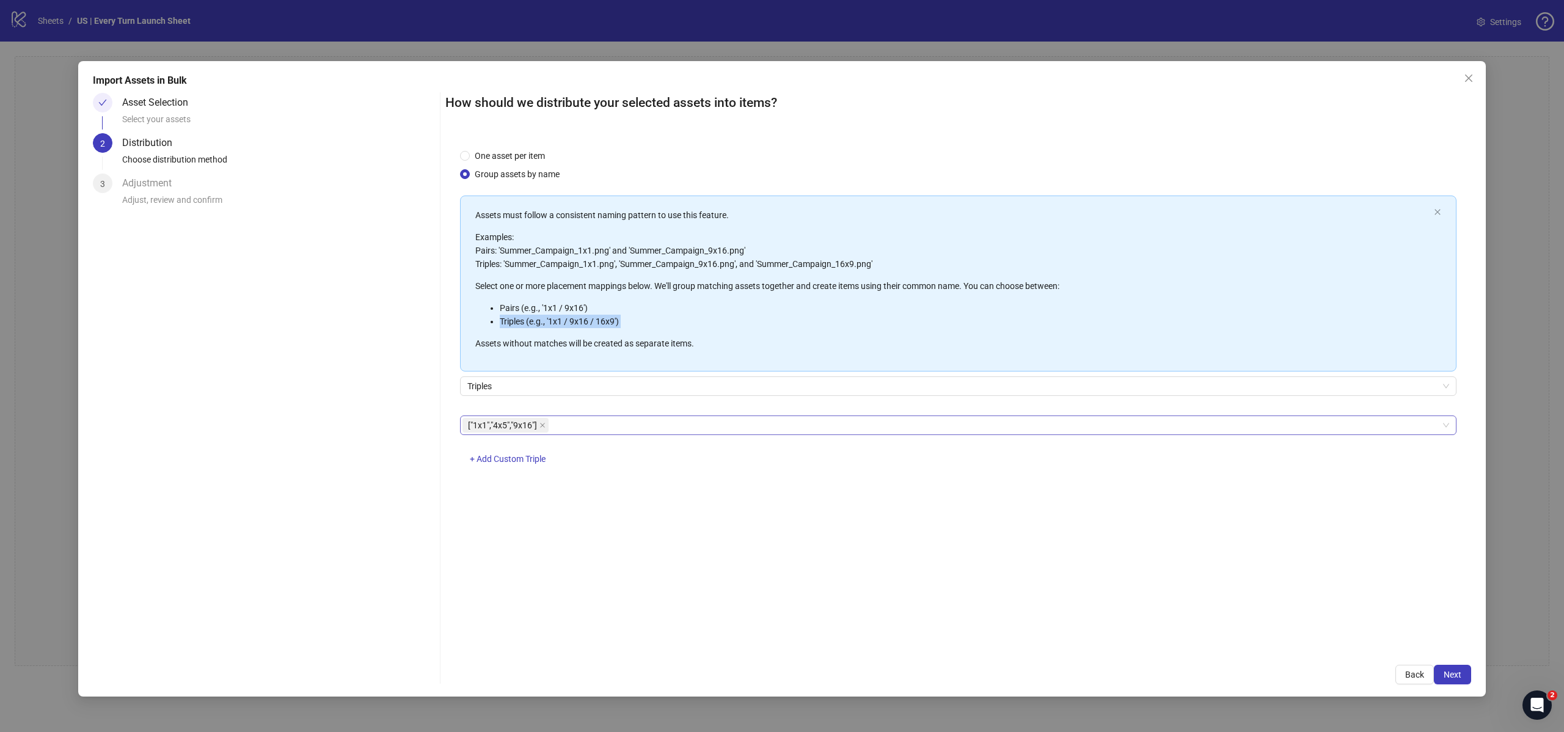
click at [577, 427] on div "["1x1","4x5","9x16"]" at bounding box center [951, 425] width 979 height 17
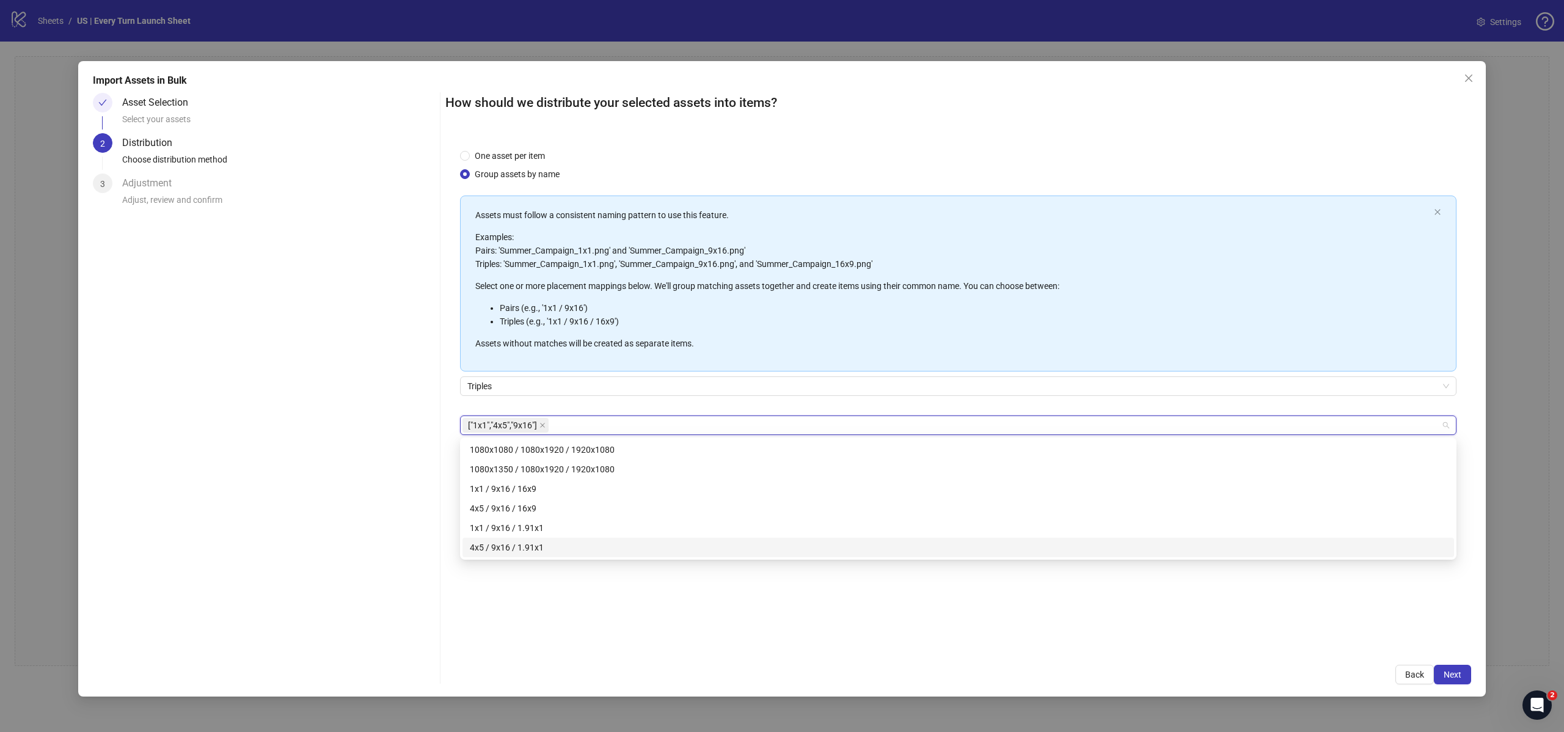
click at [537, 425] on span "["1x1","4x5","9x16"]" at bounding box center [505, 425] width 86 height 15
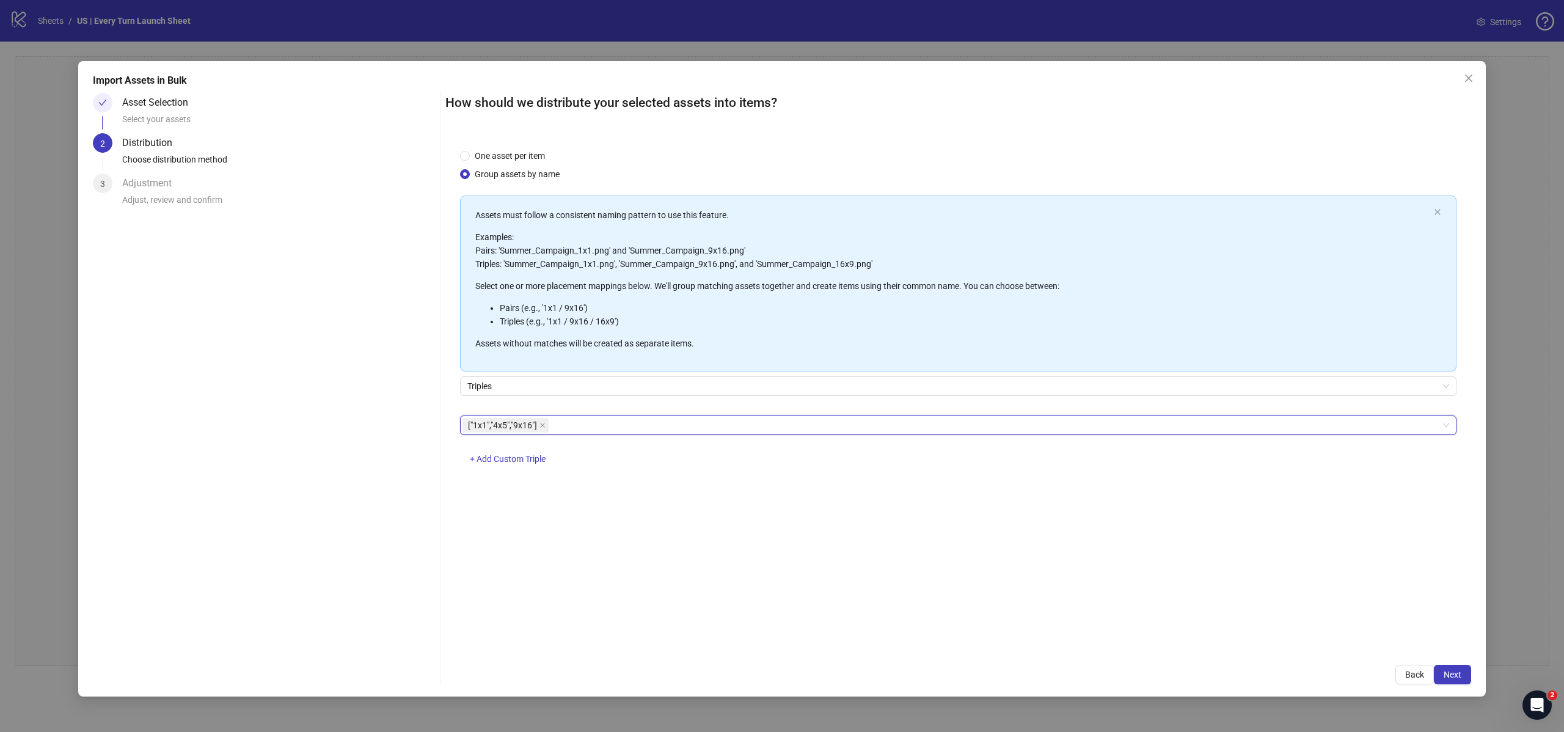
click at [539, 423] on icon "close" at bounding box center [542, 425] width 6 height 6
click at [517, 463] on span "+ Add Custom Triple" at bounding box center [508, 459] width 76 height 10
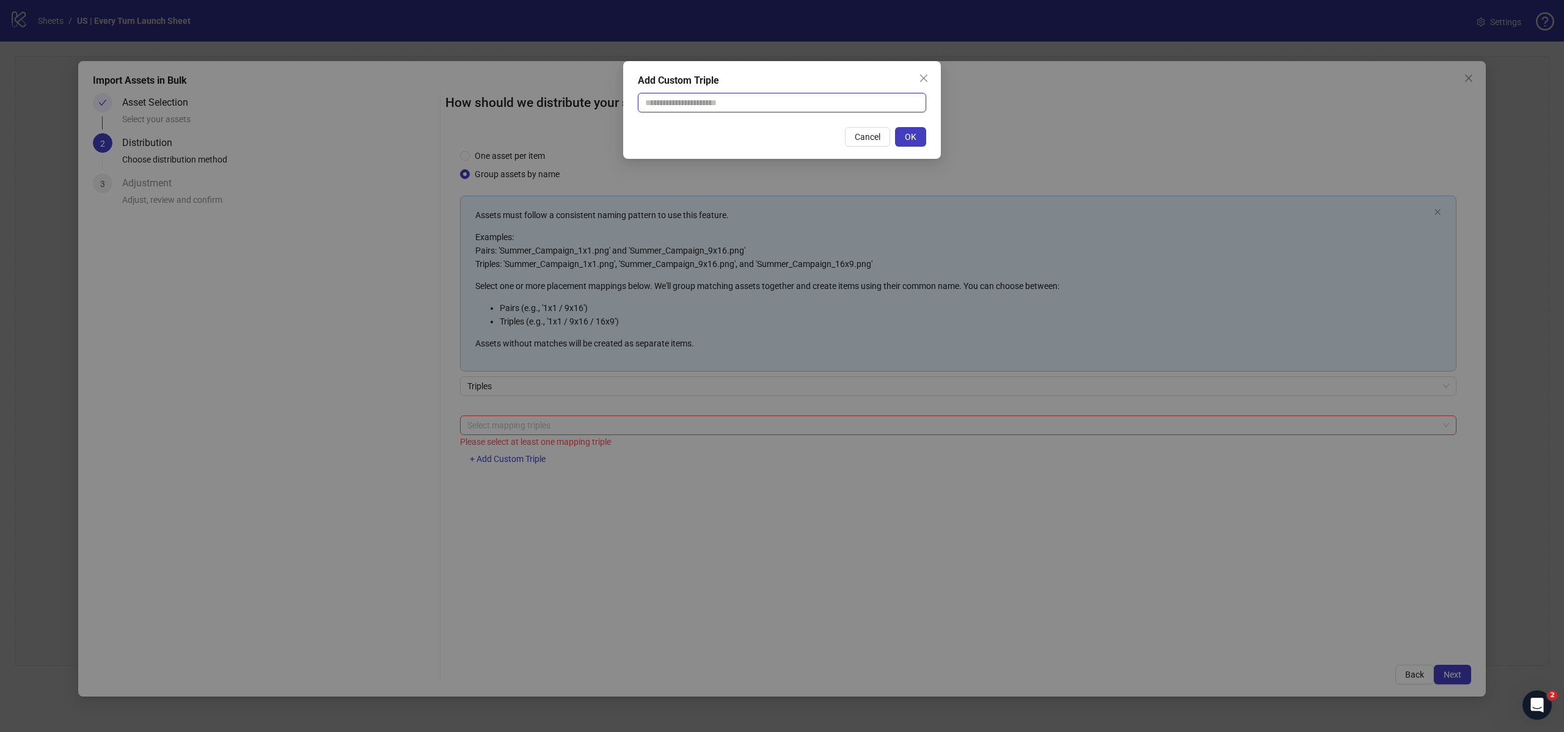
click at [709, 111] on input "text" at bounding box center [782, 103] width 288 height 20
paste input "**********"
type input "**********"
click at [863, 125] on div "Please enter three dimensions separated by /" at bounding box center [782, 118] width 288 height 13
drag, startPoint x: 864, startPoint y: 130, endPoint x: 852, endPoint y: 141, distance: 15.6
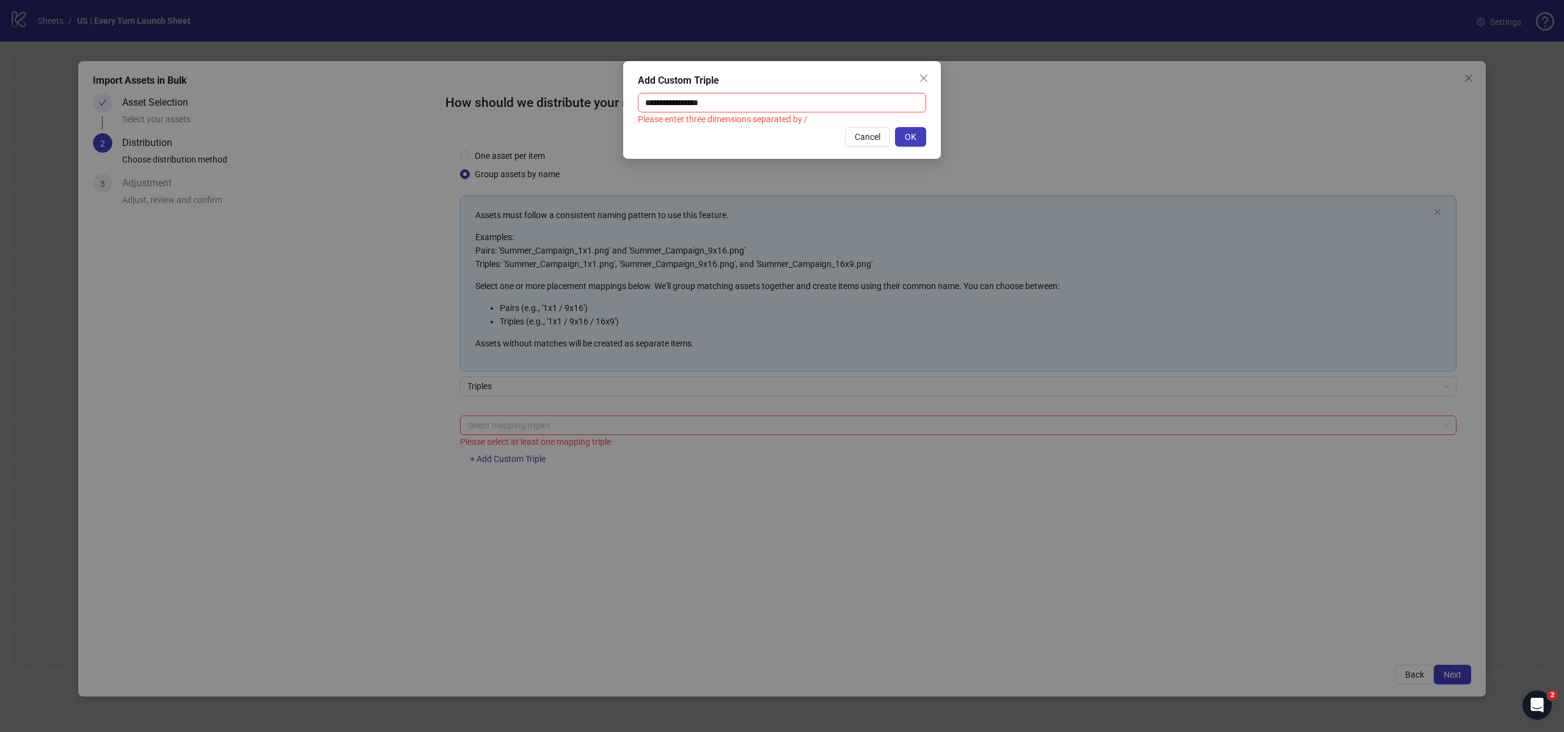
click at [859, 135] on button "Cancel" at bounding box center [867, 137] width 45 height 20
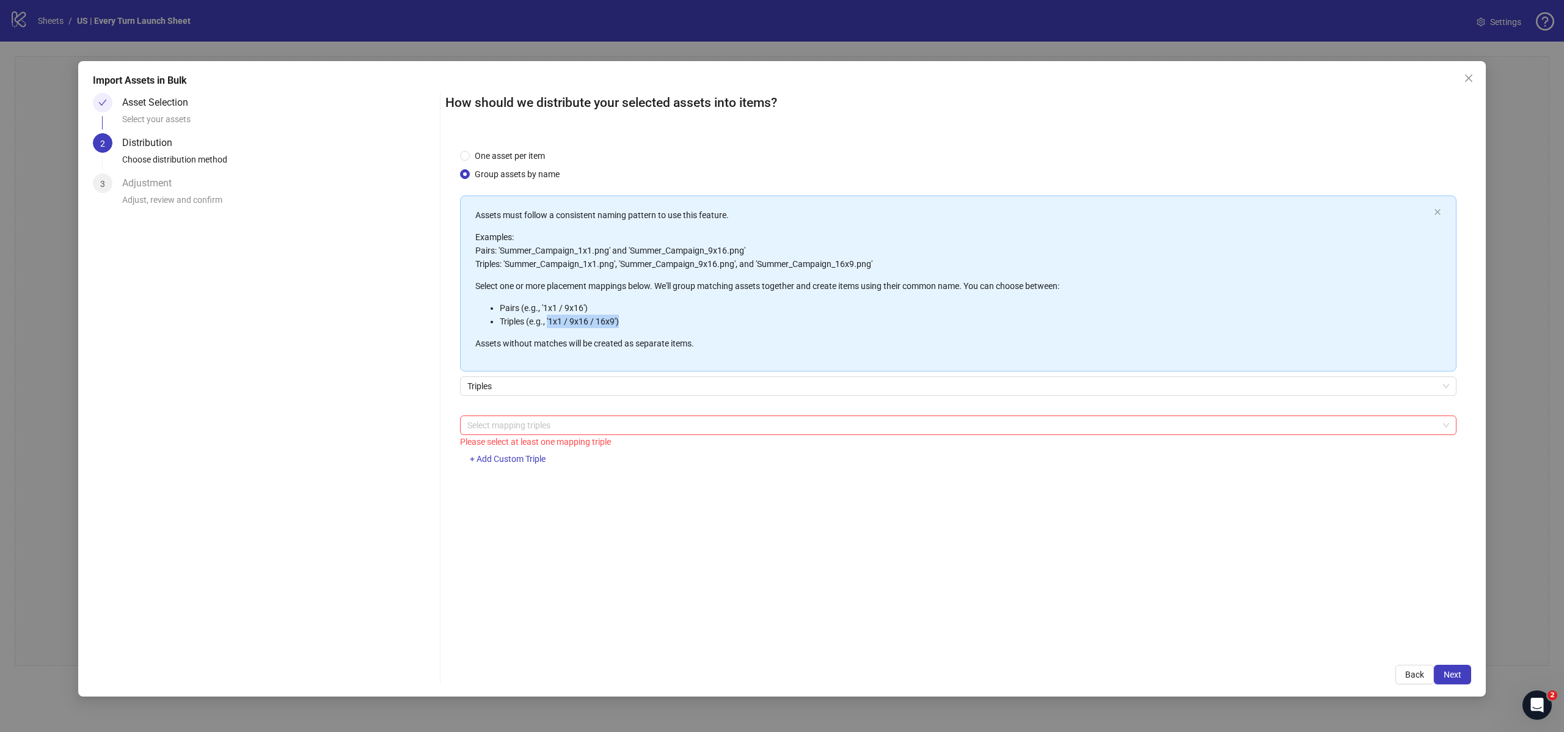
drag, startPoint x: 628, startPoint y: 316, endPoint x: 547, endPoint y: 325, distance: 81.2
click at [547, 325] on li "Triples (e.g., '1x1 / 9x16 / 16x9')" at bounding box center [964, 321] width 929 height 13
copy li "'1x1 / 9x16 / 16x9')"
click at [533, 464] on button "+ Add Custom Triple" at bounding box center [507, 460] width 95 height 20
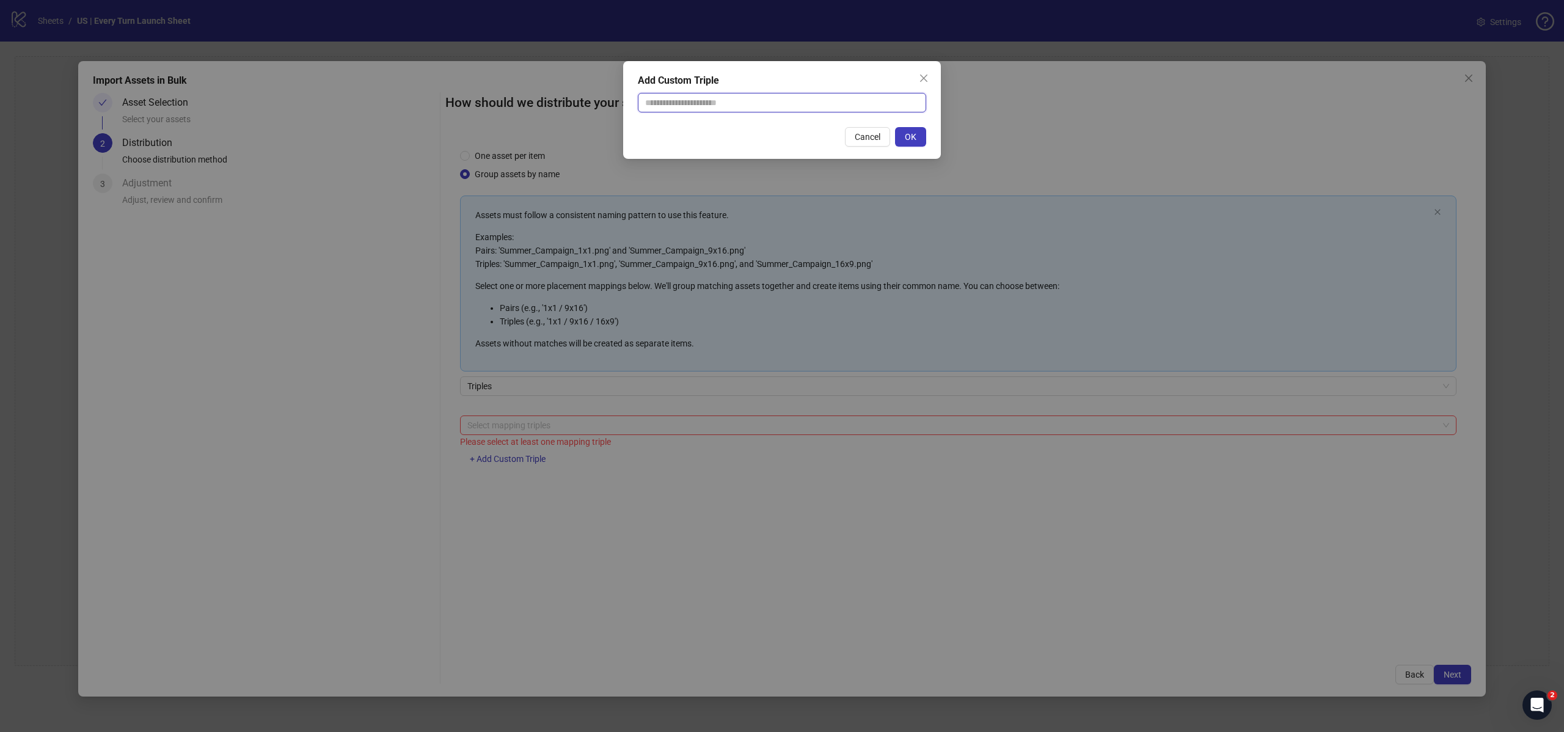
click at [714, 101] on input "text" at bounding box center [782, 103] width 288 height 20
paste input "**********"
click at [639, 103] on input "**********" at bounding box center [782, 103] width 288 height 20
type input "**********"
click at [914, 133] on span "OK" at bounding box center [911, 137] width 12 height 10
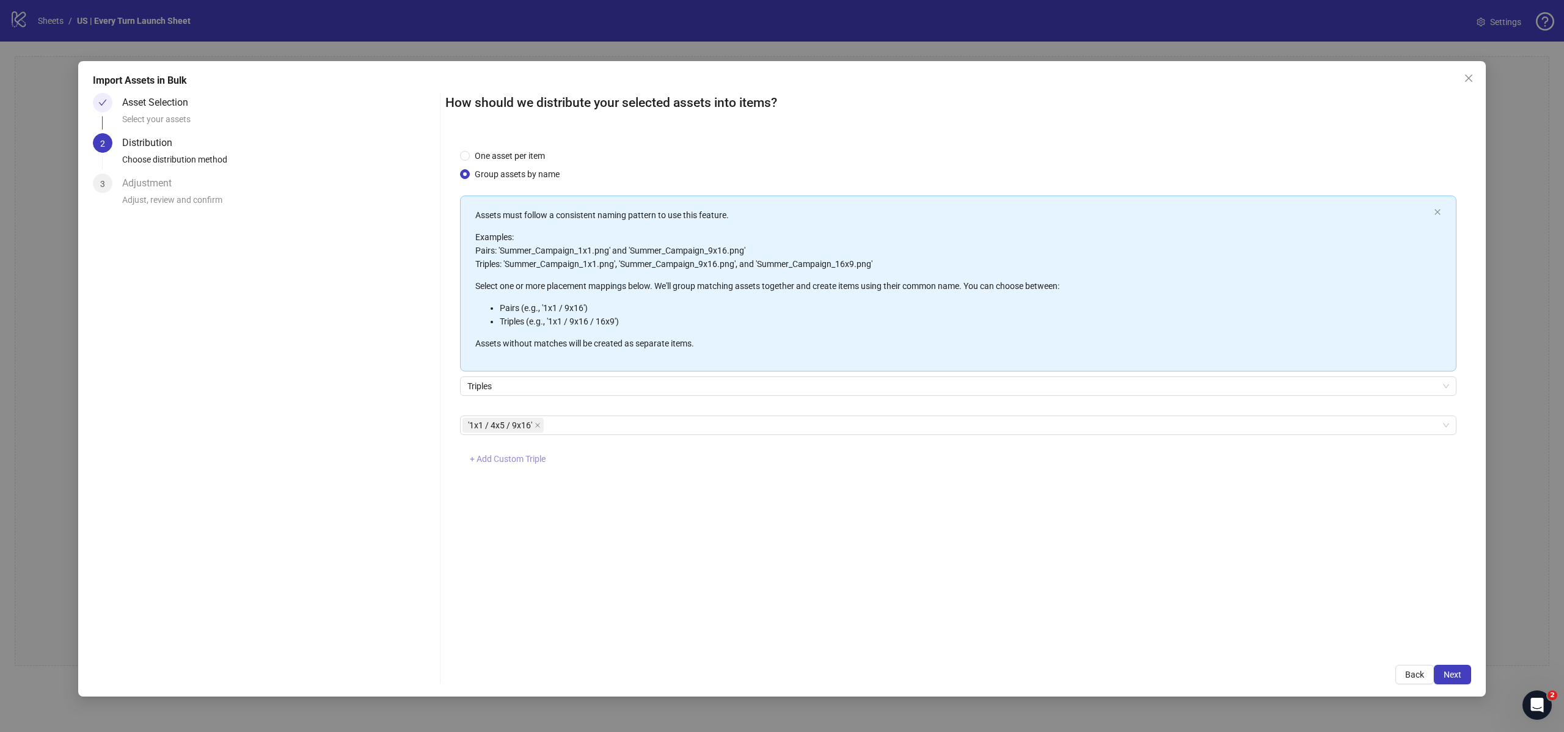
click at [517, 459] on span "+ Add Custom Triple" at bounding box center [508, 459] width 76 height 10
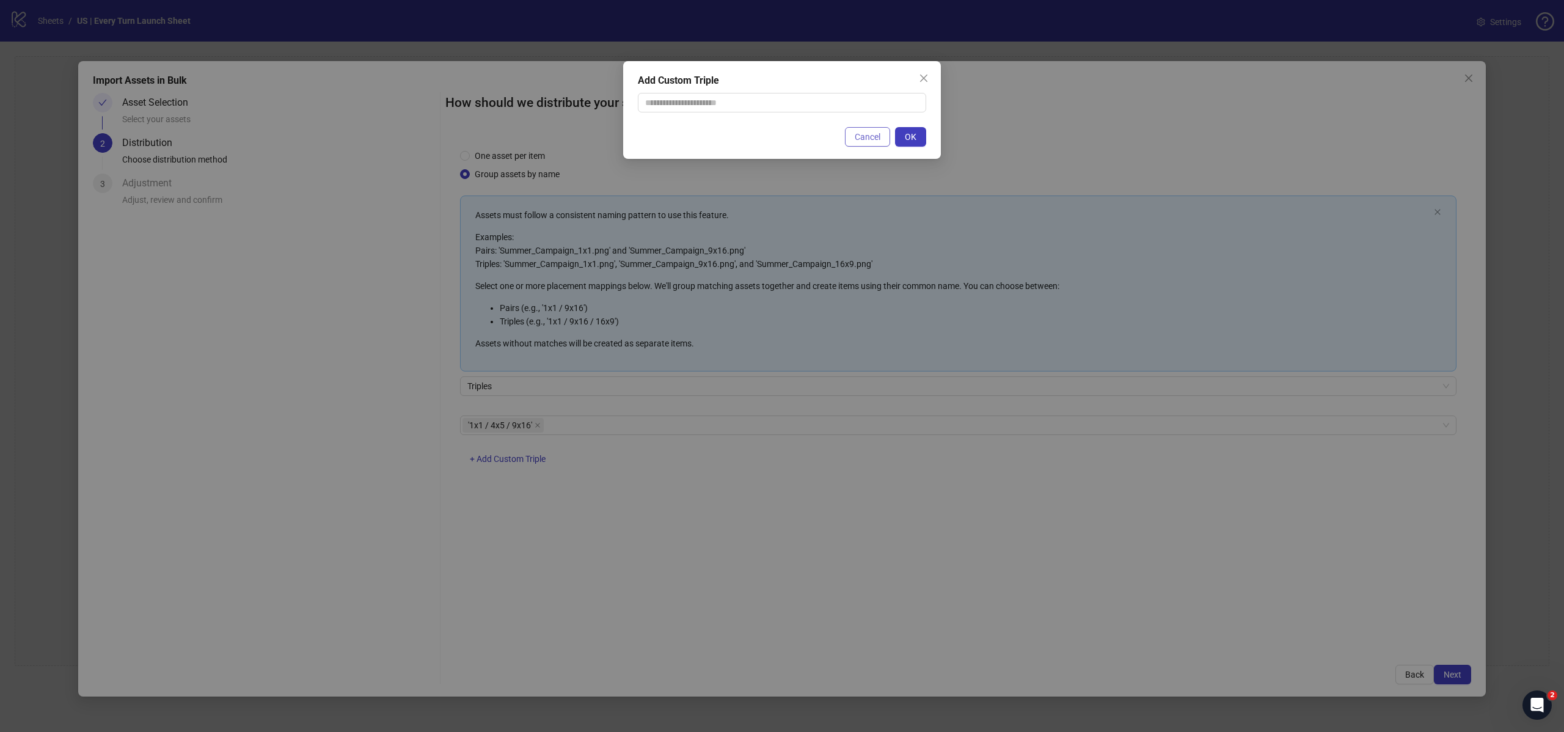
click at [851, 137] on button "Cancel" at bounding box center [867, 137] width 45 height 20
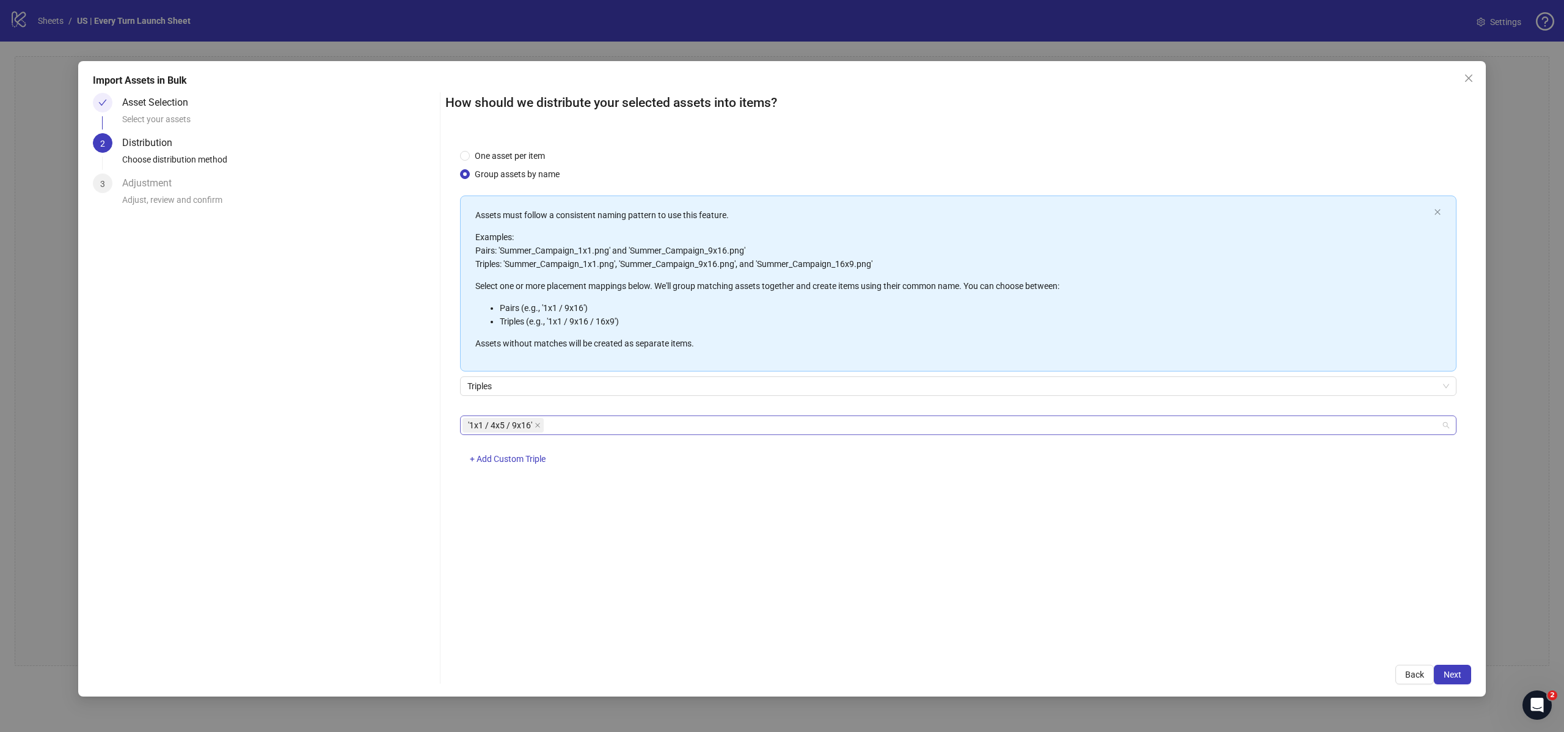
click at [659, 425] on div "'1x1 / 4x5 / 9x16'" at bounding box center [951, 425] width 979 height 17
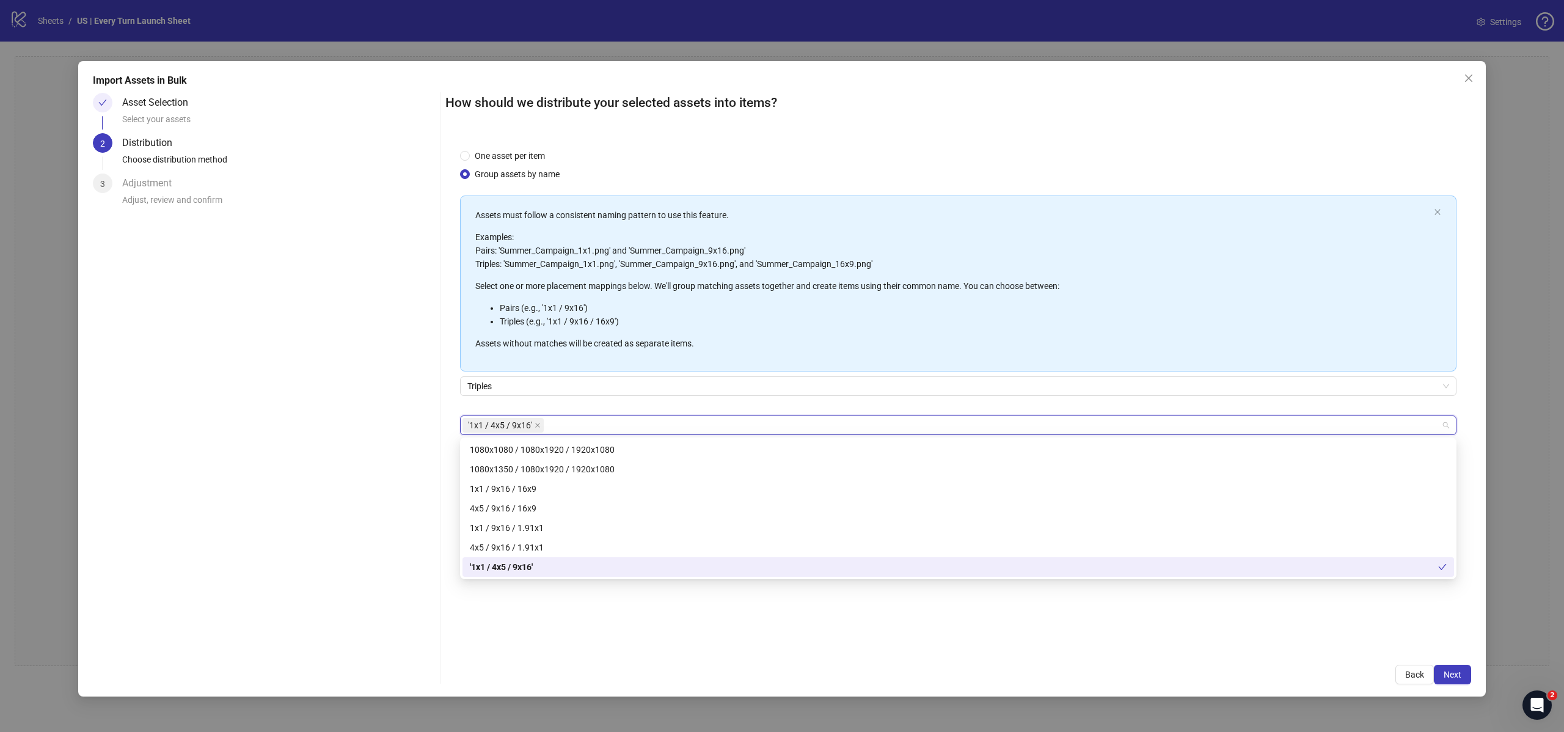
click at [568, 600] on div "One asset per item Group assets by name Assets must follow a consistent naming …" at bounding box center [958, 392] width 1026 height 516
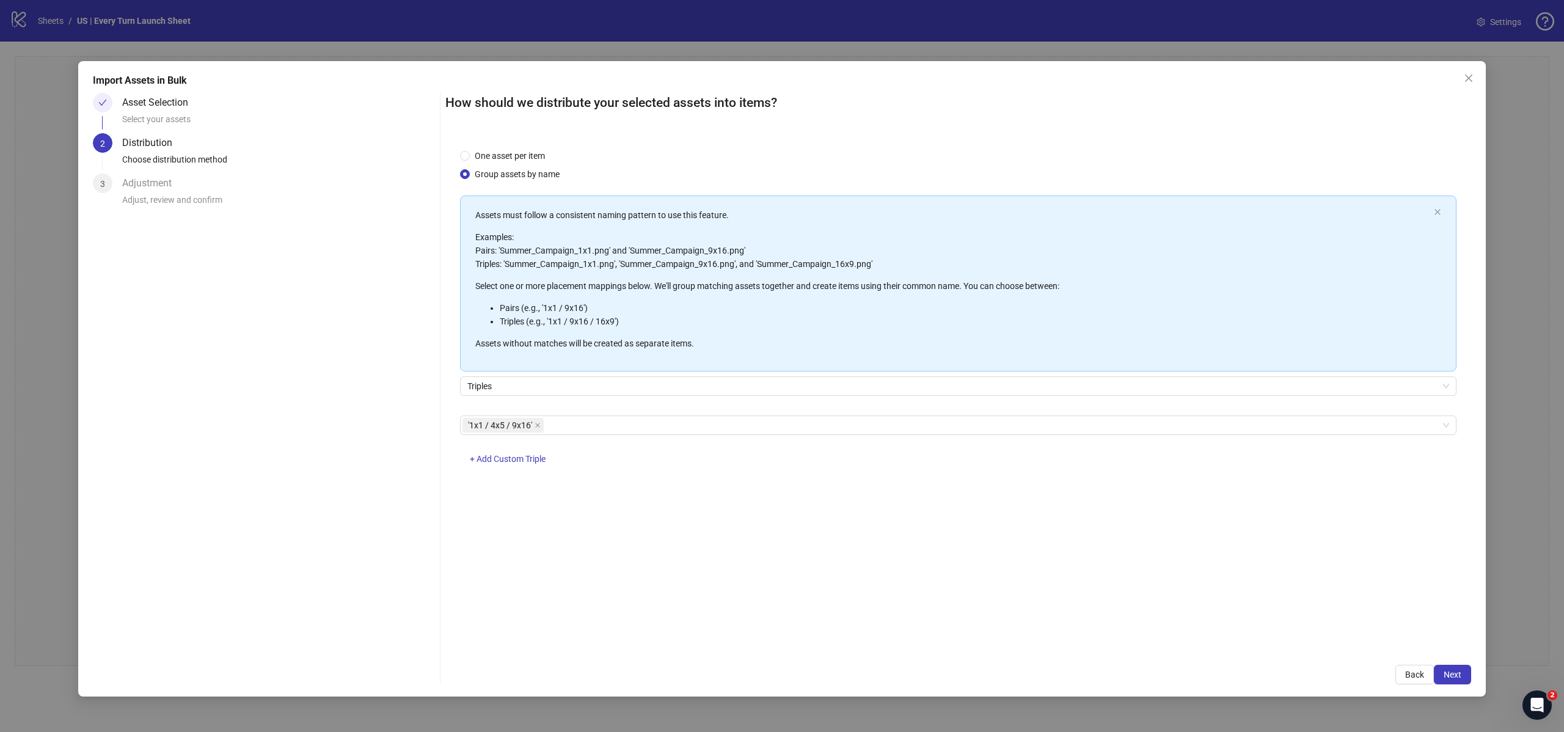
drag, startPoint x: 503, startPoint y: 462, endPoint x: 513, endPoint y: 461, distance: 9.9
click at [503, 462] on span "+ Add Custom Triple" at bounding box center [508, 459] width 76 height 10
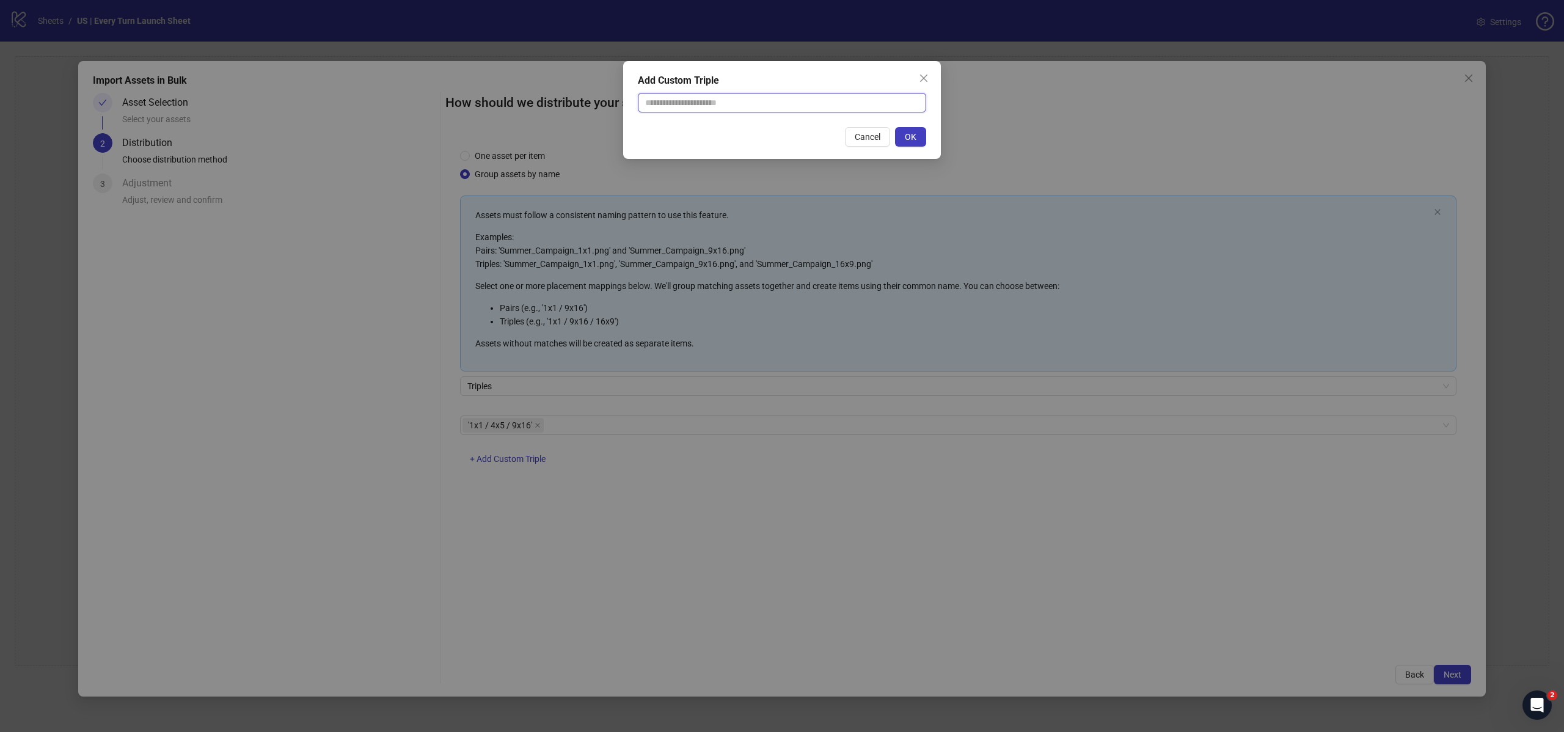
click at [744, 110] on input "text" at bounding box center [782, 103] width 288 height 20
paste input "**********"
type input "**********"
click at [916, 142] on button "OK" at bounding box center [910, 137] width 31 height 20
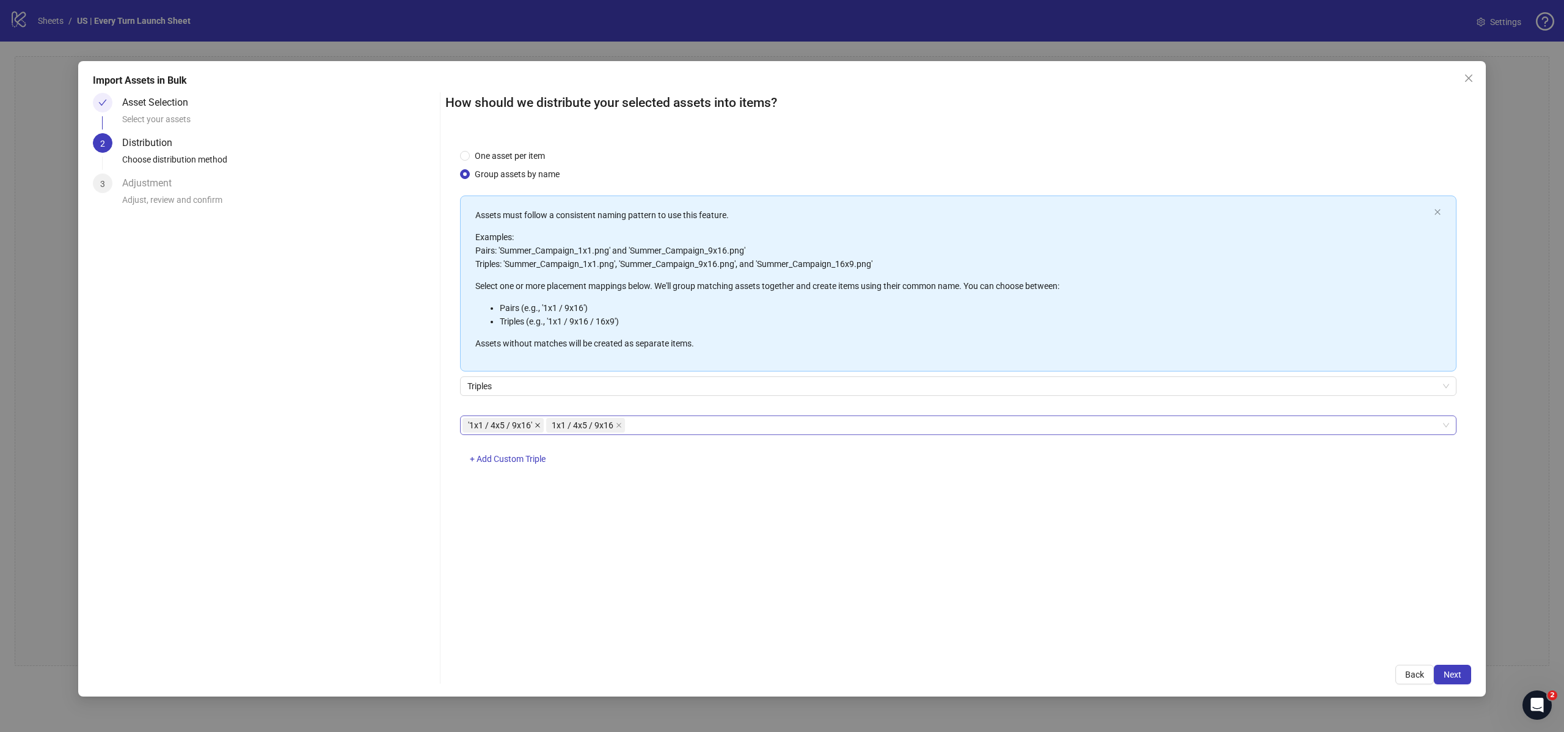
click at [536, 423] on icon "close" at bounding box center [537, 425] width 5 height 5
click at [1455, 668] on button "Next" at bounding box center [1452, 675] width 37 height 20
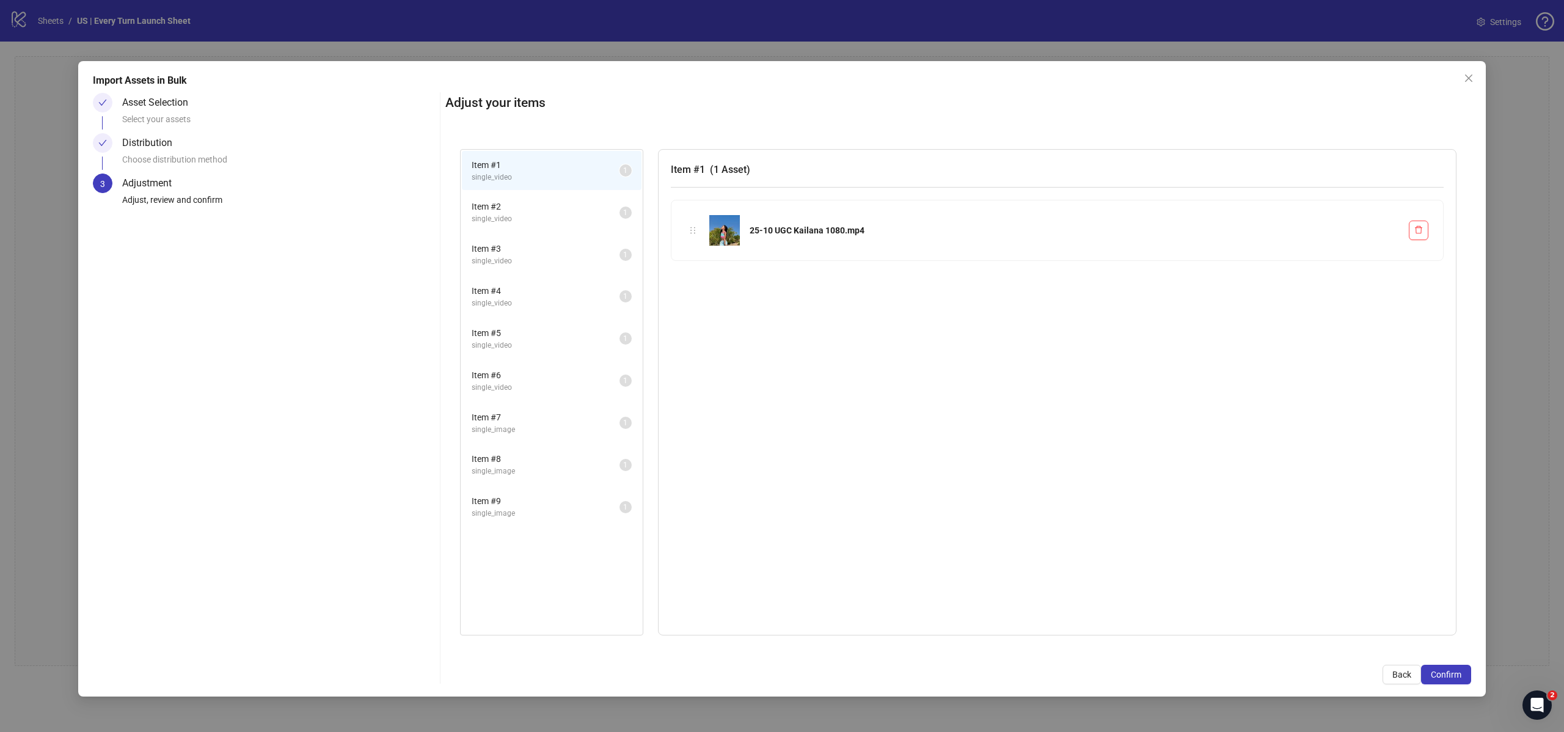
click at [544, 210] on span "Item # 2" at bounding box center [546, 206] width 148 height 13
click at [540, 241] on li "Item # 3 single_video 1" at bounding box center [552, 255] width 180 height 40
click at [552, 286] on span "Item # 4" at bounding box center [546, 290] width 148 height 13
click at [549, 343] on span "single_video" at bounding box center [546, 346] width 148 height 12
click at [544, 389] on span "single_video" at bounding box center [546, 388] width 148 height 12
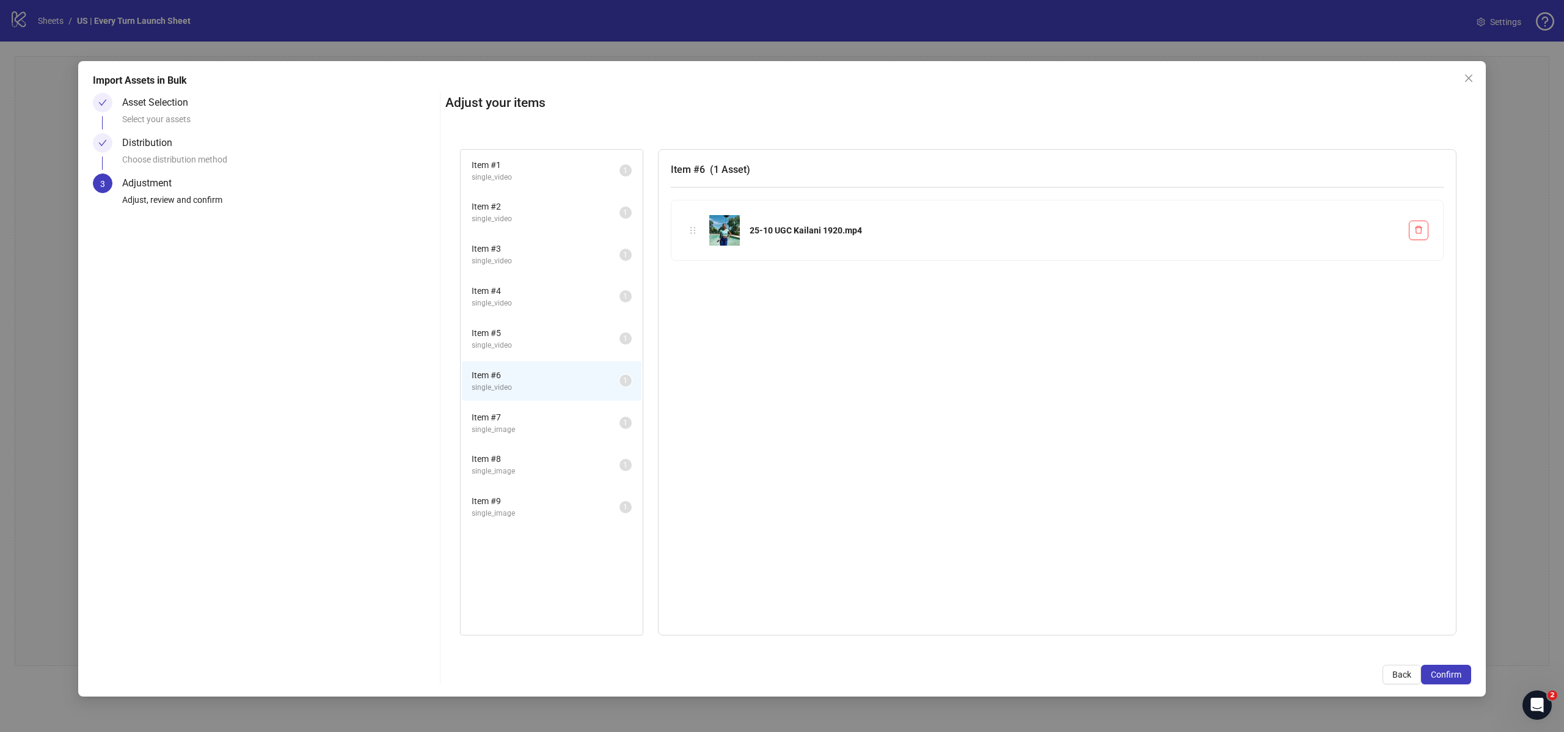
click at [548, 420] on span "Item # 7" at bounding box center [546, 417] width 148 height 13
click at [533, 481] on li "Item # 8 single_image 1" at bounding box center [552, 465] width 180 height 40
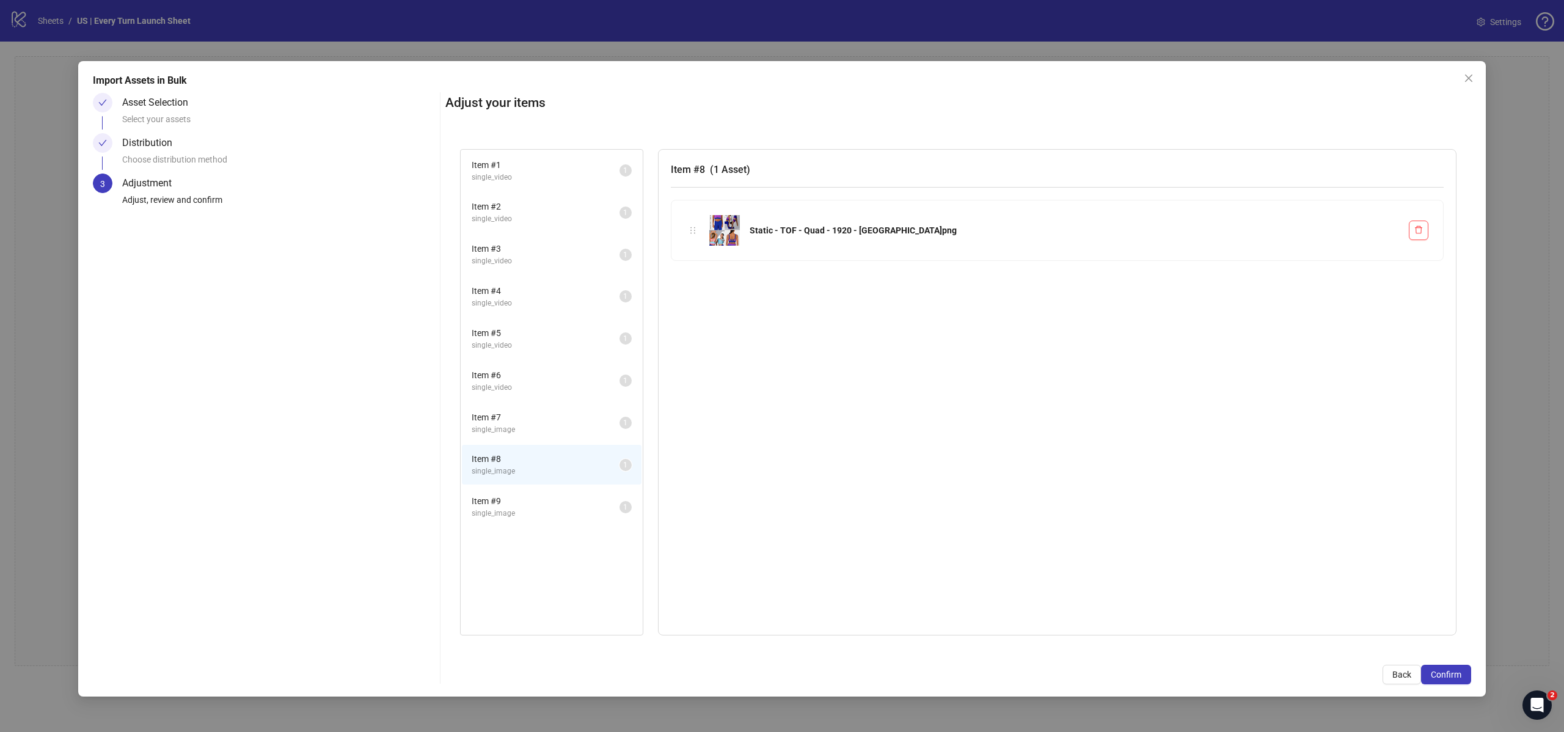
click at [526, 510] on span "single_image" at bounding box center [546, 514] width 148 height 12
click at [520, 208] on span "Item # 2" at bounding box center [546, 206] width 148 height 13
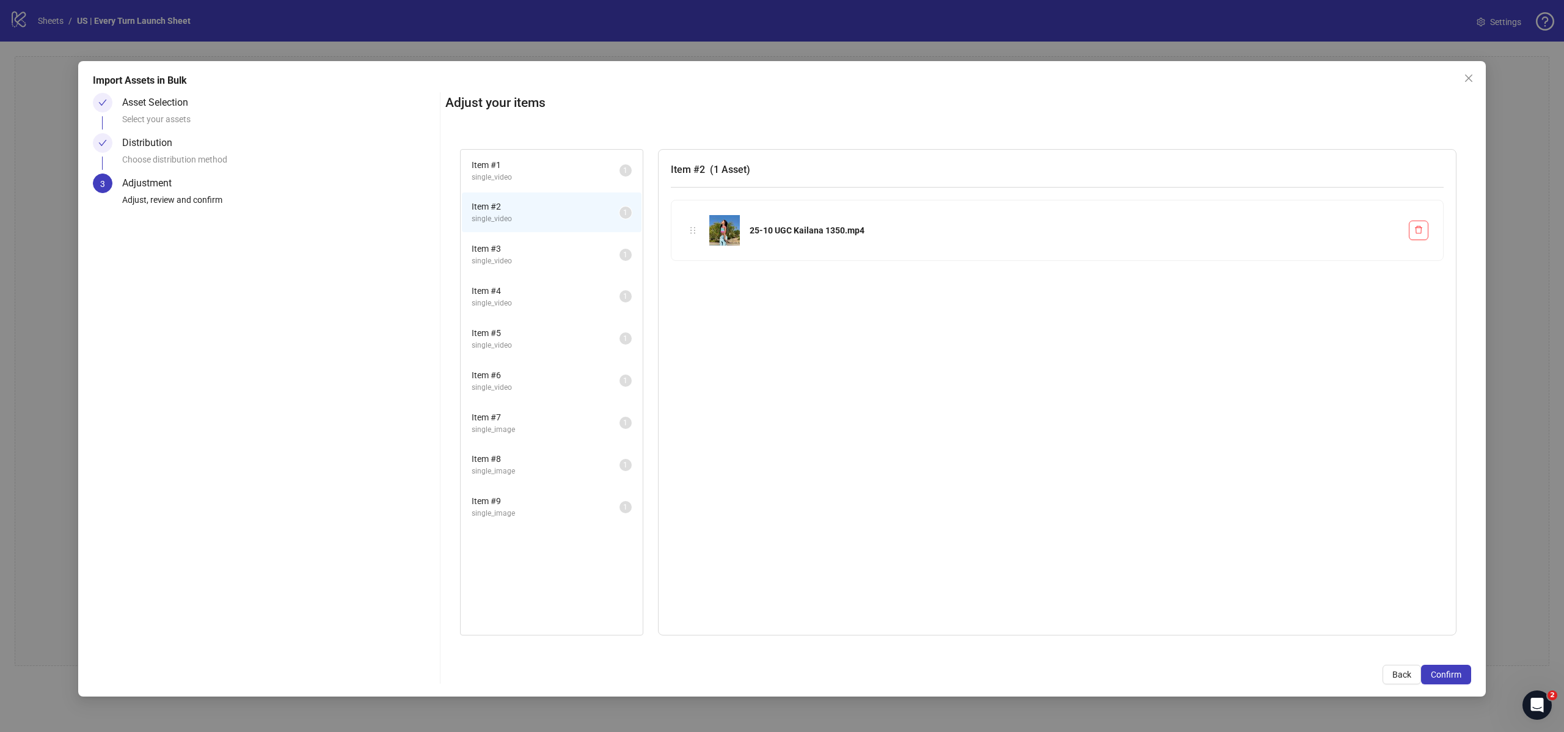
click at [524, 242] on span "Item # 3" at bounding box center [546, 248] width 148 height 13
click at [531, 191] on div "Item # 1 single_video 1" at bounding box center [552, 171] width 182 height 42
click at [537, 164] on span "Item # 1" at bounding box center [546, 164] width 148 height 13
click at [1440, 676] on span "Confirm" at bounding box center [1446, 675] width 31 height 10
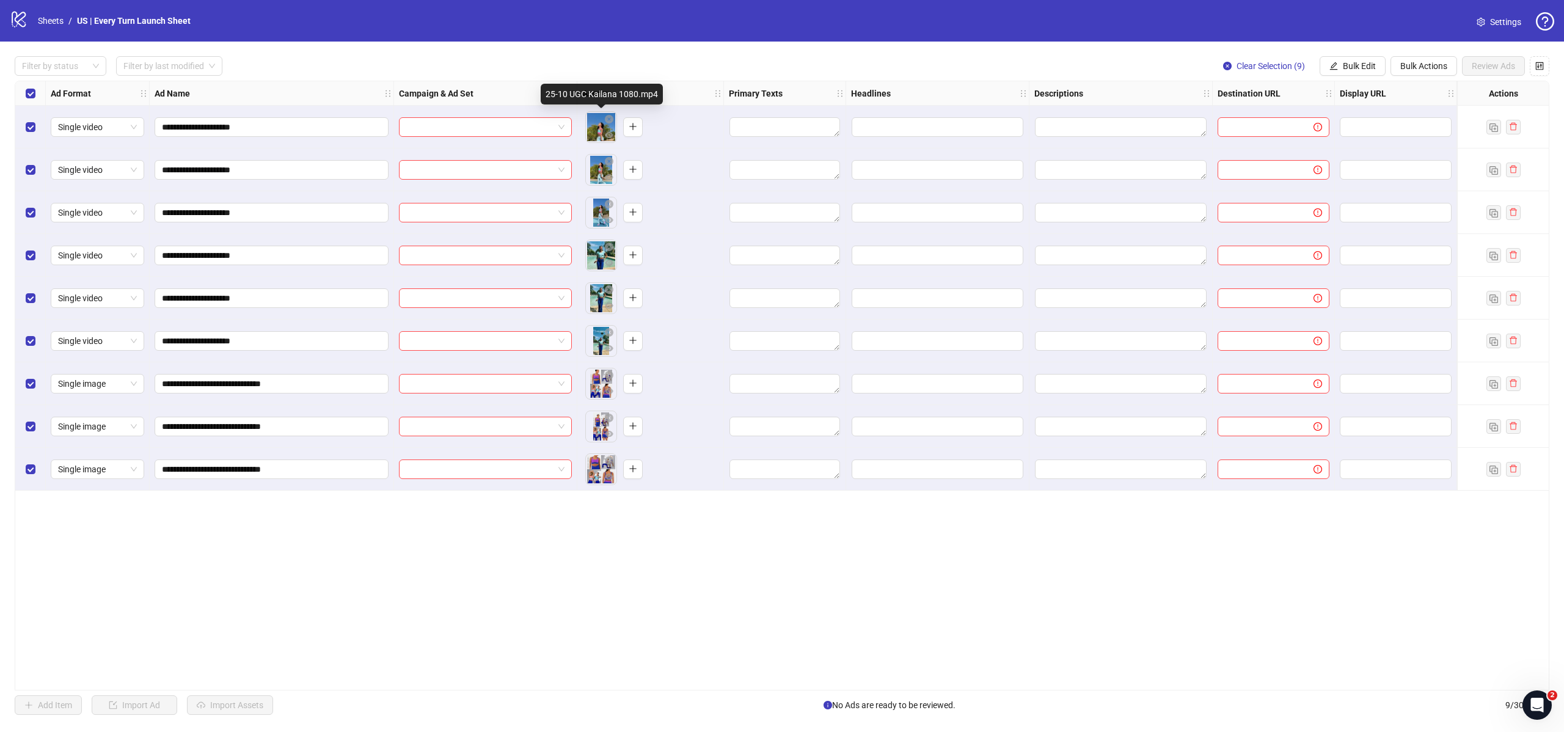
click at [593, 128] on body "**********" at bounding box center [782, 366] width 1564 height 732
click at [632, 132] on button "button" at bounding box center [633, 127] width 20 height 20
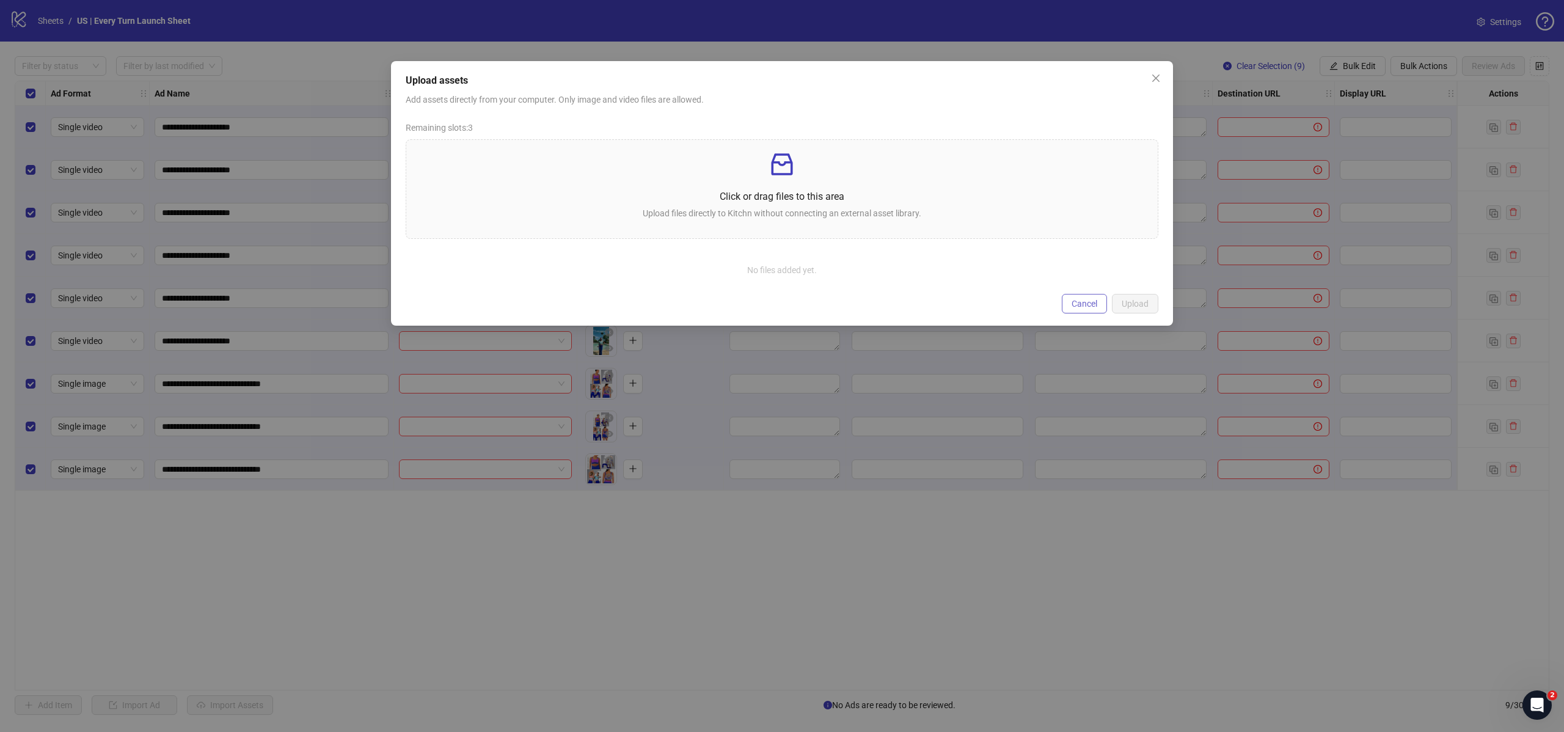
click at [1091, 301] on span "Cancel" at bounding box center [1084, 304] width 26 height 10
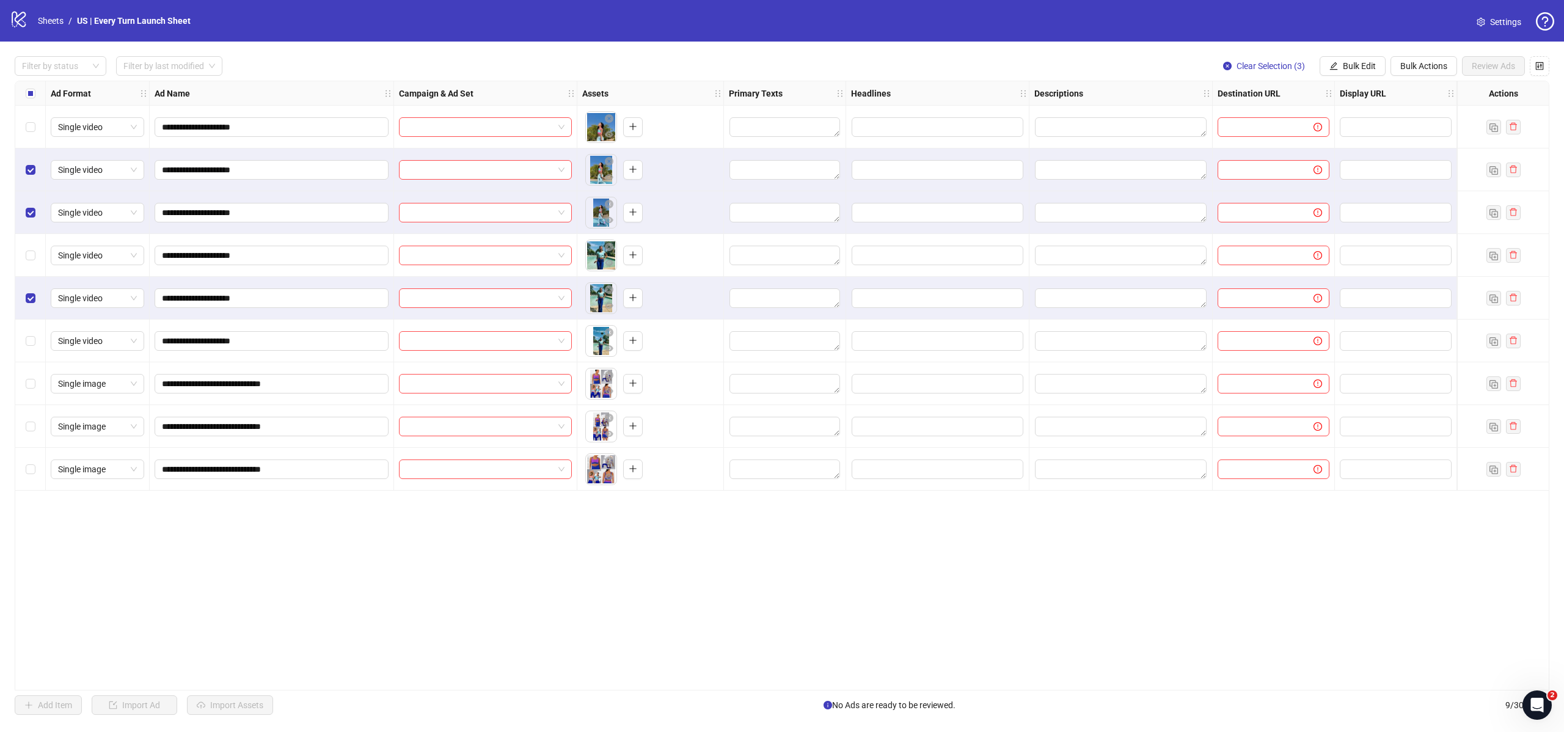
click at [29, 132] on label "Select row 1" at bounding box center [31, 126] width 10 height 13
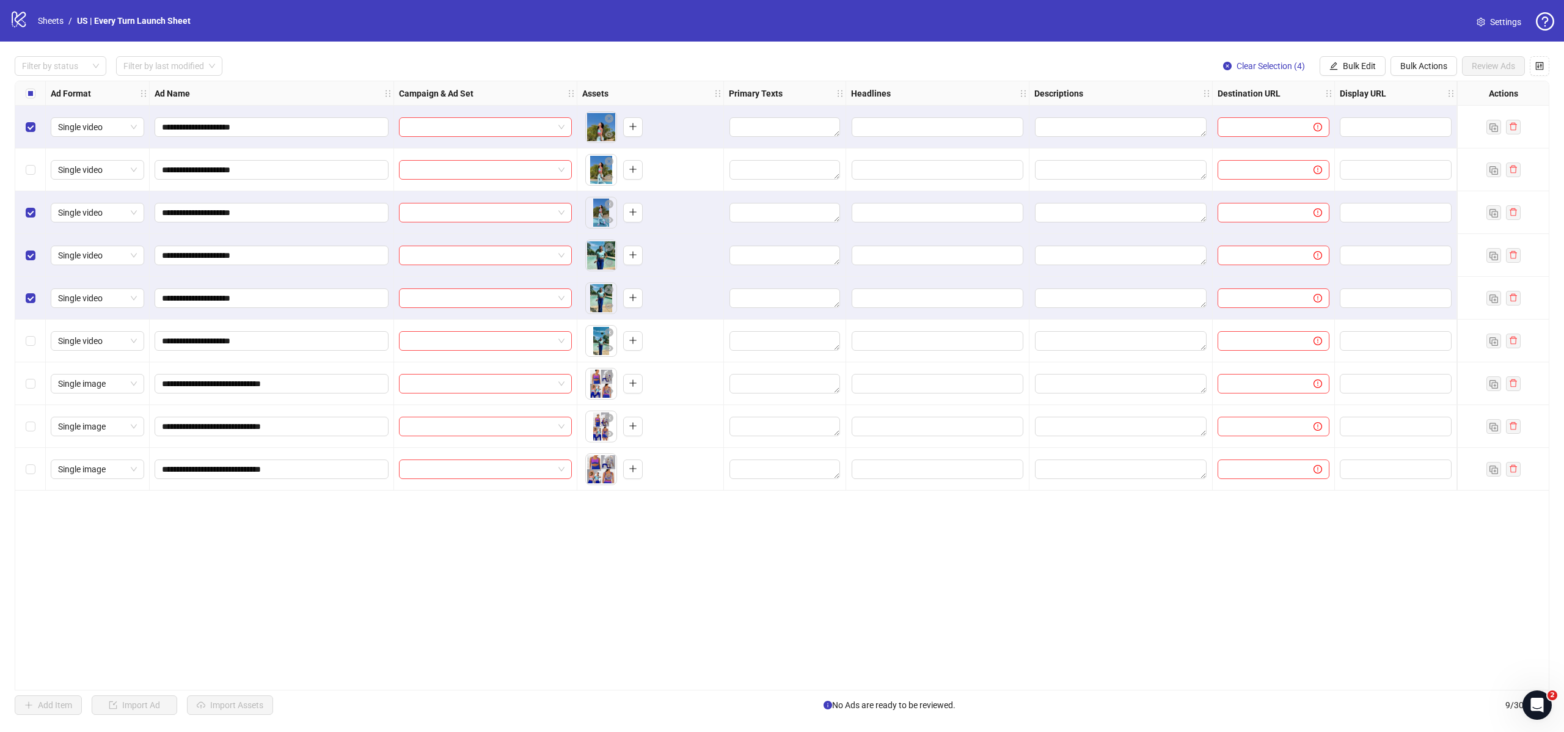
drag, startPoint x: 28, startPoint y: 303, endPoint x: 31, endPoint y: 312, distance: 9.5
click at [29, 304] on label "Select row 5" at bounding box center [31, 297] width 10 height 13
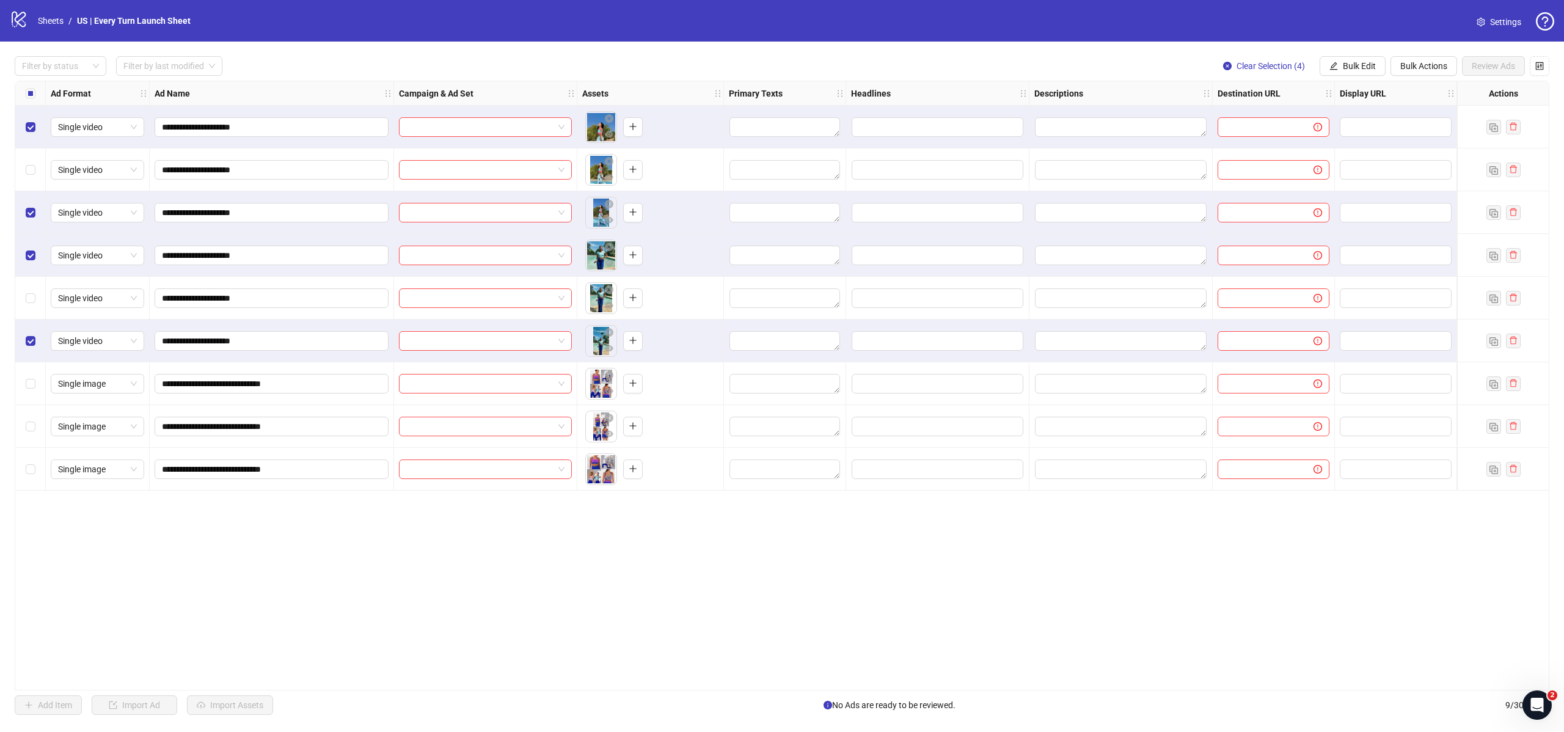
click at [37, 385] on div "Select row 7" at bounding box center [30, 383] width 31 height 43
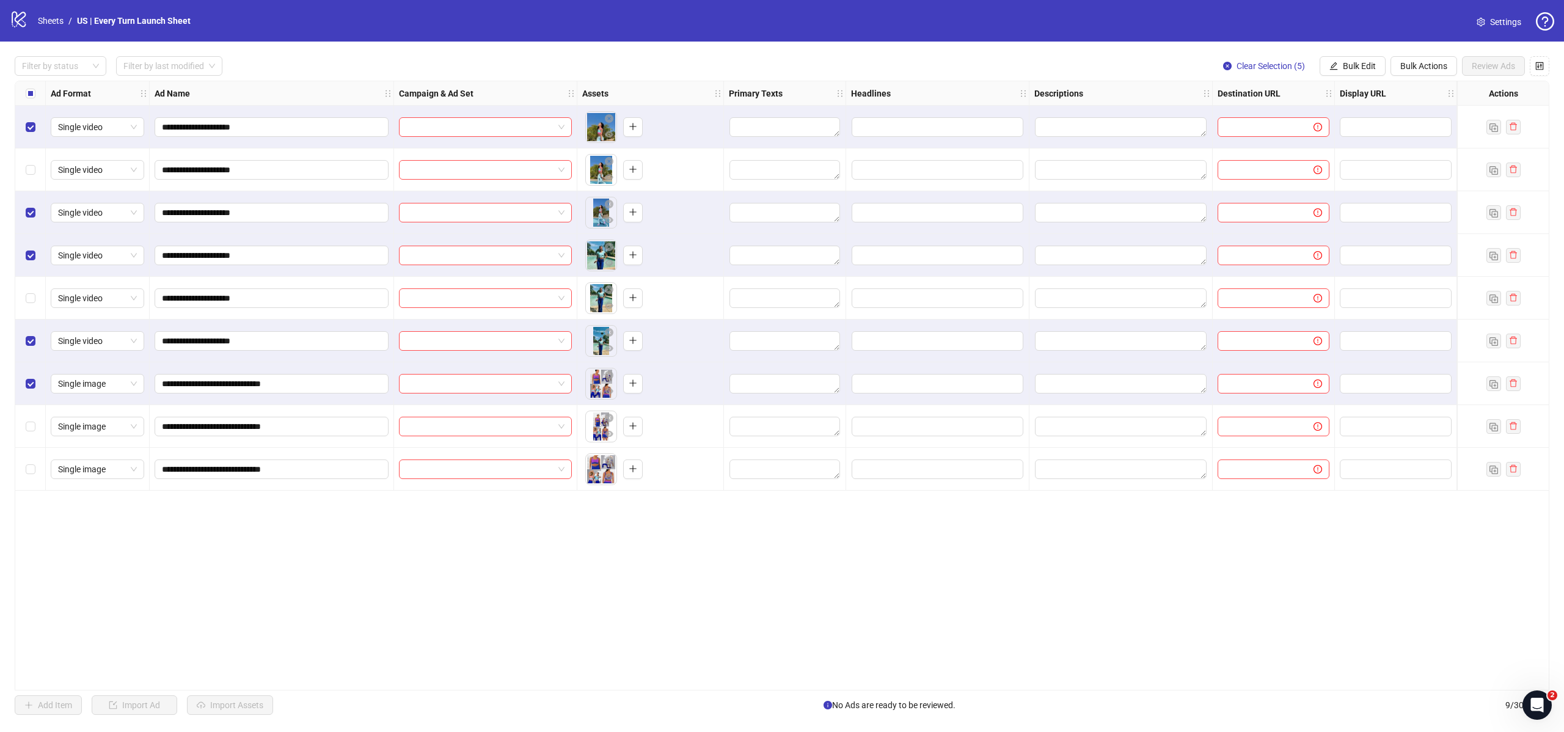
click at [24, 428] on div "Select row 8" at bounding box center [30, 426] width 31 height 43
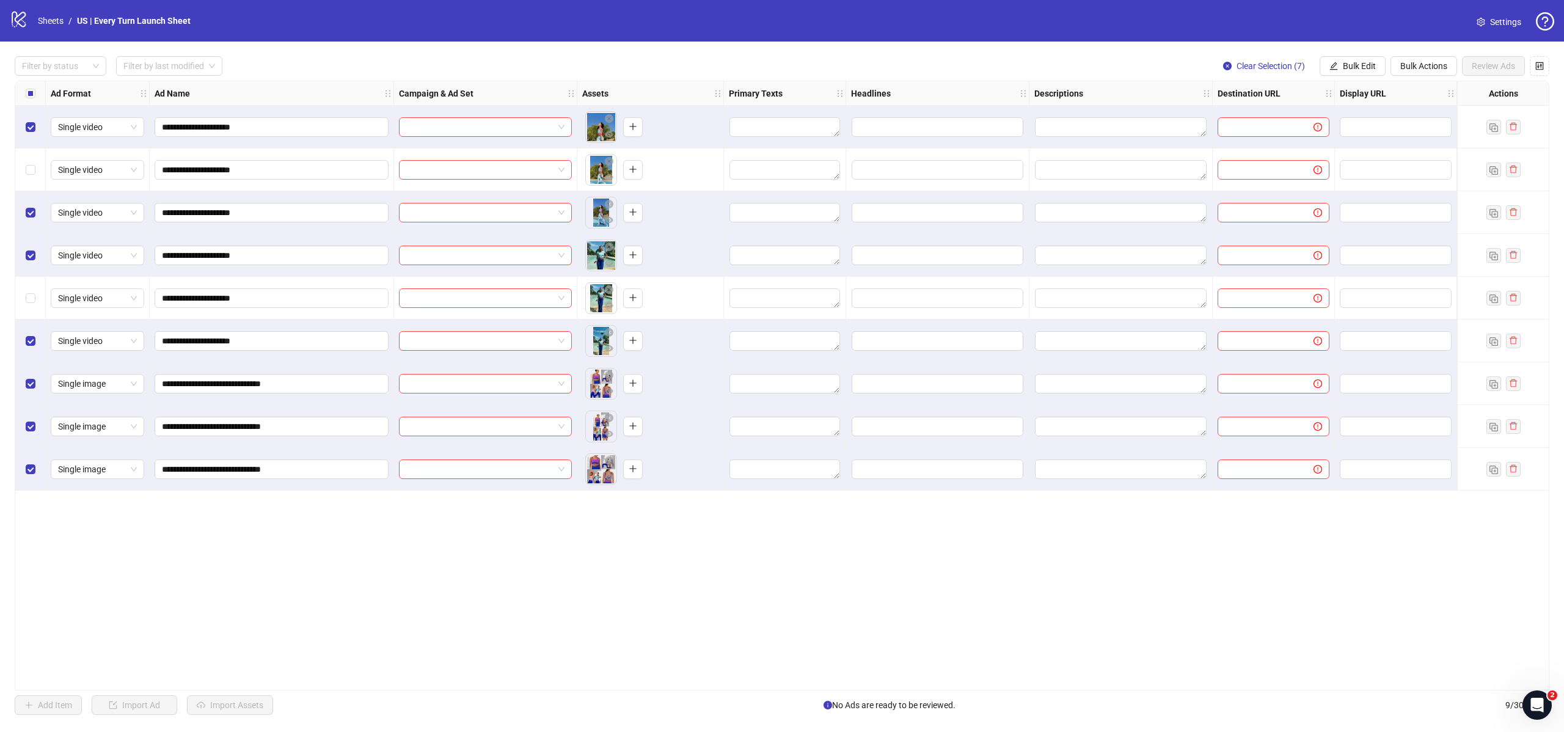
click at [31, 374] on div "Select row 7" at bounding box center [30, 383] width 31 height 43
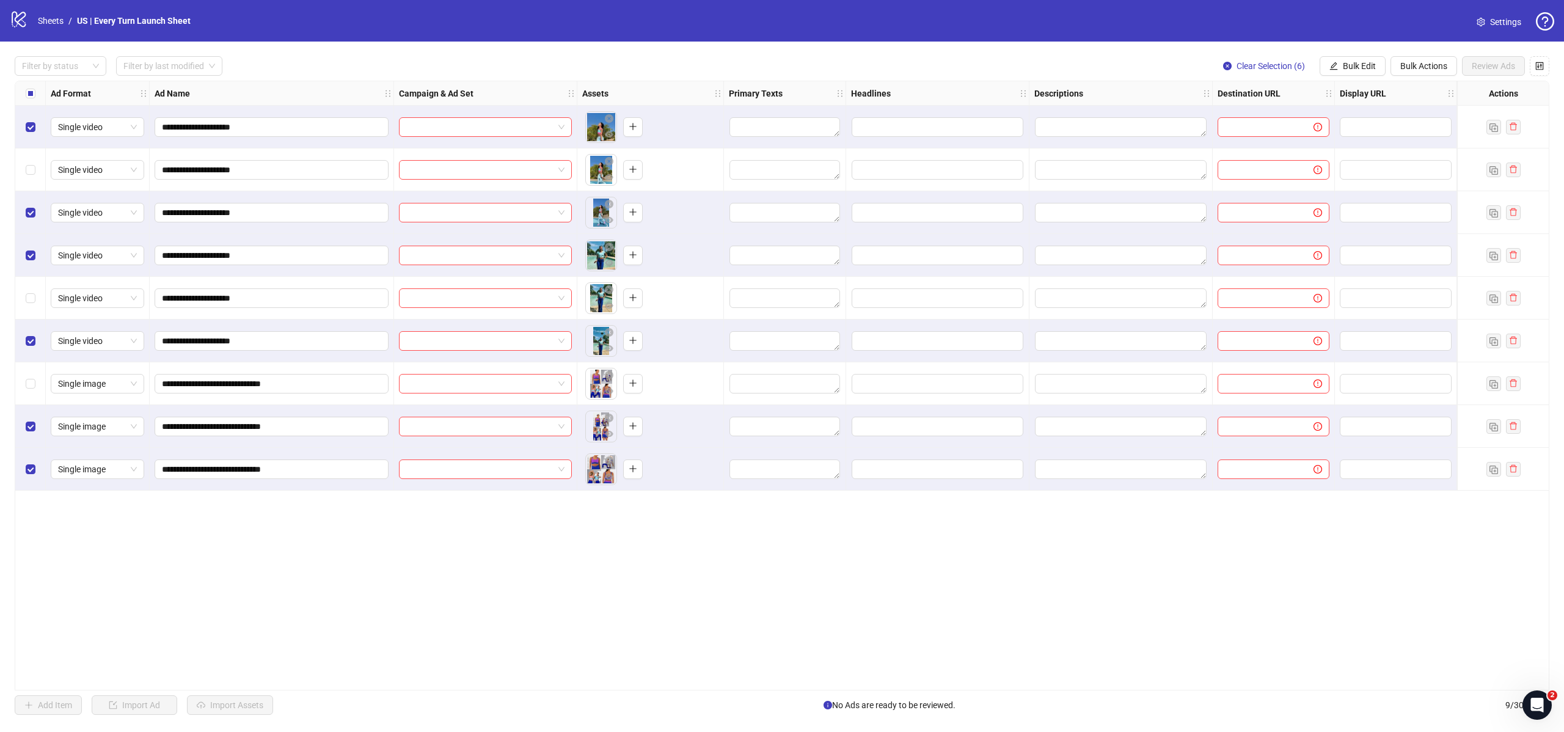
click at [38, 94] on div "Select all rows" at bounding box center [30, 93] width 31 height 24
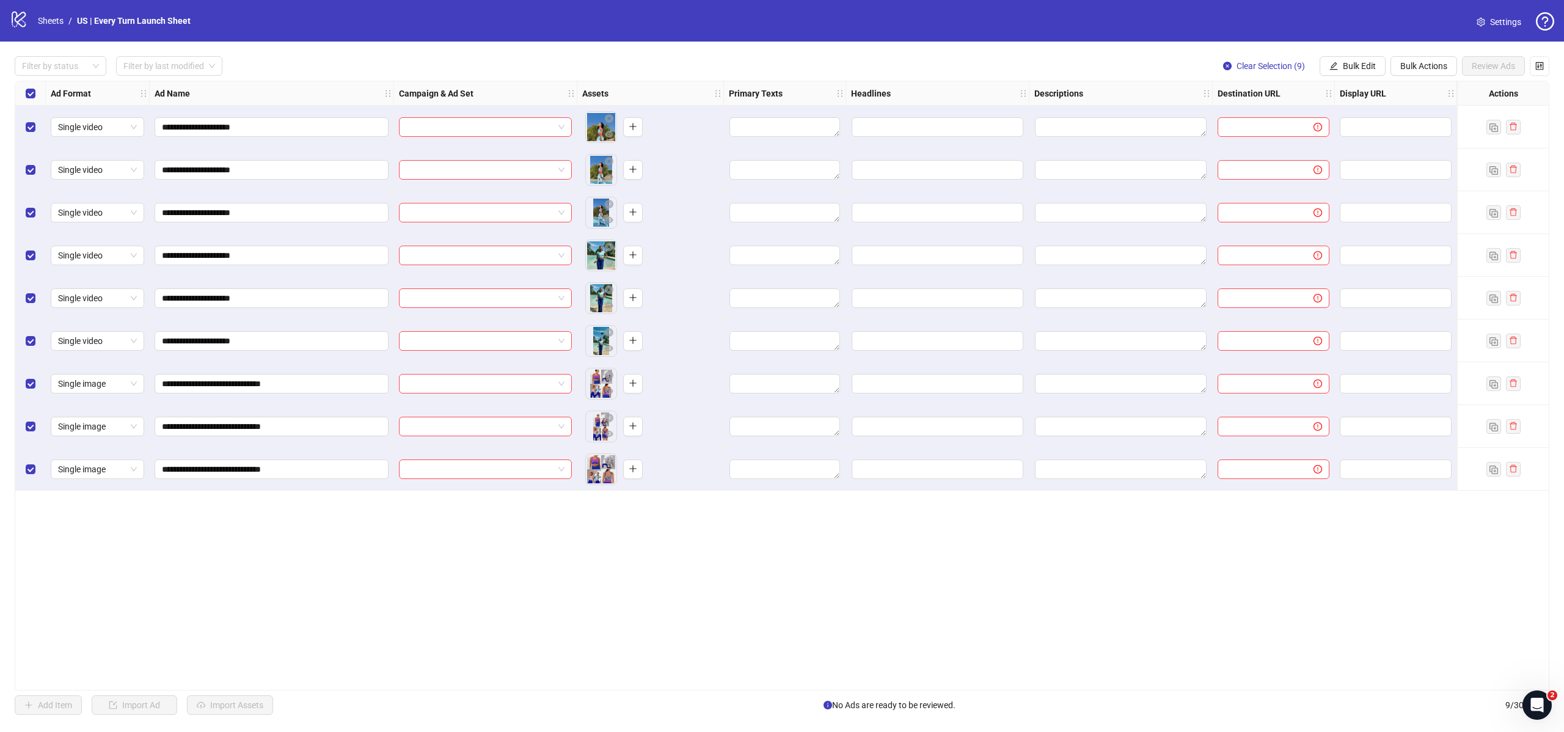
click at [35, 95] on div "Select all rows" at bounding box center [30, 93] width 31 height 24
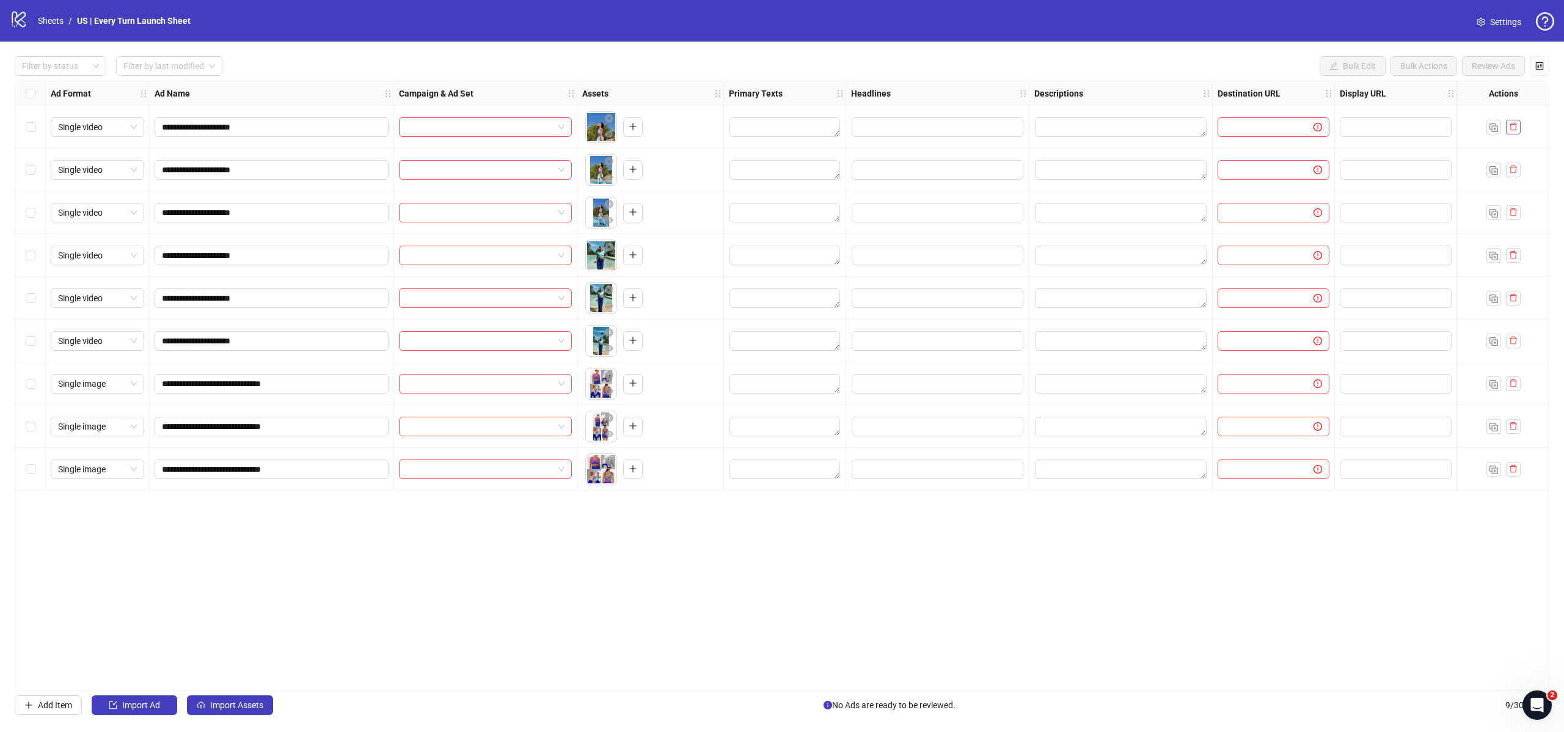
click at [1514, 124] on icon "delete" at bounding box center [1513, 127] width 7 height 8
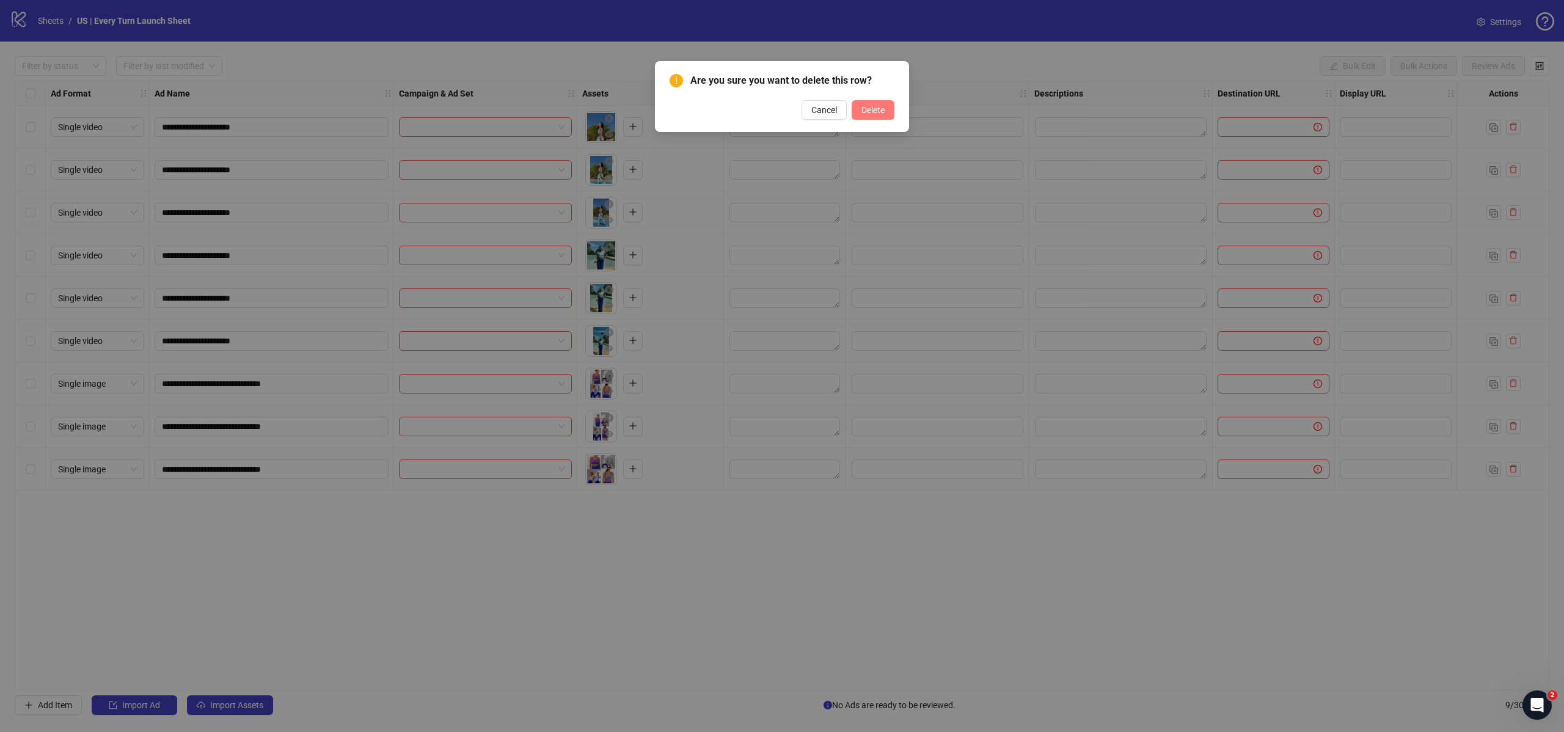
click at [858, 114] on button "Delete" at bounding box center [873, 110] width 43 height 20
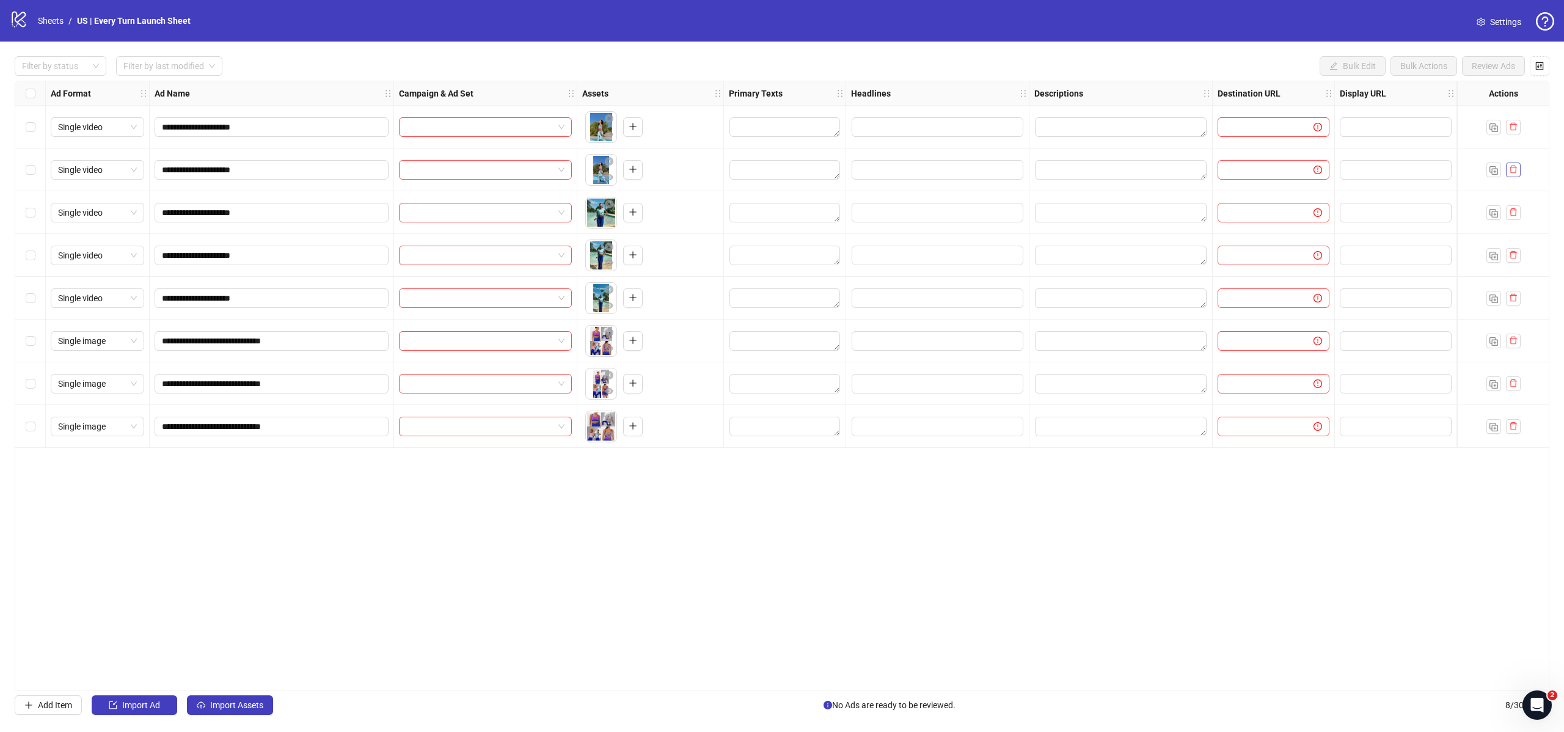
click at [1511, 170] on icon "delete" at bounding box center [1513, 169] width 9 height 9
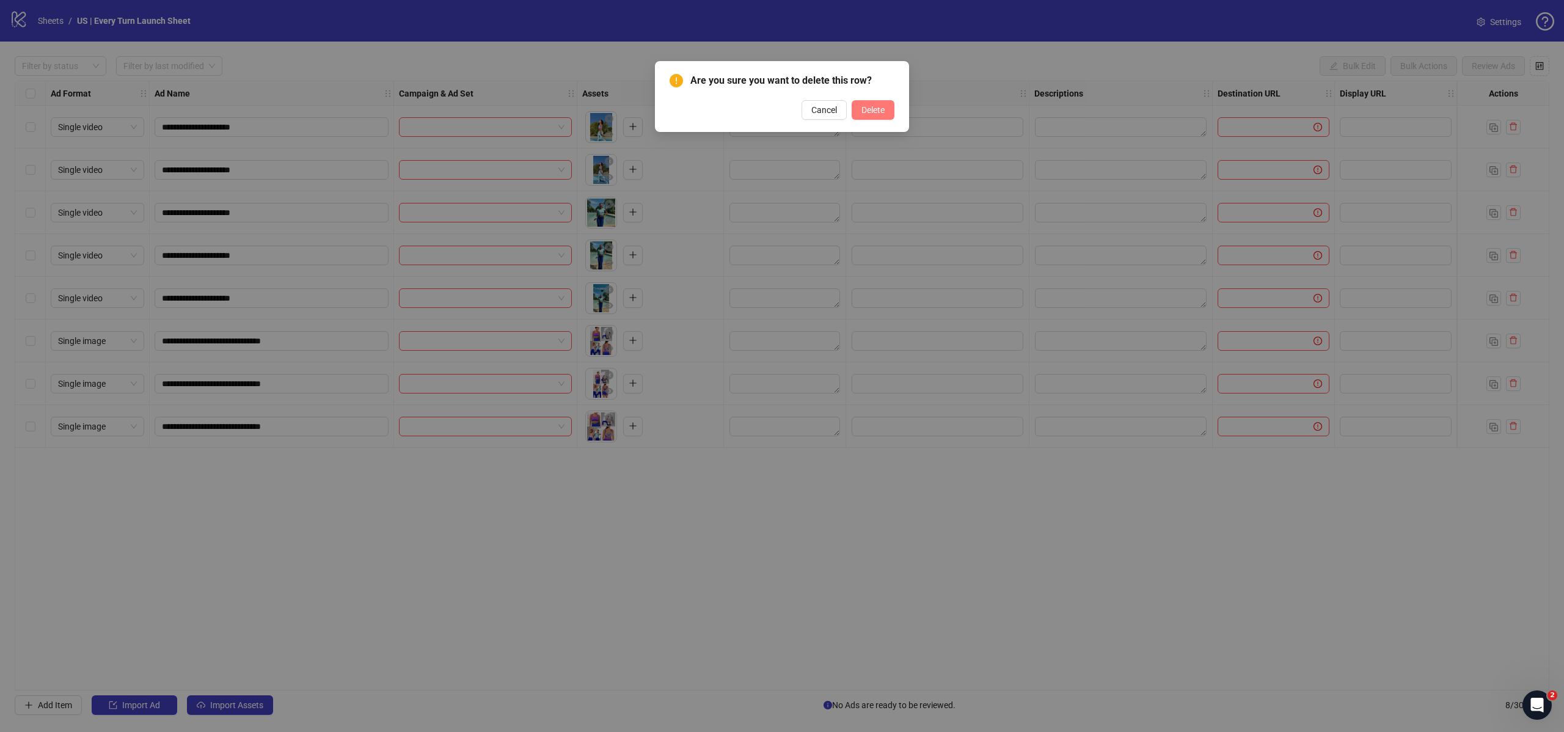
click at [891, 108] on button "Delete" at bounding box center [873, 110] width 43 height 20
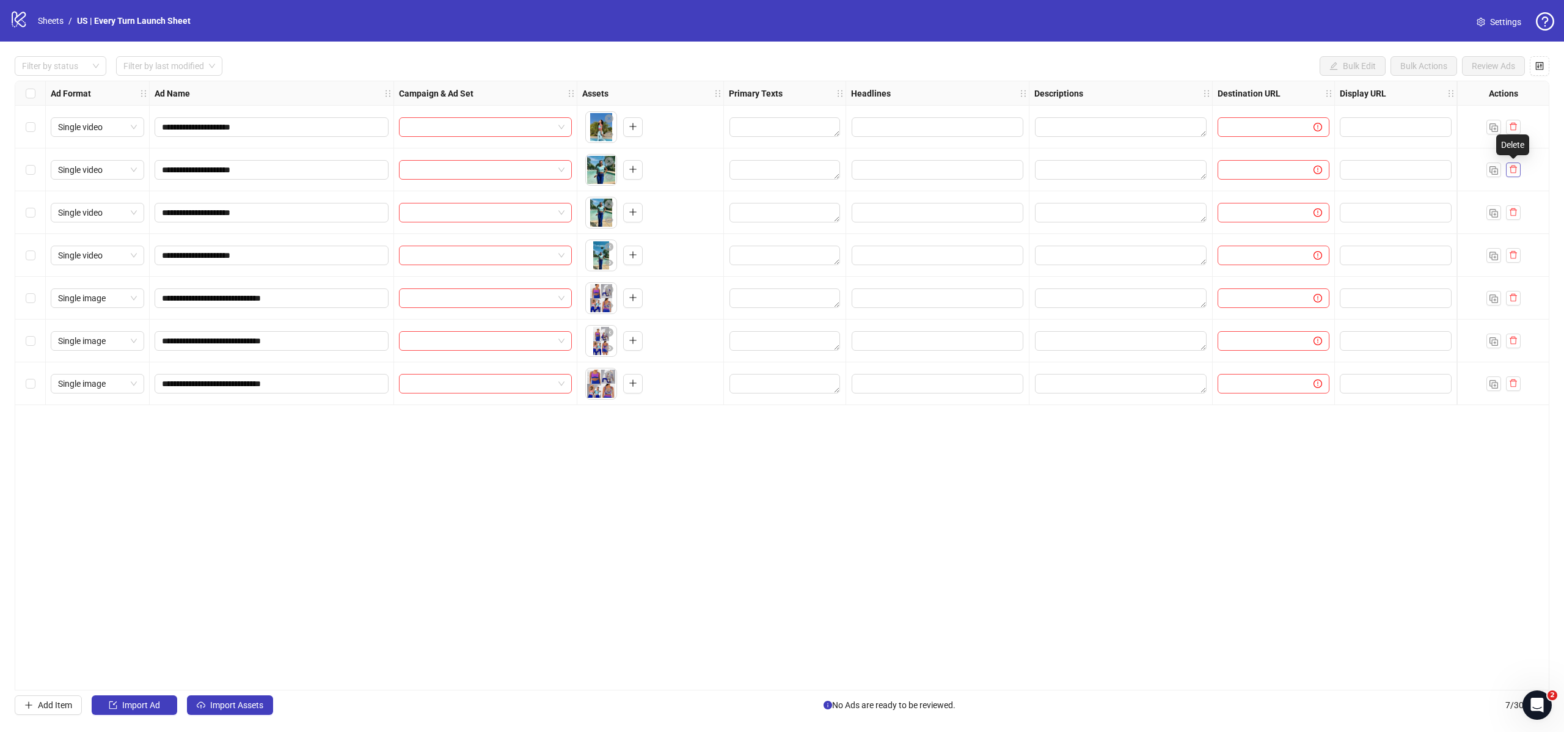
click at [1515, 171] on icon "delete" at bounding box center [1513, 170] width 7 height 8
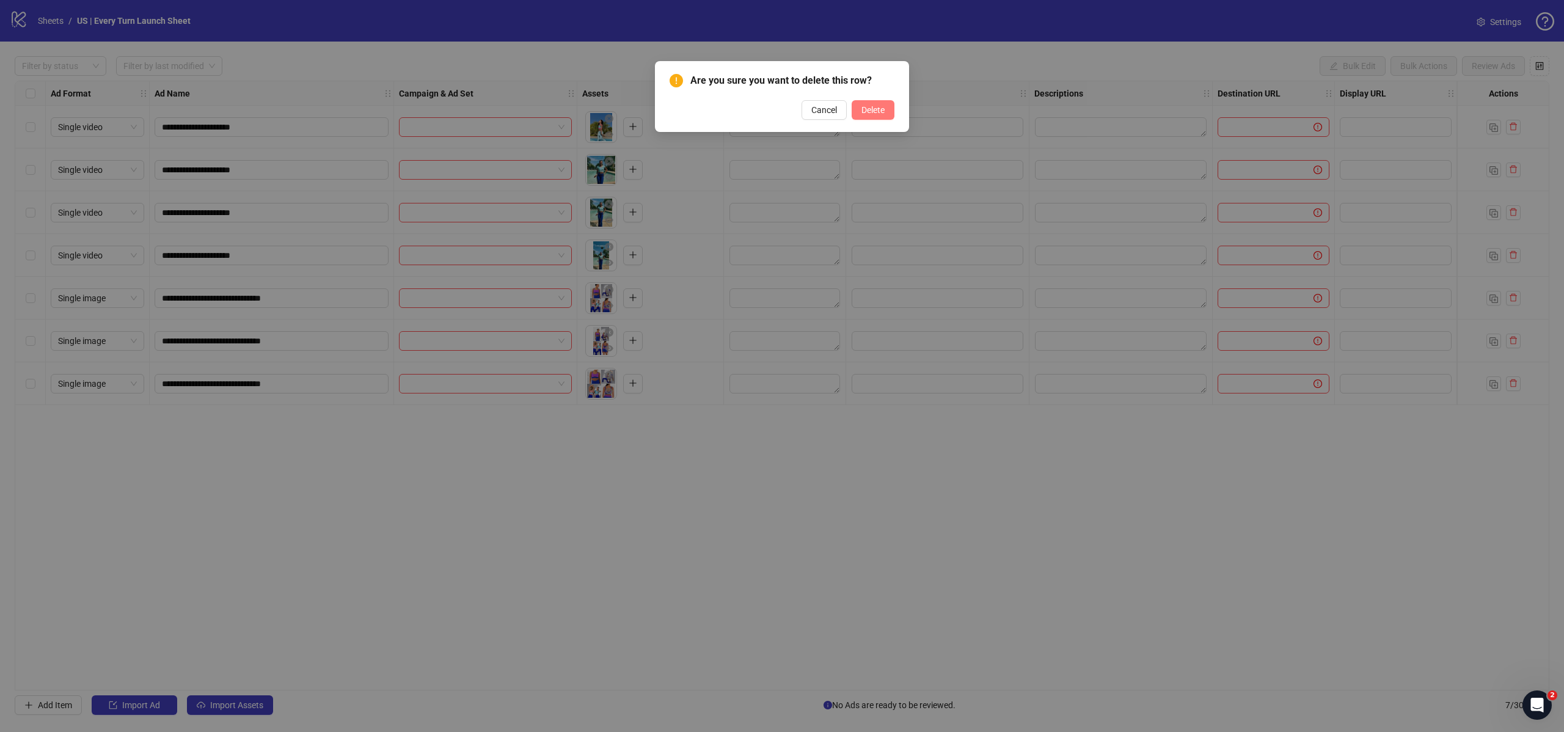
click at [881, 108] on span "Delete" at bounding box center [872, 110] width 23 height 10
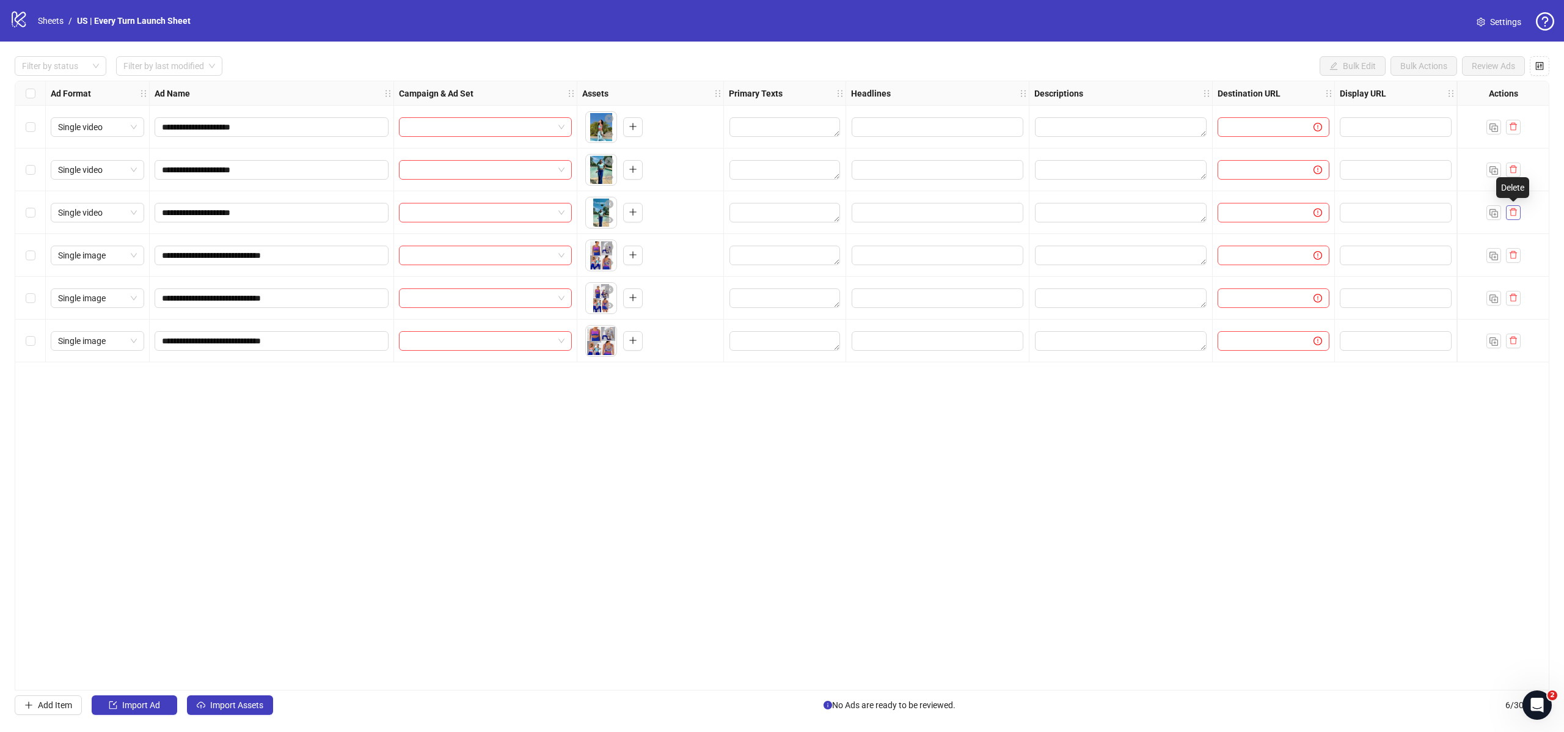
click at [1516, 210] on icon "delete" at bounding box center [1513, 212] width 9 height 9
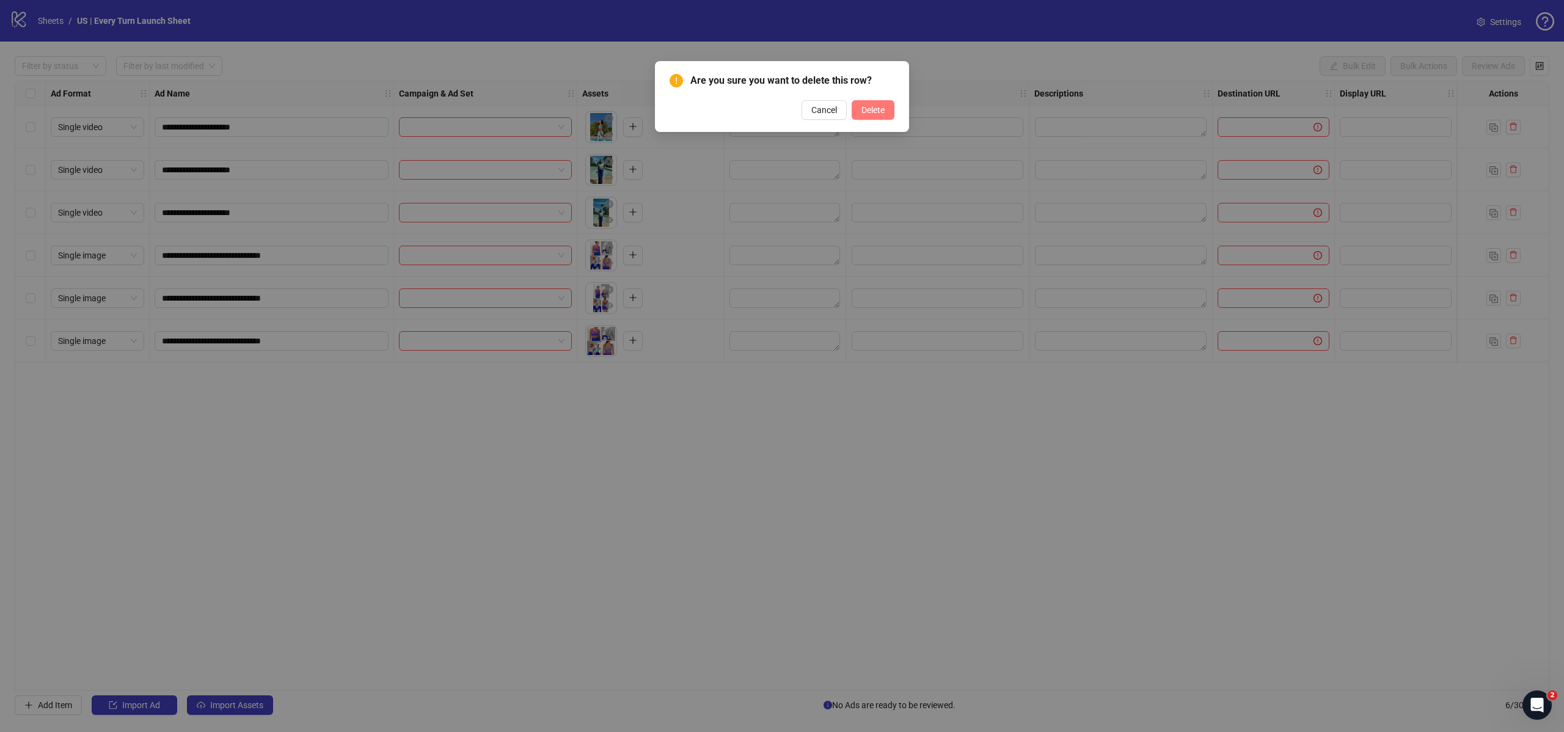
click at [886, 114] on button "Delete" at bounding box center [873, 110] width 43 height 20
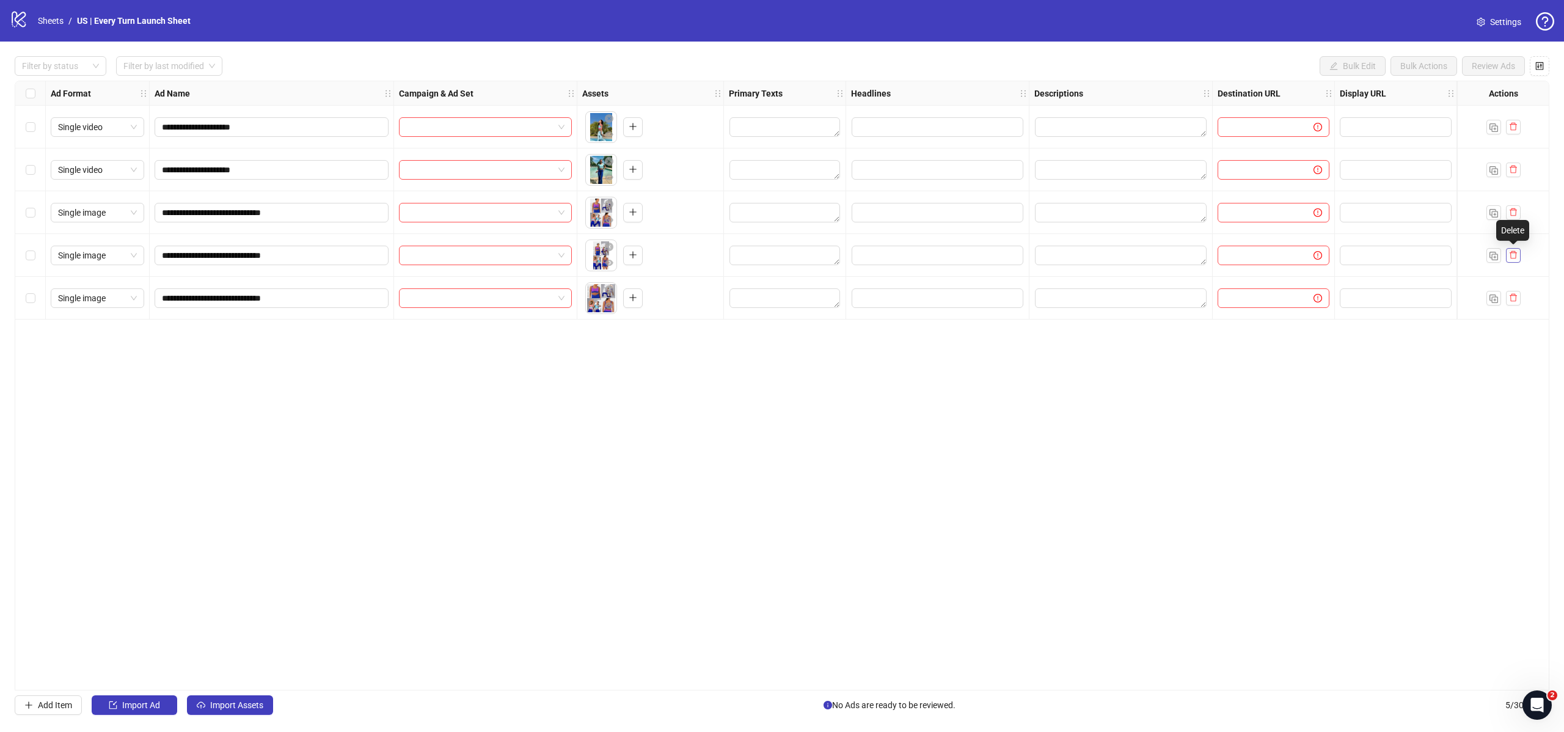
click at [1509, 252] on icon "delete" at bounding box center [1513, 254] width 9 height 9
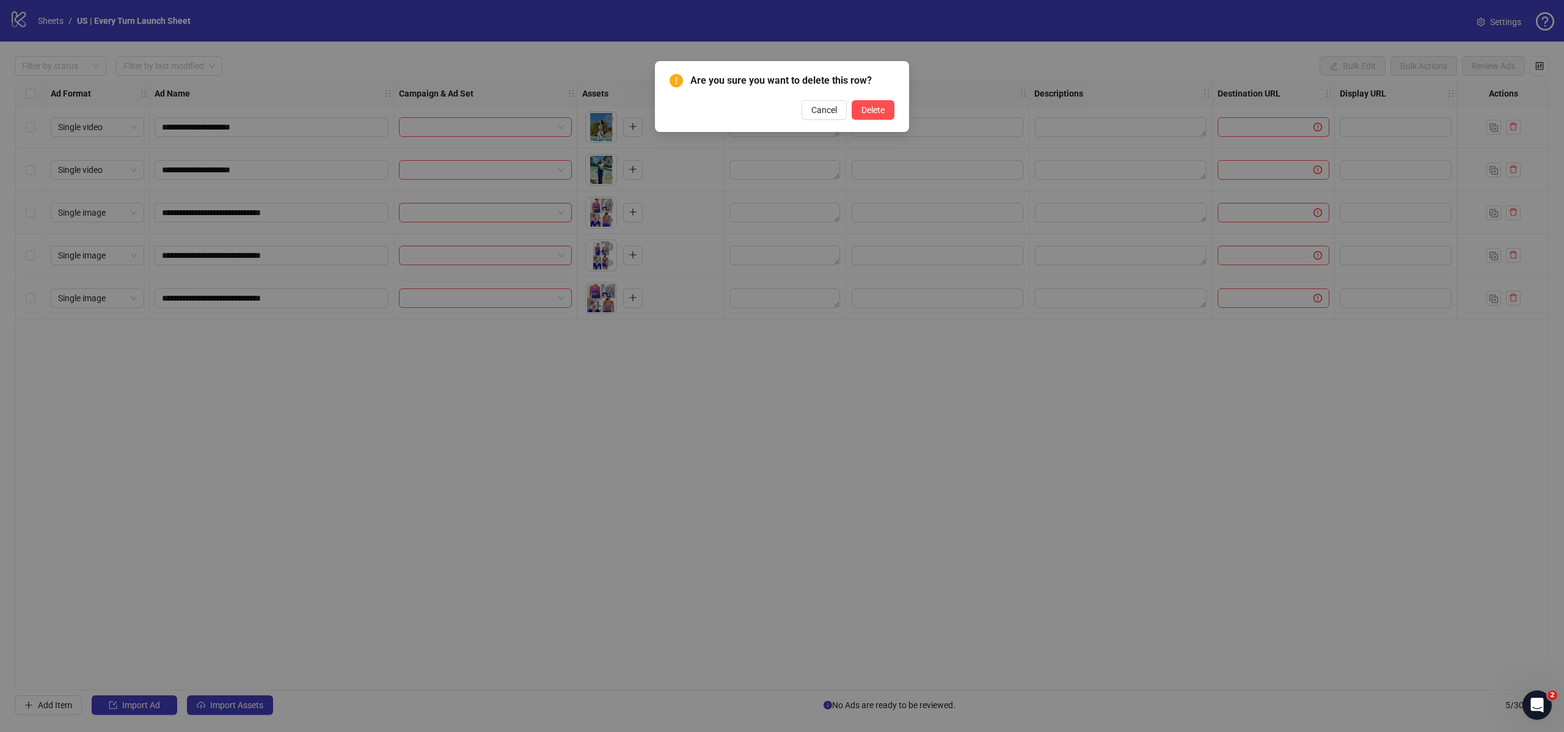
click at [852, 97] on div "Are you sure you want to delete this row? Cancel Delete" at bounding box center [782, 96] width 225 height 46
click at [855, 109] on button "Delete" at bounding box center [873, 110] width 43 height 20
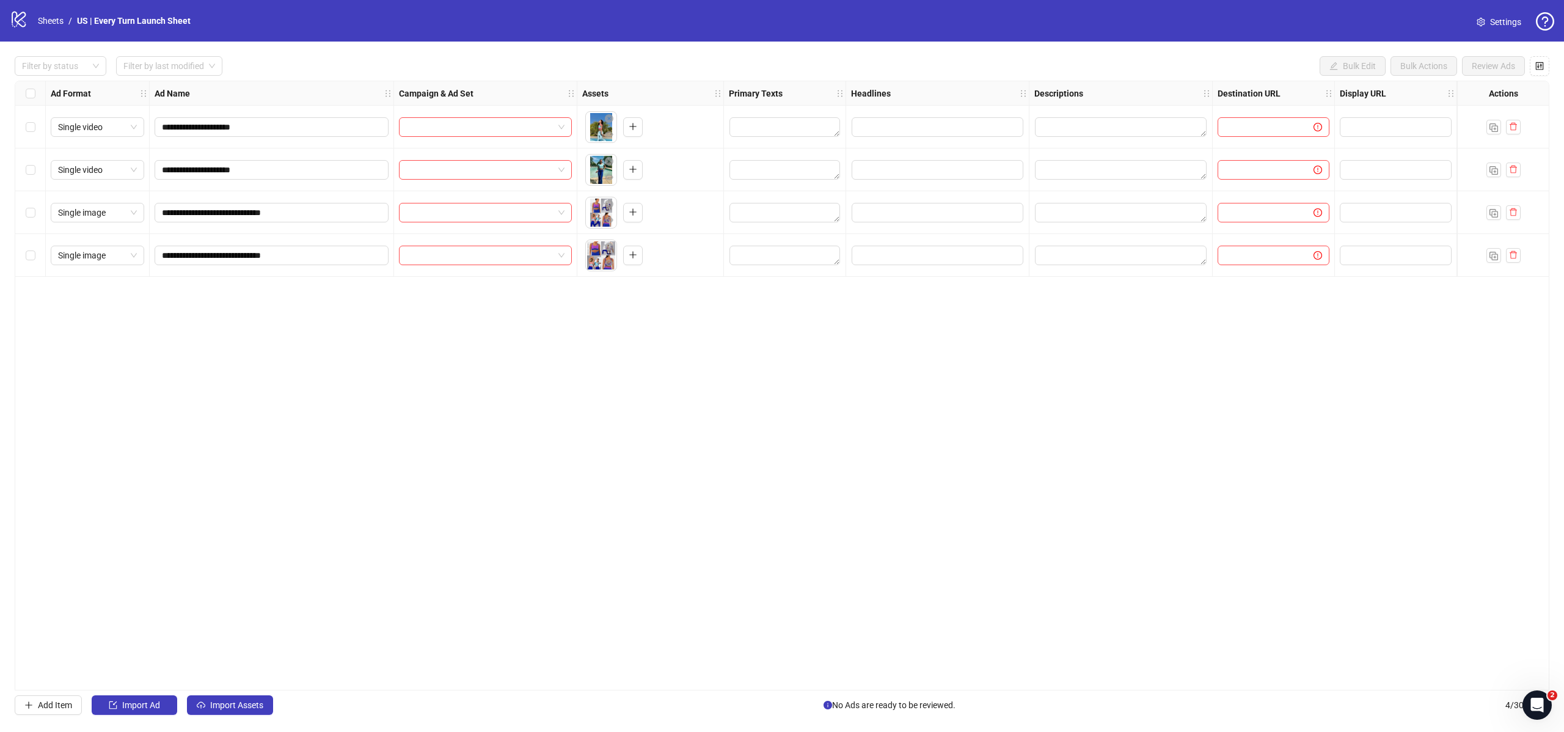
click at [1516, 264] on div at bounding box center [1503, 255] width 92 height 43
click at [1511, 256] on icon "delete" at bounding box center [1513, 254] width 9 height 9
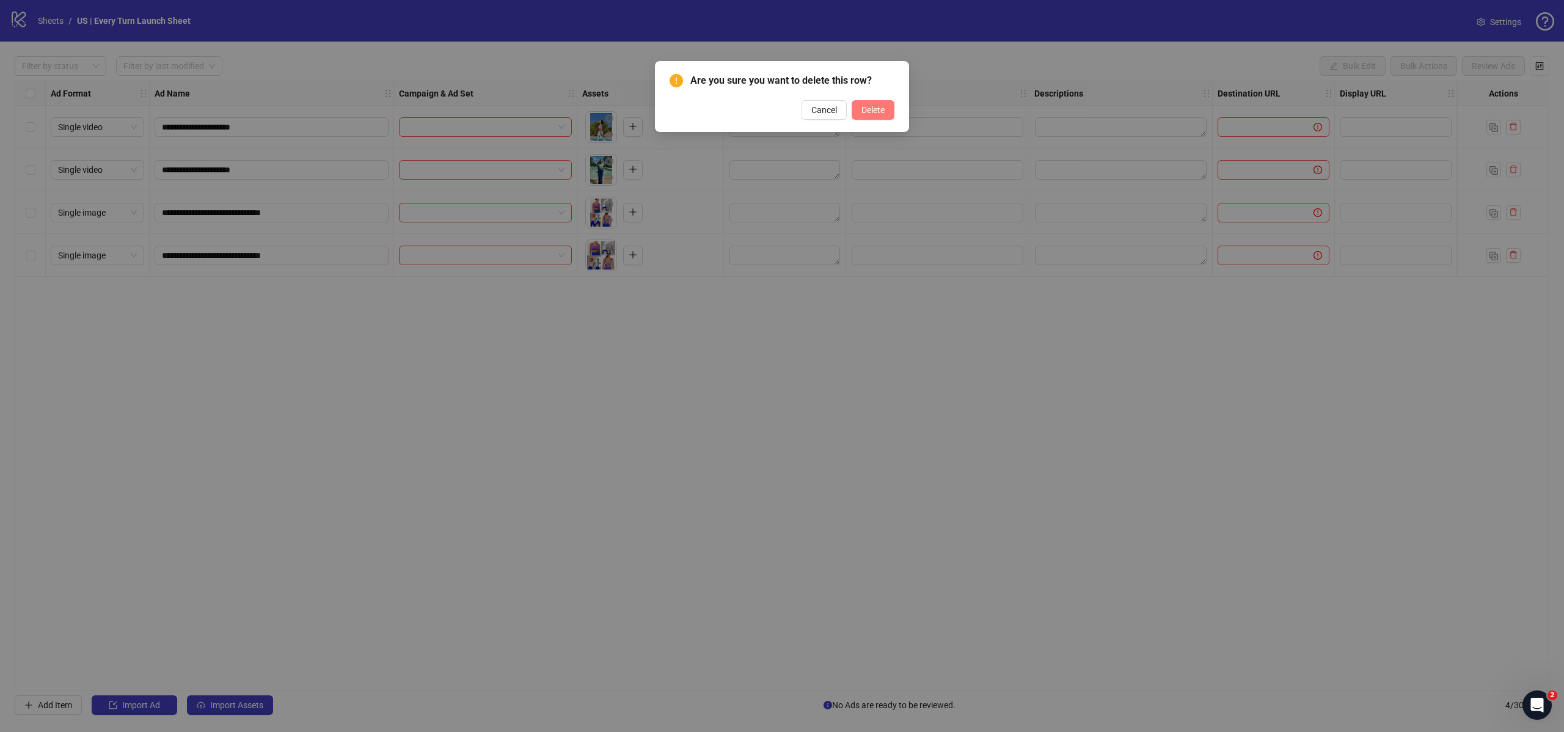
click at [855, 117] on button "Delete" at bounding box center [873, 110] width 43 height 20
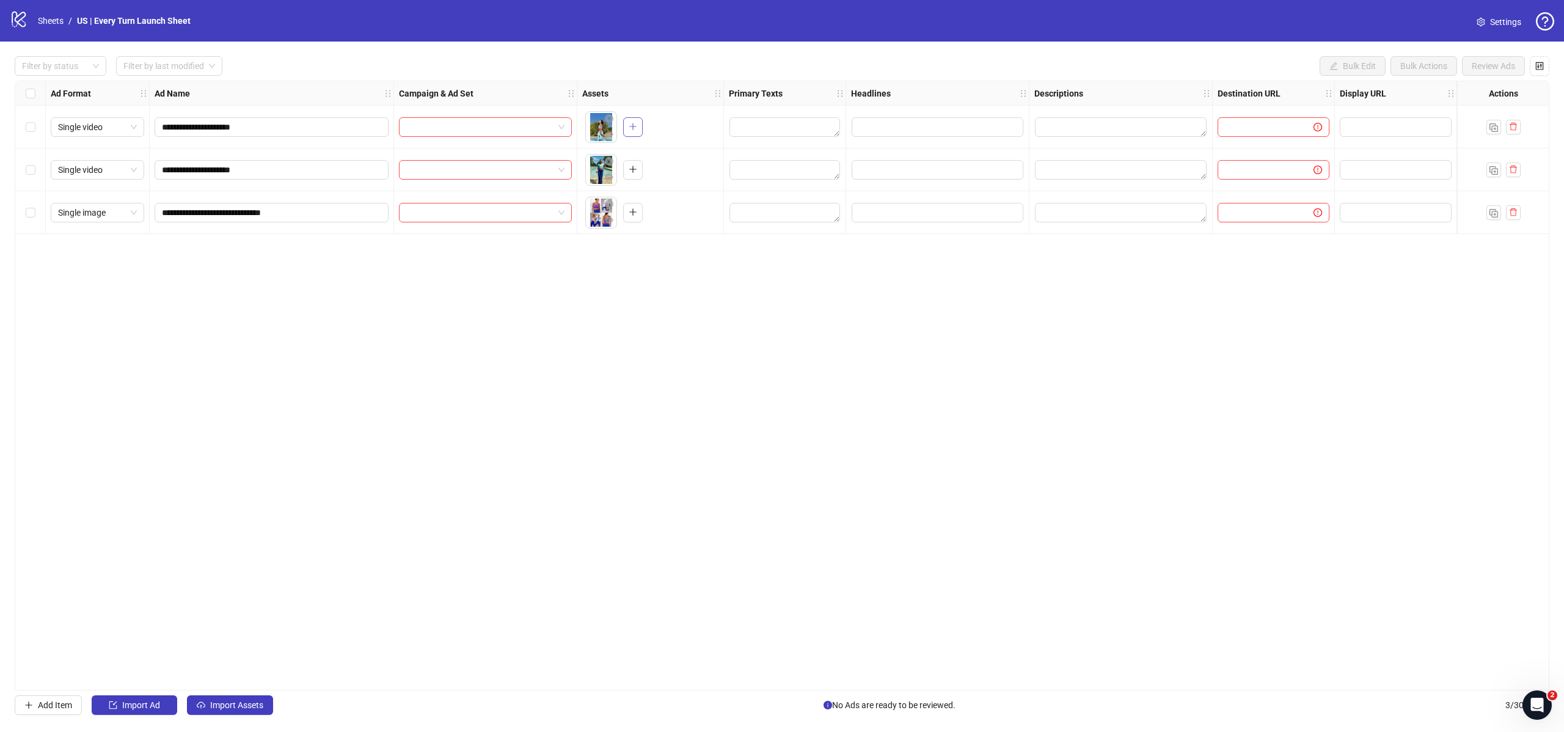
click at [630, 133] on button "button" at bounding box center [633, 127] width 20 height 20
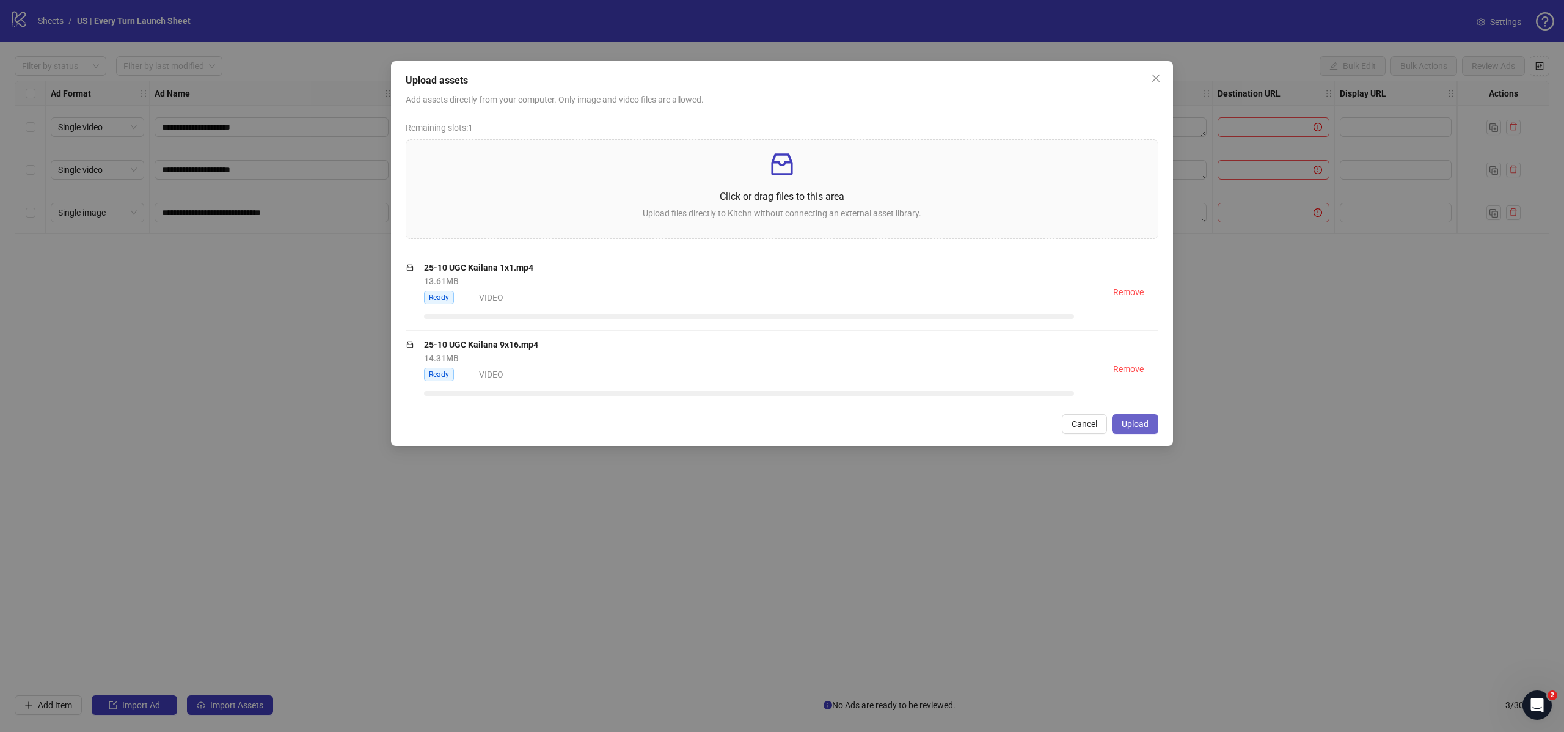
click at [1146, 431] on button "Upload" at bounding box center [1135, 424] width 46 height 20
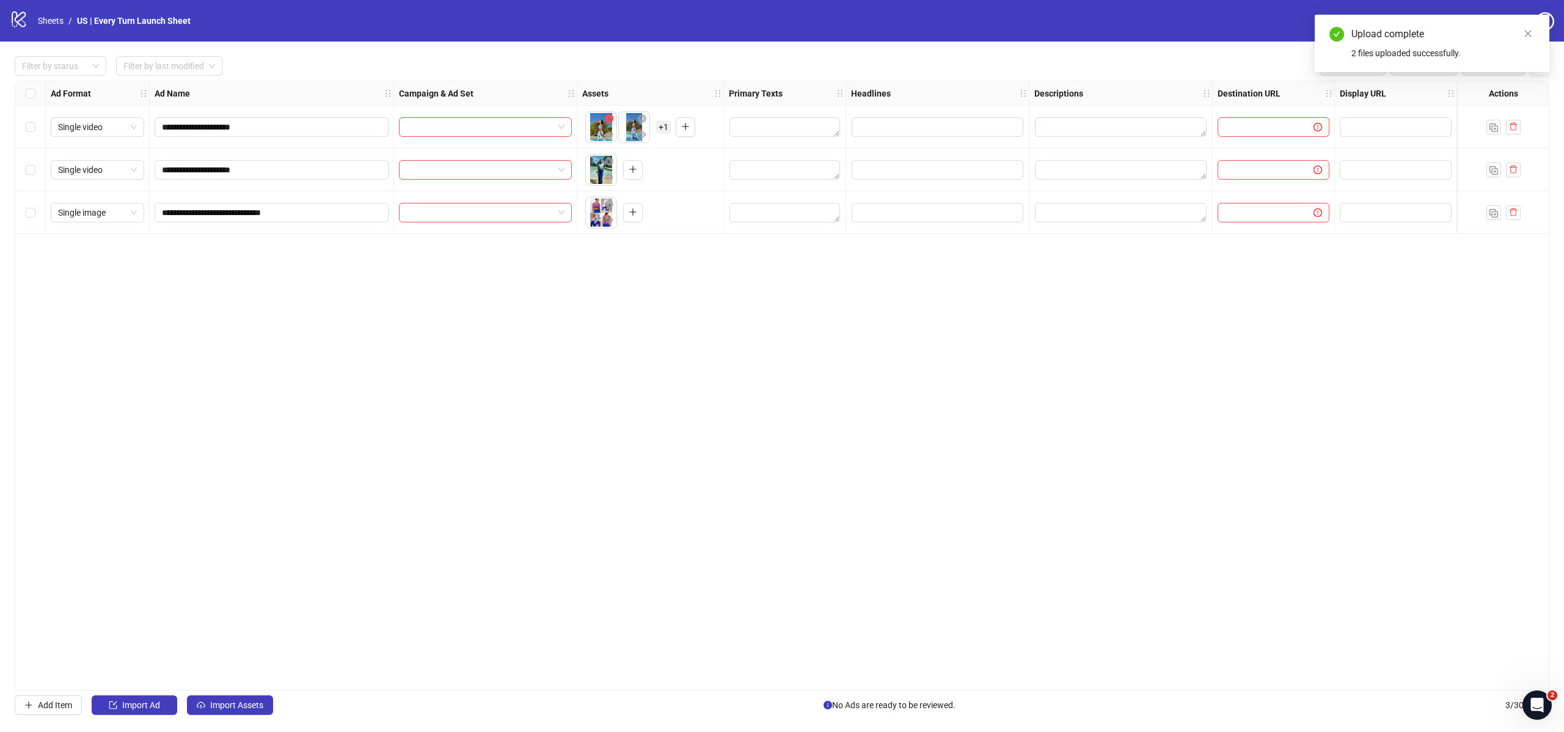
click at [610, 121] on icon "close-circle" at bounding box center [609, 118] width 9 height 9
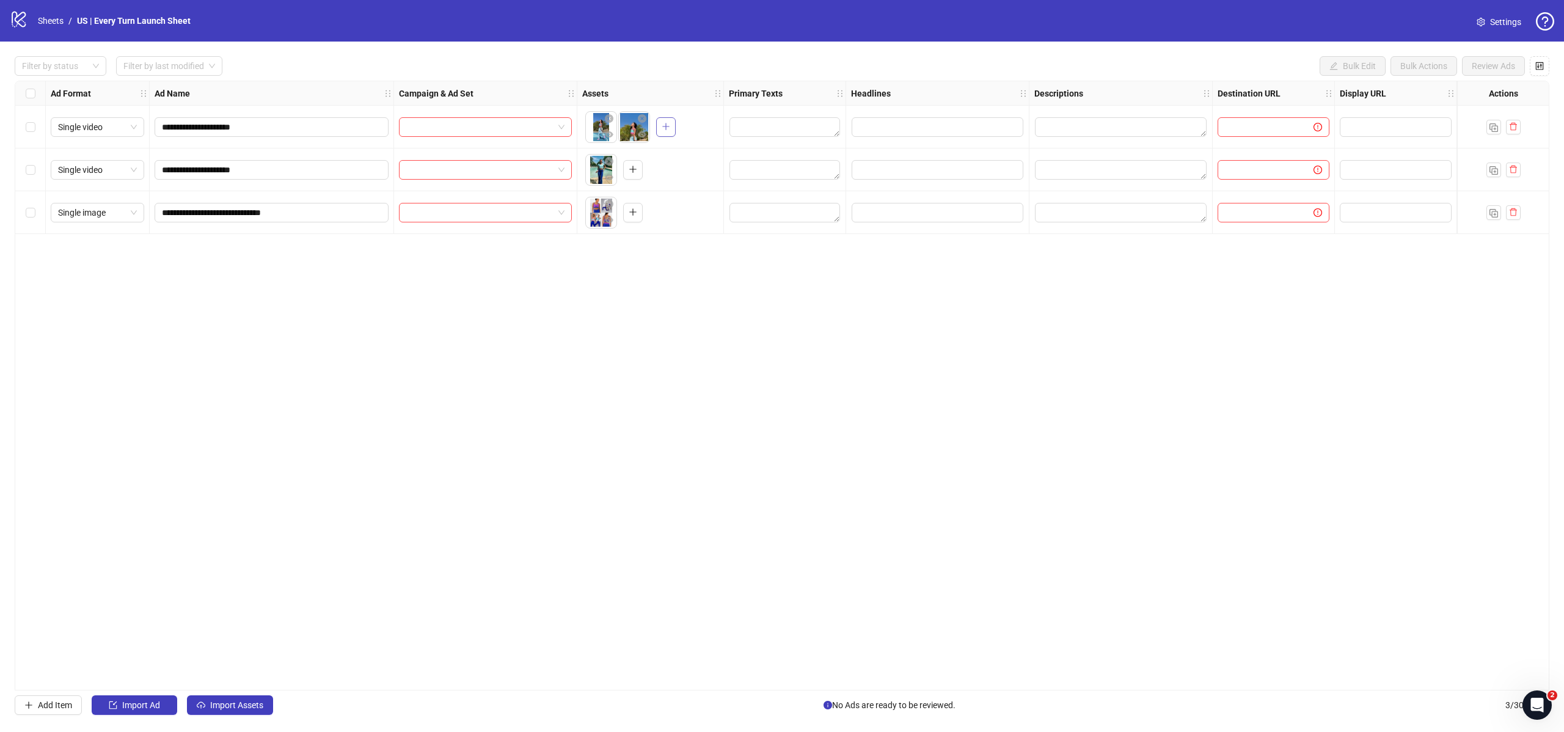
click at [670, 130] on button "button" at bounding box center [666, 127] width 20 height 20
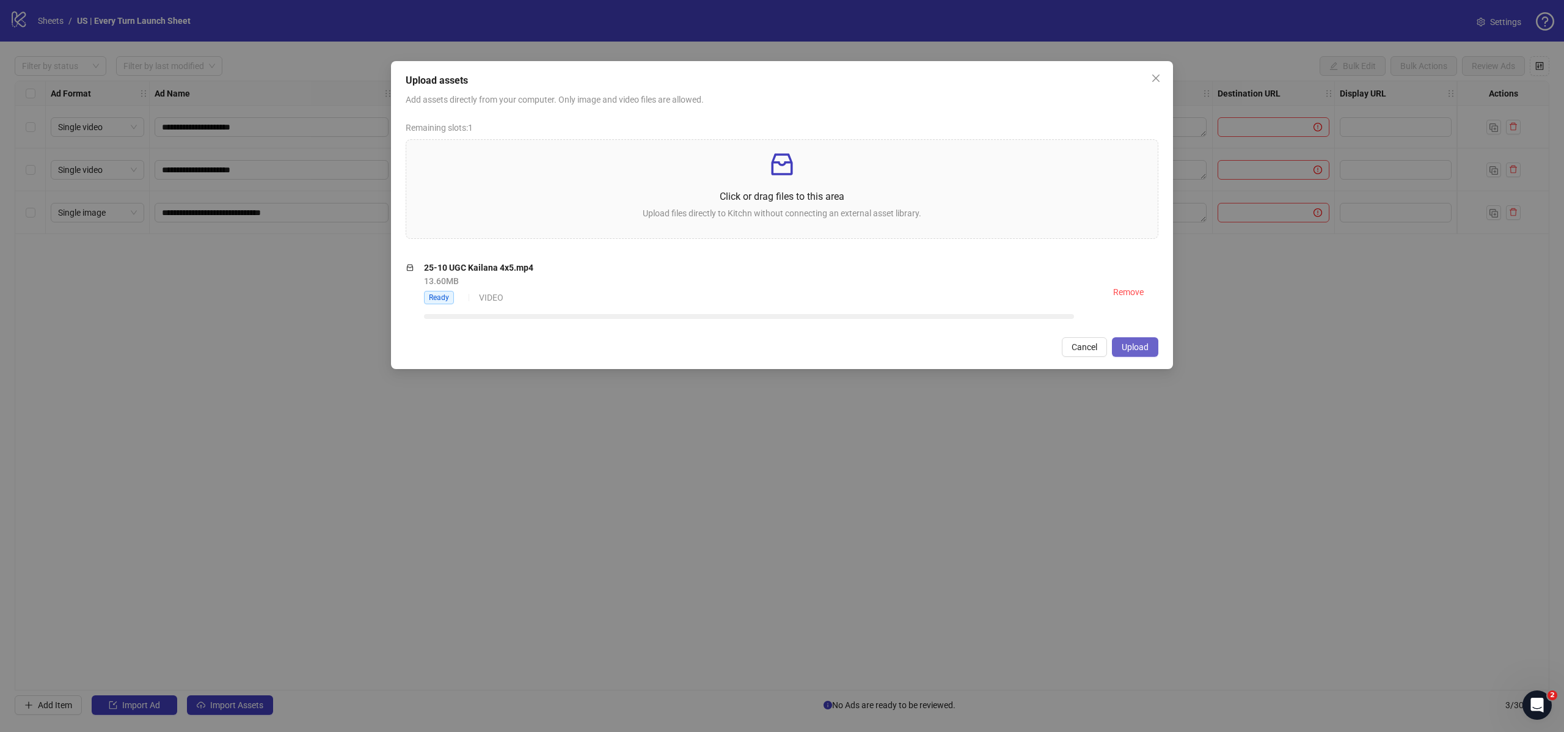
click at [1142, 342] on span "Upload" at bounding box center [1135, 347] width 27 height 10
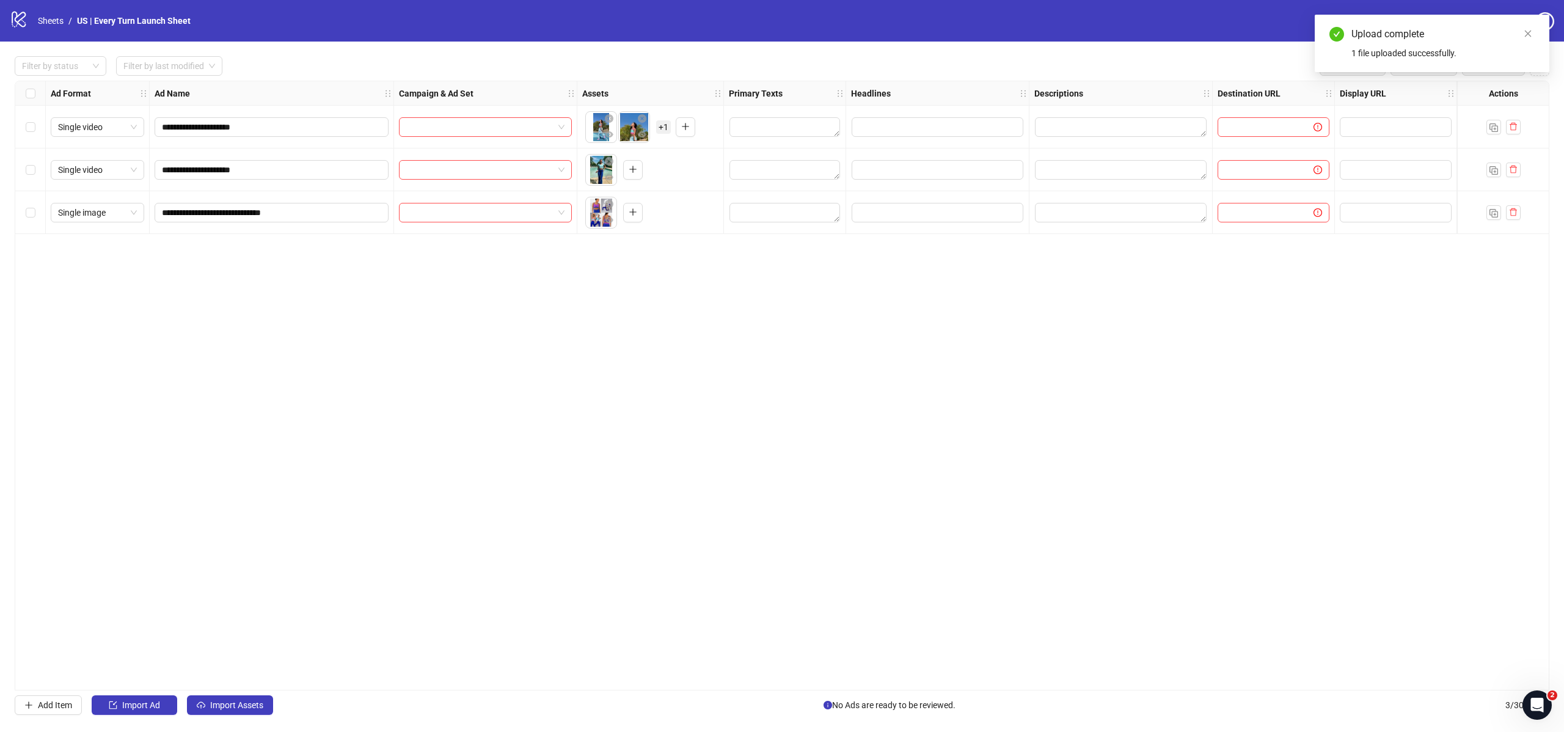
click at [655, 133] on div "To pick up a draggable item, press the space bar. While dragging, use the arrow…" at bounding box center [628, 127] width 86 height 32
click at [657, 130] on span "+ 1" at bounding box center [663, 126] width 15 height 13
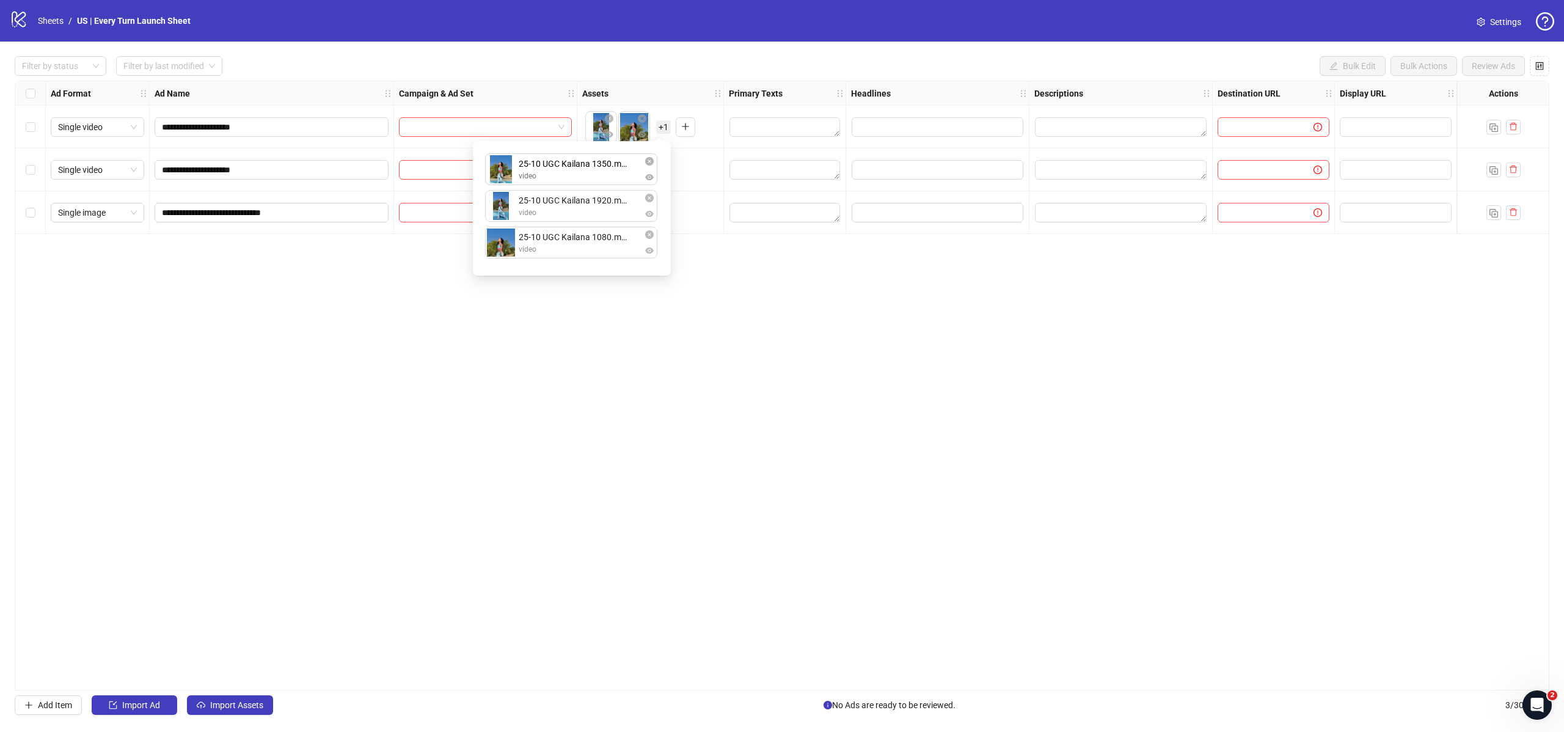
drag, startPoint x: 566, startPoint y: 243, endPoint x: 571, endPoint y: 164, distance: 78.9
click at [571, 164] on div "25-10 UGC Kailana 1920.mp4 video 25-10 UGC Kailana 1080.mp4 video 25-10 UGC Kai…" at bounding box center [571, 208] width 183 height 120
click at [568, 247] on div "25-10 UGC Kailana 1350.mp4 video 25-10 UGC Kailana 1920.mp4 video 25-10 UGC Kai…" at bounding box center [571, 208] width 183 height 120
click at [820, 271] on div "**********" at bounding box center [782, 386] width 1535 height 610
click at [612, 162] on icon "close-circle" at bounding box center [609, 161] width 9 height 9
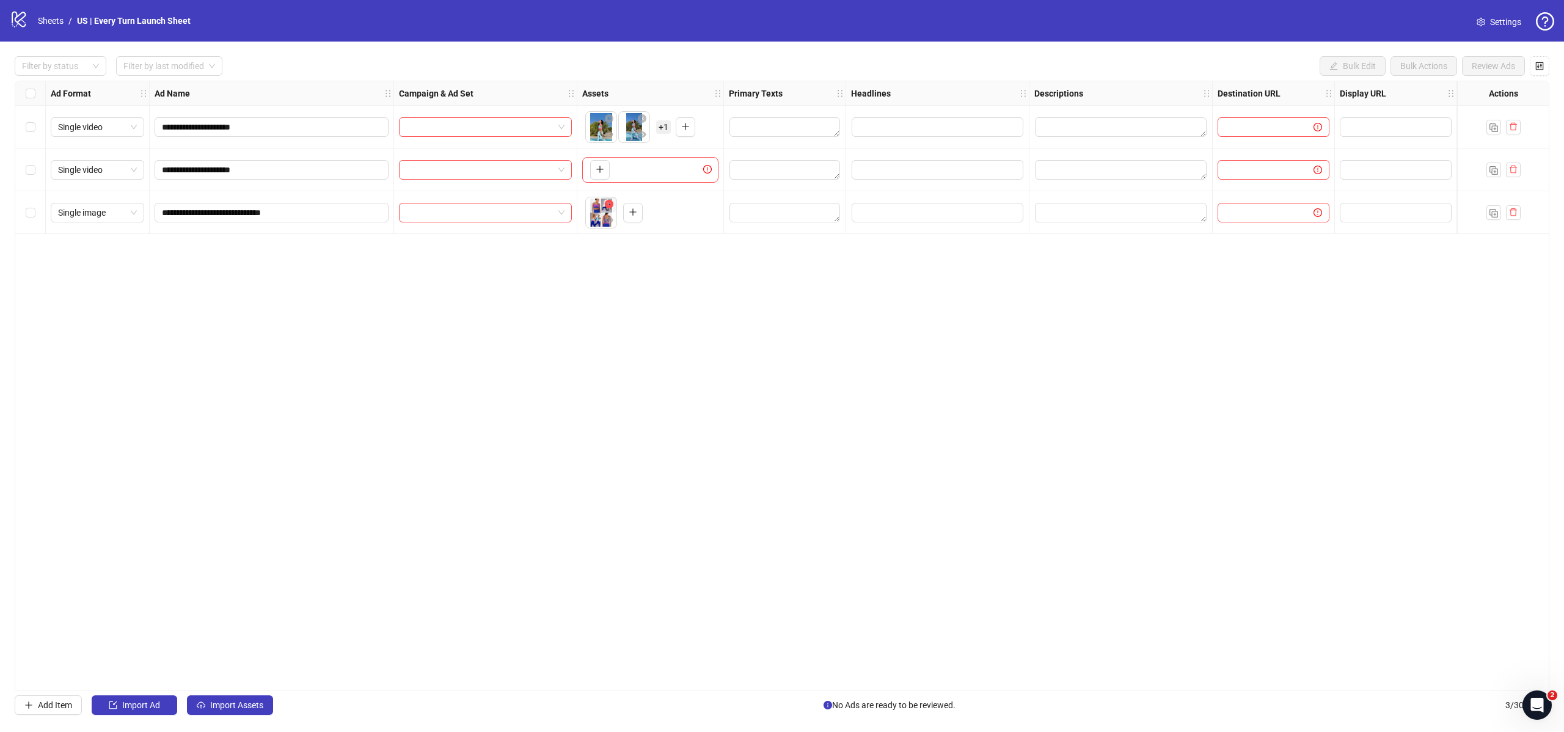
click at [609, 203] on icon "close-circle" at bounding box center [609, 204] width 9 height 9
click at [599, 167] on icon "plus" at bounding box center [599, 169] width 1 height 7
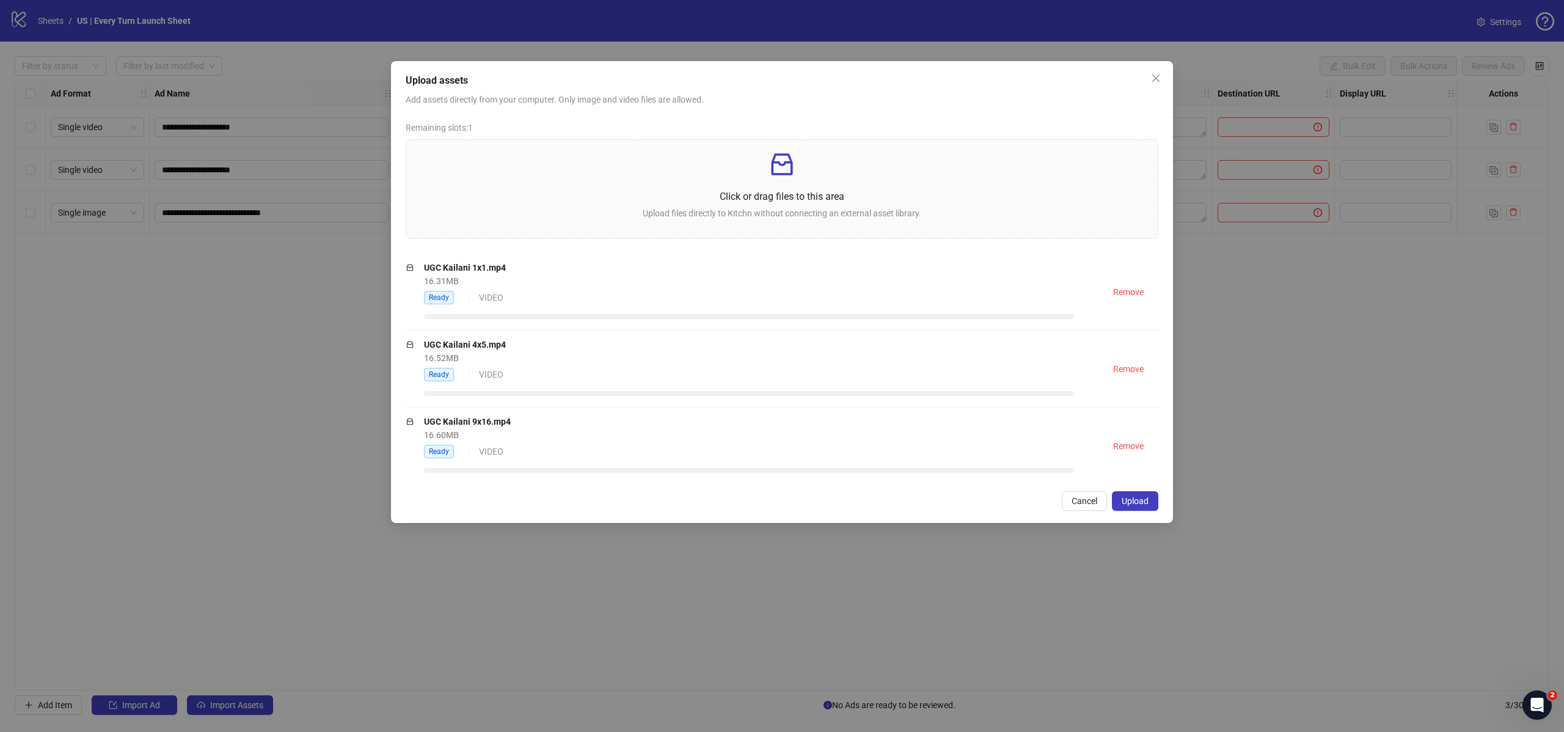
drag, startPoint x: 1141, startPoint y: 500, endPoint x: 1155, endPoint y: 449, distance: 53.4
click at [1140, 500] on span "Upload" at bounding box center [1135, 501] width 27 height 10
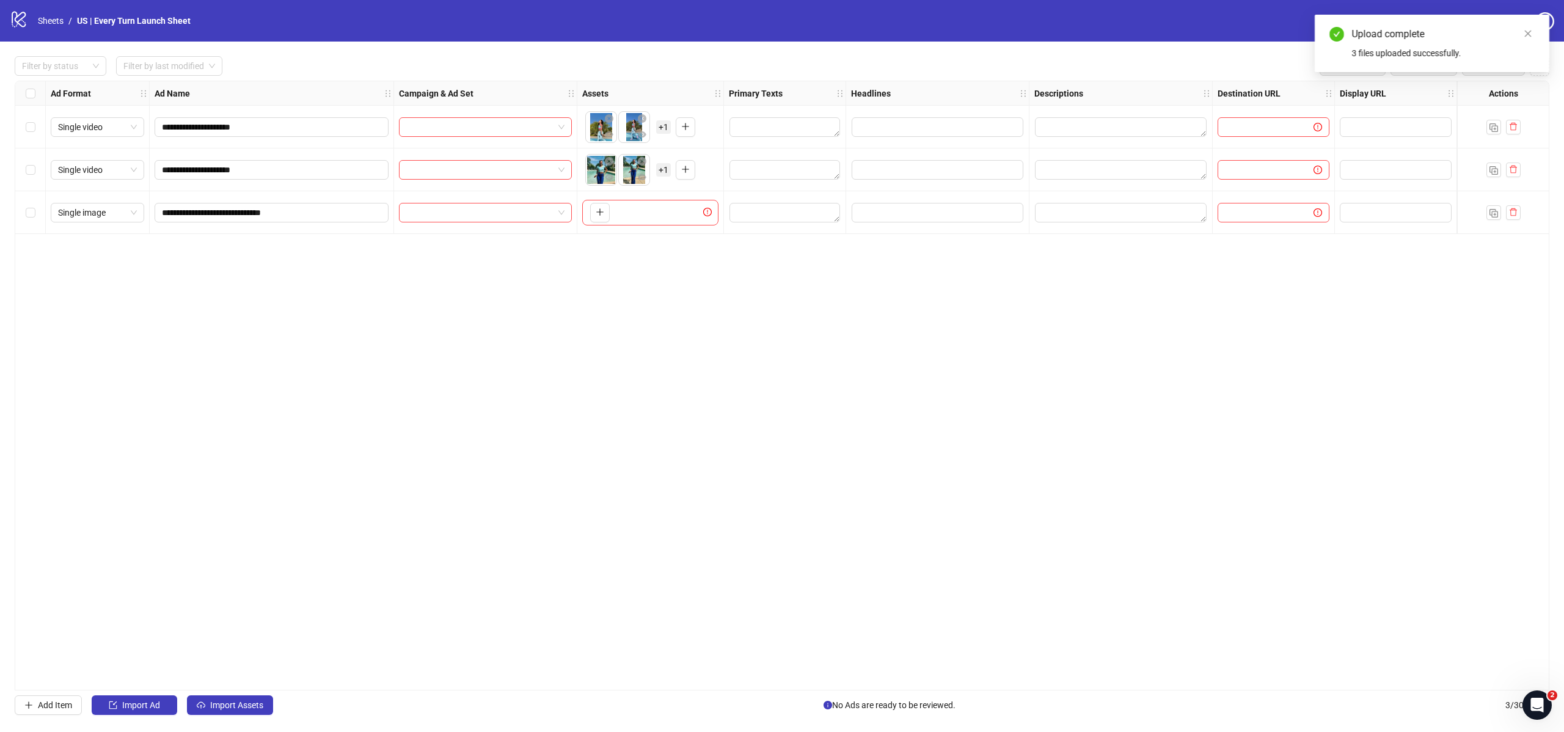
click at [633, 173] on body "**********" at bounding box center [782, 366] width 1564 height 732
click at [613, 169] on button "button" at bounding box center [609, 162] width 15 height 15
click at [632, 172] on body "**********" at bounding box center [782, 366] width 1564 height 732
click at [643, 162] on icon "close-circle" at bounding box center [642, 161] width 9 height 9
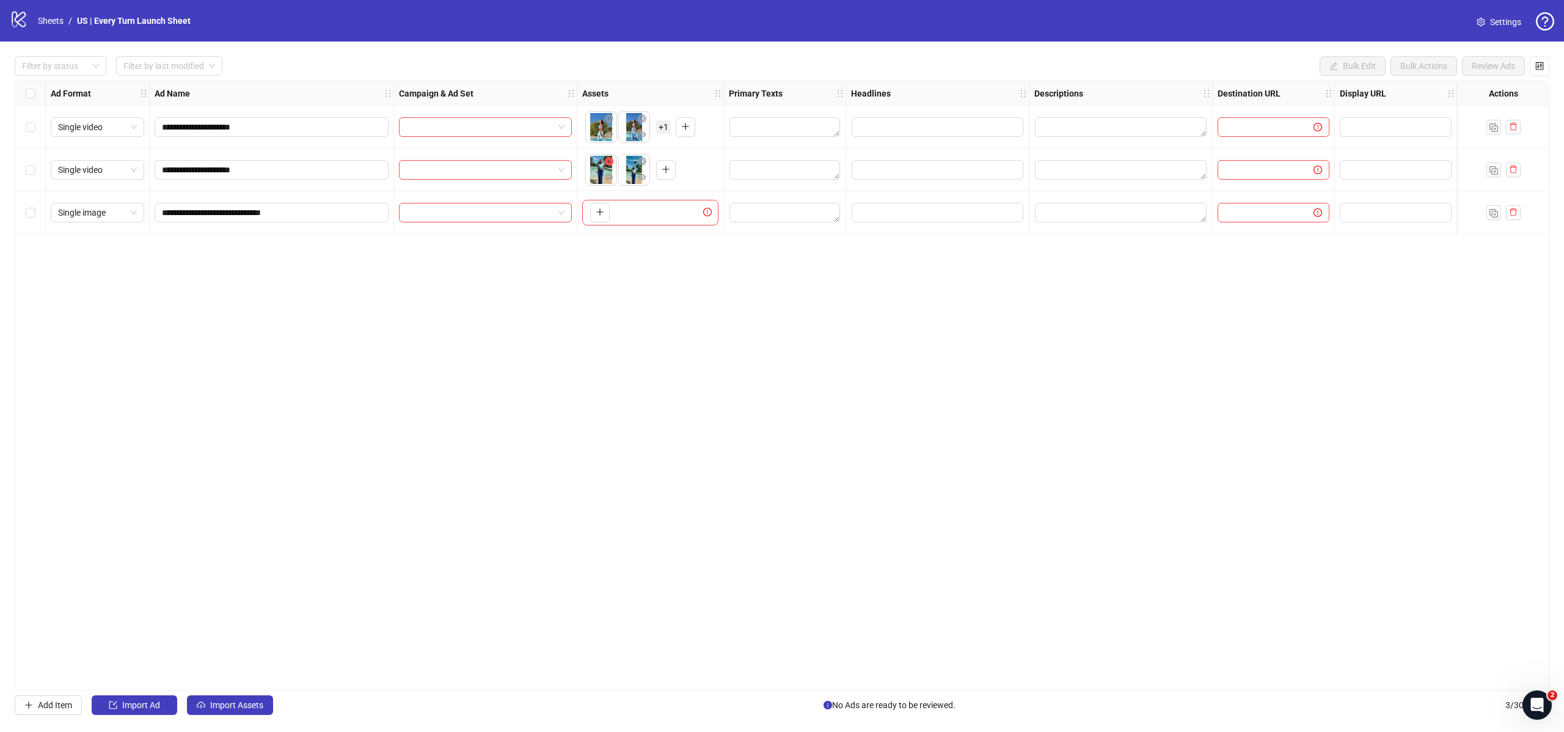
click at [611, 162] on icon "close-circle" at bounding box center [609, 161] width 9 height 9
click at [628, 170] on div "To pick up a draggable item, press the space bar. While dragging, use the arrow…" at bounding box center [650, 170] width 136 height 26
click at [605, 172] on button "button" at bounding box center [600, 170] width 20 height 20
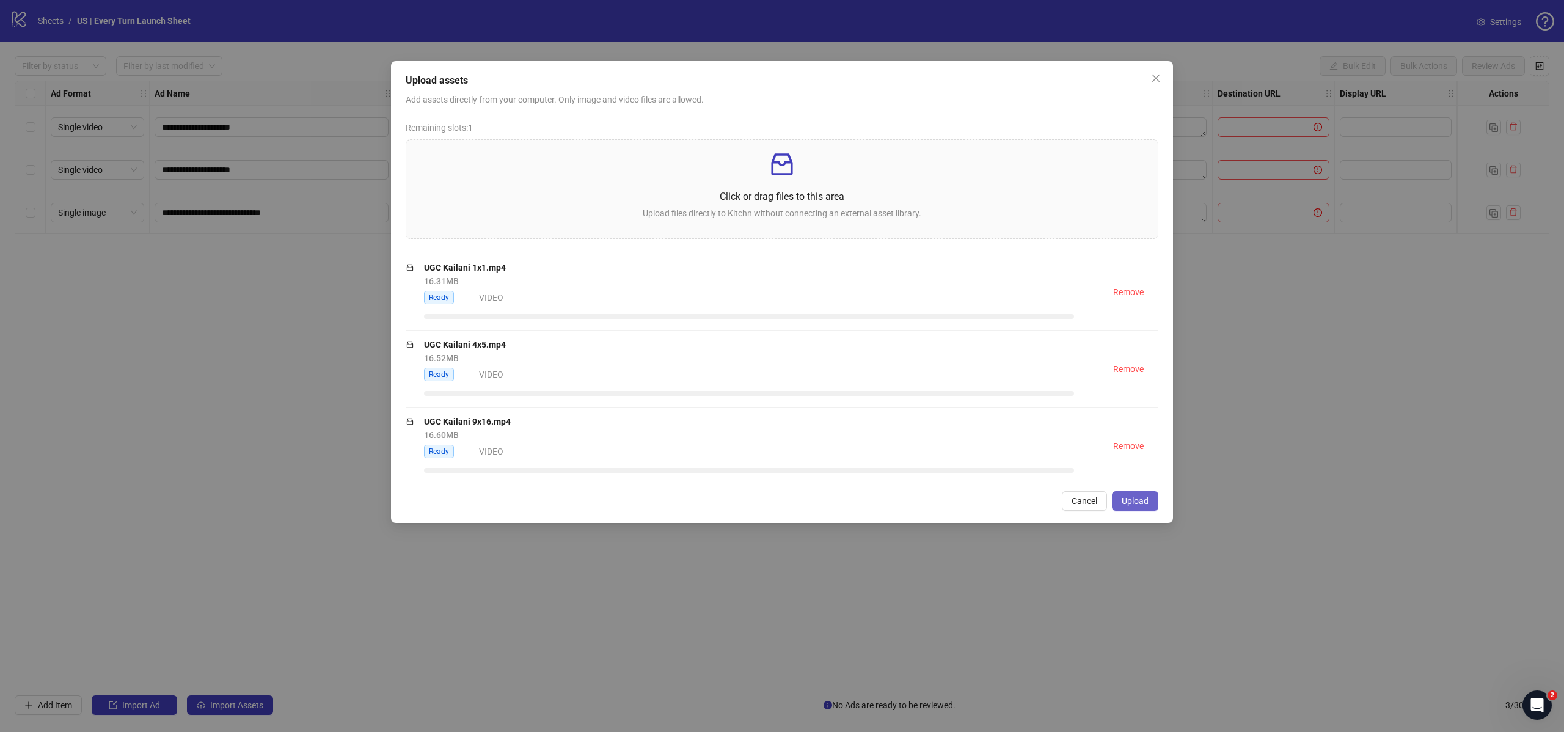
click at [1152, 505] on button "Upload" at bounding box center [1135, 501] width 46 height 20
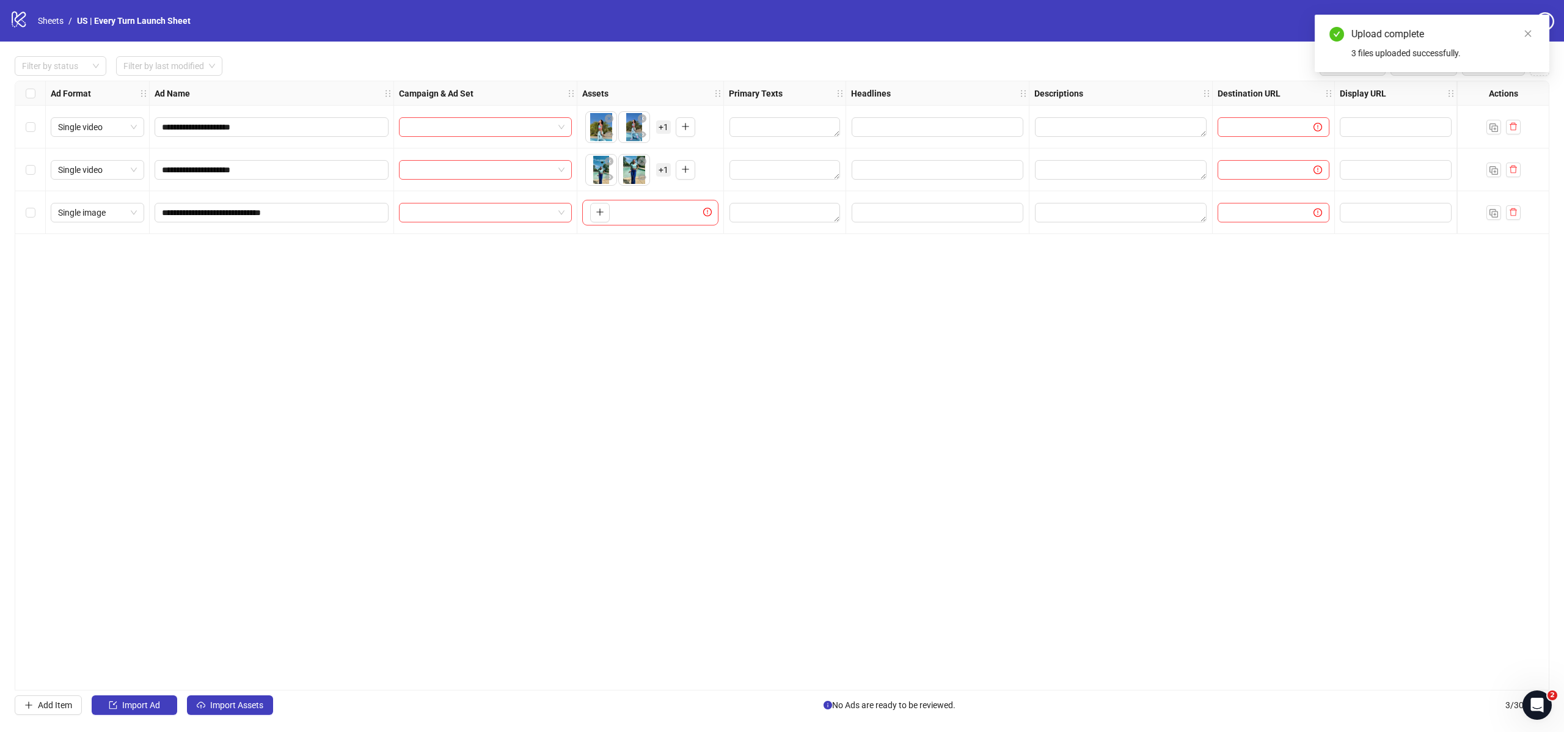
click at [664, 171] on span "+ 1" at bounding box center [663, 169] width 15 height 13
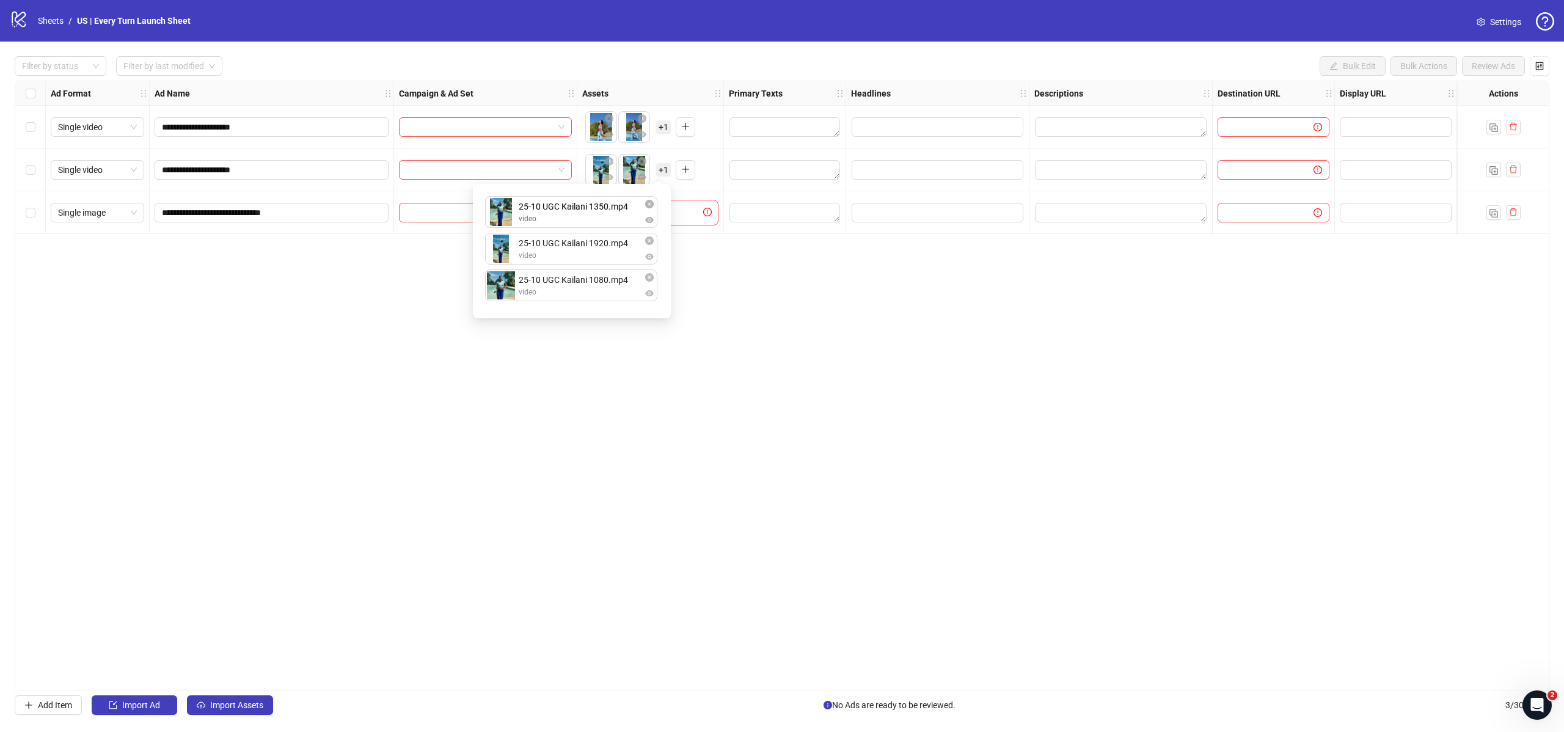
drag, startPoint x: 549, startPoint y: 263, endPoint x: 549, endPoint y: 226, distance: 36.7
click at [549, 226] on div "25-10 UGC Kailani 1920.mp4 video 25-10 UGC Kailani 1350.mp4 video 25-10 UGC Kai…" at bounding box center [571, 251] width 183 height 120
click at [772, 348] on div "**********" at bounding box center [782, 386] width 1535 height 610
click at [663, 216] on div "To pick up a draggable item, press the space bar. While dragging, use the arrow…" at bounding box center [650, 213] width 136 height 26
click at [594, 215] on button "button" at bounding box center [600, 213] width 20 height 20
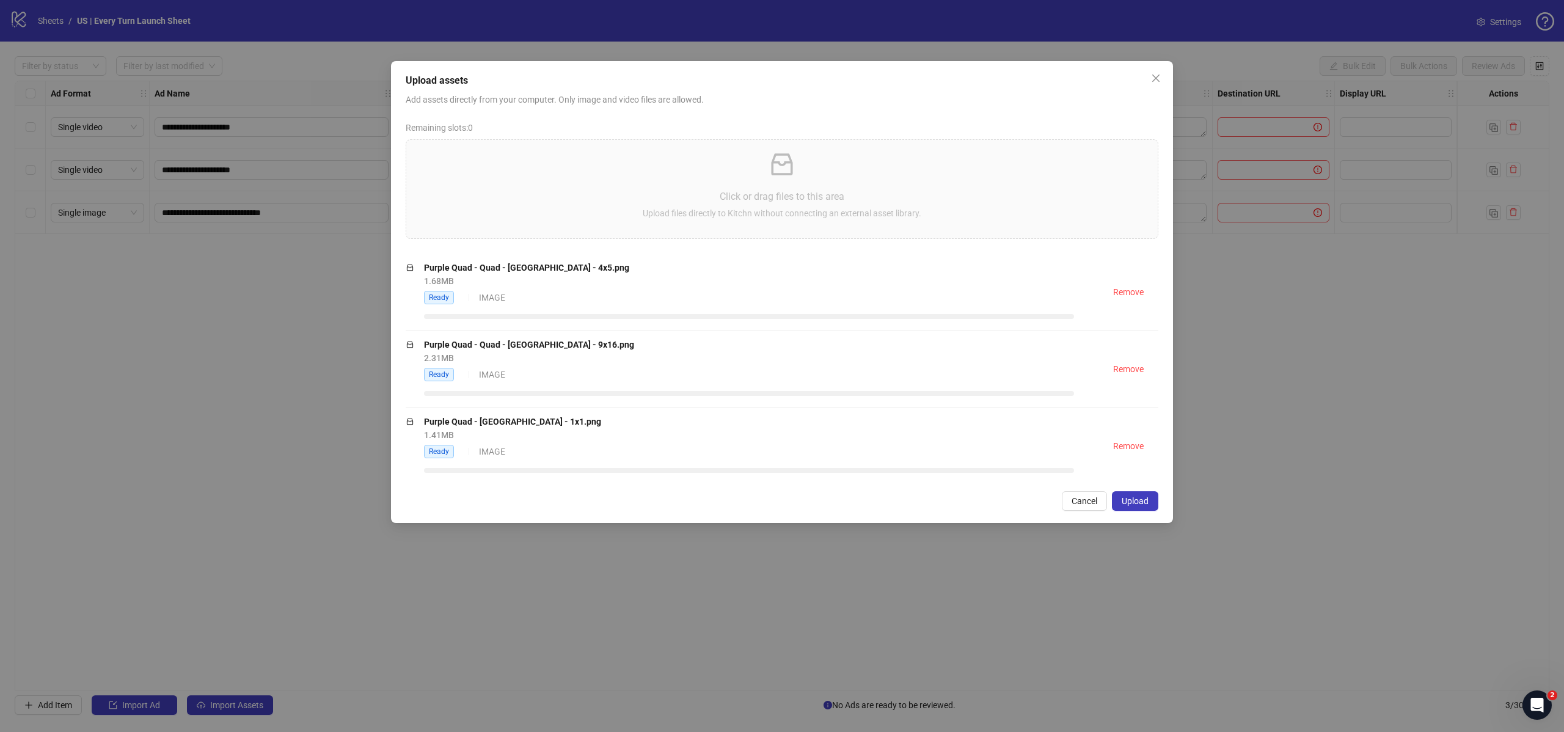
click at [1145, 505] on span "Upload" at bounding box center [1135, 501] width 27 height 10
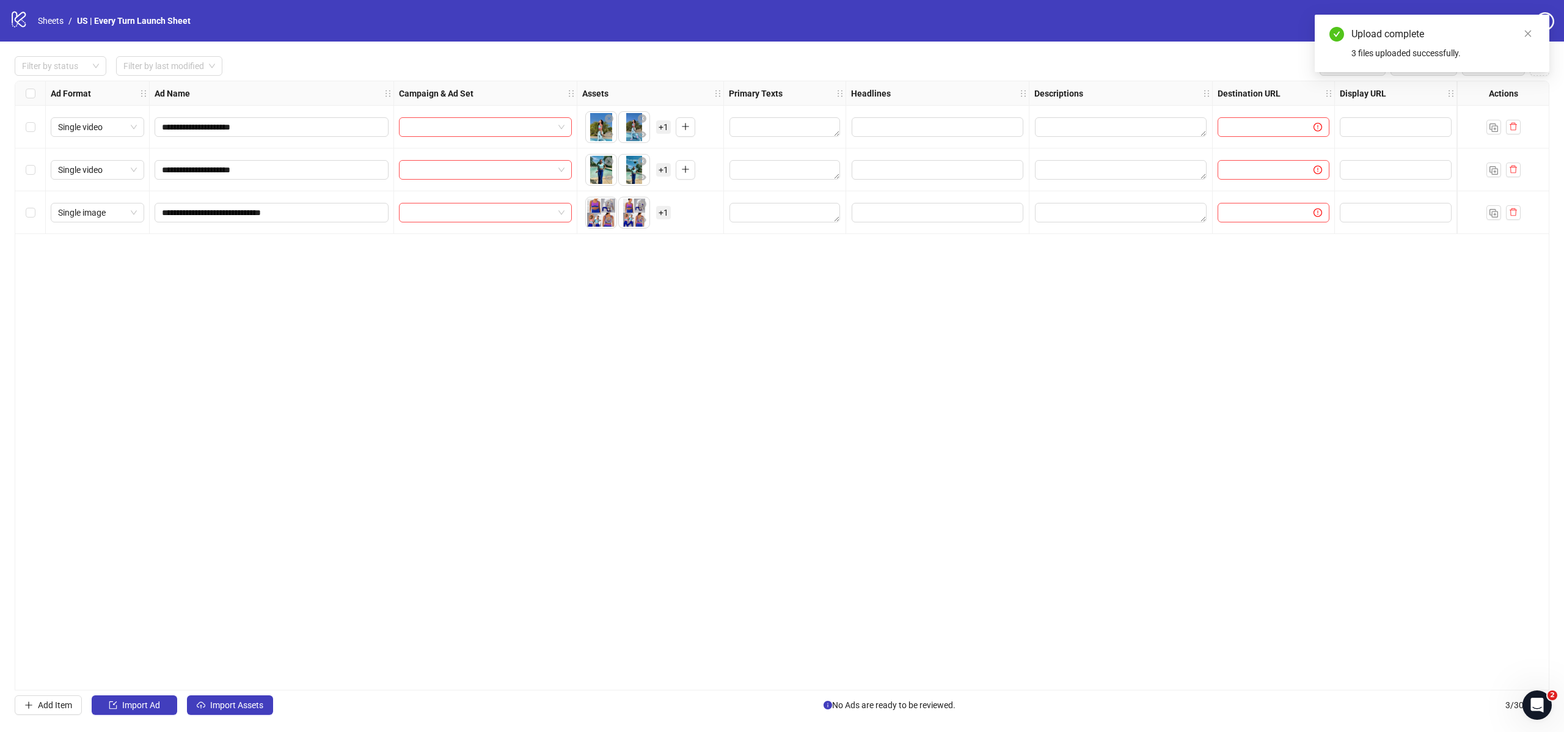
click at [665, 217] on span "+ 1" at bounding box center [663, 212] width 15 height 13
drag, startPoint x: 588, startPoint y: 288, endPoint x: 590, endPoint y: 255, distance: 33.0
click at [590, 255] on div "Static - TOF - Quad - 1080 - USA.png image Static - TOF - Quad - 1350 - USA.png…" at bounding box center [571, 294] width 183 height 120
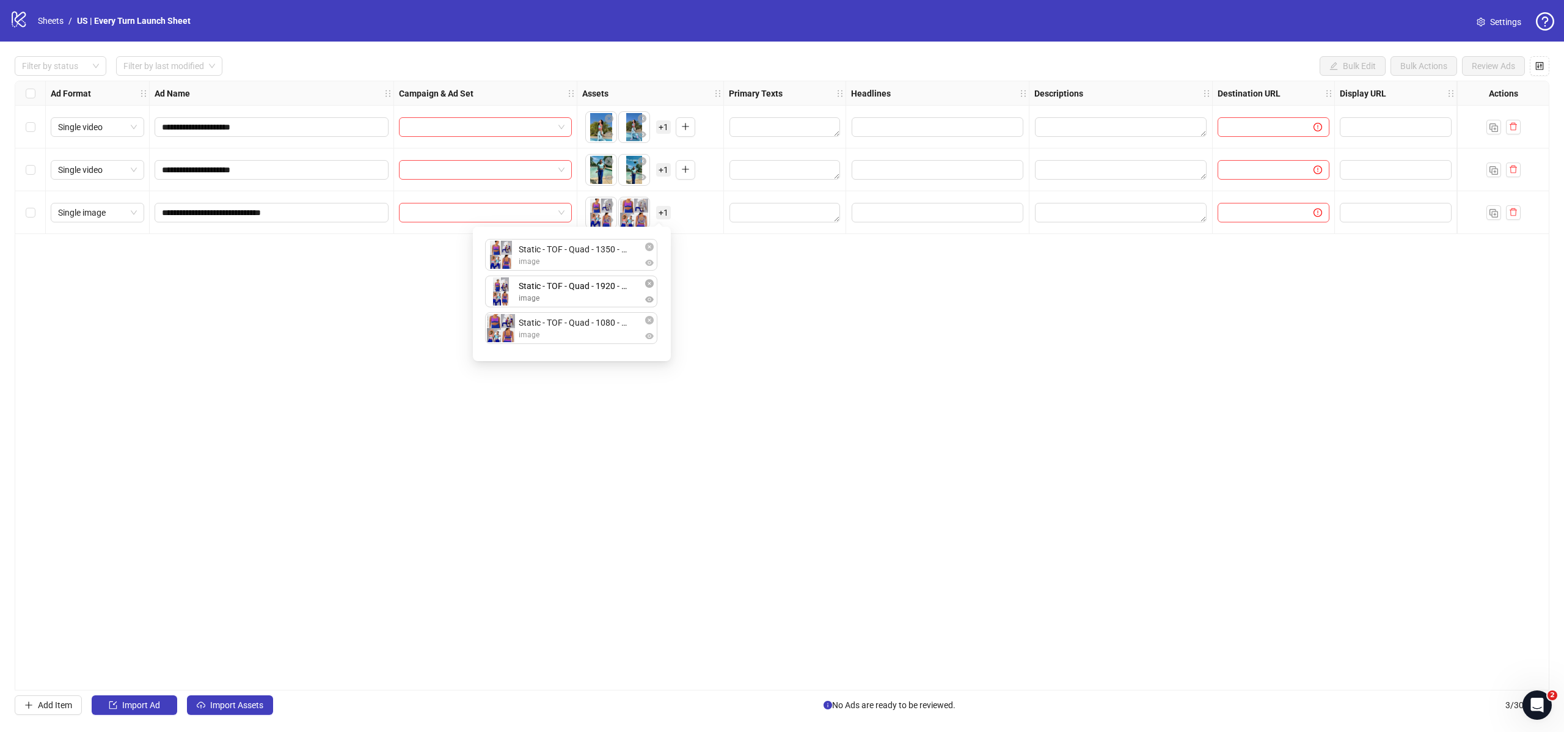
drag, startPoint x: 585, startPoint y: 323, endPoint x: 585, endPoint y: 288, distance: 34.2
click at [585, 288] on div "Static - TOF - Quad - 1350 - USA.png image Static - TOF - Quad - 1080 - USA.png…" at bounding box center [571, 294] width 183 height 120
click at [790, 289] on div "**********" at bounding box center [782, 386] width 1535 height 610
click at [497, 131] on input "search" at bounding box center [479, 127] width 147 height 18
paste input "**********"
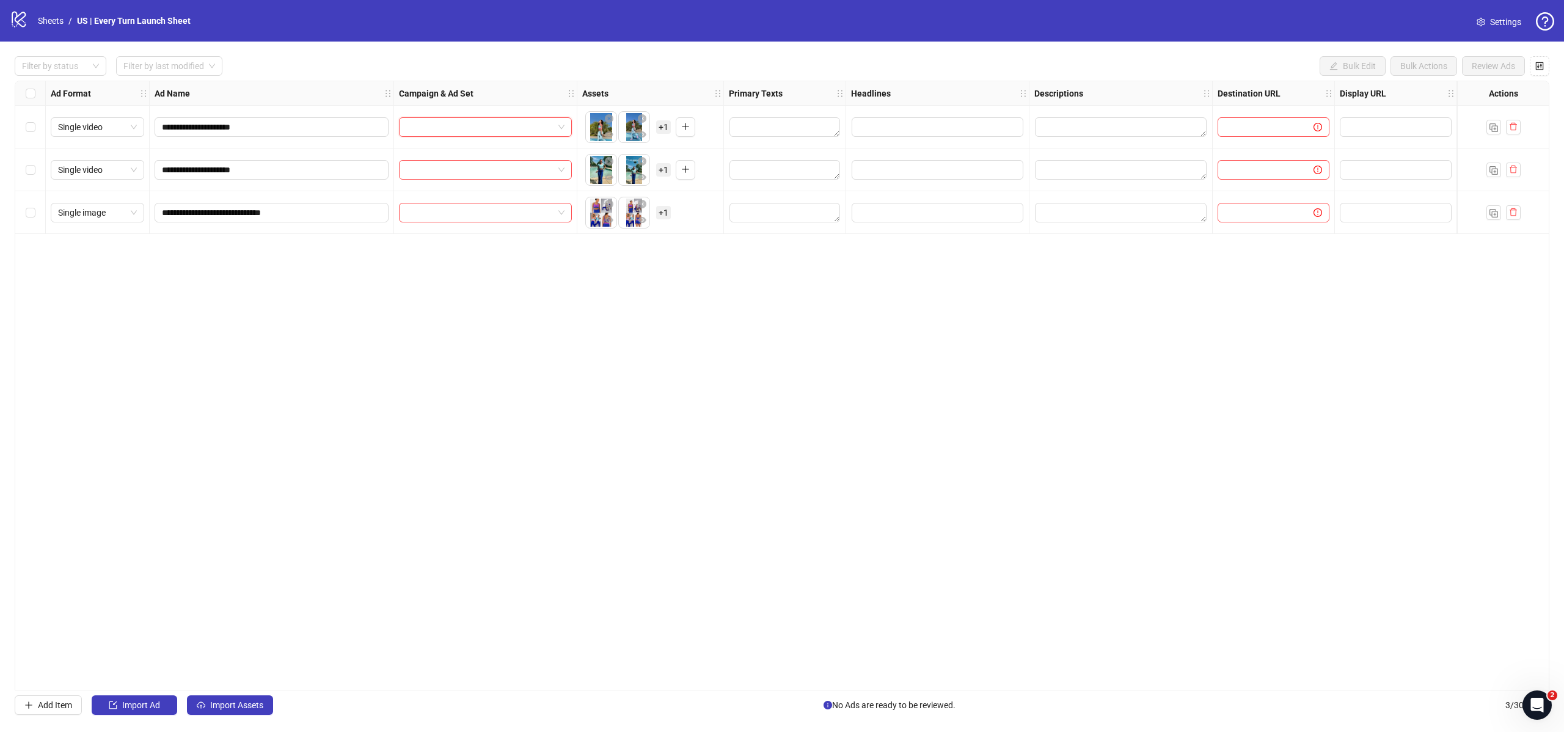
type input "**********"
type input "****"
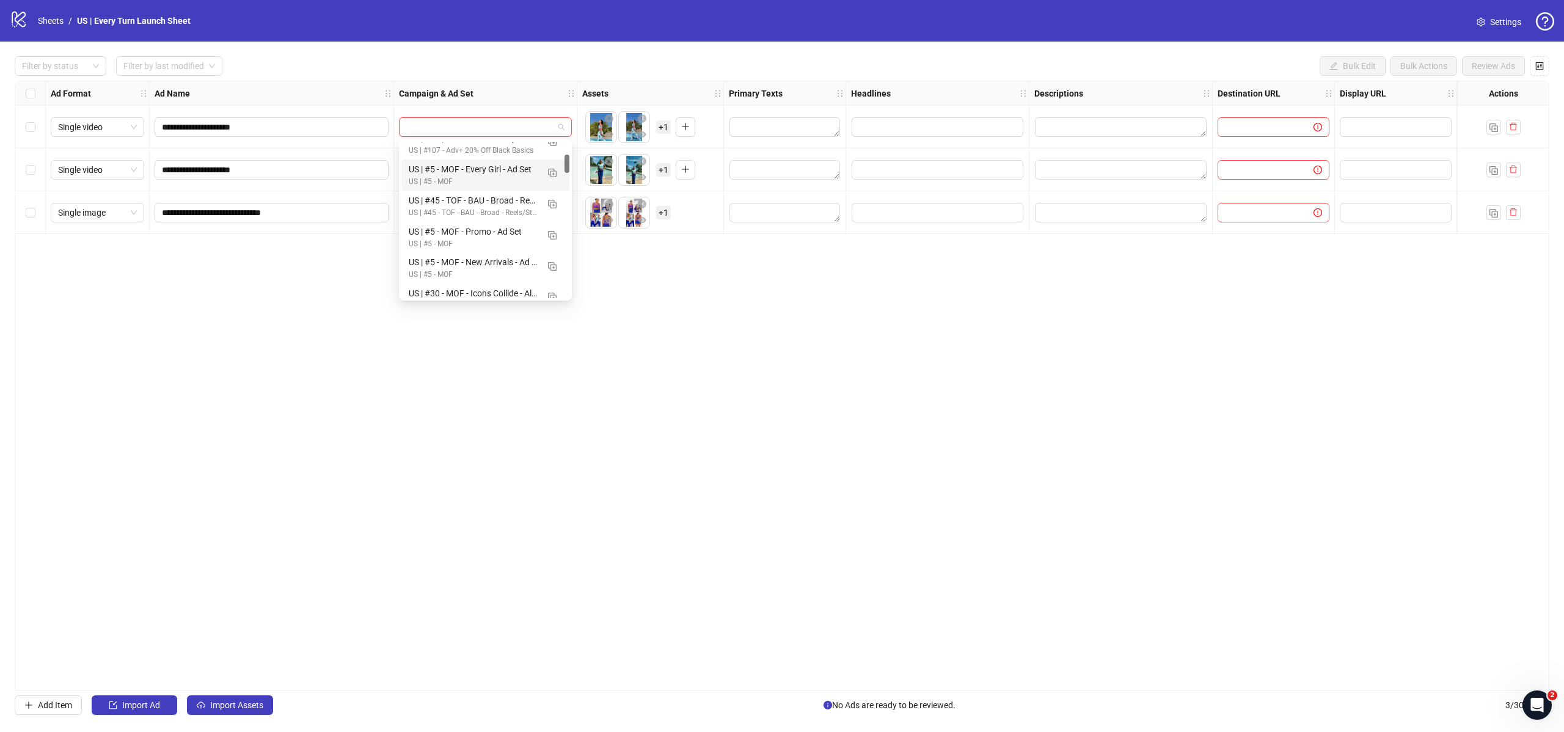
scroll to position [135, 0]
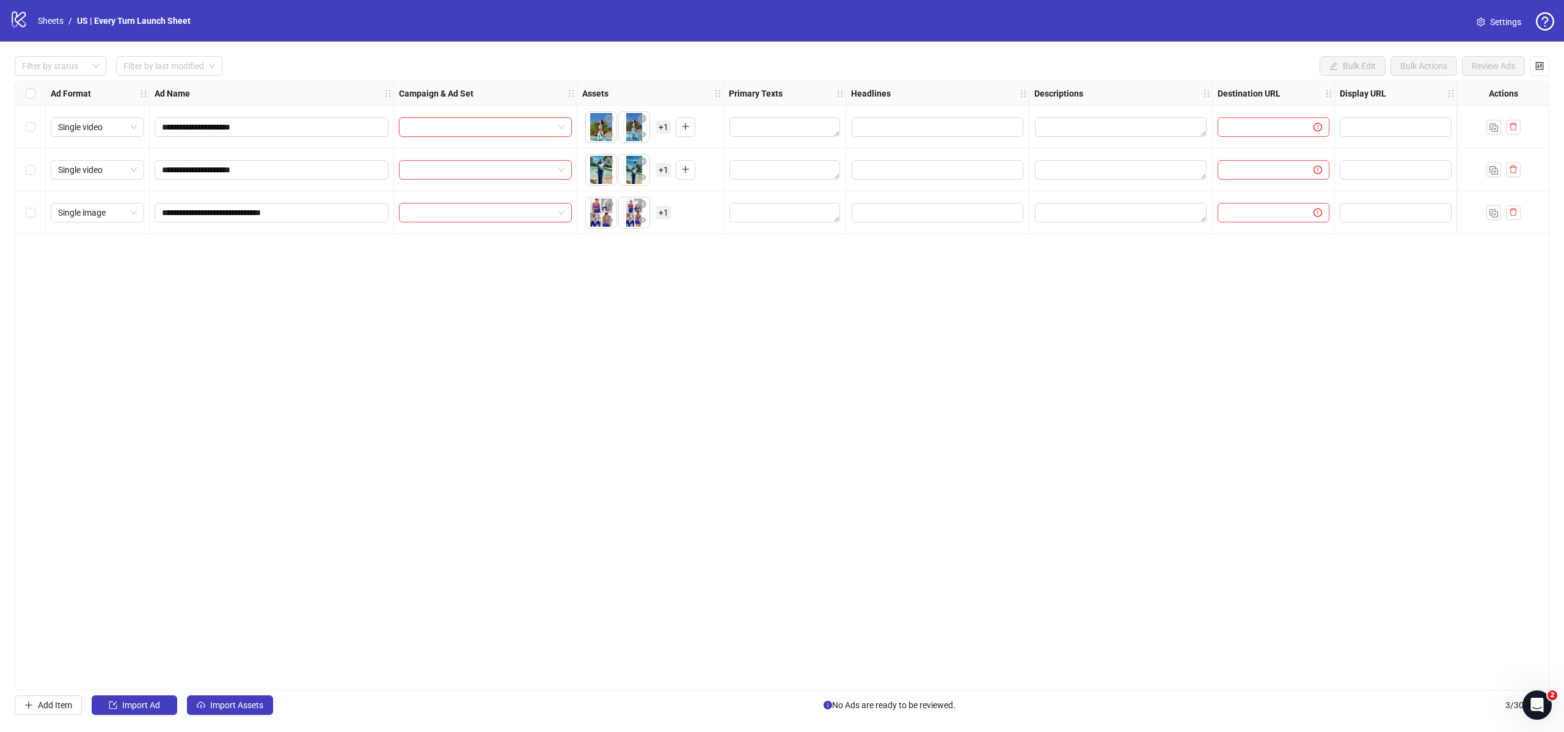
click at [462, 128] on input "search" at bounding box center [479, 127] width 147 height 18
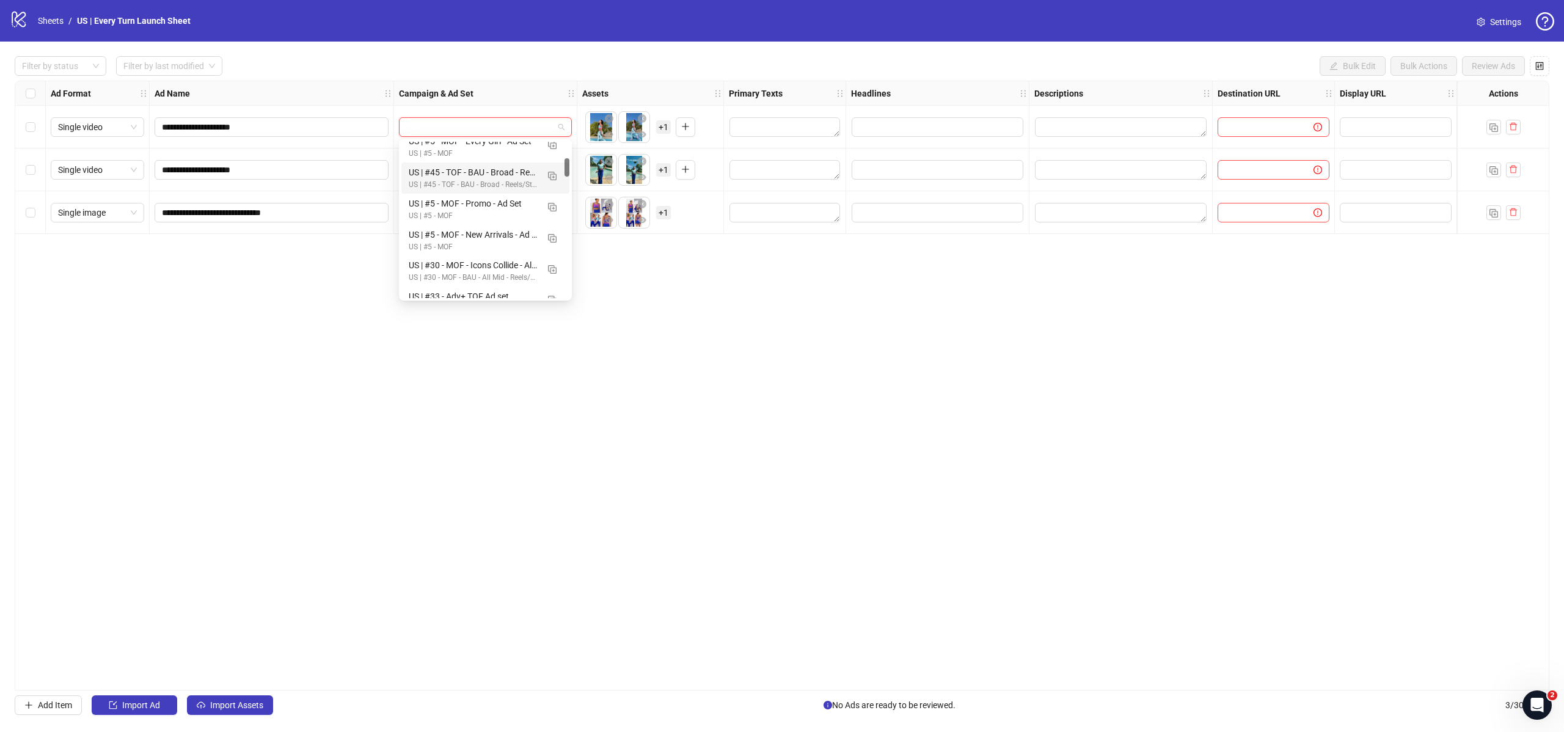
paste input "**********"
type input "**********"
click at [1492, 13] on link "Settings" at bounding box center [1499, 22] width 64 height 20
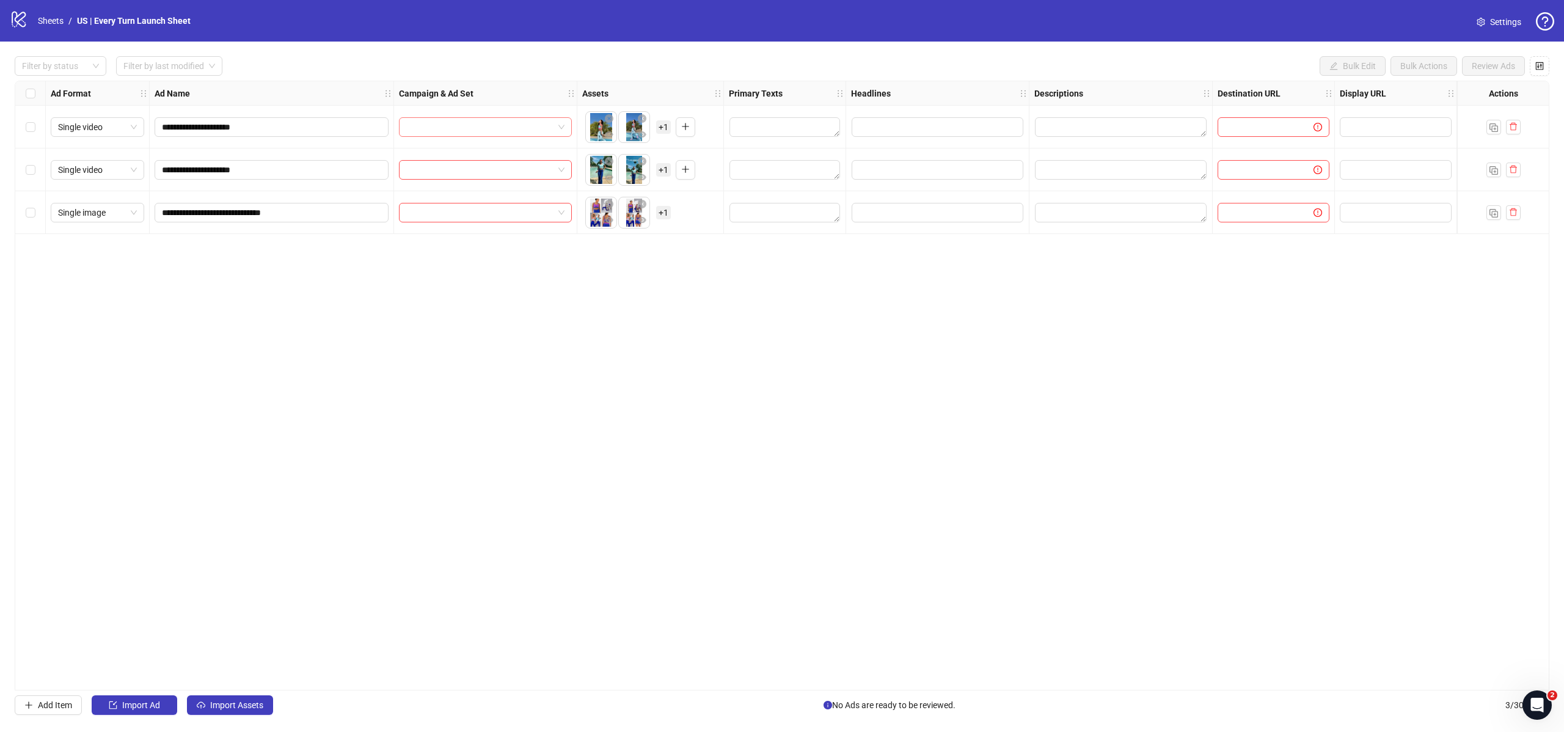
click at [539, 130] on input "search" at bounding box center [479, 127] width 147 height 18
click at [489, 135] on input "search" at bounding box center [479, 127] width 147 height 18
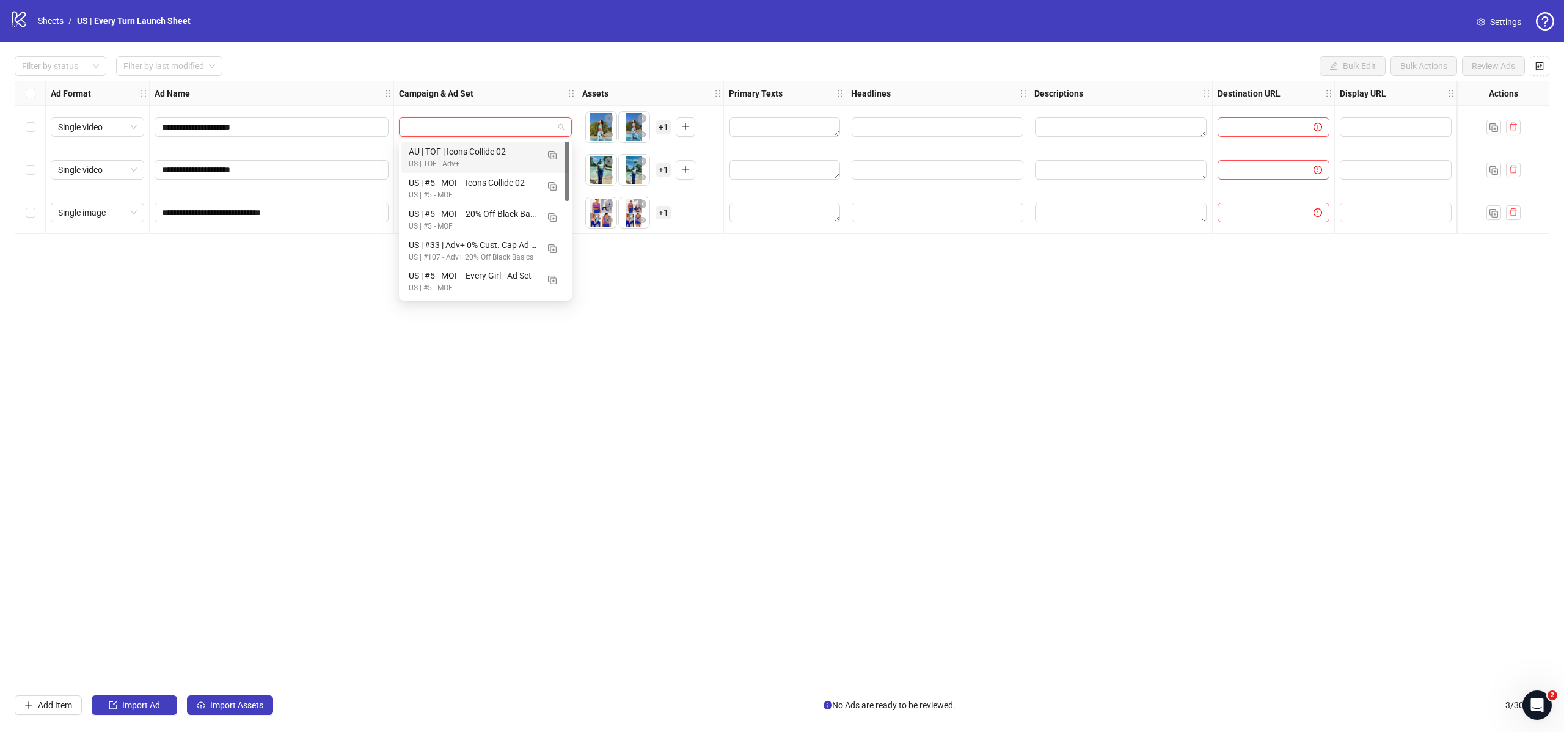
click at [502, 168] on div "US | TOF - Adv+" at bounding box center [473, 164] width 129 height 12
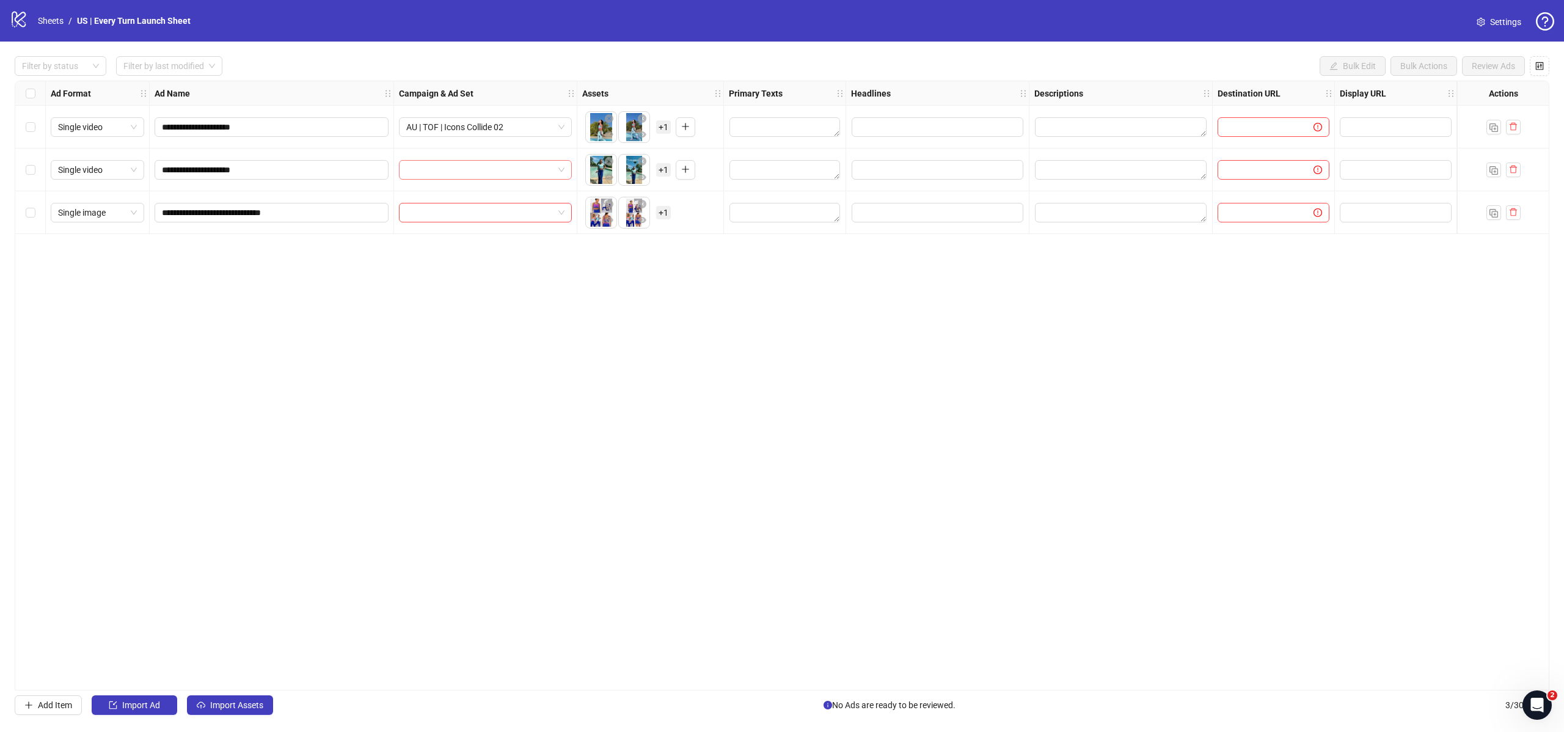
click at [557, 179] on div at bounding box center [485, 170] width 173 height 20
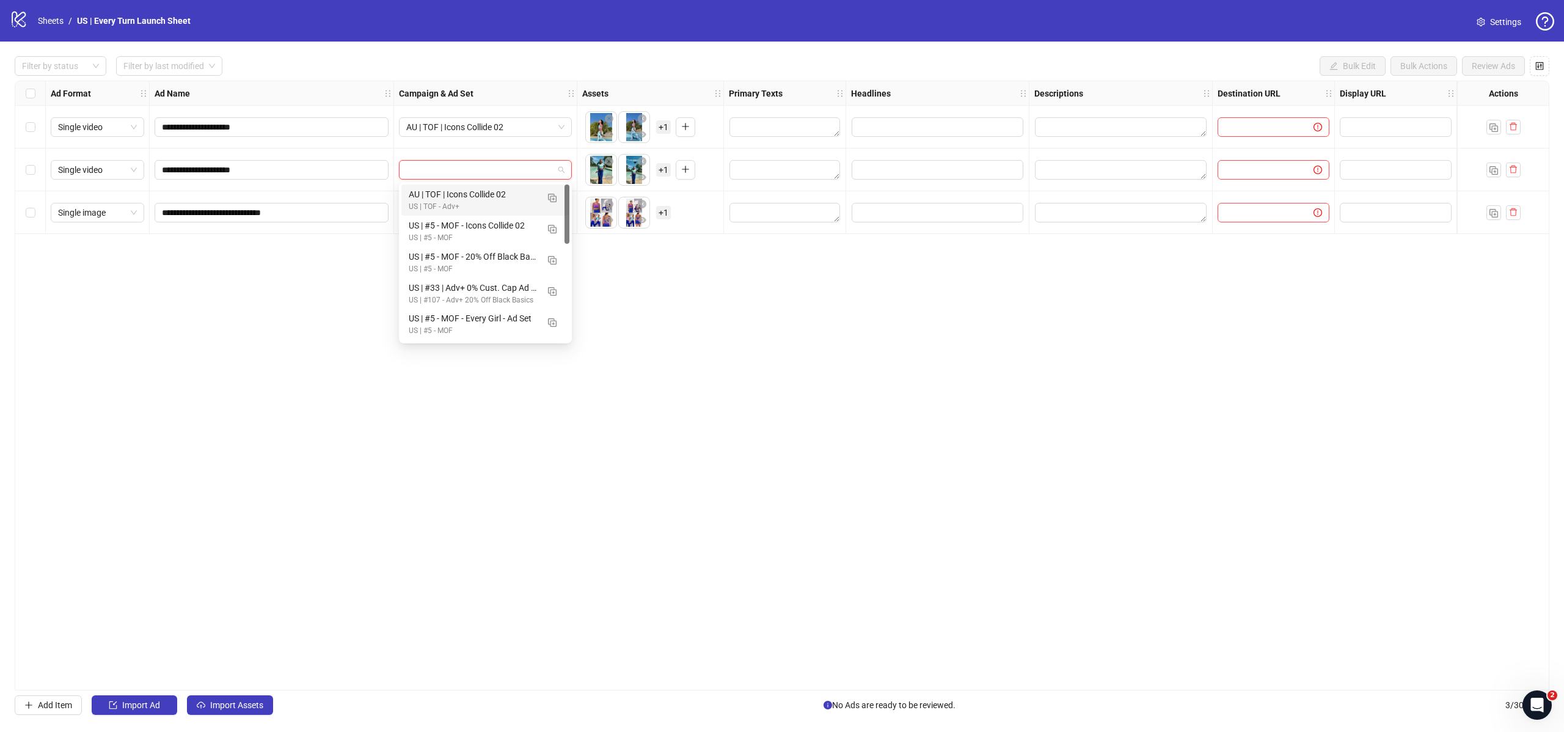
drag, startPoint x: 1008, startPoint y: 264, endPoint x: 588, endPoint y: 190, distance: 426.7
click at [1007, 265] on div "**********" at bounding box center [782, 386] width 1535 height 610
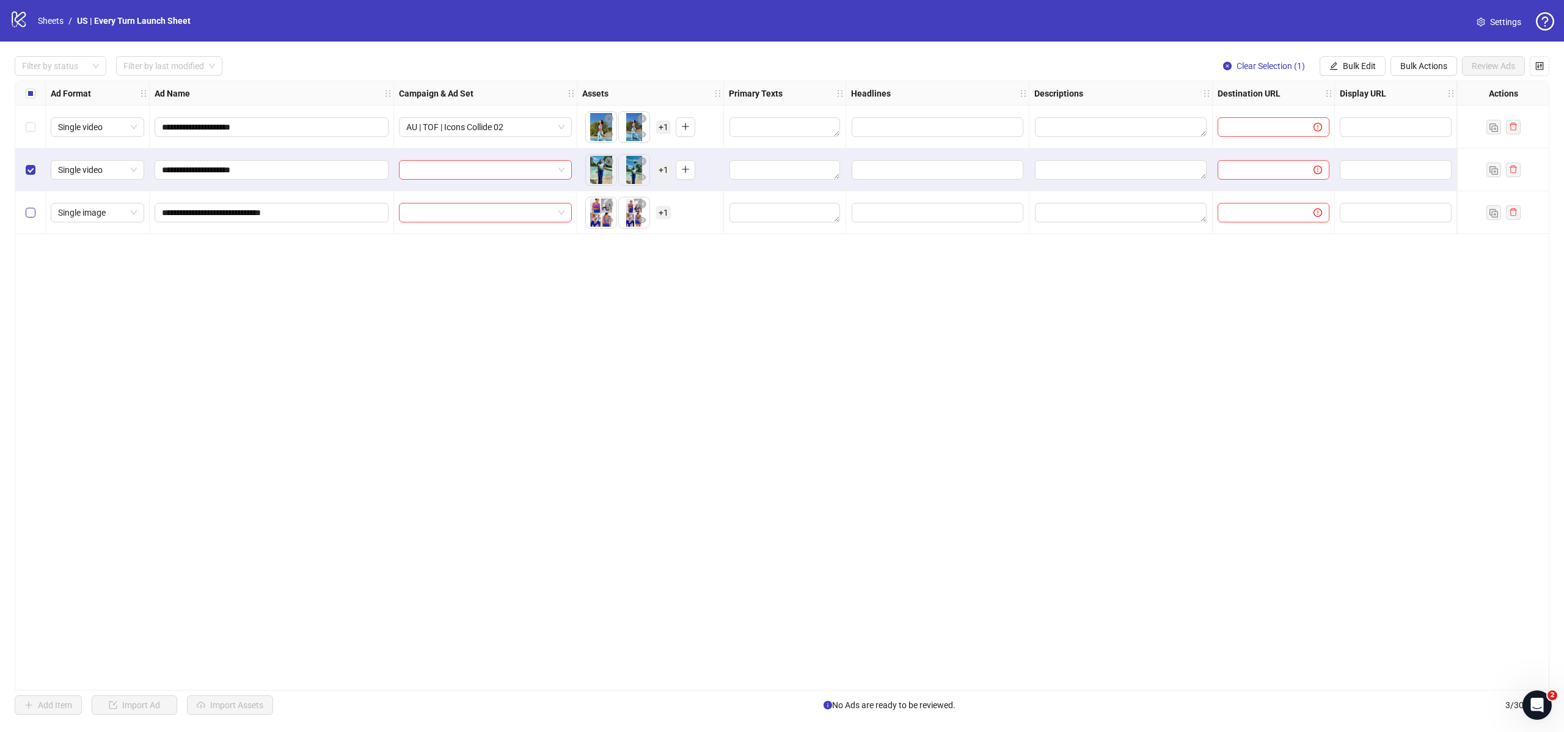
click at [32, 217] on label "Select row 3" at bounding box center [31, 212] width 10 height 13
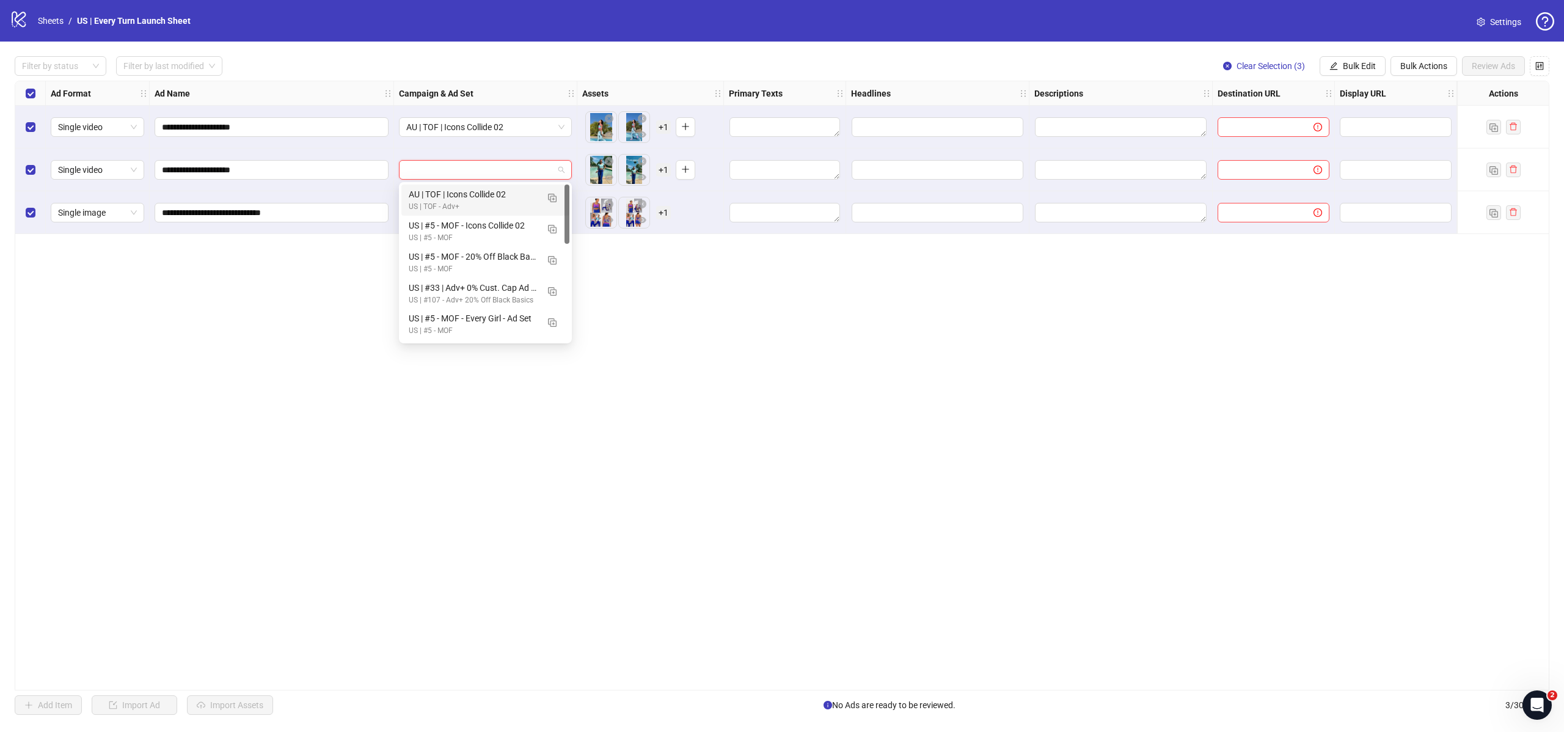
click at [551, 170] on input "search" at bounding box center [479, 170] width 147 height 18
click at [464, 211] on div "US | TOF - Adv+" at bounding box center [473, 207] width 129 height 12
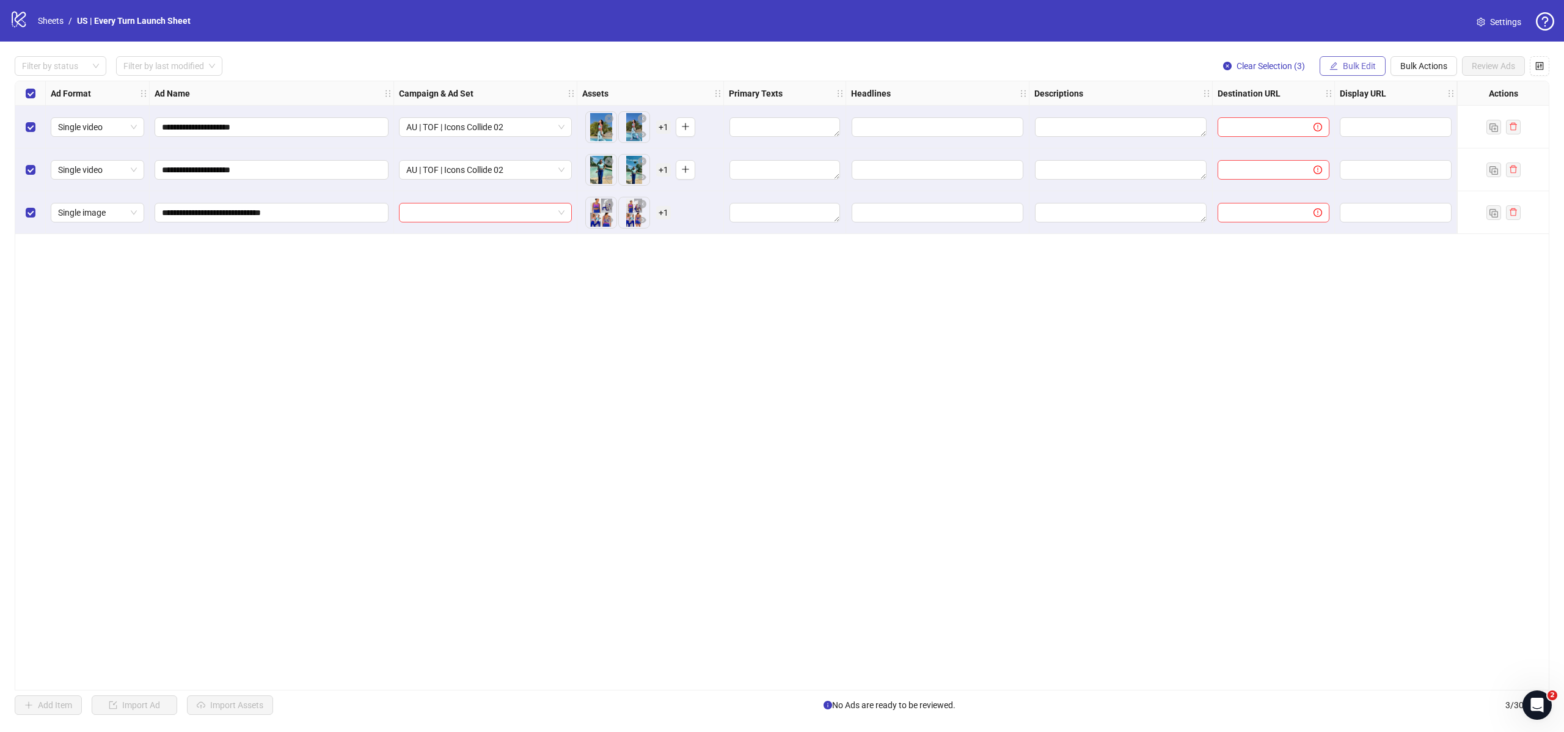
click at [1357, 67] on span "Bulk Edit" at bounding box center [1359, 66] width 33 height 10
click at [1360, 209] on span "Destination URL" at bounding box center [1364, 208] width 73 height 13
click at [1261, 122] on input "text" at bounding box center [1313, 118] width 220 height 13
paste input "**********"
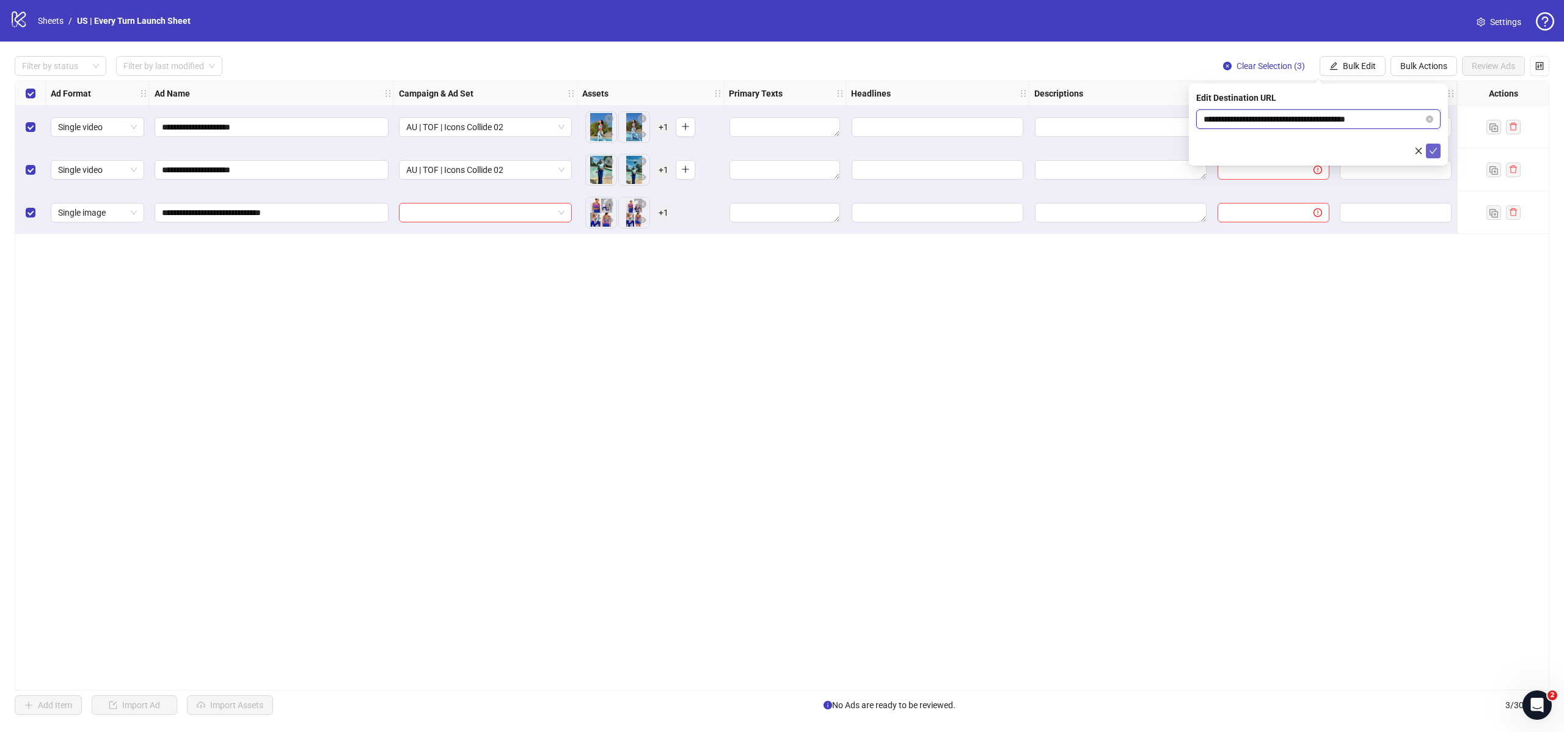
type input "**********"
click at [1431, 147] on icon "check" at bounding box center [1433, 151] width 9 height 9
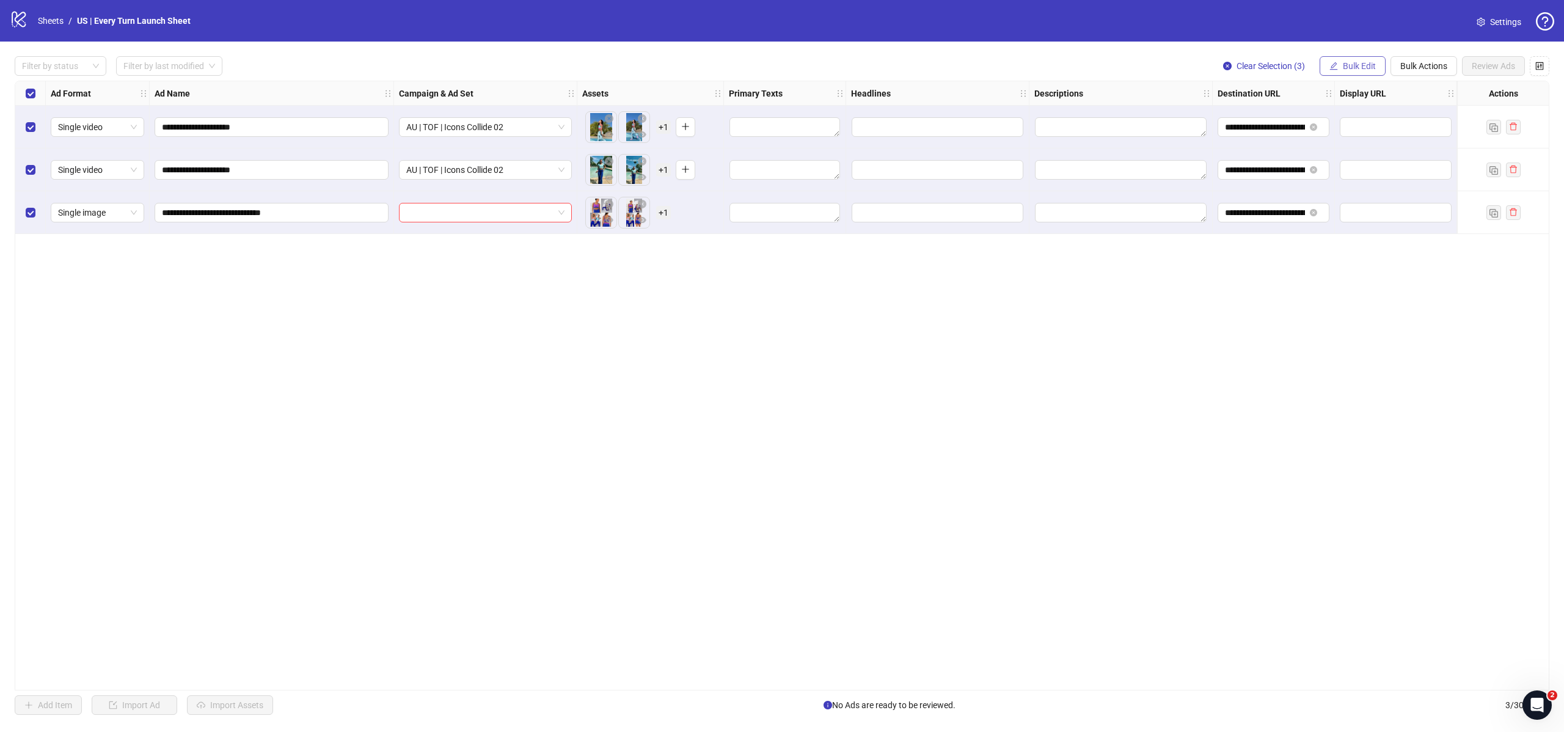
click at [1345, 64] on span "Bulk Edit" at bounding box center [1359, 66] width 33 height 10
click at [1370, 229] on span "Display URL" at bounding box center [1364, 227] width 73 height 13
click at [1232, 125] on input "text" at bounding box center [1318, 119] width 244 height 20
paste input "**********"
type input "**********"
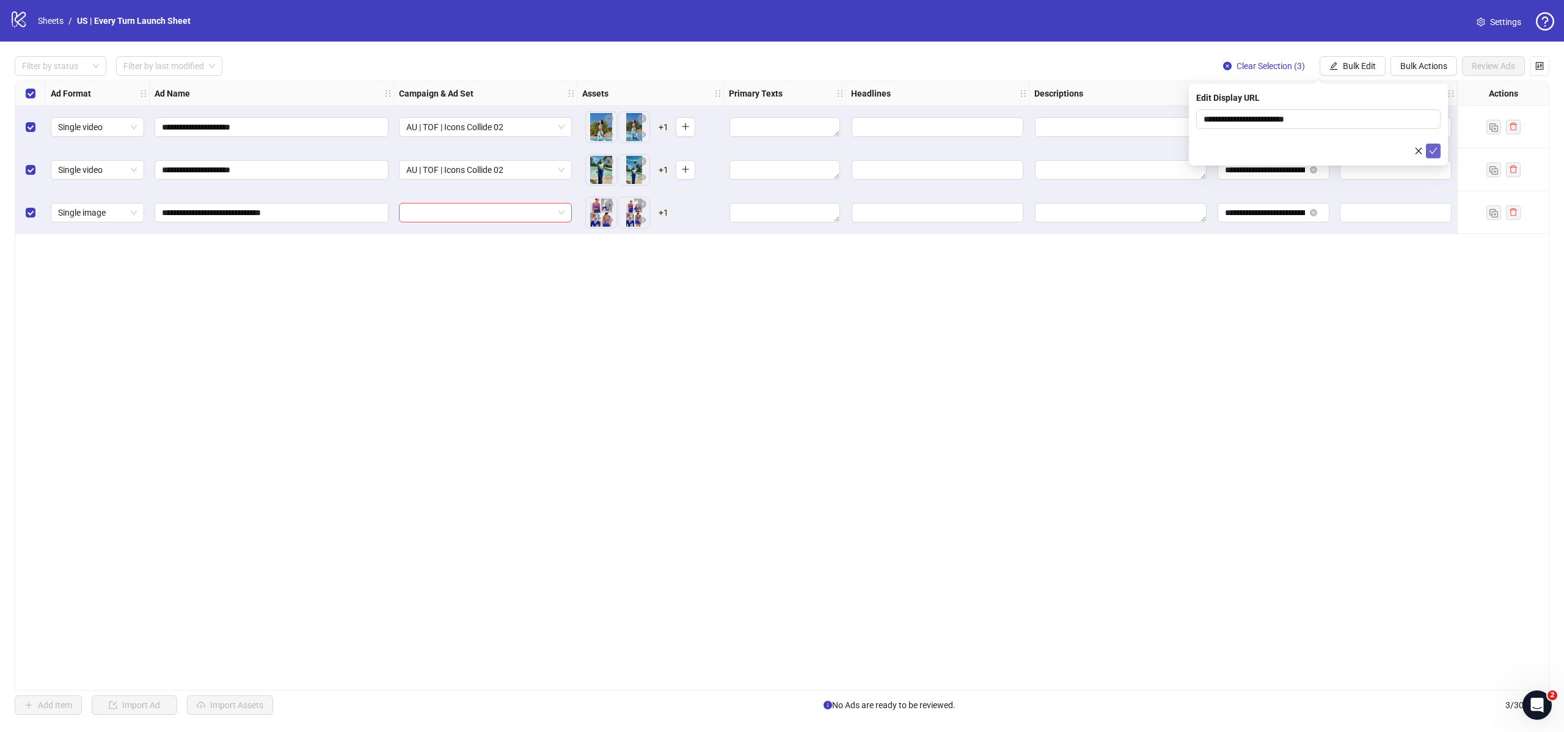
click at [1437, 152] on icon "check" at bounding box center [1433, 151] width 9 height 9
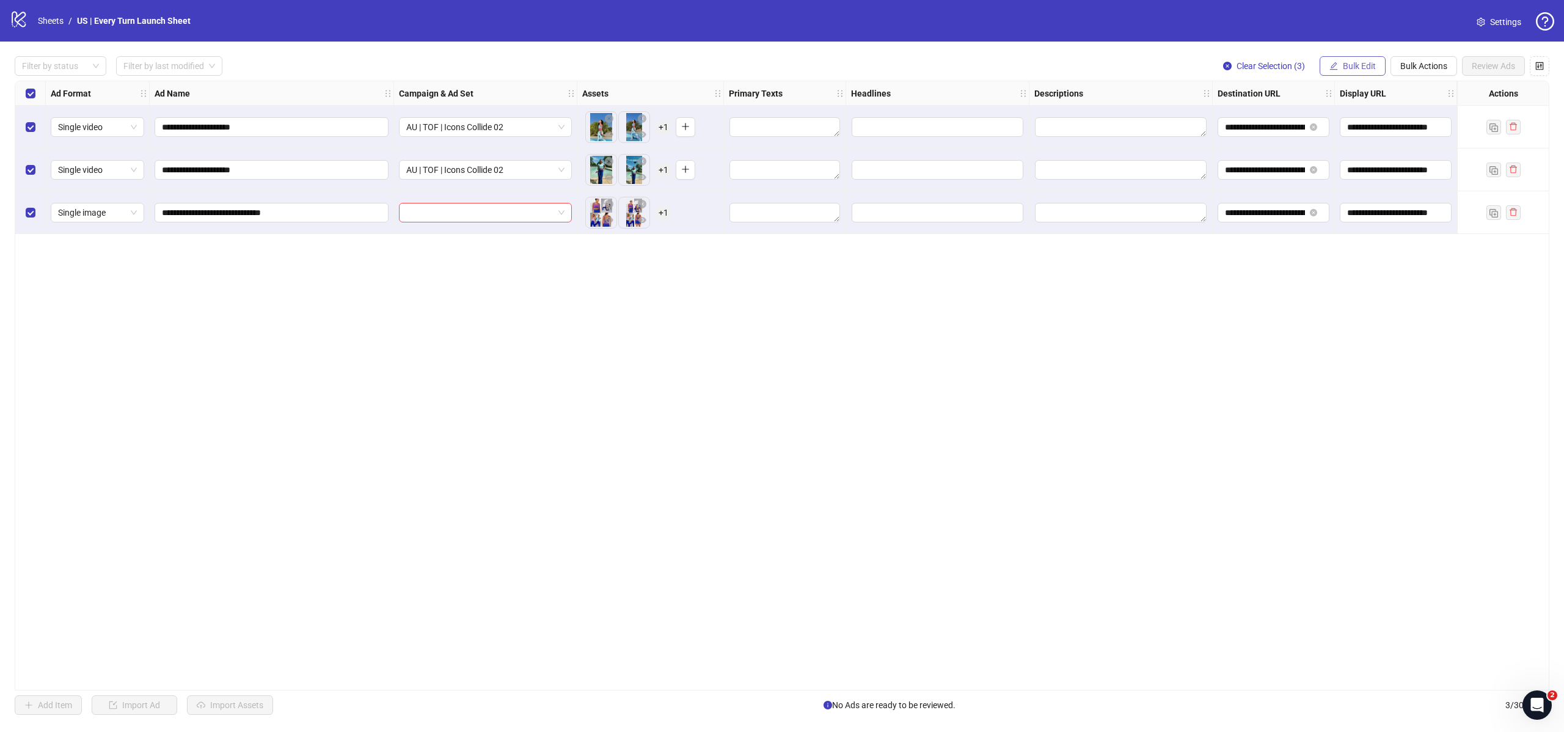
click at [1370, 68] on span "Bulk Edit" at bounding box center [1359, 66] width 33 height 10
click at [1370, 266] on span "Call to Action" at bounding box center [1364, 266] width 73 height 13
click at [1283, 112] on input "search" at bounding box center [1312, 119] width 219 height 18
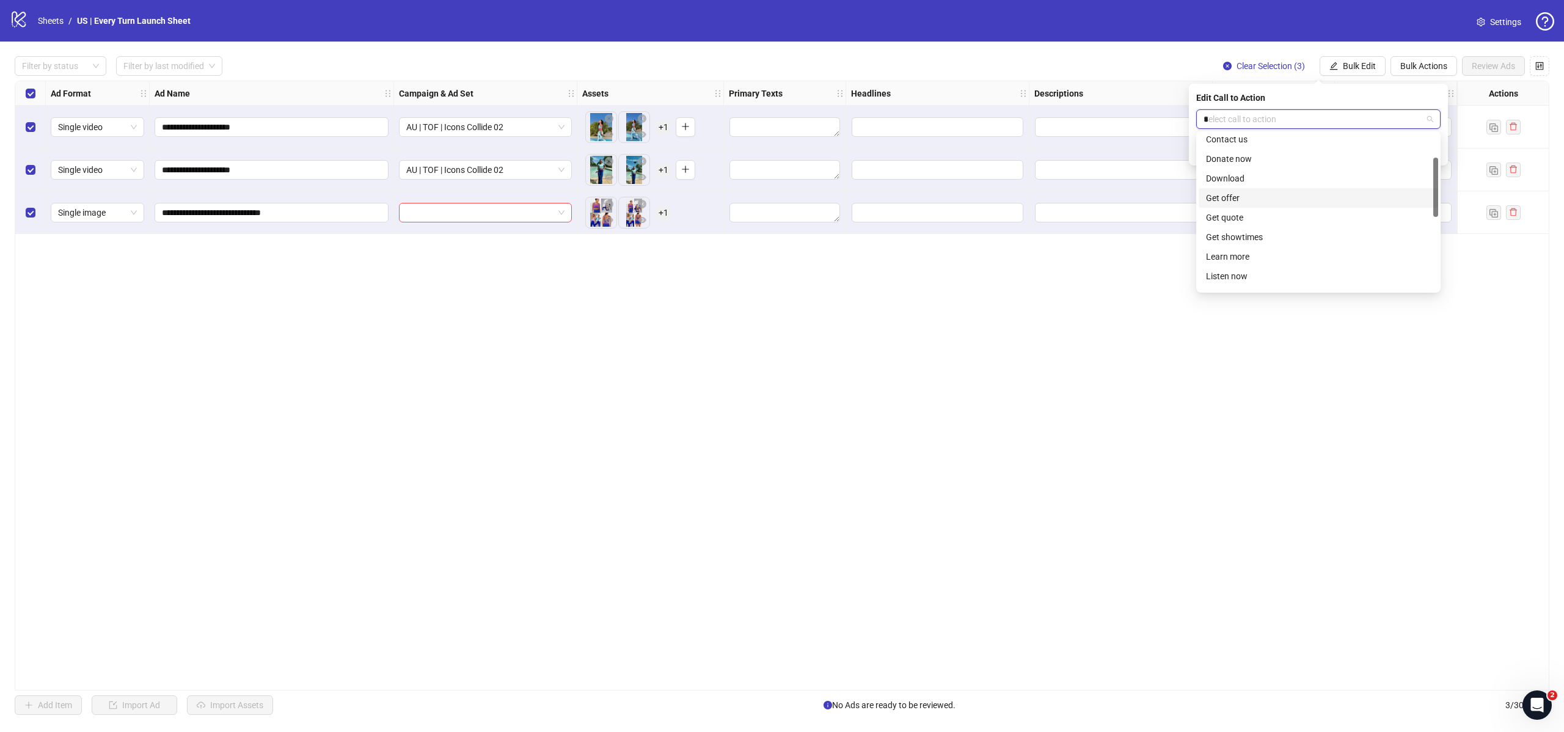
scroll to position [39, 0]
type input "**"
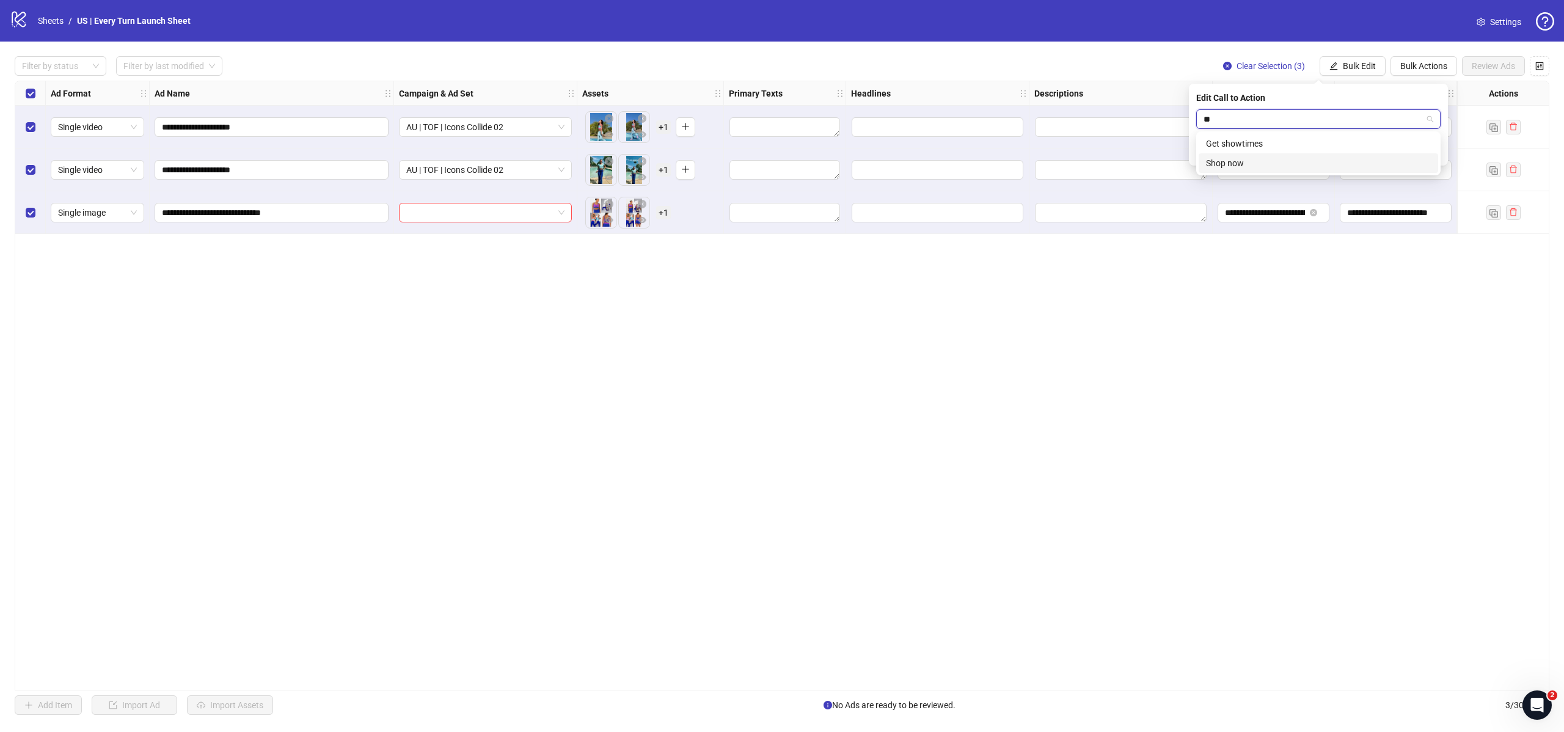
click at [1238, 163] on div "Shop now" at bounding box center [1318, 162] width 225 height 13
click at [1436, 152] on icon "check" at bounding box center [1433, 151] width 9 height 9
click at [1365, 68] on span "Bulk Edit" at bounding box center [1359, 66] width 33 height 10
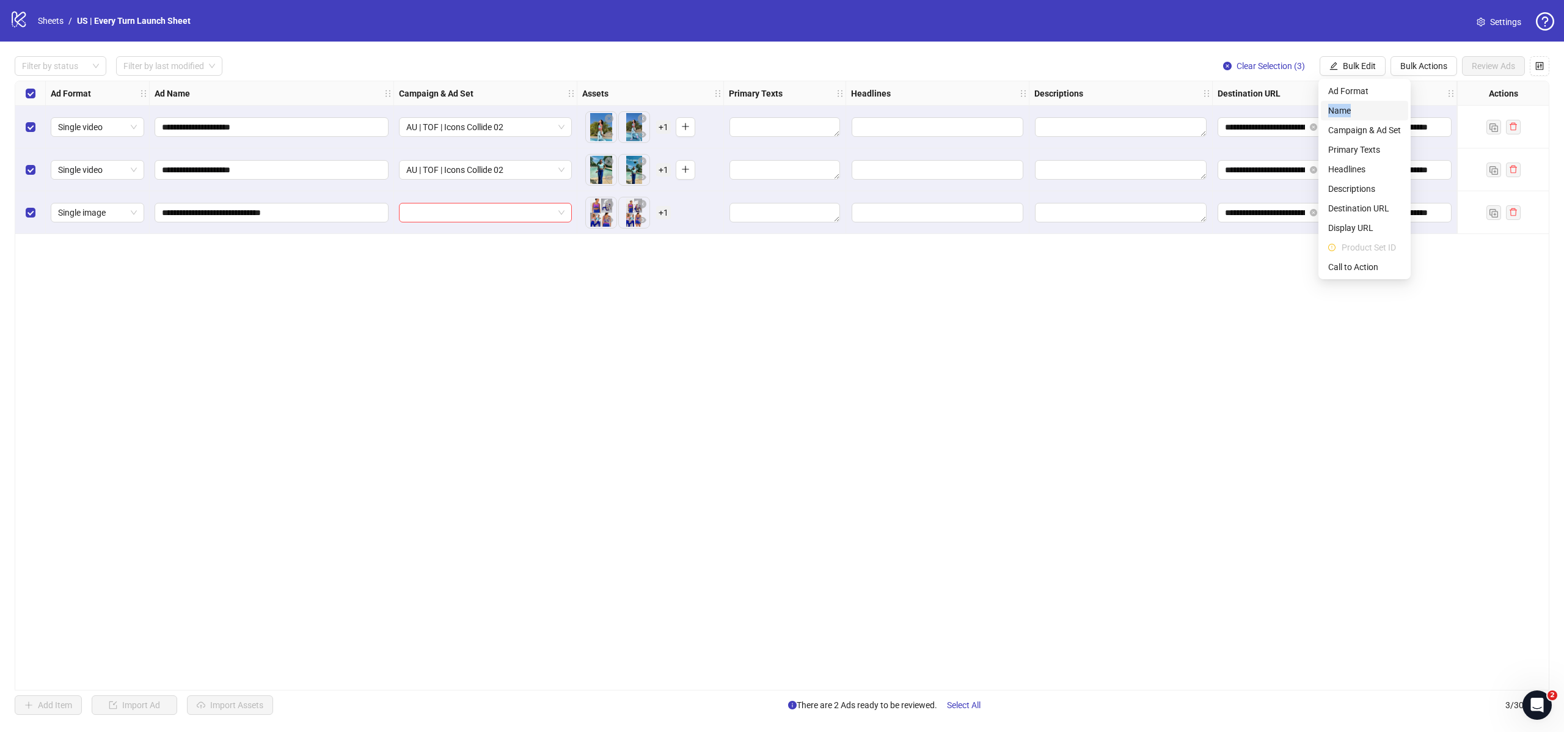
drag, startPoint x: 1367, startPoint y: 90, endPoint x: 1360, endPoint y: 112, distance: 23.0
click at [1360, 112] on ul "Ad Format Name Campaign & Ad Set Primary Texts Headlines Descriptions Destinati…" at bounding box center [1364, 179] width 92 height 200
drag, startPoint x: 1279, startPoint y: 299, endPoint x: 1296, endPoint y: 290, distance: 19.7
click at [1280, 299] on div "**********" at bounding box center [782, 386] width 1535 height 610
click at [439, 218] on input "search" at bounding box center [479, 212] width 147 height 18
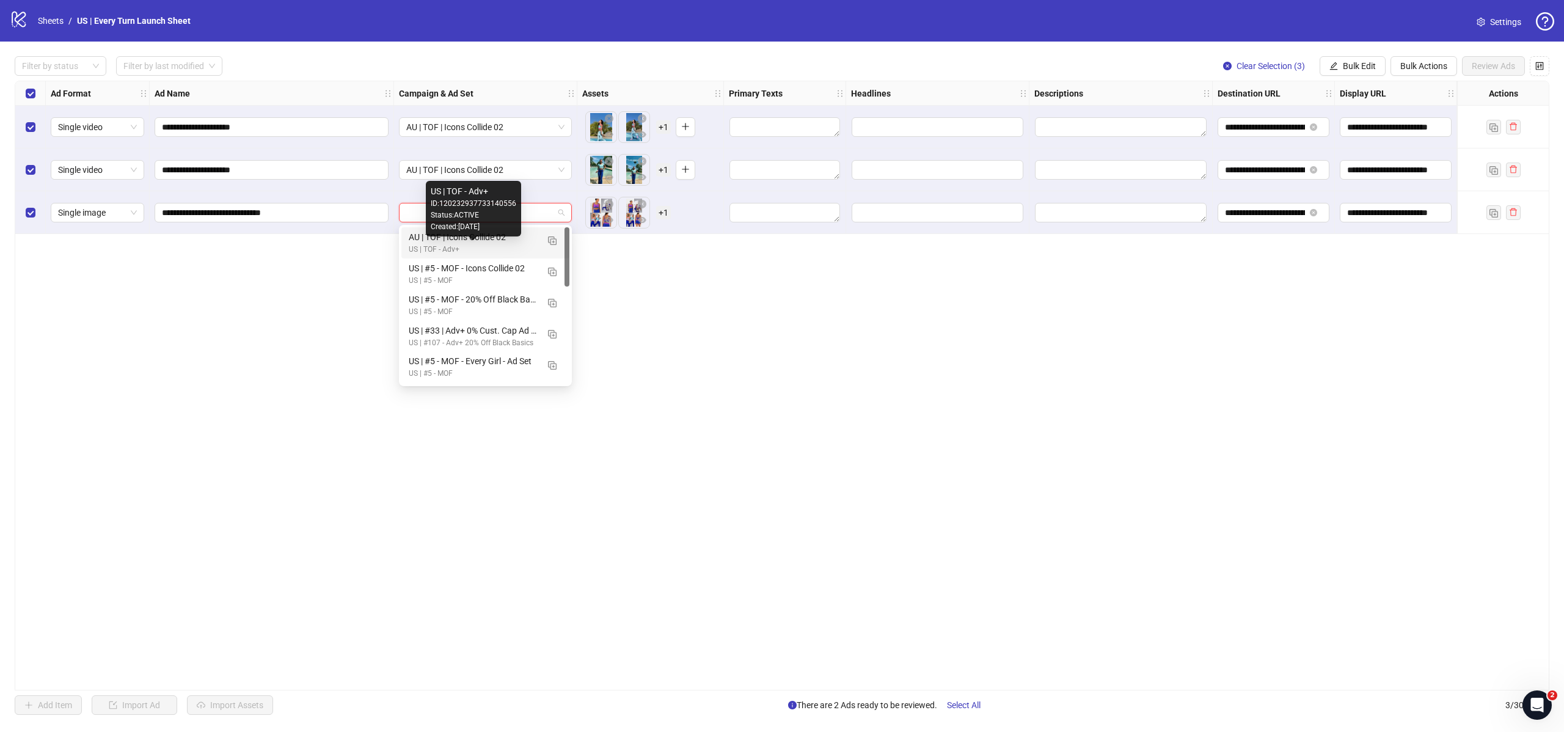
click at [500, 244] on div "US | TOF - Adv+" at bounding box center [473, 250] width 129 height 12
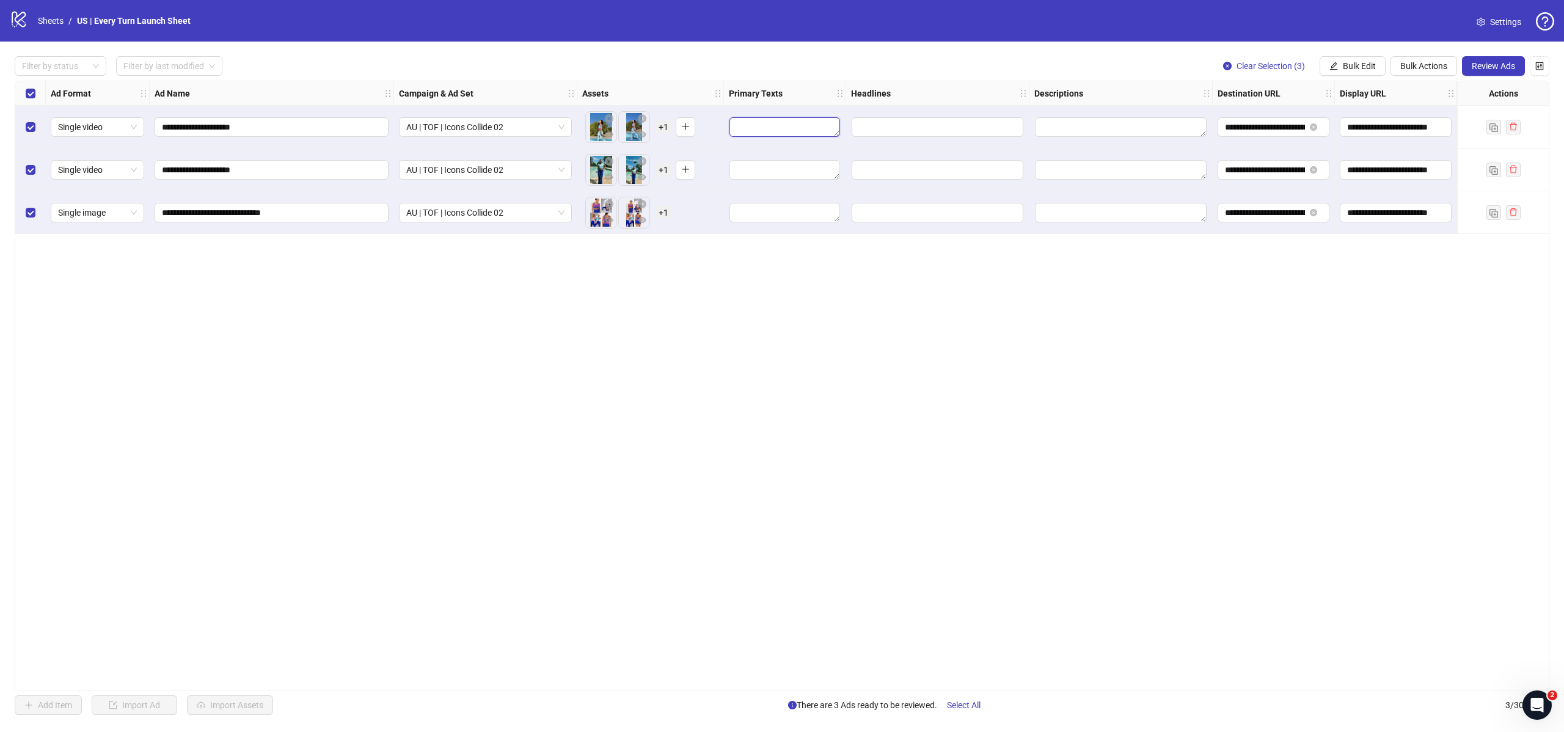
click at [770, 134] on textarea "Edit values" at bounding box center [784, 127] width 111 height 20
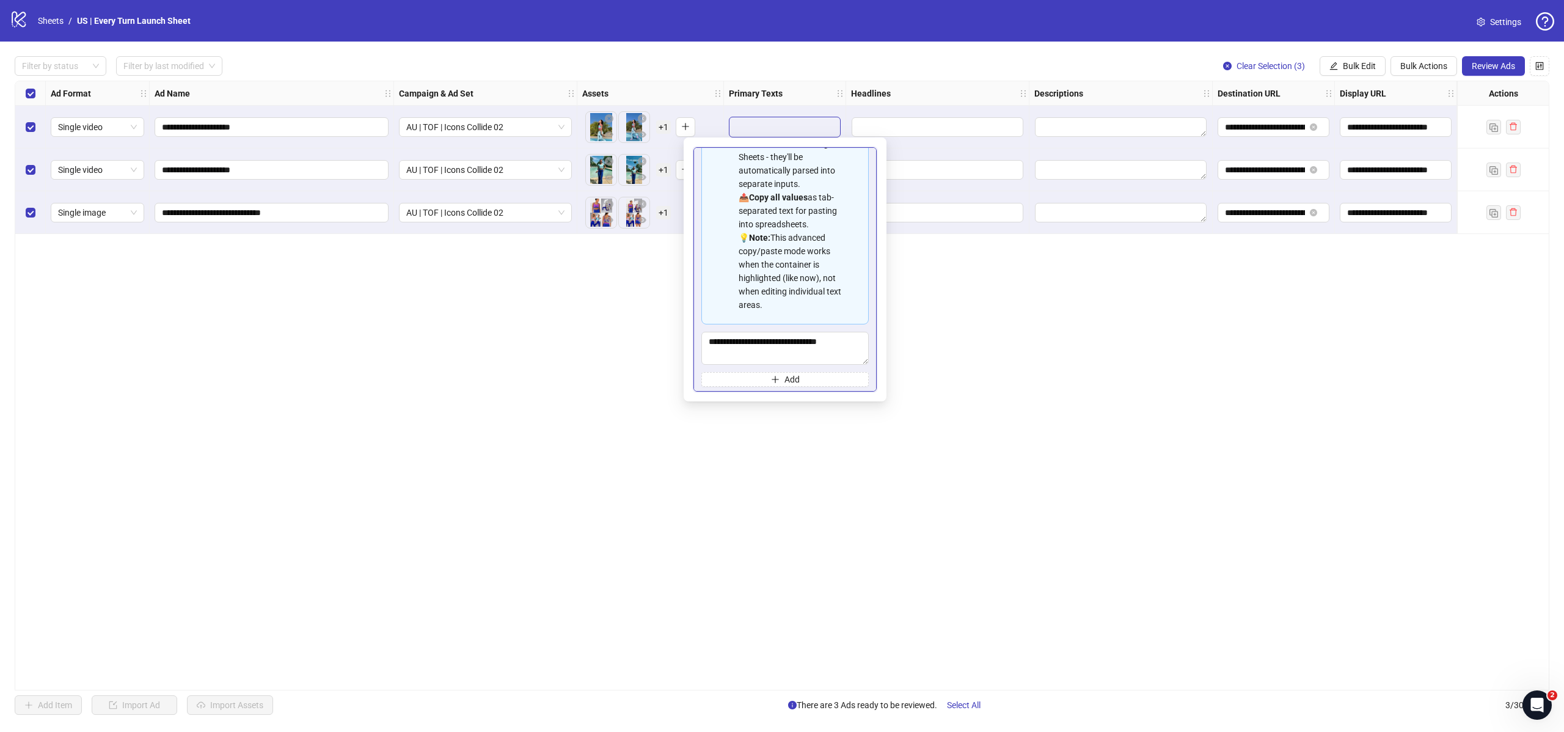
scroll to position [81, 0]
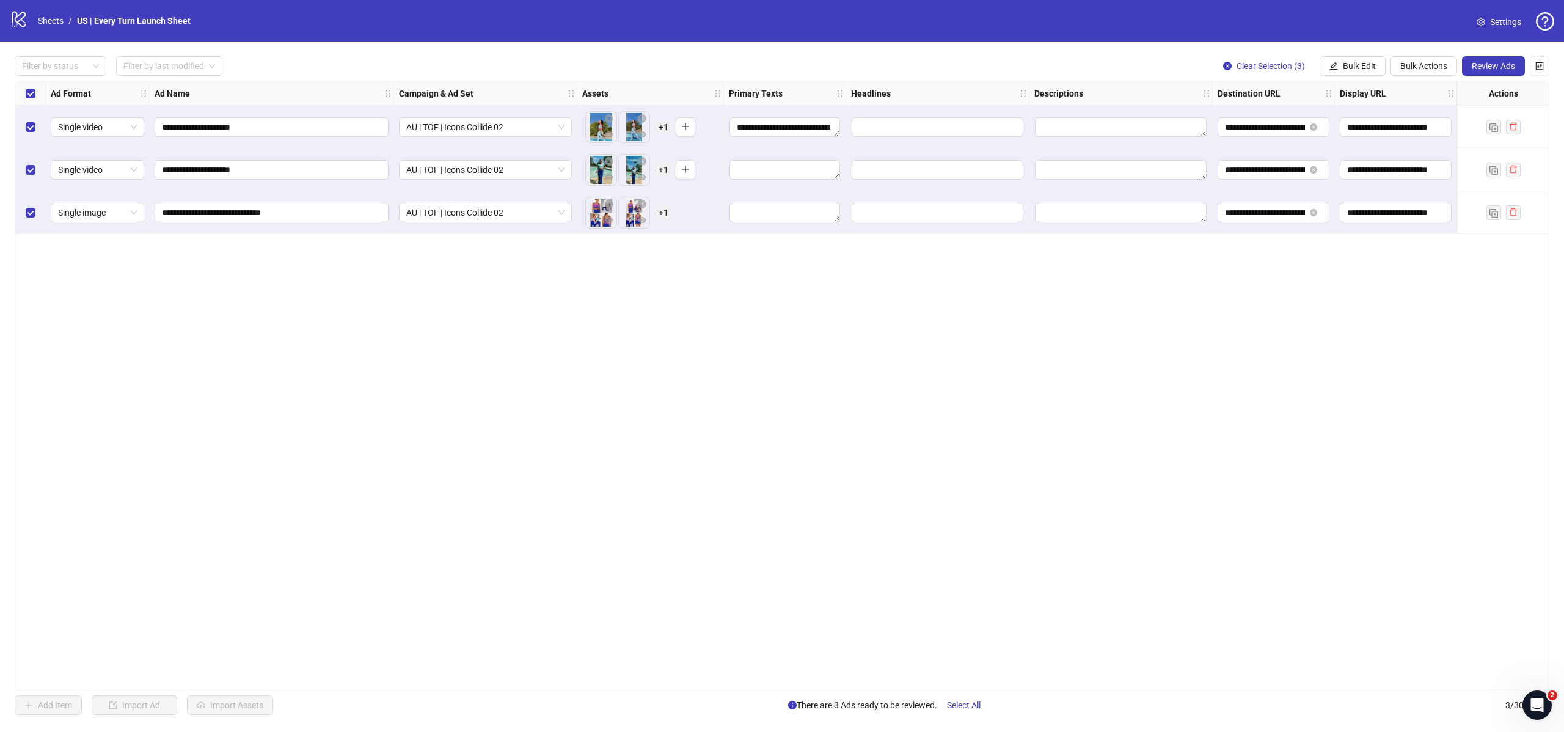
click at [951, 253] on div "**********" at bounding box center [782, 386] width 1535 height 610
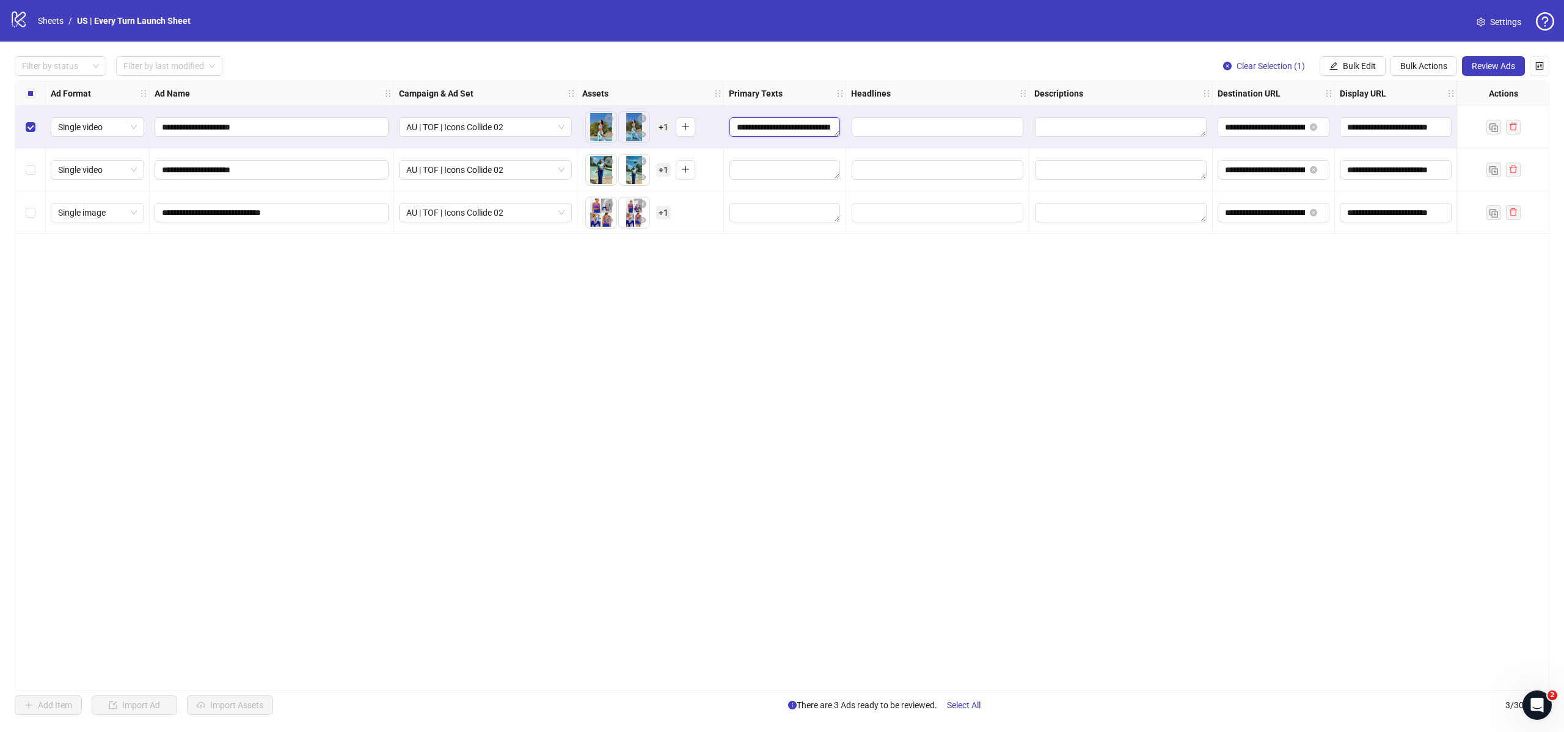
click at [764, 126] on textarea "**********" at bounding box center [784, 127] width 111 height 20
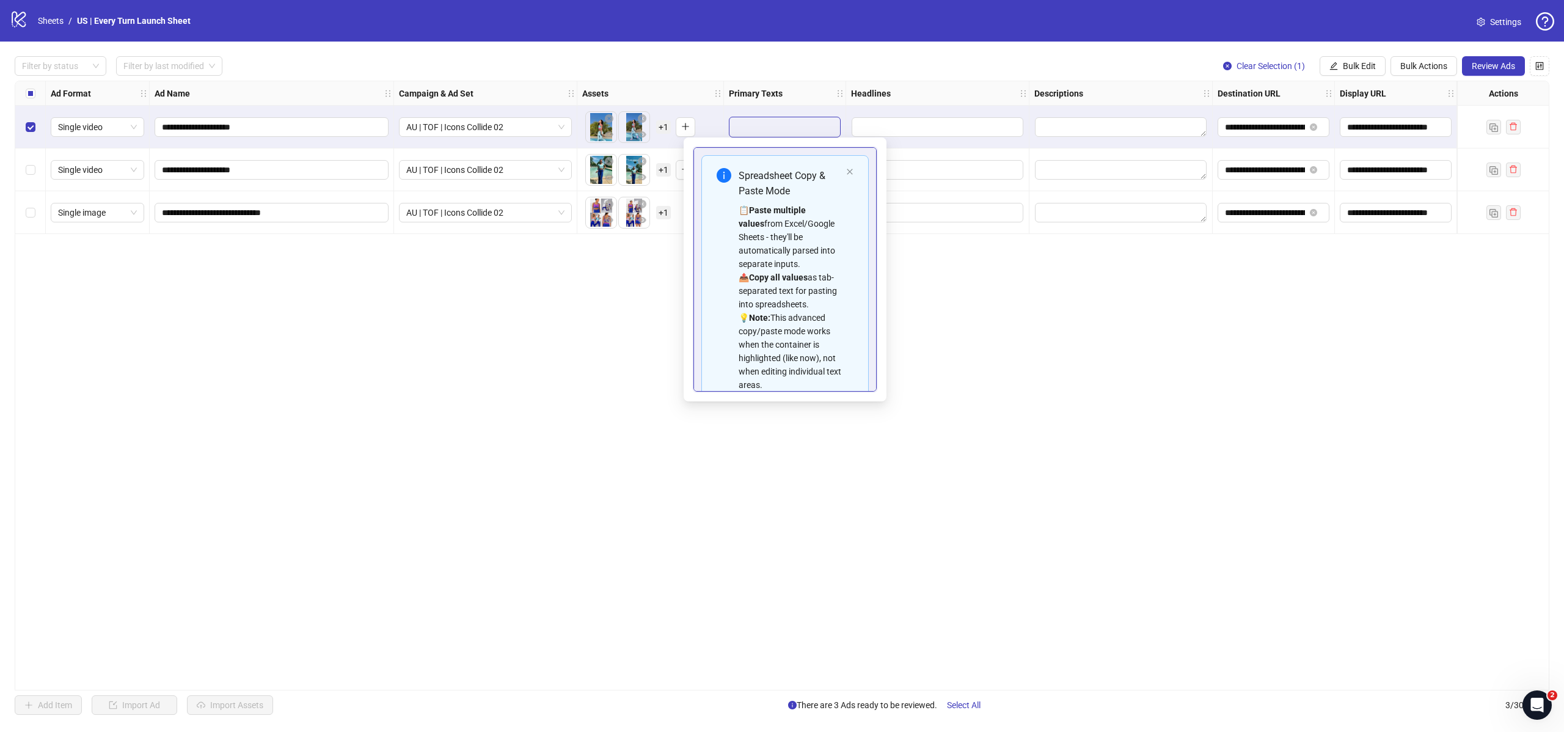
click at [853, 170] on div "Spreadsheet Copy & Paste Mode 📋 Paste multiple values from Excel/Google Sheets …" at bounding box center [784, 279] width 167 height 249
click at [859, 172] on div "Spreadsheet Copy & Paste Mode 📋 Paste multiple values from Excel/Google Sheets …" at bounding box center [784, 279] width 167 height 249
click at [854, 173] on div "Spreadsheet Copy & Paste Mode 📋 Paste multiple values from Excel/Google Sheets …" at bounding box center [784, 279] width 167 height 249
click at [853, 172] on div "Spreadsheet Copy & Paste Mode 📋 Paste multiple values from Excel/Google Sheets …" at bounding box center [784, 279] width 167 height 249
click at [851, 172] on icon "close" at bounding box center [849, 171] width 5 height 5
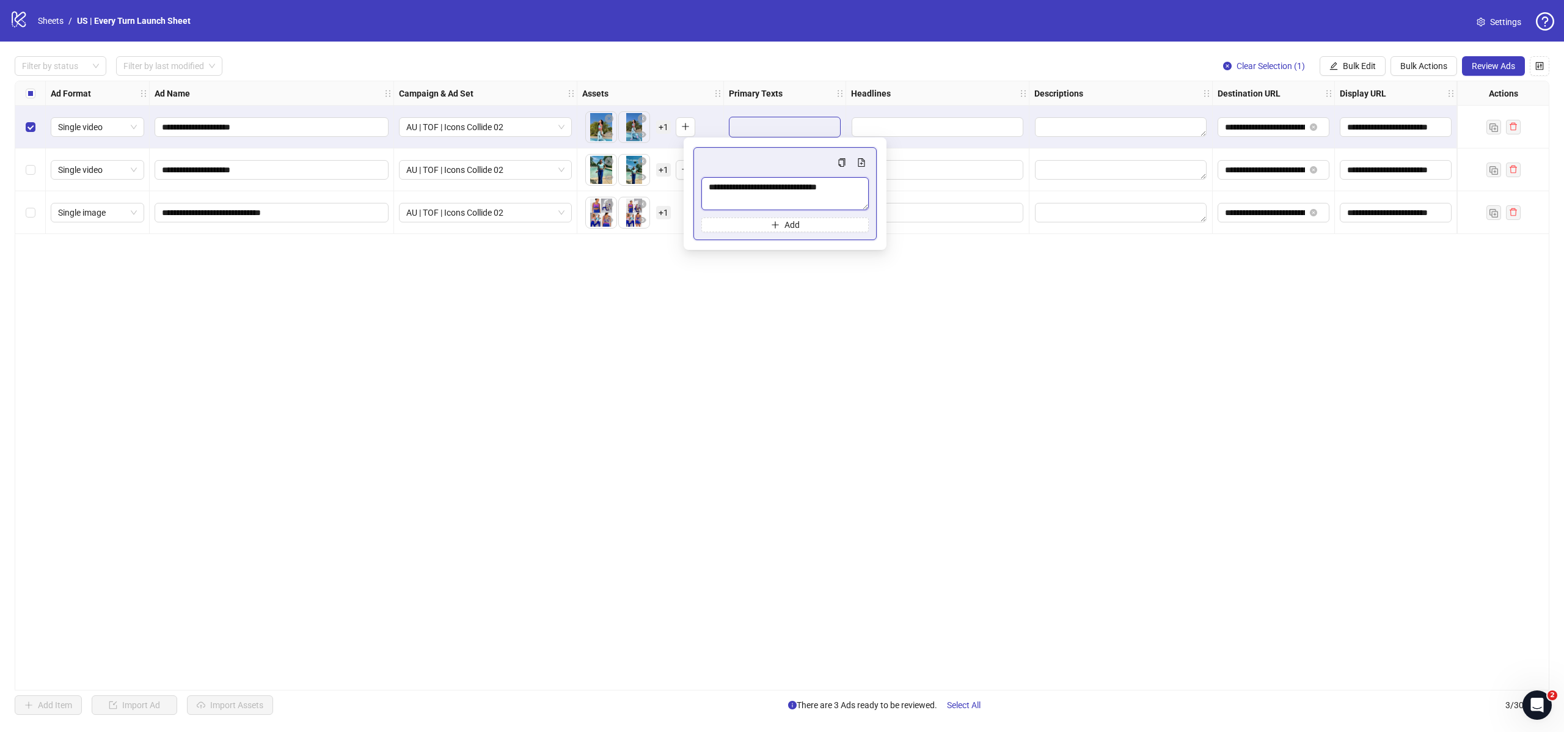
click at [797, 178] on textarea "**********" at bounding box center [784, 193] width 167 height 33
click at [801, 186] on textarea "**********" at bounding box center [784, 193] width 167 height 33
click at [1029, 339] on div "**********" at bounding box center [782, 386] width 1535 height 610
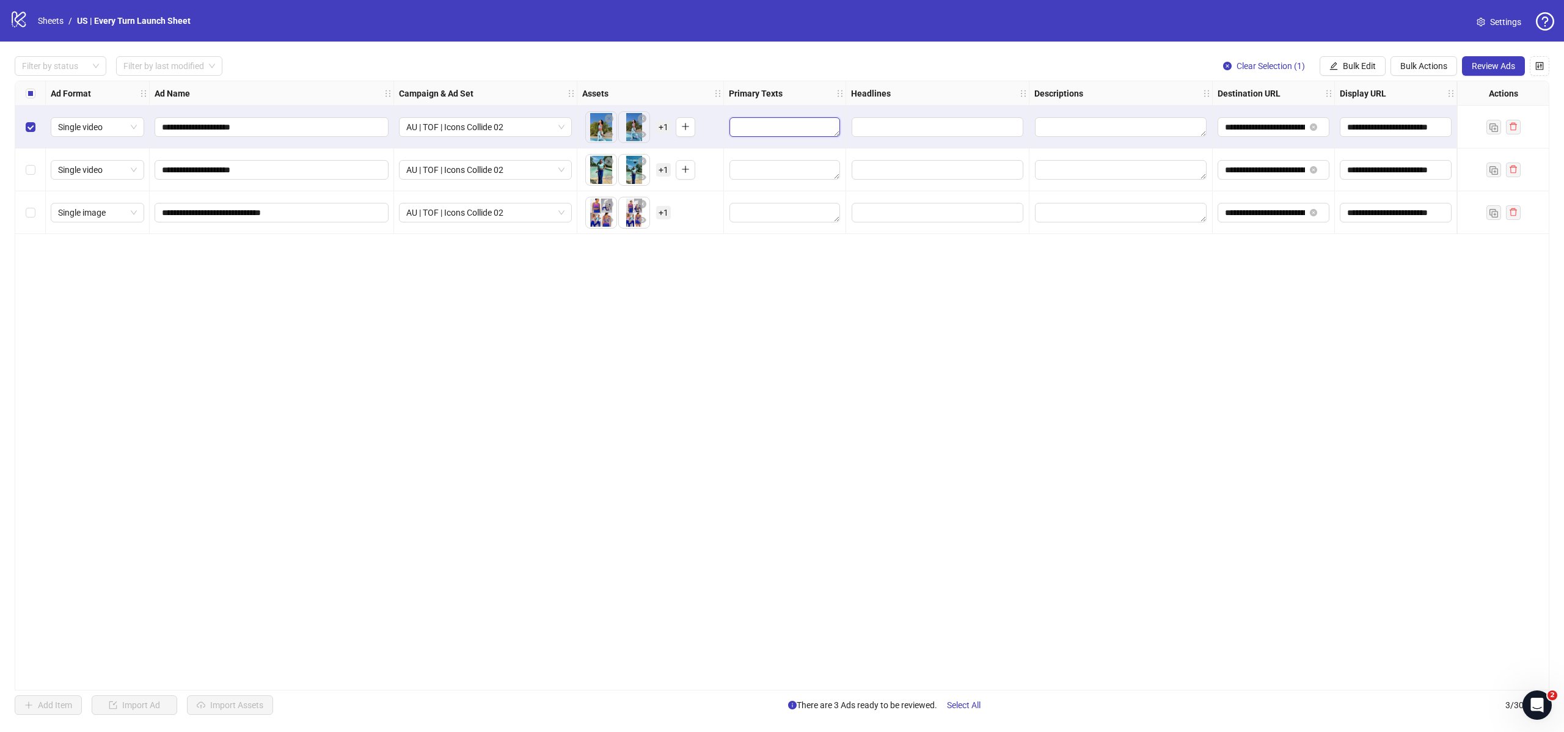
click at [777, 135] on textarea "Edit values" at bounding box center [784, 127] width 111 height 20
click at [910, 126] on input "Edit values" at bounding box center [938, 127] width 172 height 20
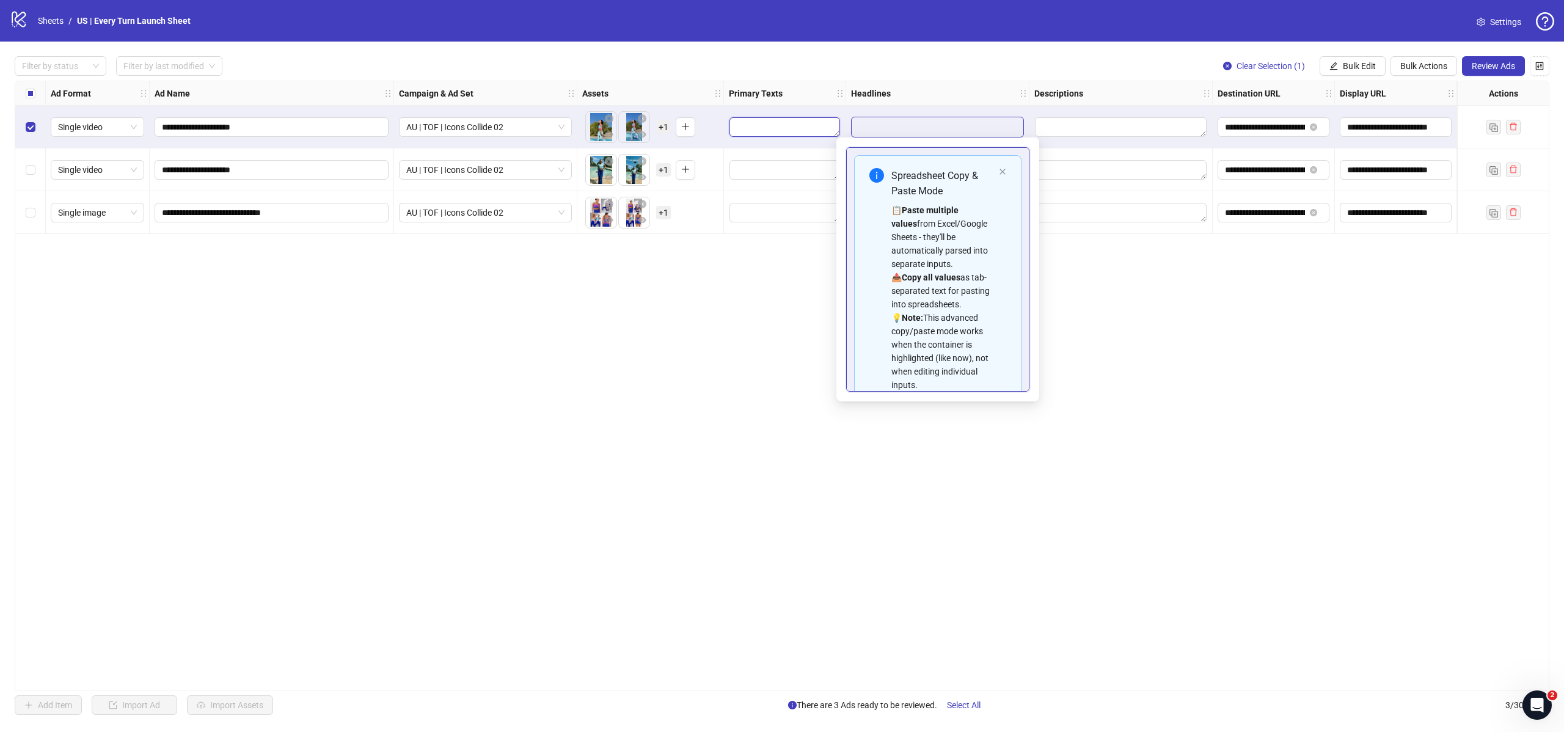
click at [814, 133] on textarea "Edit values" at bounding box center [784, 127] width 111 height 20
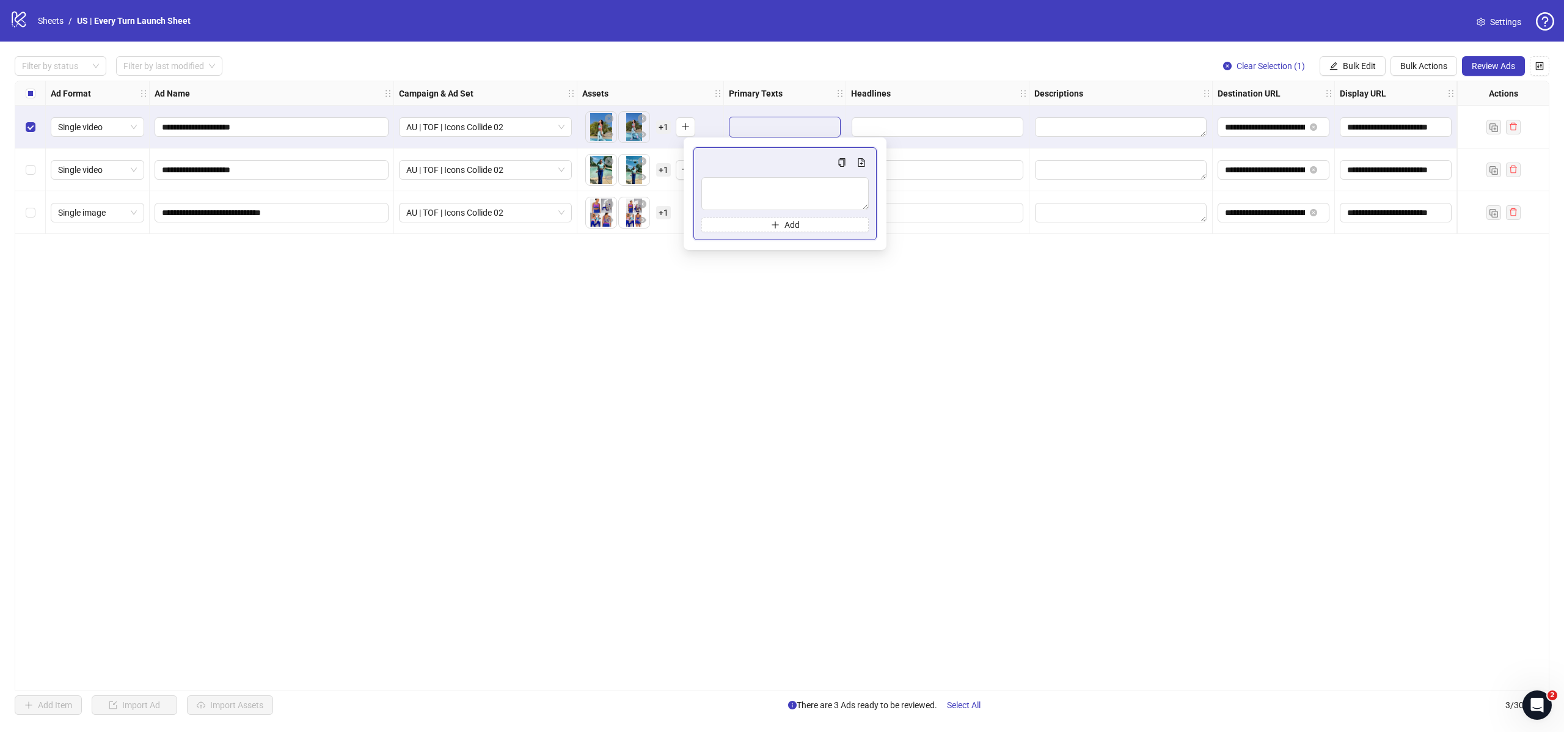
type textarea "**********"
click at [825, 188] on textarea "**********" at bounding box center [784, 193] width 167 height 33
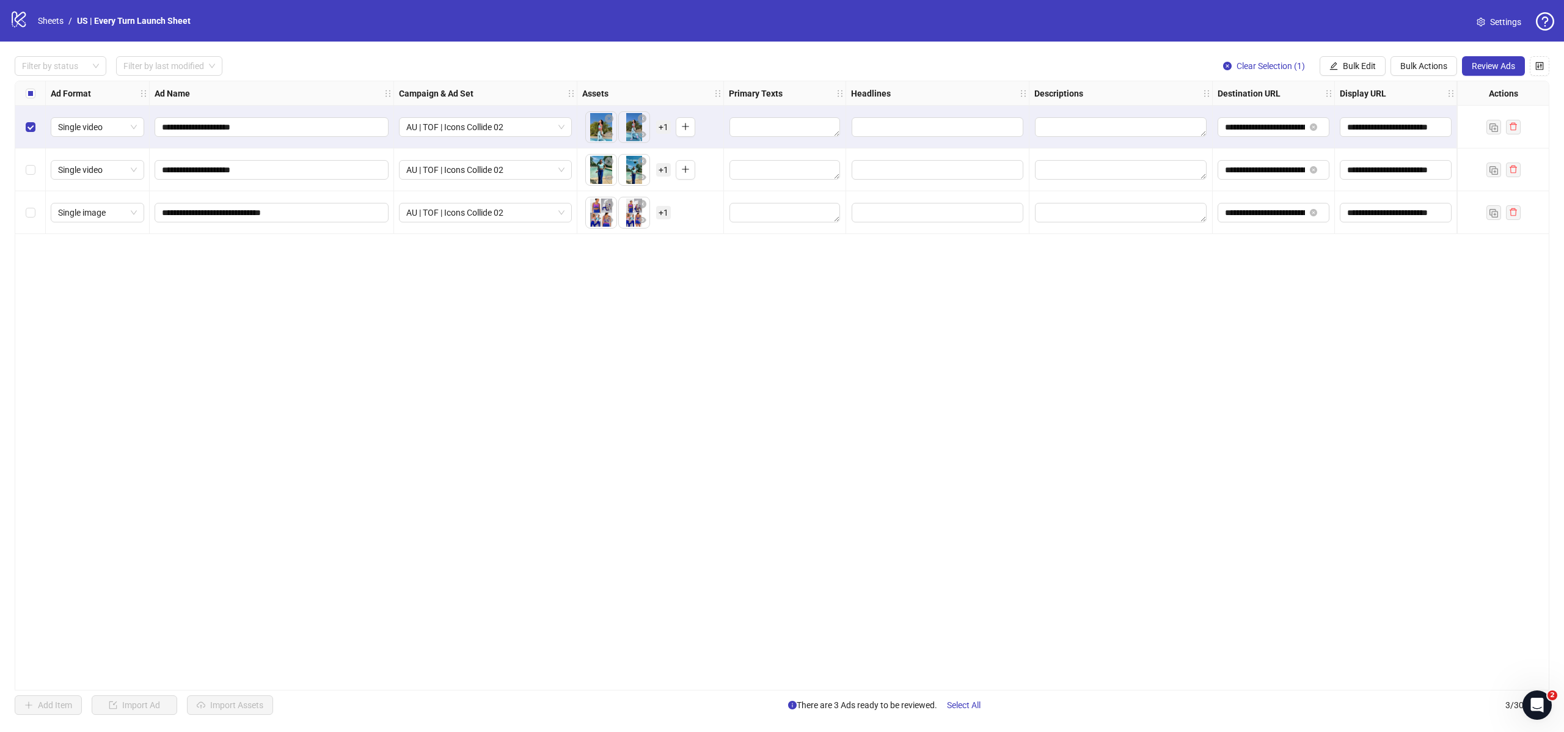
click at [1009, 338] on div "**********" at bounding box center [782, 386] width 1535 height 610
click at [766, 127] on textarea "Edit values" at bounding box center [784, 127] width 111 height 20
type textarea "**********"
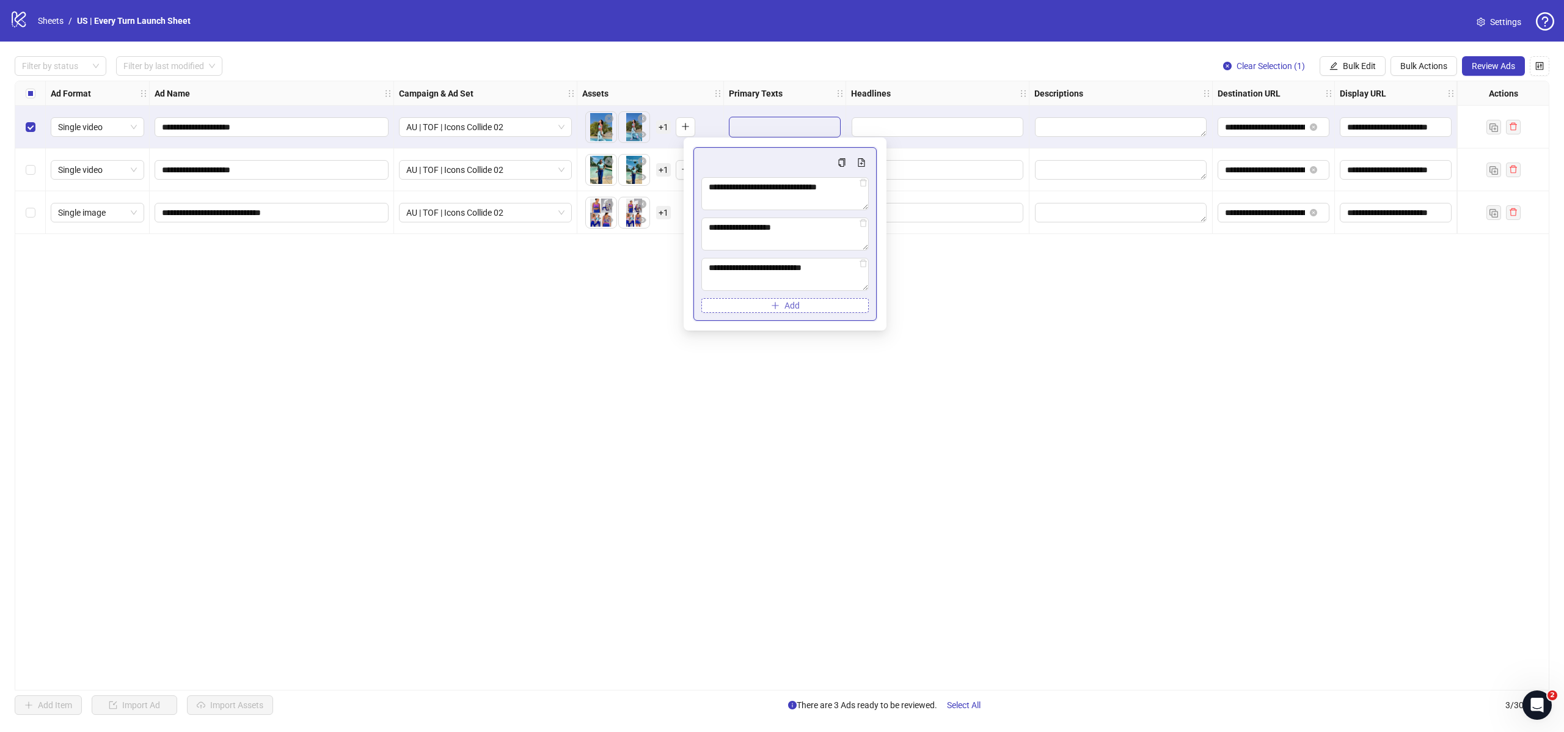
click at [817, 305] on button "Add" at bounding box center [784, 305] width 167 height 15
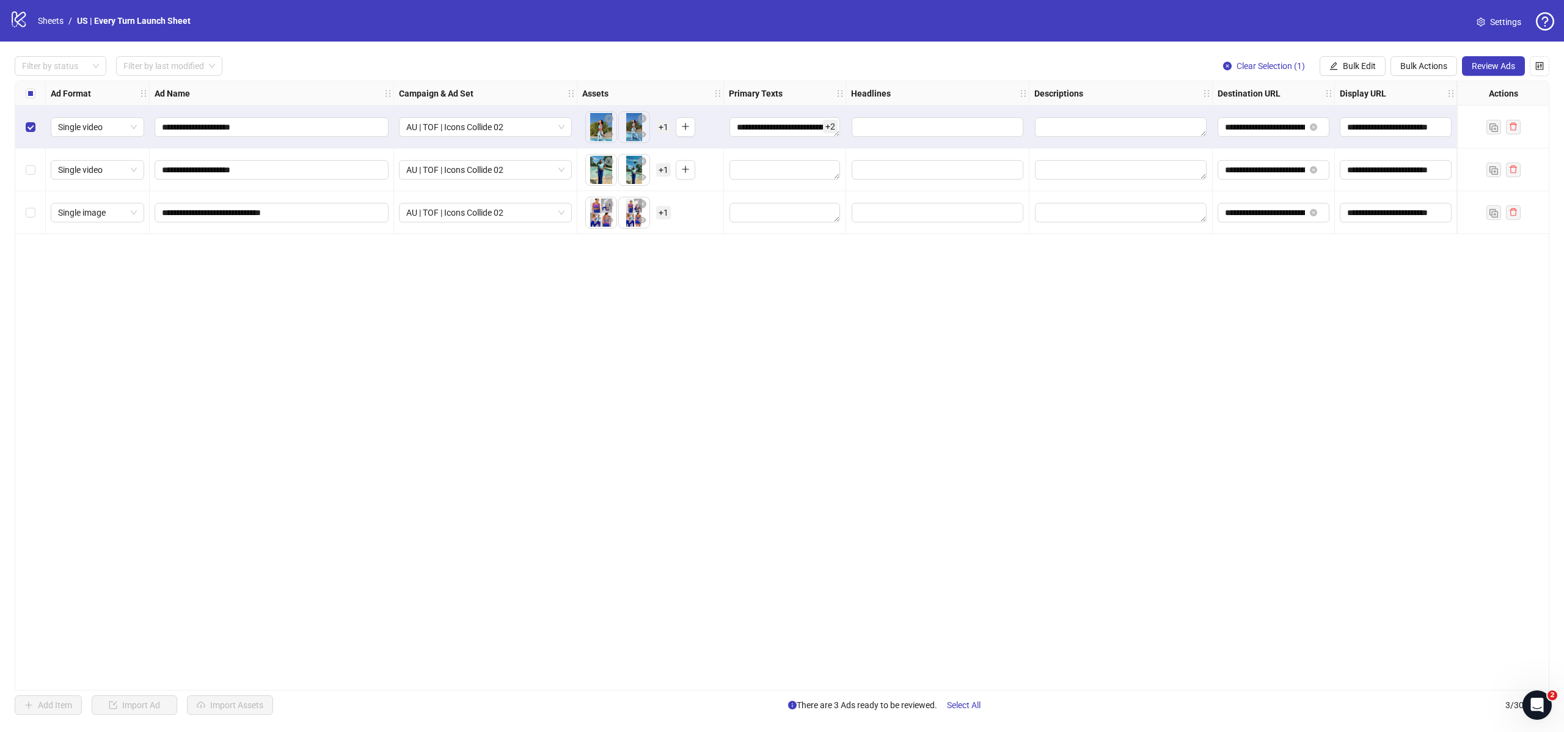
click at [933, 298] on div "**********" at bounding box center [782, 386] width 1535 height 610
click at [827, 130] on span "+ 2" at bounding box center [830, 126] width 15 height 13
click at [834, 199] on textarea "**********" at bounding box center [784, 193] width 167 height 33
click at [866, 184] on icon "delete" at bounding box center [863, 182] width 9 height 9
type textarea "**********"
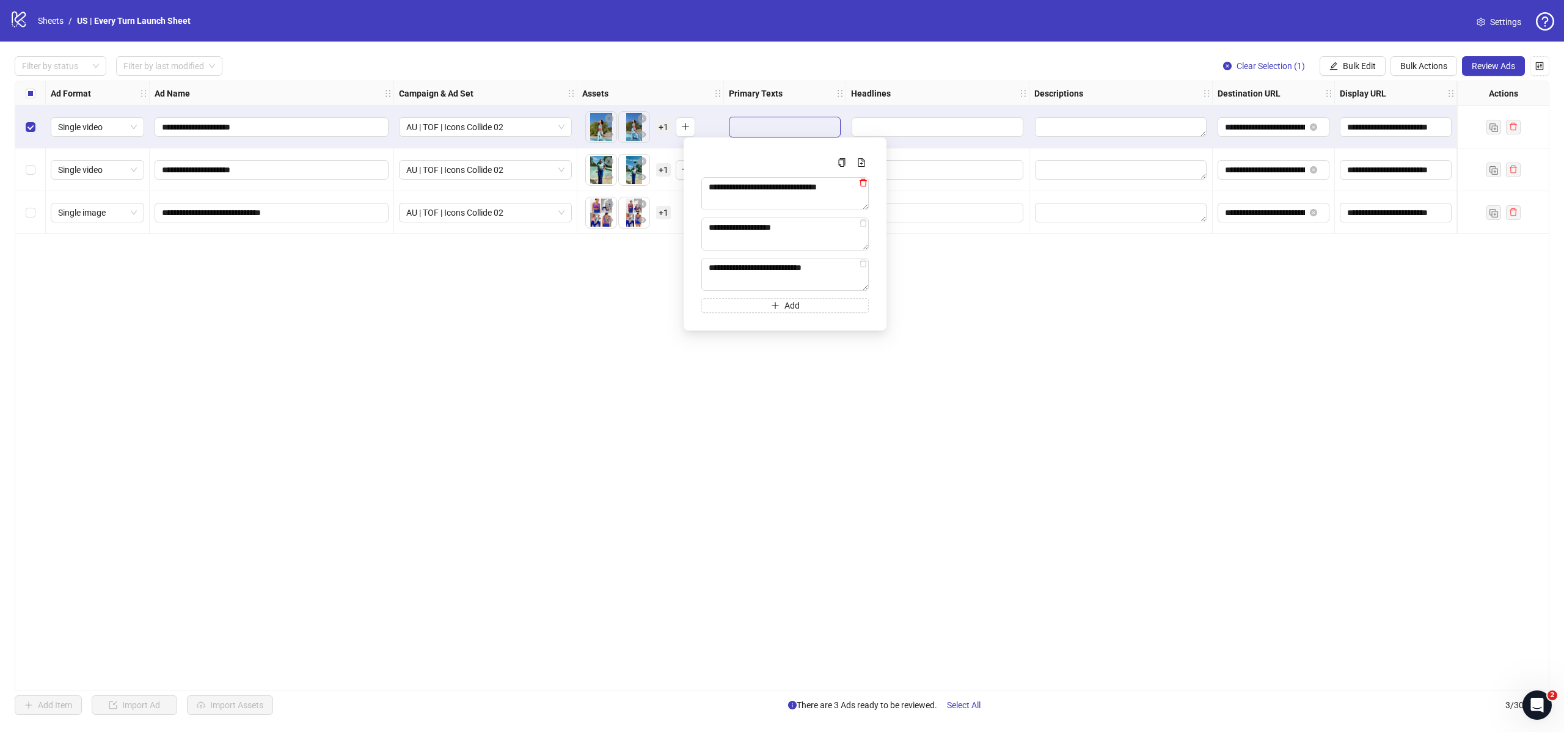
type textarea "**********"
click at [866, 184] on icon "delete" at bounding box center [863, 182] width 9 height 9
type textarea "**********"
click at [866, 184] on textarea "**********" at bounding box center [784, 193] width 167 height 33
click at [944, 251] on div "**********" at bounding box center [782, 386] width 1535 height 610
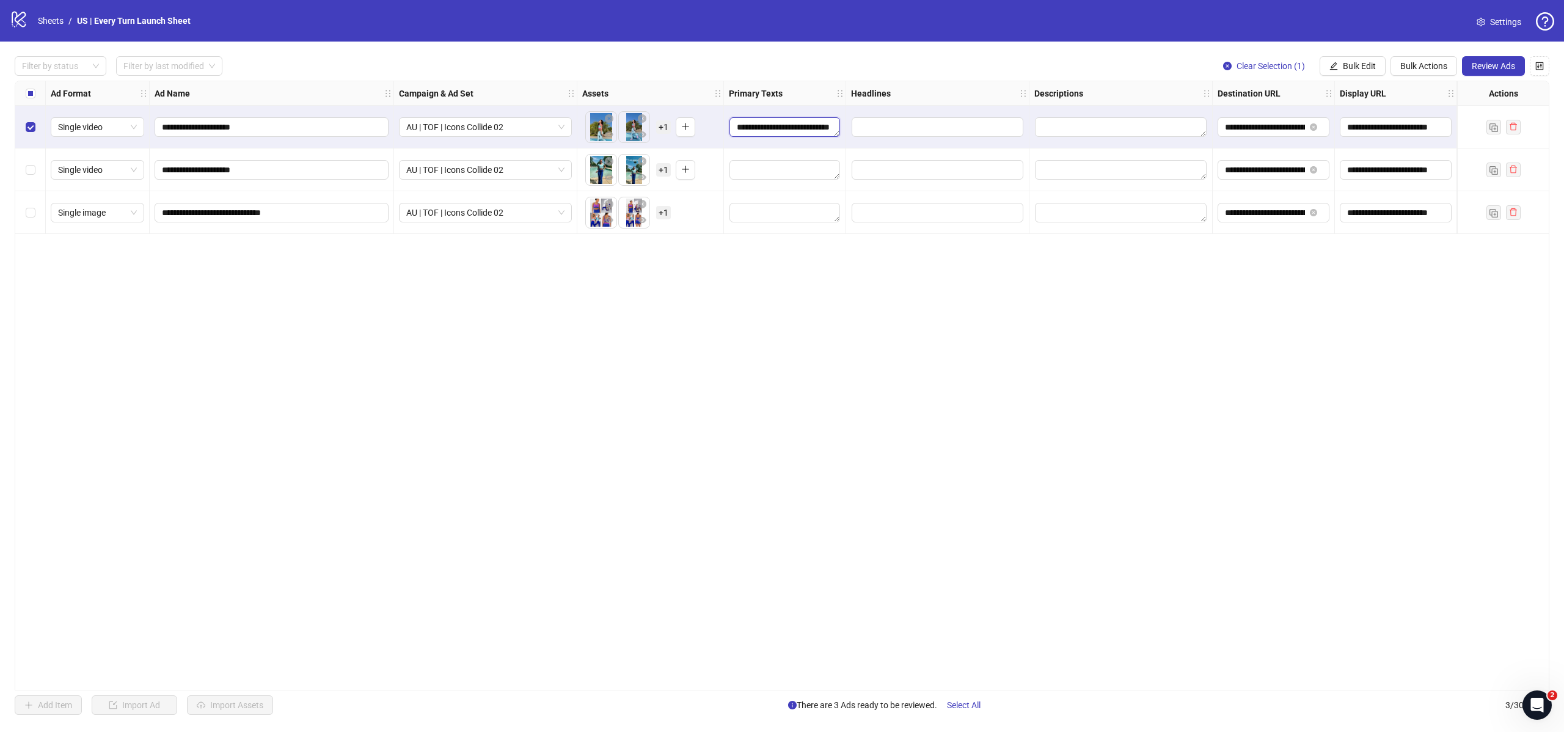
click at [819, 128] on textarea "**********" at bounding box center [784, 127] width 111 height 20
click at [822, 196] on textarea "**********" at bounding box center [768, 190] width 134 height 26
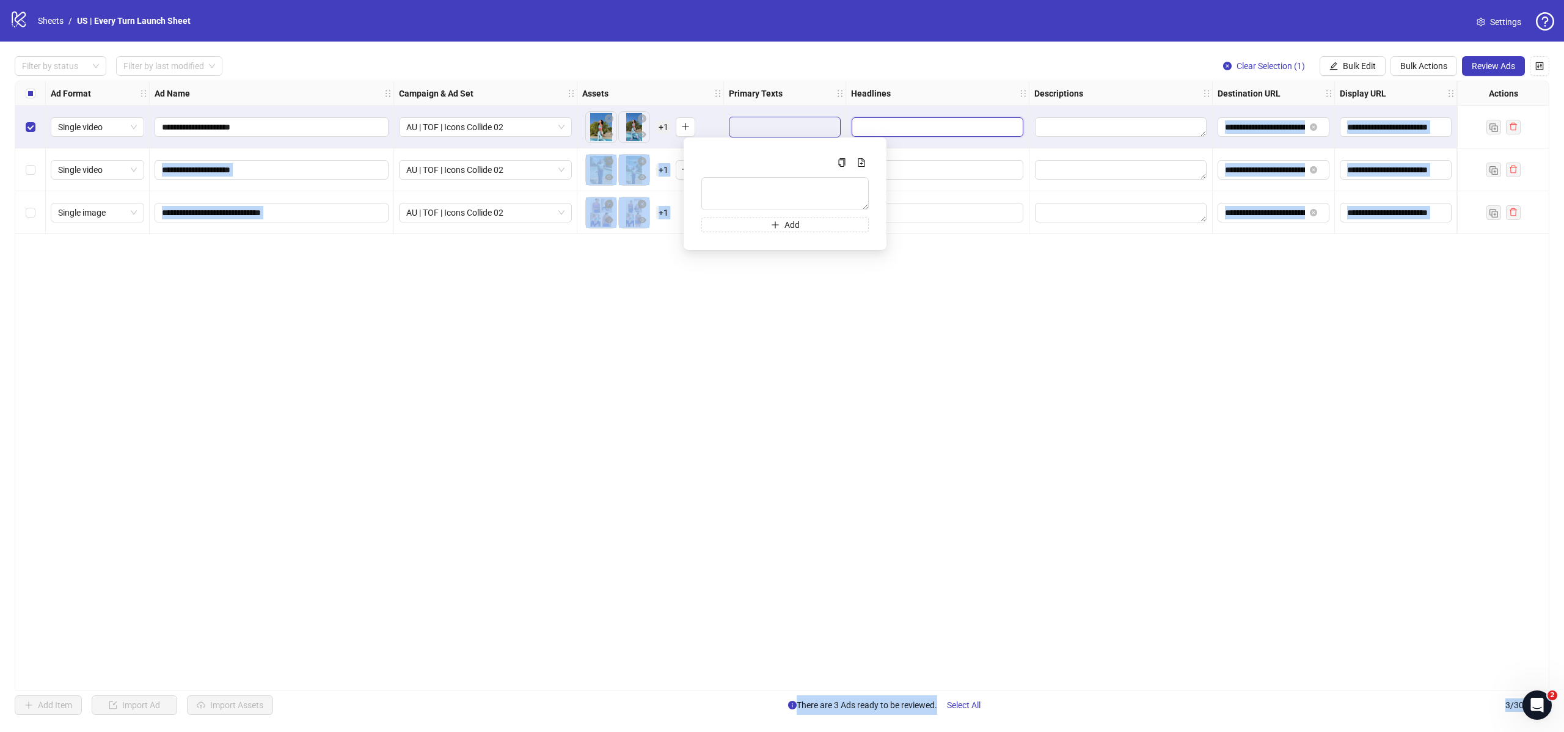
click at [915, 131] on input "Edit values" at bounding box center [938, 127] width 172 height 20
click at [1057, 129] on textarea "Edit values" at bounding box center [1121, 127] width 172 height 20
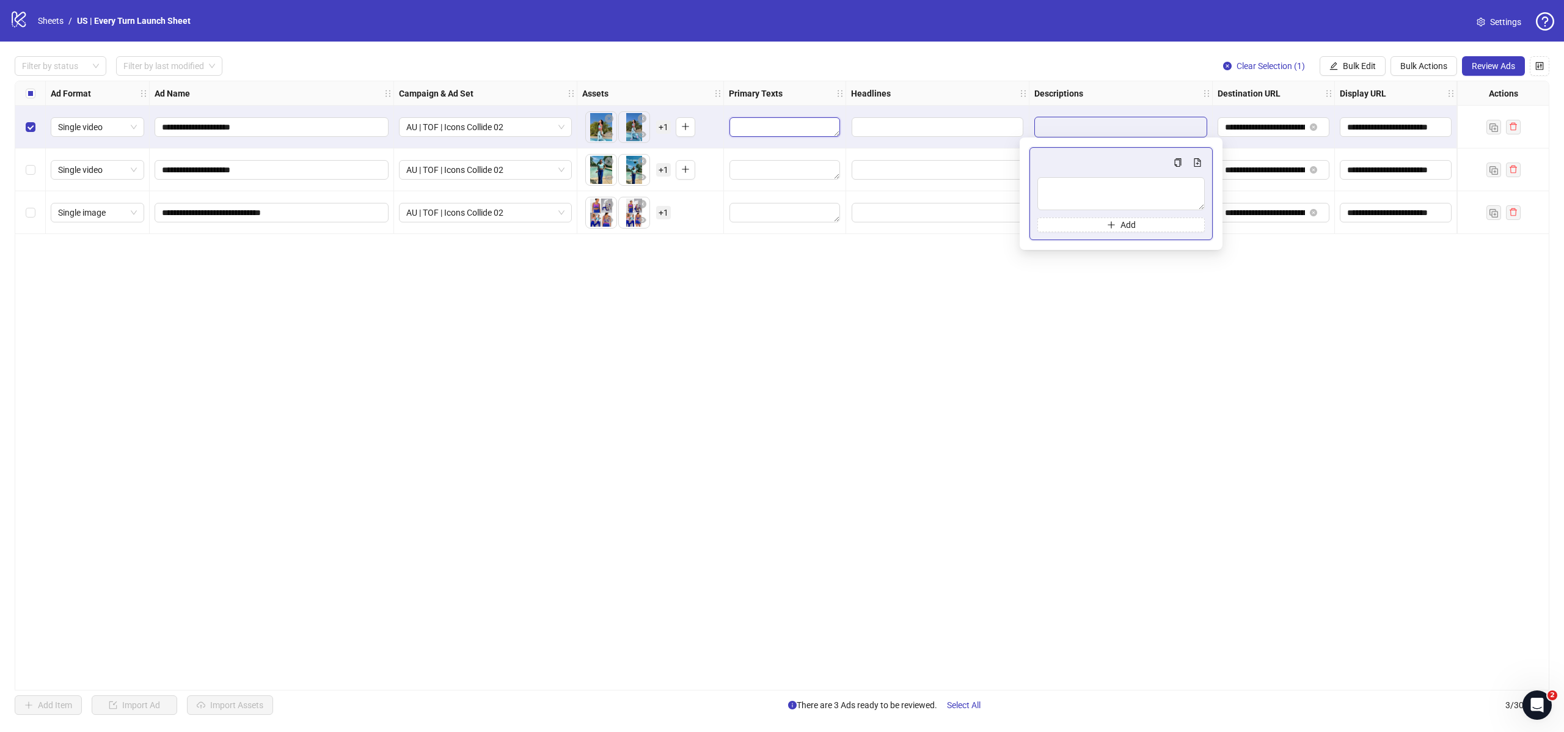
click at [767, 124] on textarea "Edit values" at bounding box center [784, 127] width 111 height 20
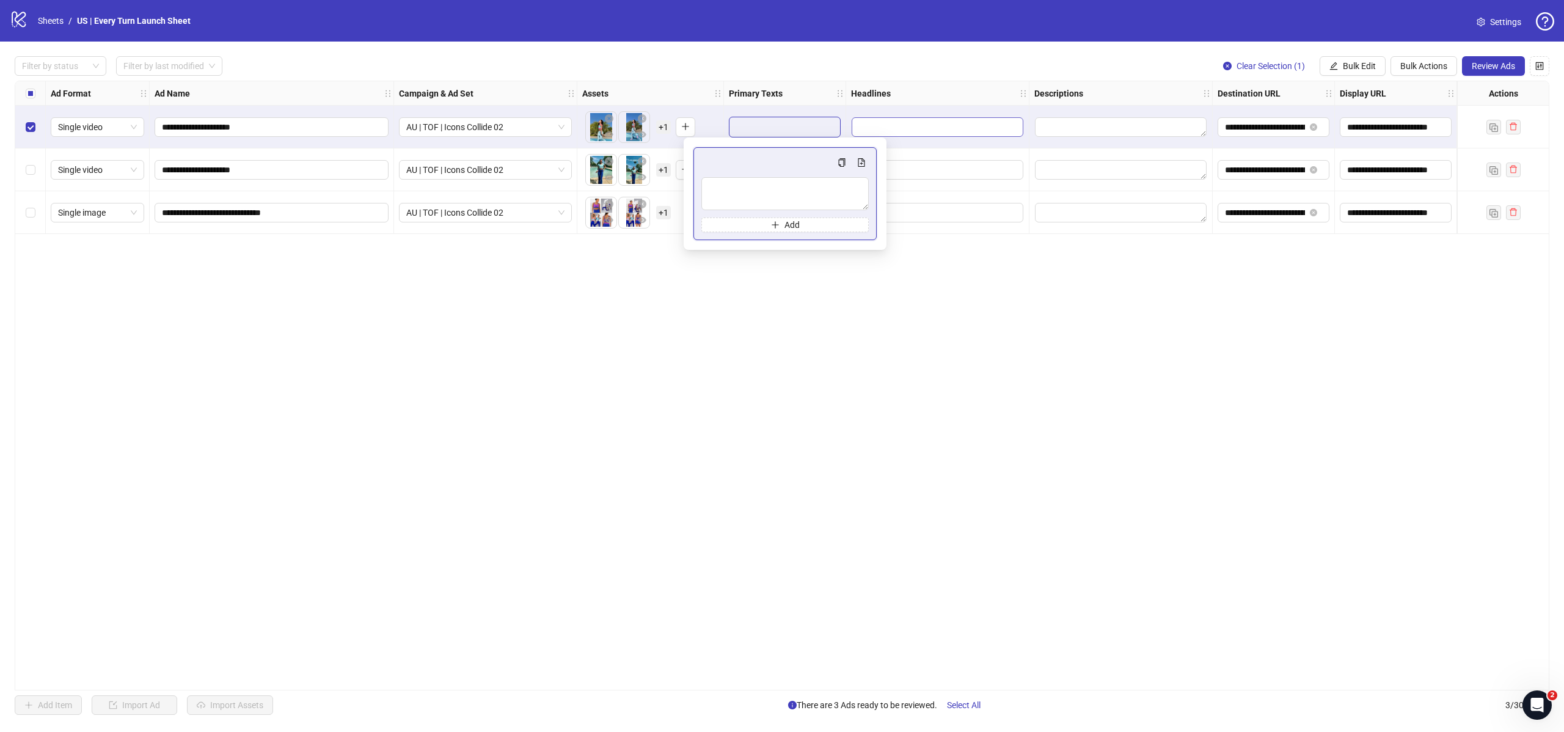
click at [955, 133] on input "Edit values" at bounding box center [938, 127] width 172 height 20
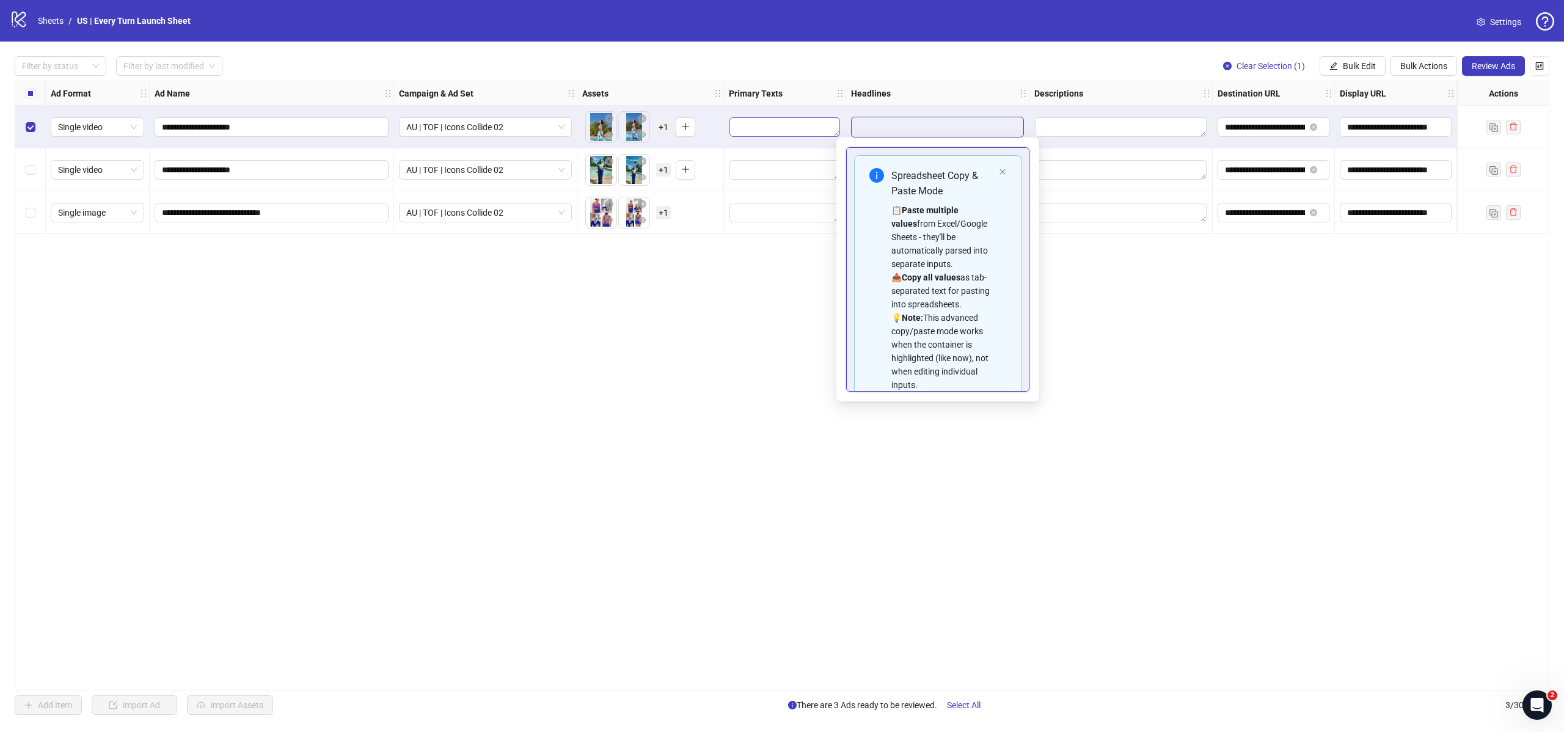
click at [772, 128] on textarea "Edit values" at bounding box center [784, 127] width 111 height 20
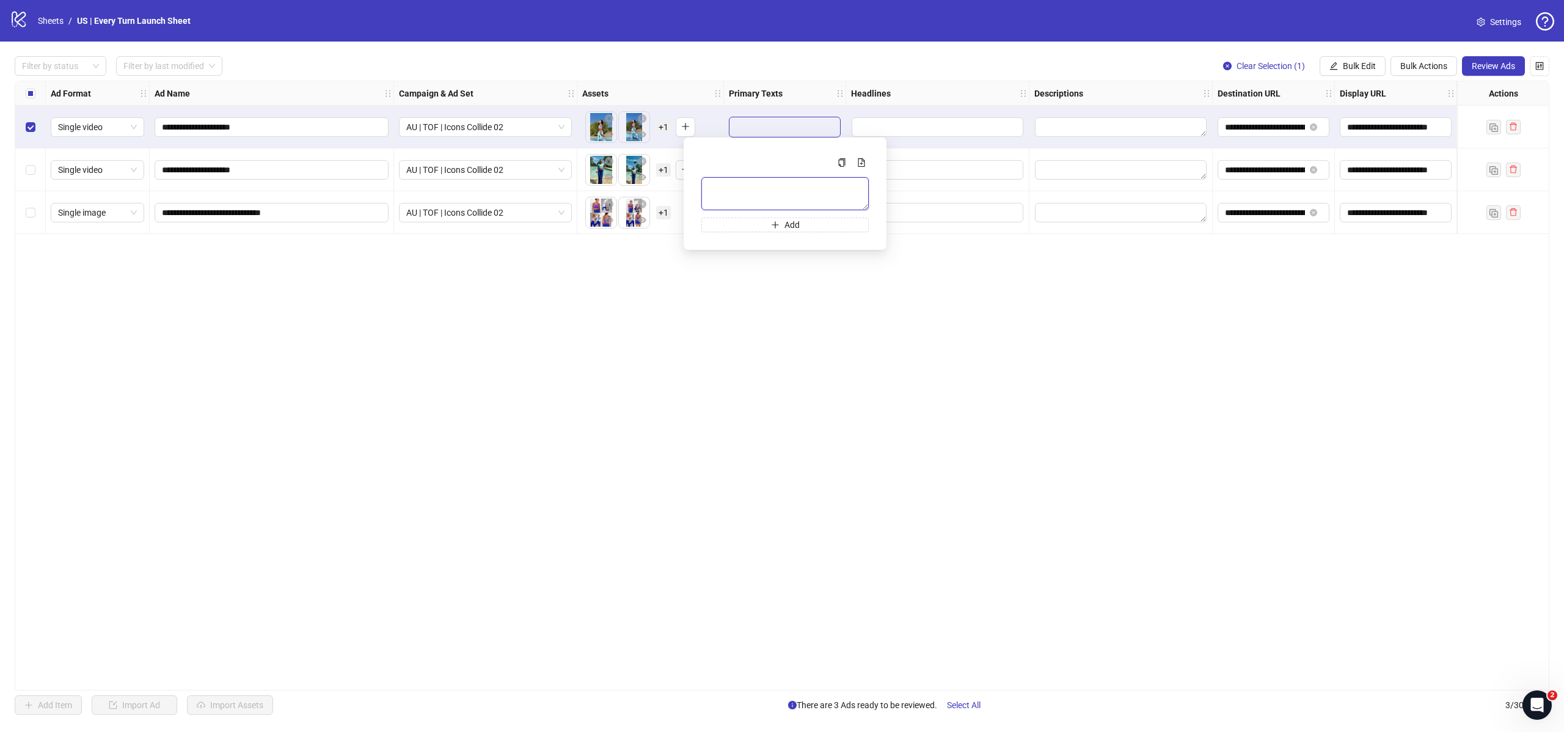
click at [798, 196] on textarea "Multi-text input container - paste or copy values" at bounding box center [784, 193] width 167 height 33
paste textarea "**********"
type textarea "**********"
click at [896, 131] on input "Edit values" at bounding box center [938, 127] width 172 height 20
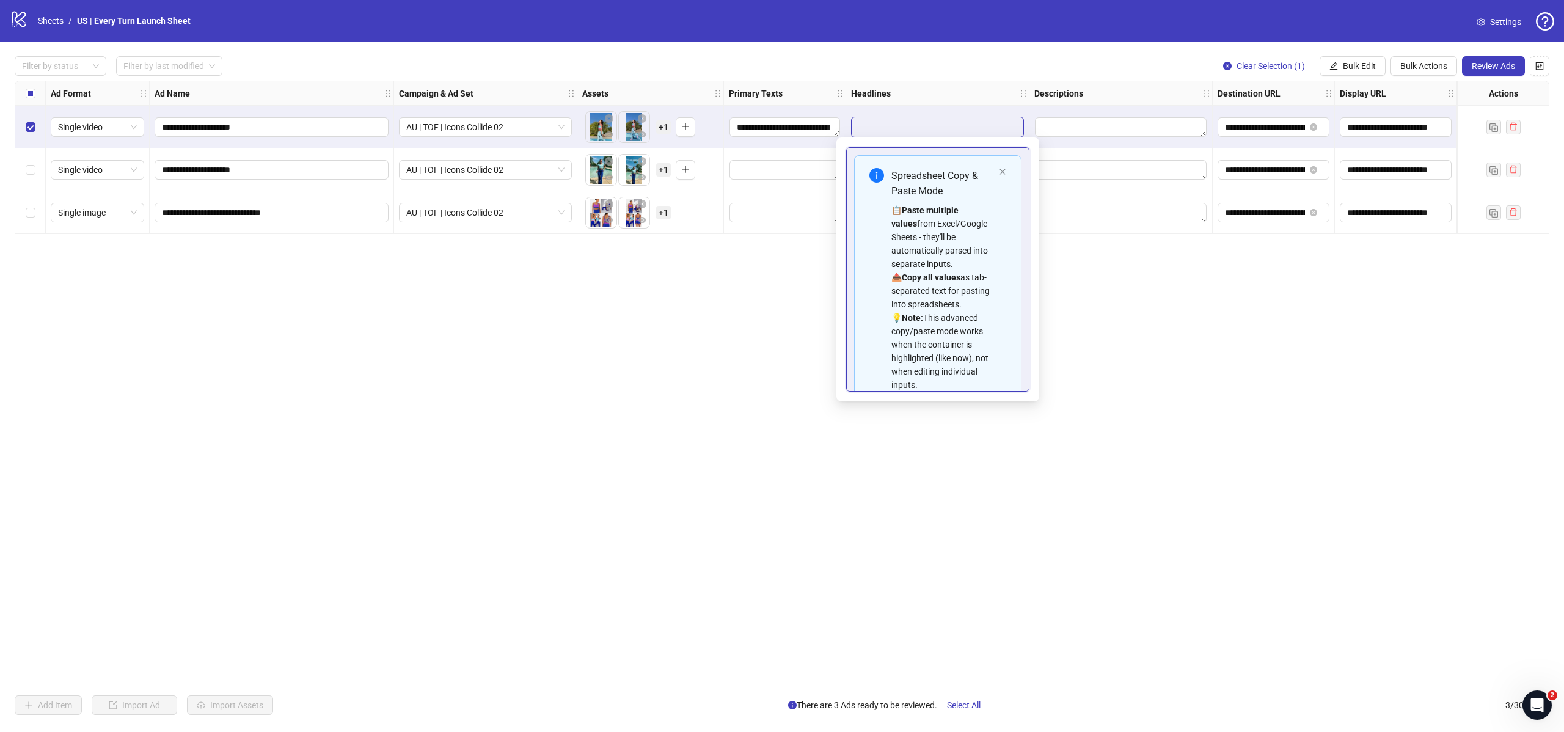
click at [971, 126] on input "Edit values" at bounding box center [938, 127] width 172 height 20
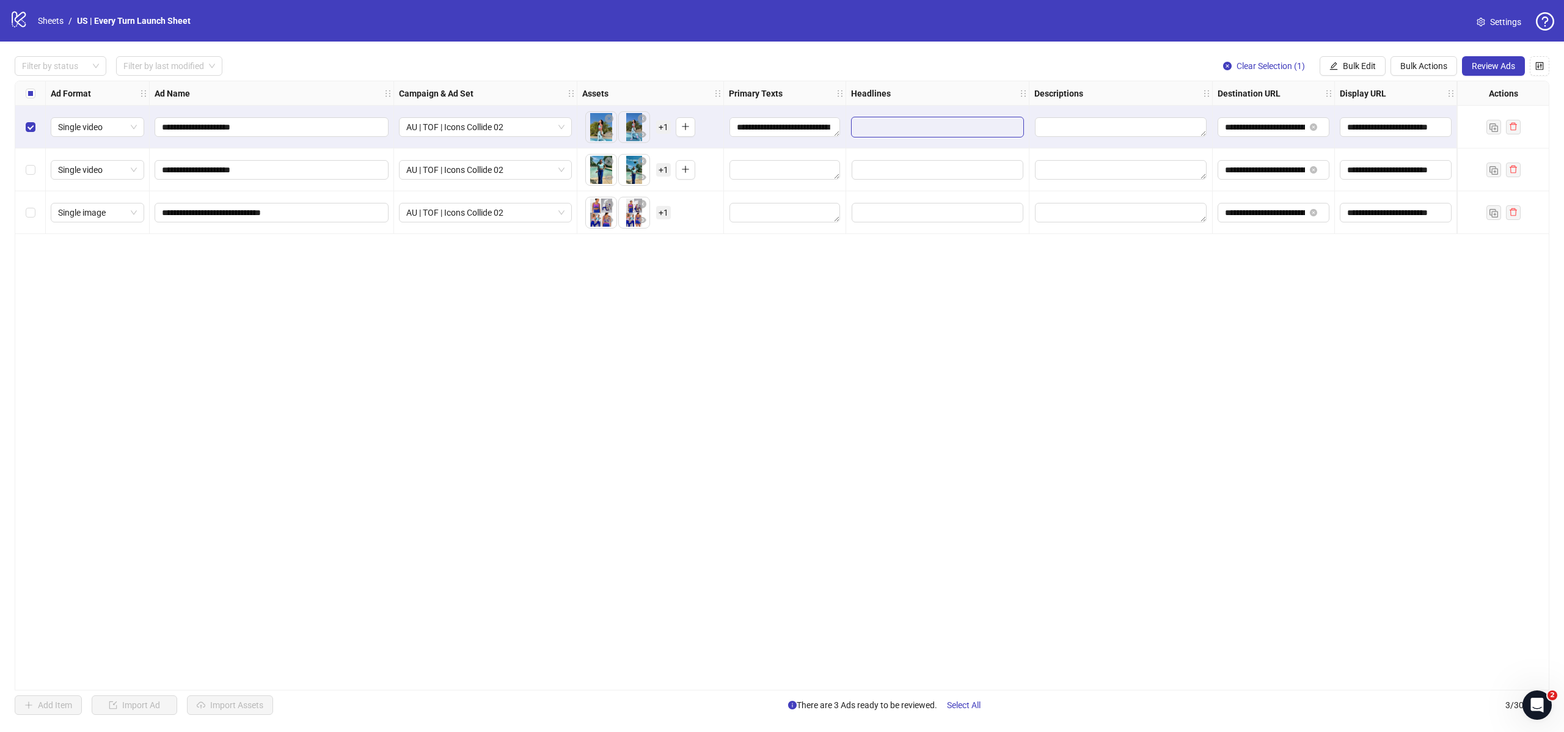
type input "**********"
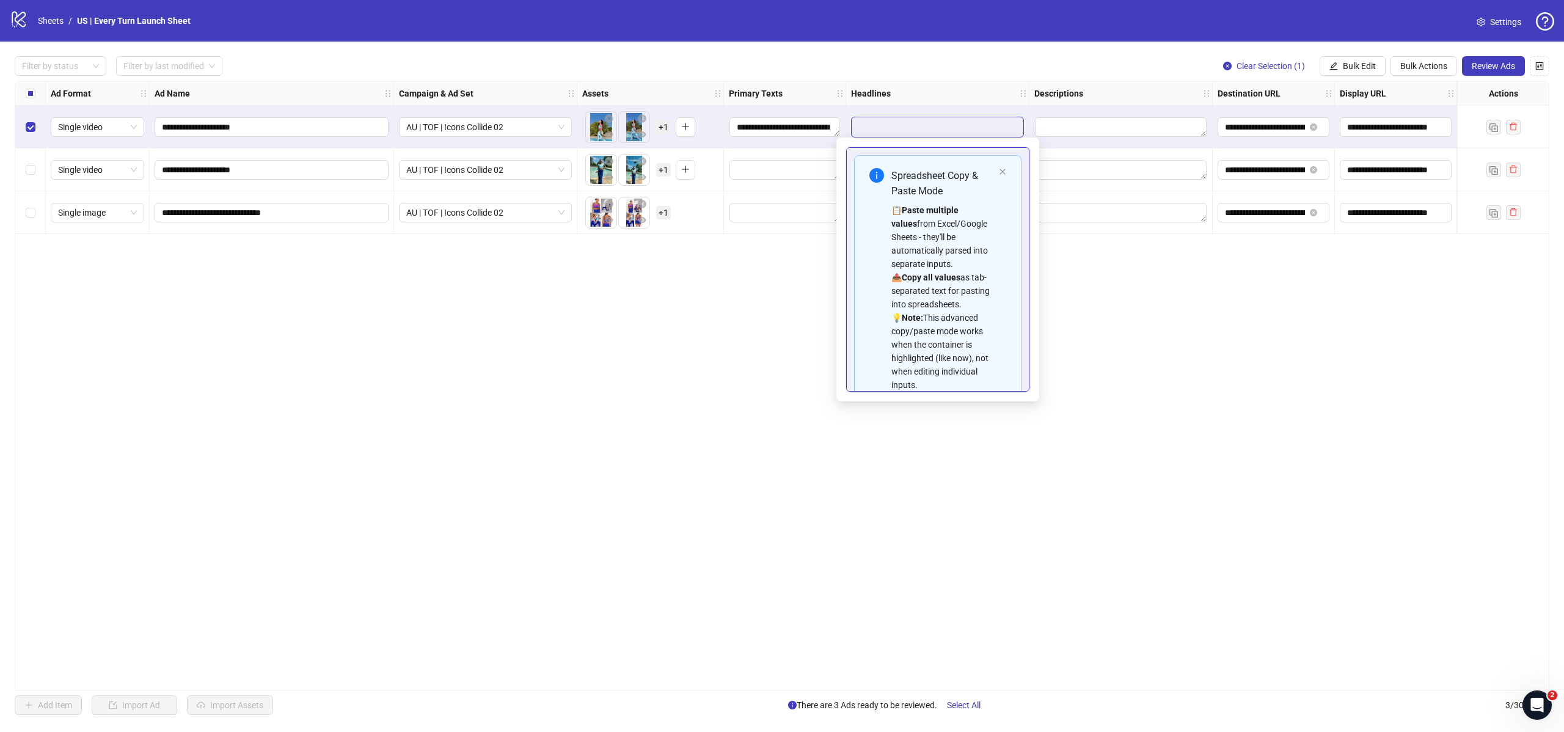
click at [970, 126] on input "Edit values" at bounding box center [938, 127] width 172 height 20
click at [937, 128] on input "Edit values" at bounding box center [938, 127] width 172 height 20
click at [1003, 172] on icon "close" at bounding box center [1001, 171] width 5 height 5
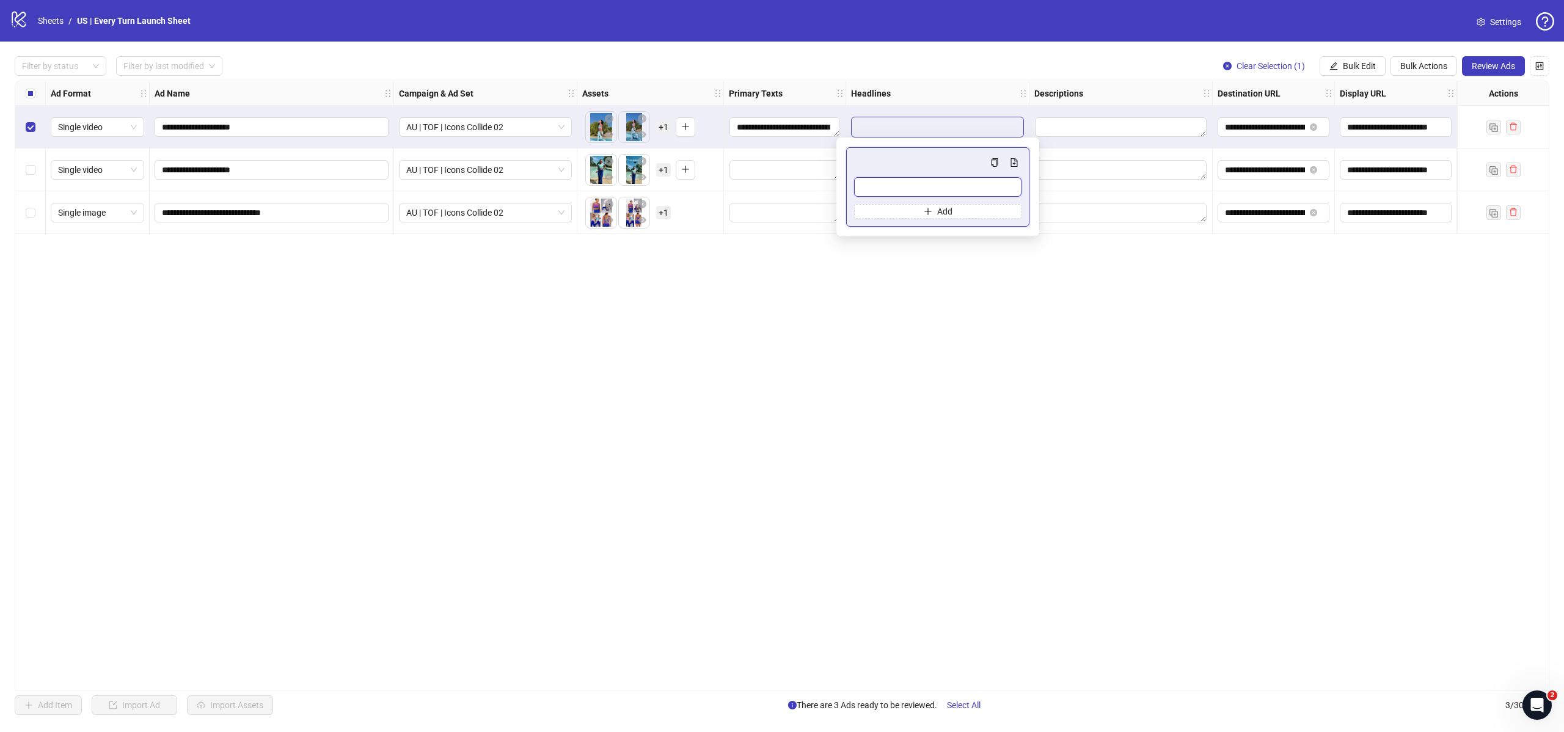
click at [958, 192] on input "Multi-input container - paste or copy values" at bounding box center [937, 187] width 167 height 20
paste input "**********"
type input "**********"
click at [1125, 239] on div "**********" at bounding box center [782, 386] width 1535 height 610
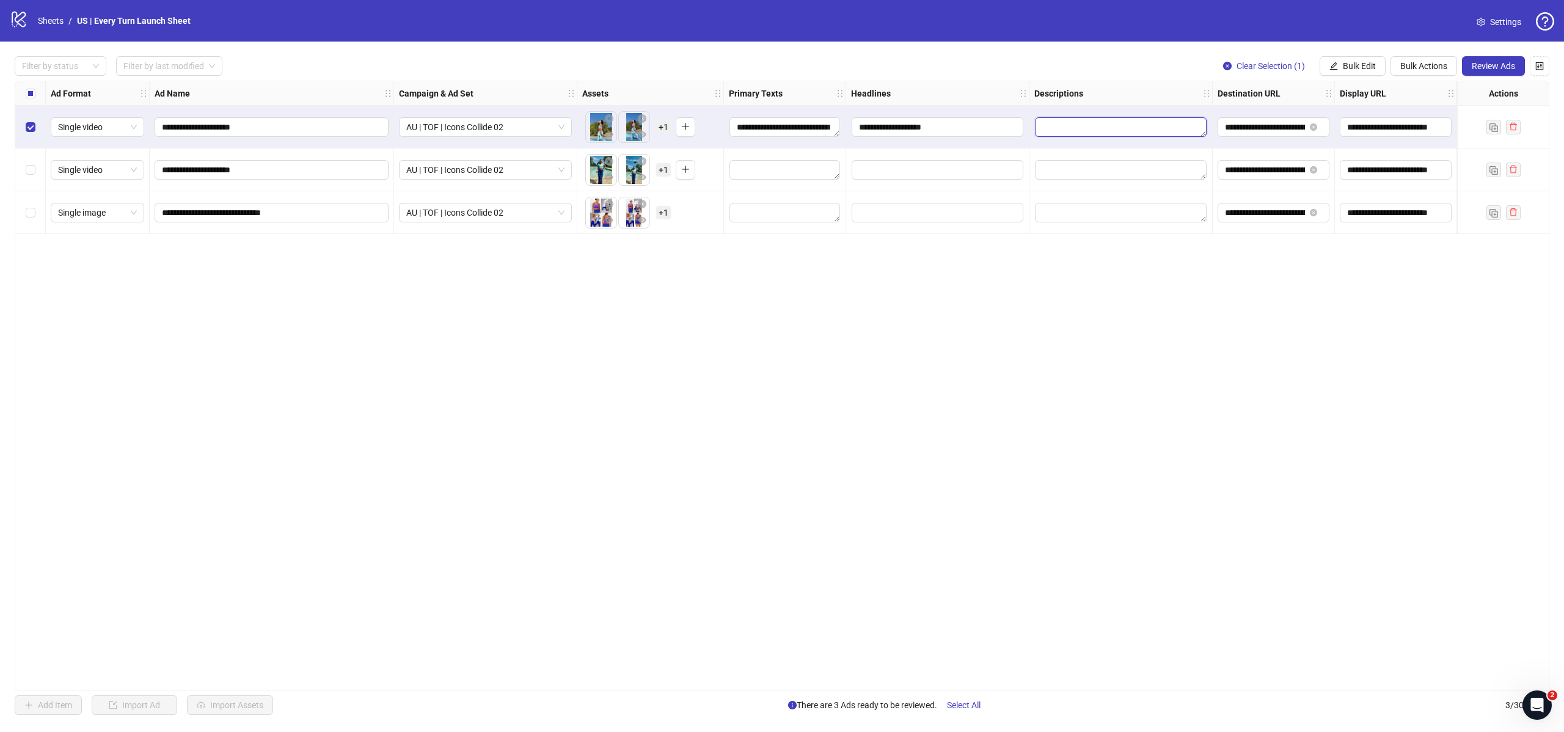
click at [1078, 131] on textarea "Edit values" at bounding box center [1121, 127] width 172 height 20
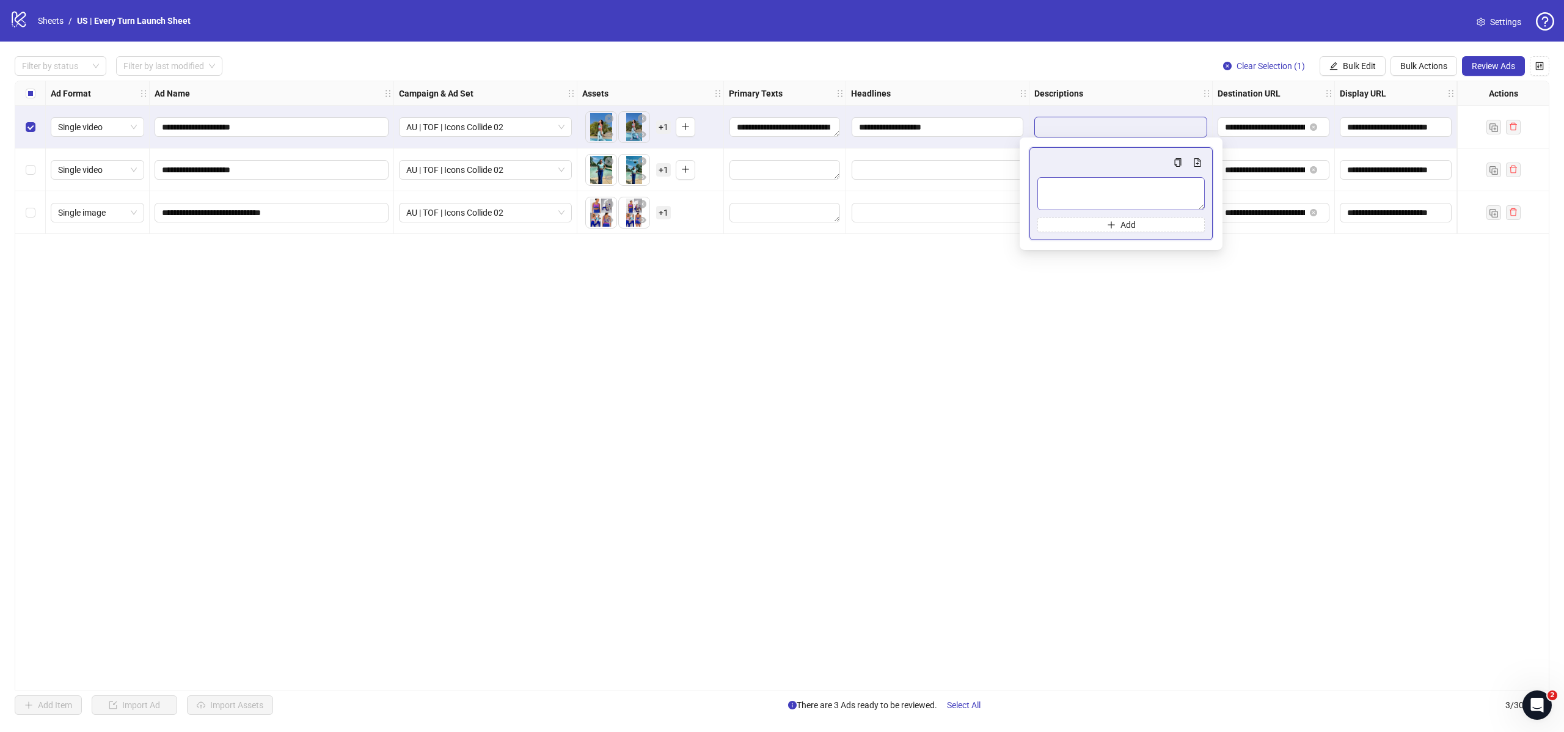
type textarea "**********"
click at [1082, 187] on textarea "**********" at bounding box center [1120, 193] width 167 height 33
click at [1398, 403] on div "**********" at bounding box center [782, 386] width 1535 height 610
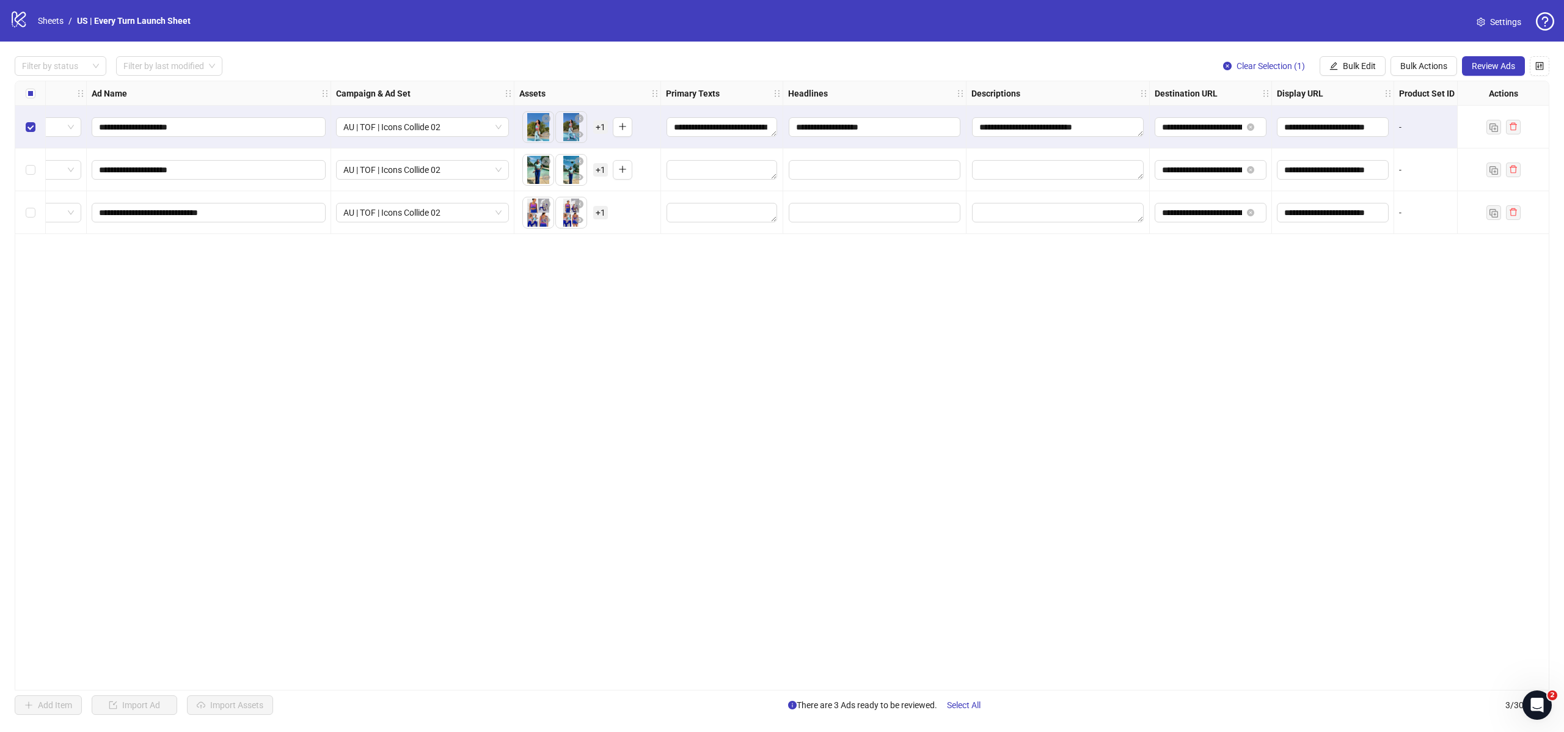
scroll to position [0, 342]
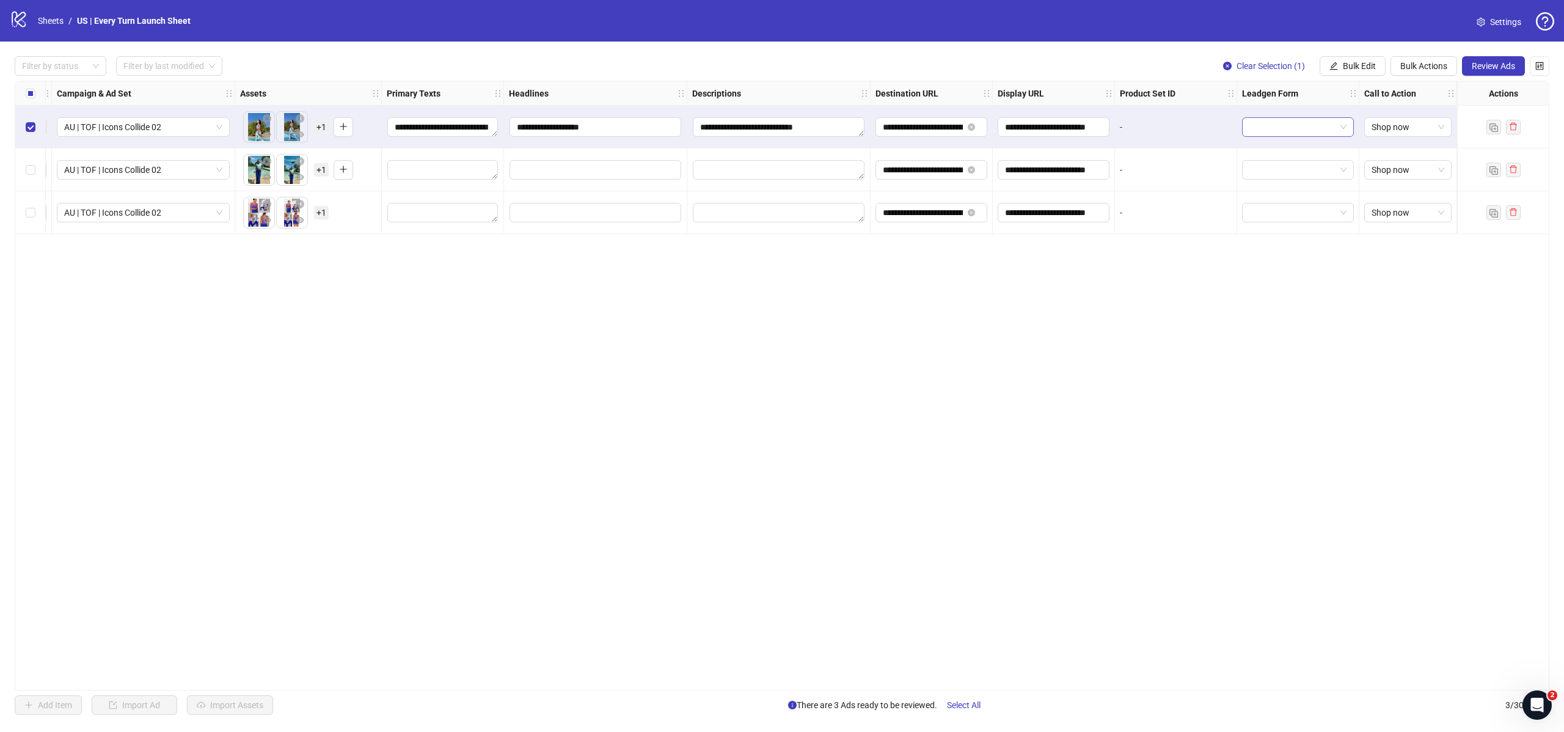
click at [1276, 131] on input "search" at bounding box center [1292, 127] width 86 height 18
click at [1379, 250] on div "**********" at bounding box center [782, 386] width 1535 height 610
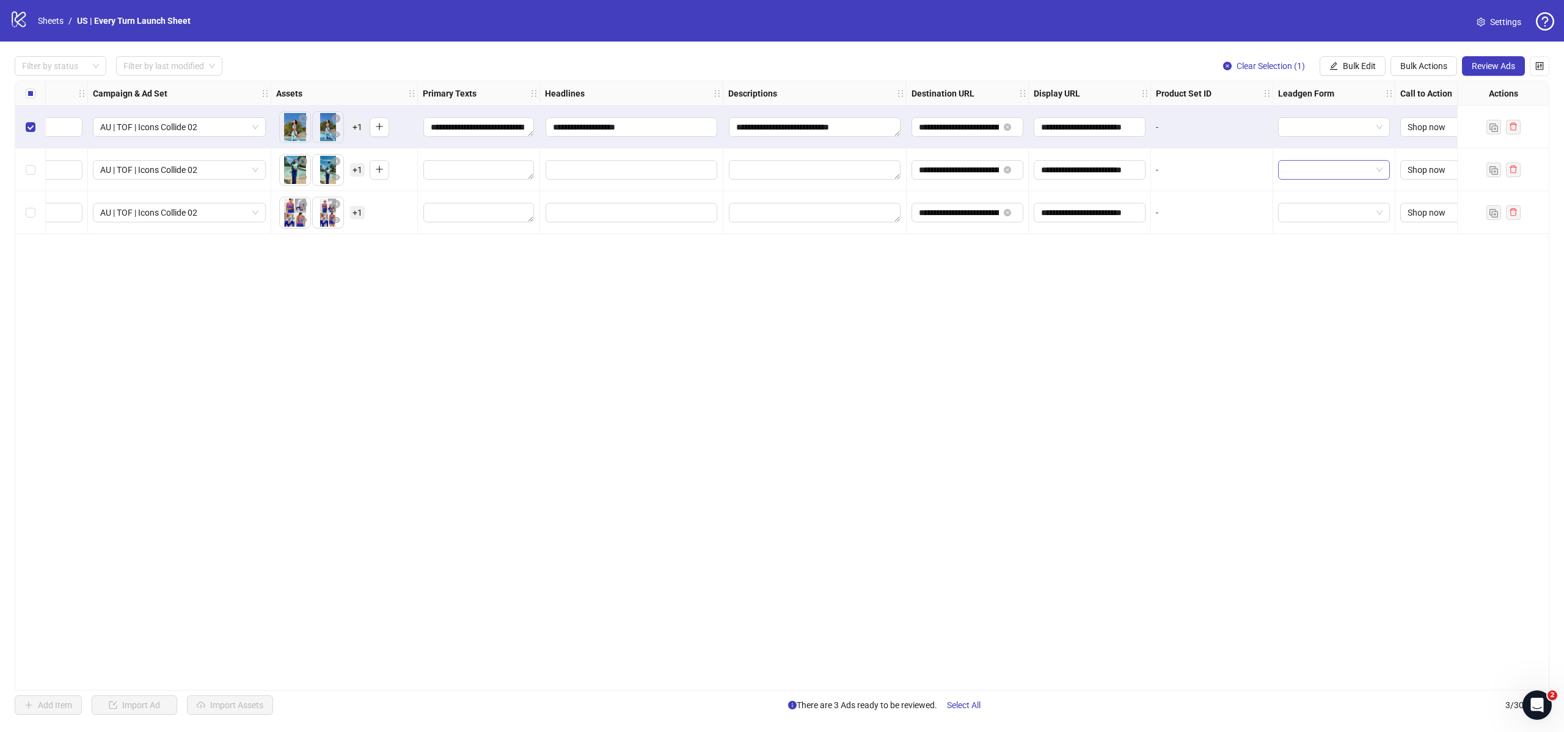
scroll to position [0, 0]
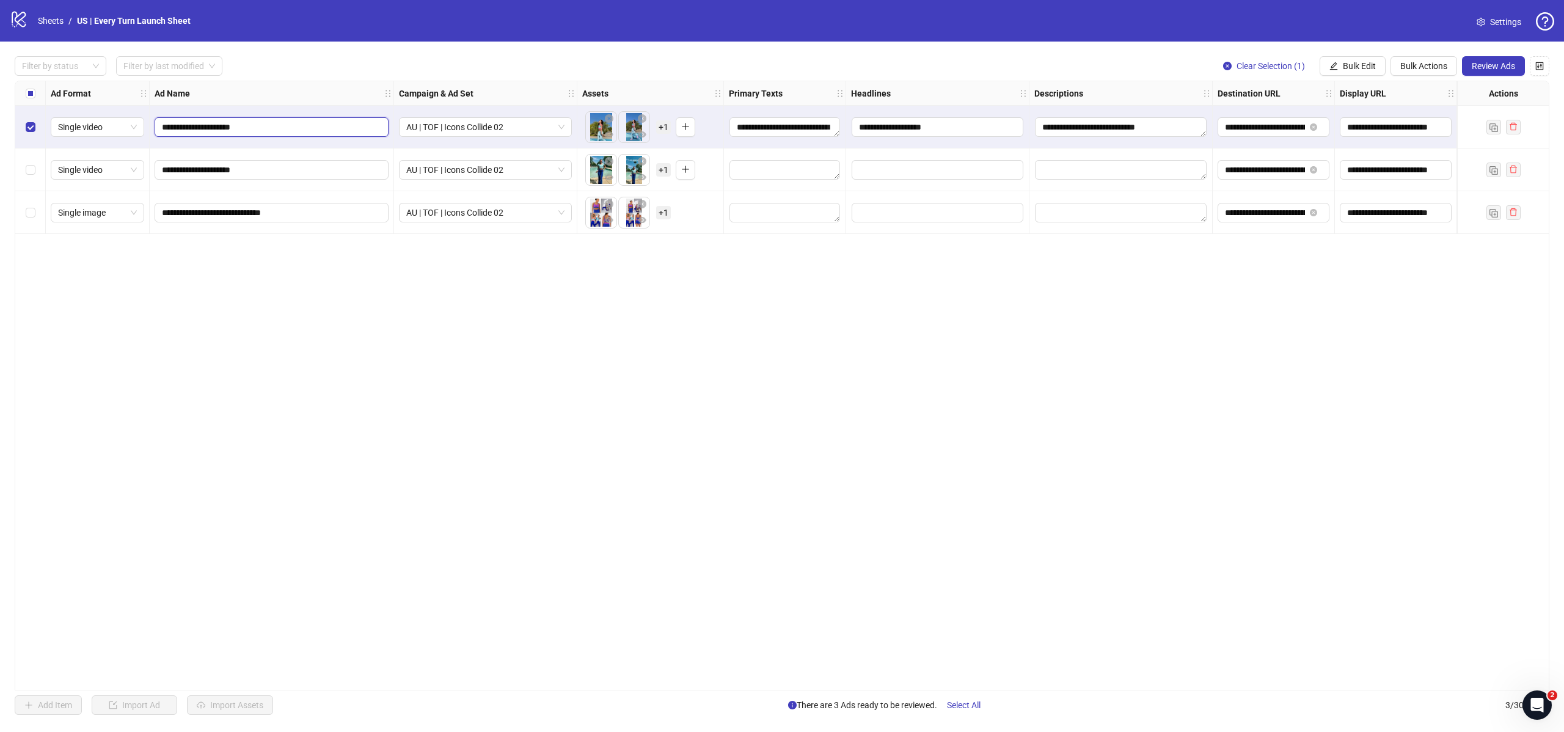
click at [211, 128] on input "**********" at bounding box center [270, 126] width 217 height 13
paste input "**********"
type input "**********"
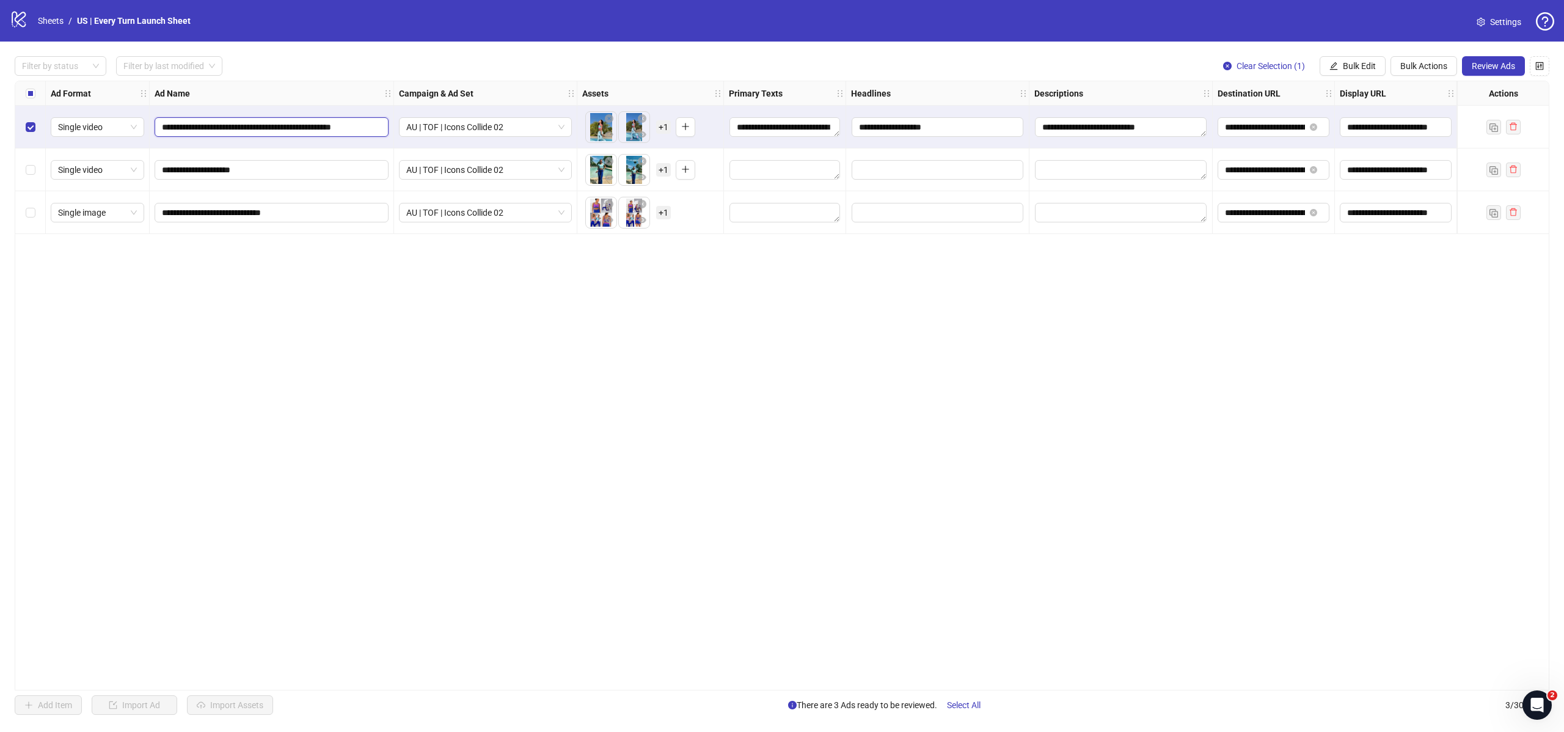
scroll to position [0, 35]
click at [318, 289] on div "**********" at bounding box center [782, 386] width 1535 height 610
click at [255, 172] on input "**********" at bounding box center [270, 169] width 217 height 13
paste input "**********"
type input "**********"
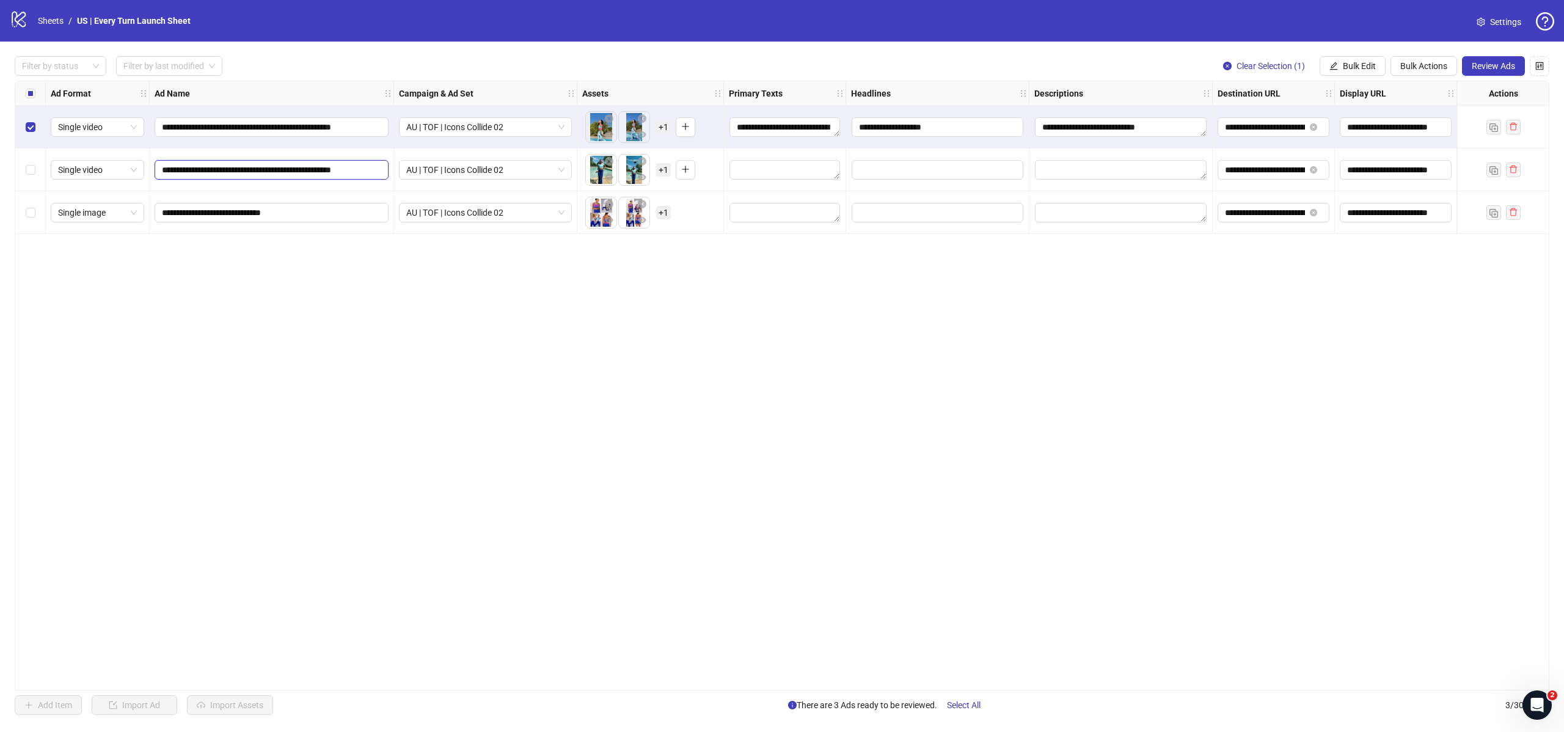
scroll to position [0, 33]
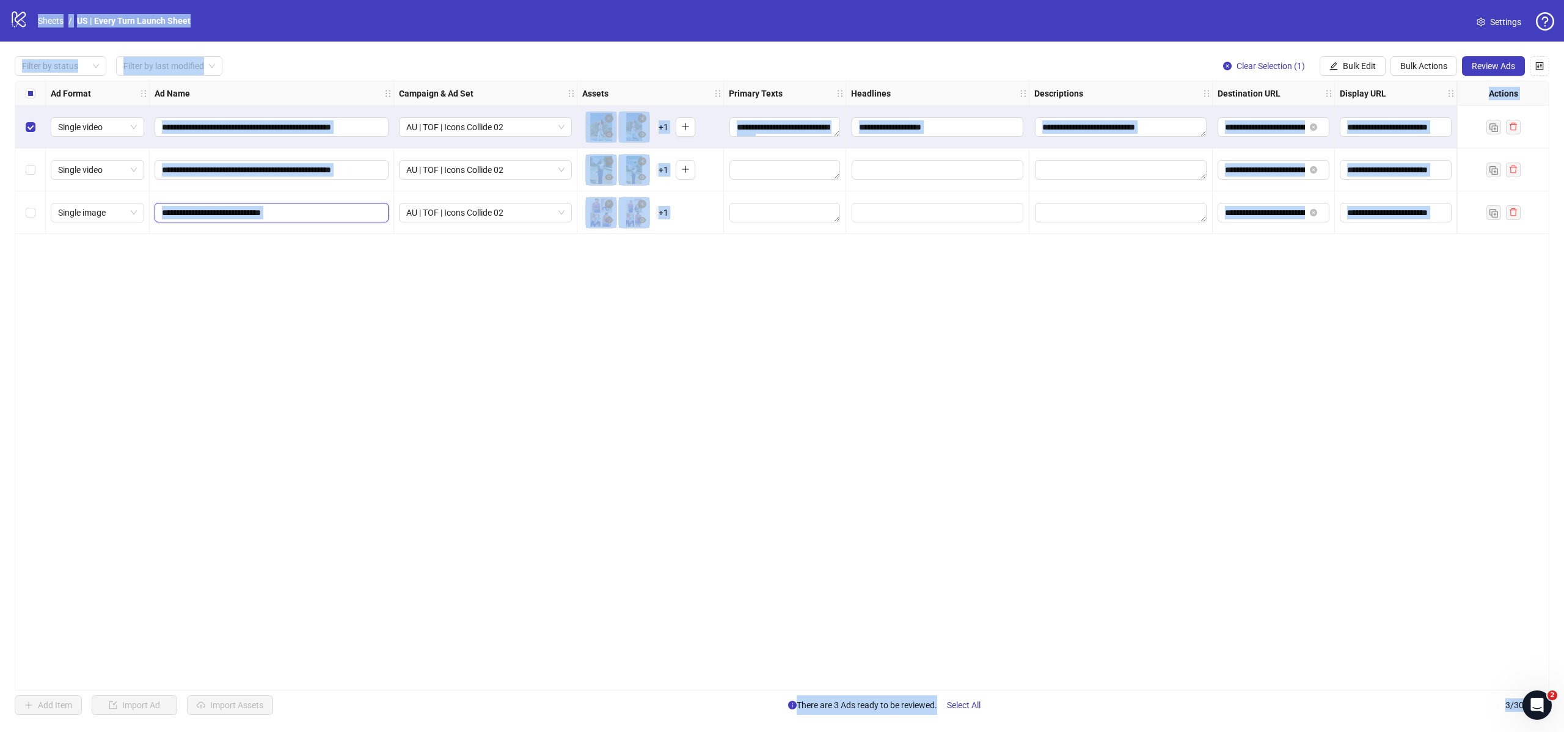
click at [301, 208] on input "**********" at bounding box center [270, 212] width 217 height 13
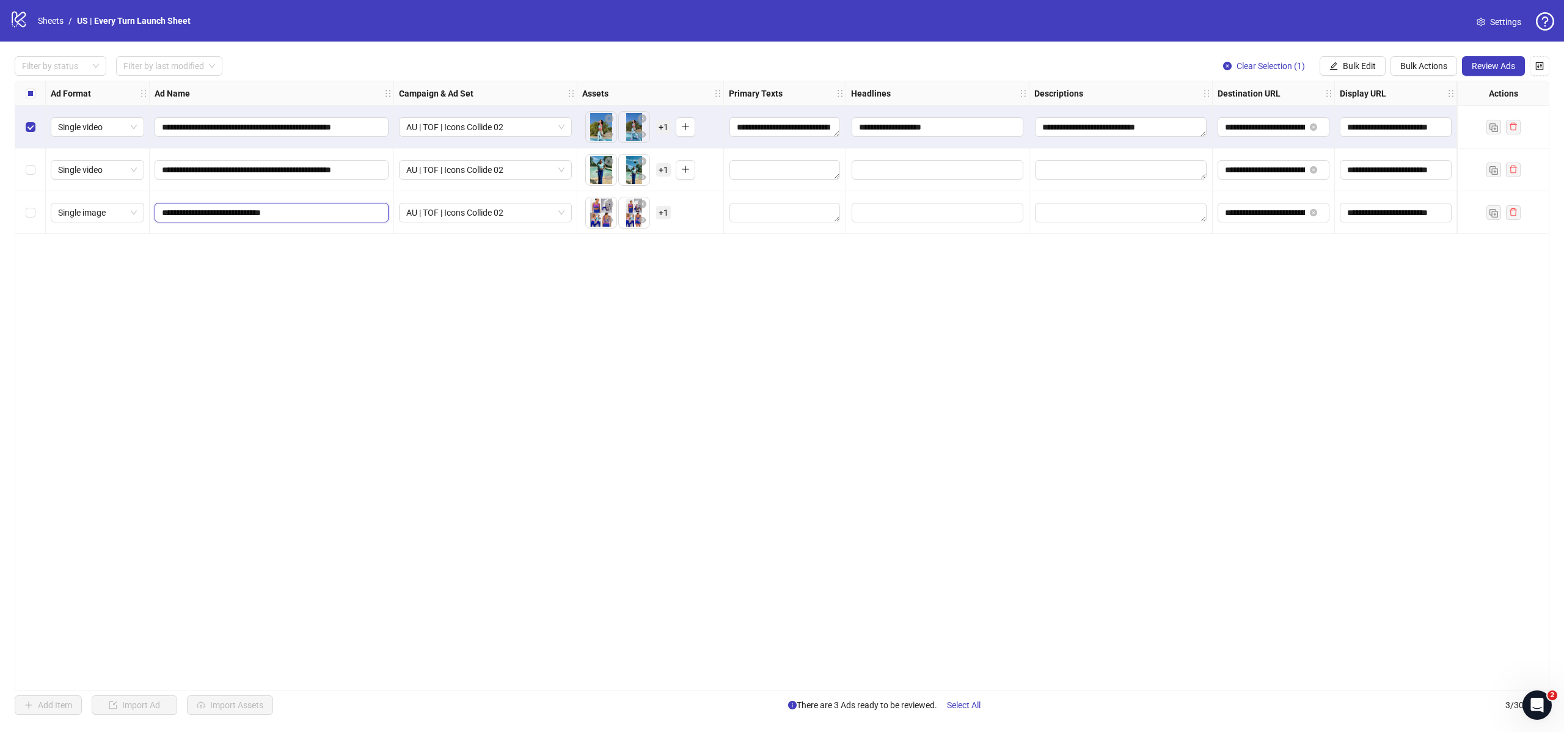
paste input "**********"
type input "**********"
drag, startPoint x: 398, startPoint y: 315, endPoint x: 389, endPoint y: 310, distance: 10.9
click at [398, 314] on div "**********" at bounding box center [782, 386] width 1535 height 610
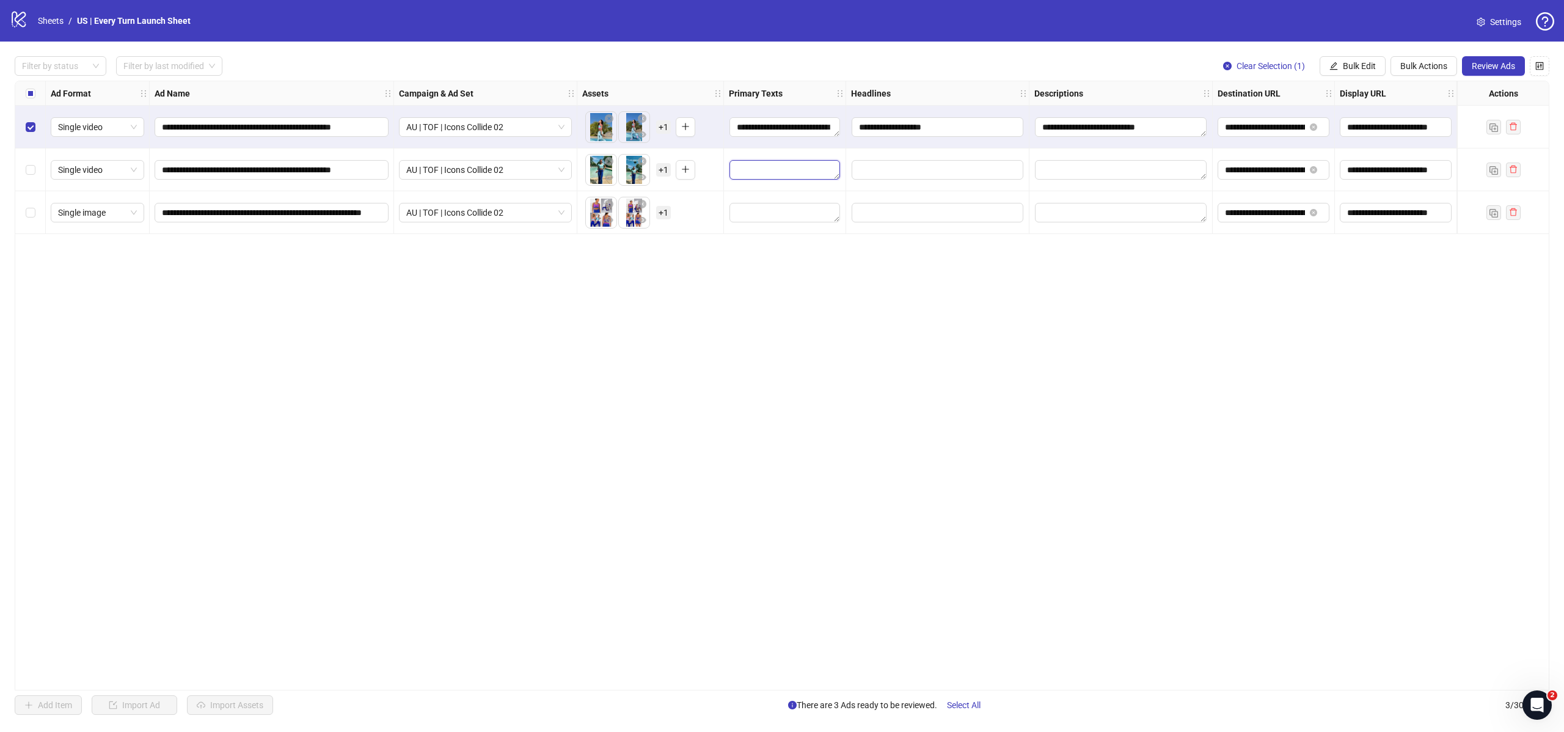
click at [768, 164] on textarea "Edit values" at bounding box center [784, 170] width 111 height 20
click at [772, 176] on textarea "Edit values" at bounding box center [784, 170] width 111 height 20
type textarea "**********"
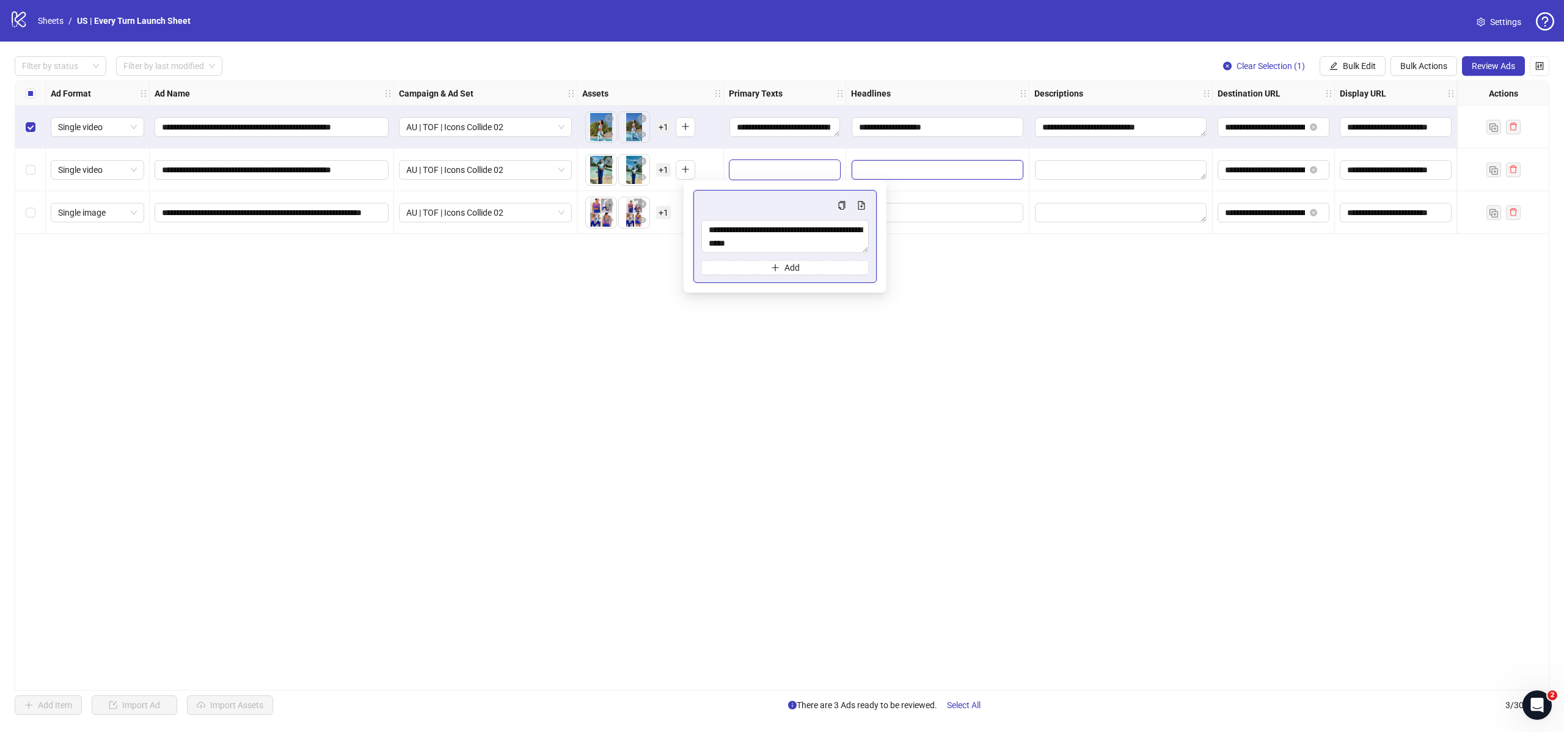
click at [908, 172] on input "Edit values" at bounding box center [938, 170] width 172 height 20
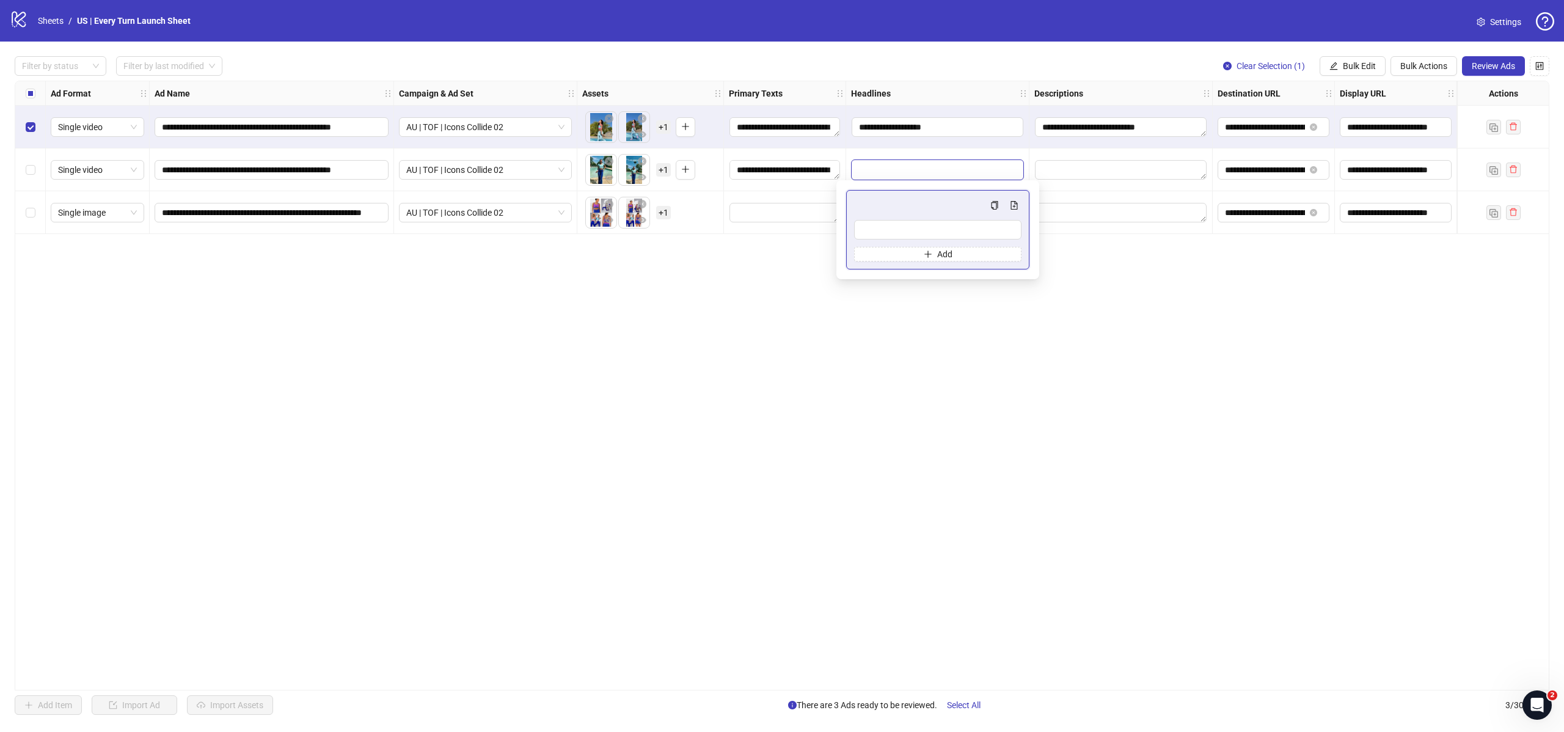
type input "**********"
click at [1084, 171] on textarea "Edit values" at bounding box center [1121, 170] width 172 height 20
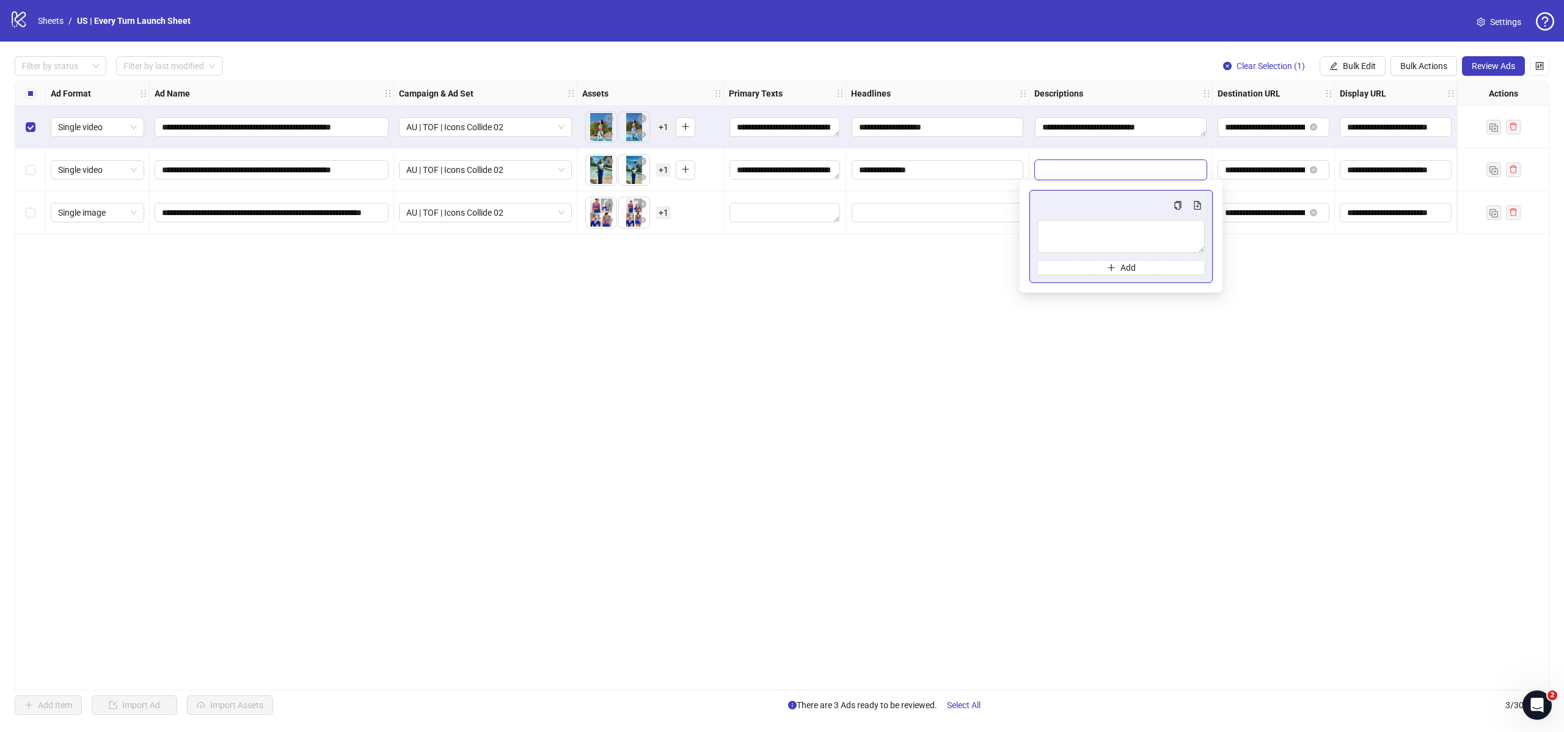
type textarea "**********"
click at [795, 210] on textarea "Edit values" at bounding box center [784, 213] width 111 height 20
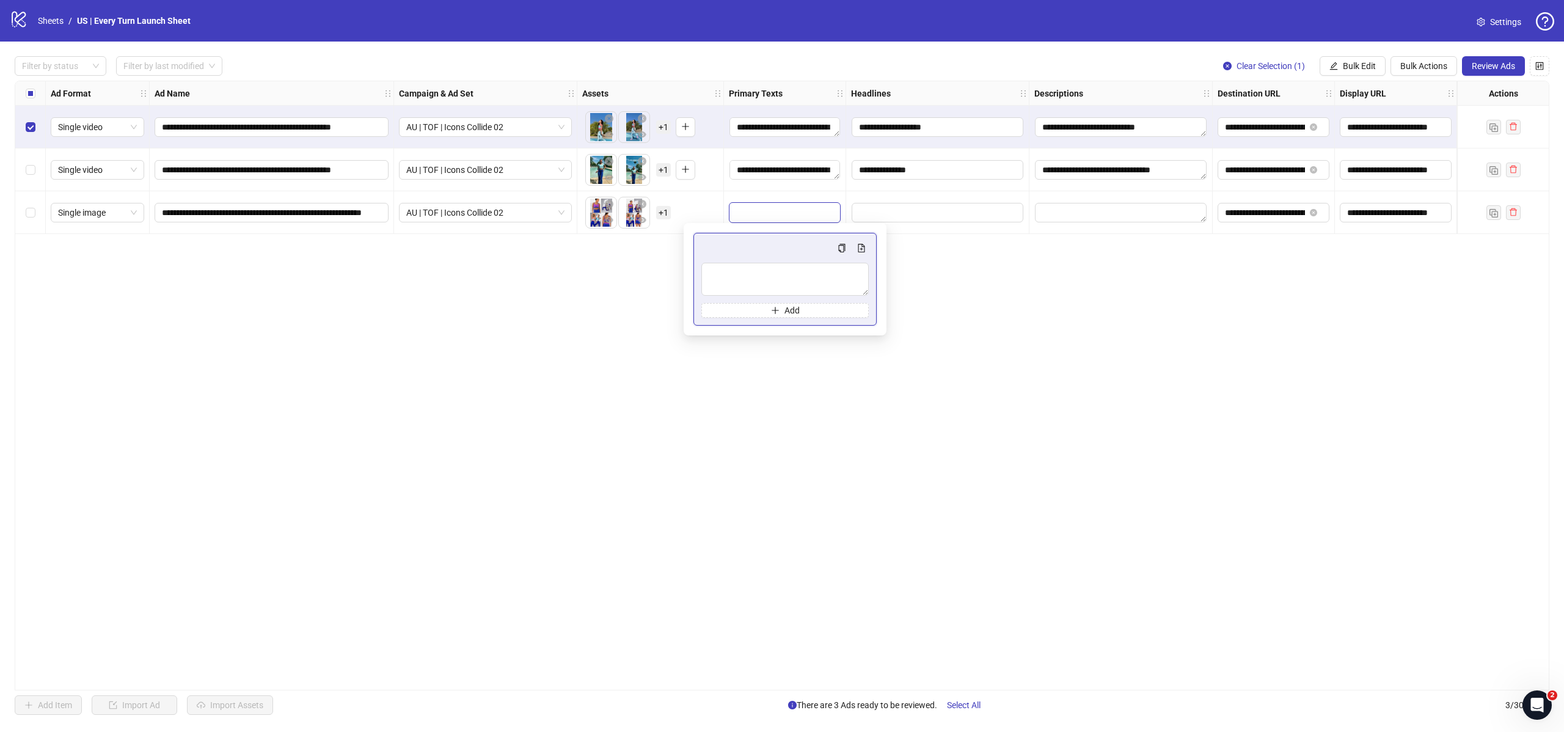
type textarea "**********"
click at [928, 213] on input "Edit values" at bounding box center [938, 213] width 172 height 20
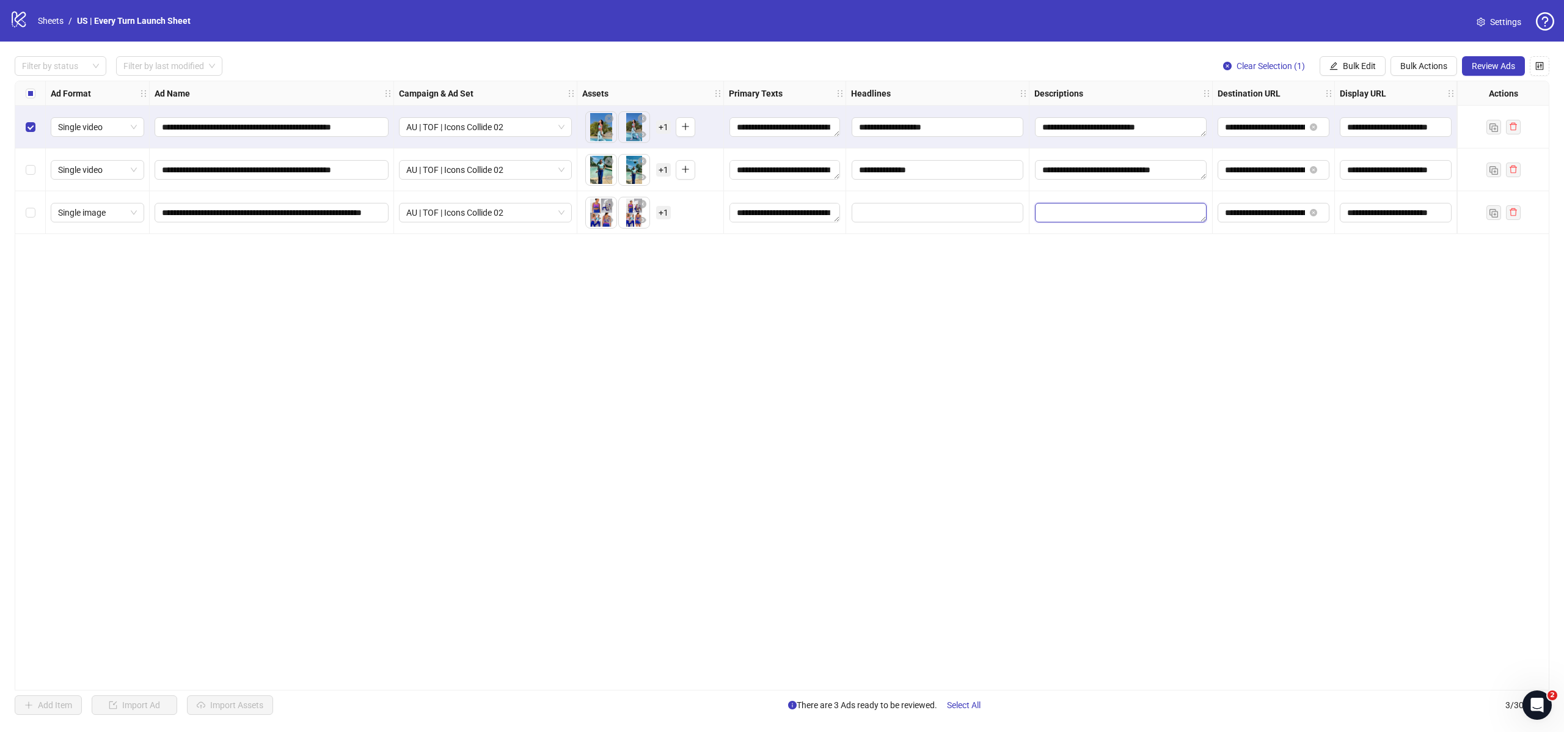
click at [1139, 208] on textarea "Edit values" at bounding box center [1121, 213] width 172 height 20
click at [1022, 211] on input "Edit values" at bounding box center [938, 213] width 172 height 20
type input "**********"
click at [1124, 209] on textarea "Edit values" at bounding box center [1121, 213] width 172 height 20
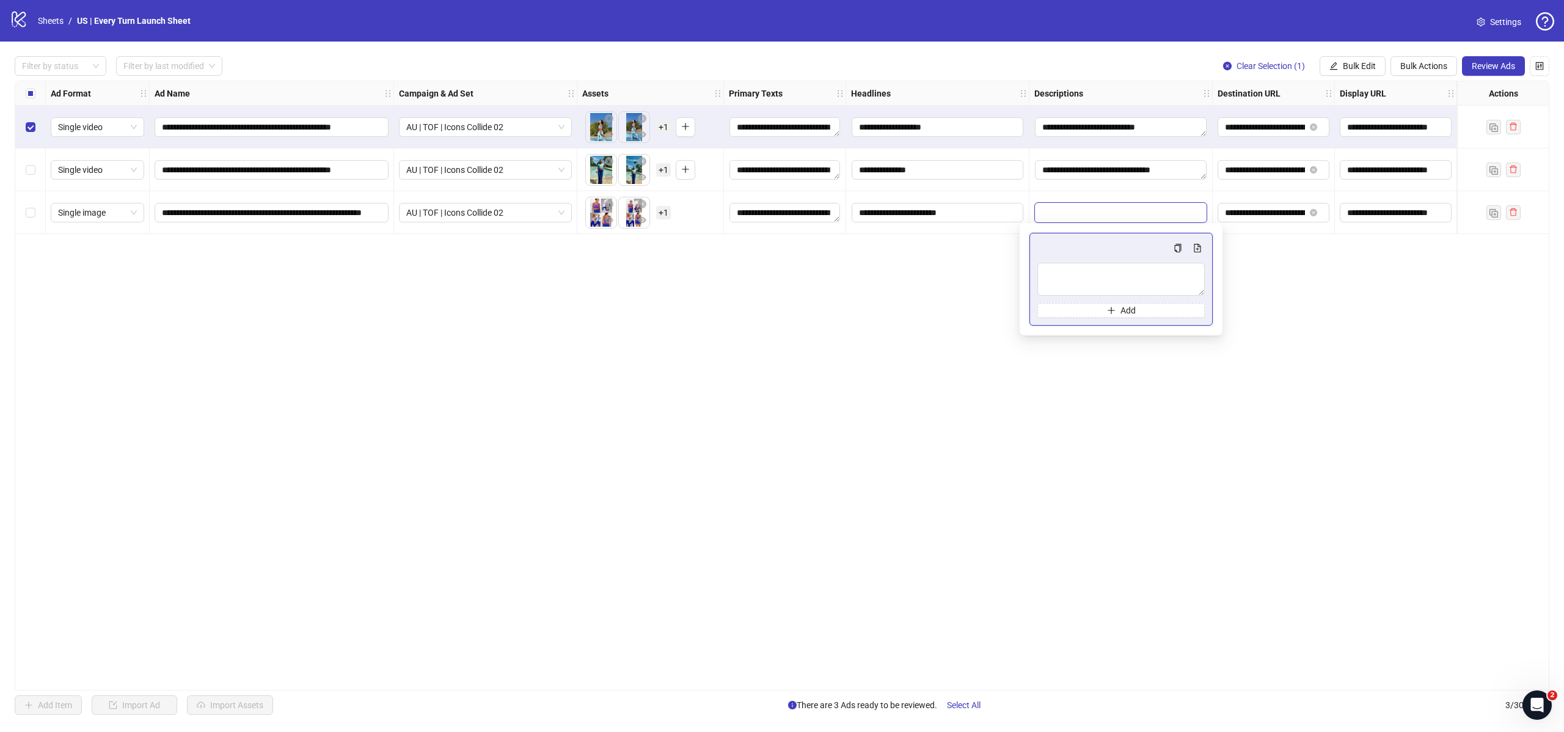
click at [1070, 206] on textarea "Edit values" at bounding box center [1121, 213] width 172 height 20
type textarea "**********"
click at [1288, 255] on div "**********" at bounding box center [782, 386] width 1535 height 610
click at [1131, 208] on textarea "Edit values" at bounding box center [1121, 213] width 172 height 20
click at [1052, 276] on textarea "Multi-text input container - paste or copy values" at bounding box center [1044, 273] width 15 height 6
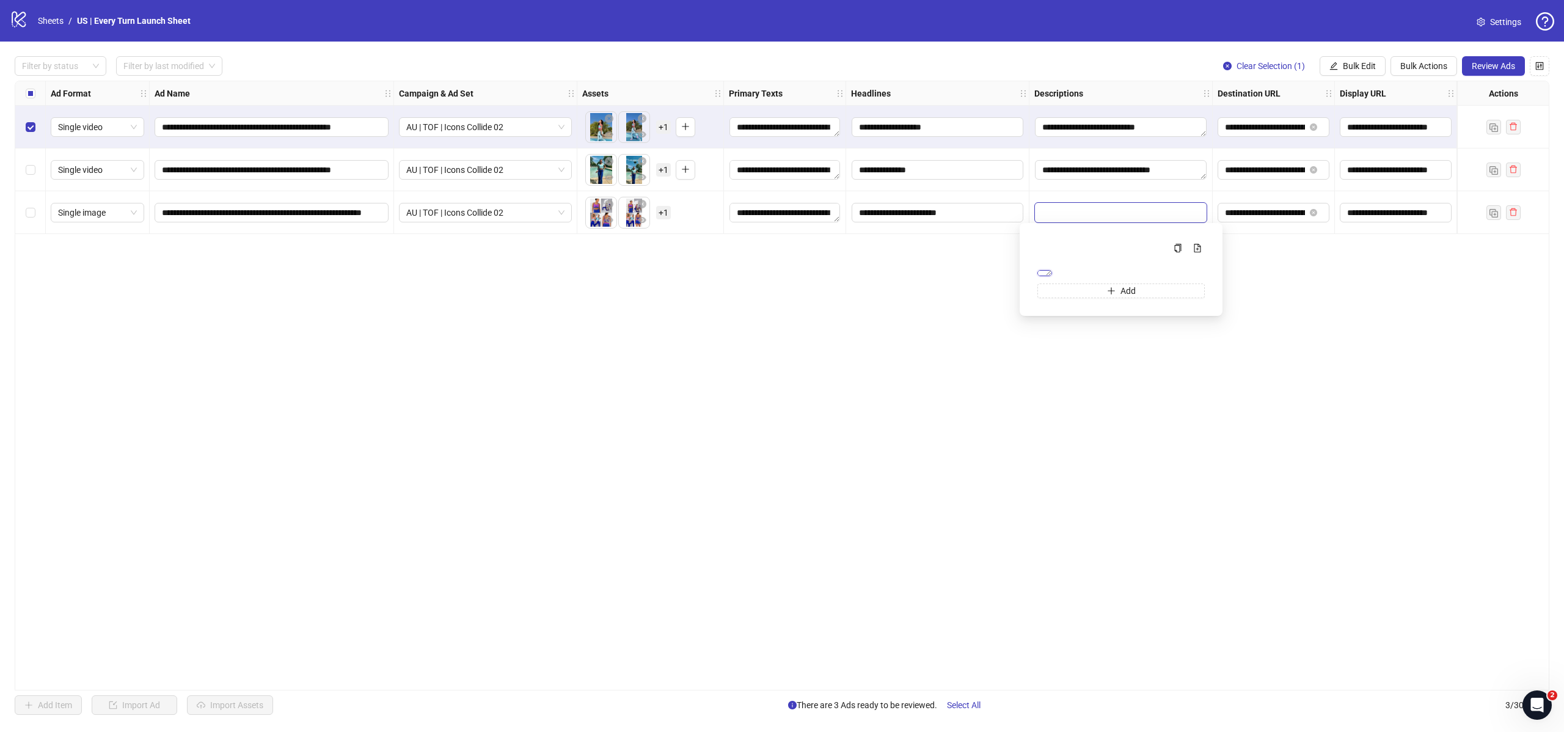
paste textarea "**********"
type textarea "**********"
click at [1343, 291] on div "**********" at bounding box center [782, 386] width 1535 height 610
click at [126, 177] on span "Single video" at bounding box center [97, 170] width 79 height 18
drag, startPoint x: 422, startPoint y: 313, endPoint x: 293, endPoint y: 244, distance: 145.7
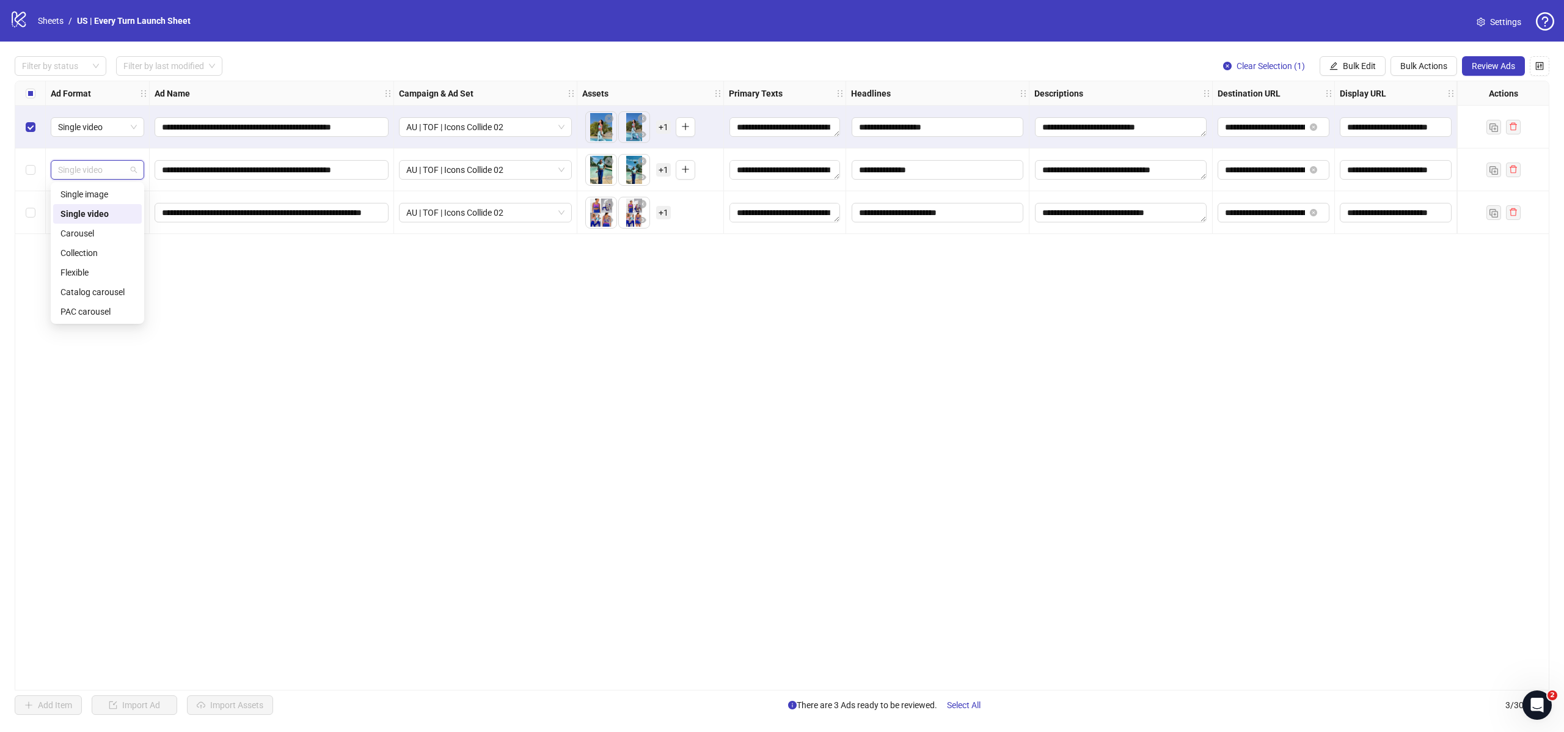
click at [422, 313] on div "**********" at bounding box center [782, 386] width 1535 height 610
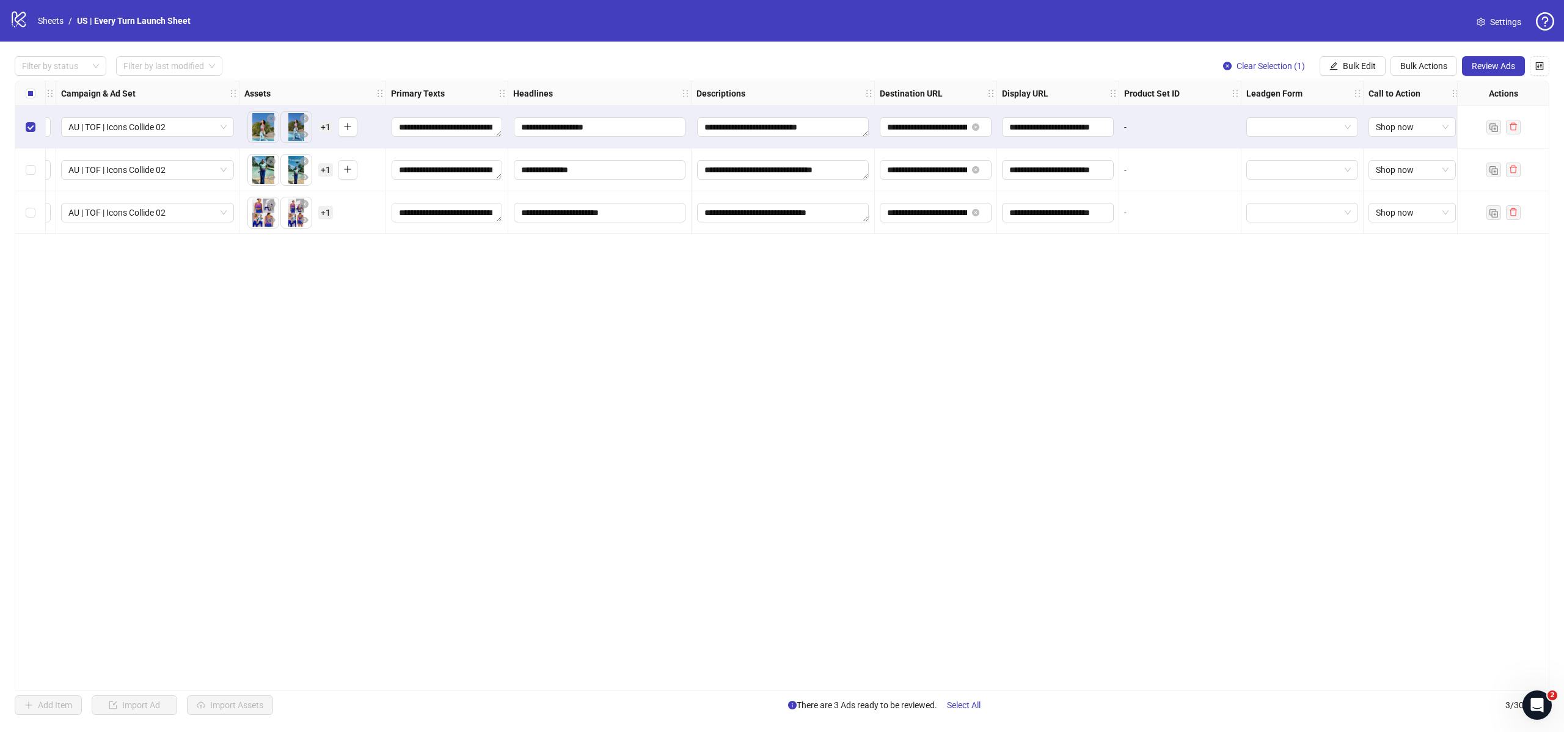
scroll to position [0, 342]
click at [1482, 74] on button "Review Ads" at bounding box center [1493, 66] width 63 height 20
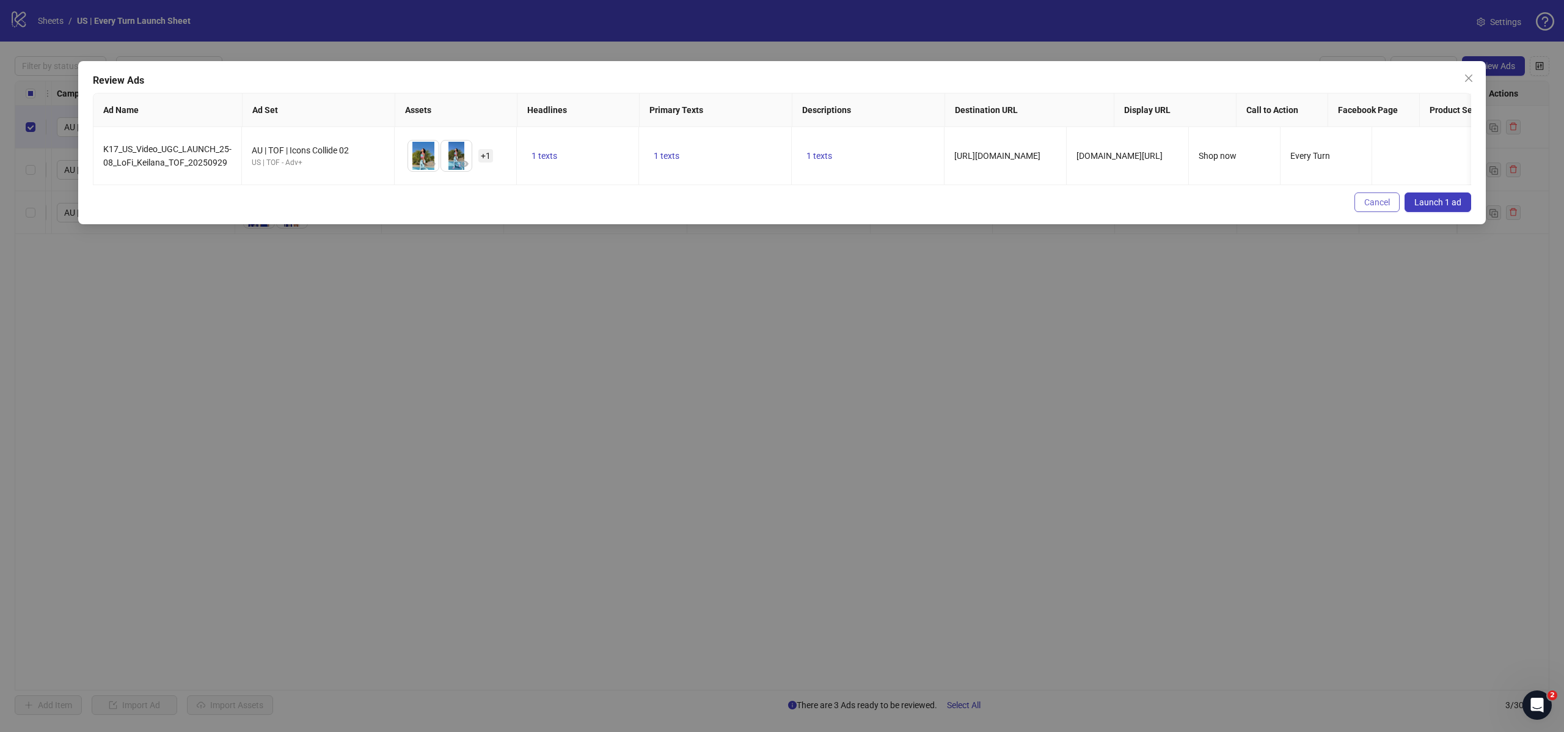
click at [1384, 206] on span "Cancel" at bounding box center [1377, 202] width 26 height 10
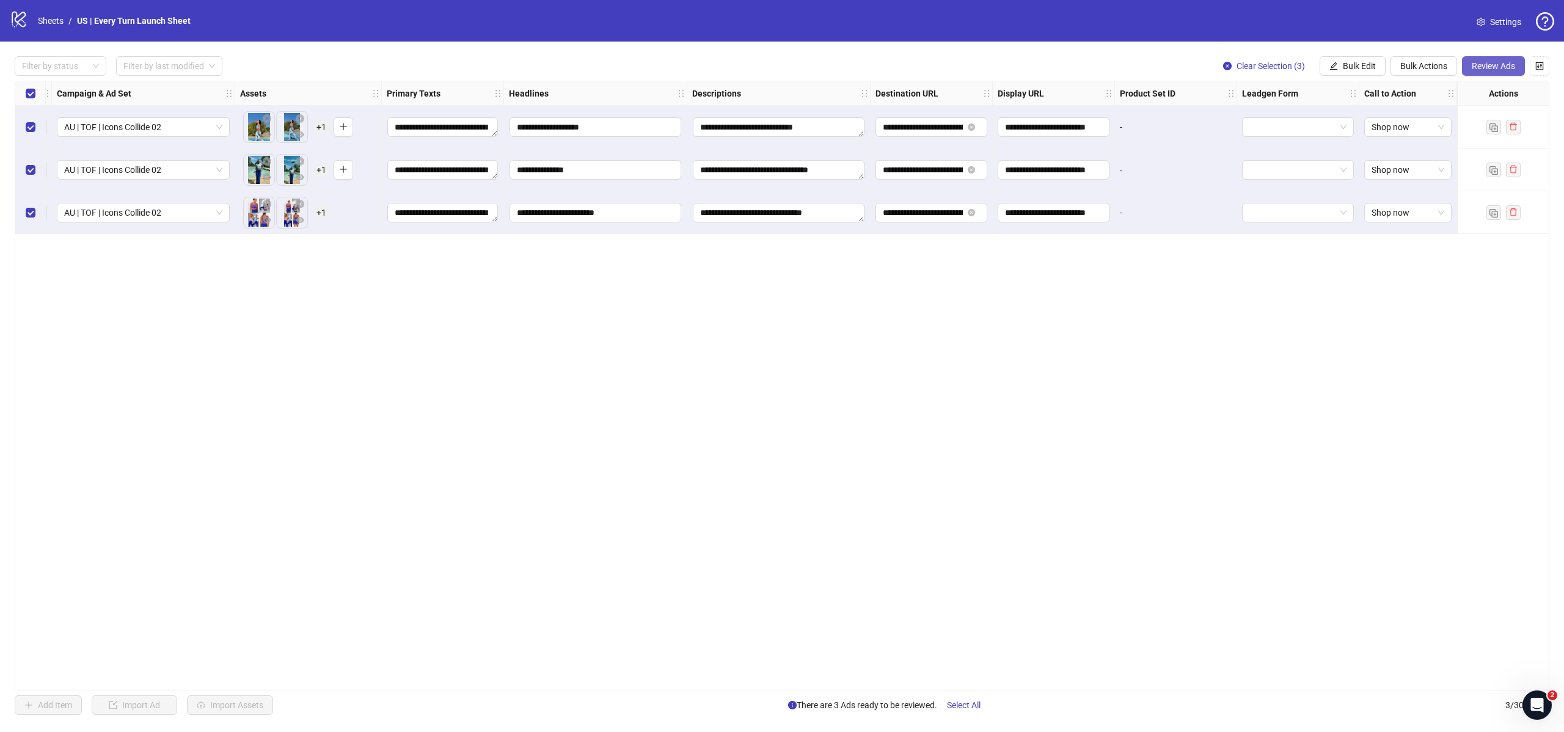
click at [1493, 71] on button "Review Ads" at bounding box center [1493, 66] width 63 height 20
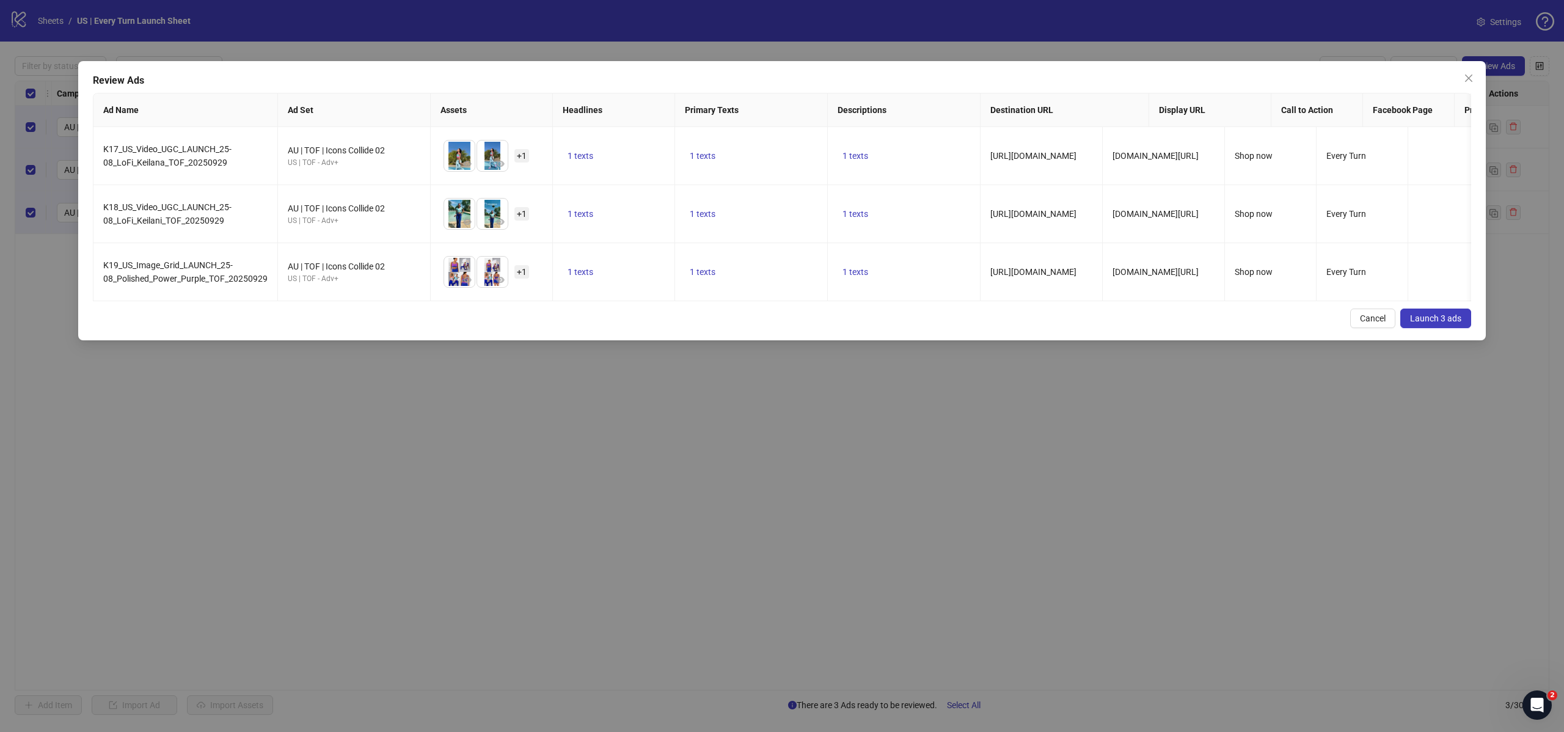
click at [1422, 321] on span "Launch 3 ads" at bounding box center [1435, 318] width 51 height 10
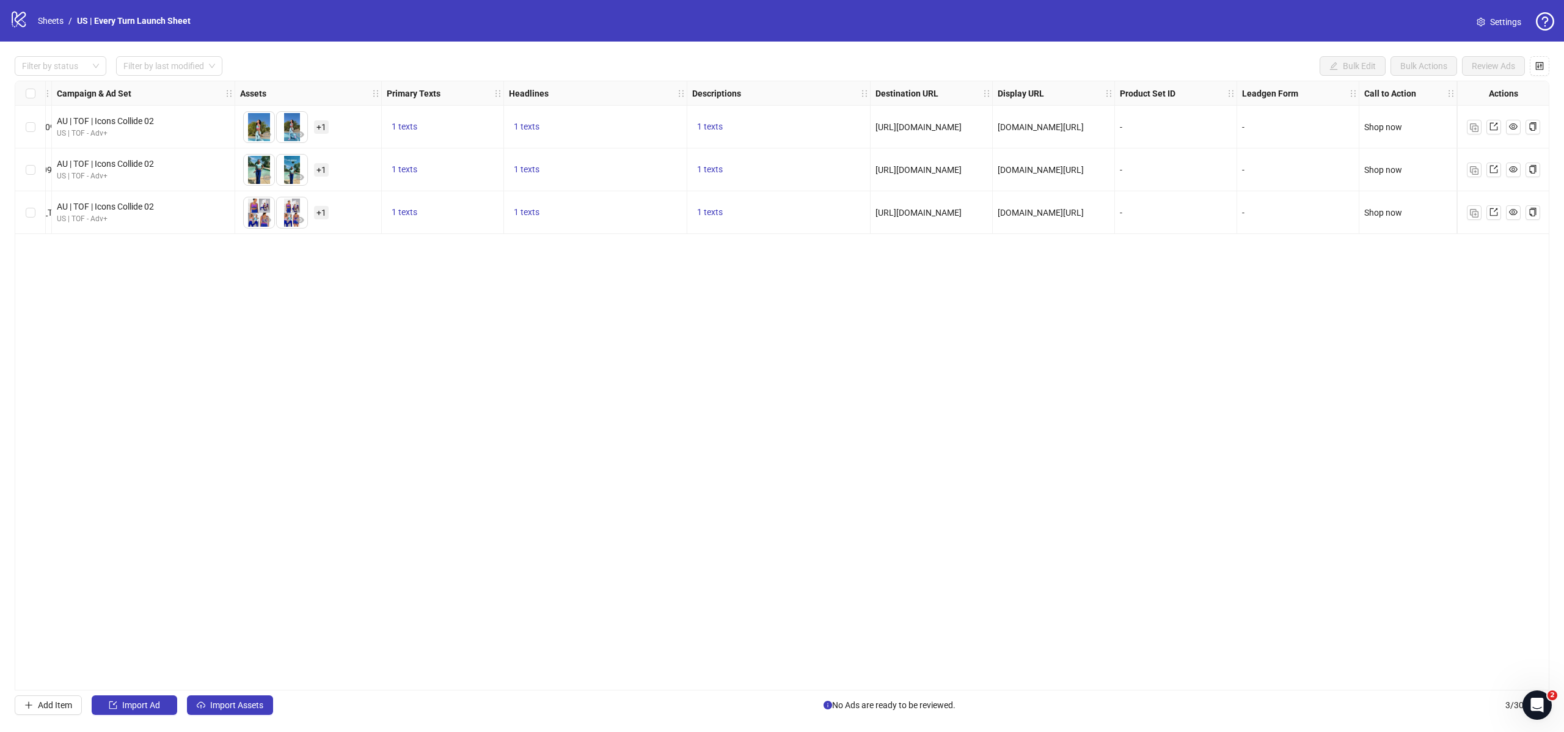
scroll to position [0, 341]
click at [977, 572] on div "Ad Format Ad Name Campaign & Ad Set Assets Primary Texts Headlines Descriptions…" at bounding box center [782, 386] width 1535 height 610
click at [51, 709] on span "Add Item" at bounding box center [55, 705] width 34 height 10
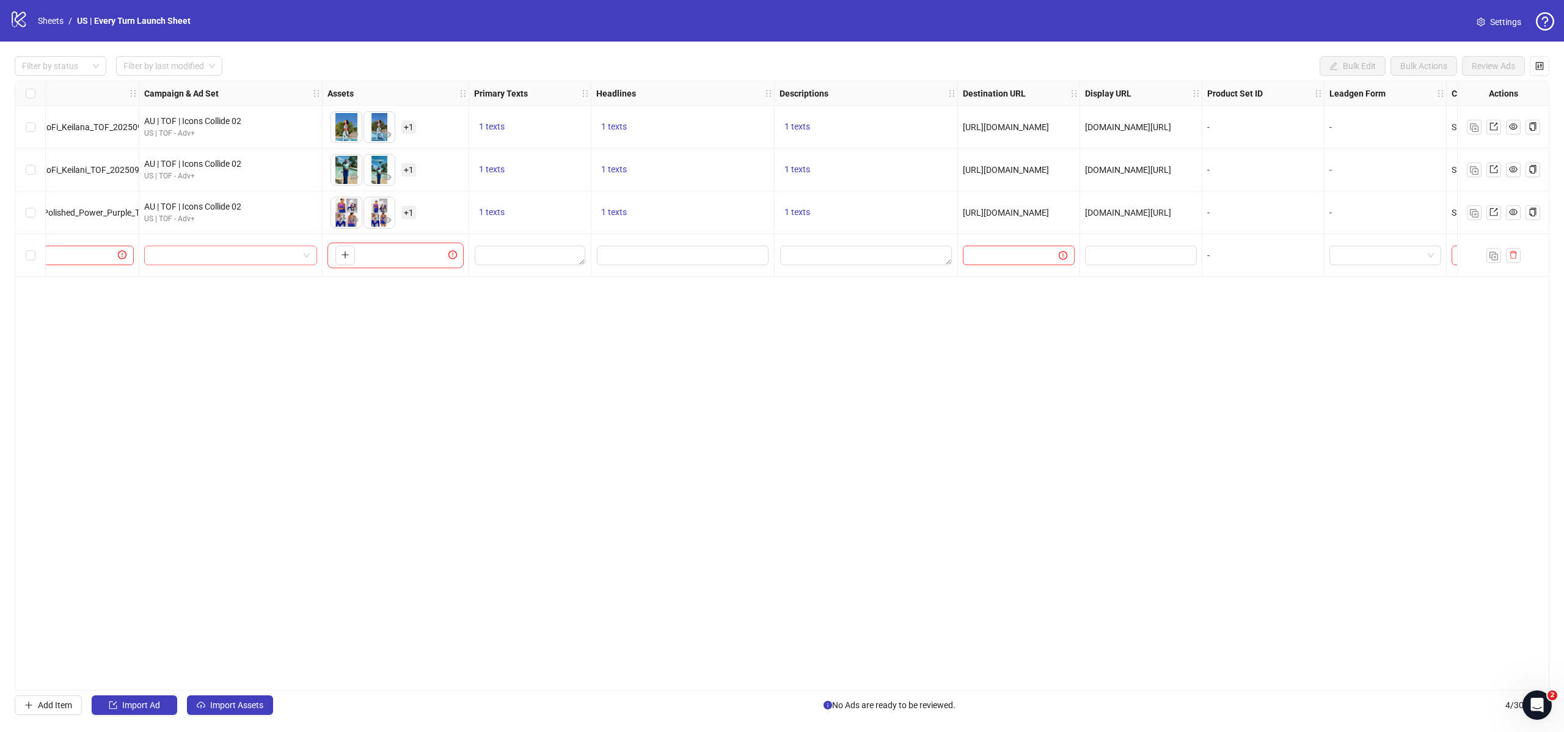
scroll to position [0, 0]
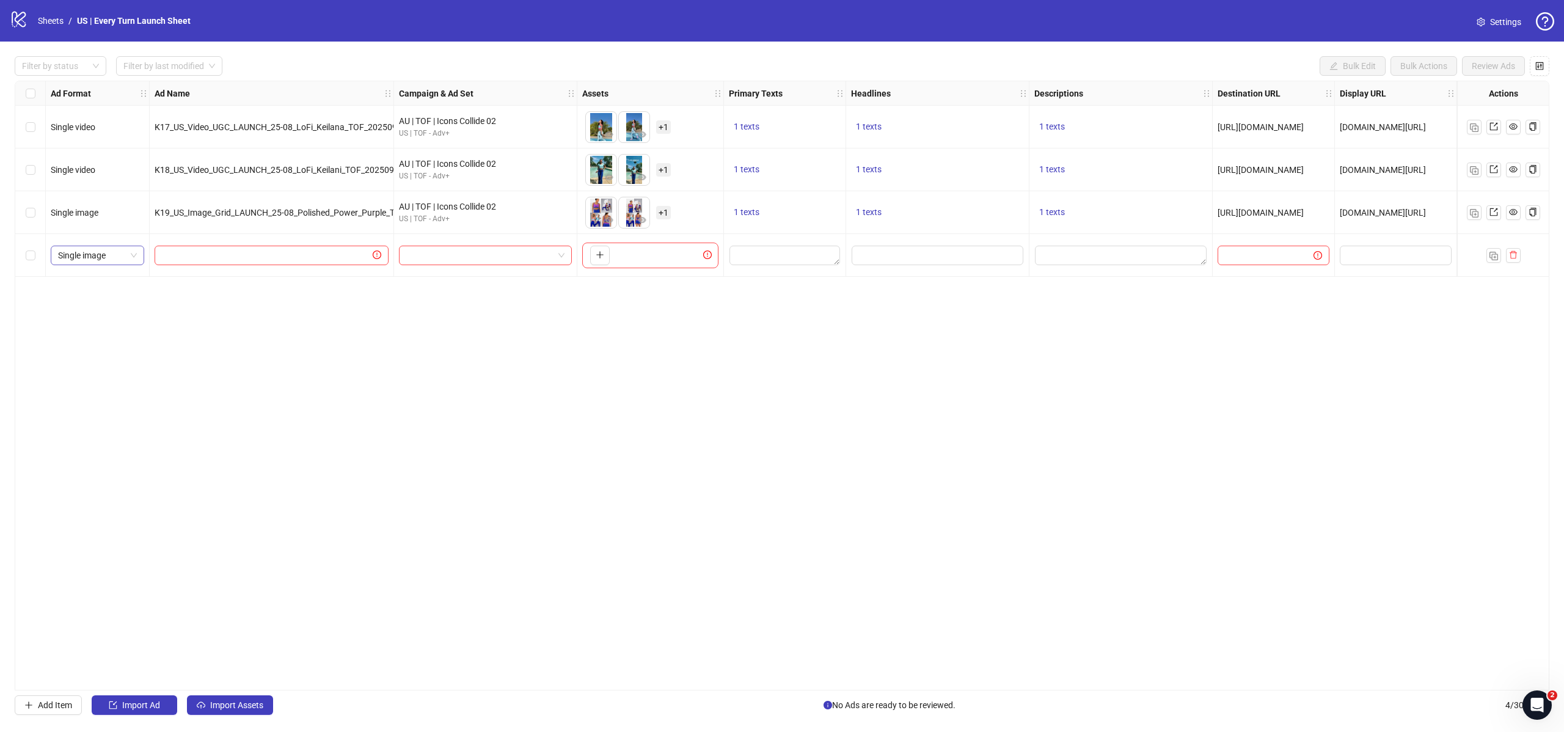
click at [115, 260] on span "Single image" at bounding box center [97, 255] width 79 height 18
click at [249, 261] on input "text" at bounding box center [266, 255] width 208 height 13
click at [463, 259] on input "search" at bounding box center [479, 255] width 147 height 18
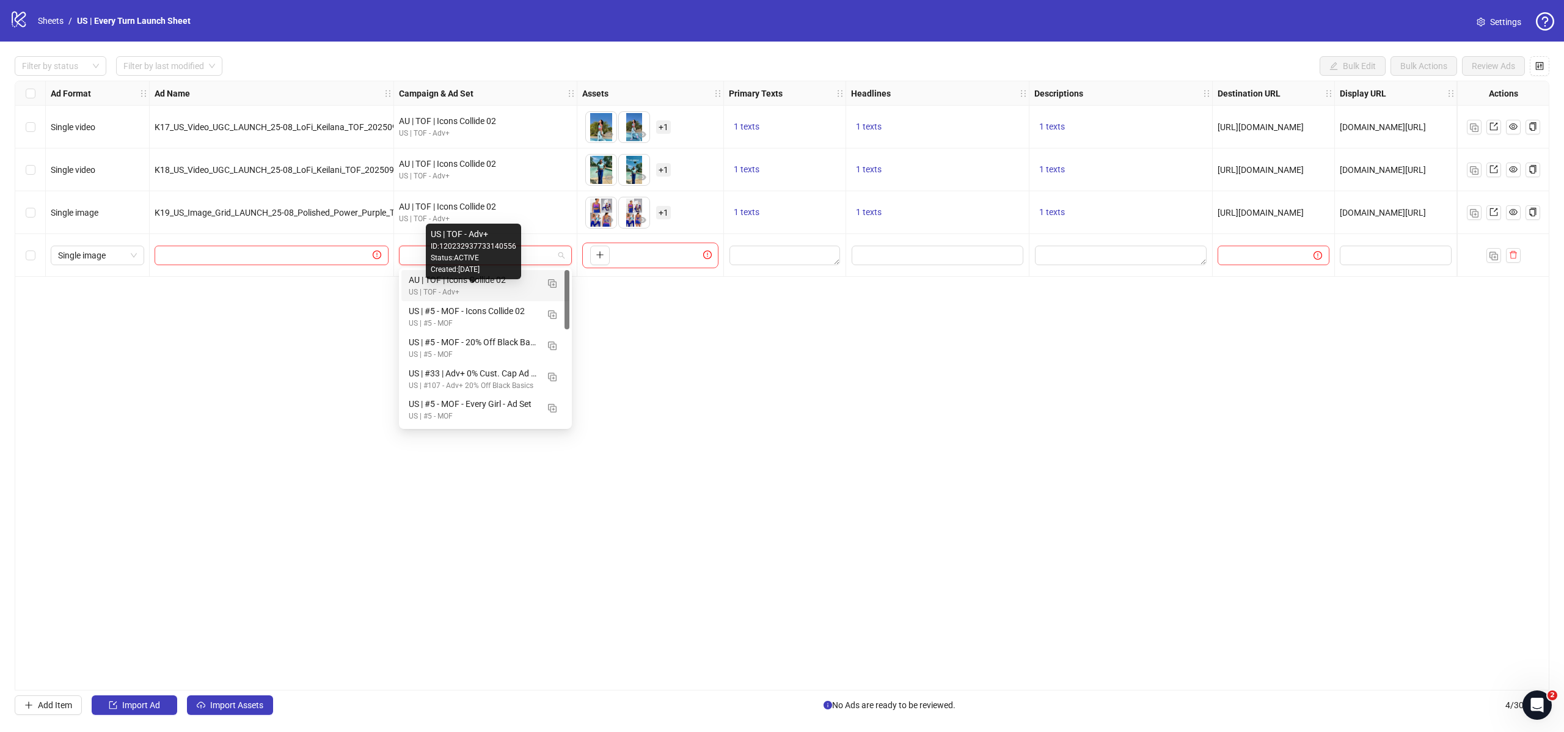
click at [469, 294] on div "US | TOF - Adv+" at bounding box center [473, 293] width 129 height 12
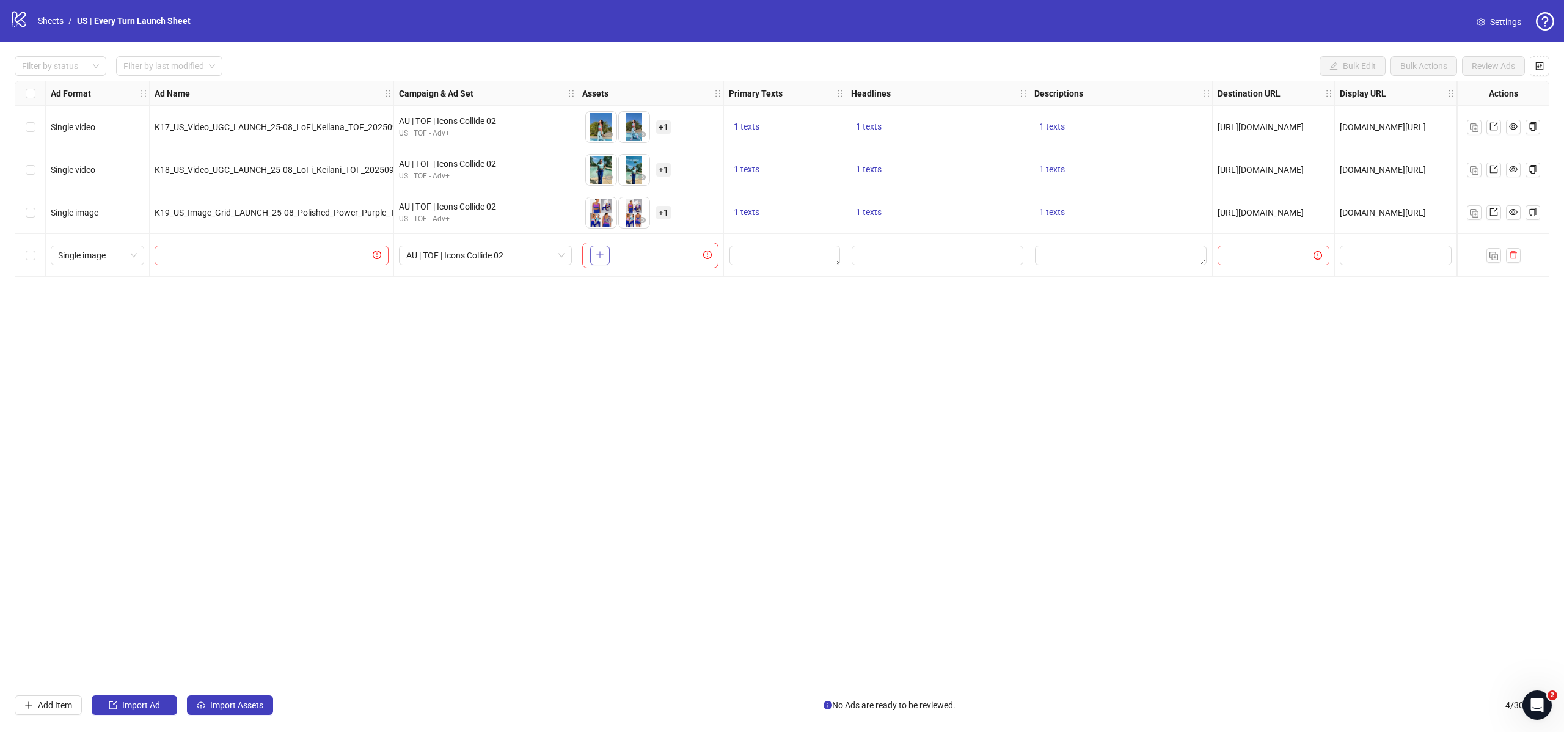
click at [606, 257] on button "button" at bounding box center [600, 256] width 20 height 20
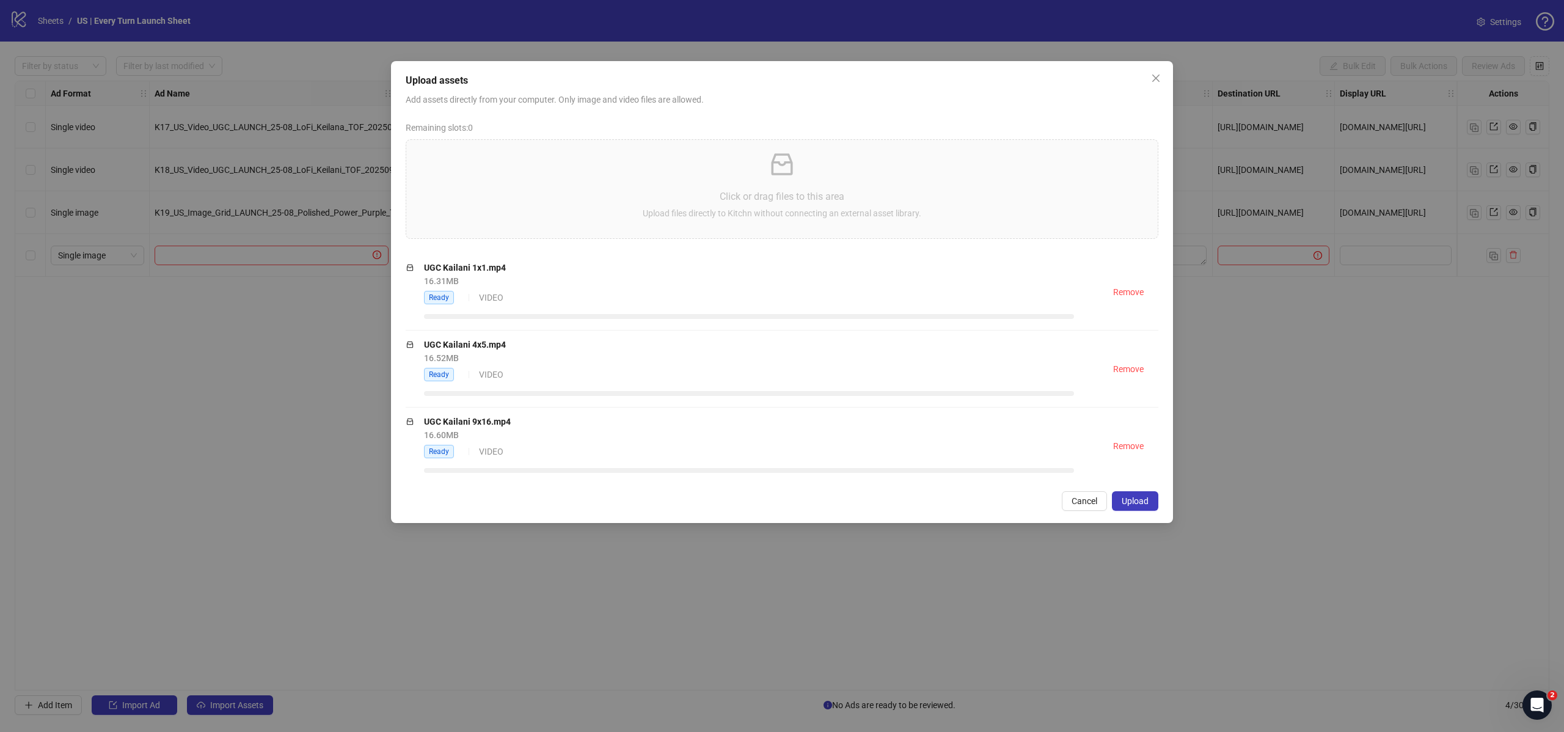
click at [1161, 499] on div "Upload assets Add assets directly from your computer. Only image and video file…" at bounding box center [782, 292] width 782 height 462
click at [1153, 502] on button "Upload" at bounding box center [1135, 501] width 46 height 20
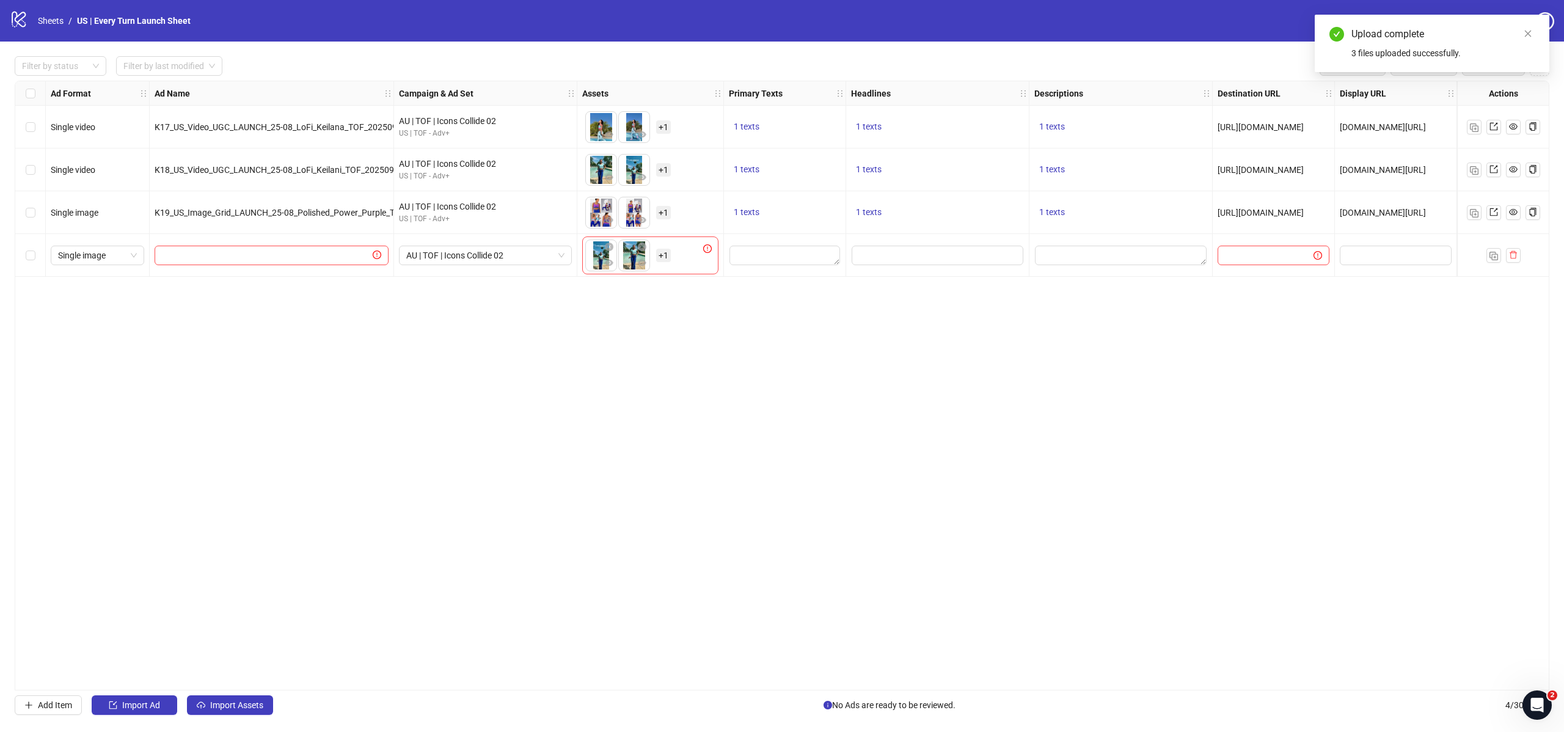
click at [665, 257] on span "+ 1" at bounding box center [663, 255] width 15 height 13
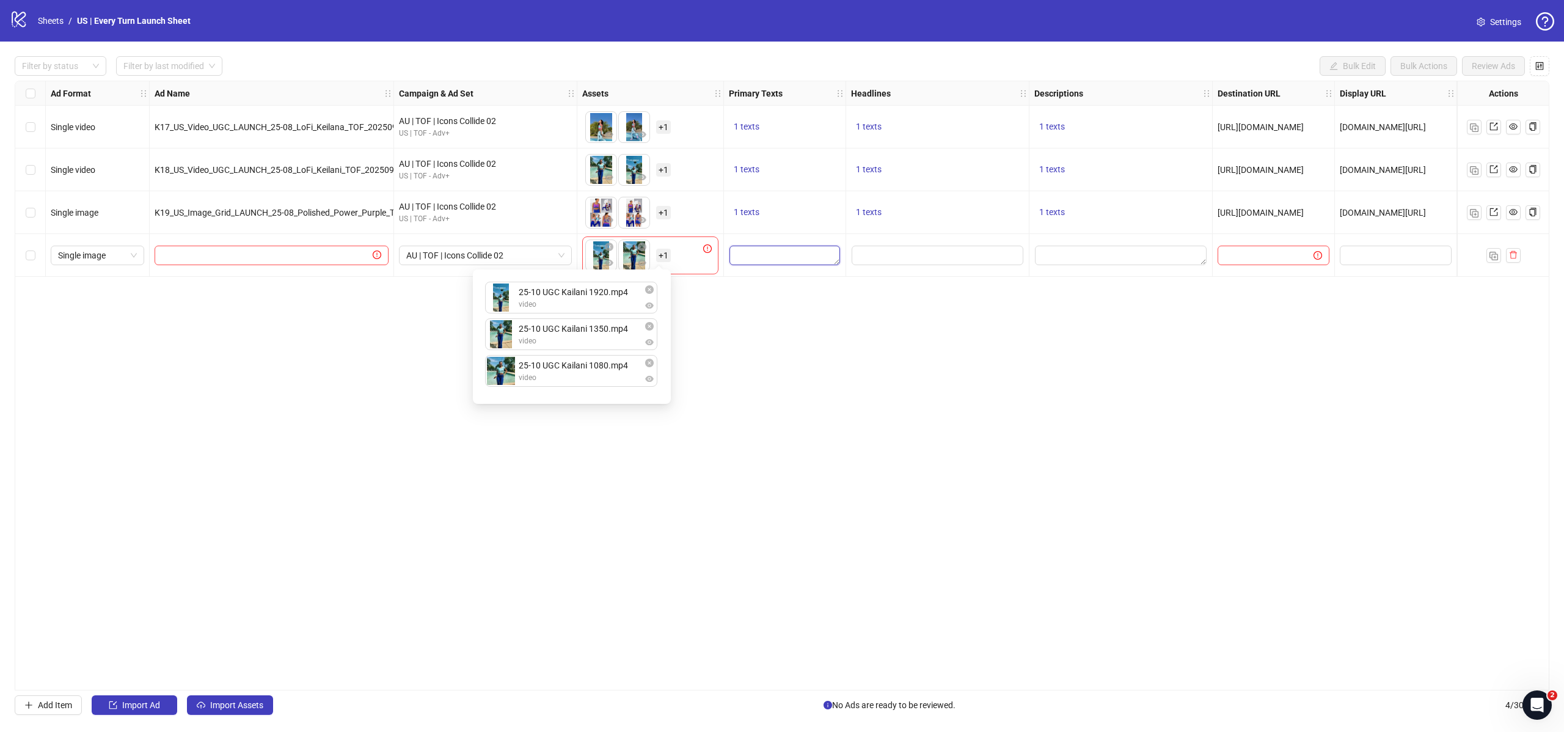
click at [766, 257] on textarea "Edit values" at bounding box center [784, 256] width 111 height 20
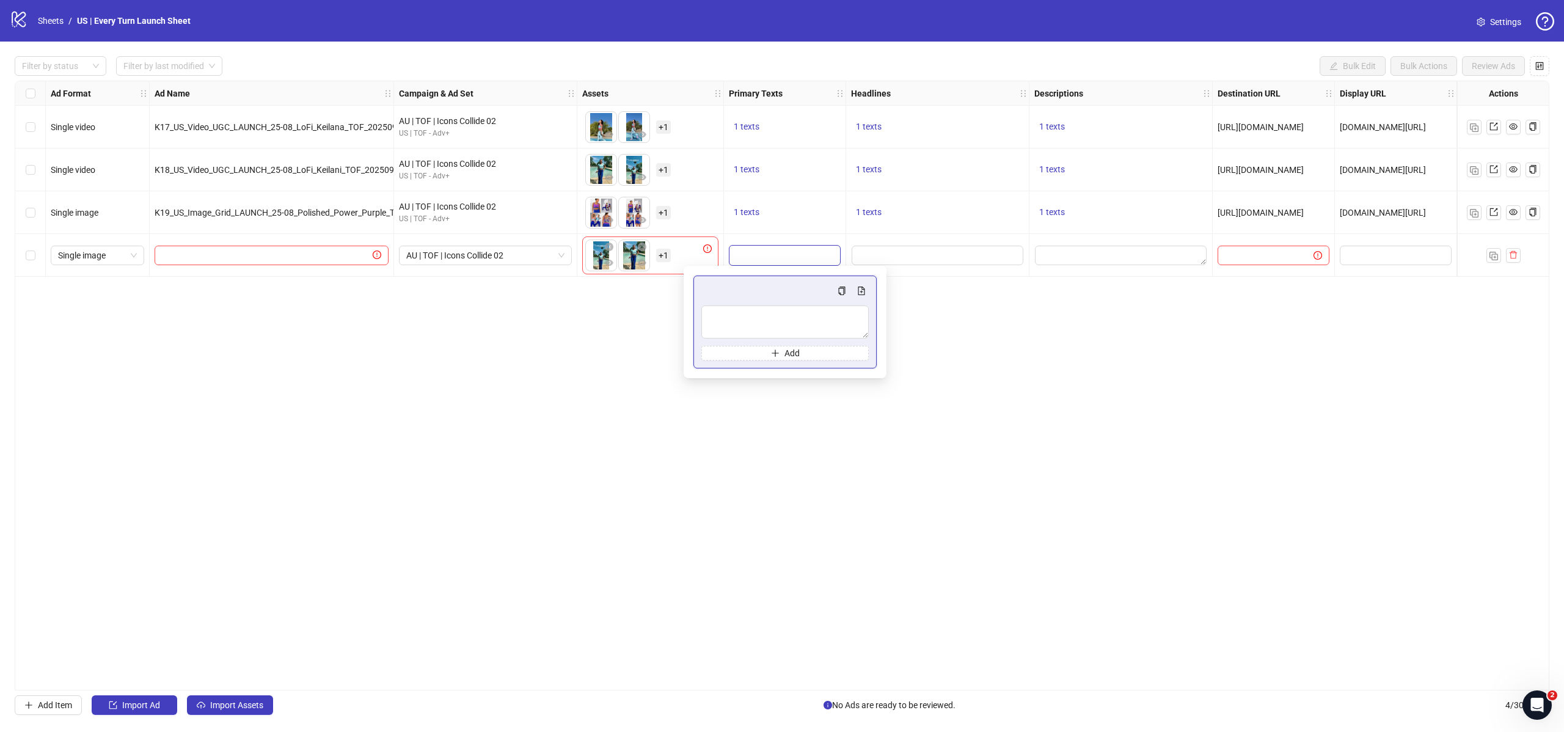
scroll to position [0, 1]
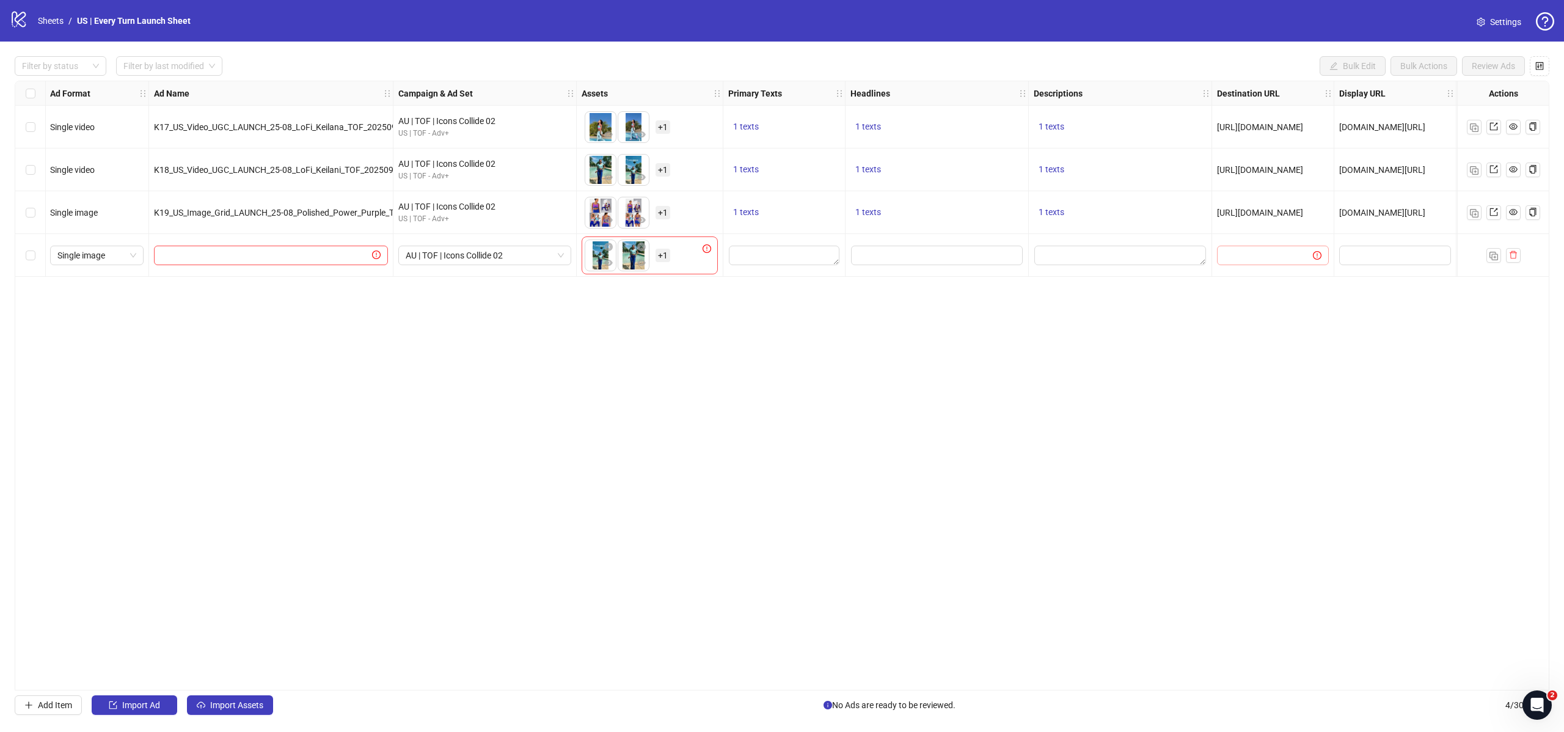
click at [1305, 247] on span at bounding box center [1273, 256] width 112 height 20
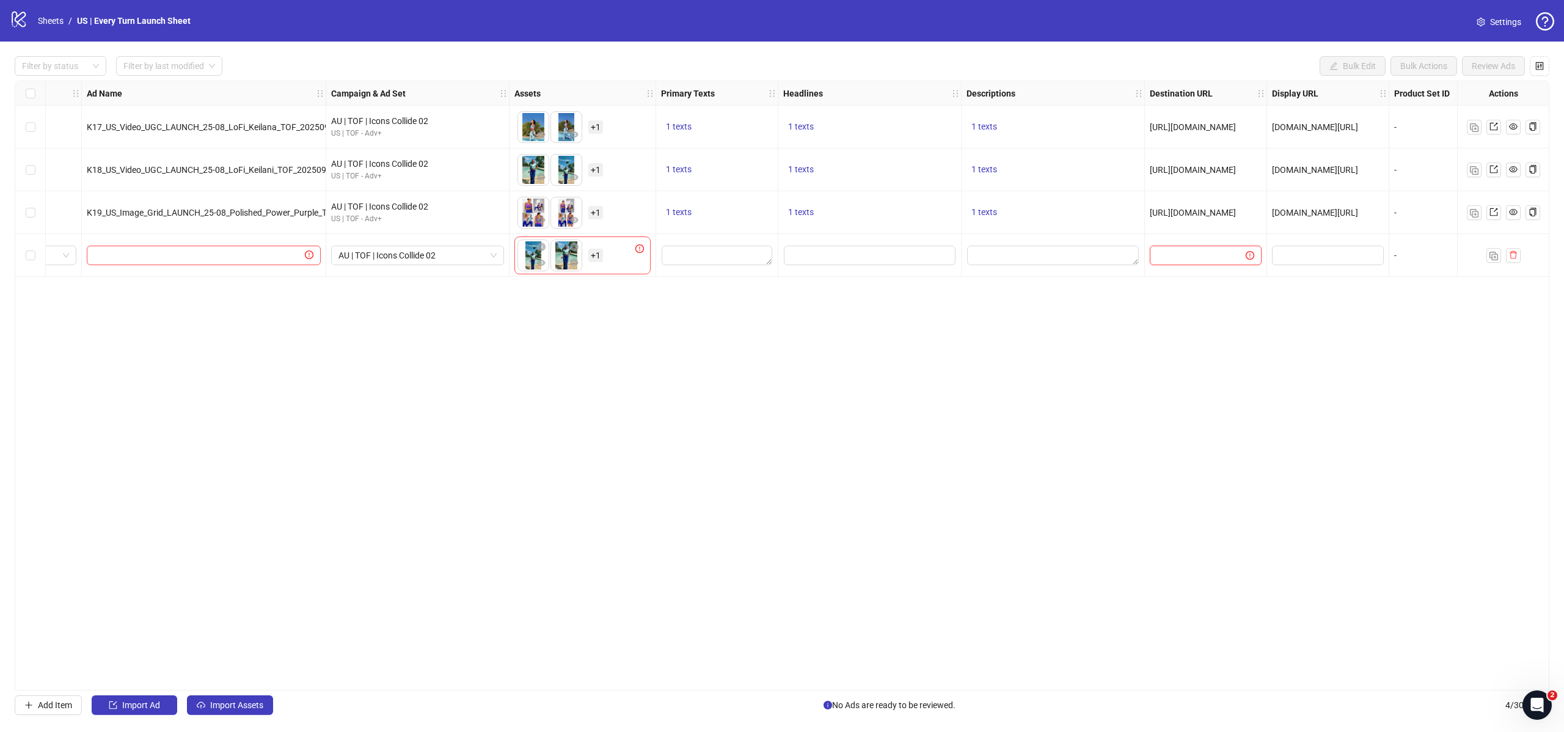
scroll to position [0, 46]
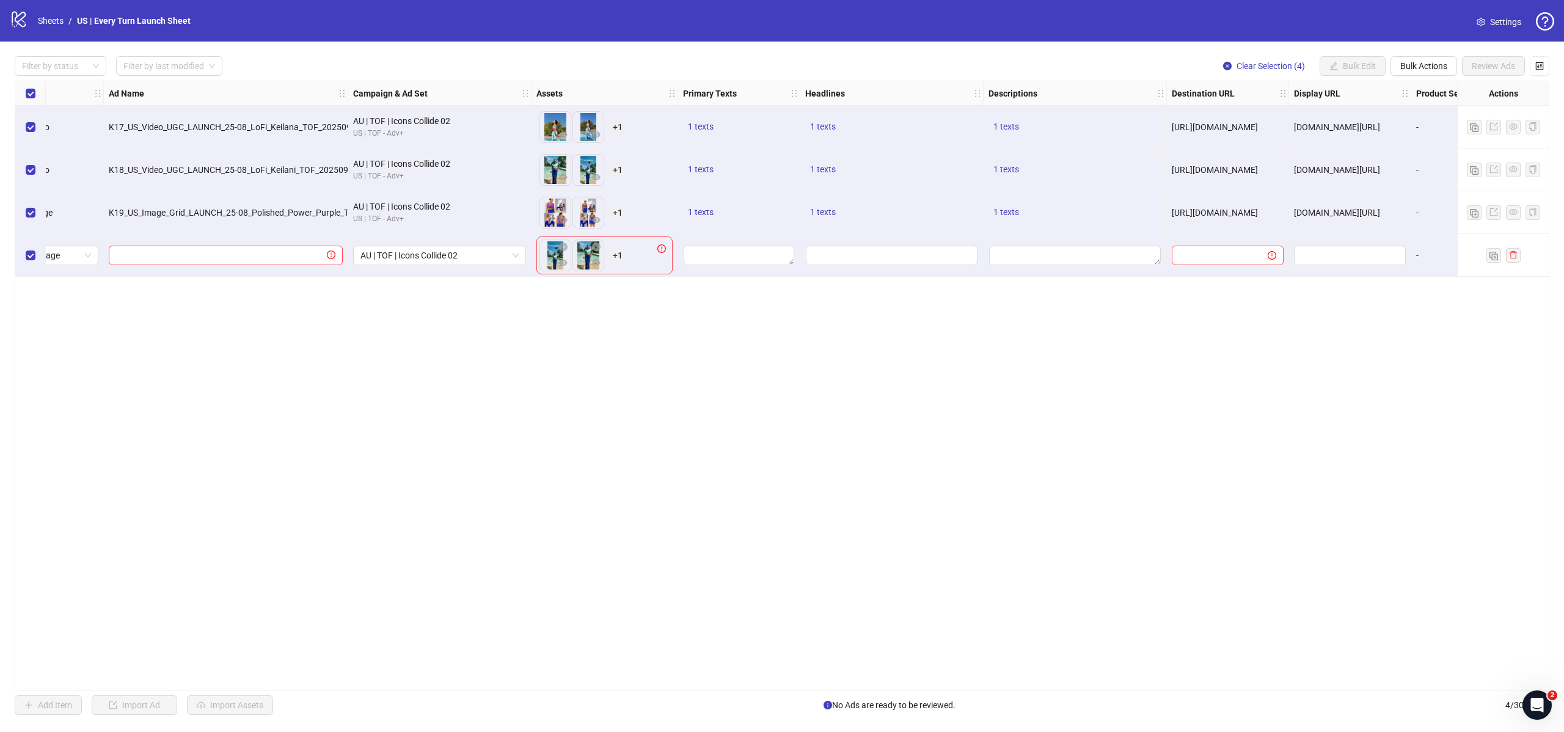
click at [35, 96] on div "Select all rows" at bounding box center [30, 93] width 31 height 24
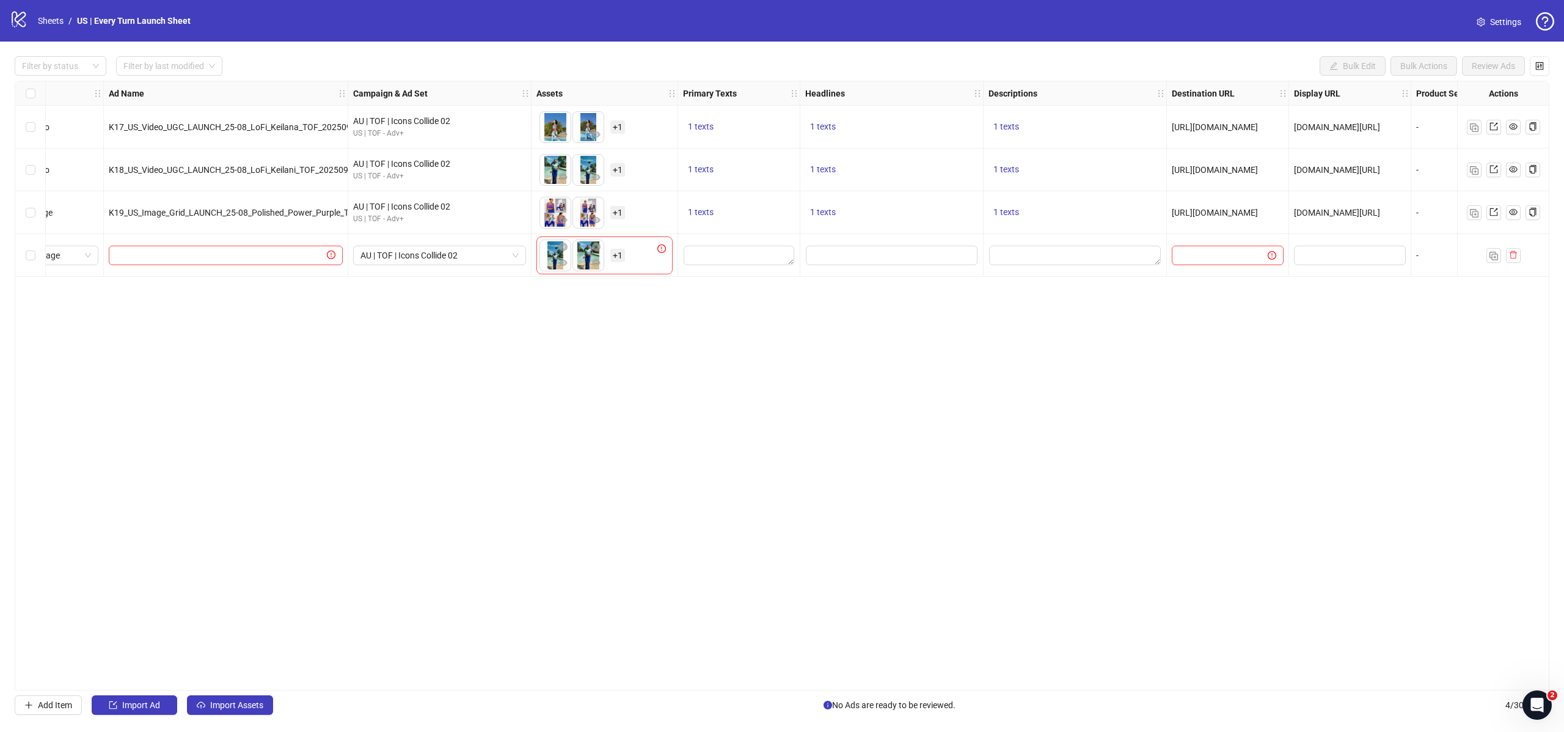
drag, startPoint x: 1269, startPoint y: 684, endPoint x: 1306, endPoint y: 683, distance: 37.3
click at [1308, 683] on div "Ad Format Ad Name Campaign & Ad Set Assets Primary Texts Headlines Descriptions…" at bounding box center [782, 386] width 1535 height 610
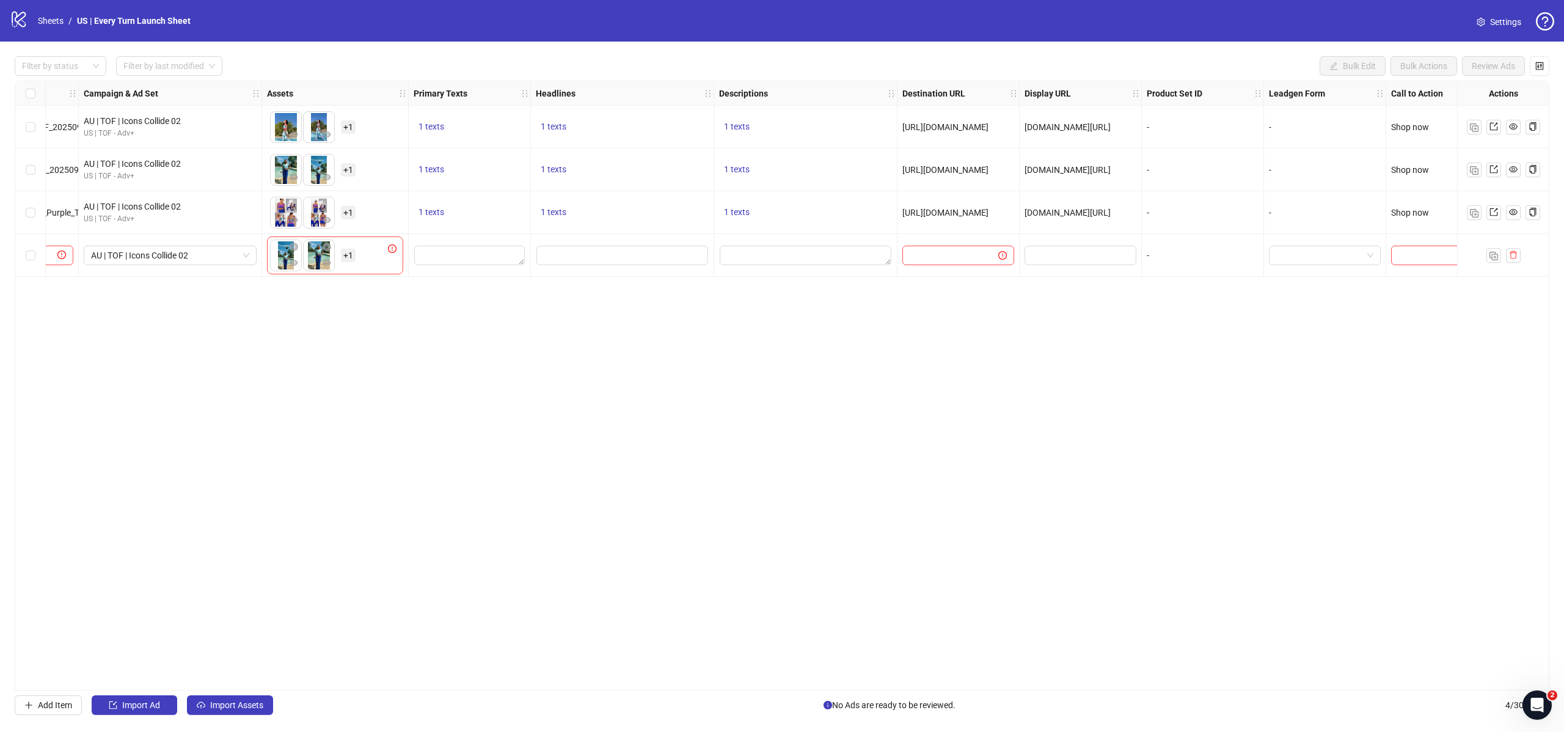
scroll to position [0, 0]
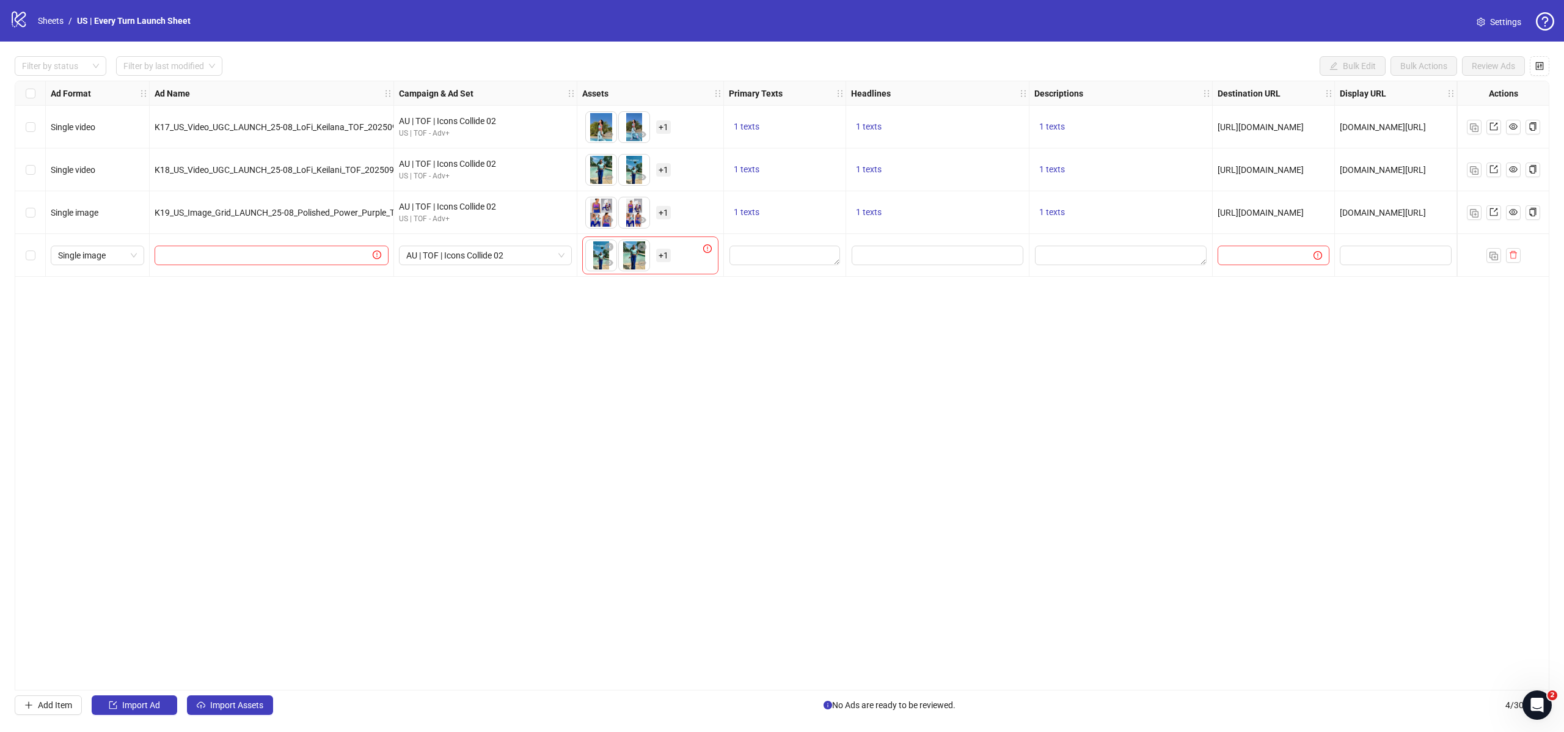
click at [1507, 31] on link "Settings" at bounding box center [1499, 22] width 64 height 20
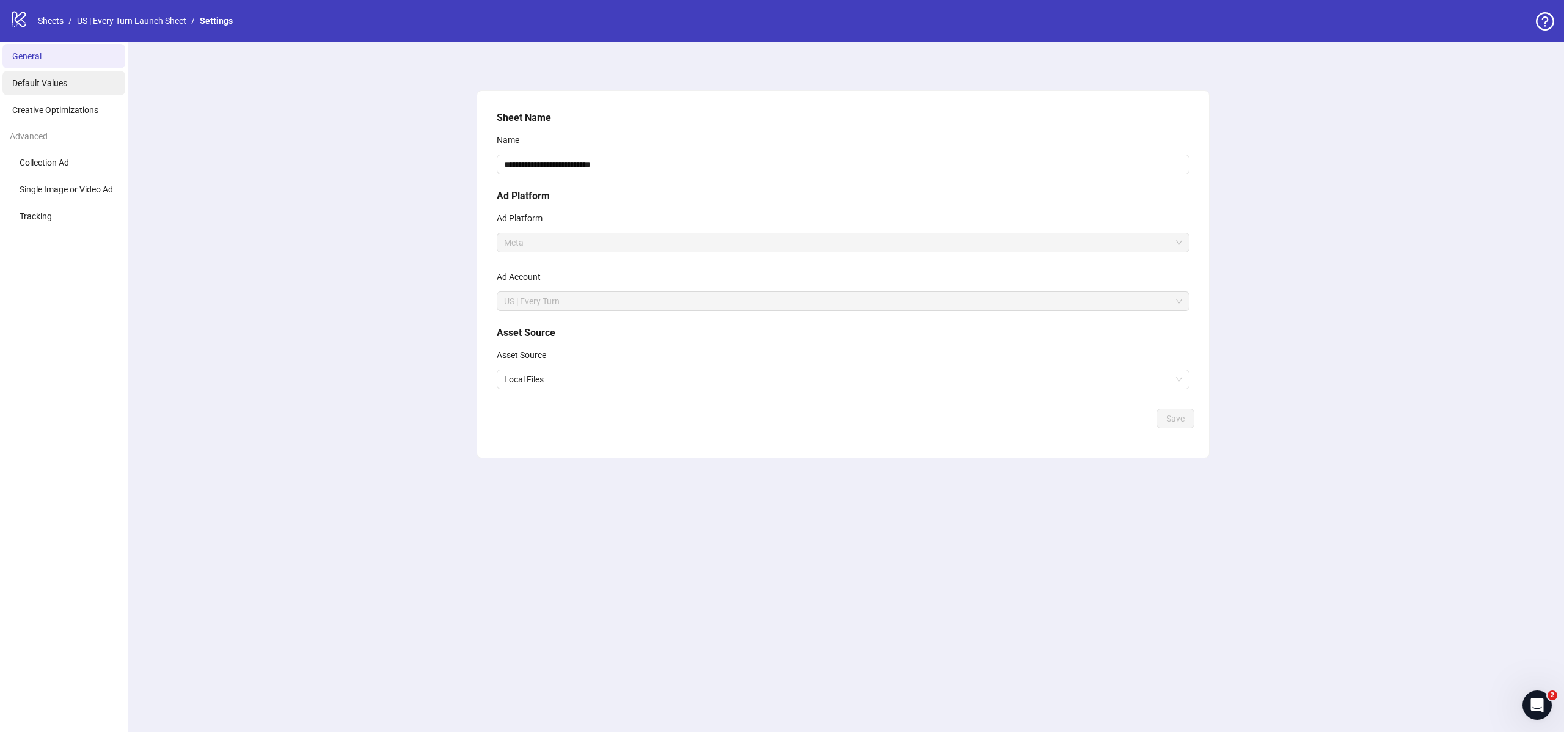
click at [21, 92] on li "Default Values" at bounding box center [63, 83] width 123 height 24
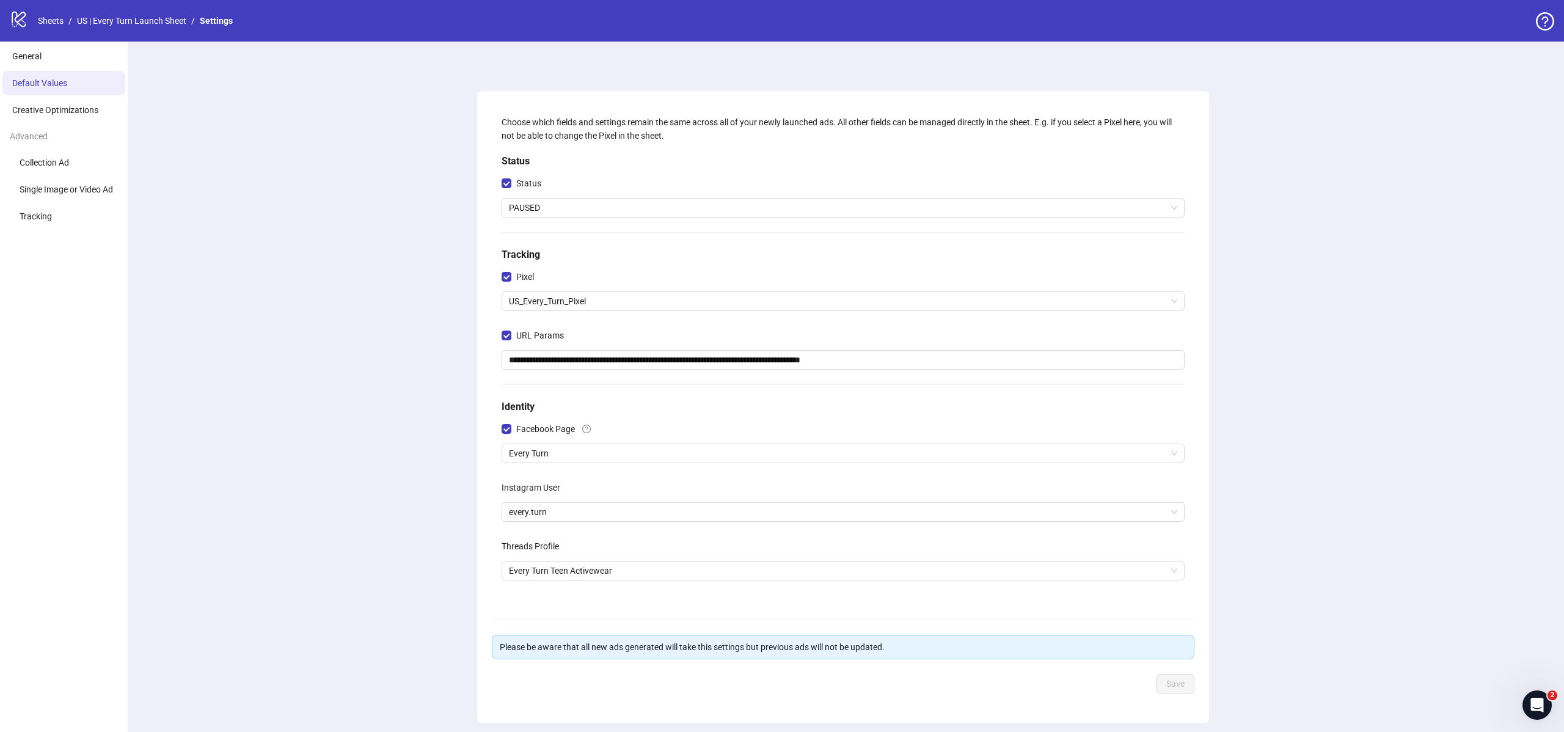
scroll to position [40, 0]
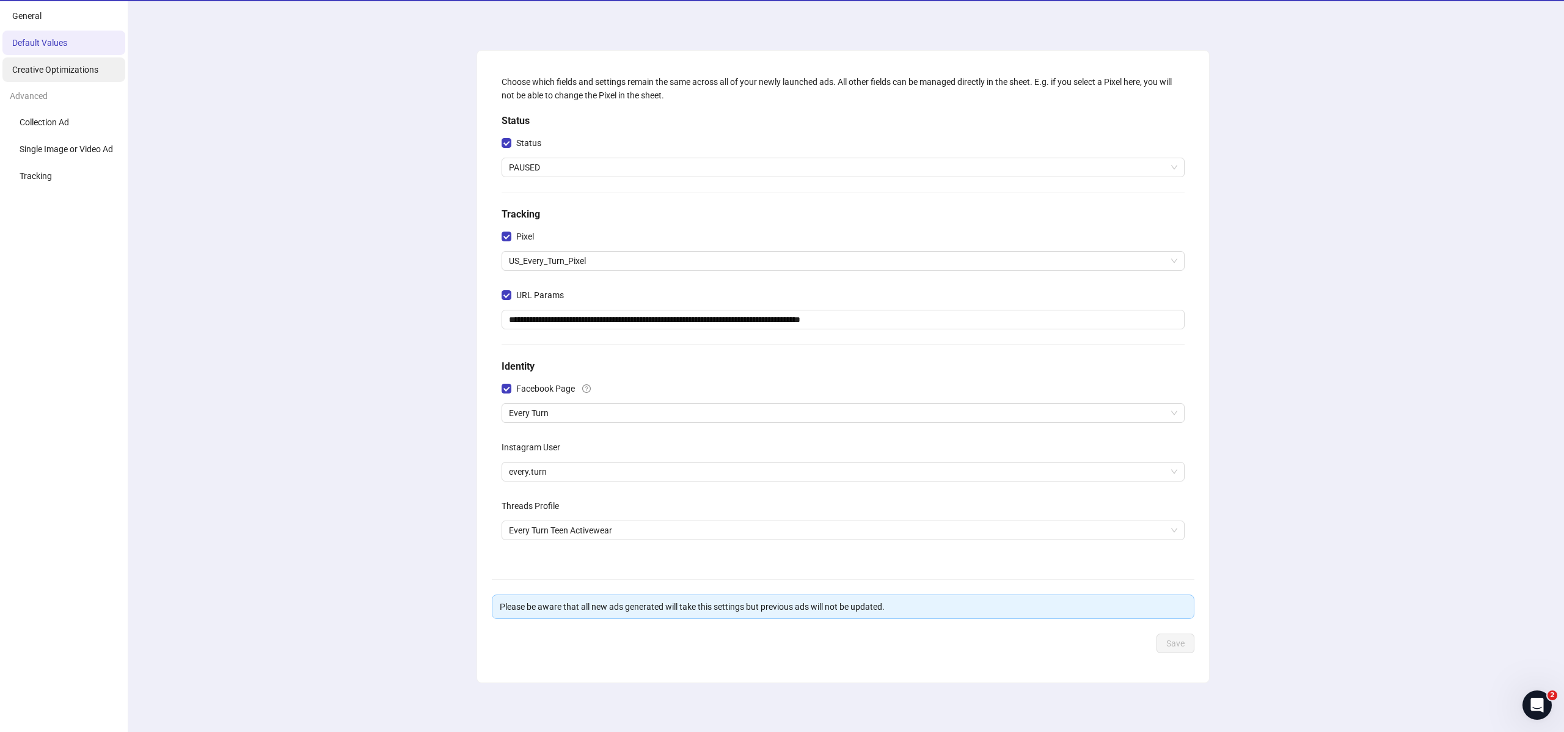
click at [78, 70] on span "Creative Optimizations" at bounding box center [55, 70] width 86 height 10
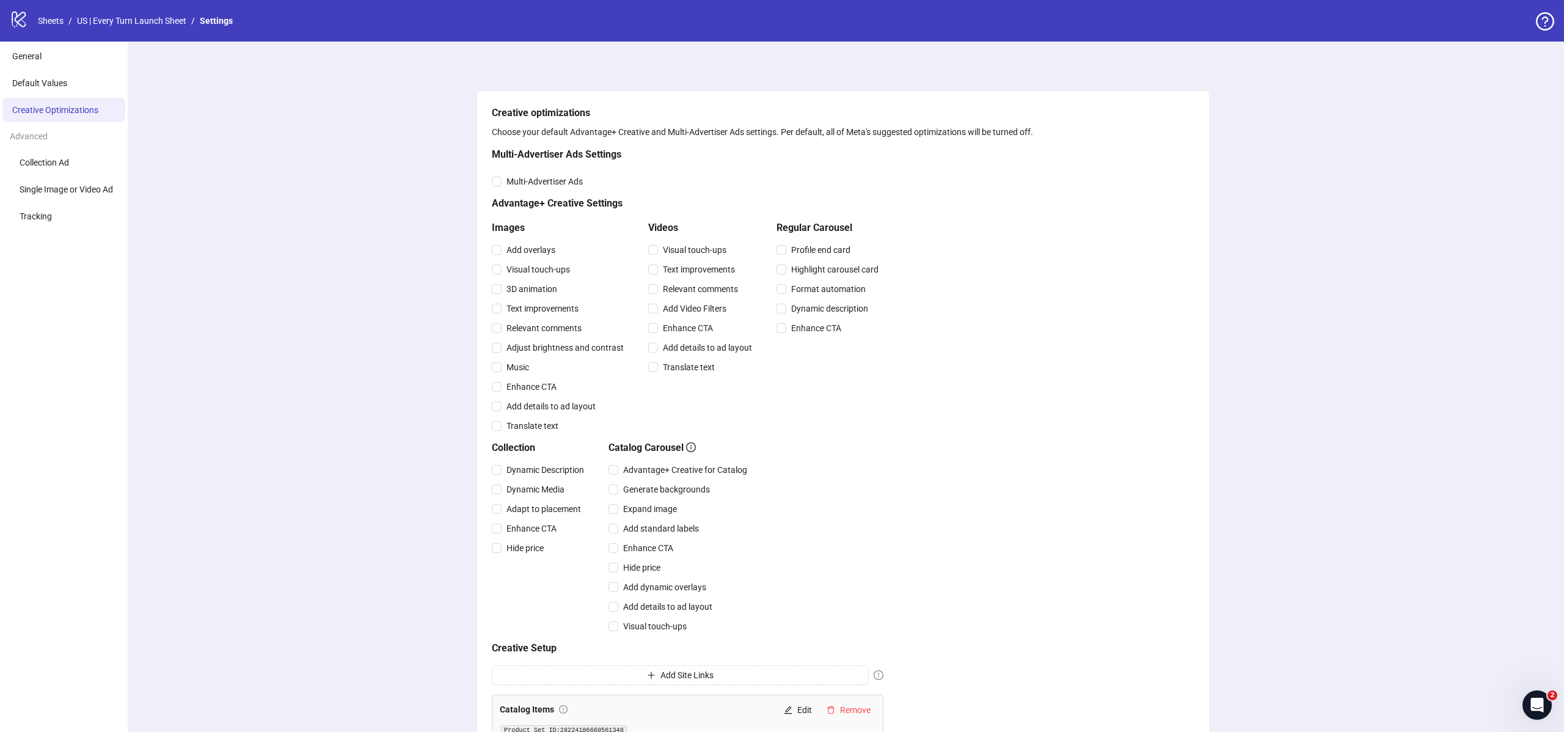
scroll to position [179, 0]
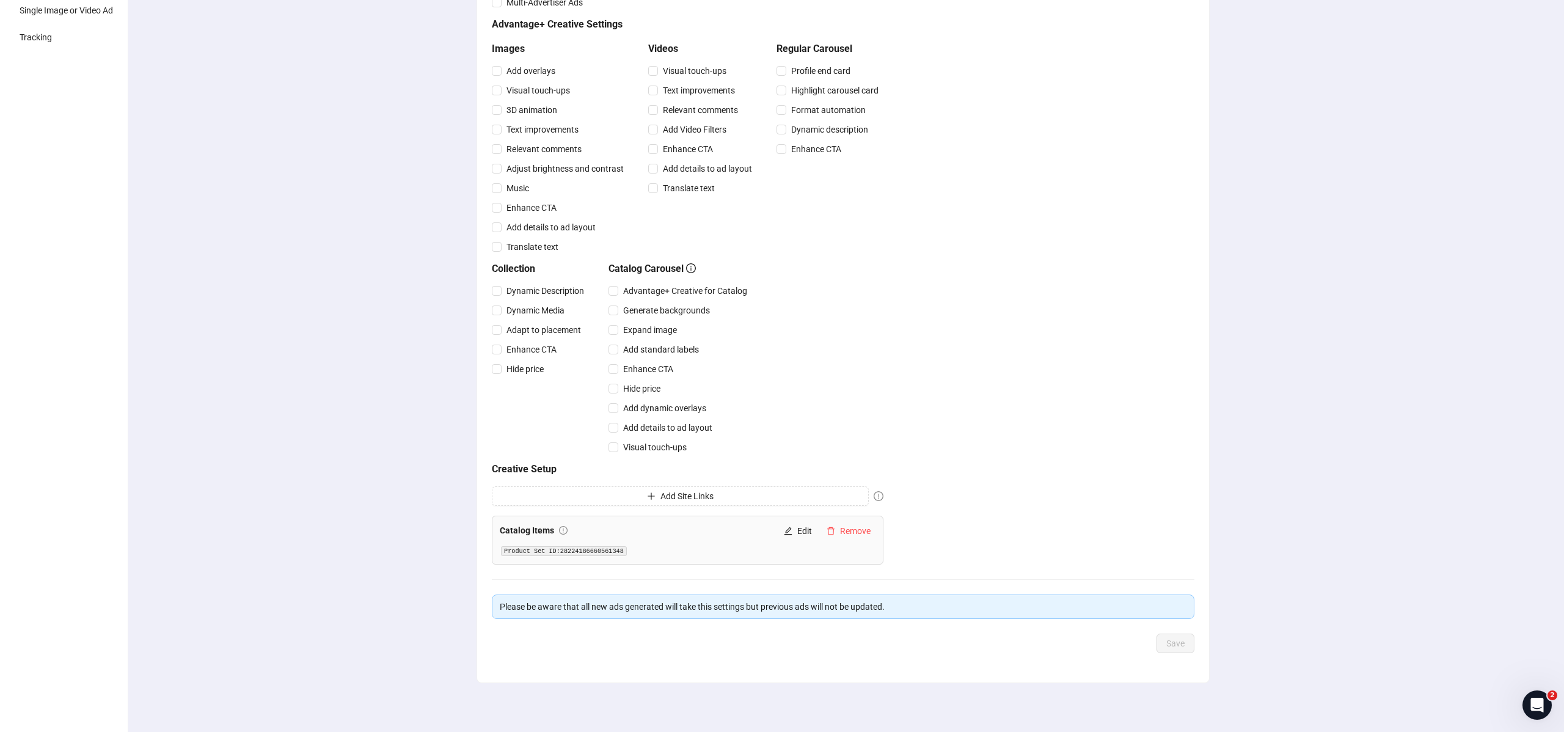
click at [608, 550] on code "Product Set ID: 28224186660561348" at bounding box center [564, 551] width 126 height 10
click at [451, 557] on div "Creative optimizations Choose your default Advantage+ Creative and Multi-Advert…" at bounding box center [843, 297] width 1442 height 869
click at [609, 548] on code "Product Set ID: 28224186660561348" at bounding box center [564, 551] width 126 height 10
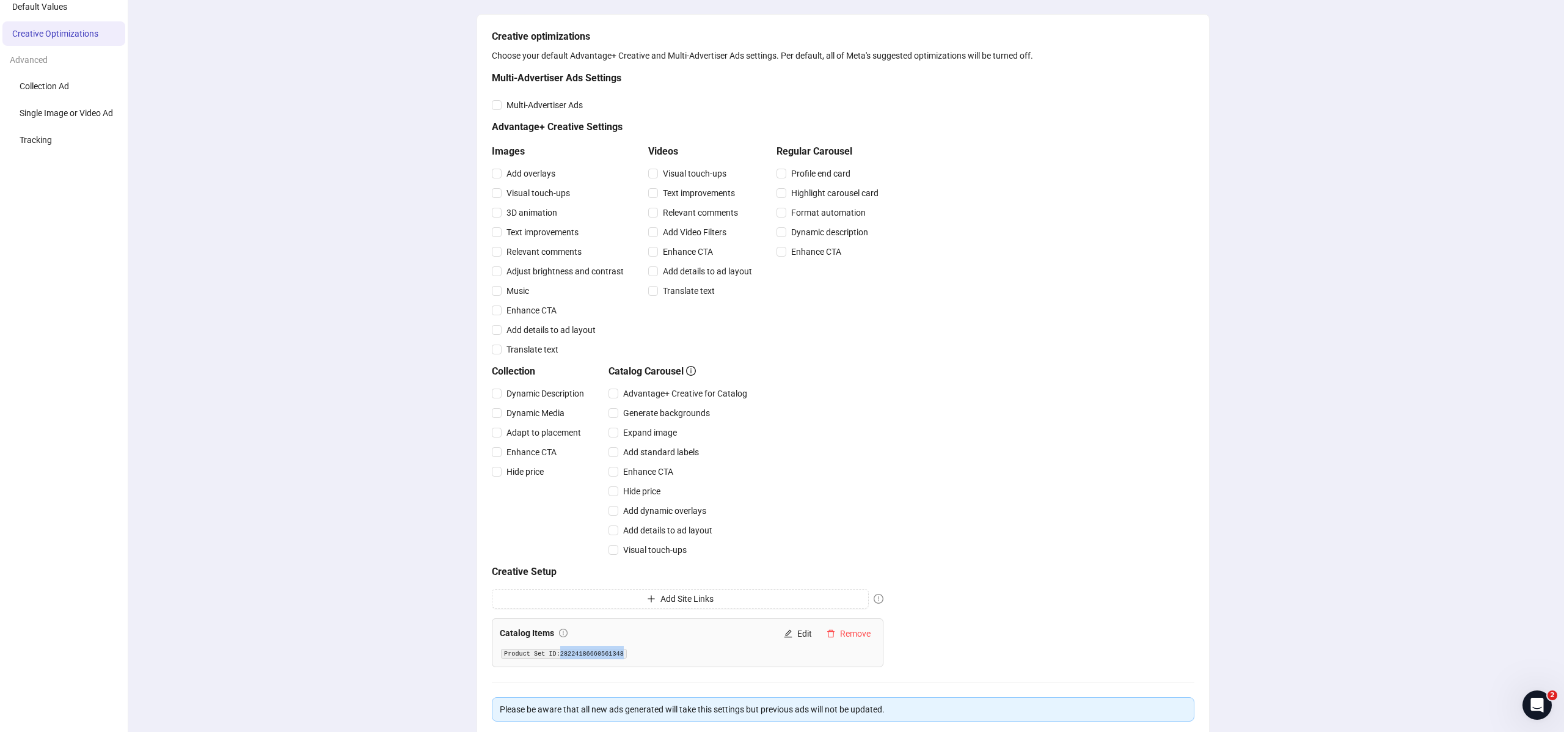
scroll to position [80, 0]
click at [459, 500] on div "Creative optimizations Choose your default Advantage+ Creative and Multi-Advert…" at bounding box center [843, 396] width 1442 height 869
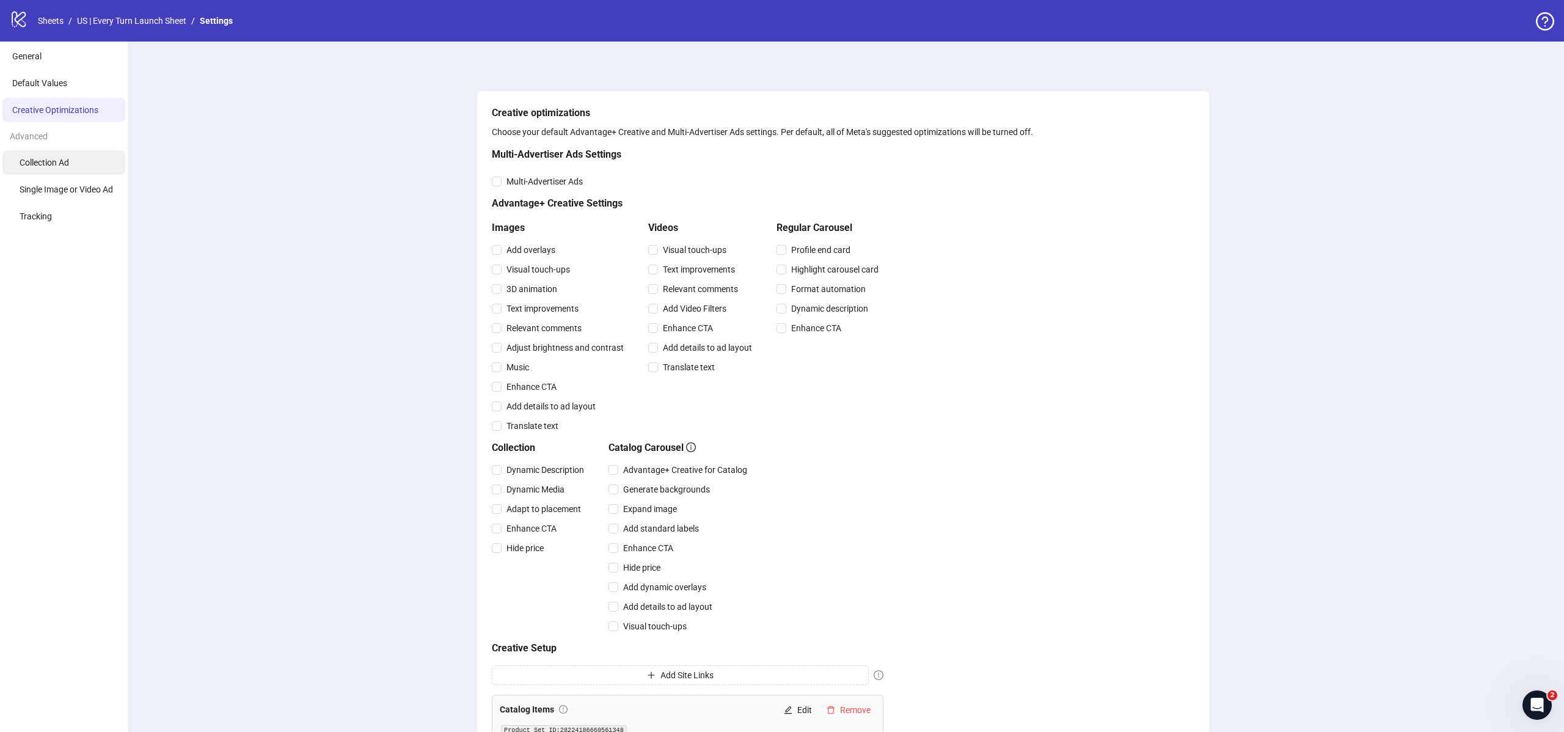
click at [105, 170] on li "Collection Ad" at bounding box center [63, 162] width 123 height 24
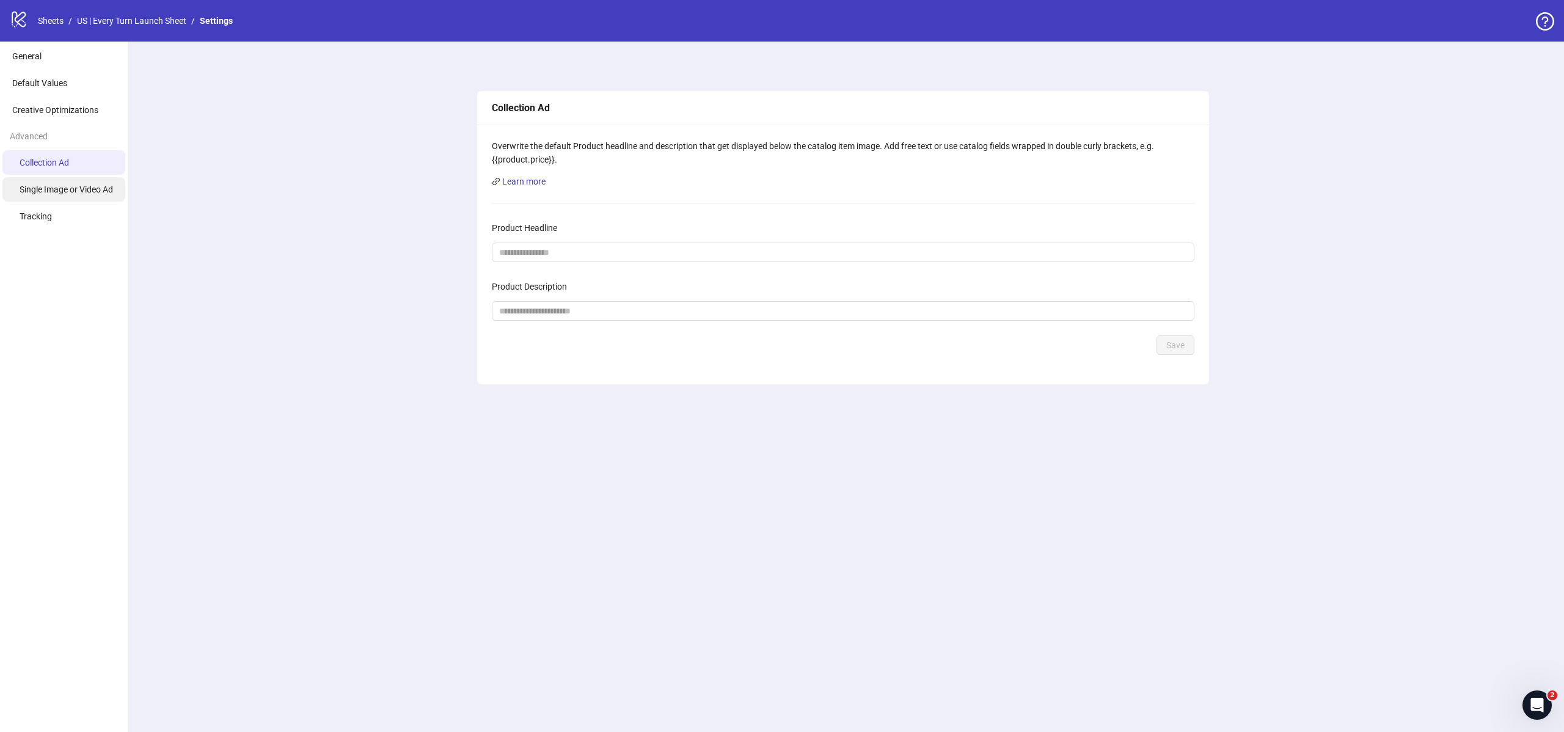
click at [42, 184] on span "Single Image or Video Ad" at bounding box center [66, 189] width 93 height 10
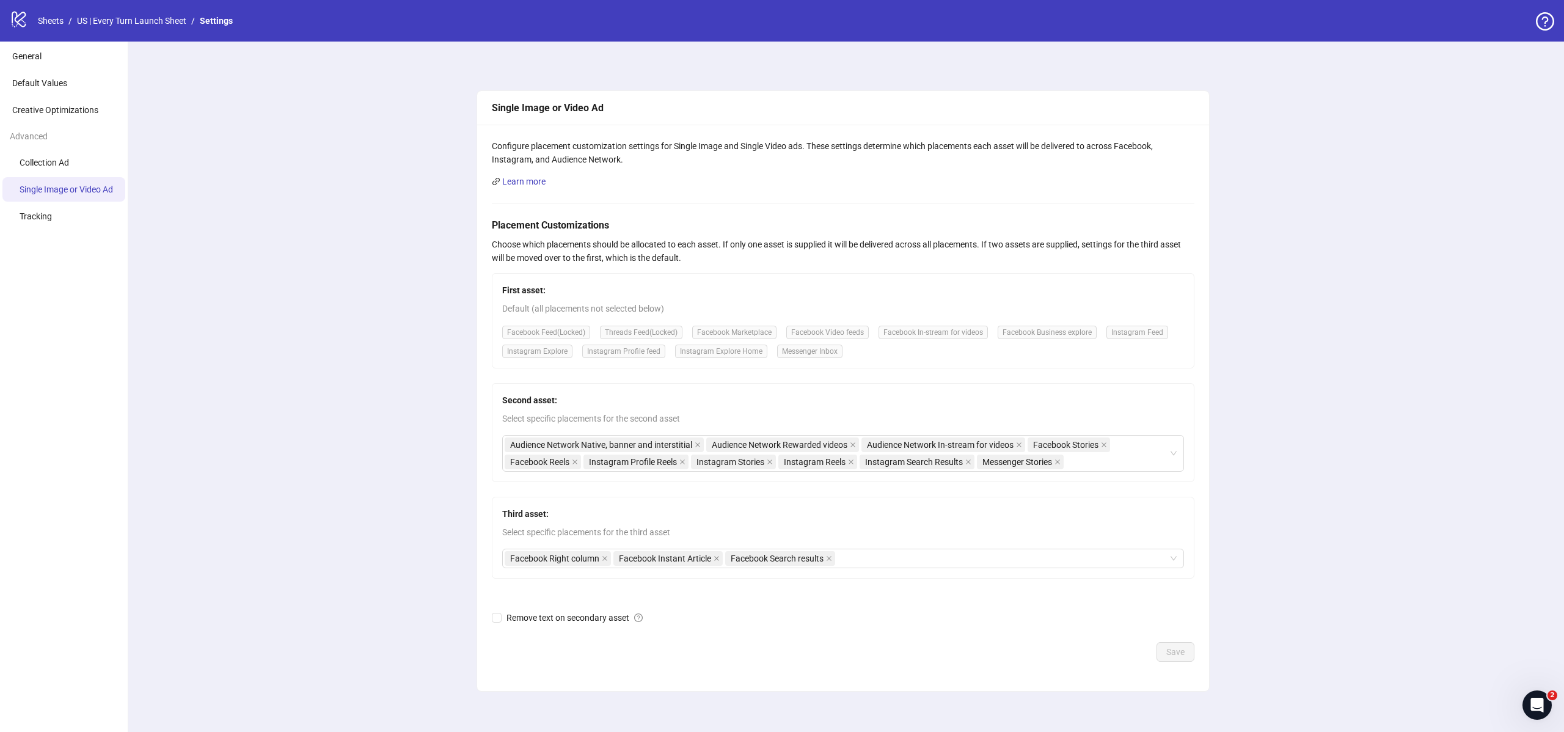
click at [29, 18] on div "logo/logo-mobile Sheets / US | Every Turn Launch Sheet / Settings" at bounding box center [124, 21] width 228 height 22
click at [1540, 31] on div at bounding box center [1545, 22] width 18 height 20
click at [1542, 26] on icon "question-circle" at bounding box center [1545, 21] width 18 height 18
drag, startPoint x: 1451, startPoint y: 146, endPoint x: 888, endPoint y: 78, distance: 567.3
click at [1428, 139] on div "Single Image or Video Ad Configure placement customization settings for Single …" at bounding box center [843, 391] width 1442 height 699
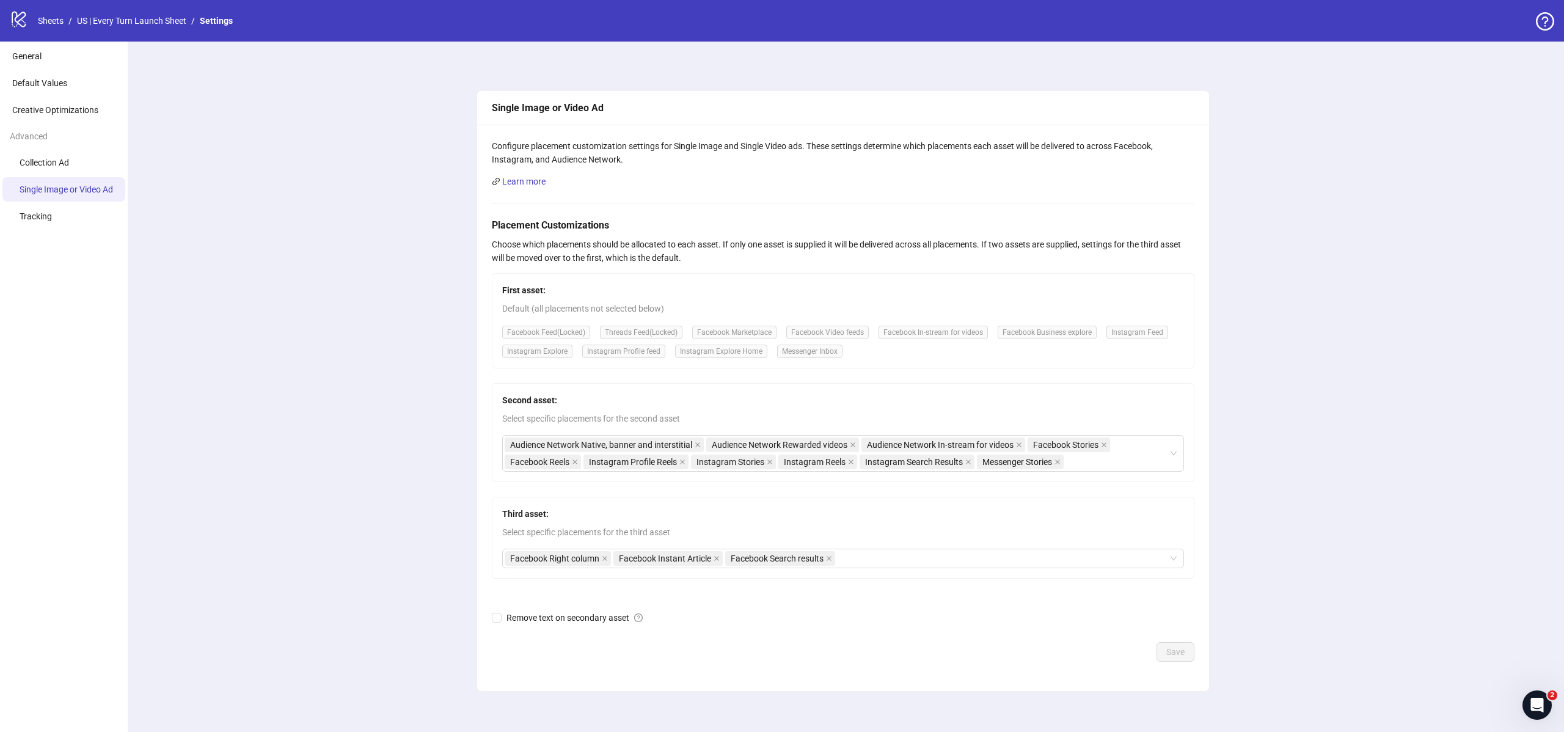
click at [21, 18] on icon at bounding box center [19, 20] width 14 height 16
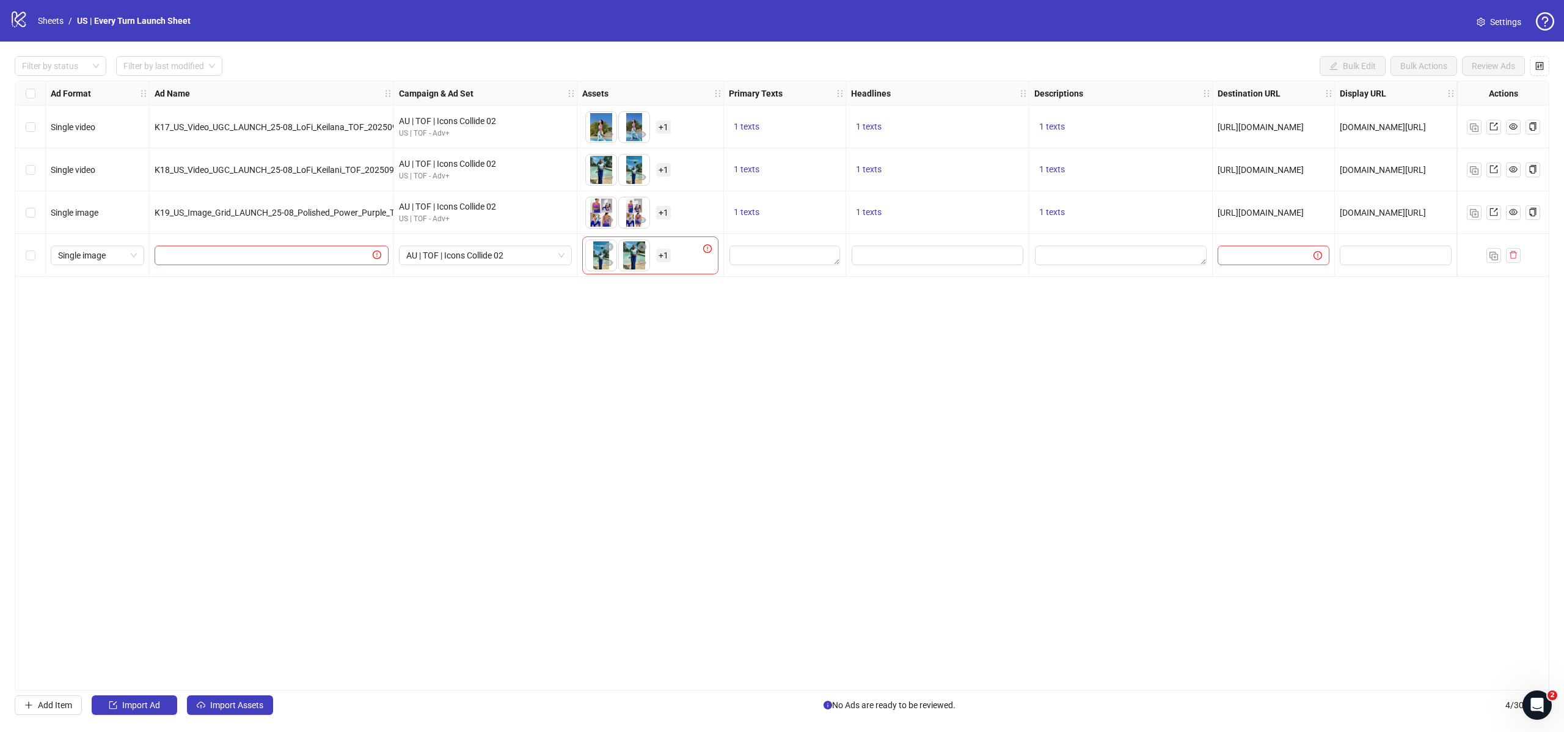
click at [566, 413] on div "Ad Format Ad Name Campaign & Ad Set Assets Primary Texts Headlines Descriptions…" at bounding box center [782, 386] width 1535 height 610
click at [21, 21] on icon at bounding box center [19, 20] width 14 height 16
click at [1478, 23] on icon "setting" at bounding box center [1481, 22] width 9 height 9
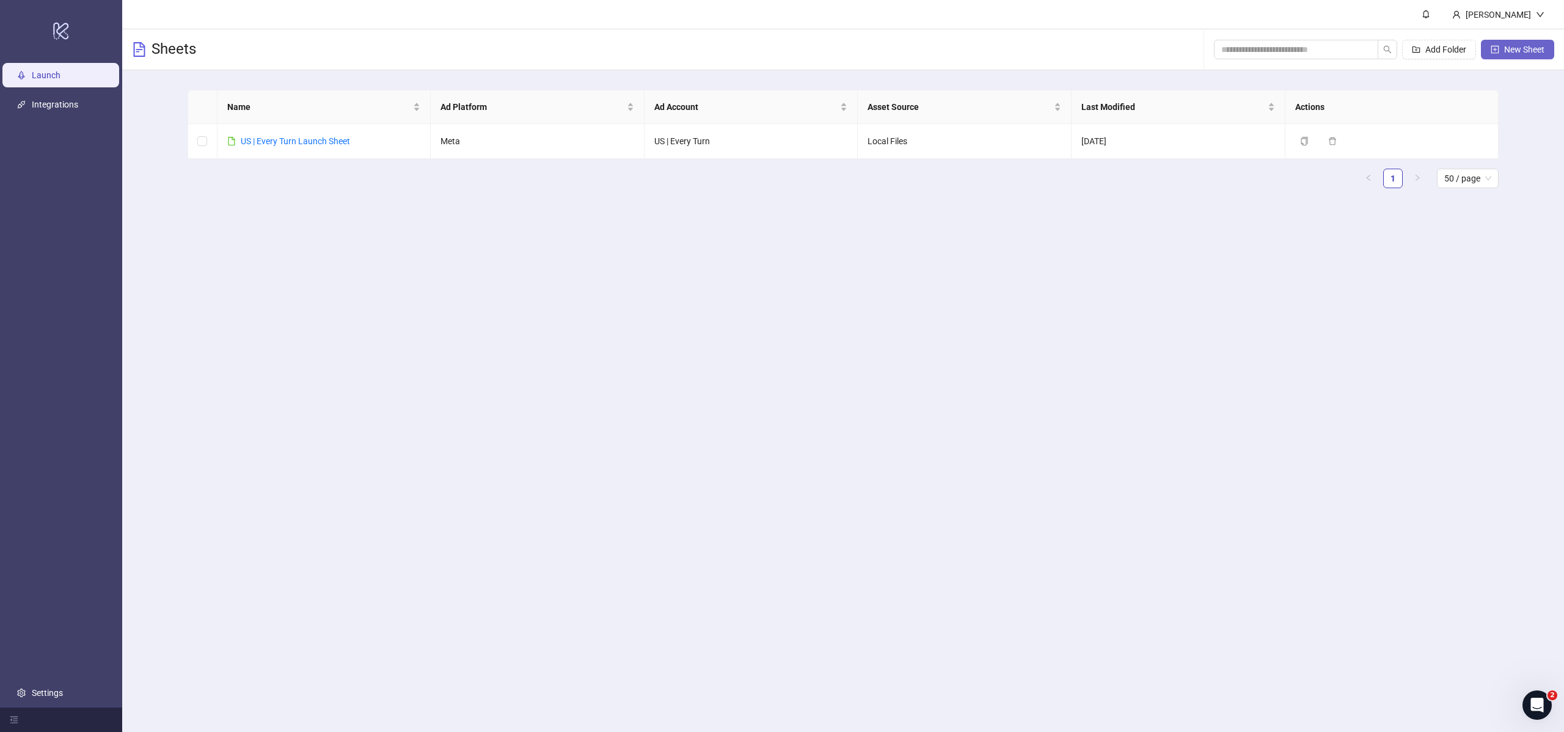
click at [1494, 57] on button "New Sheet" at bounding box center [1517, 50] width 73 height 20
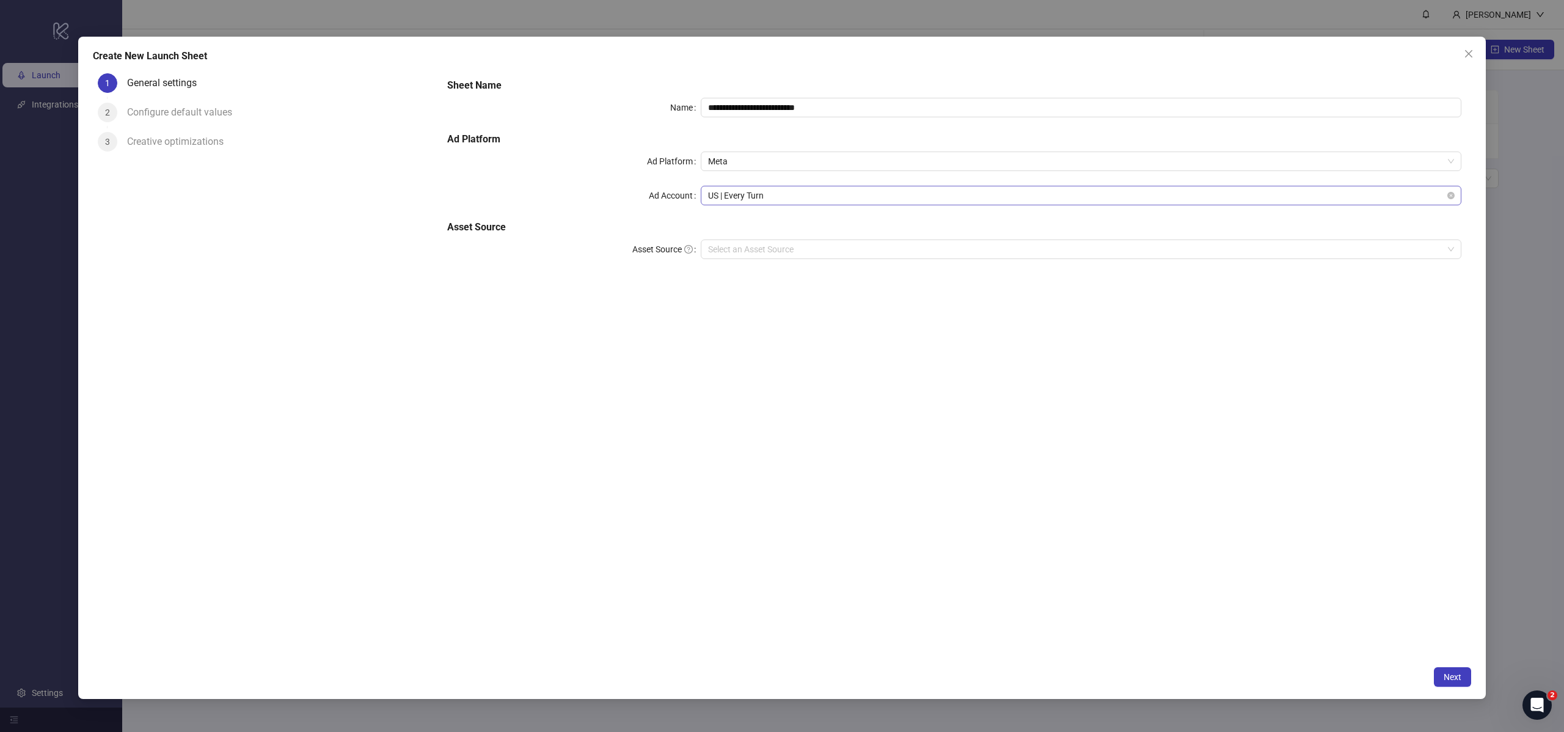
click at [748, 194] on span "US | Every Turn" at bounding box center [1081, 195] width 746 height 18
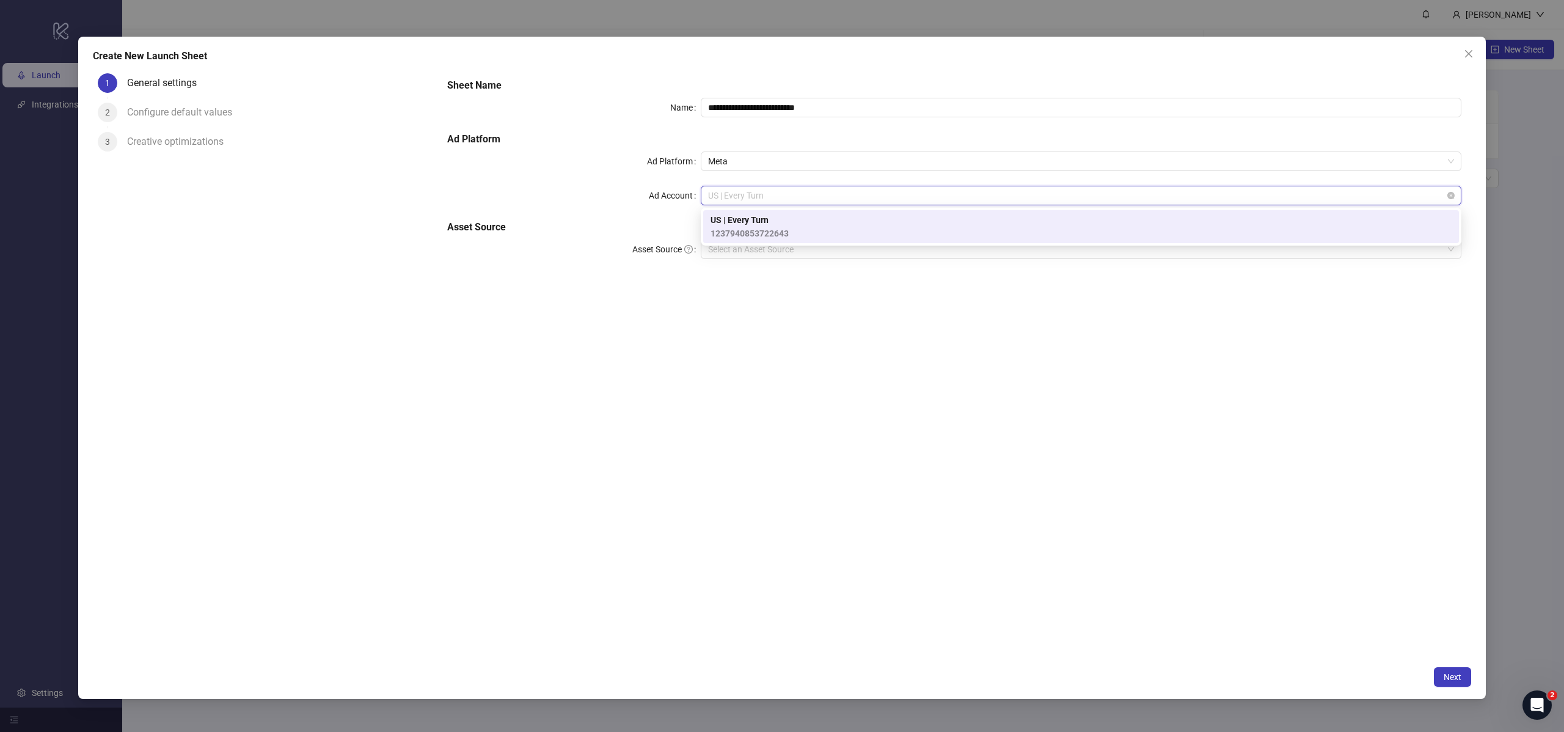
click at [840, 200] on span "US | Every Turn" at bounding box center [1081, 195] width 746 height 18
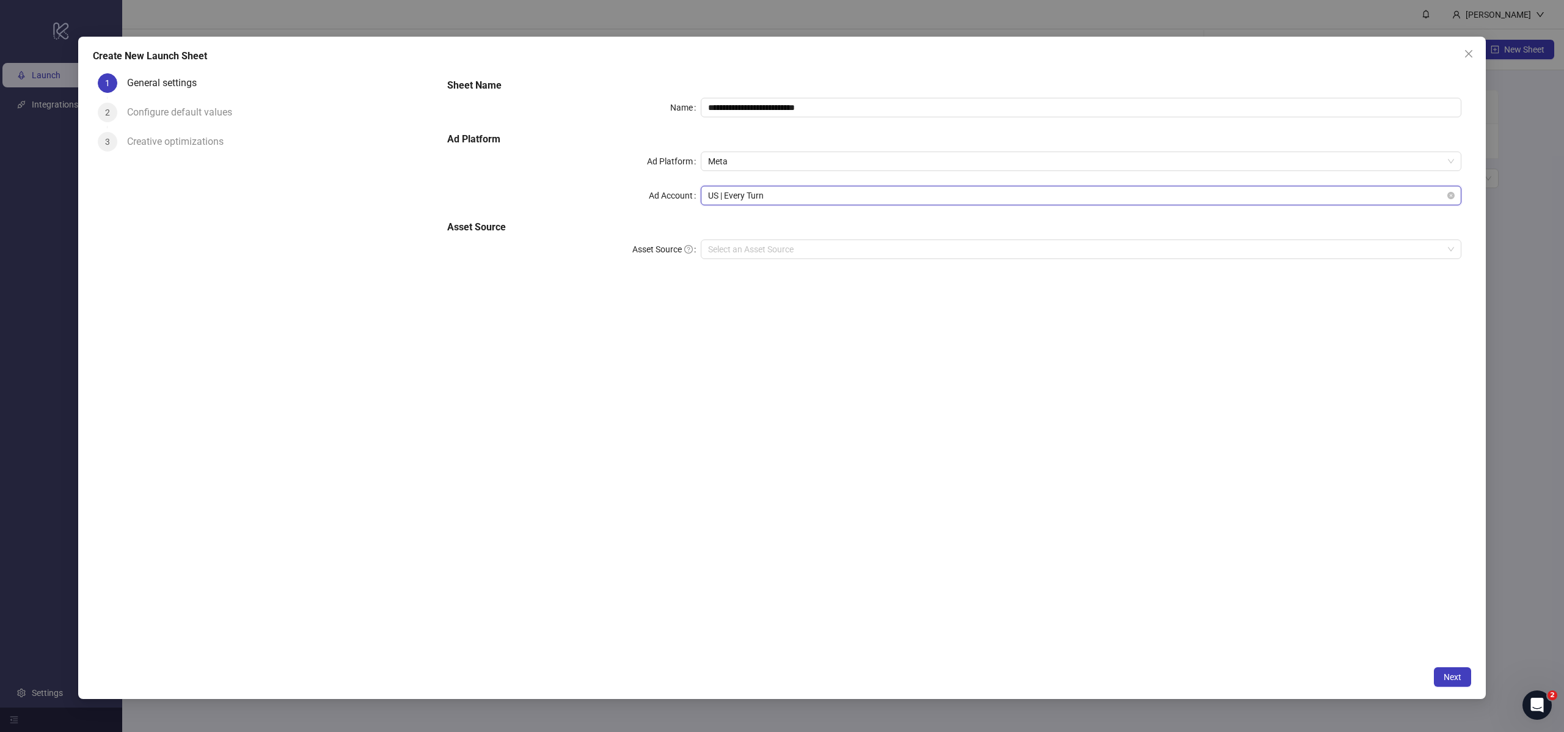
click at [745, 204] on span "US | Every Turn" at bounding box center [1081, 195] width 746 height 18
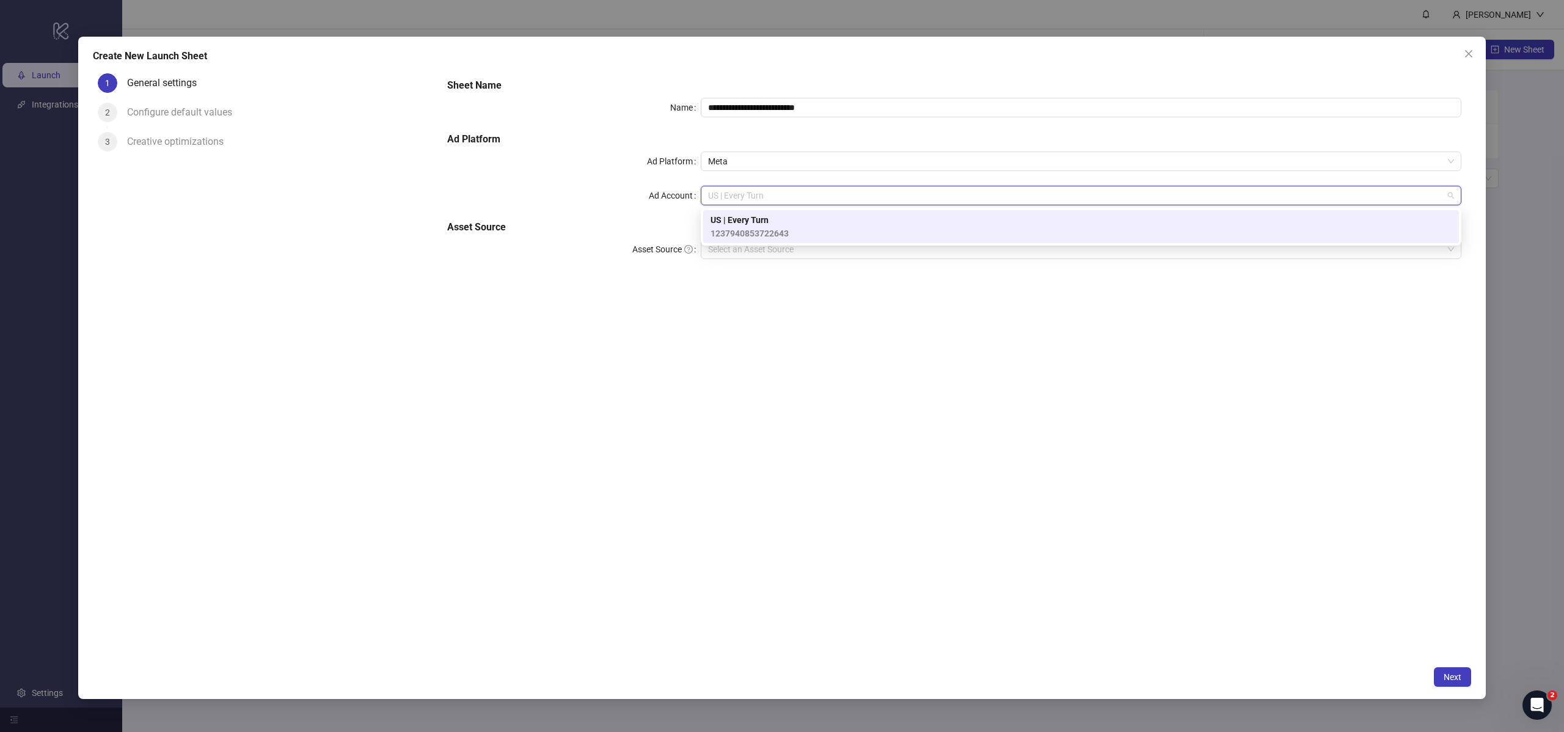
click at [1560, 186] on div "**********" at bounding box center [782, 366] width 1564 height 732
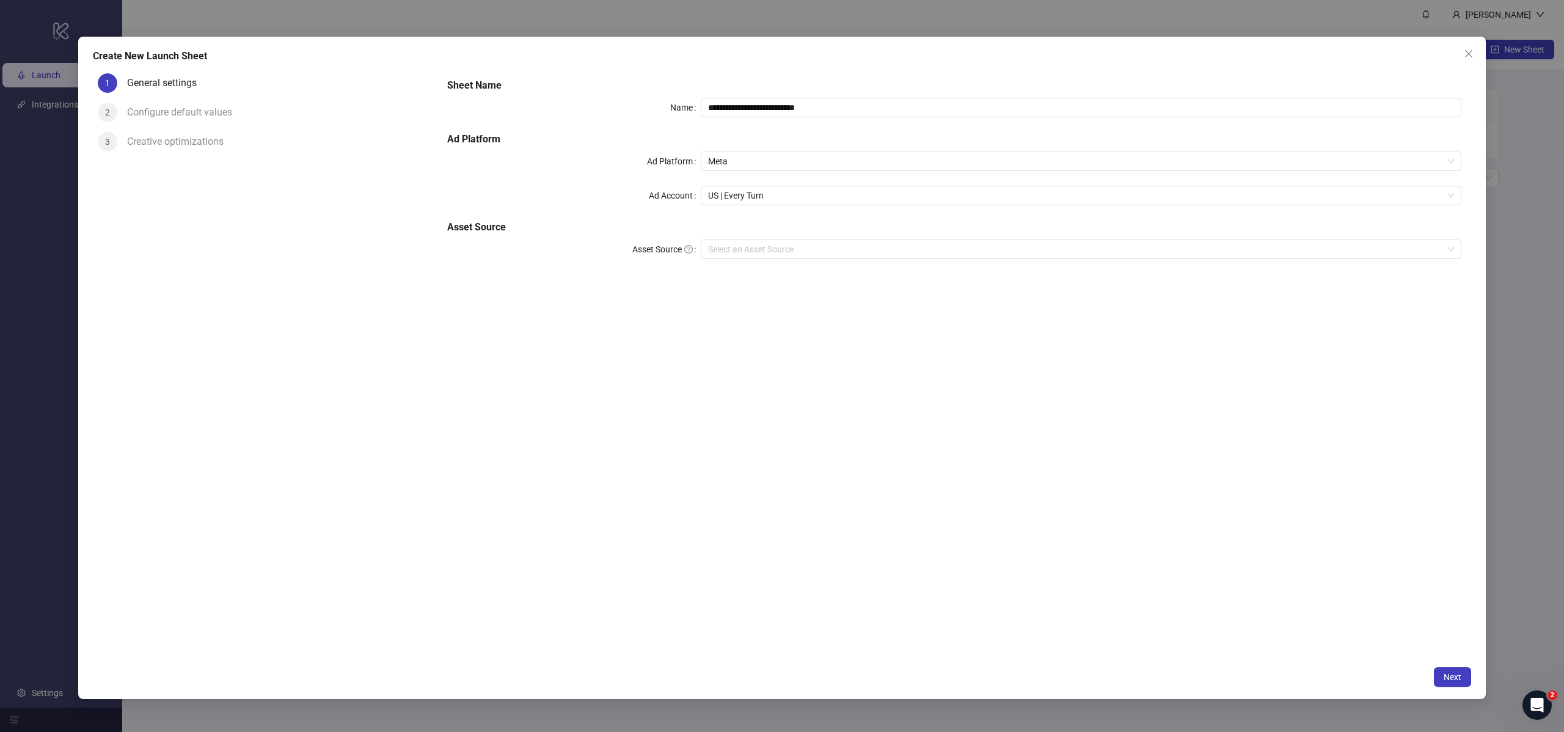
click at [1454, 51] on div "Create New Launch Sheet" at bounding box center [782, 56] width 1378 height 15
click at [1470, 55] on icon "close" at bounding box center [1468, 53] width 7 height 7
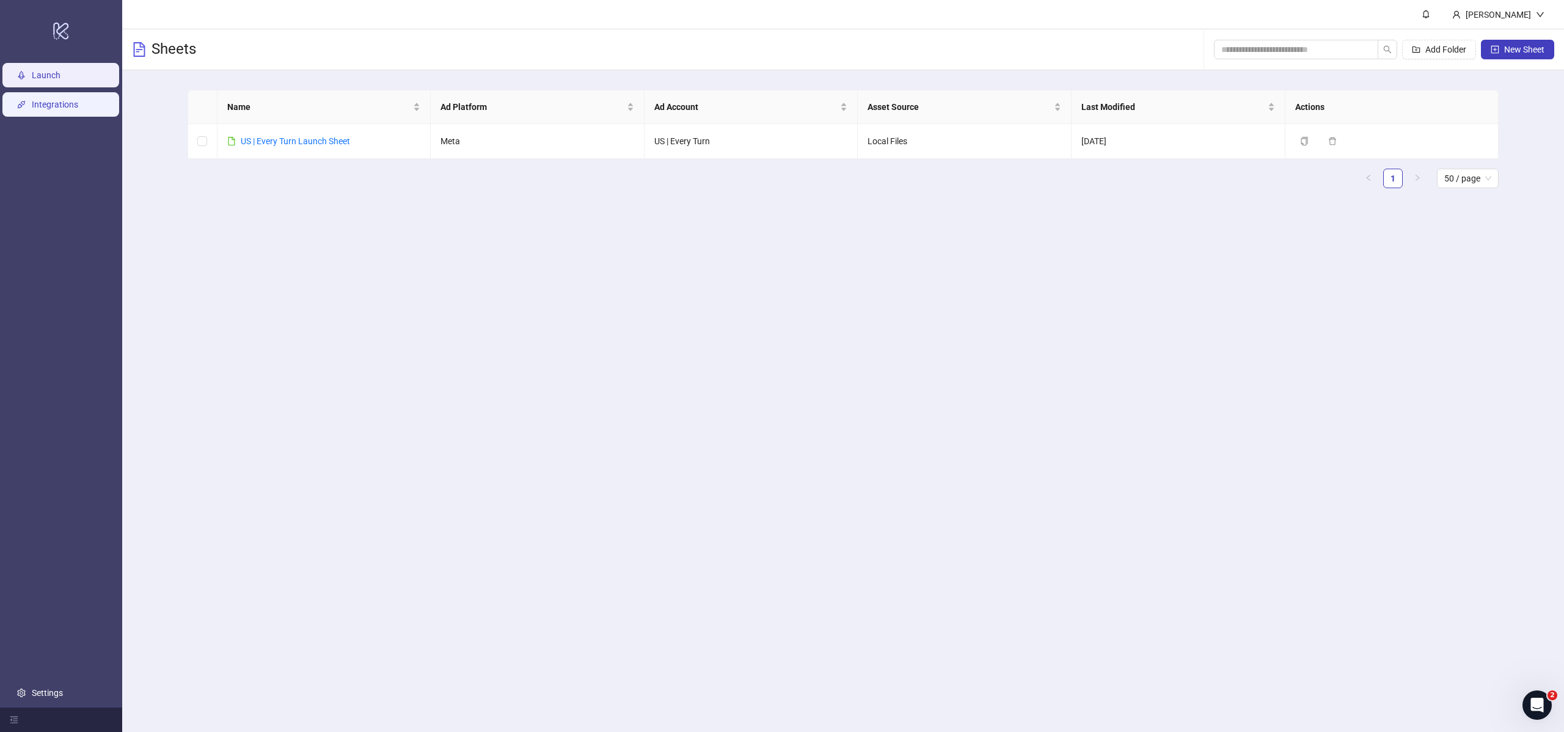
click at [78, 100] on link "Integrations" at bounding box center [55, 105] width 46 height 10
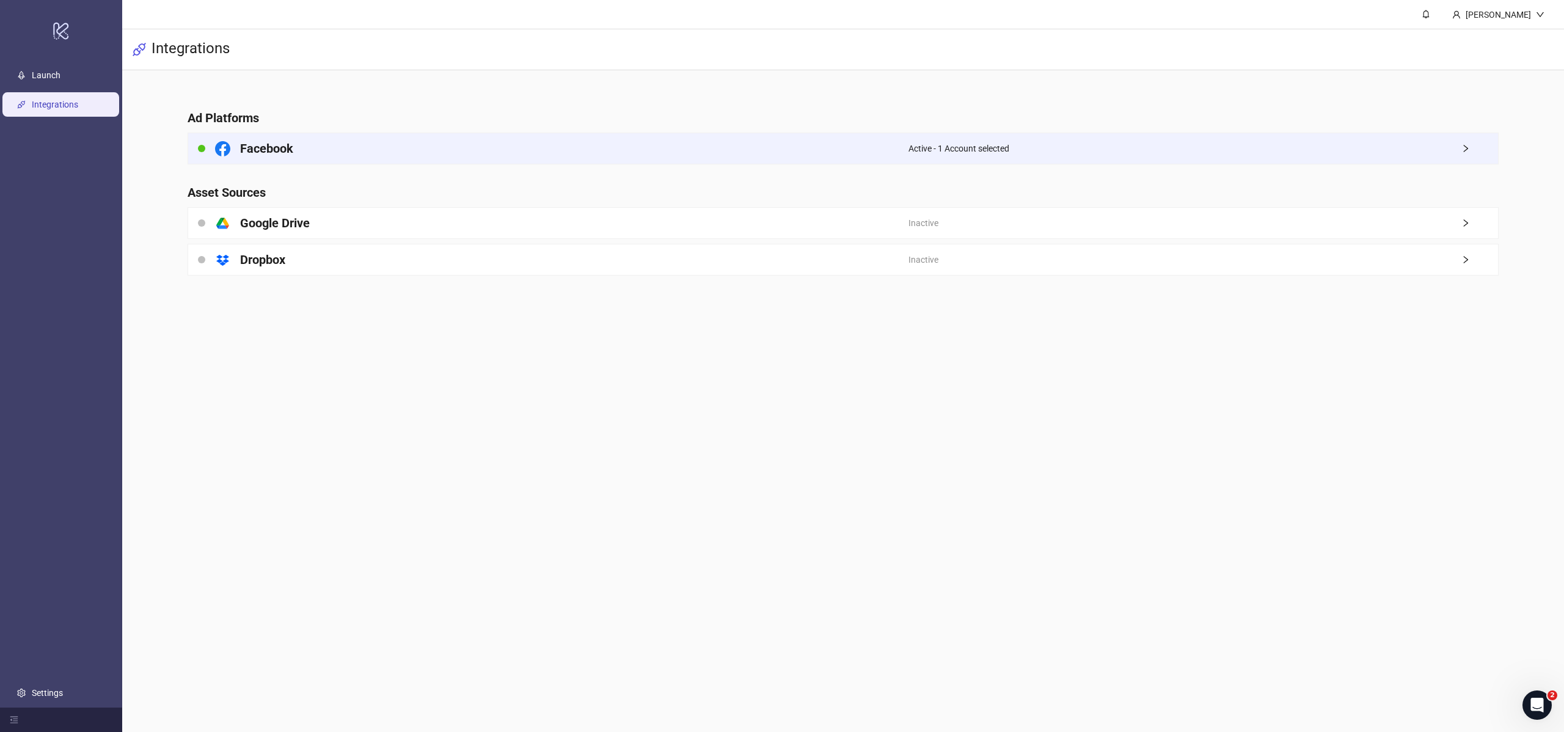
click at [561, 137] on div "Facebook" at bounding box center [548, 148] width 720 height 31
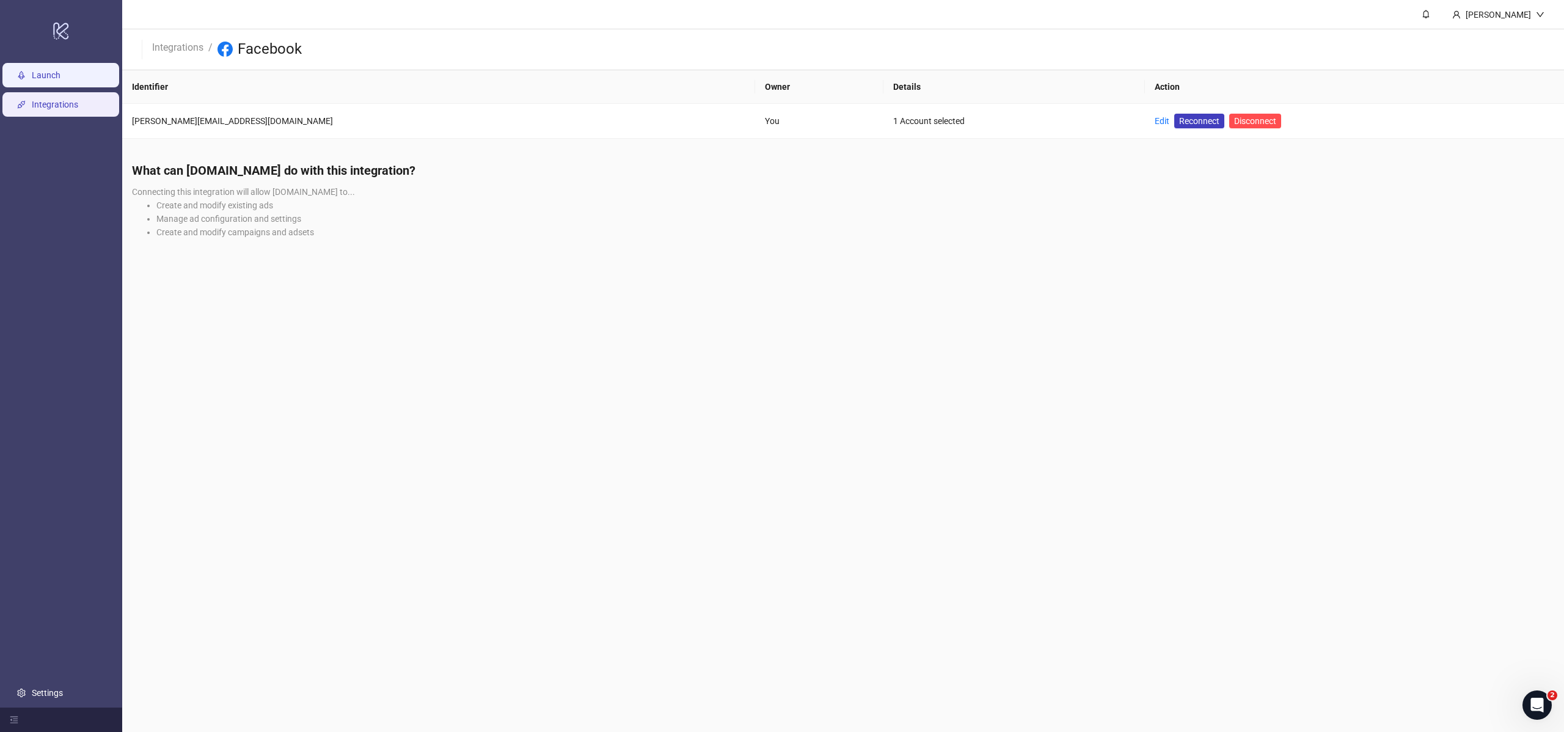
click at [60, 75] on link "Launch" at bounding box center [46, 75] width 29 height 10
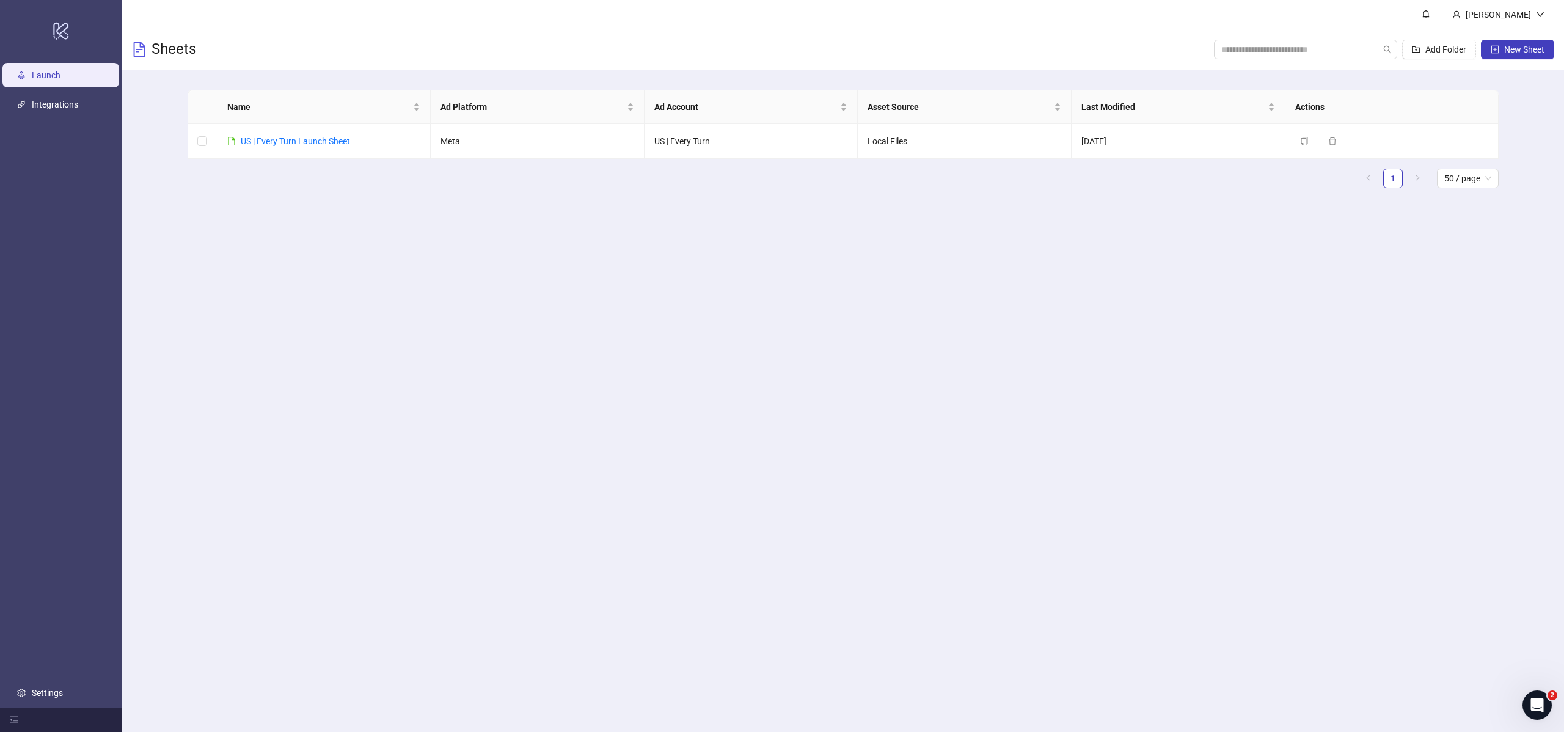
click at [389, 216] on main "Name Ad Platform Ad Account Asset Source Last Modified Actions US | Every Turn …" at bounding box center [843, 143] width 1331 height 147
drag, startPoint x: 87, startPoint y: 114, endPoint x: 115, endPoint y: 130, distance: 32.6
click at [78, 109] on link "Integrations" at bounding box center [55, 105] width 46 height 10
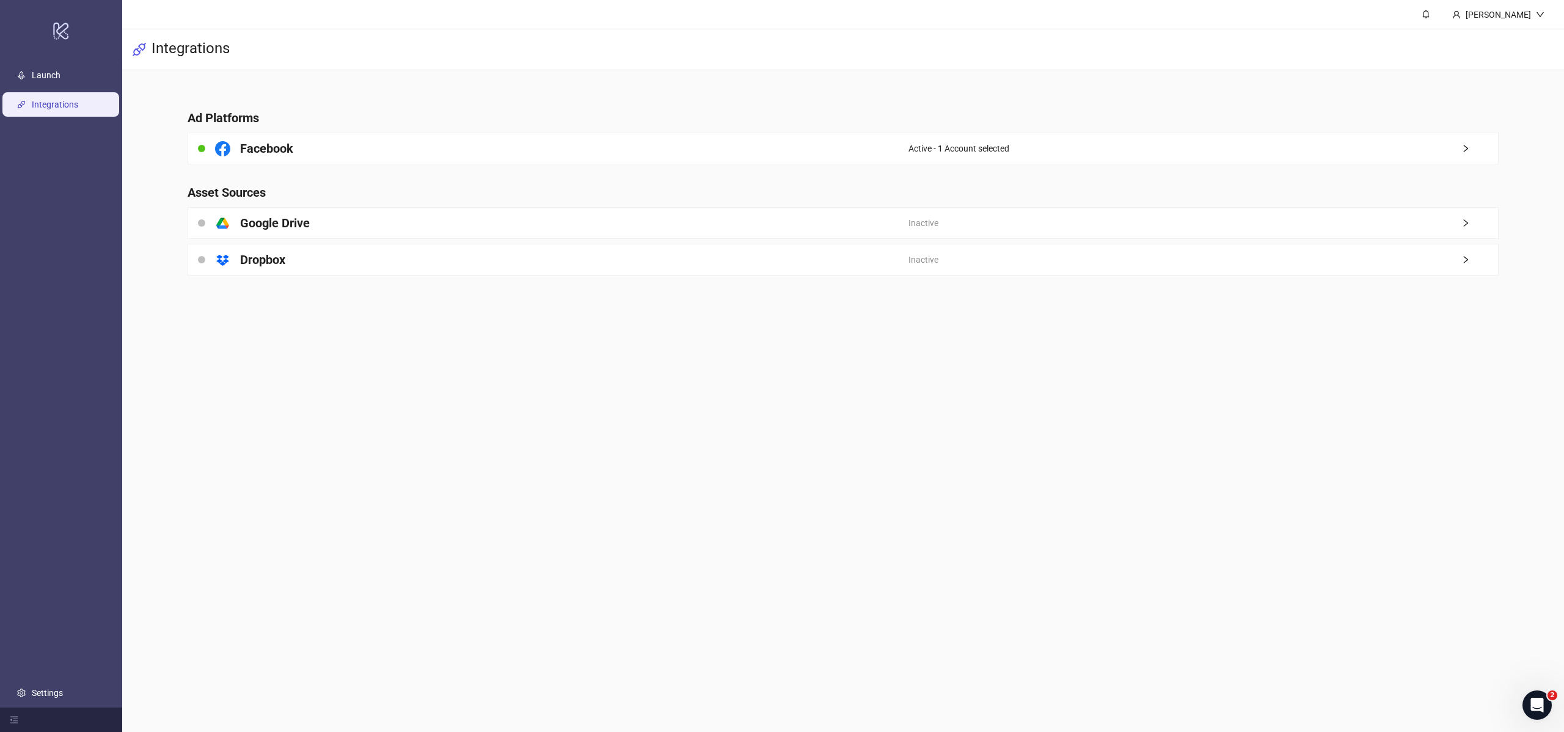
click at [1469, 148] on icon "right" at bounding box center [1465, 148] width 9 height 9
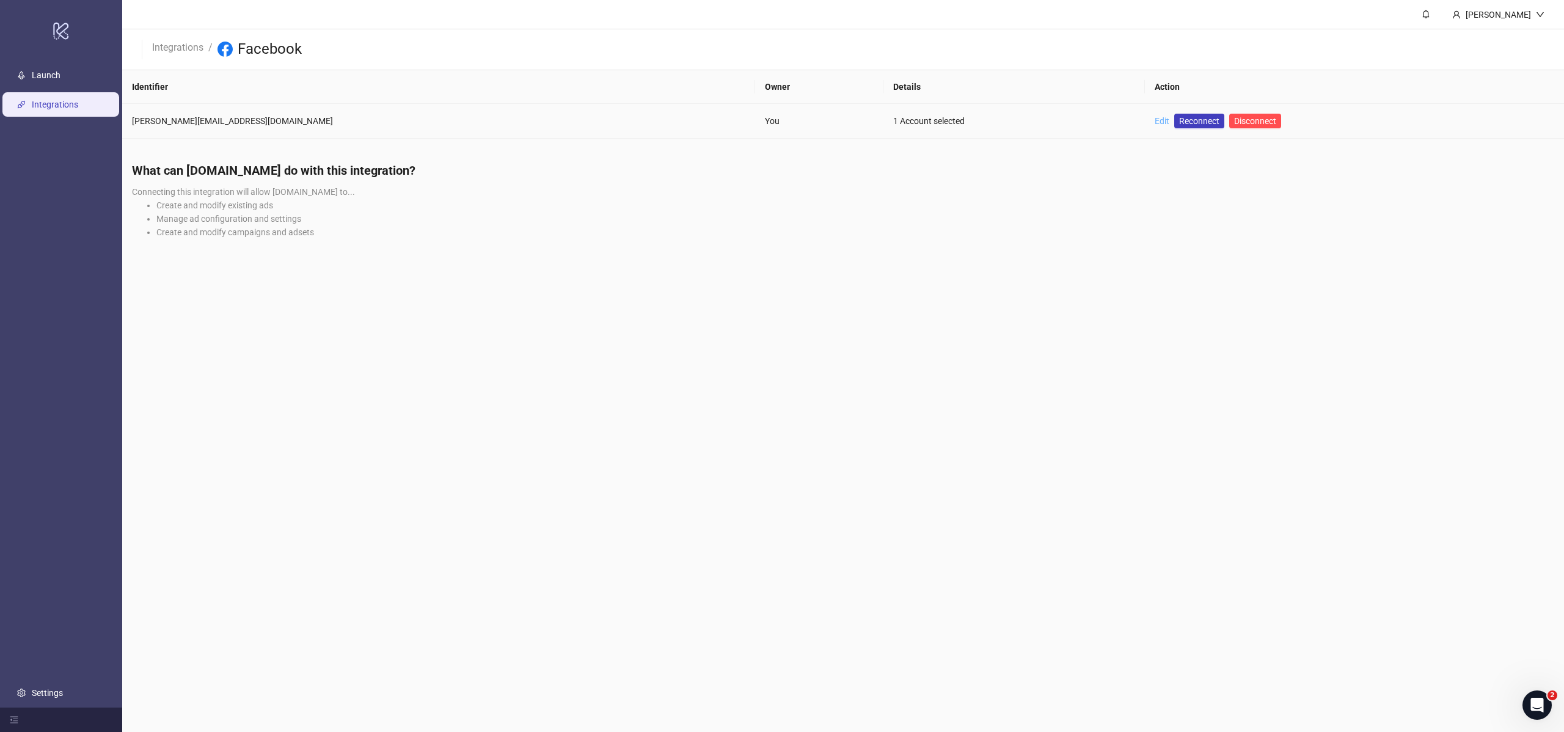
click at [1155, 119] on link "Edit" at bounding box center [1162, 121] width 15 height 10
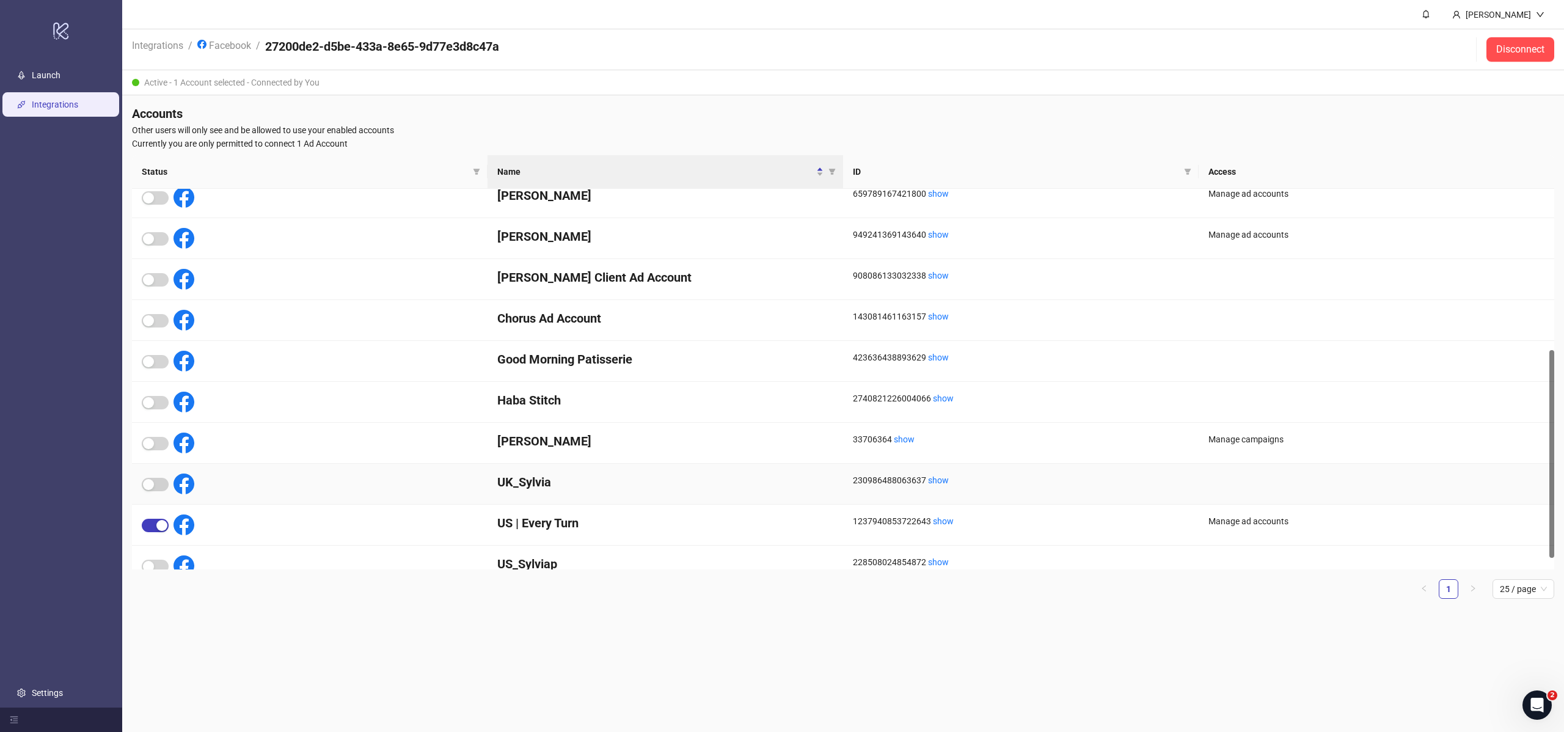
scroll to position [315, 0]
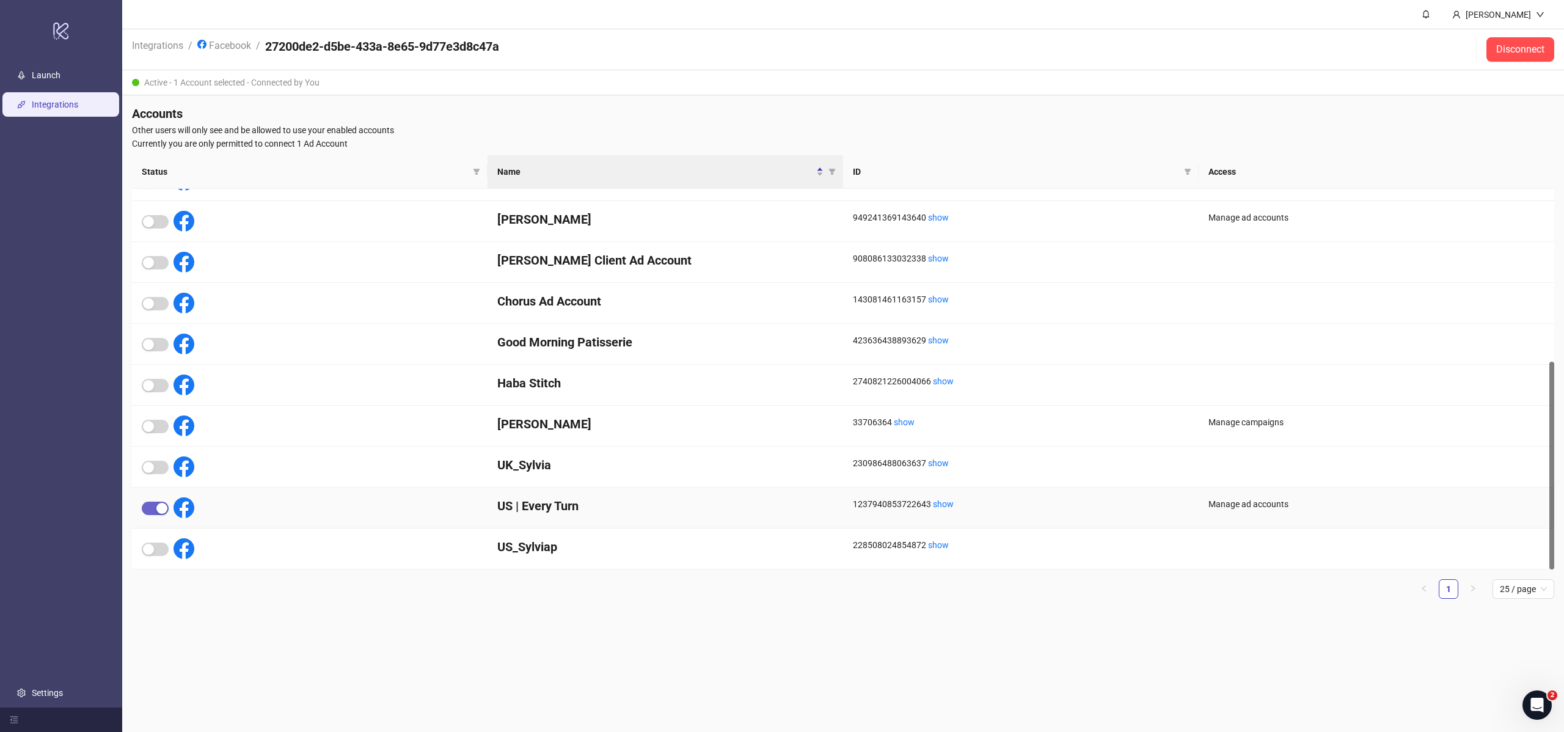
click at [151, 511] on span "button" at bounding box center [155, 508] width 27 height 13
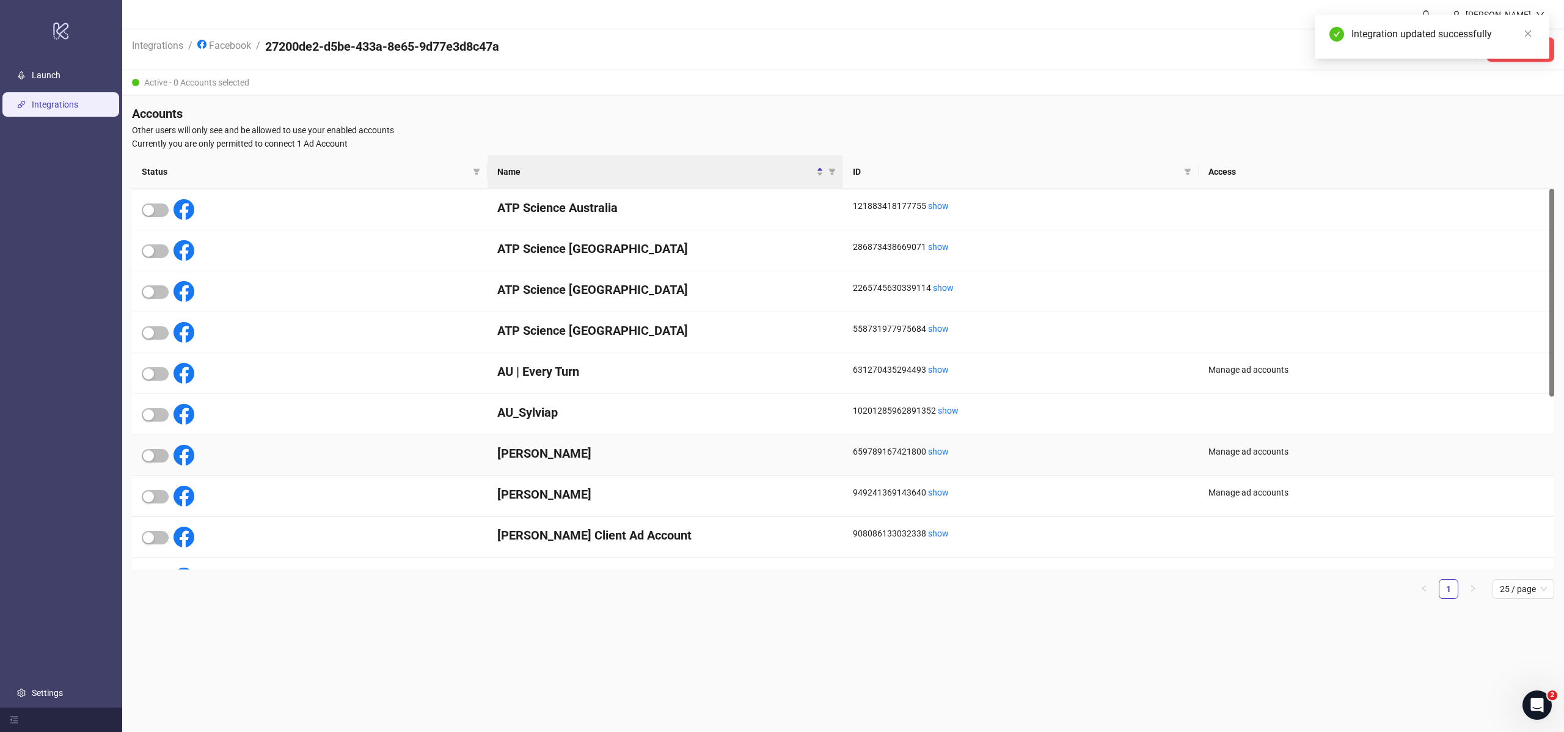
scroll to position [0, 0]
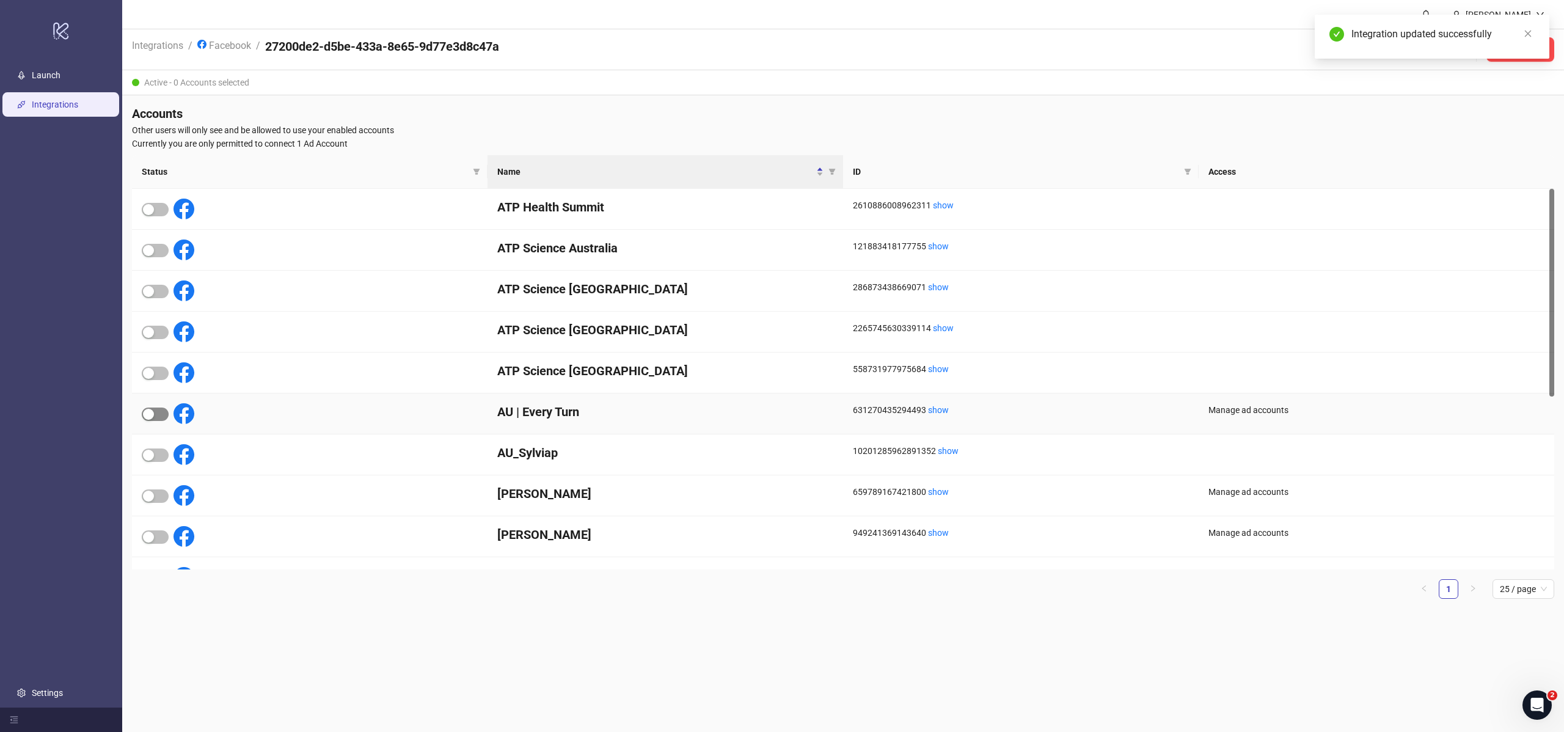
click at [146, 414] on div "button" at bounding box center [148, 414] width 11 height 11
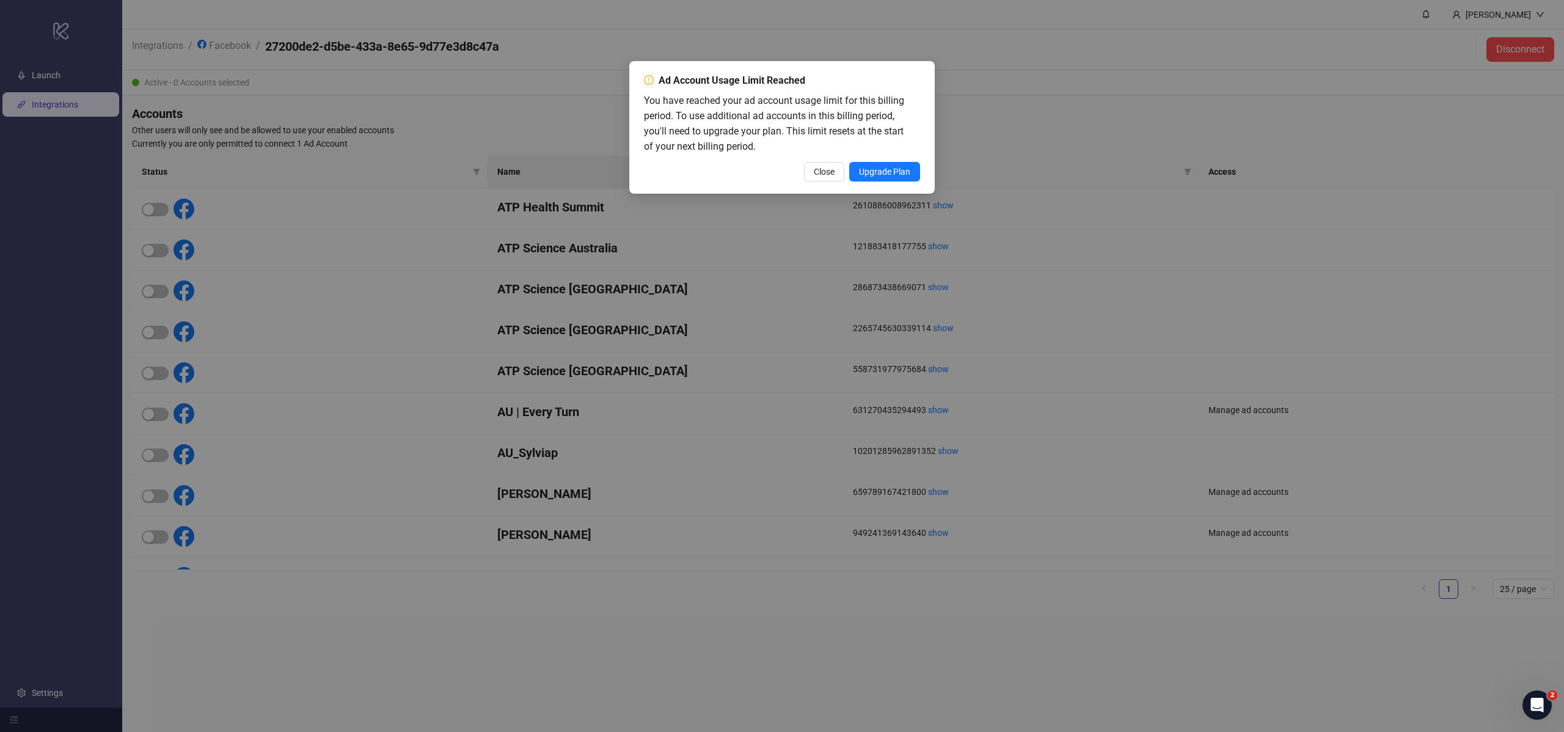
click at [806, 103] on span "You have reached your ad account usage limit for this billing period. To use ad…" at bounding box center [774, 123] width 260 height 57
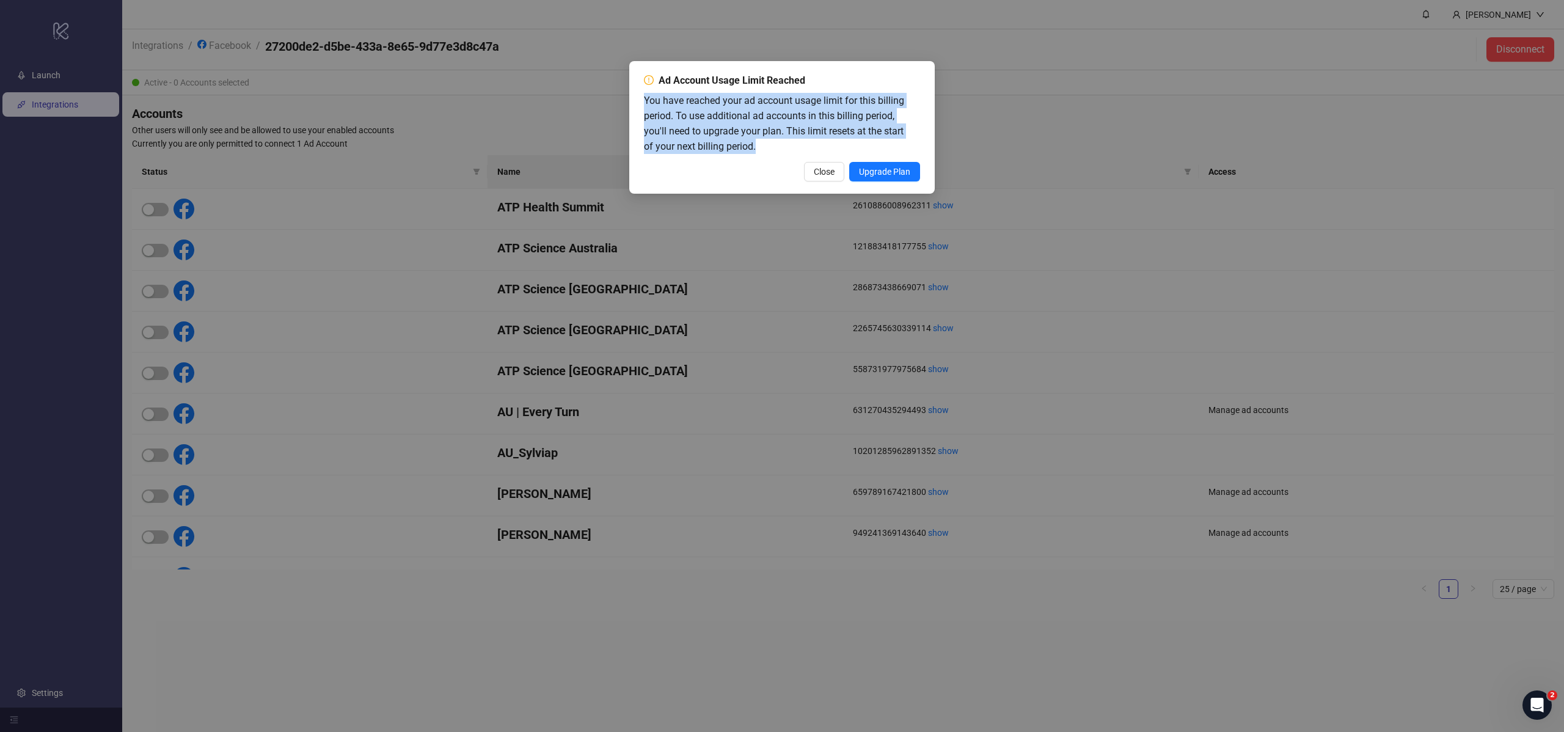
drag, startPoint x: 806, startPoint y: 103, endPoint x: 800, endPoint y: 127, distance: 24.5
click at [806, 103] on span "You have reached your ad account usage limit for this billing period. To use ad…" at bounding box center [774, 123] width 260 height 57
click at [800, 128] on span "You have reached your ad account usage limit for this billing period. To use ad…" at bounding box center [774, 123] width 260 height 57
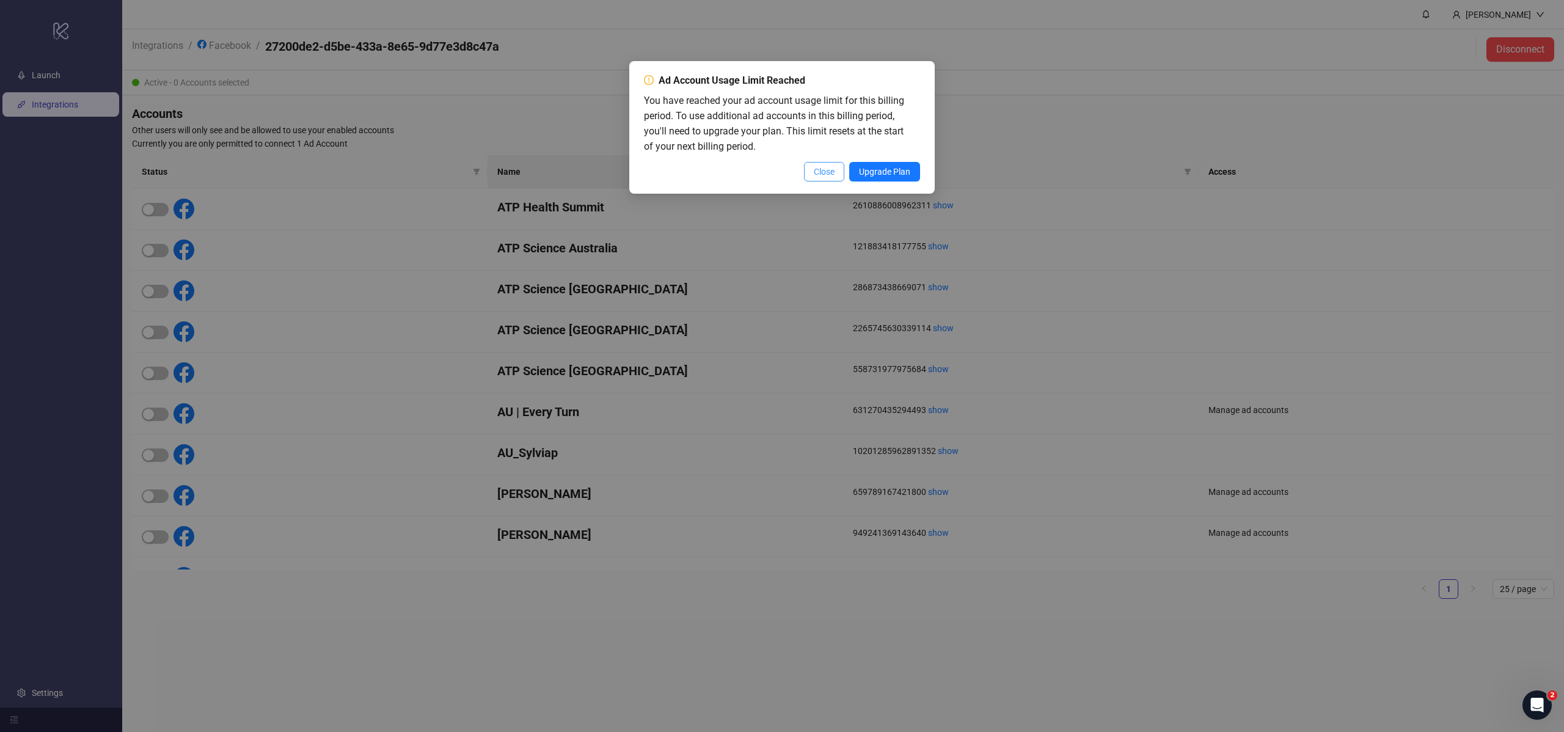
click at [825, 176] on button "Close" at bounding box center [824, 172] width 40 height 20
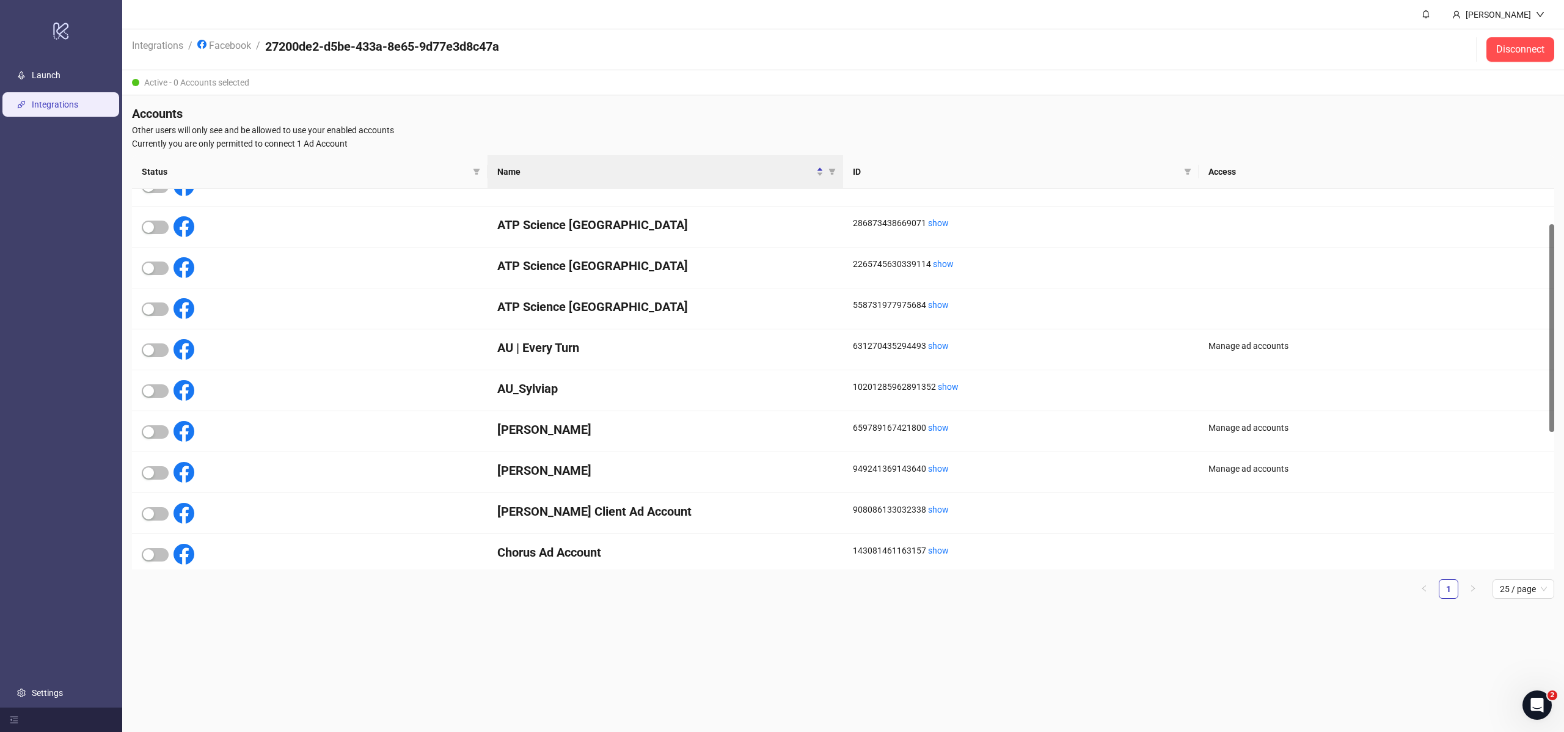
scroll to position [315, 0]
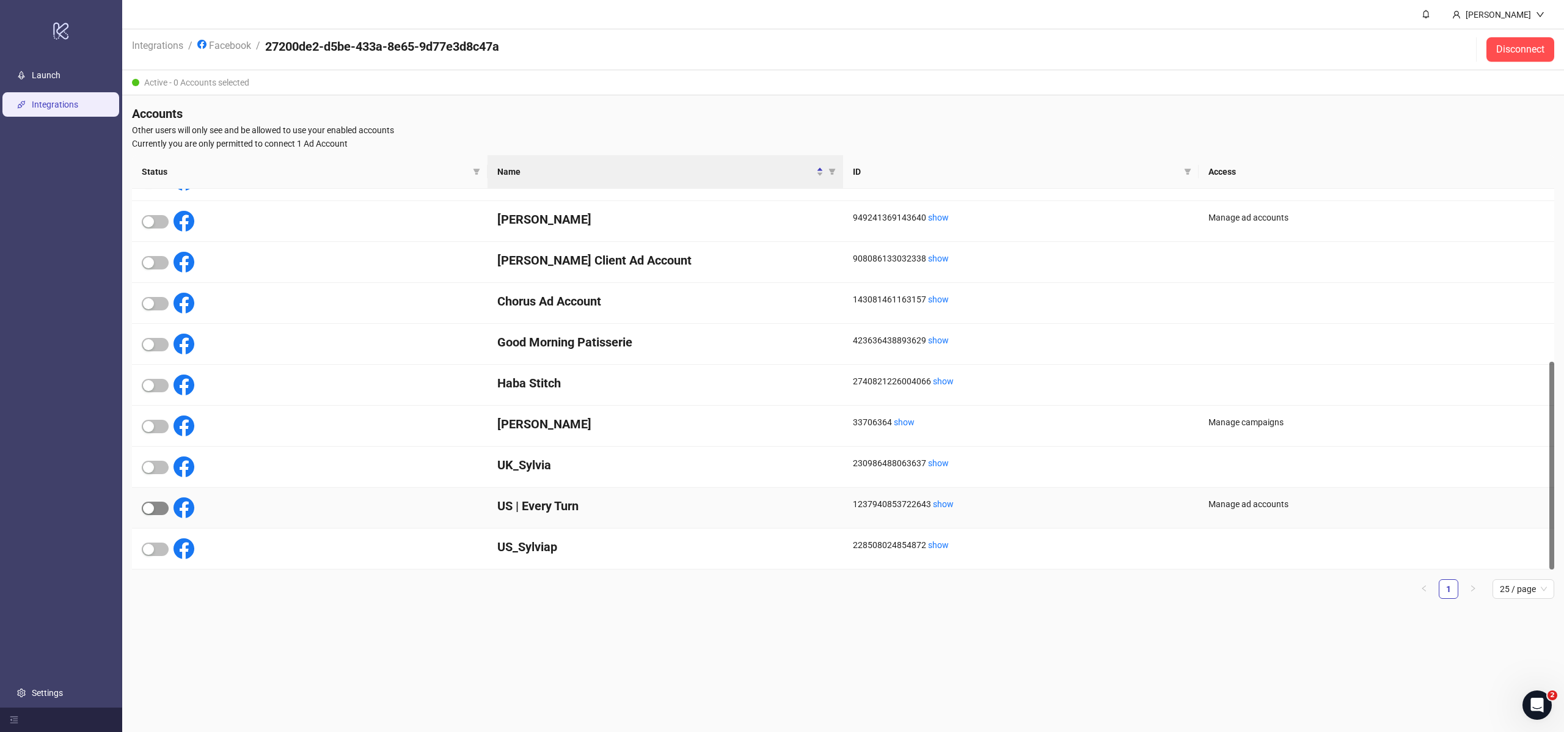
click at [147, 506] on div "button" at bounding box center [148, 508] width 11 height 11
click at [1535, 33] on div "Integration updated successfully" at bounding box center [1432, 37] width 235 height 44
click at [1533, 32] on link "Close" at bounding box center [1527, 33] width 13 height 13
click at [1478, 148] on span "Currently you are only permitted to connect 1 Ad Account" at bounding box center [843, 143] width 1422 height 13
click at [40, 73] on link "Launch" at bounding box center [46, 75] width 29 height 10
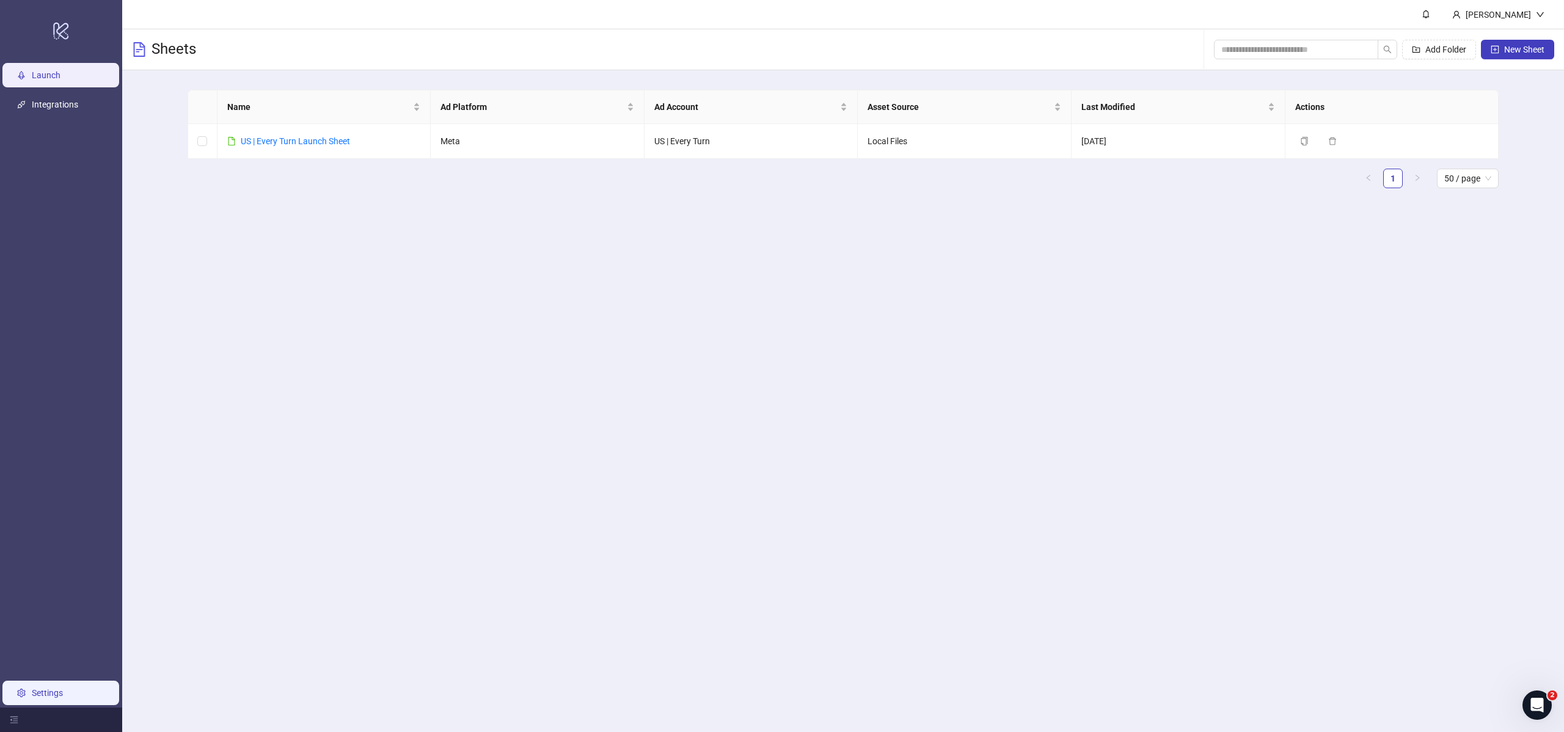
click at [52, 694] on link "Settings" at bounding box center [47, 693] width 31 height 10
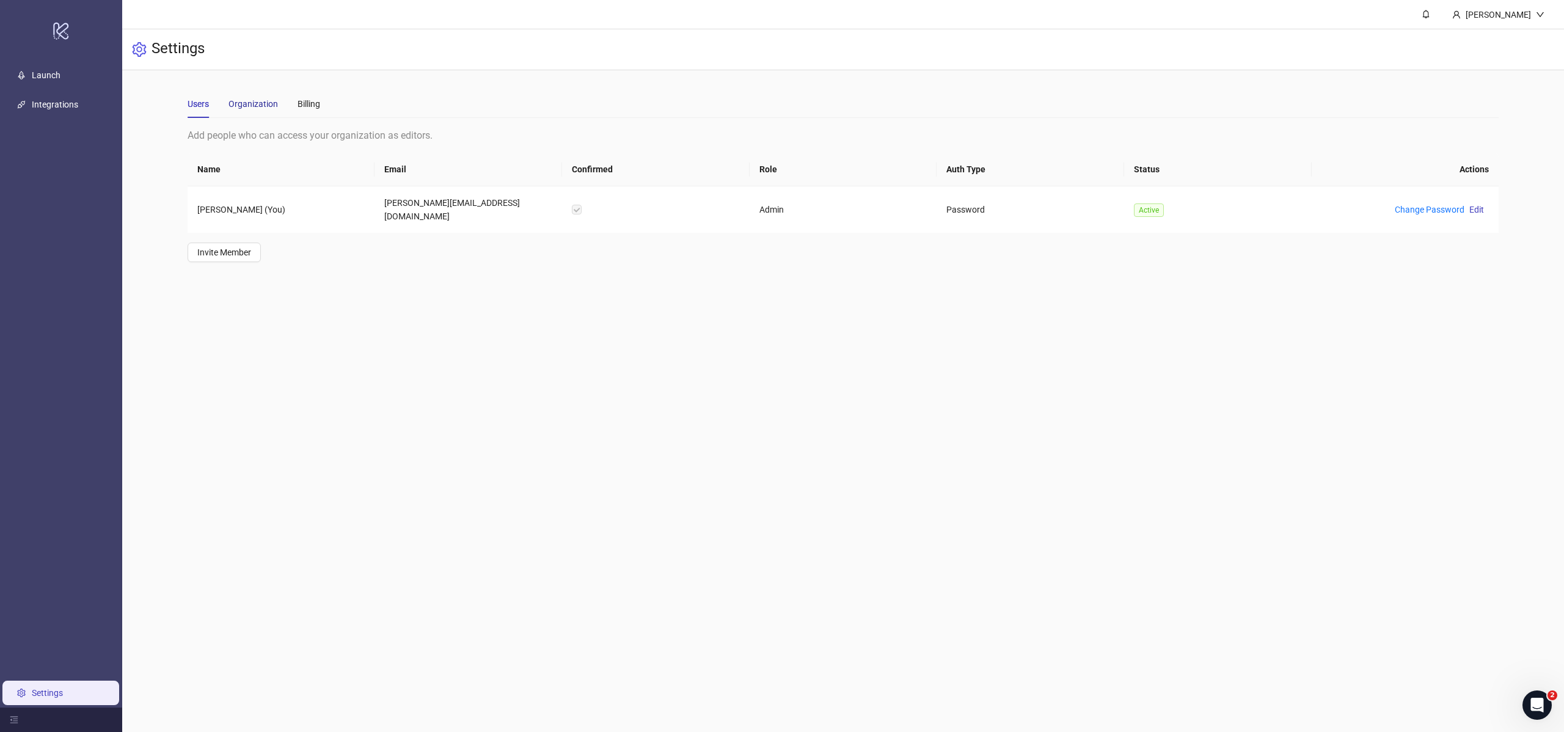
click at [239, 101] on div "Organization" at bounding box center [252, 103] width 49 height 13
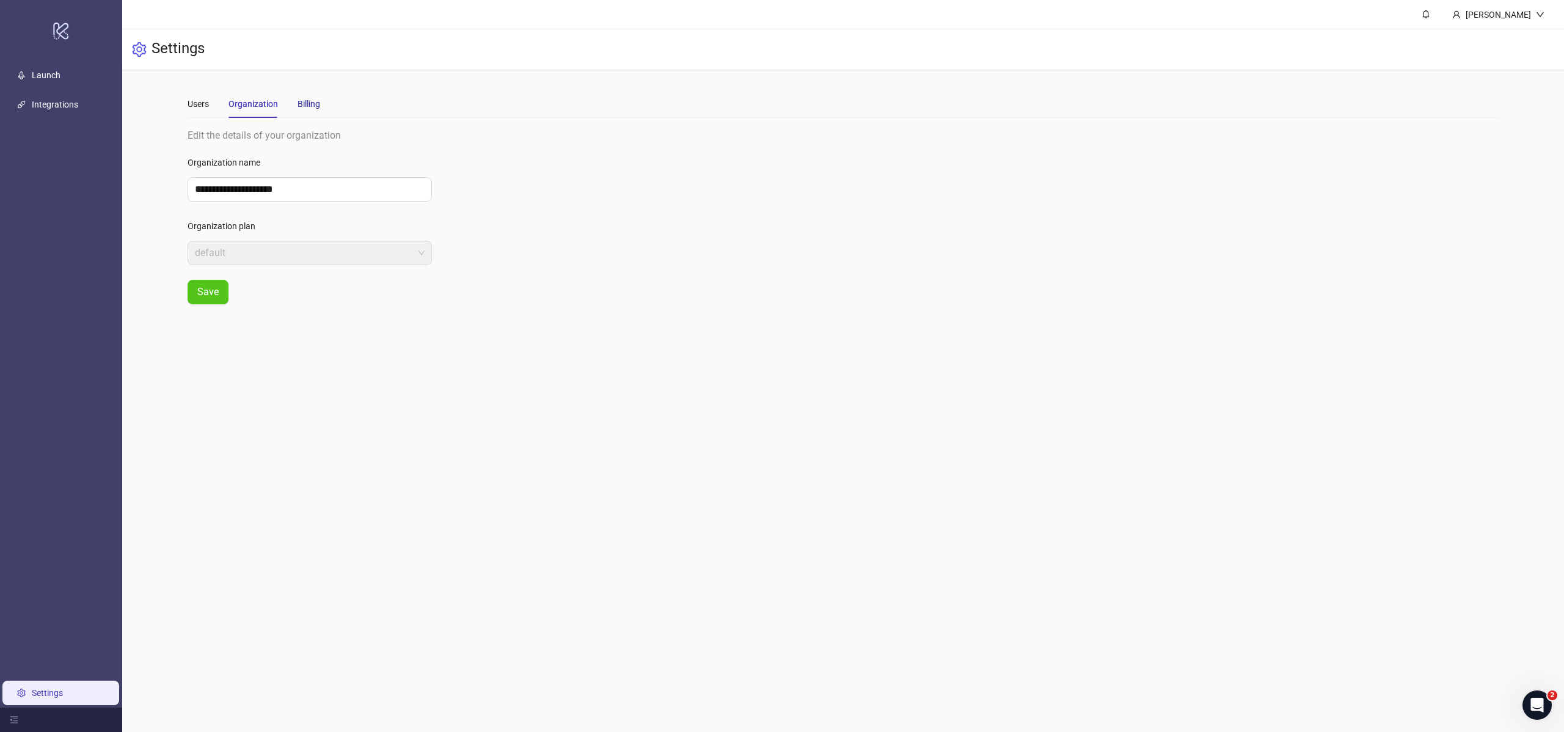
click at [307, 100] on div "Billing" at bounding box center [309, 103] width 23 height 13
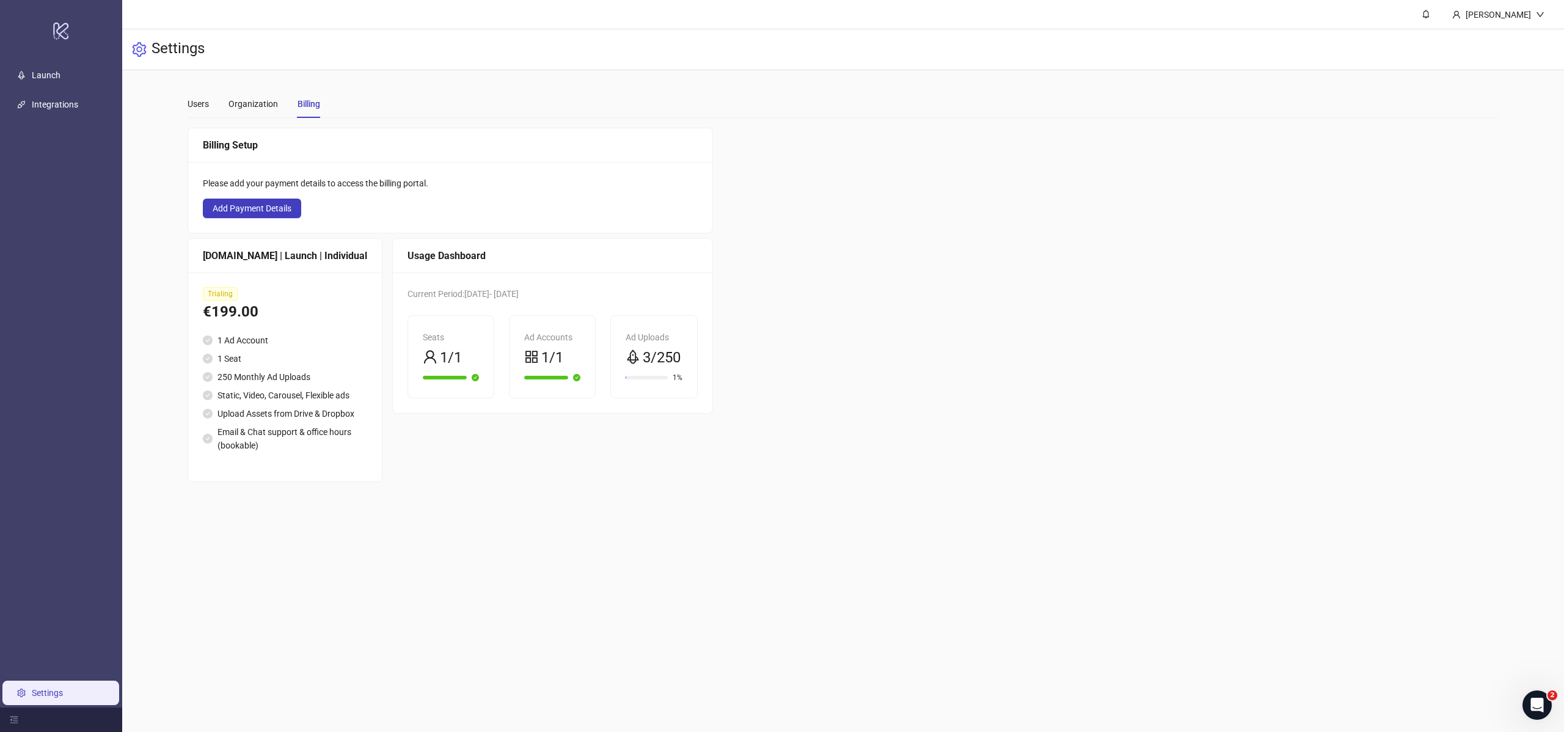
click at [660, 467] on div "Usage Dashboard Current Period: [DATE] - [DATE] Seats 1/1 Ad Accounts 1/1 Ad Up…" at bounding box center [552, 360] width 321 height 244
click at [43, 72] on link "Launch" at bounding box center [46, 75] width 29 height 10
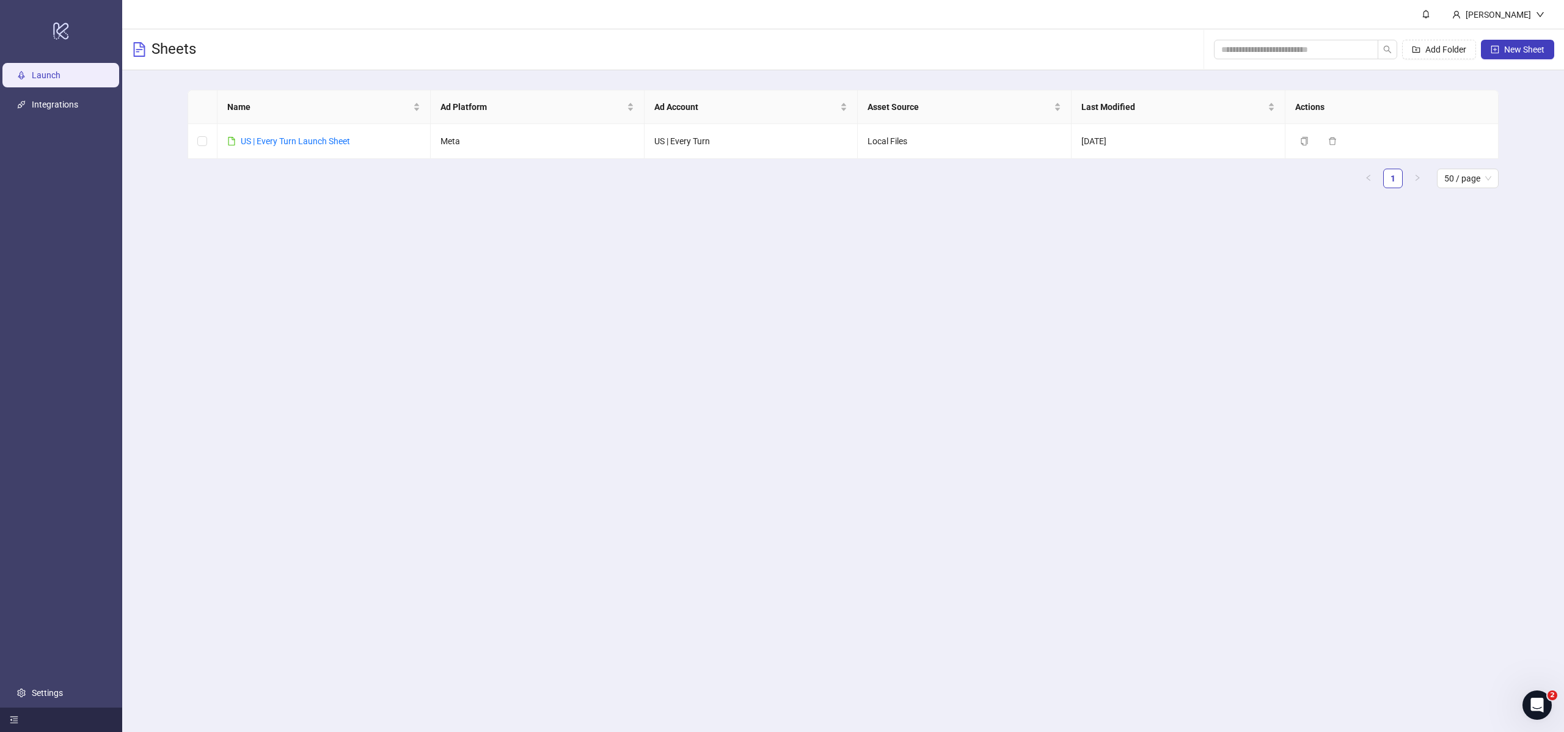
click at [10, 721] on icon "menu-fold" at bounding box center [14, 719] width 9 height 9
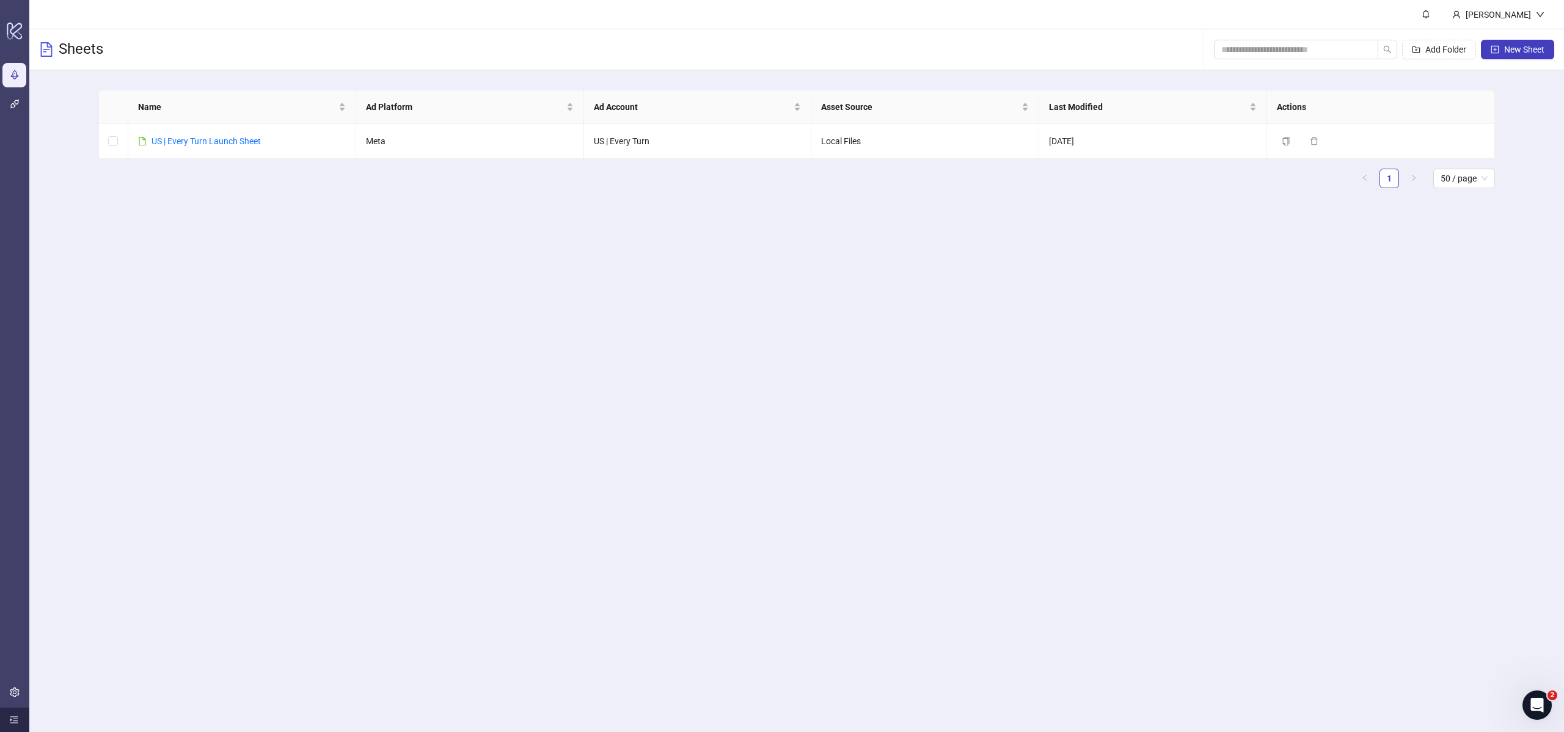
click at [10, 721] on icon "menu-unfold" at bounding box center [14, 719] width 9 height 9
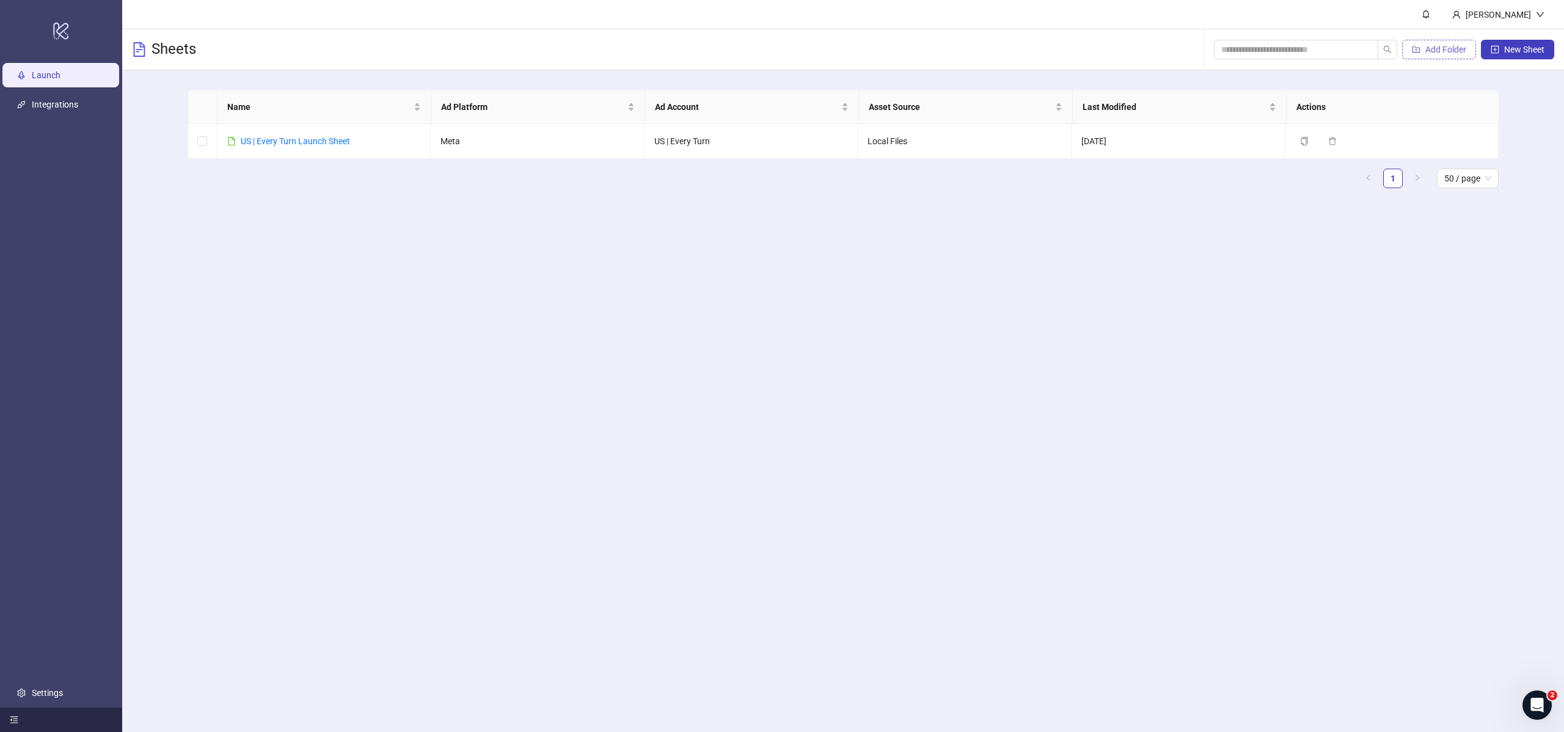
click at [1445, 53] on span "Add Folder" at bounding box center [1445, 50] width 41 height 10
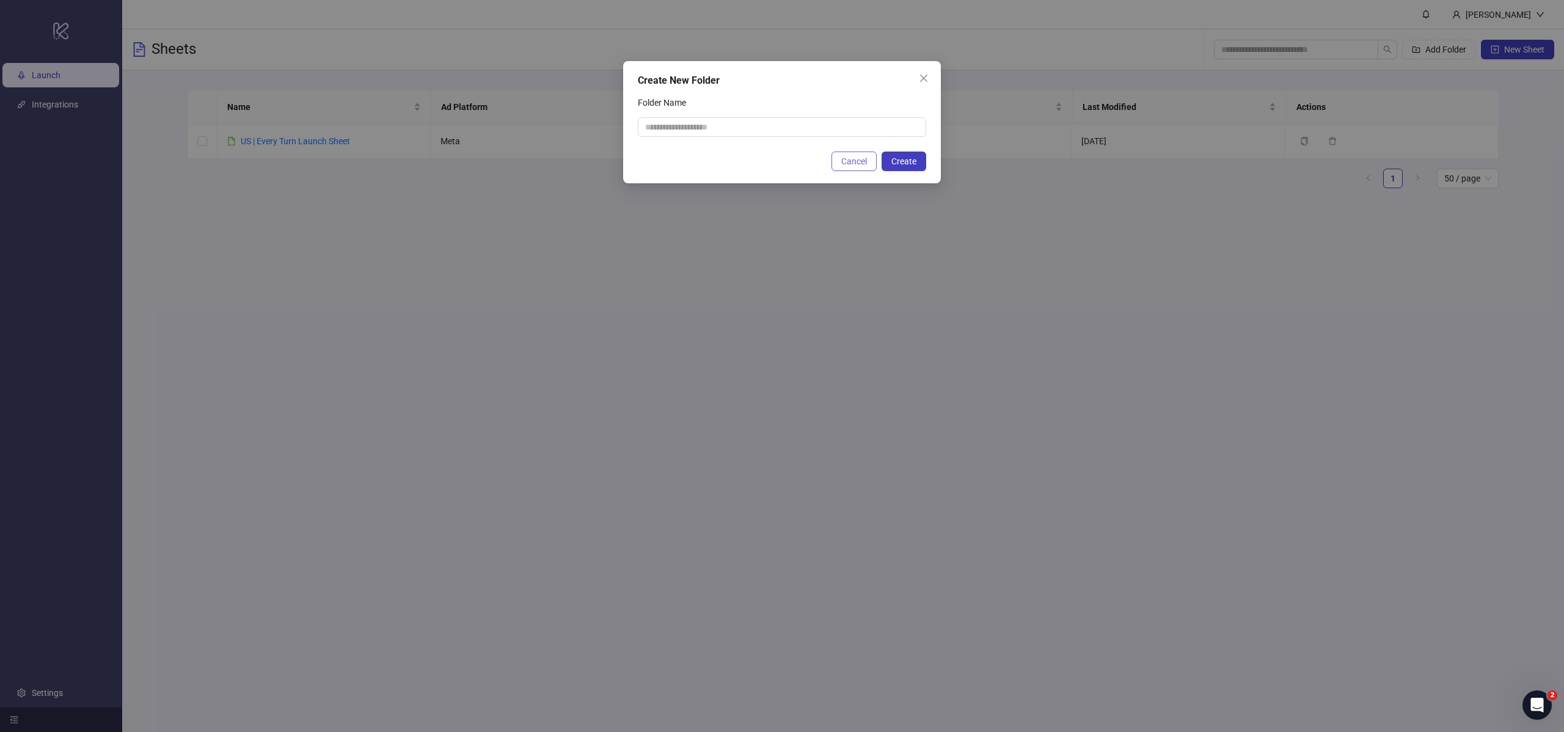
click at [845, 169] on button "Cancel" at bounding box center [853, 161] width 45 height 20
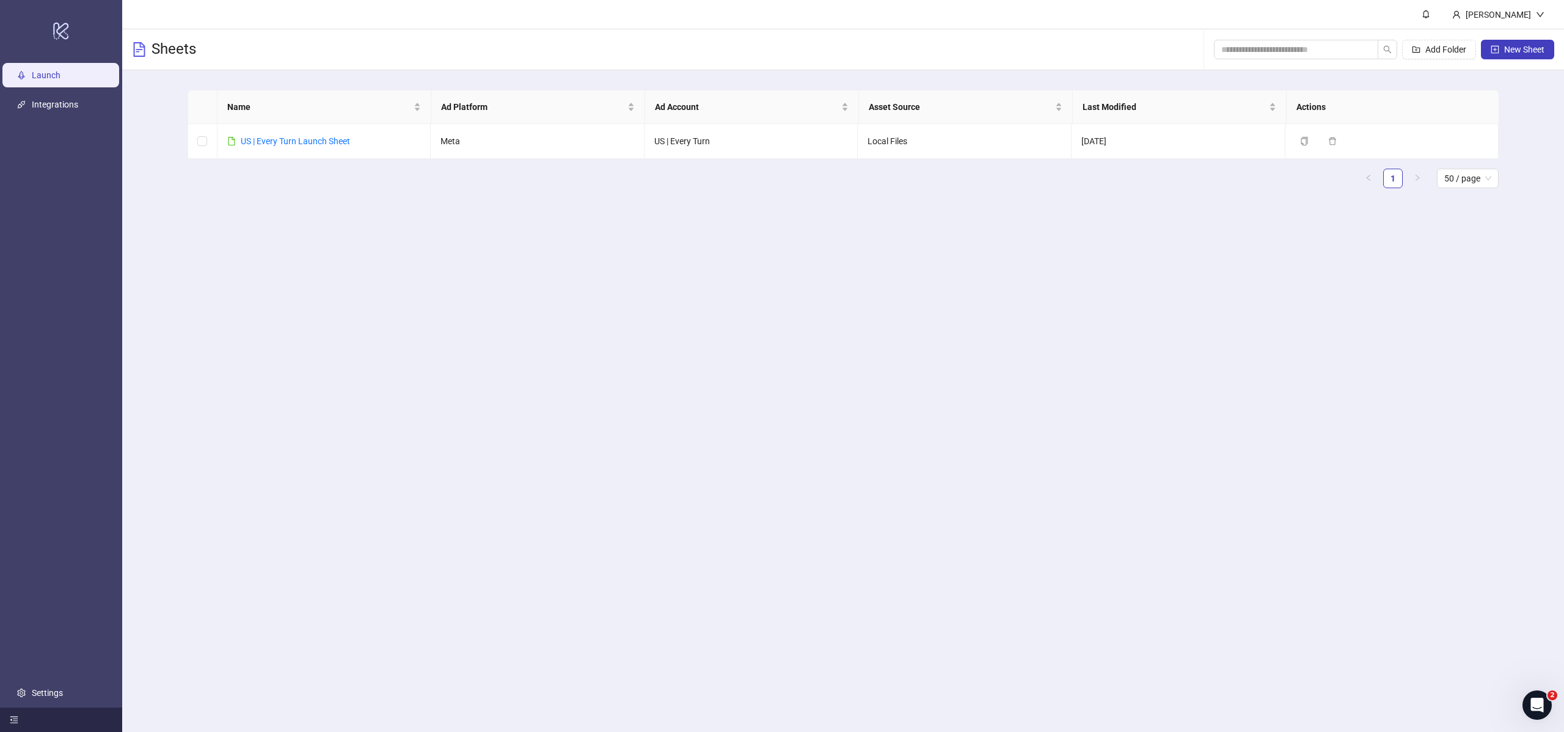
click at [1070, 330] on main "[PERSON_NAME] Sheets Add Folder New Sheet Name Ad Platform Ad Account Asset Sou…" at bounding box center [843, 366] width 1442 height 732
click at [547, 308] on main "[PERSON_NAME] Sheets Add Folder New Sheet Name Ad Platform Ad Account Asset Sou…" at bounding box center [843, 366] width 1442 height 732
